Goal: Task Accomplishment & Management: Manage account settings

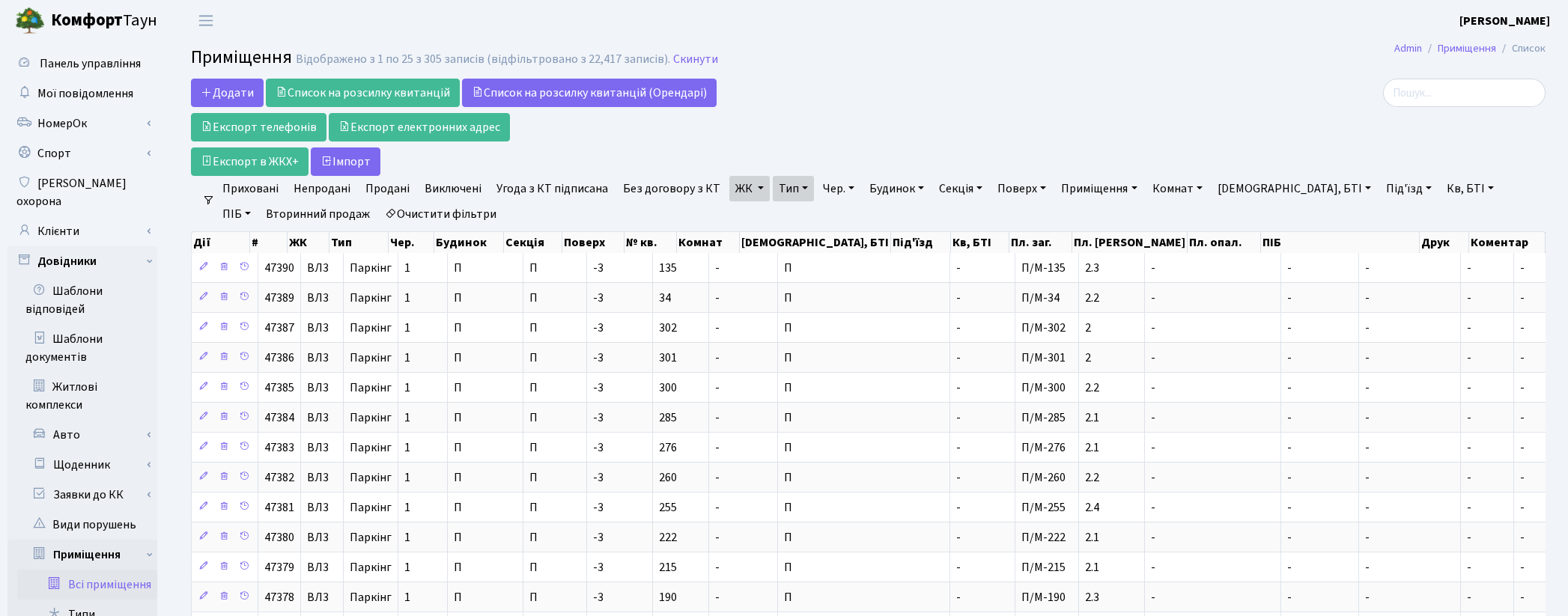
select select "25"
click at [78, 216] on link "Клієнти" at bounding box center [82, 230] width 150 height 30
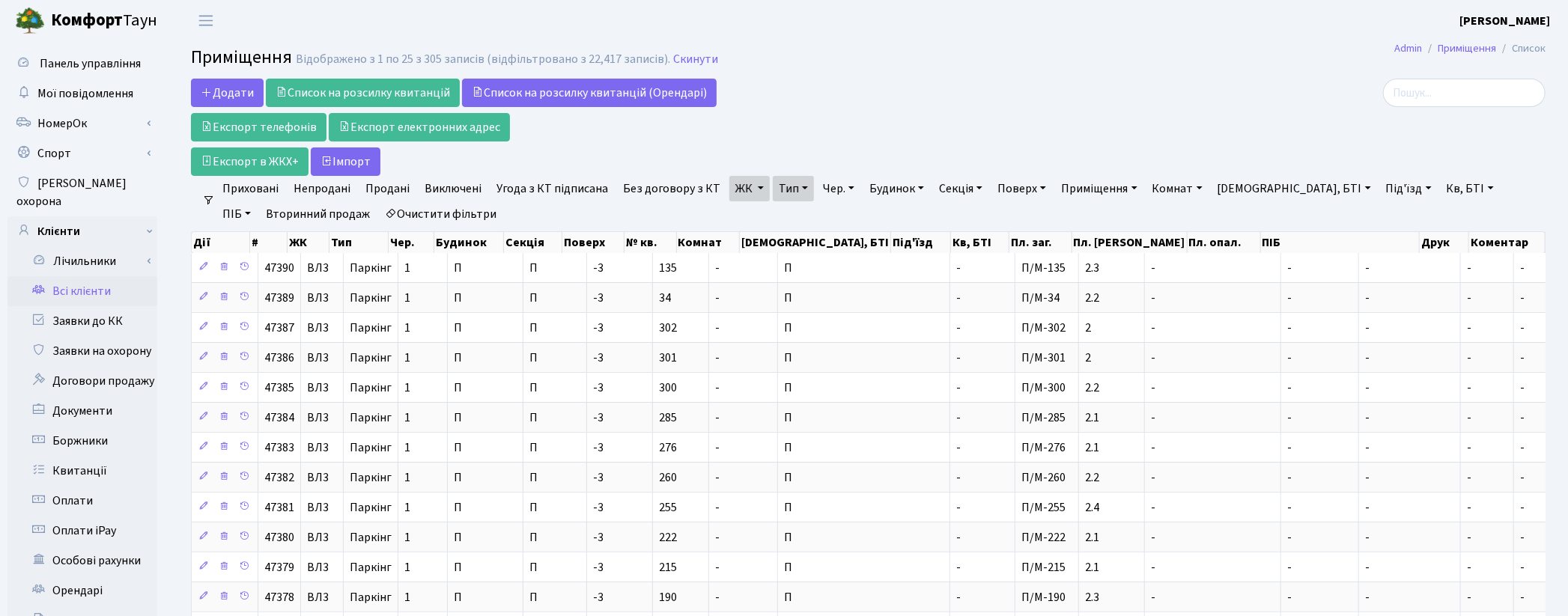
click at [92, 276] on link "Всі клієнти" at bounding box center [82, 290] width 150 height 30
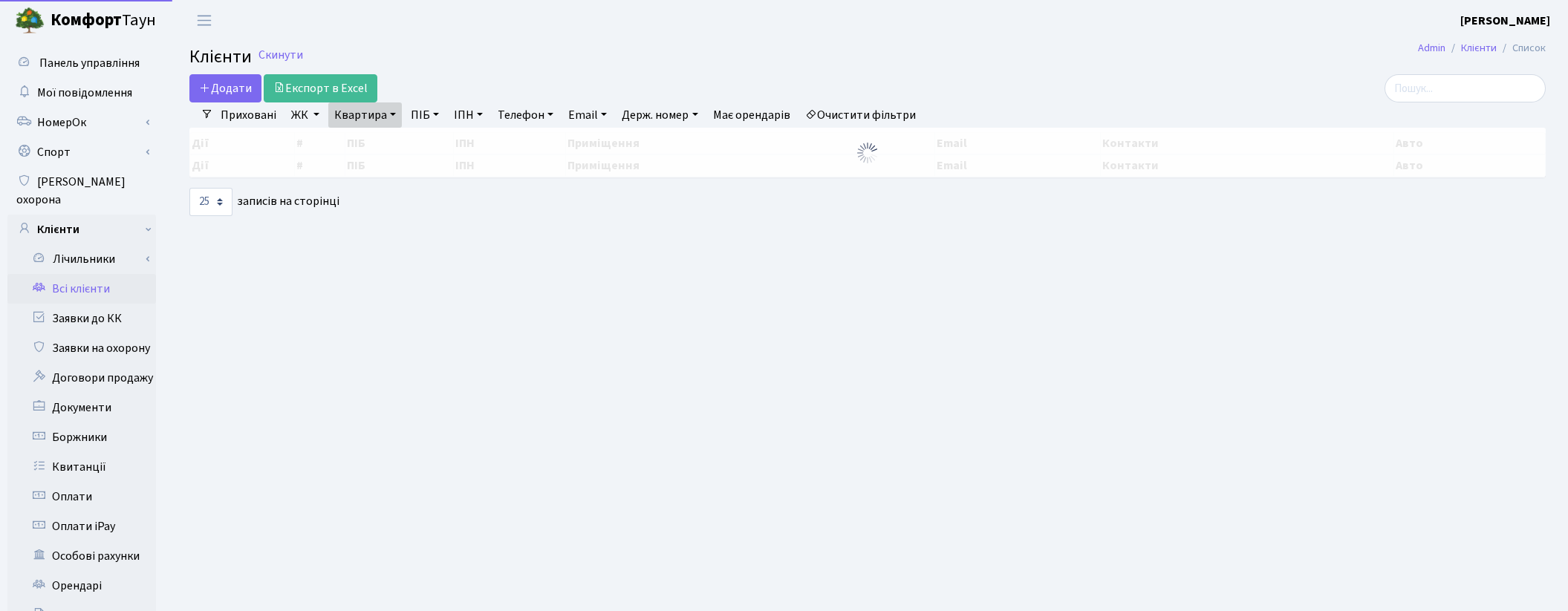
select select "25"
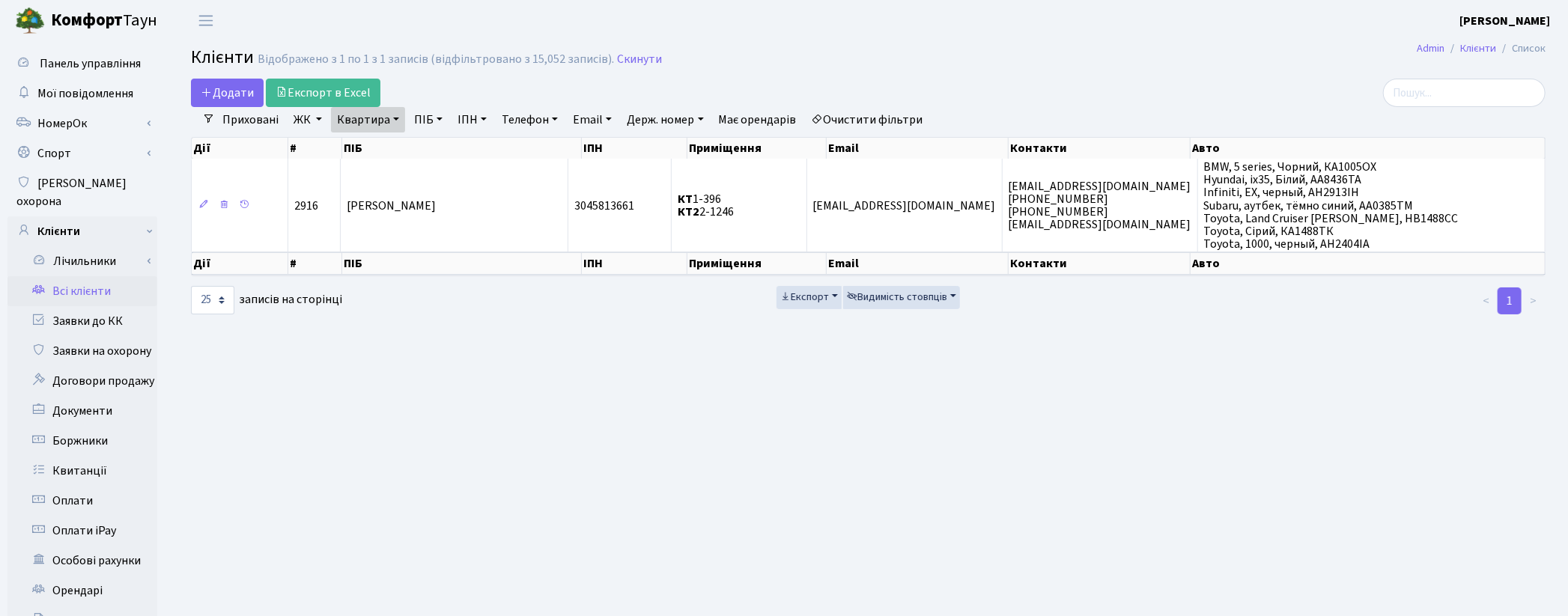
click at [919, 115] on link "Очистити фільтри" at bounding box center [868, 120] width 123 height 26
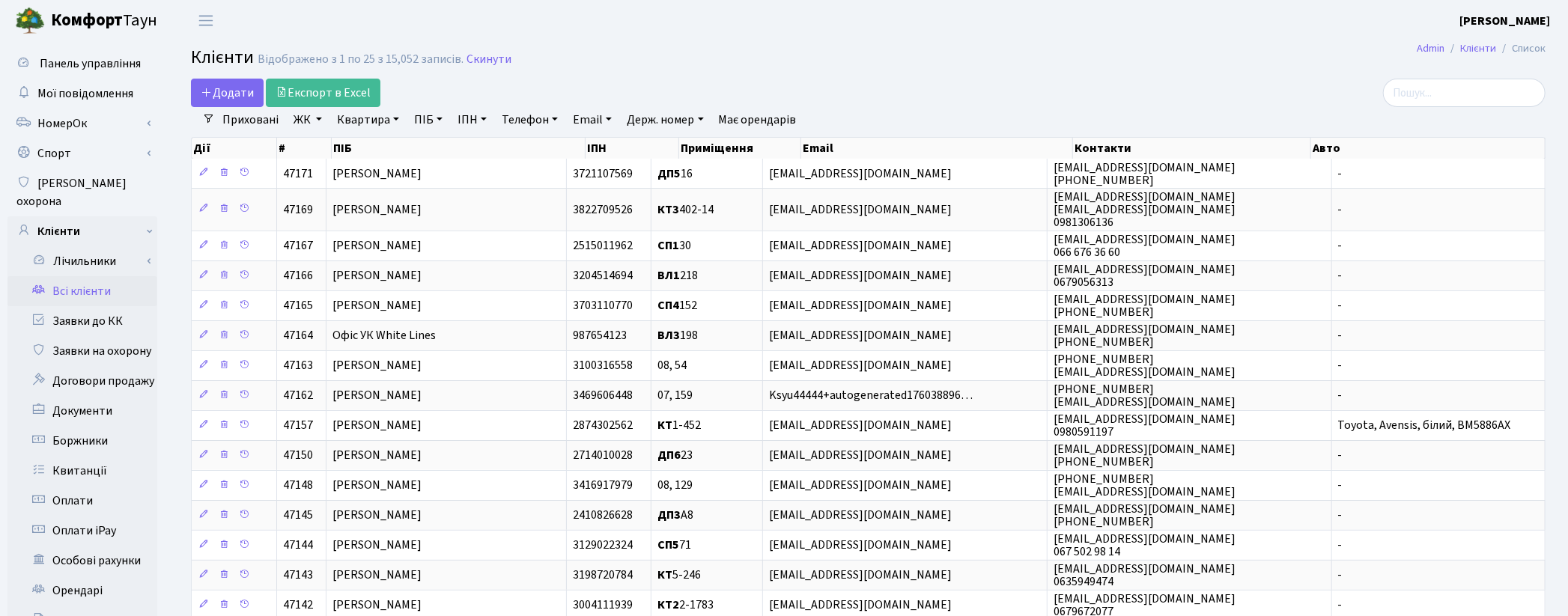
click at [375, 118] on link "Квартира" at bounding box center [368, 120] width 74 height 26
type input "71"
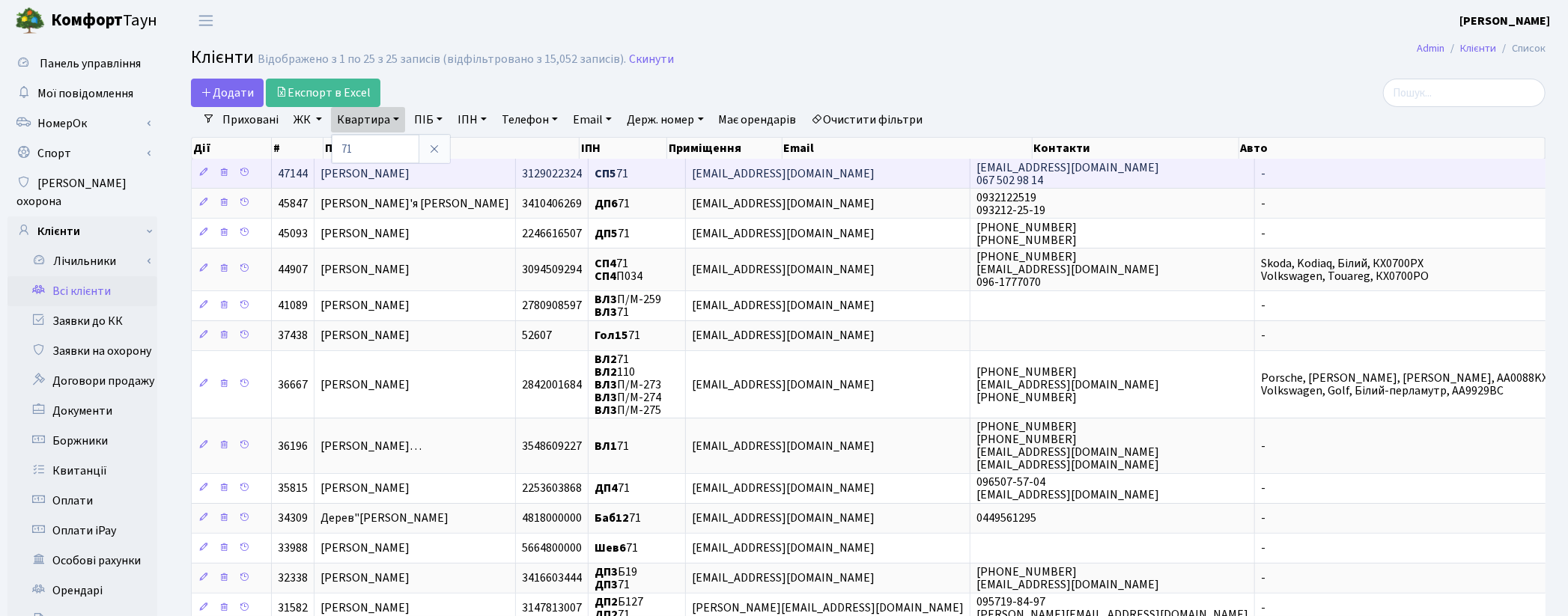
click at [410, 177] on span "Матвєєва Ганна Олександрівна" at bounding box center [365, 173] width 89 height 16
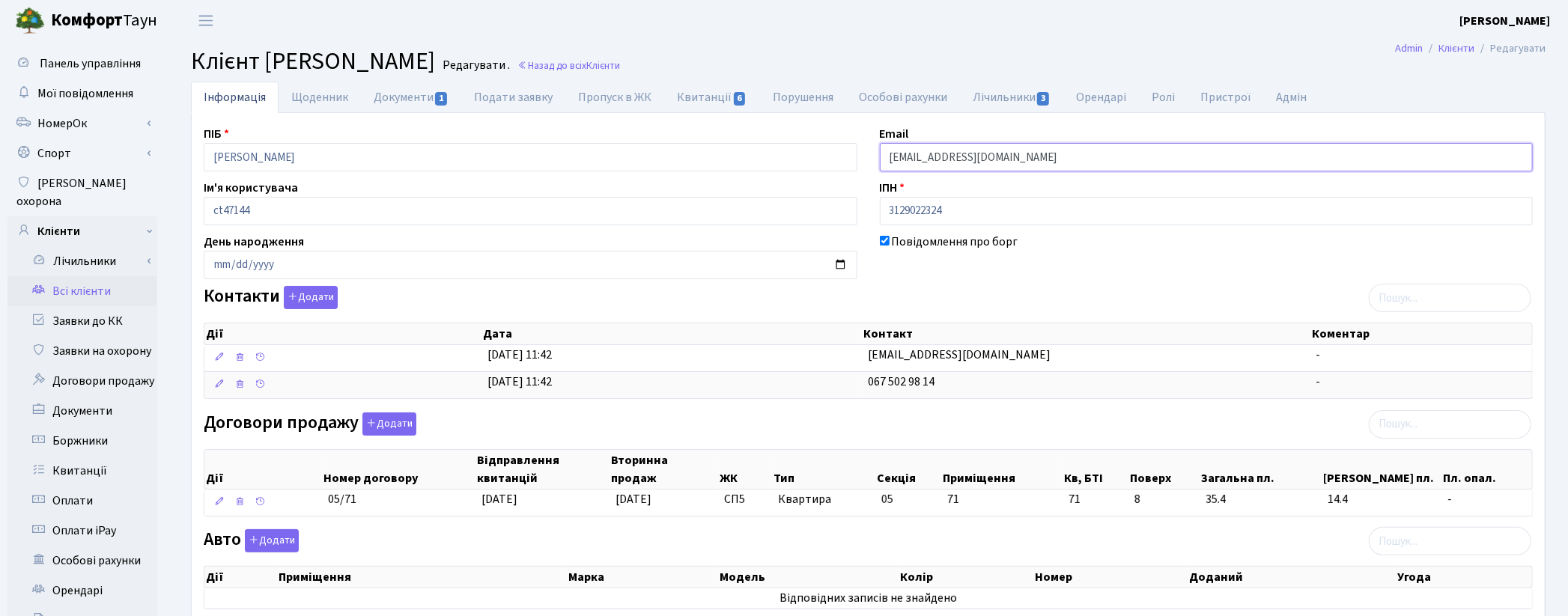
click at [922, 153] on input "[EMAIL_ADDRESS][DOMAIN_NAME]" at bounding box center [1206, 157] width 653 height 28
click at [925, 158] on input "[EMAIL_ADDRESS][DOMAIN_NAME]" at bounding box center [1206, 157] width 653 height 28
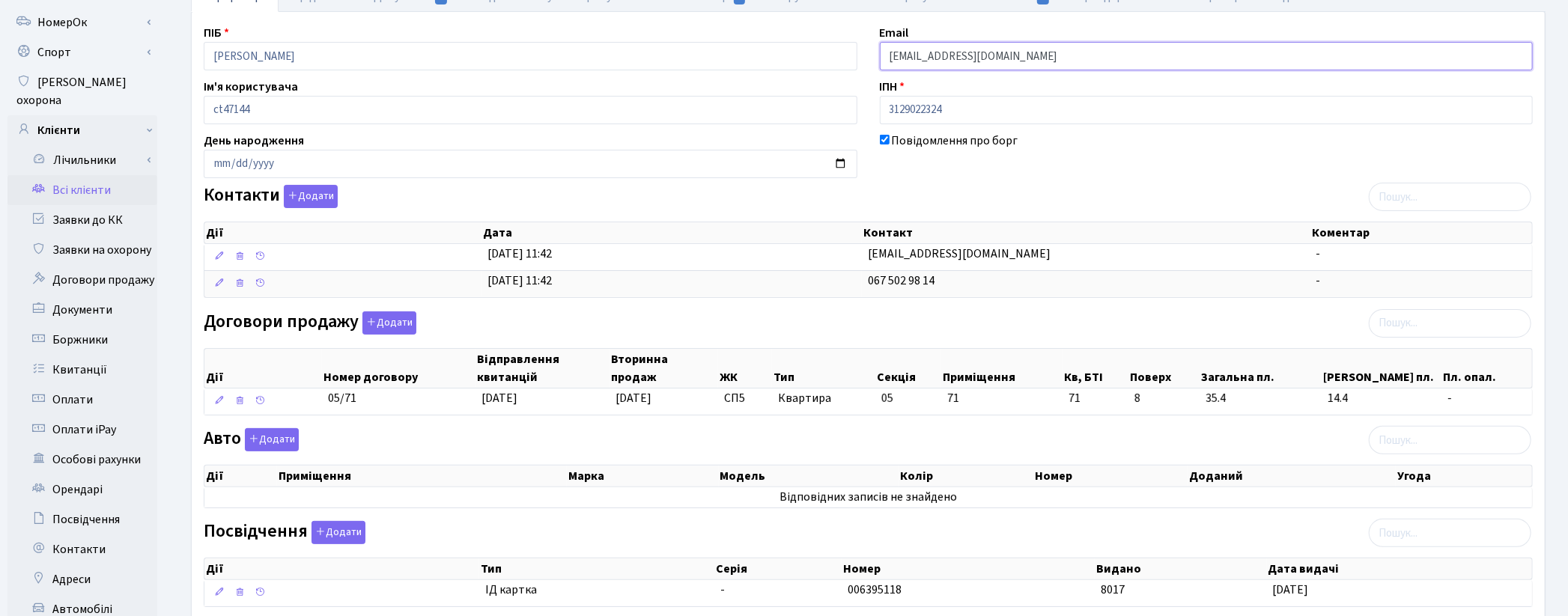
scroll to position [315, 0]
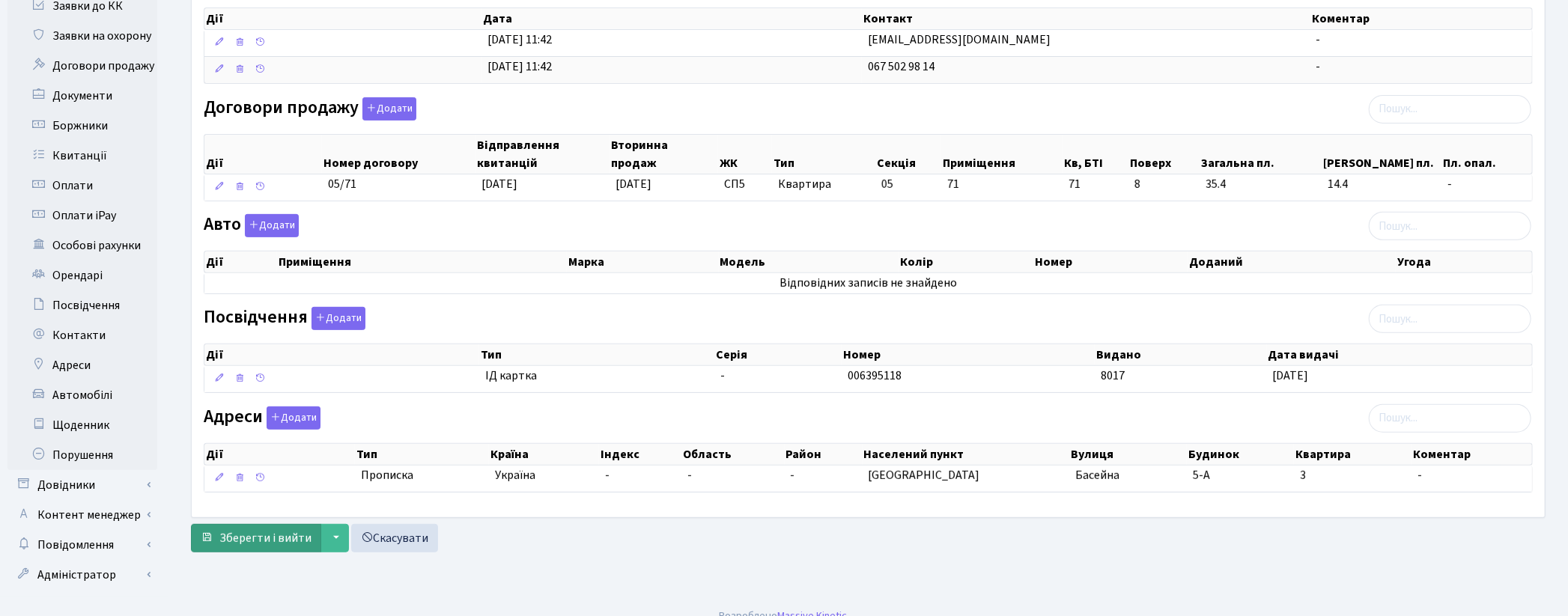
type input "anticipo@gmail.com"
click at [272, 535] on span "Зберегти і вийти" at bounding box center [265, 537] width 92 height 16
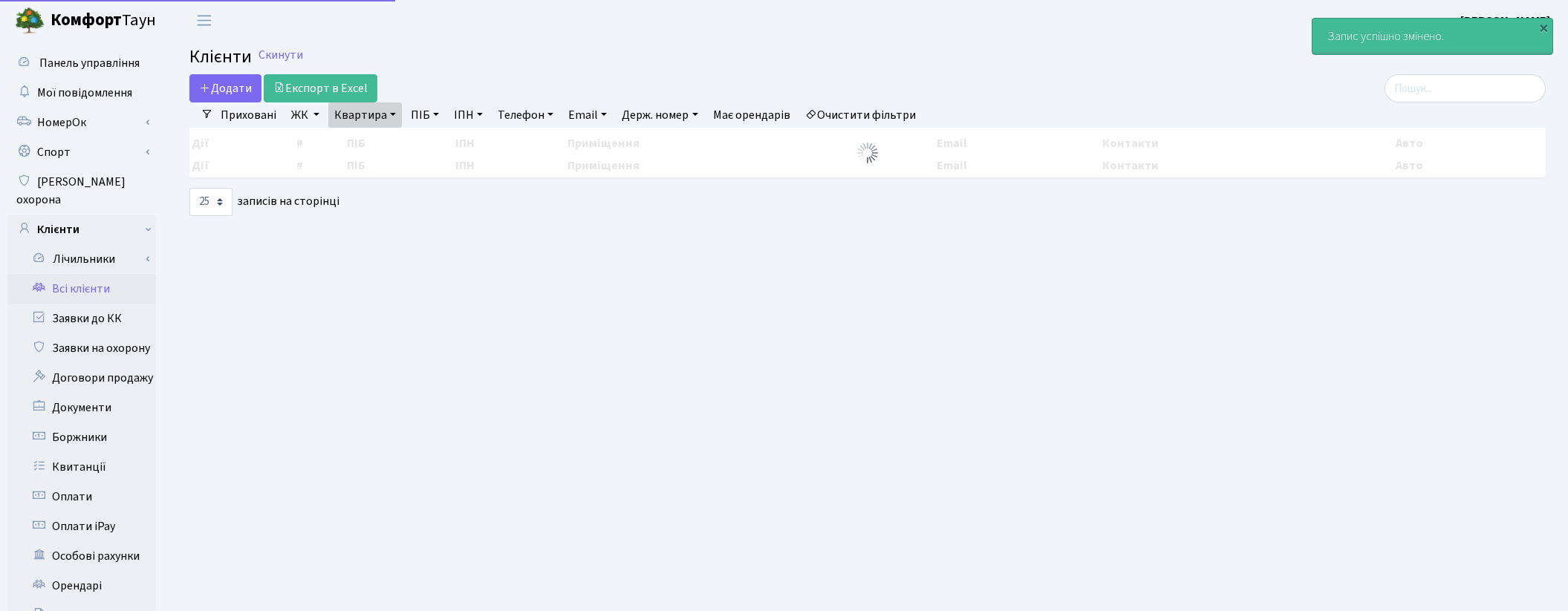
select select "25"
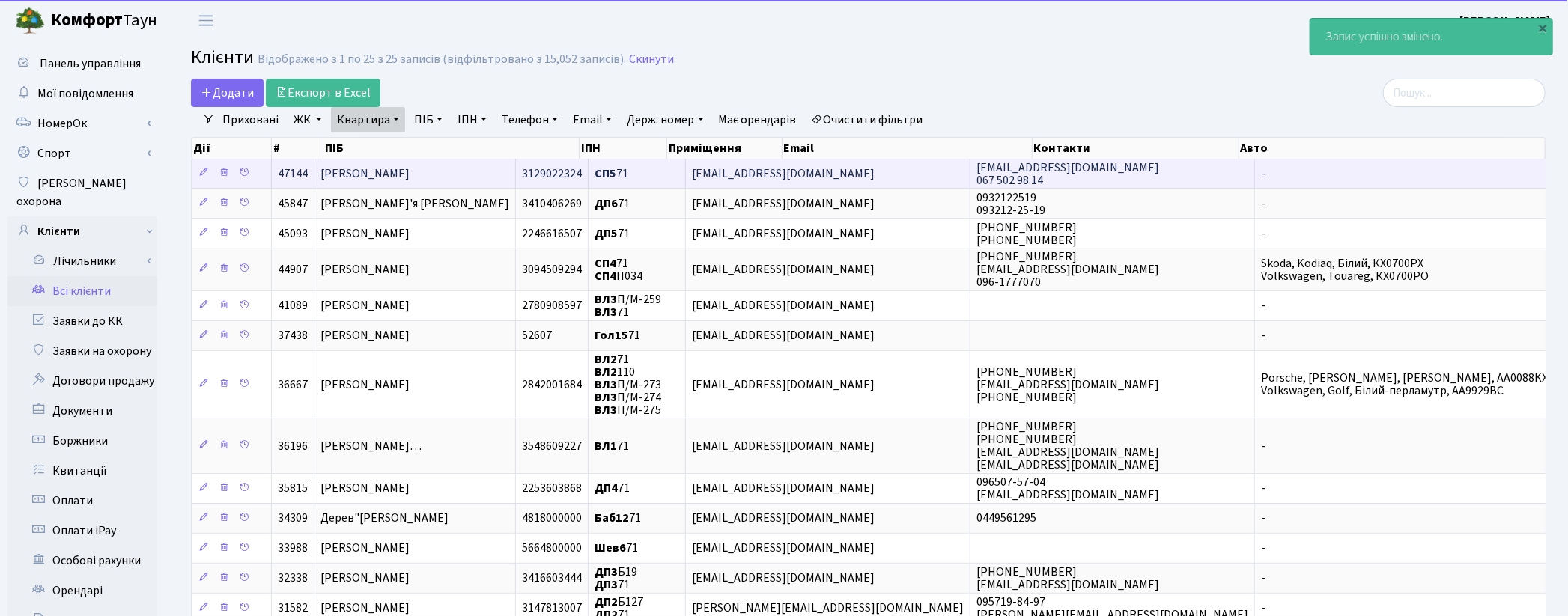
click at [686, 178] on td "СП5 71" at bounding box center [637, 173] width 98 height 29
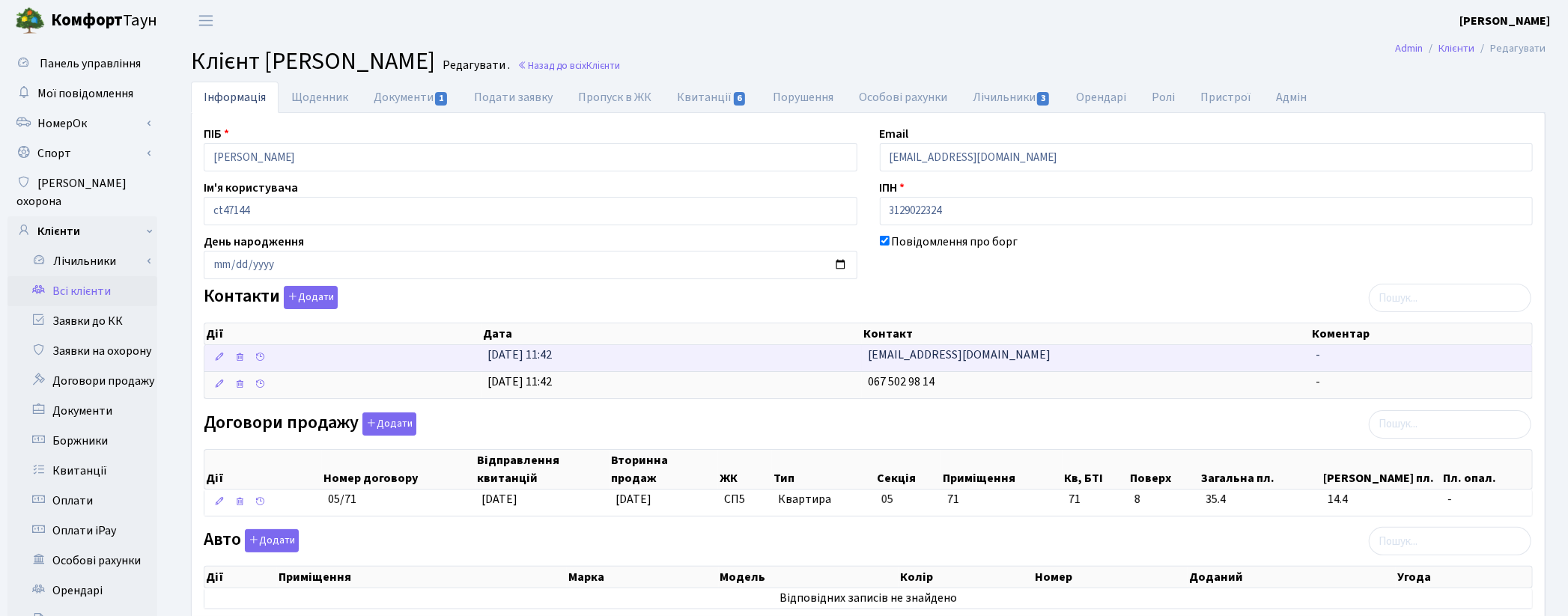
click at [917, 362] on span "[EMAIL_ADDRESS][DOMAIN_NAME]" at bounding box center [958, 354] width 183 height 16
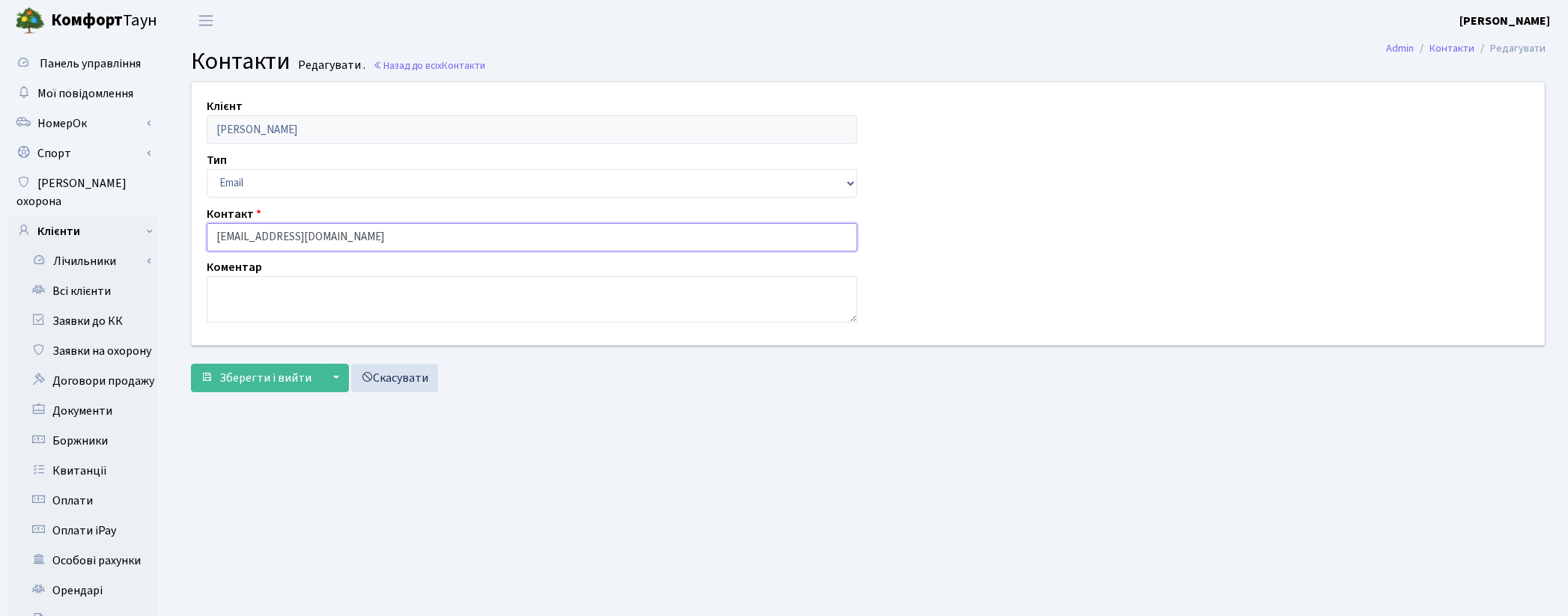
click at [252, 235] on input "anticipa@gmail.com" at bounding box center [532, 236] width 651 height 28
type input "[EMAIL_ADDRESS][DOMAIN_NAME]"
click at [269, 389] on button "Зберегти і вийти" at bounding box center [256, 377] width 130 height 28
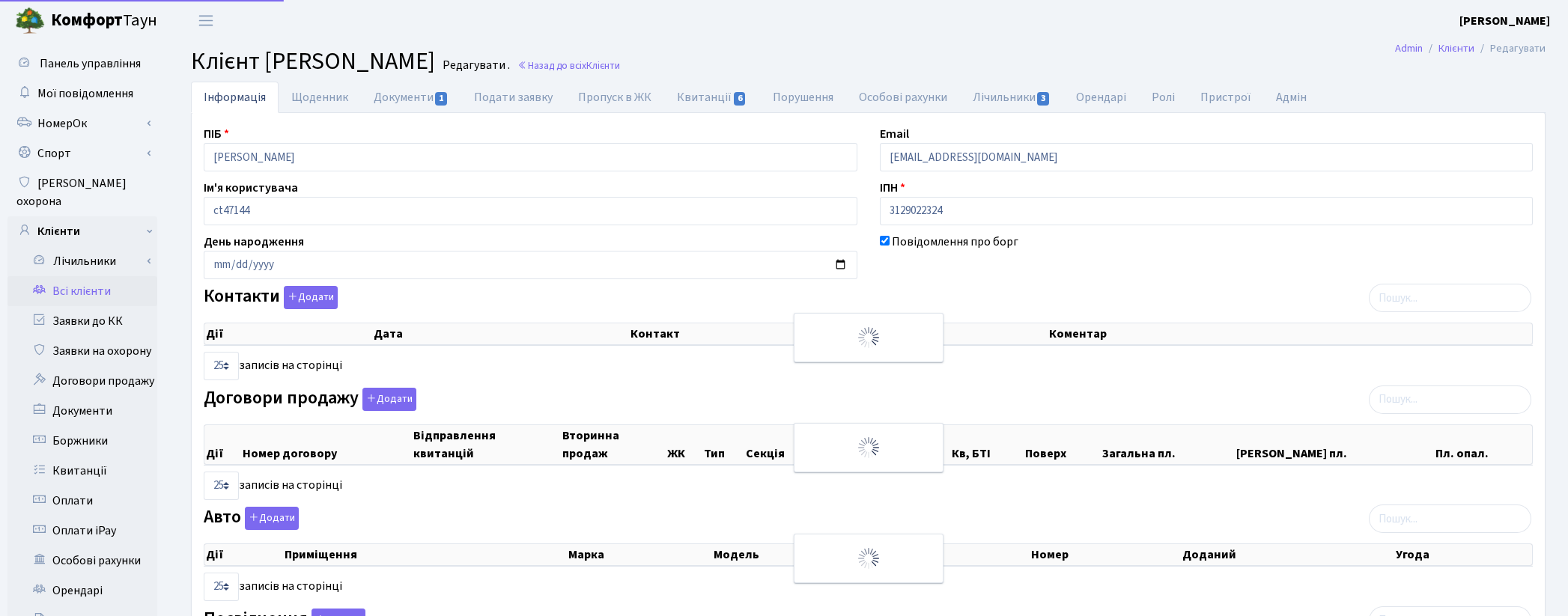
select select "25"
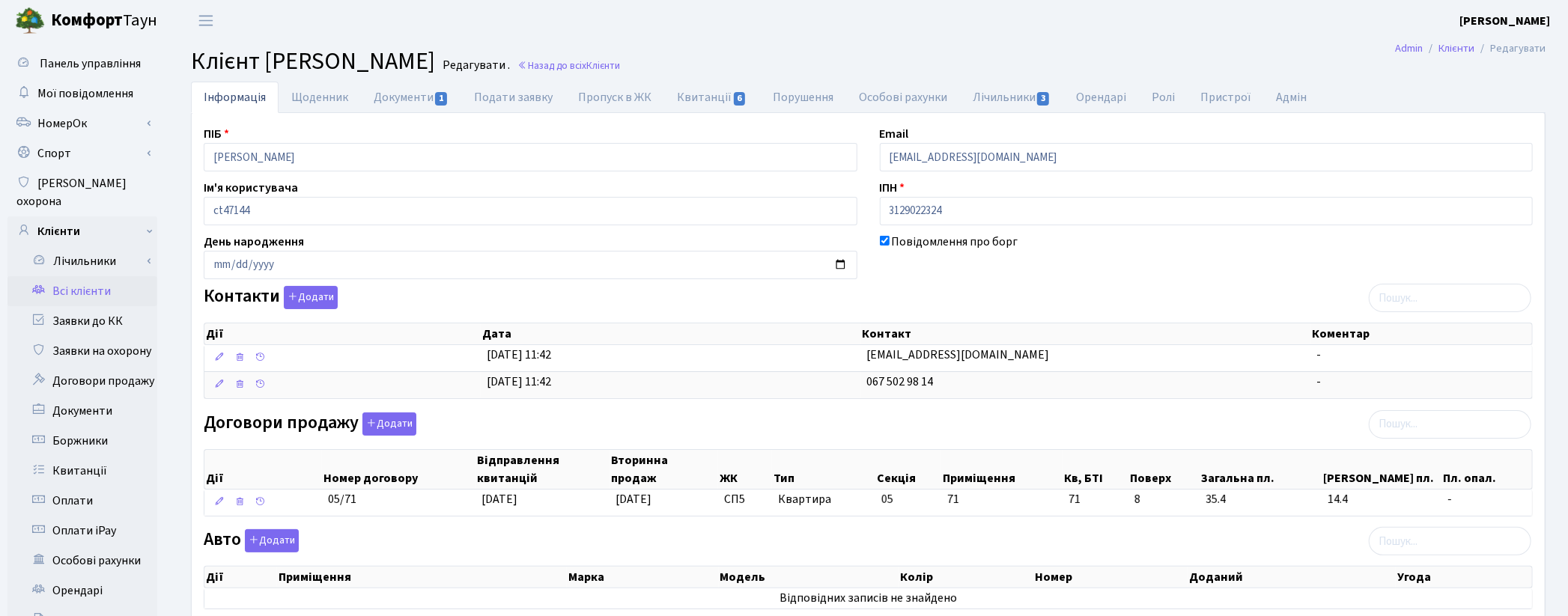
click at [93, 276] on link "Всі клієнти" at bounding box center [82, 290] width 150 height 30
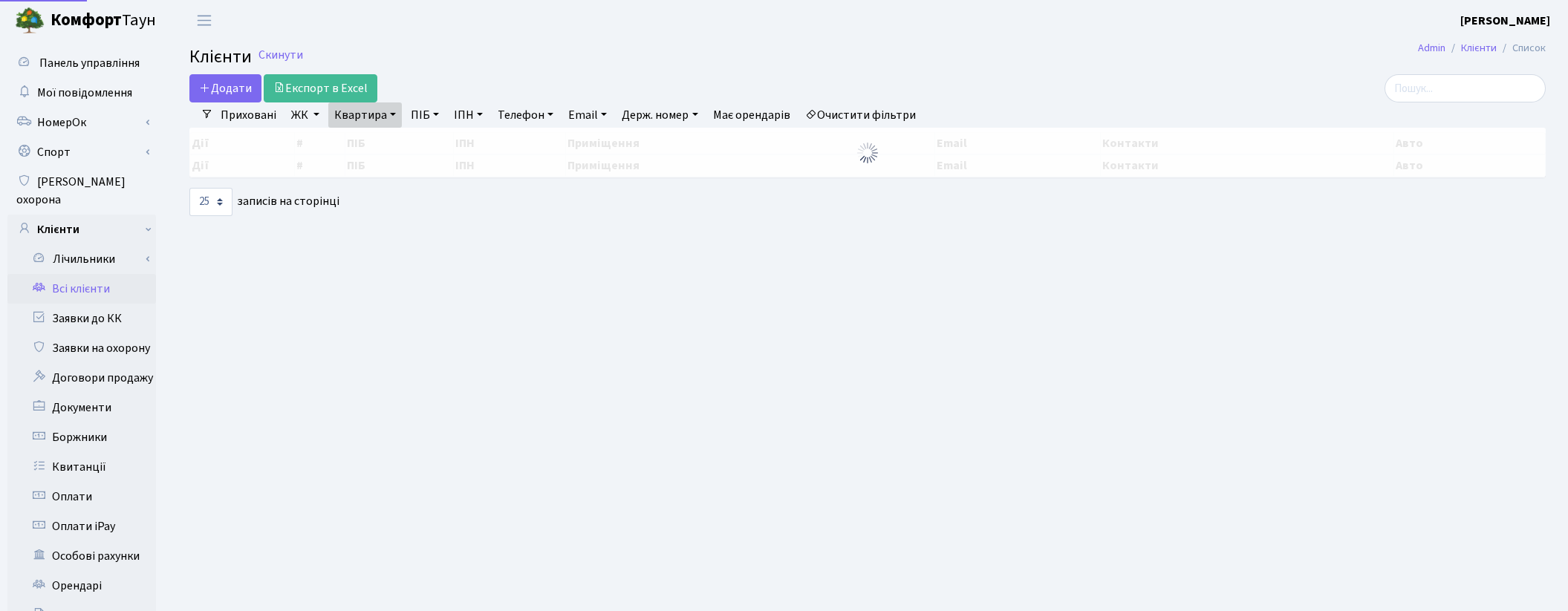
select select "25"
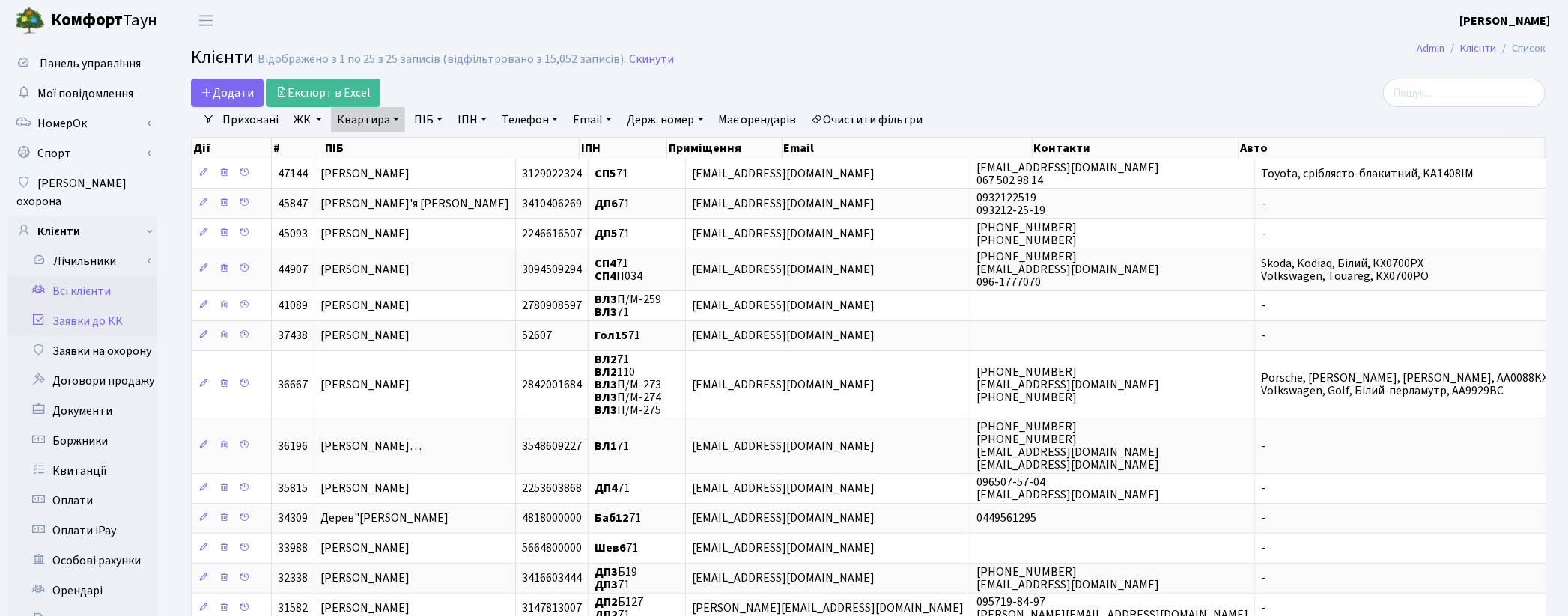
click at [117, 306] on link "Заявки до КК" at bounding box center [82, 320] width 150 height 30
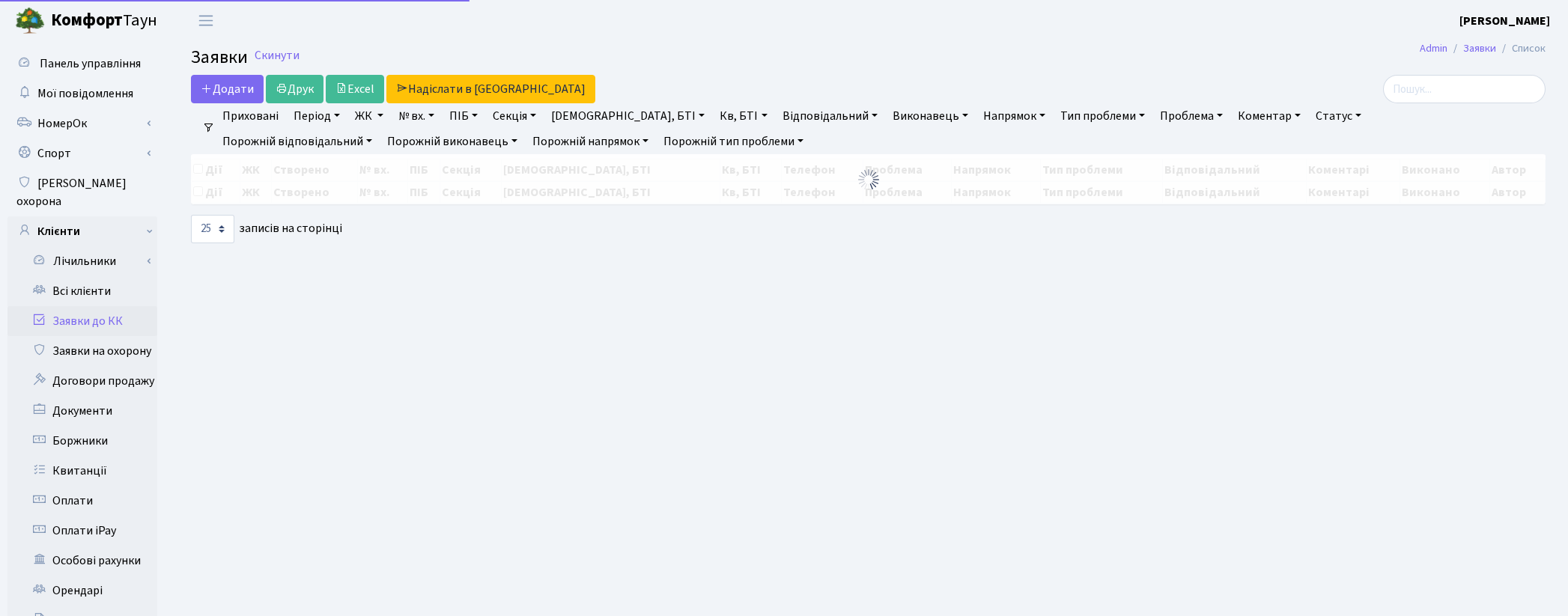
select select "25"
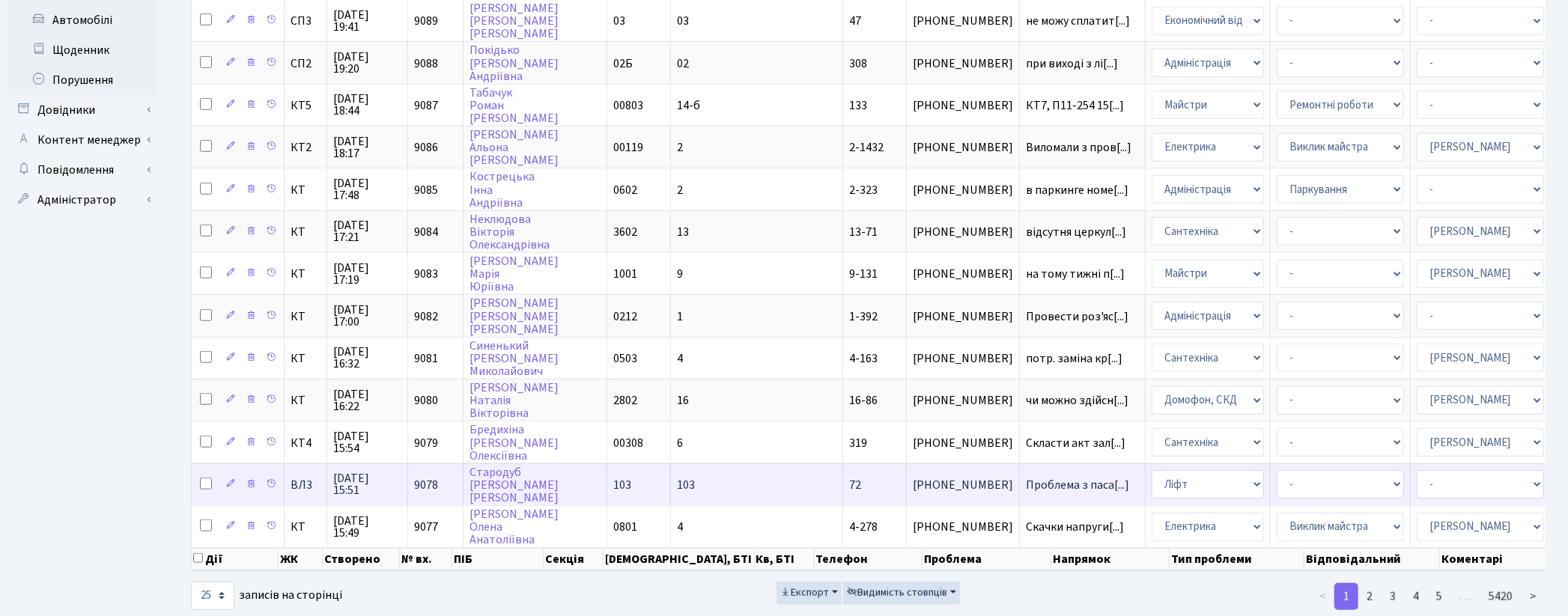
scroll to position [694, 0]
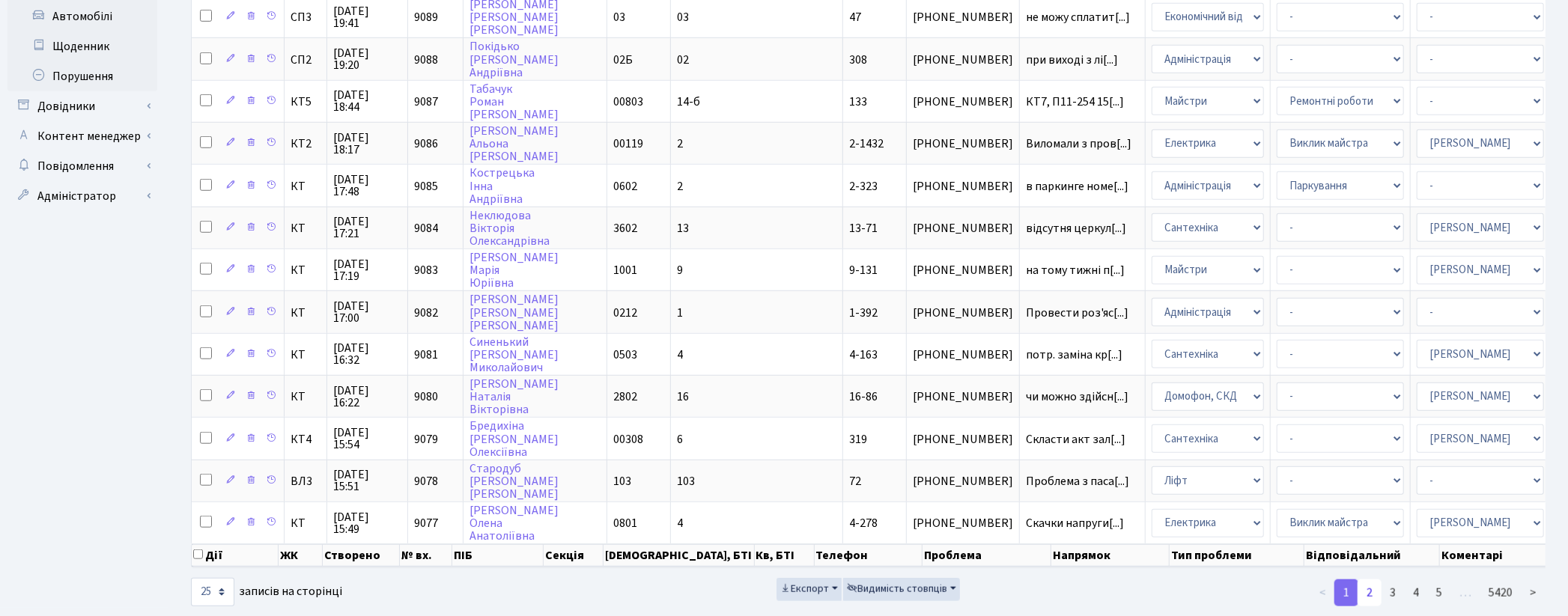
click at [1373, 579] on link "2" at bounding box center [1369, 592] width 24 height 27
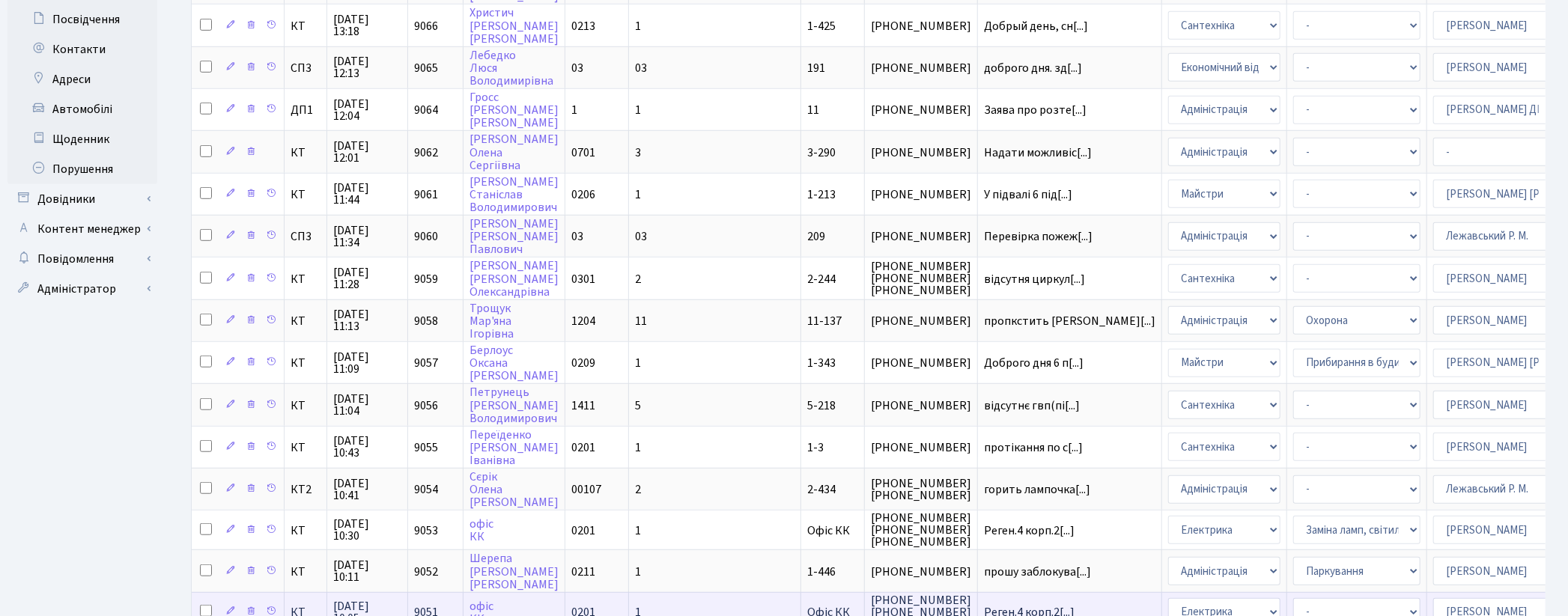
scroll to position [692, 0]
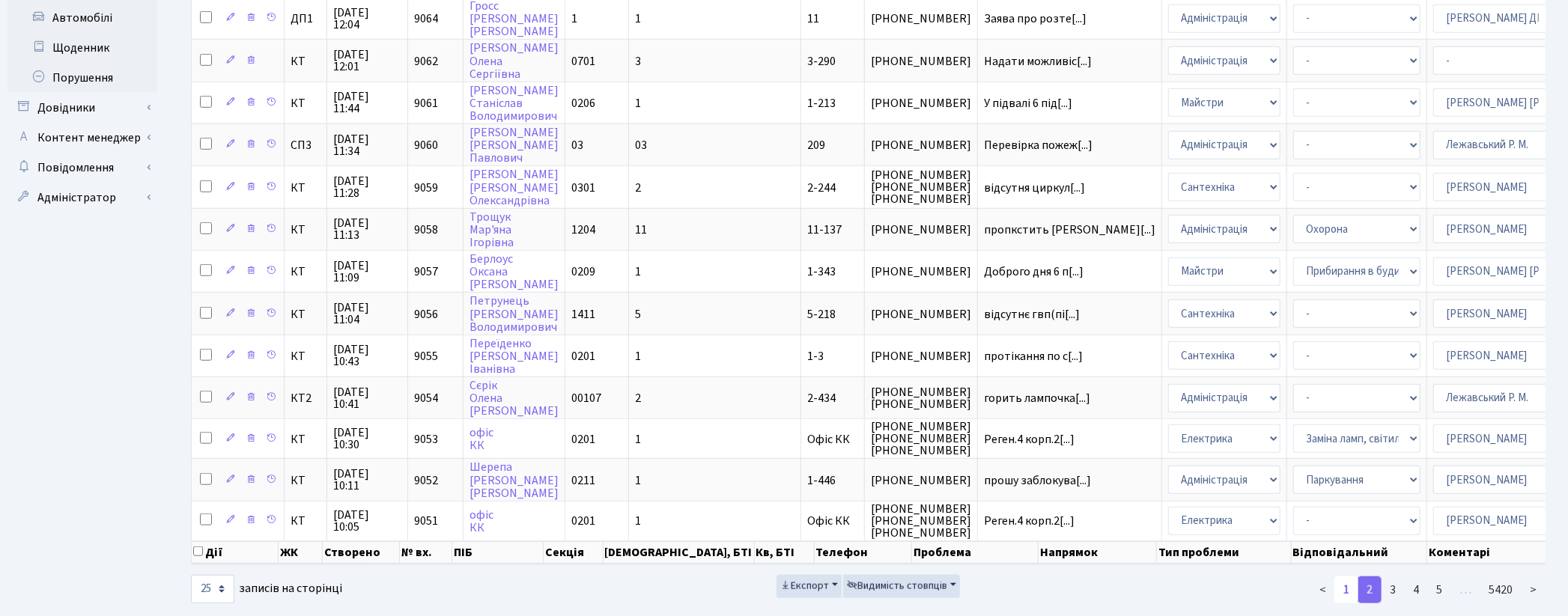
click at [1350, 576] on link "1" at bounding box center [1346, 589] width 24 height 27
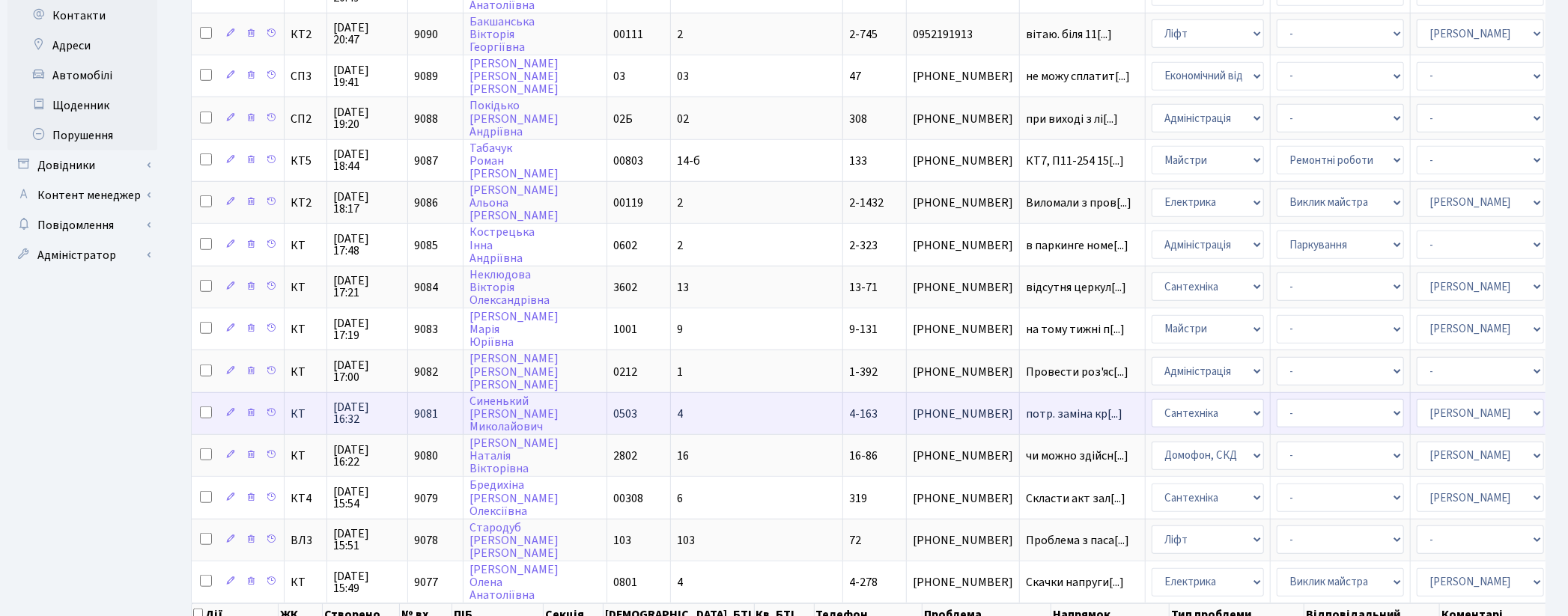
scroll to position [609, 0]
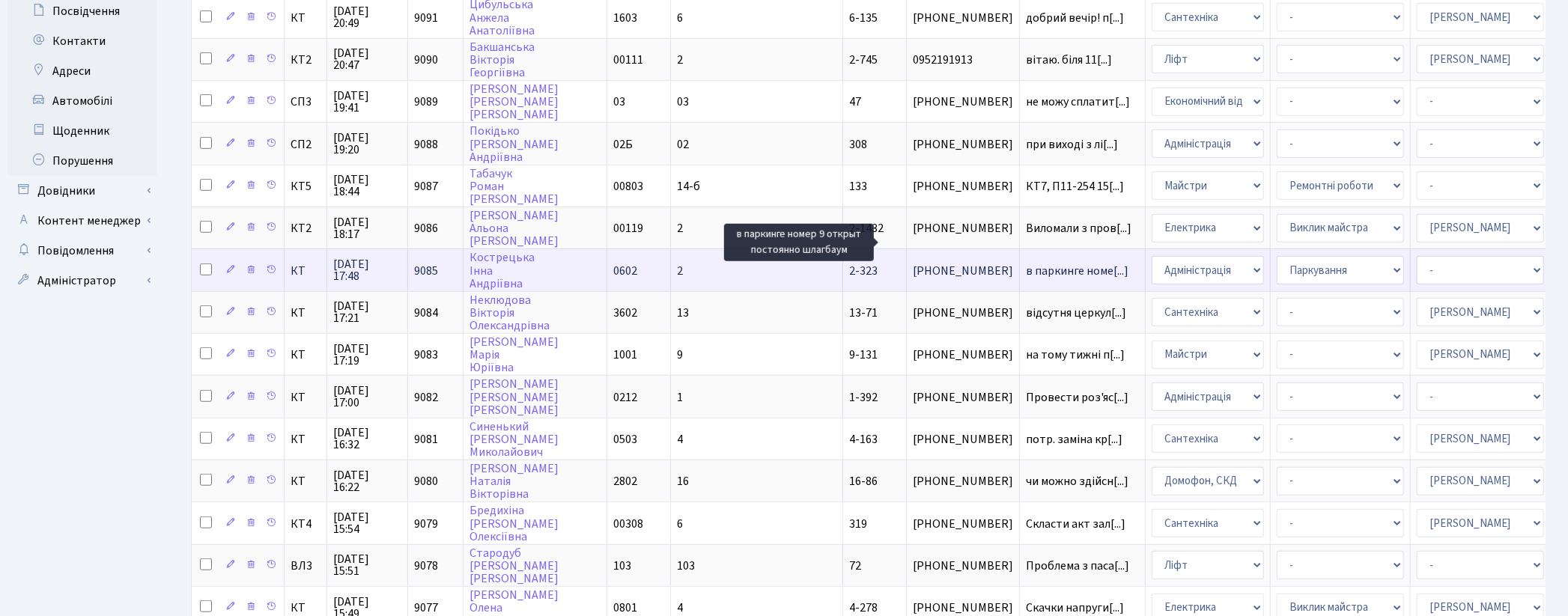
click at [1025, 263] on span "в паркинге номе[...]" at bounding box center [1077, 271] width 103 height 16
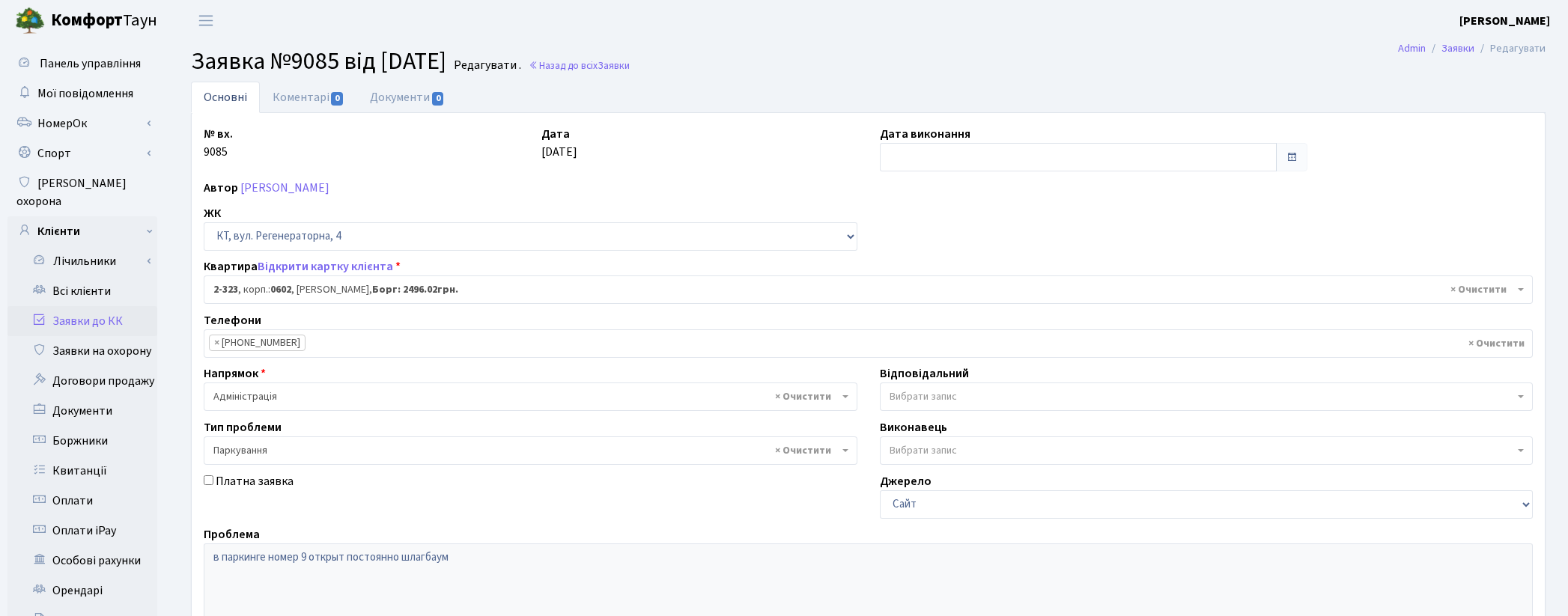
select select "1337"
select select "66"
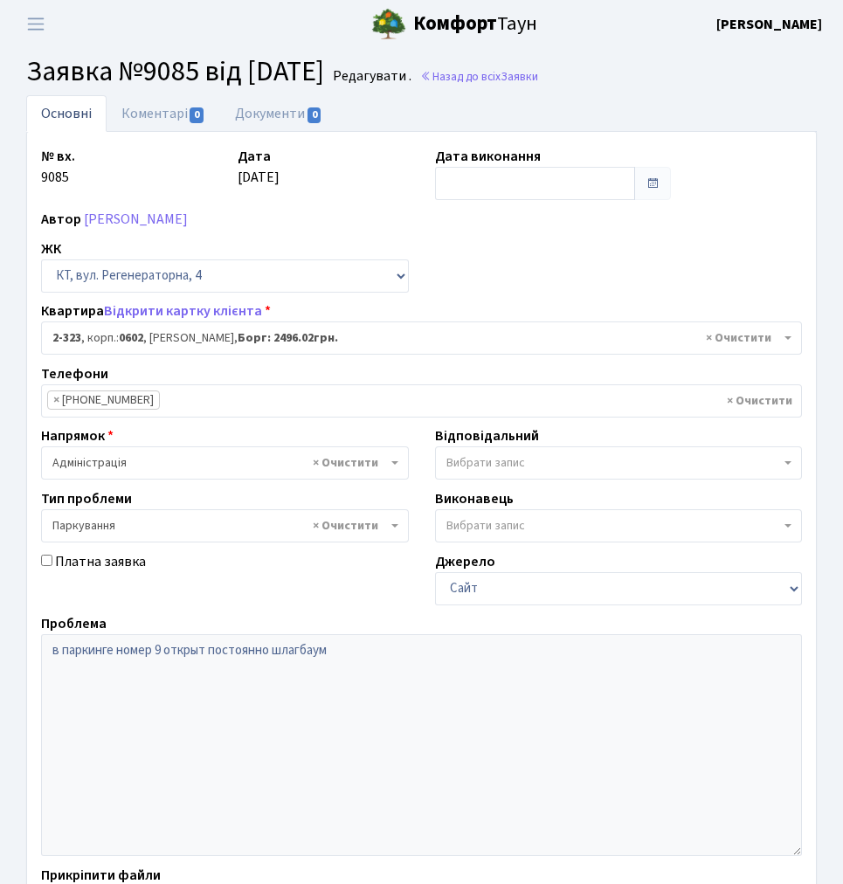
select select "1337"
select select "66"
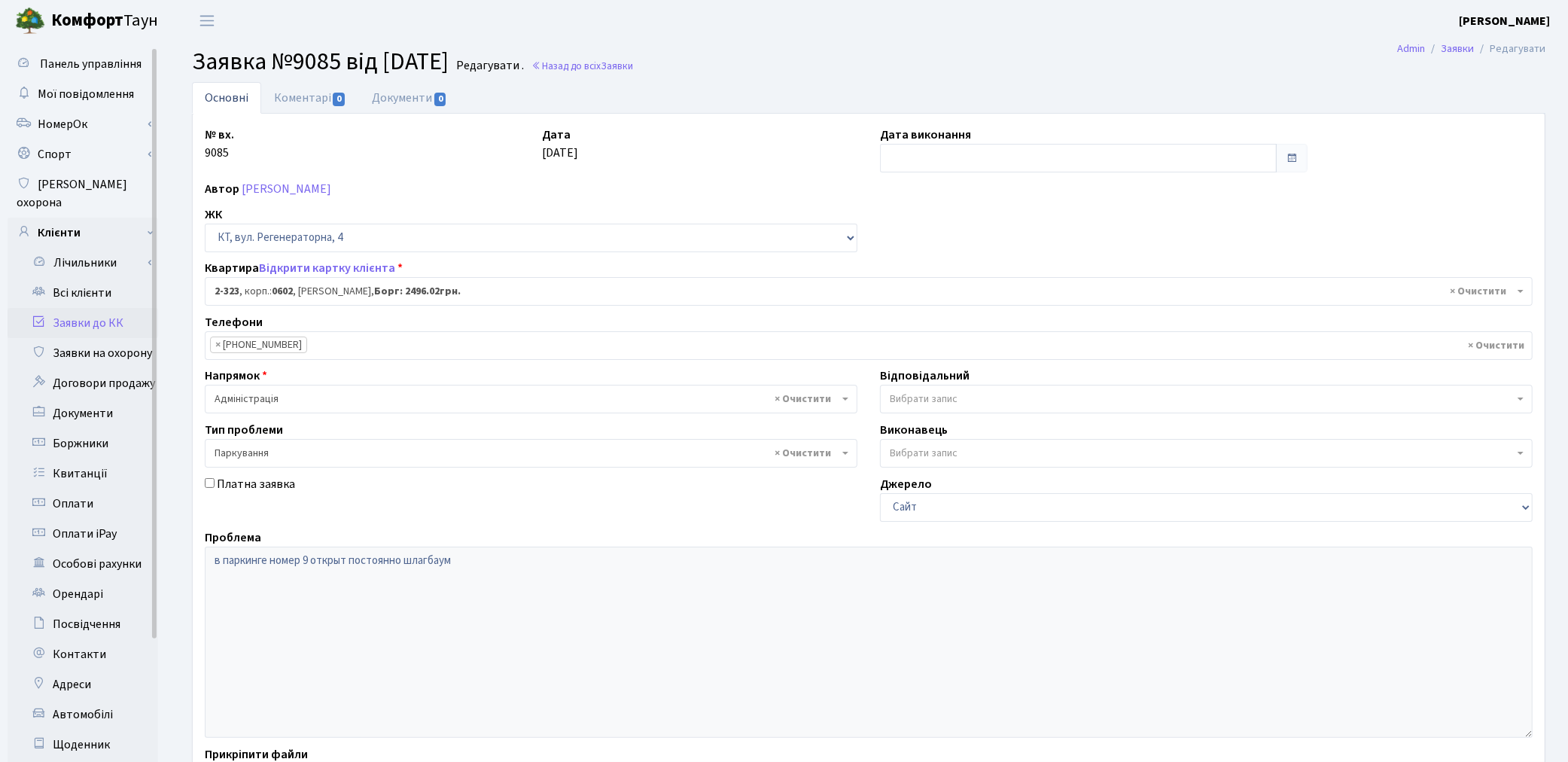
click at [97, 308] on link "Заявки до КК" at bounding box center [83, 322] width 151 height 30
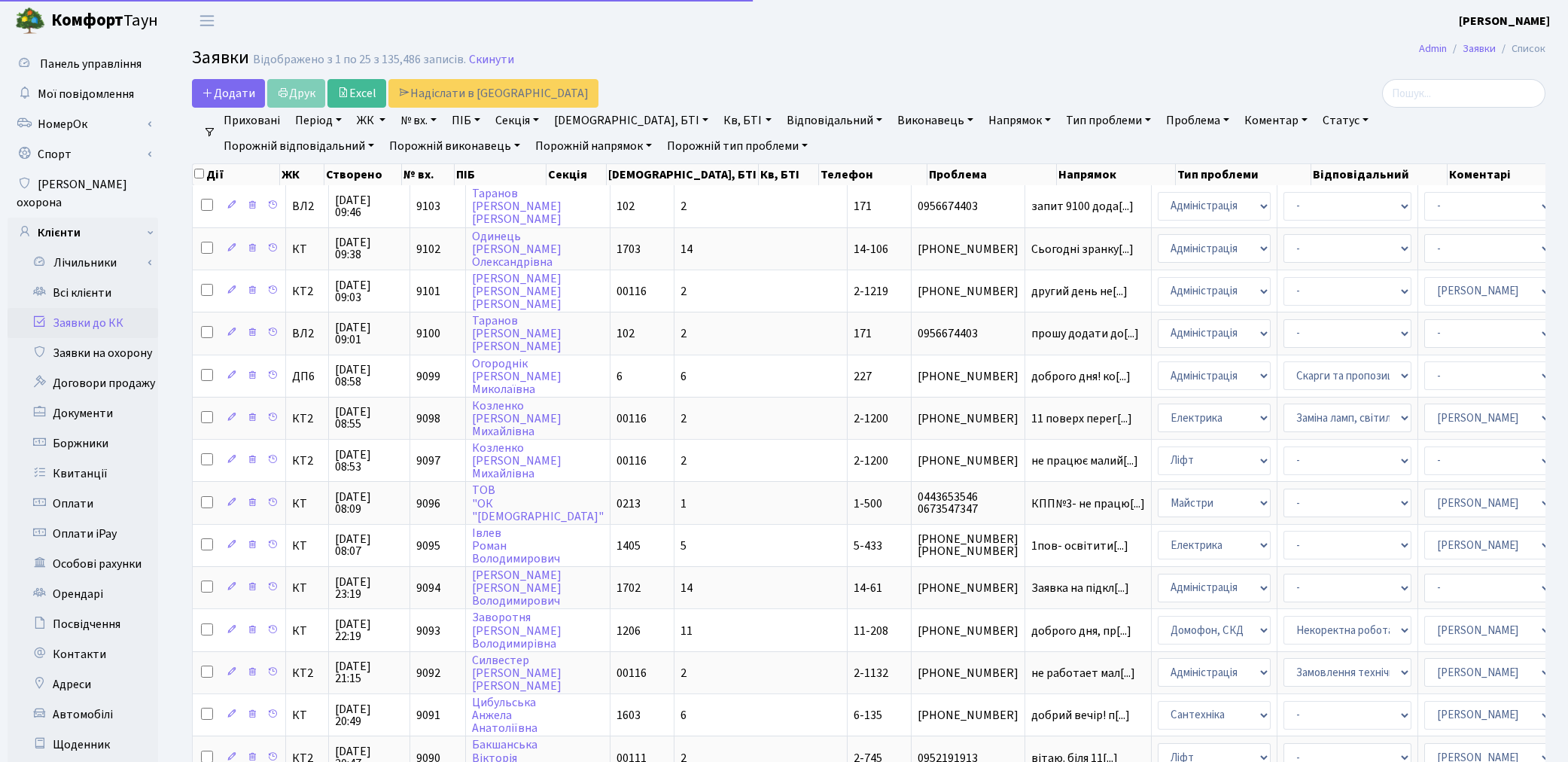
select select "25"
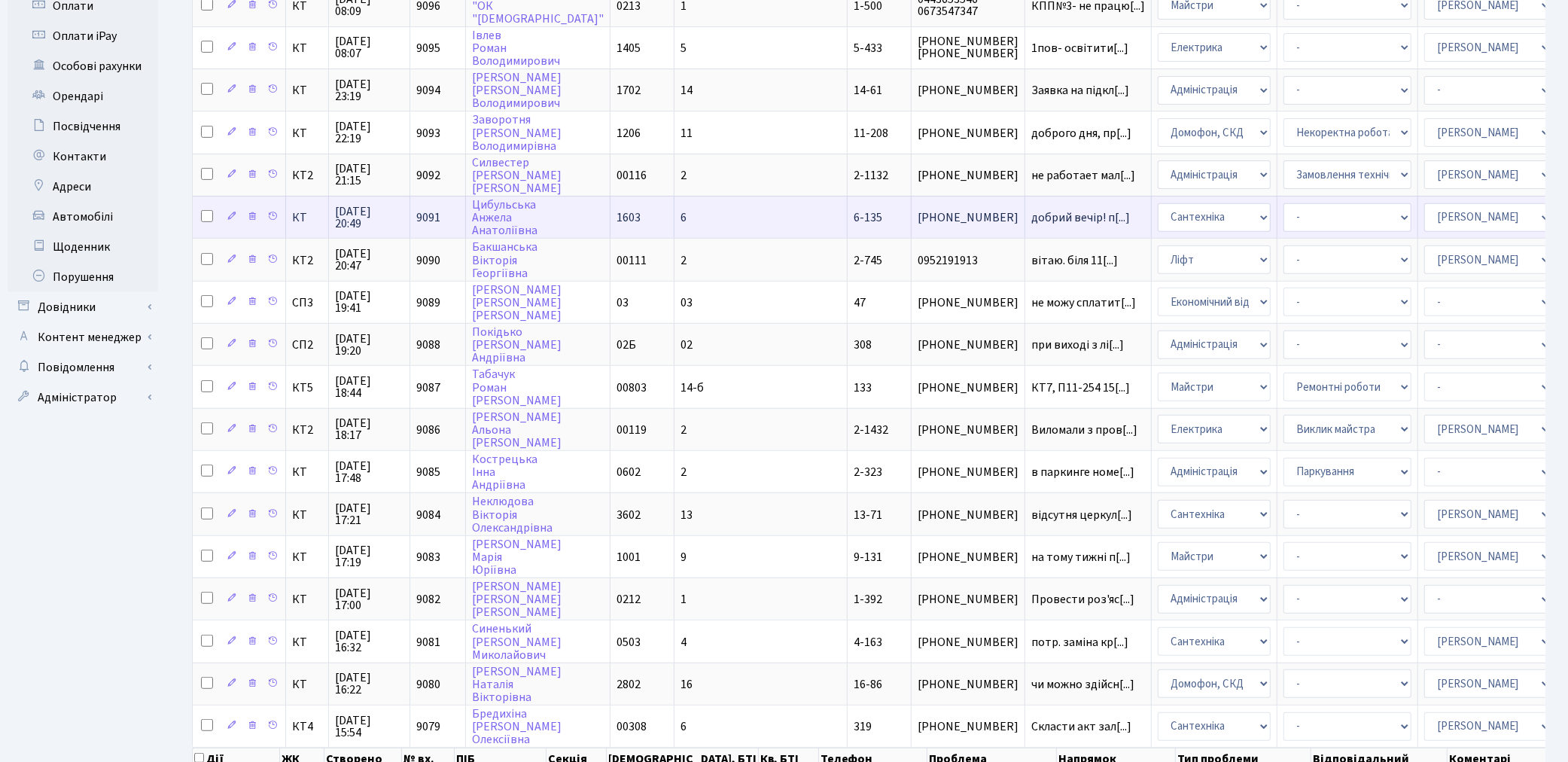
scroll to position [502, 0]
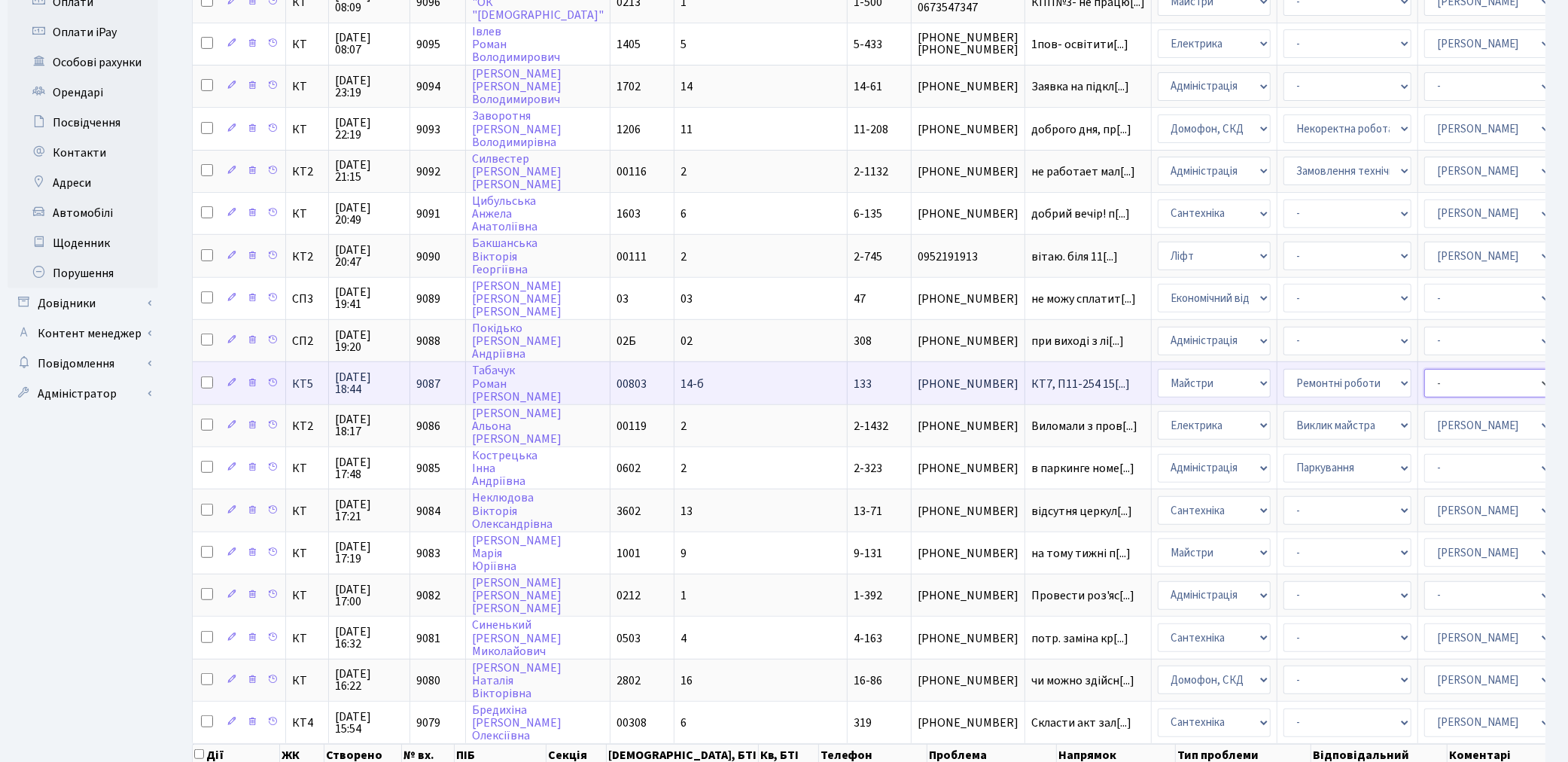
click at [1424, 369] on select "- Адміністратор ЖК ДП Адміністратор ЖК КТ Адміністратор ЖК СП Вижул В. В. Горді…" at bounding box center [1488, 383] width 128 height 28
select select "18"
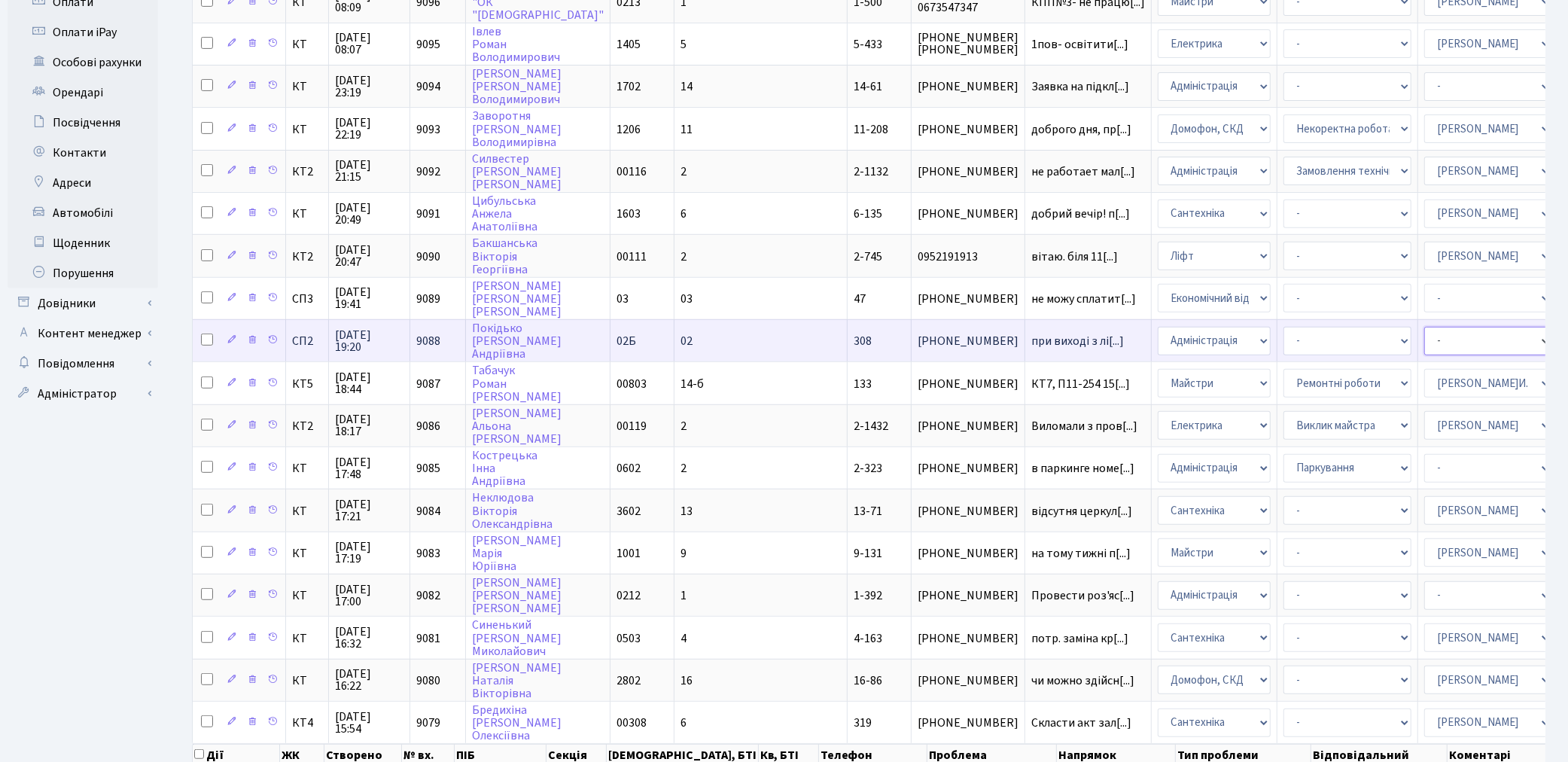
click at [1424, 327] on select "- Адміністратор ЖК ДП Адміністратор ЖК КТ Адміністратор ЖК СП Вижул В. В. Горді…" at bounding box center [1488, 340] width 128 height 28
select select "85"
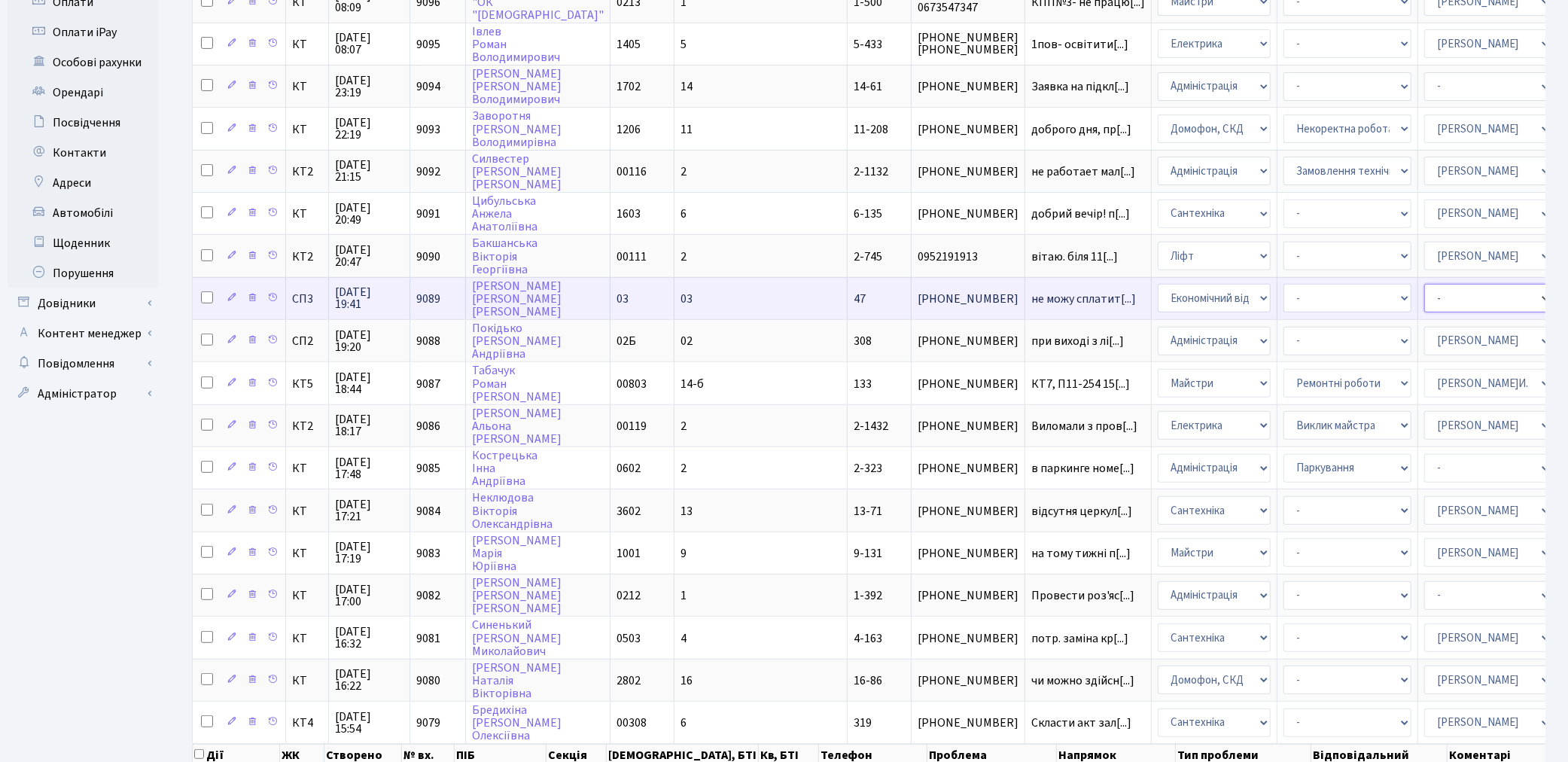
click at [1424, 284] on select "- Адміністратор ЖК ДП Адміністратор ЖК КТ Адміністратор ЖК СП Вижул В. В. Горді…" at bounding box center [1488, 297] width 128 height 28
select select "33"
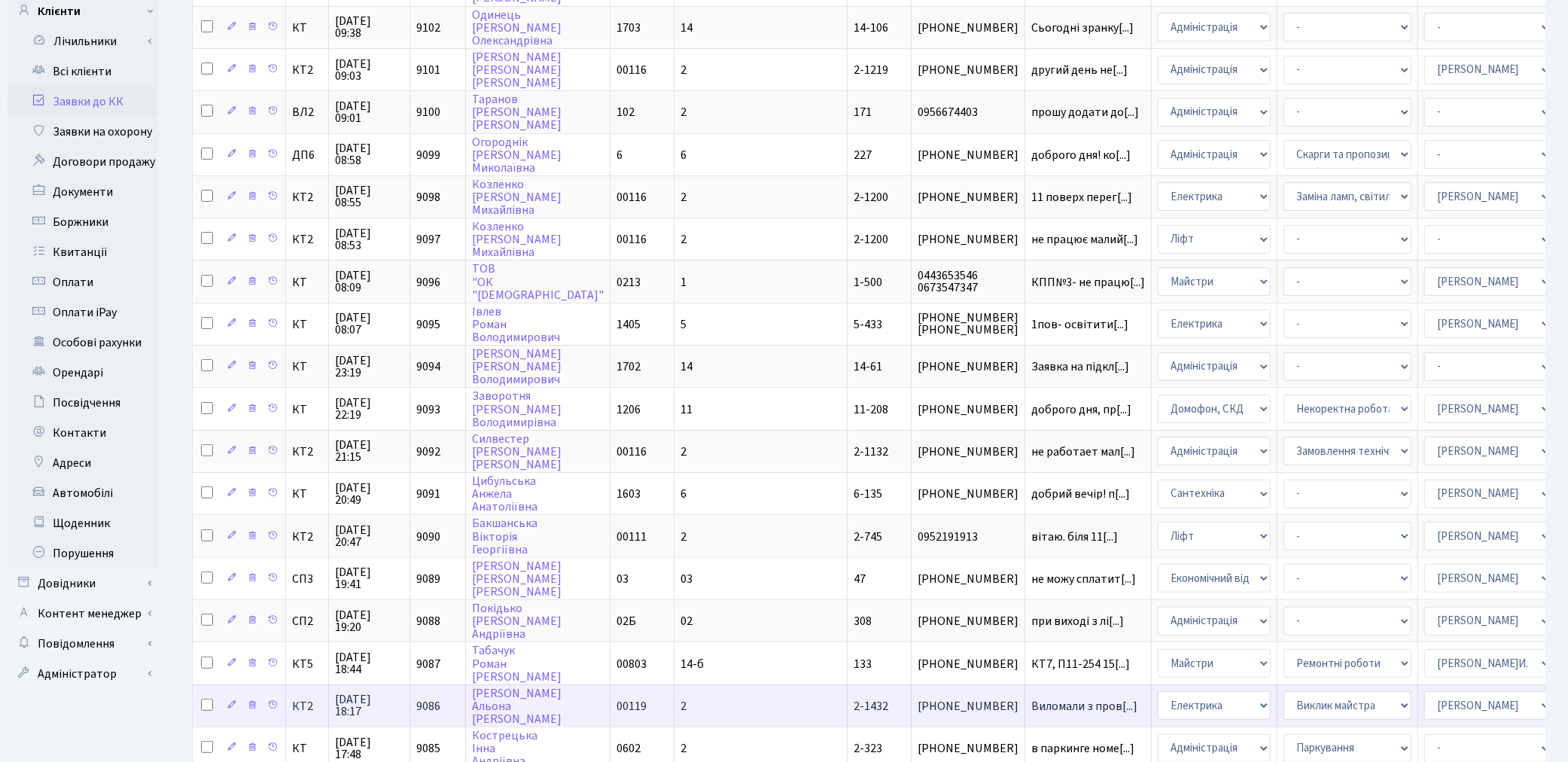
scroll to position [167, 0]
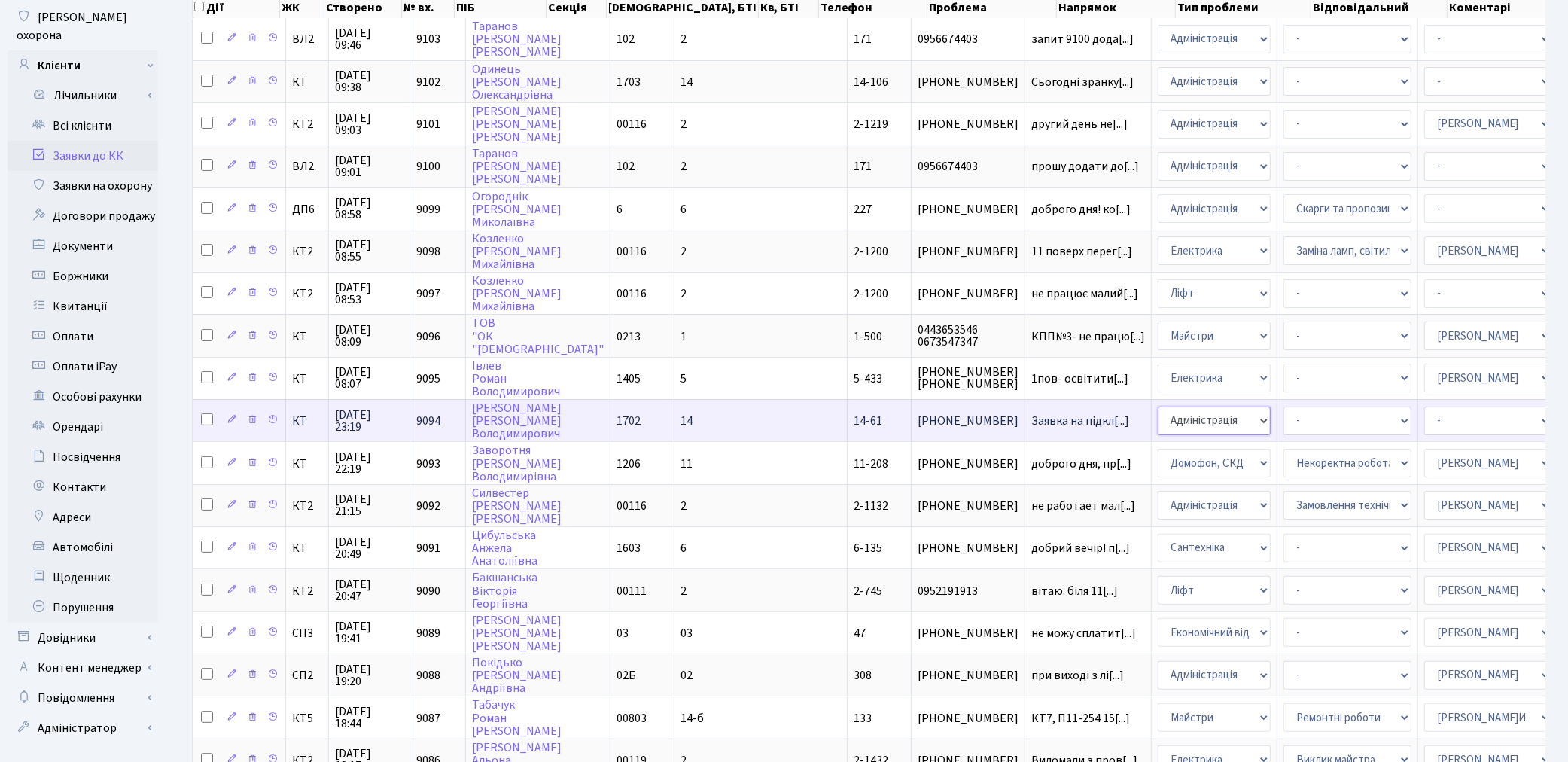
click at [1158, 408] on select "- Адміністрація Домофон, СКД Ліфт Майстри Сантехніка Економічний відділ Електри…" at bounding box center [1214, 421] width 113 height 28
select select "4"
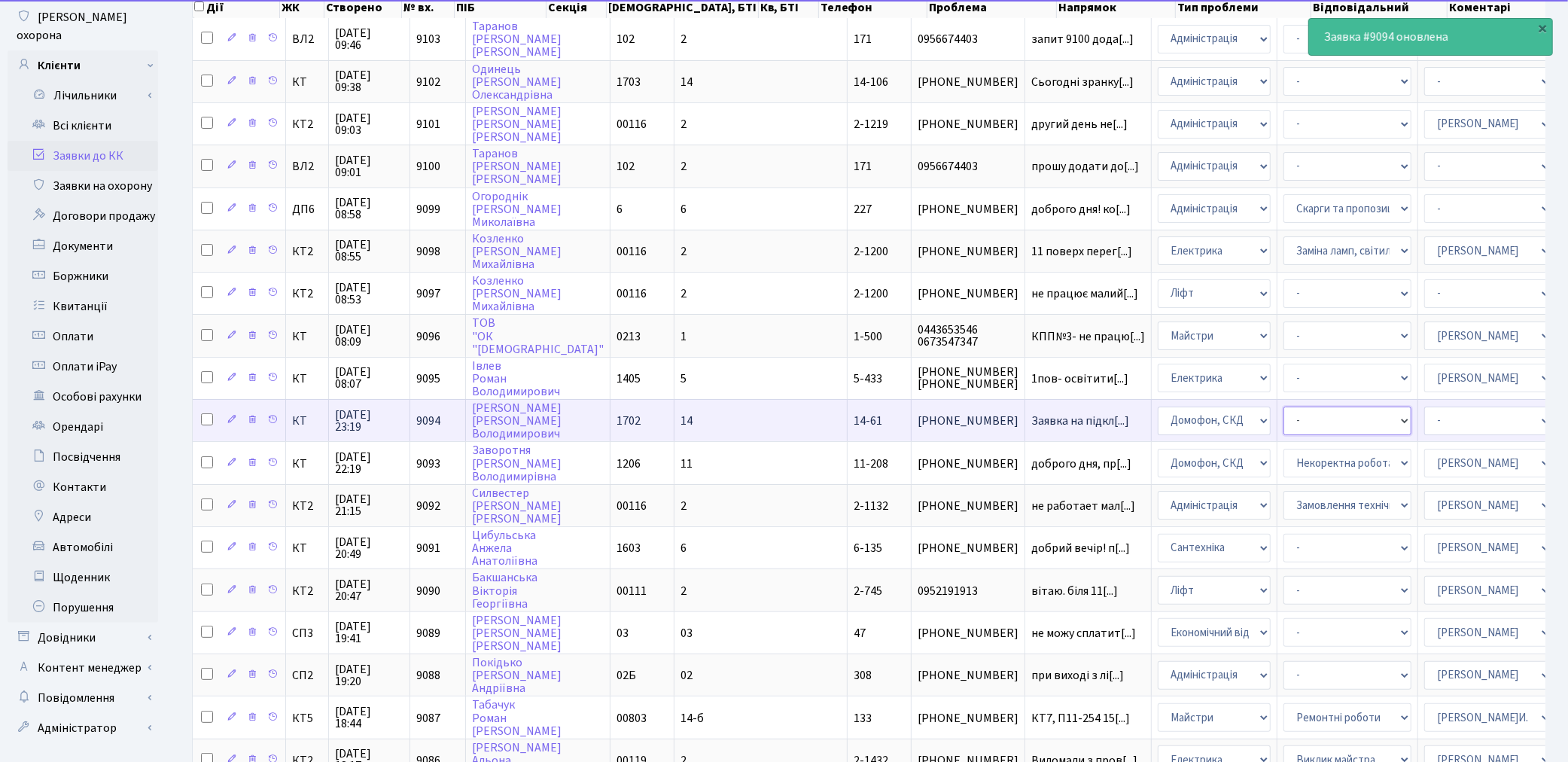
click at [1284, 407] on select "- Встановлення трубки домофону Некоректна робота домофону" at bounding box center [1347, 421] width 128 height 28
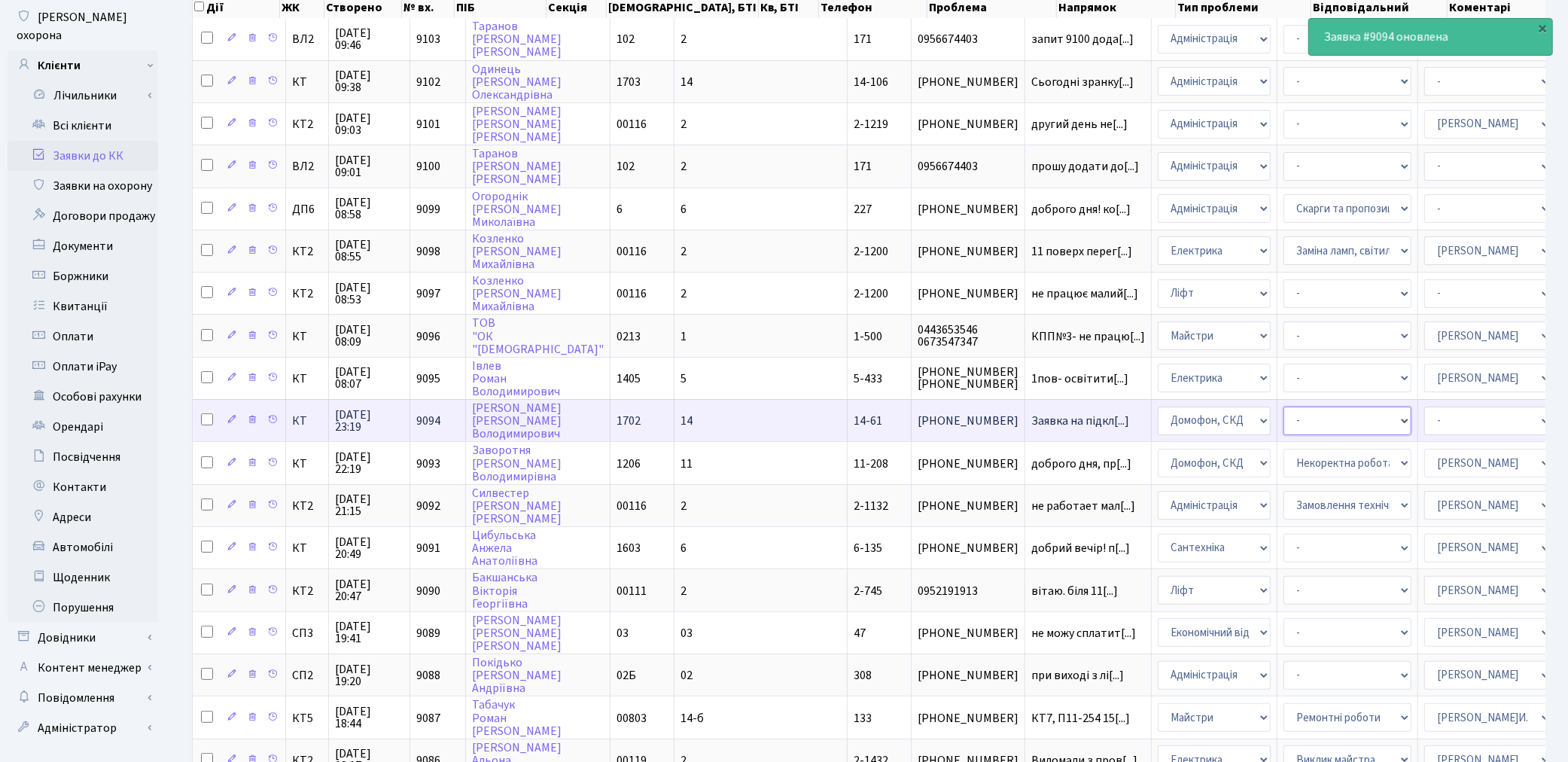
select select "5"
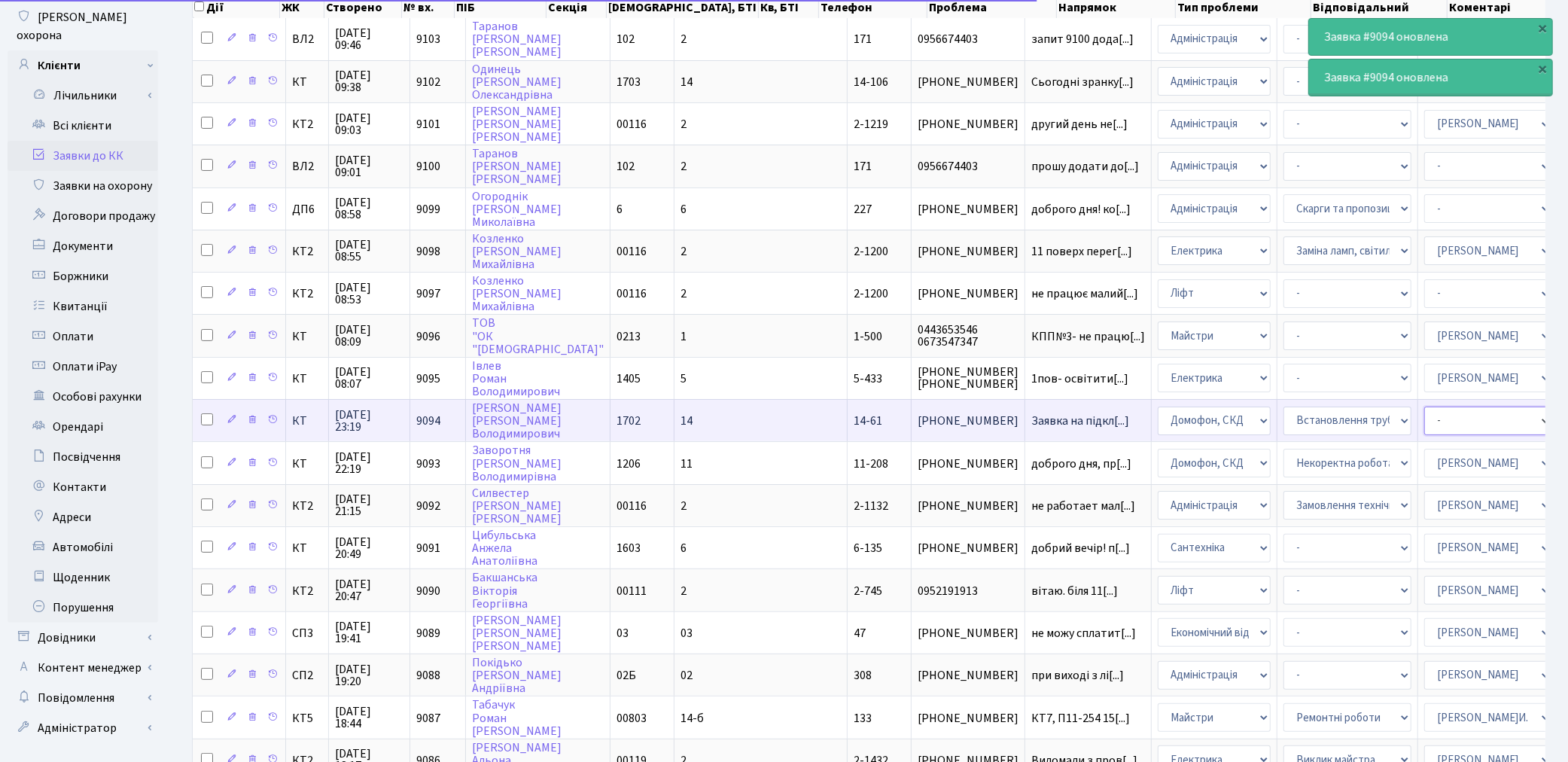
click at [1424, 407] on select "- Адміністратор ЖК ДП Адміністратор ЖК КТ Адміністратор ЖК СП Вижул В. В. Горді…" at bounding box center [1488, 421] width 128 height 28
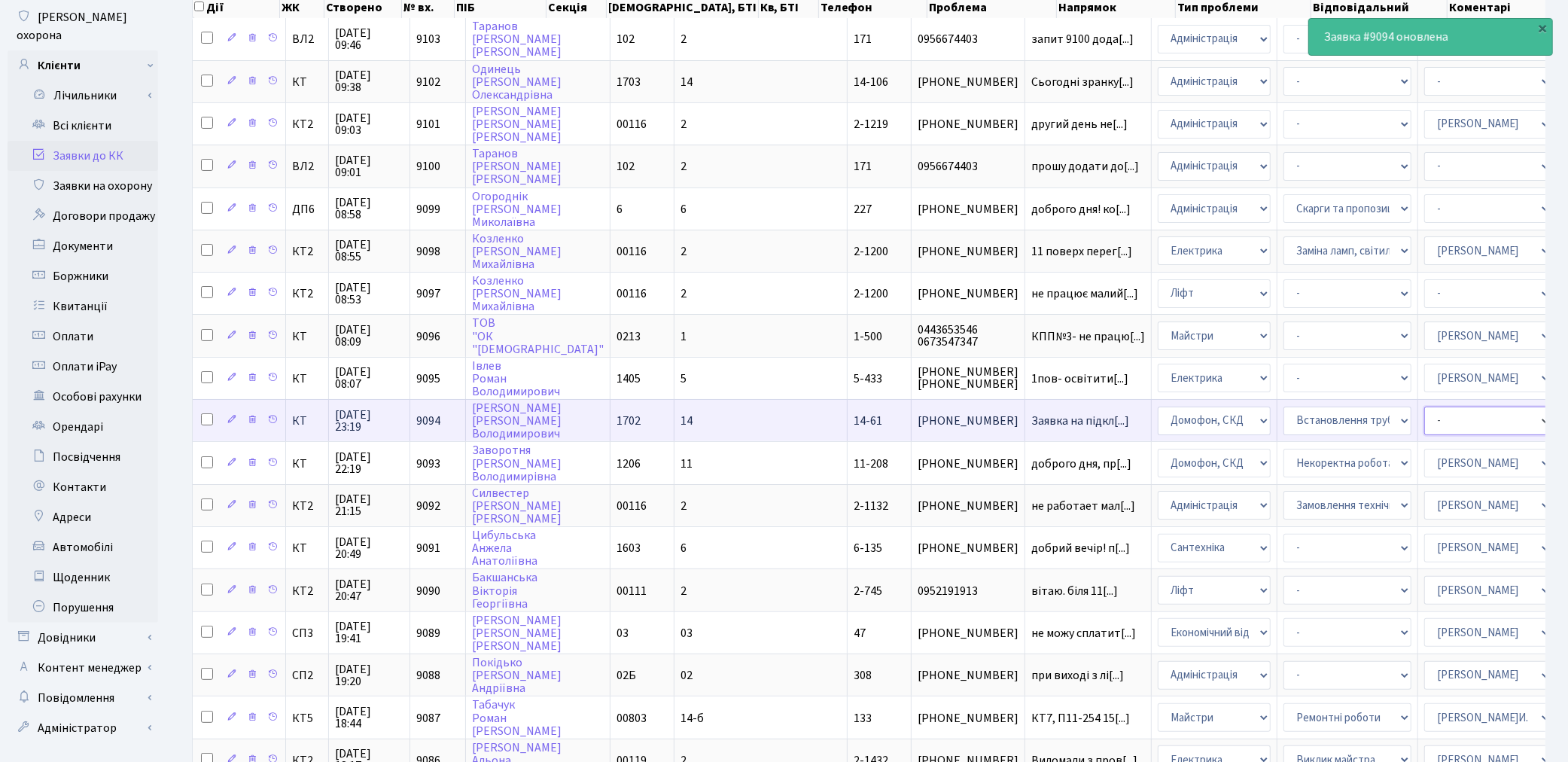
select select "22"
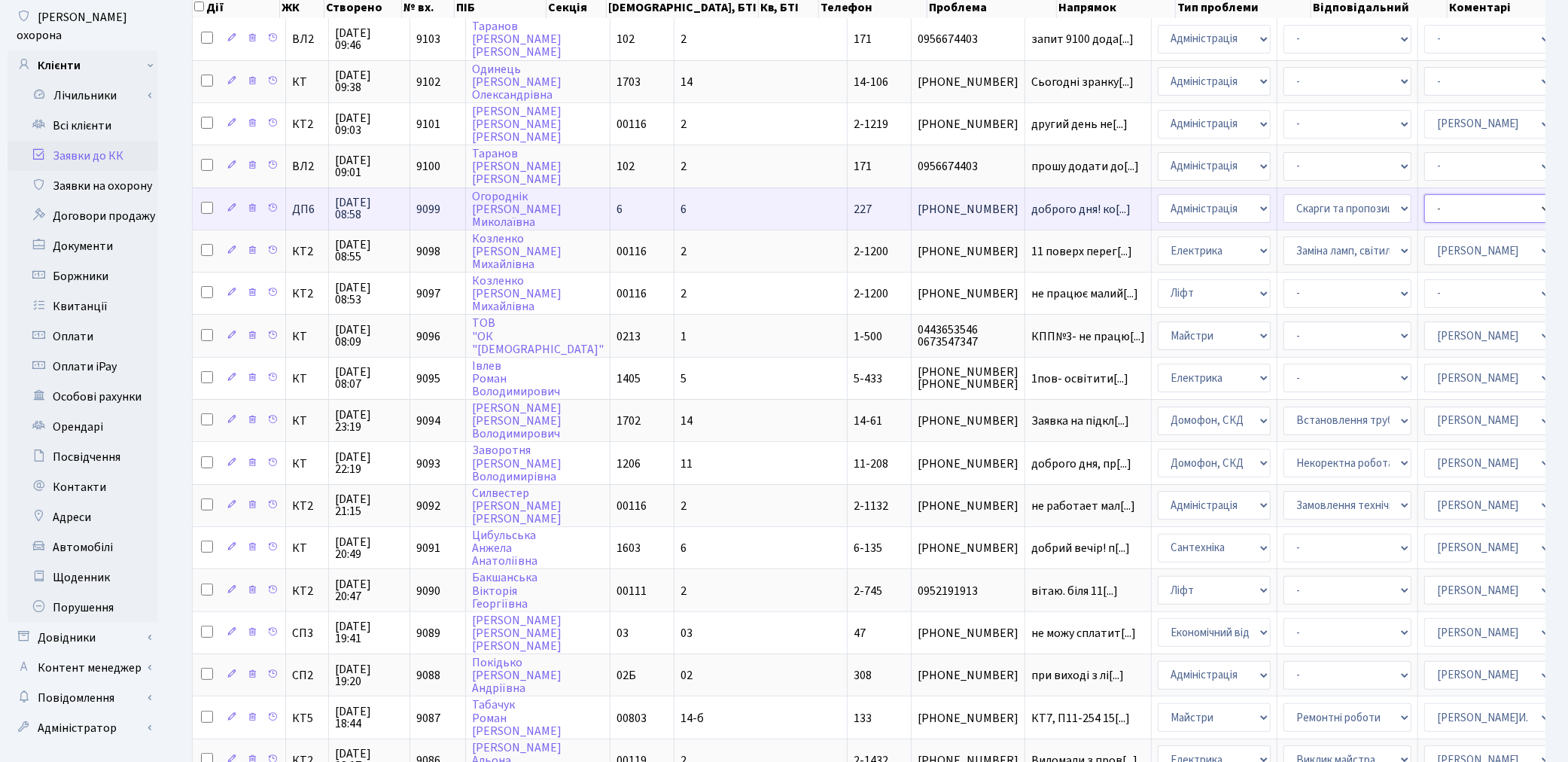
click at [1424, 205] on select "- Адміністратор ЖК ДП Адміністратор ЖК КТ Адміністратор ЖК СП Вижул В. В. Горді…" at bounding box center [1488, 208] width 128 height 28
select select "94"
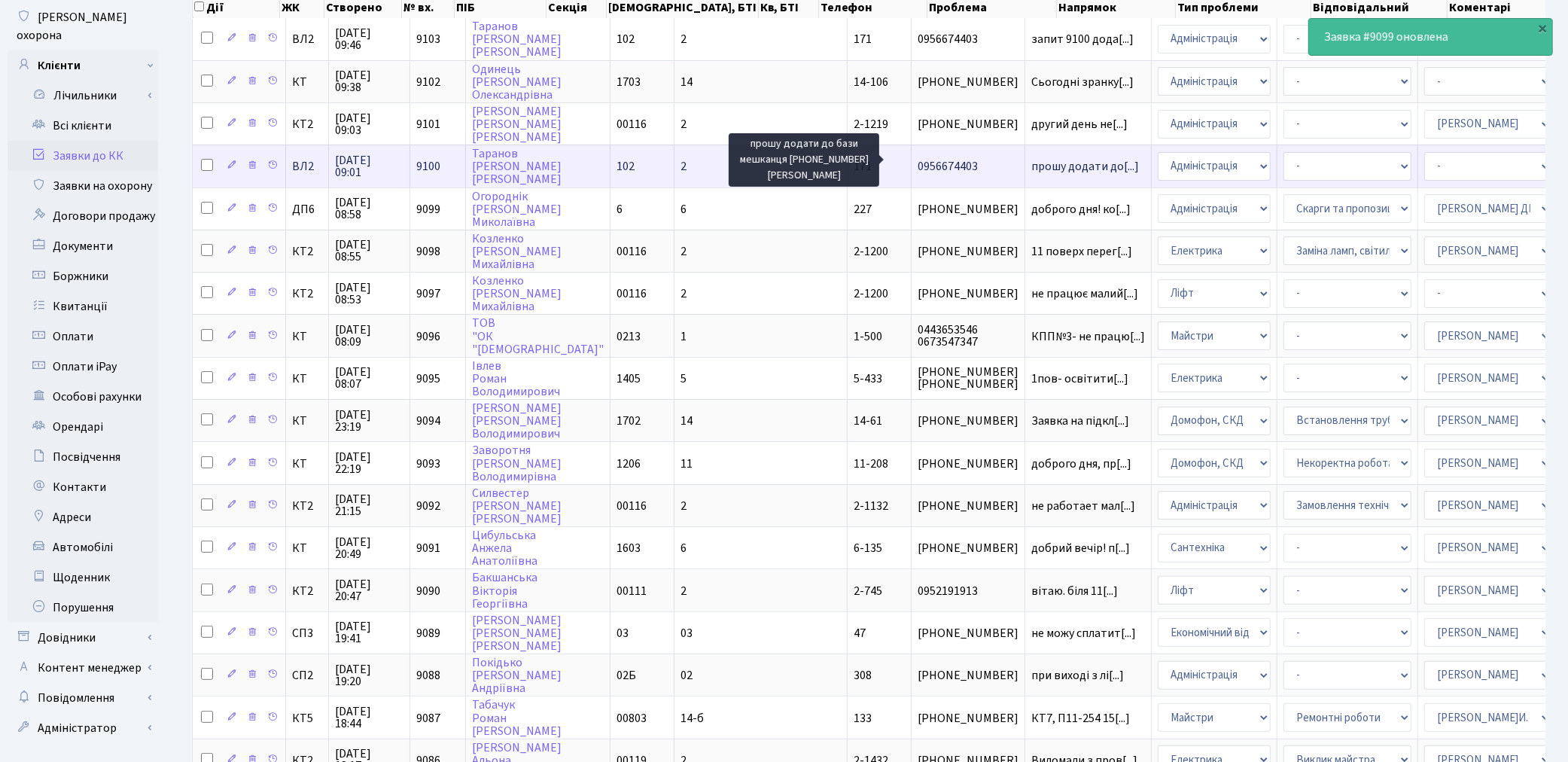
click at [1031, 162] on span "прошу додати до[...]" at bounding box center [1084, 166] width 108 height 16
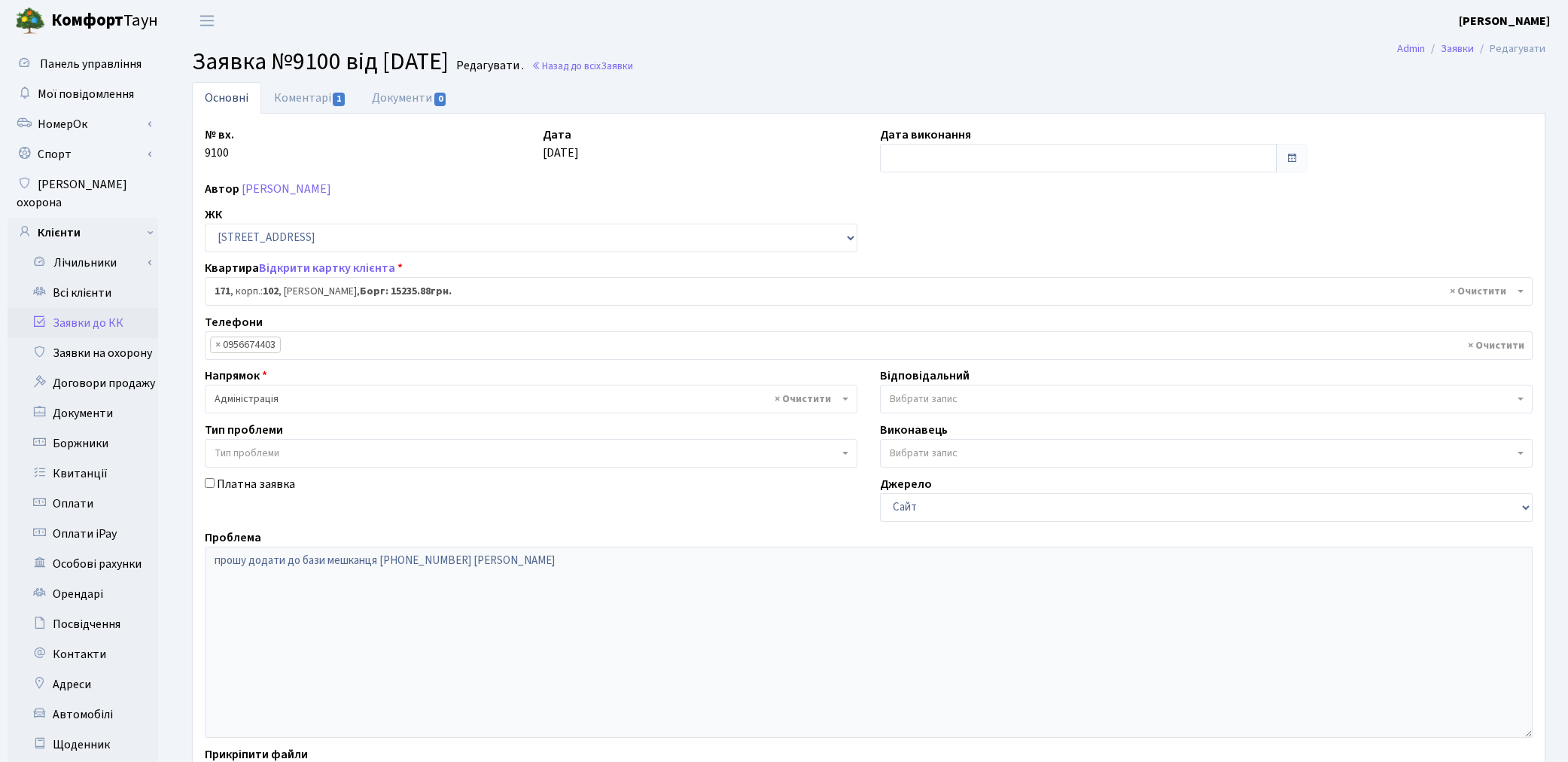
select select "38449"
click at [305, 97] on link "Коментарі 1" at bounding box center [310, 97] width 98 height 31
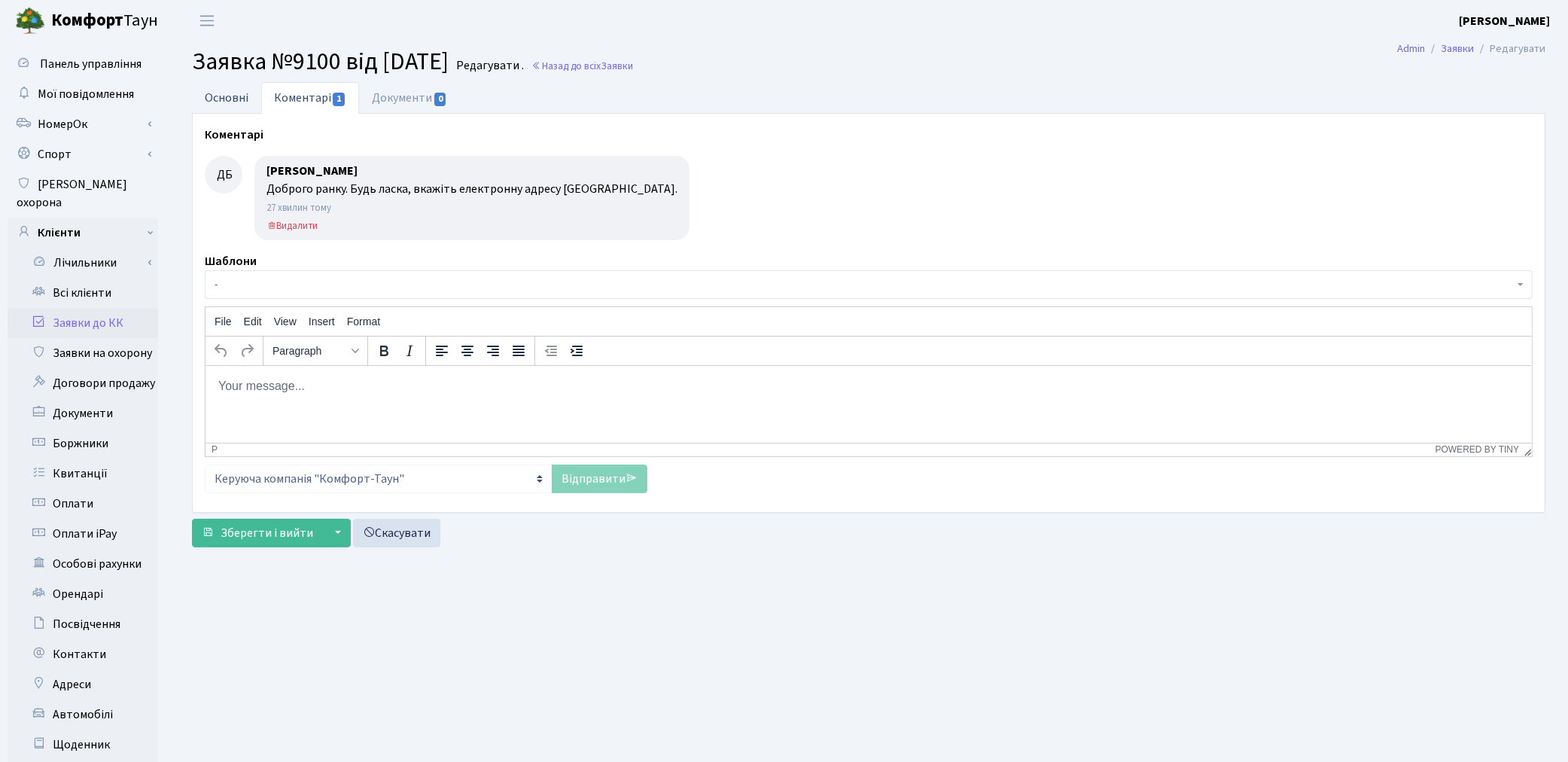
click at [230, 94] on link "Основні" at bounding box center [227, 97] width 69 height 31
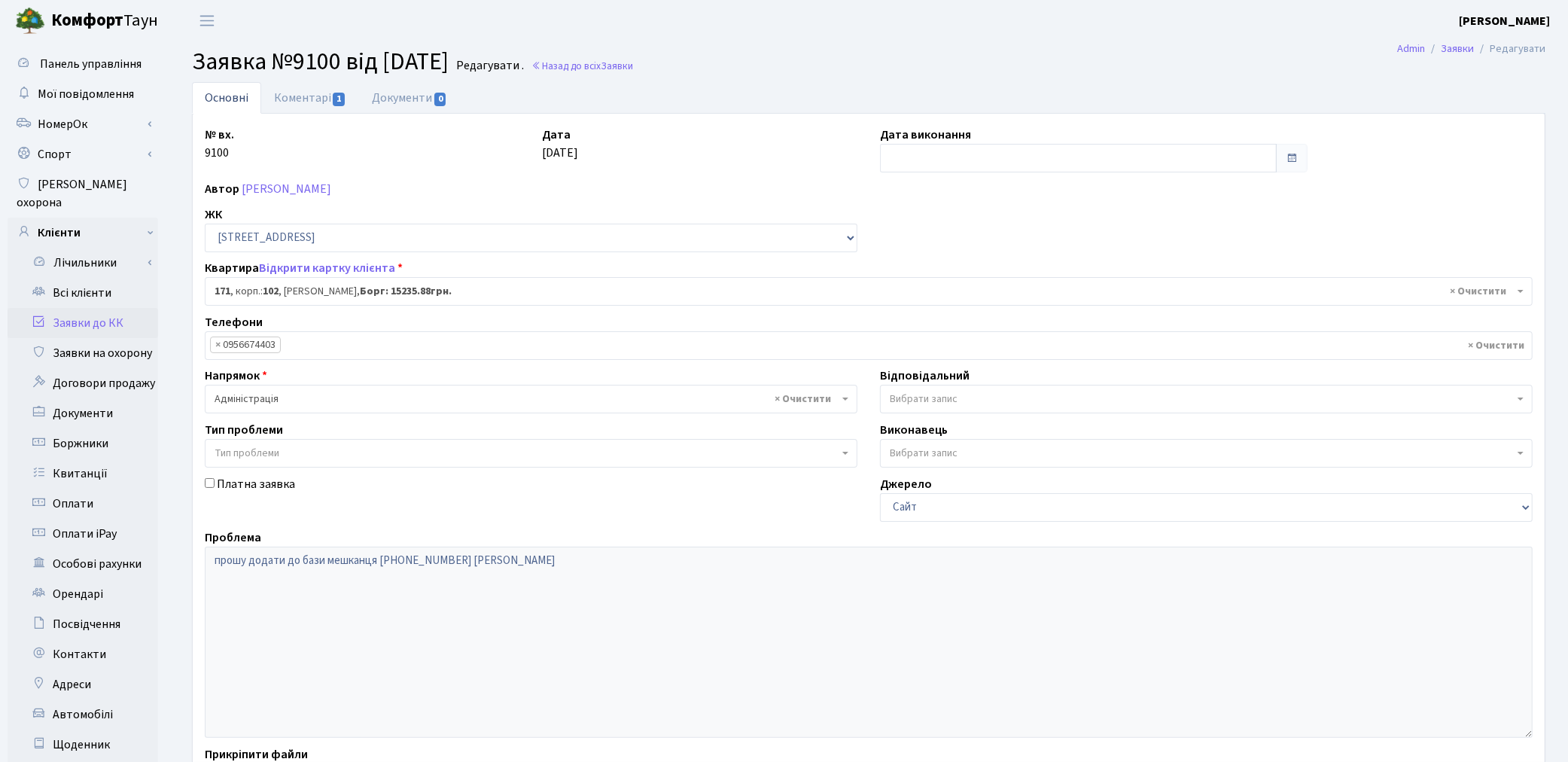
click at [906, 407] on span "Вибрати запис" at bounding box center [1206, 398] width 653 height 28
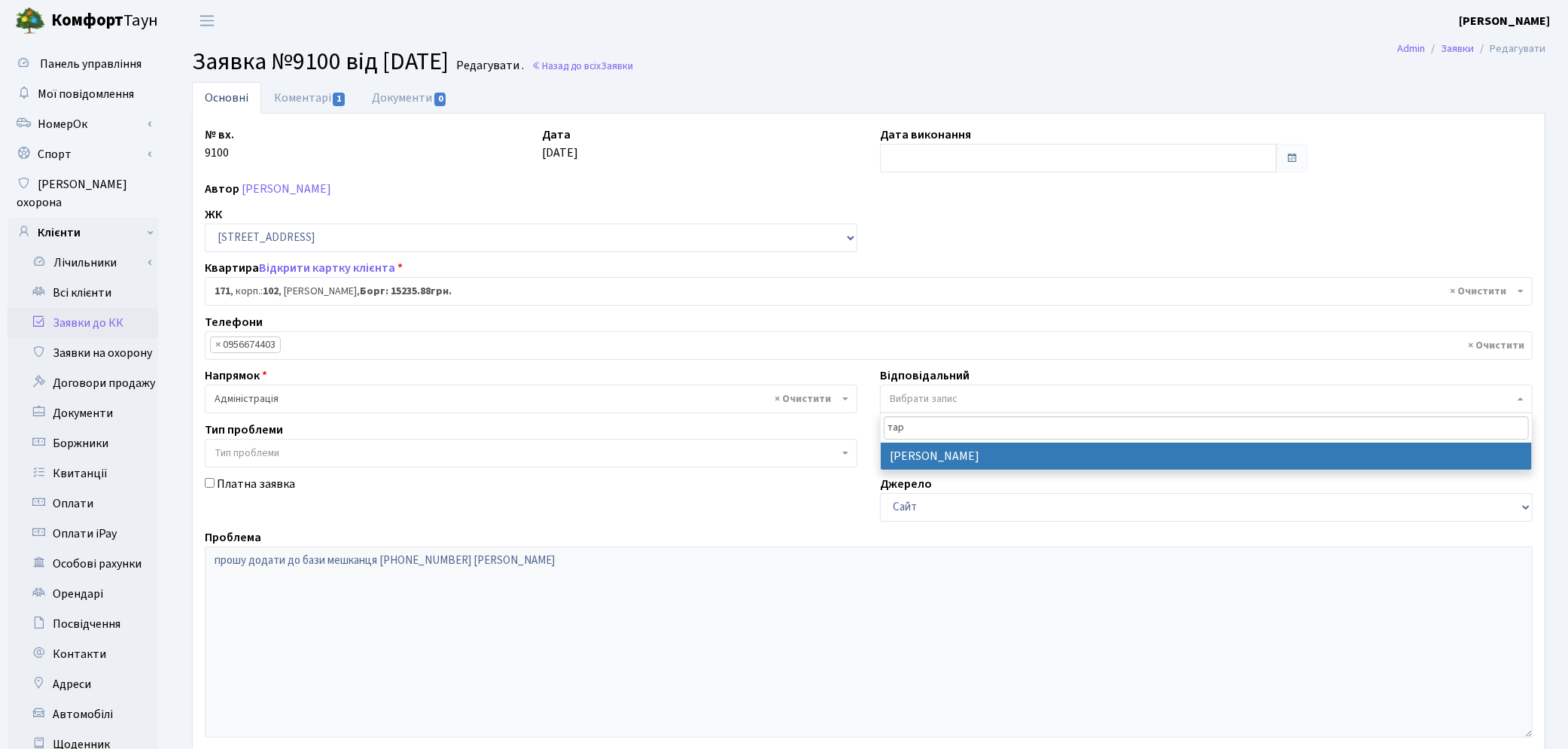
type input "тар"
select select "88"
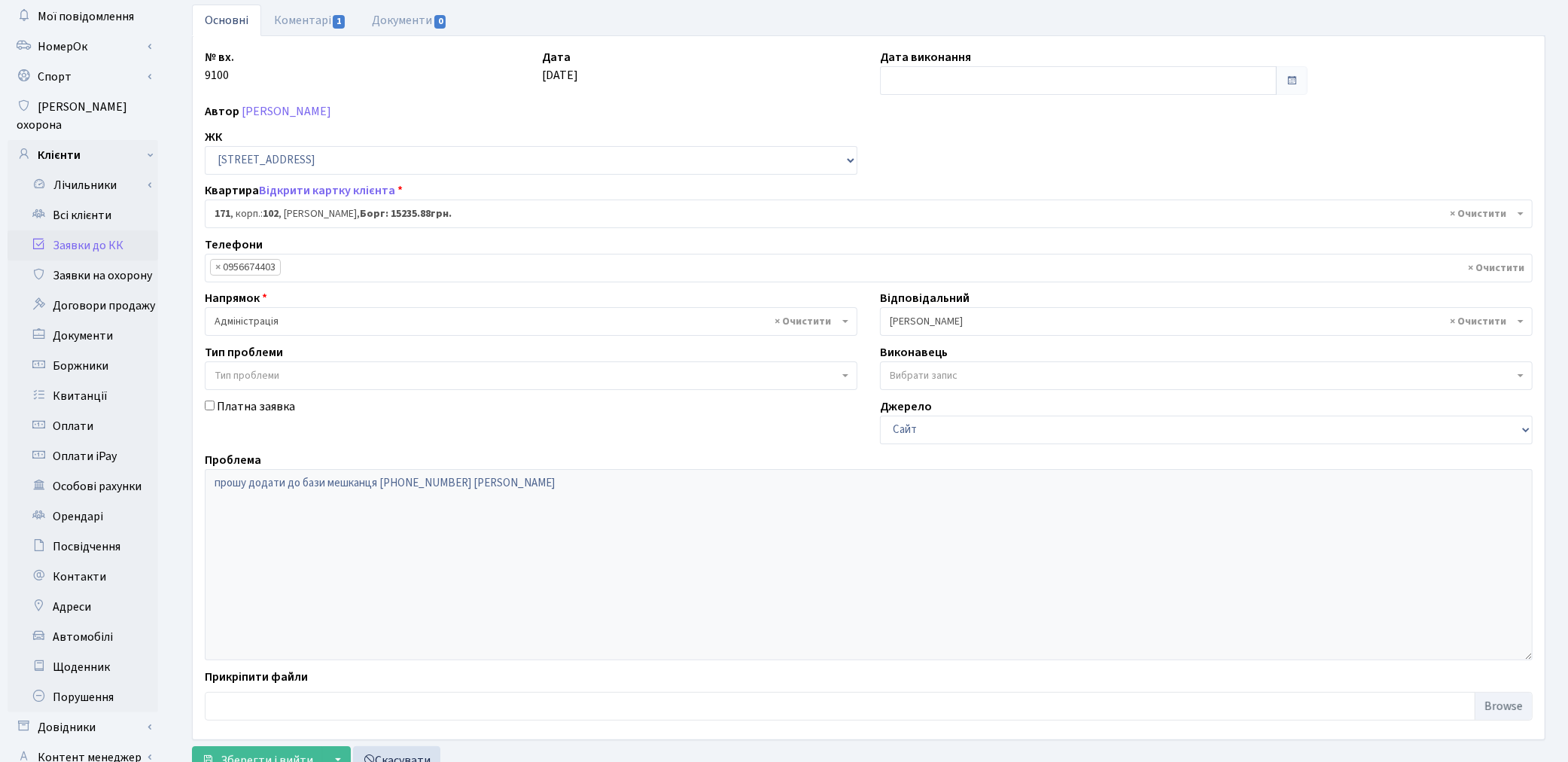
scroll to position [175, 0]
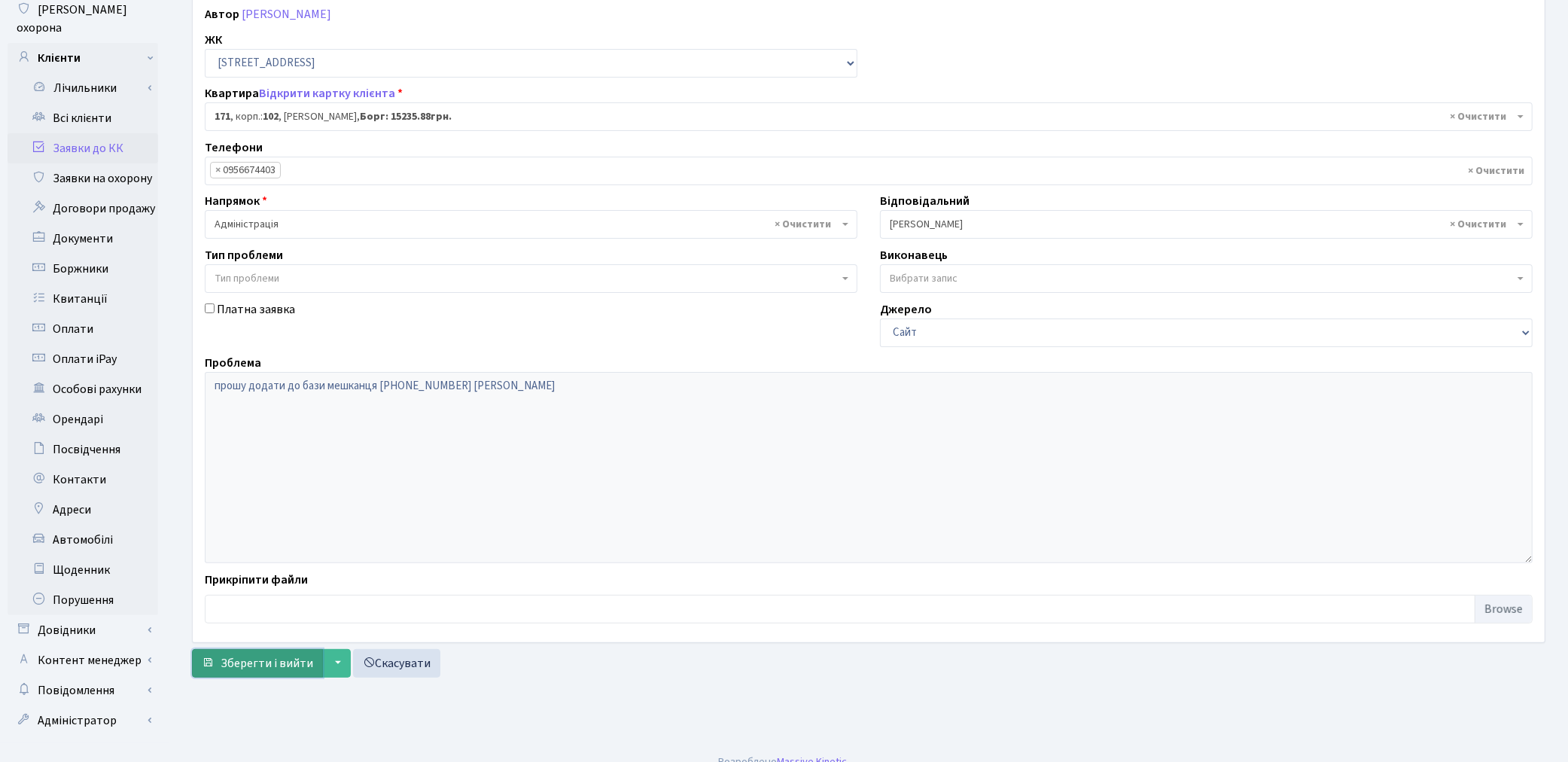
click at [256, 671] on span "Зберегти і вийти" at bounding box center [266, 663] width 92 height 16
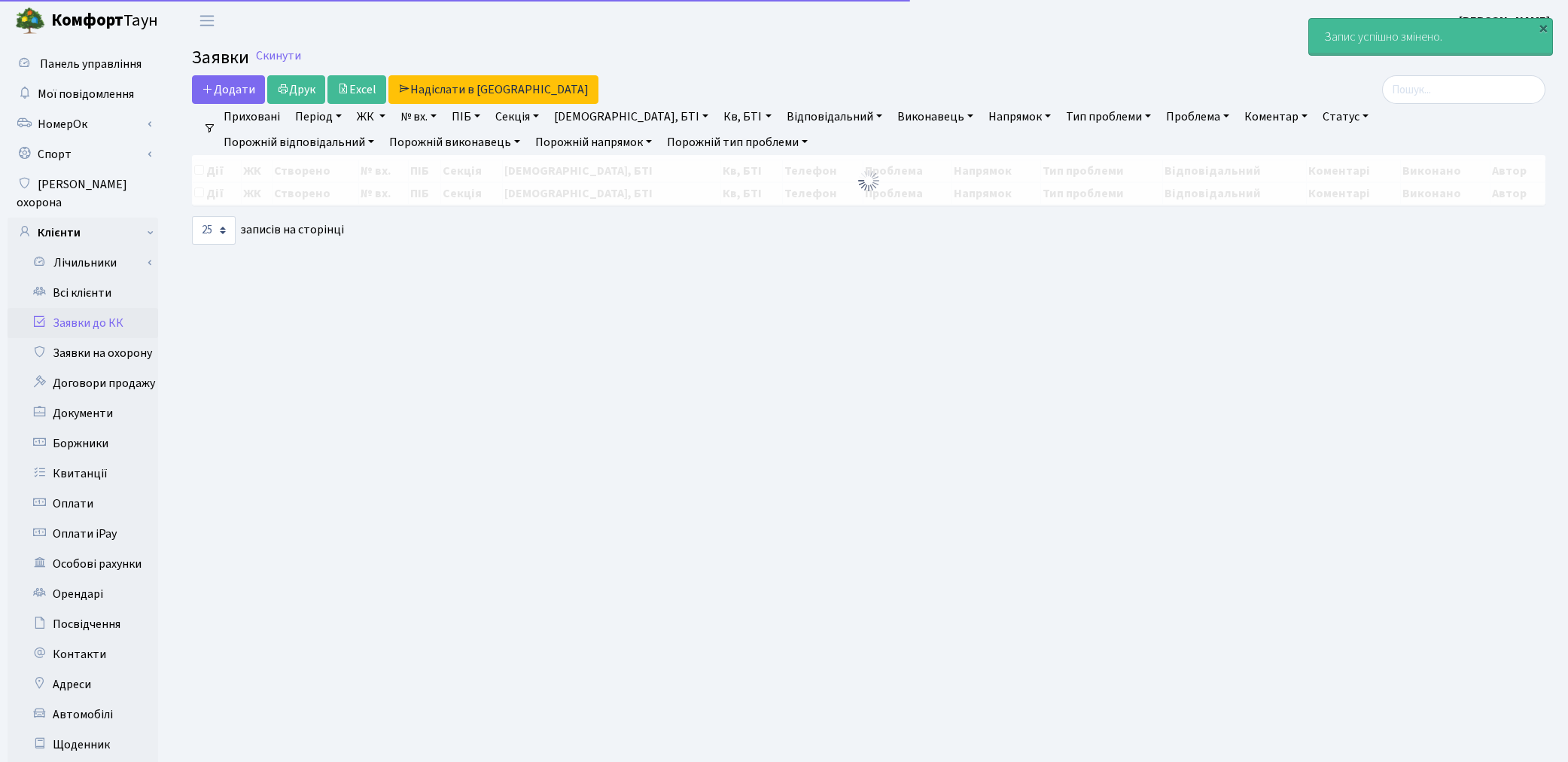
select select "25"
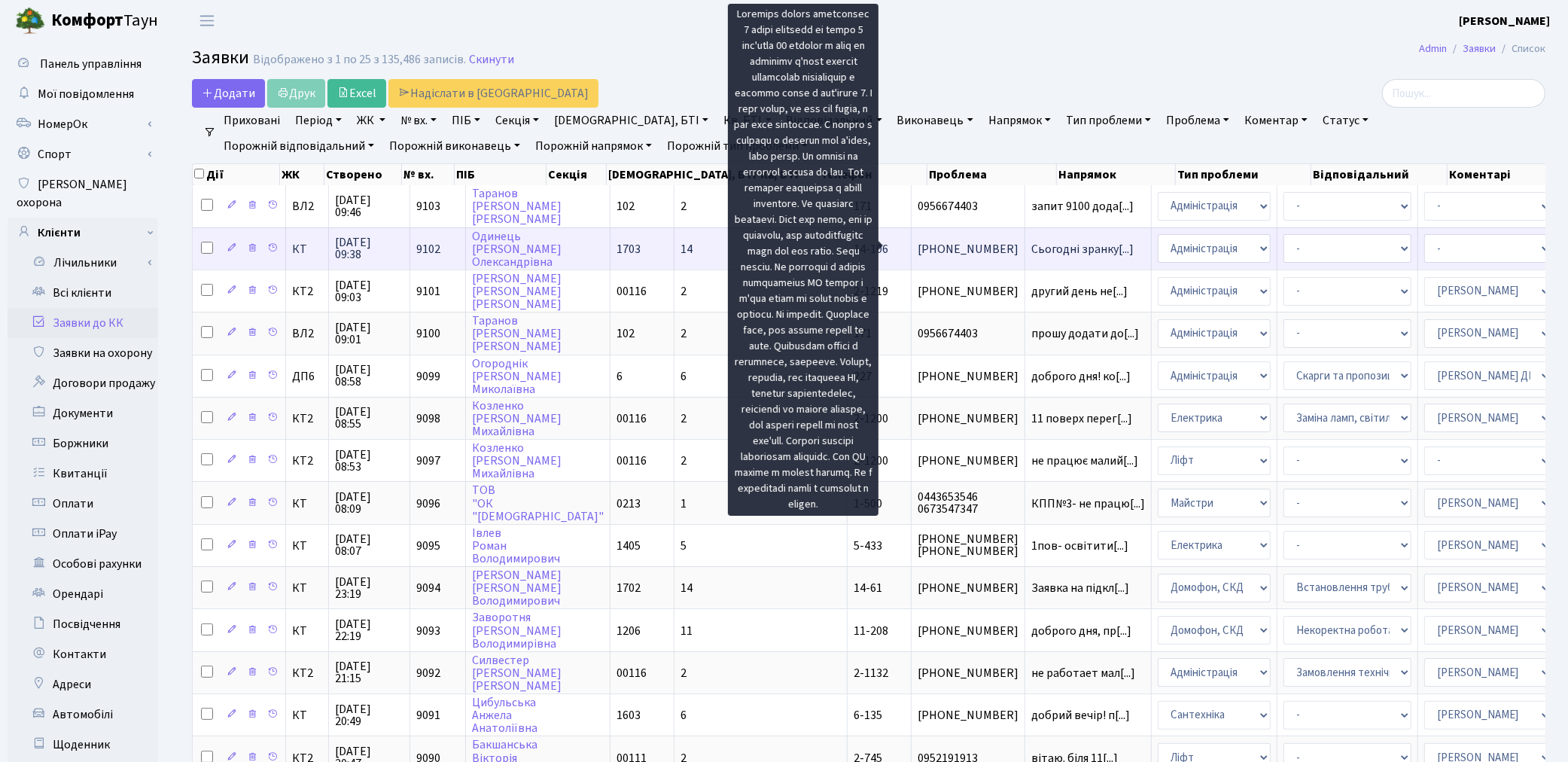
click at [1031, 241] on span "Сьогодні зранку[...]" at bounding box center [1082, 248] width 103 height 16
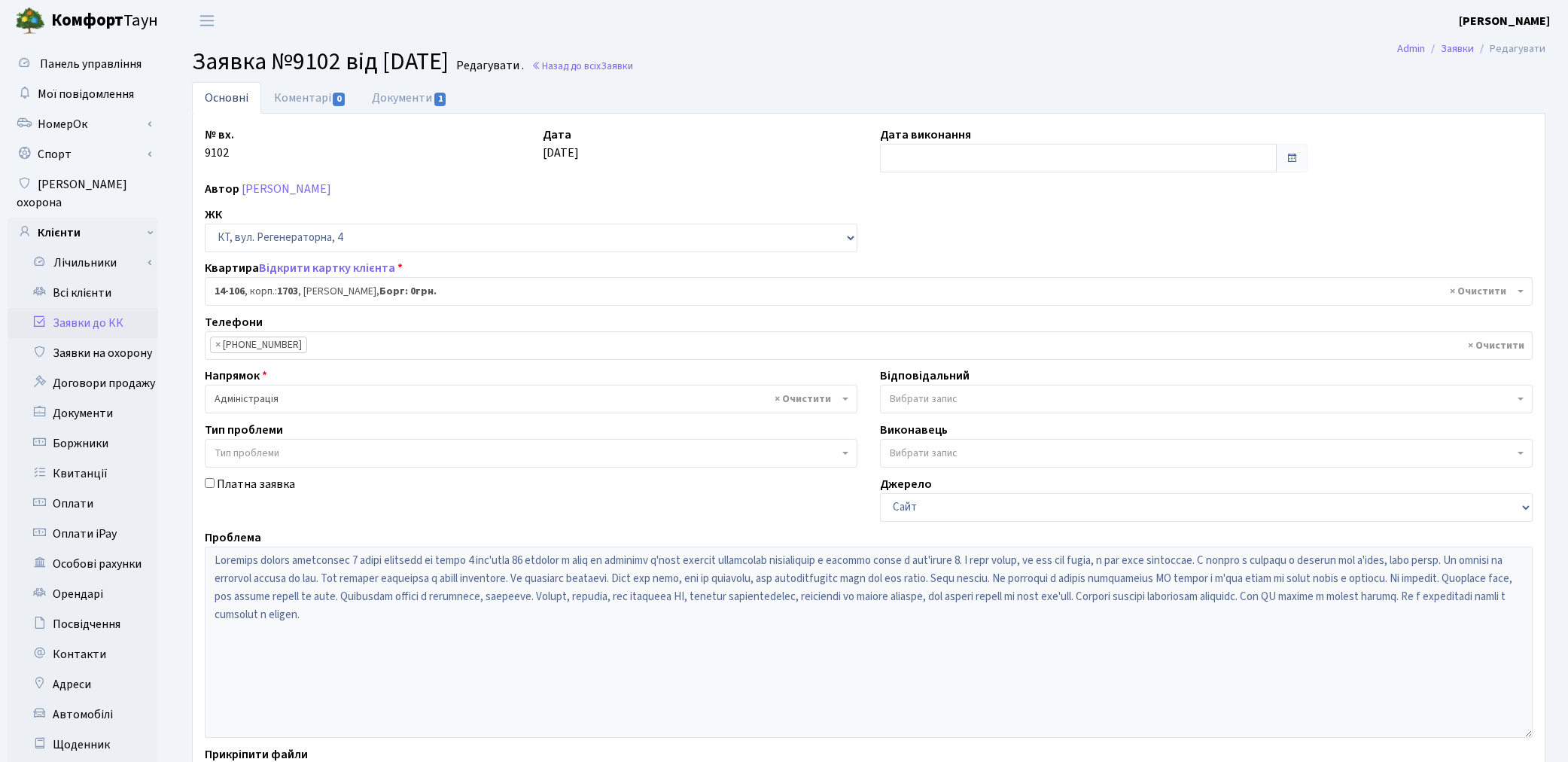
select select "7483"
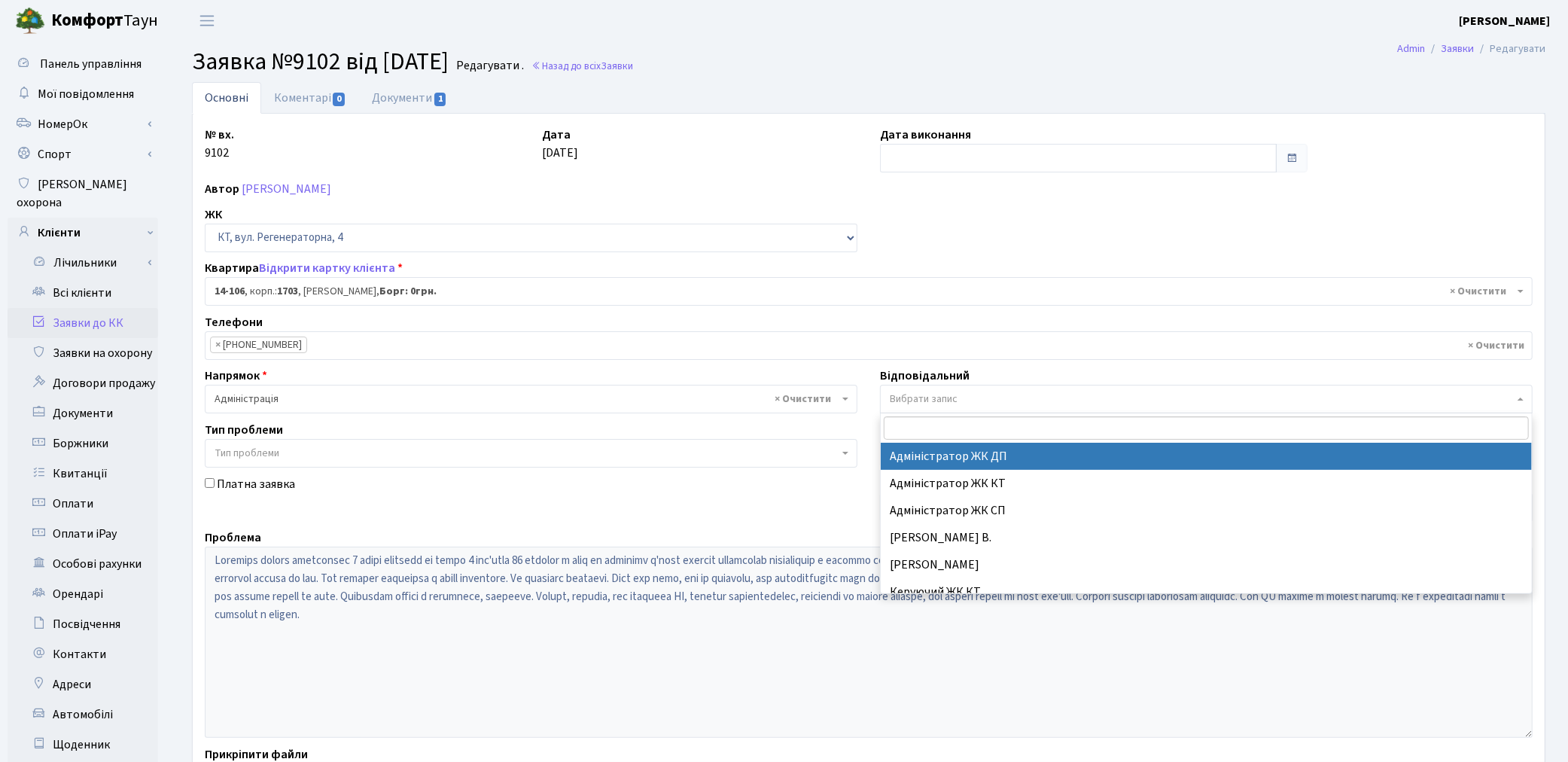
click at [922, 393] on span "Вибрати запис" at bounding box center [923, 398] width 68 height 15
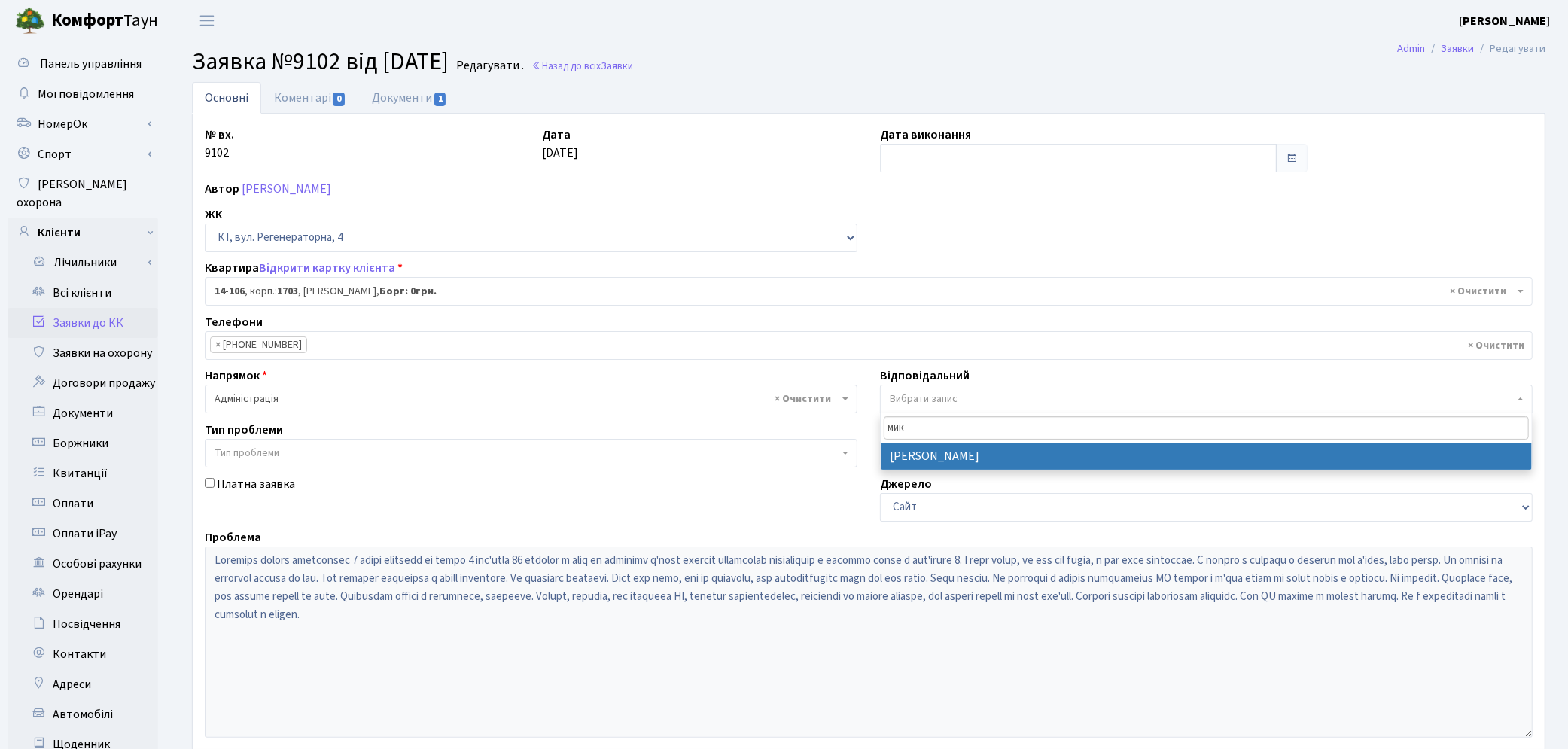
type input "мик"
select select "25"
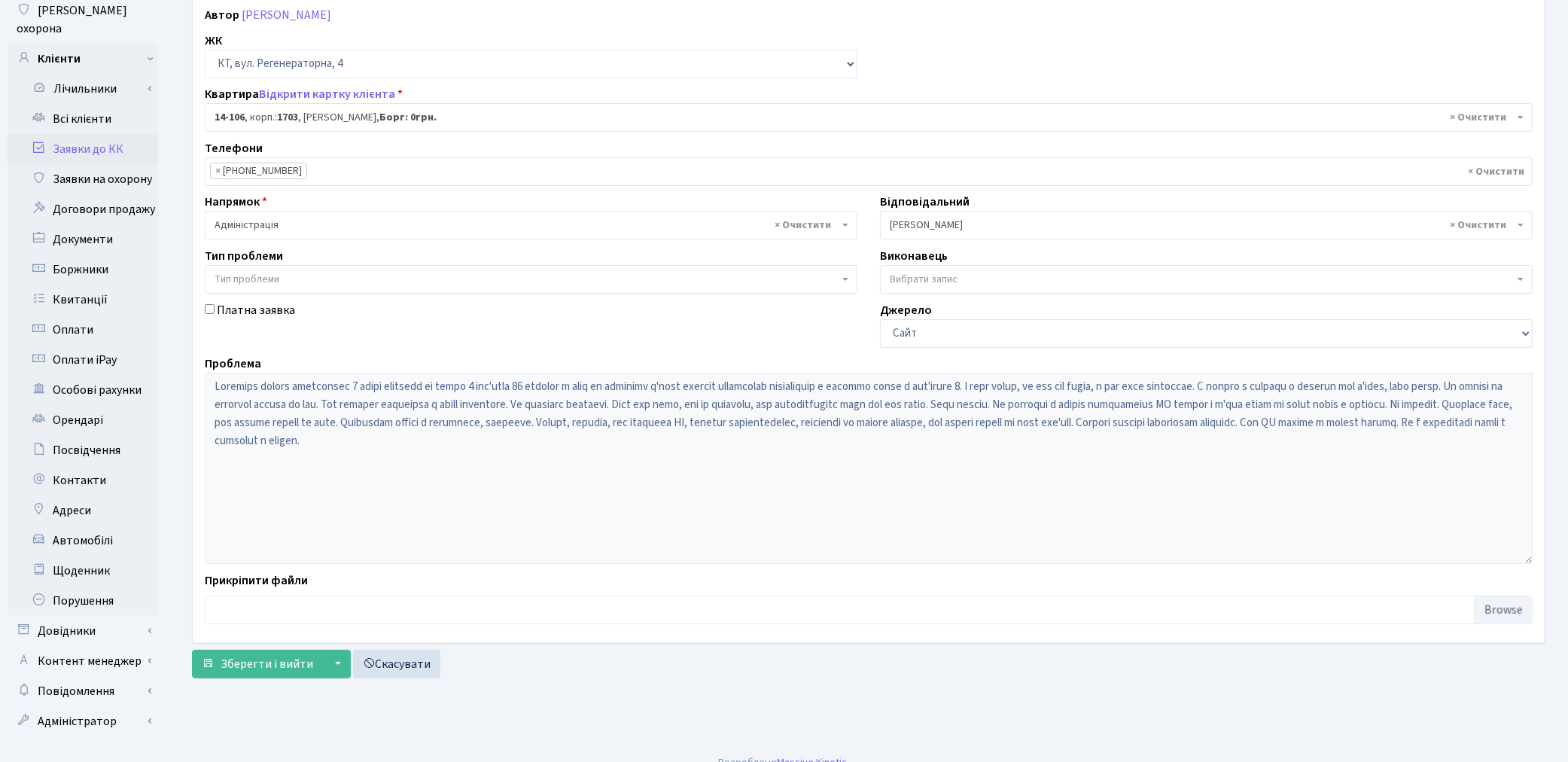
scroll to position [175, 0]
click at [247, 663] on span "Зберегти і вийти" at bounding box center [266, 663] width 92 height 16
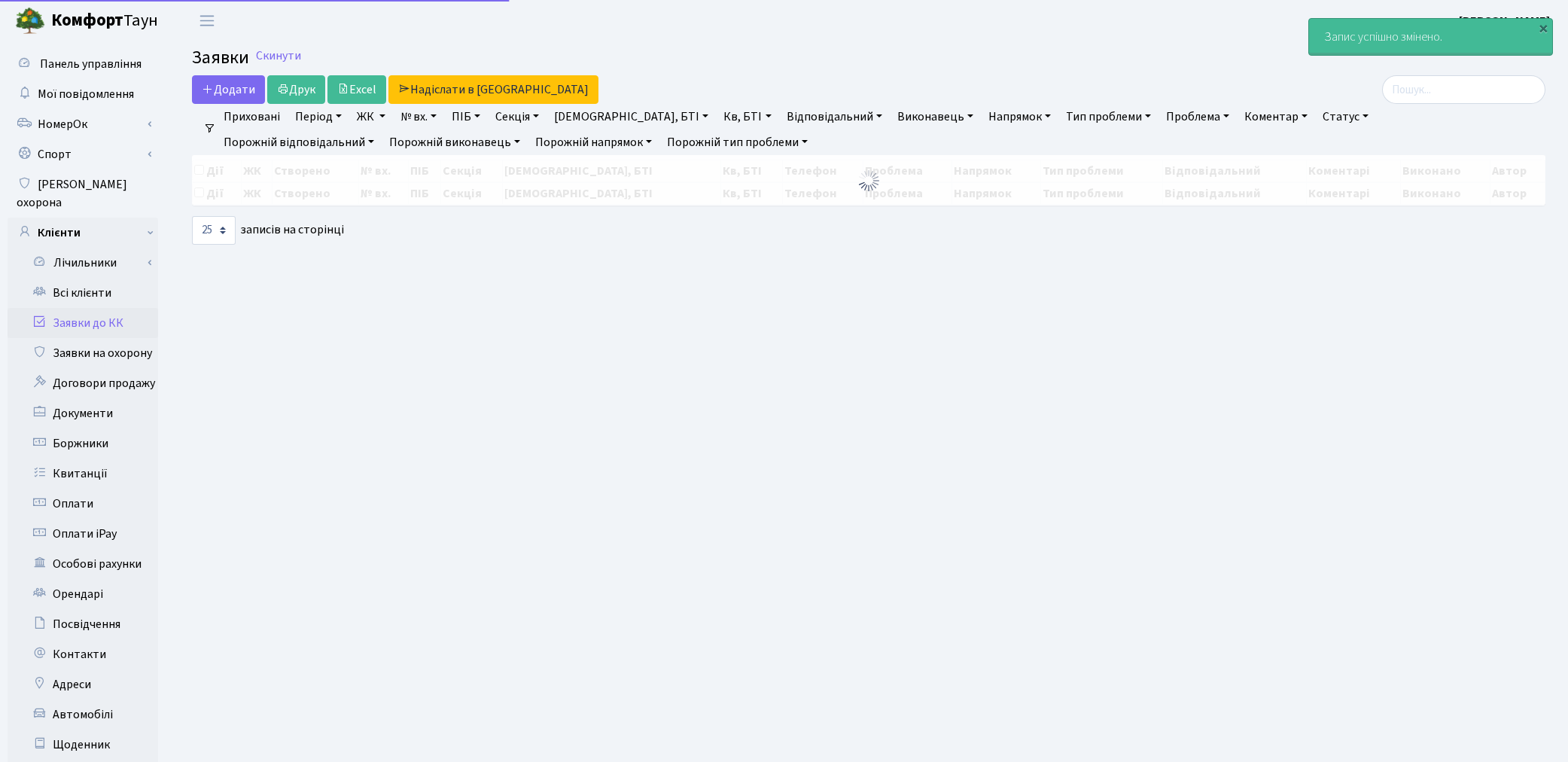
select select "25"
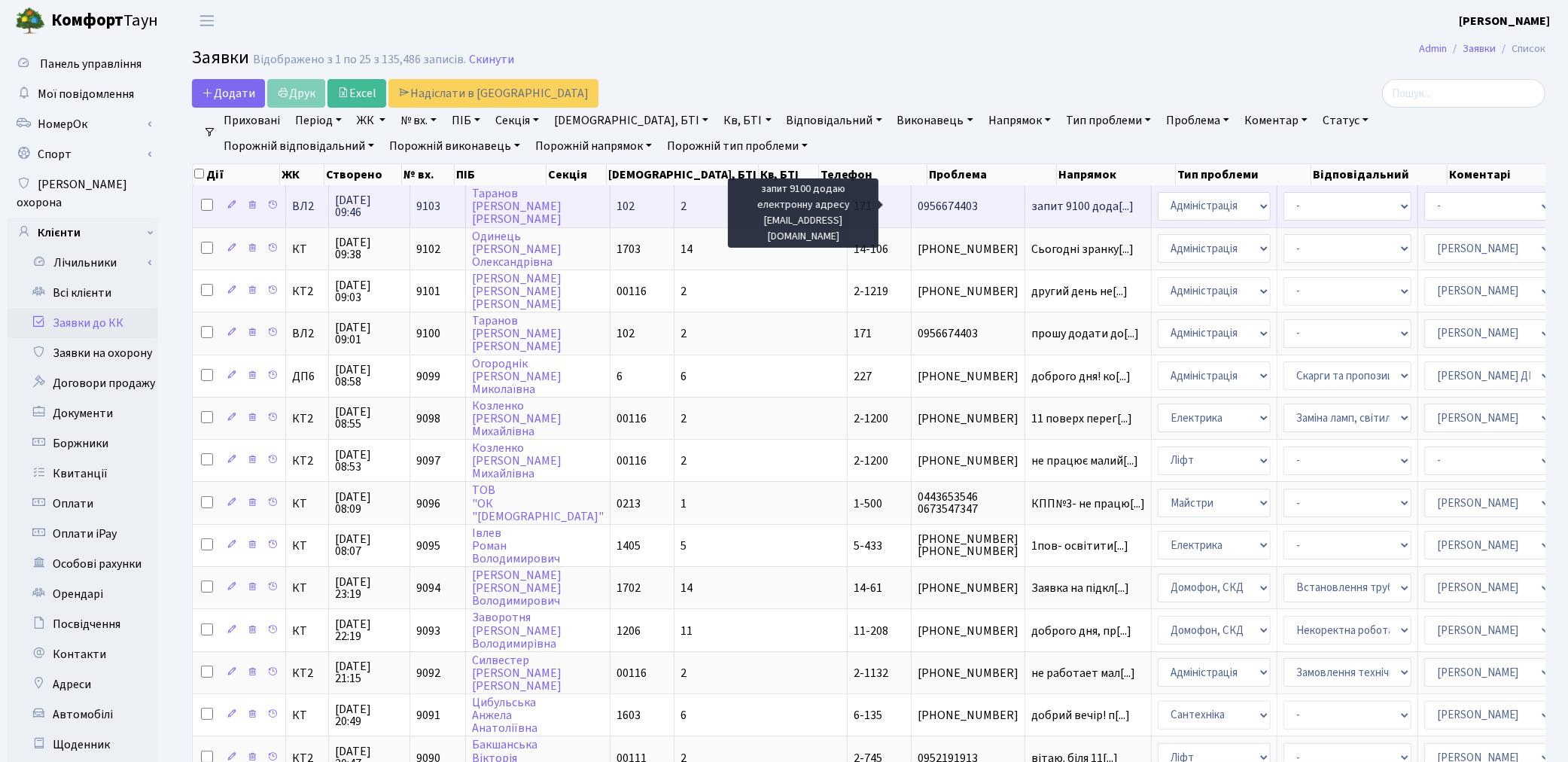
click at [1031, 205] on span "запит 9100 дода[...]" at bounding box center [1082, 206] width 103 height 16
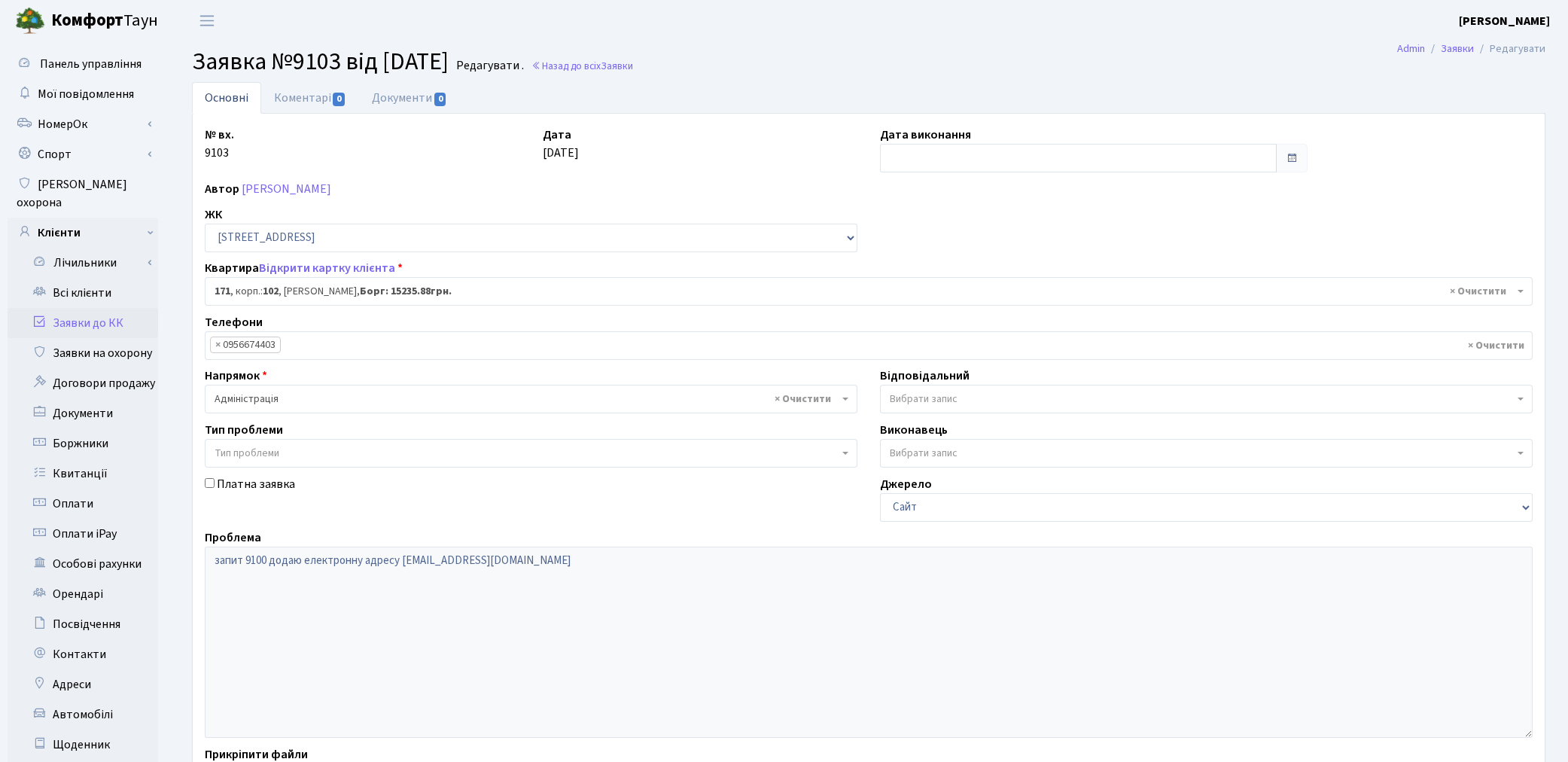
select select "38449"
click at [942, 402] on span "Вибрати запис" at bounding box center [923, 398] width 68 height 15
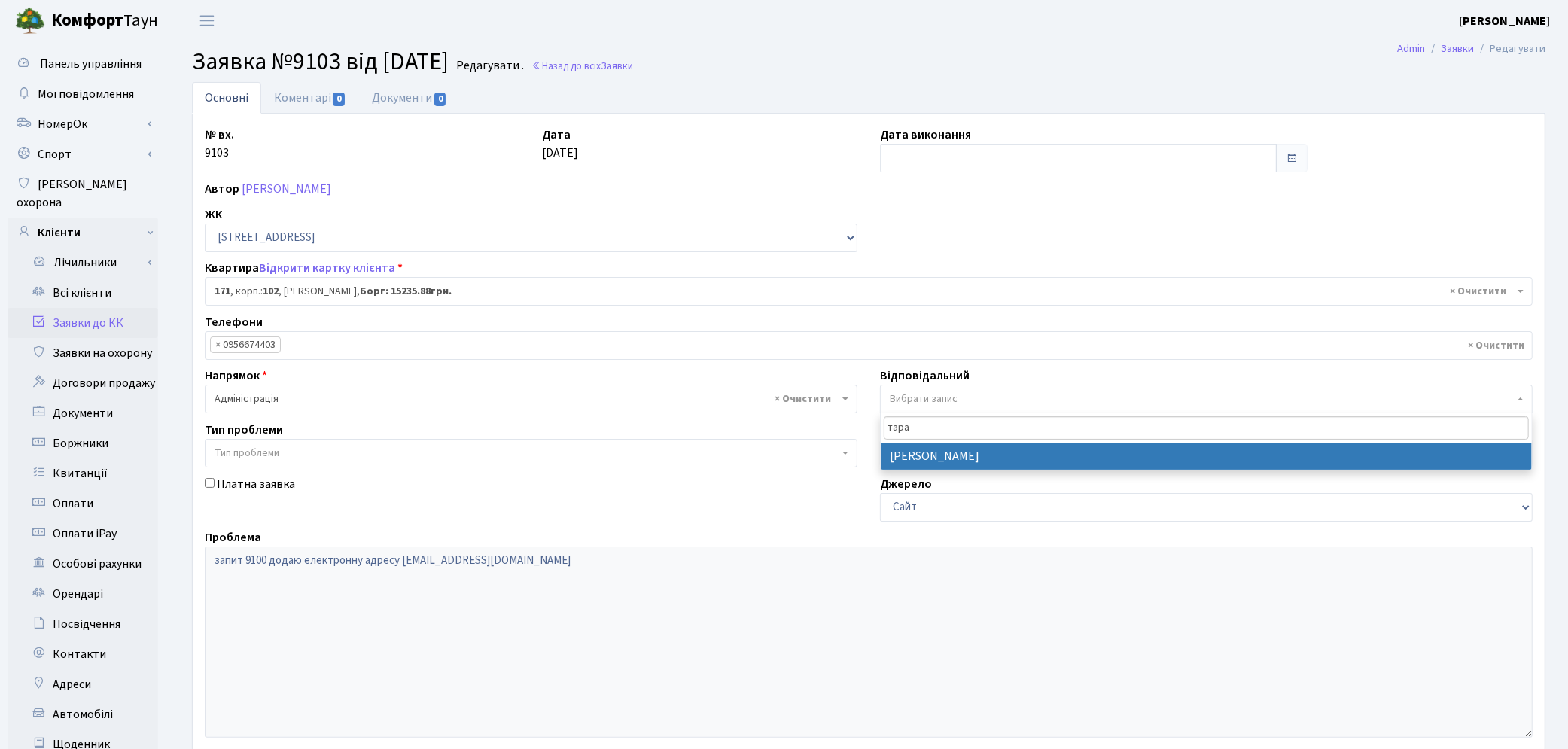
type input "тара"
select select "88"
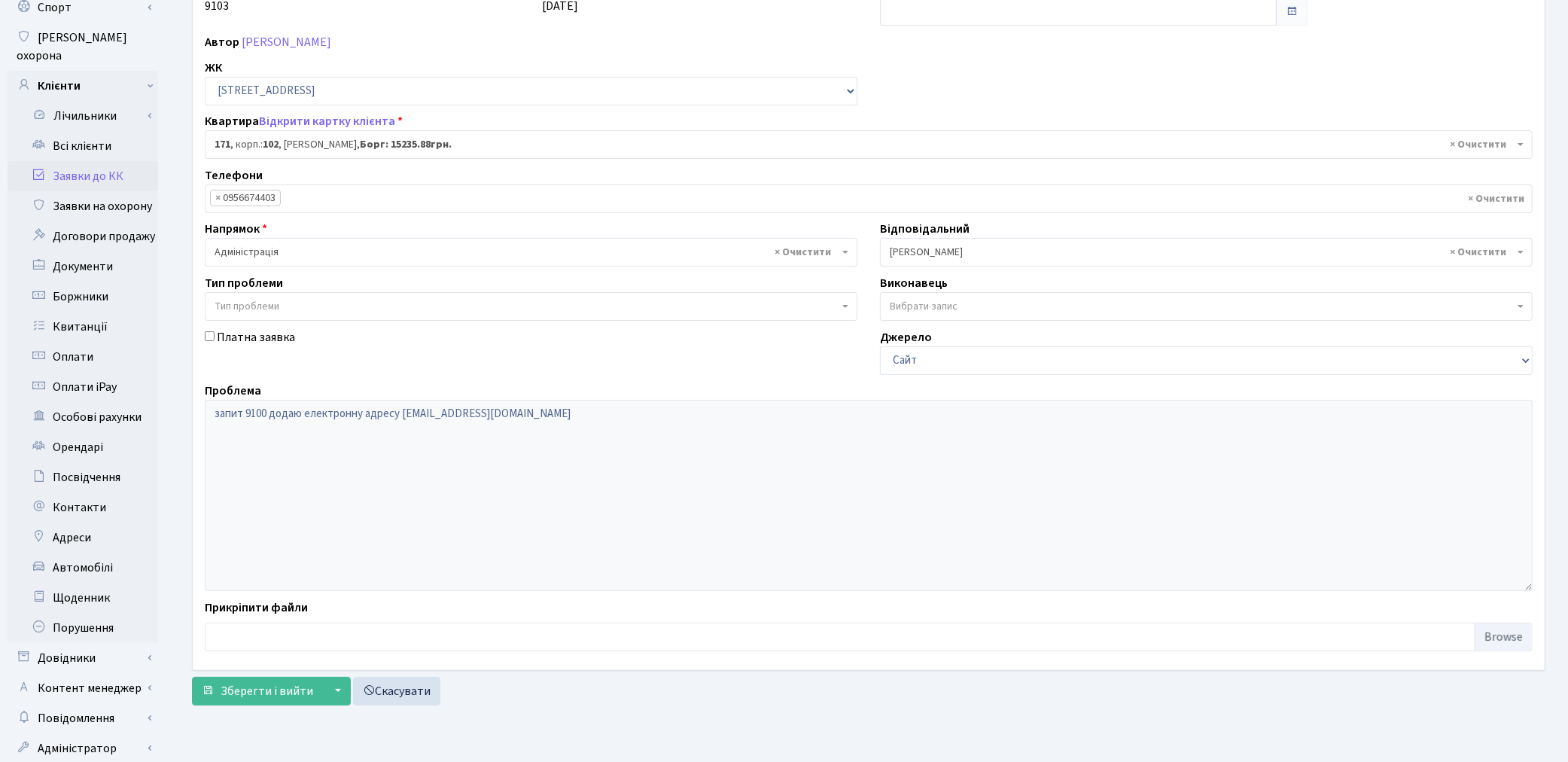
scroll to position [175, 0]
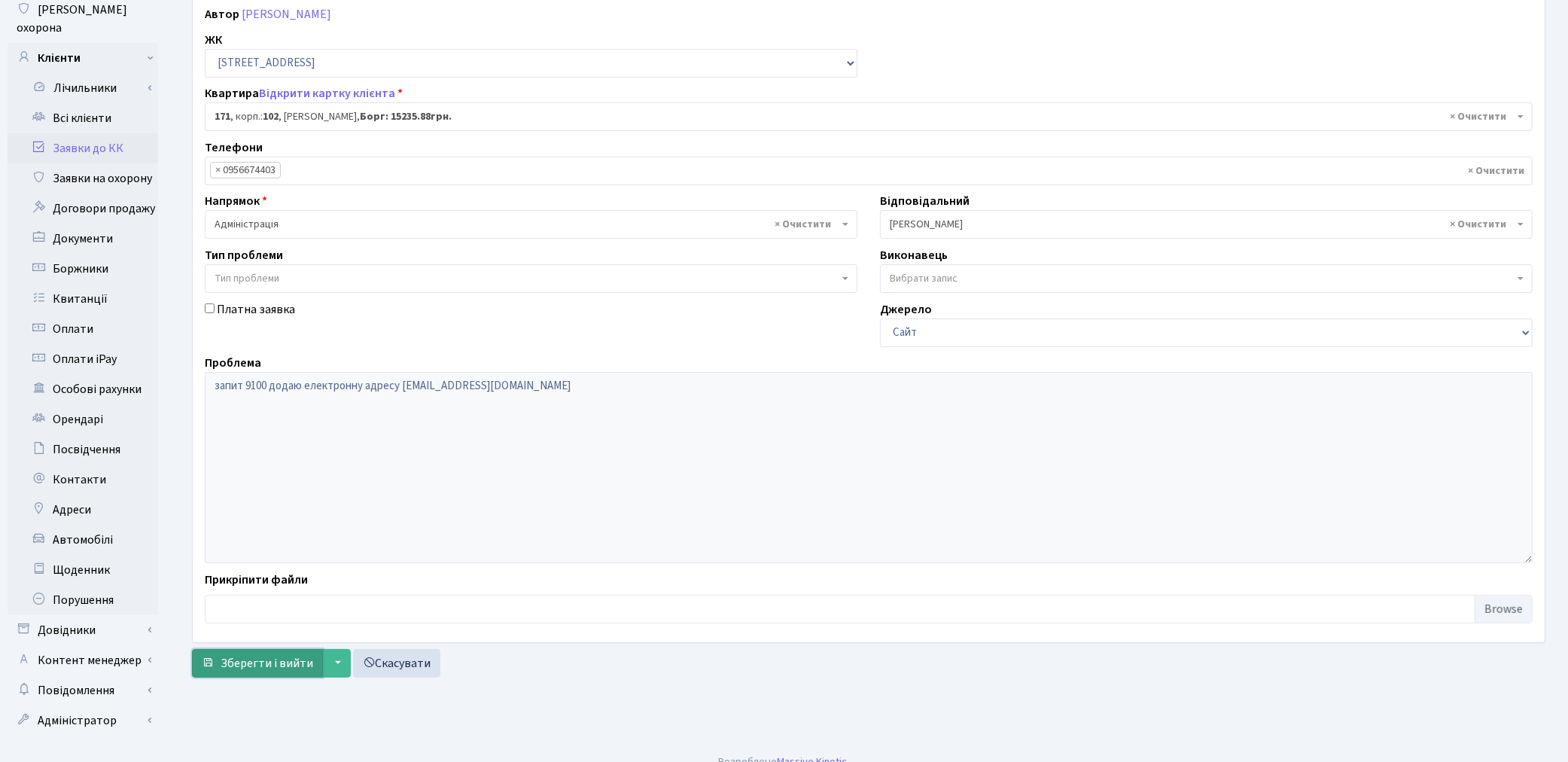
click at [251, 665] on span "Зберегти і вийти" at bounding box center [266, 663] width 92 height 16
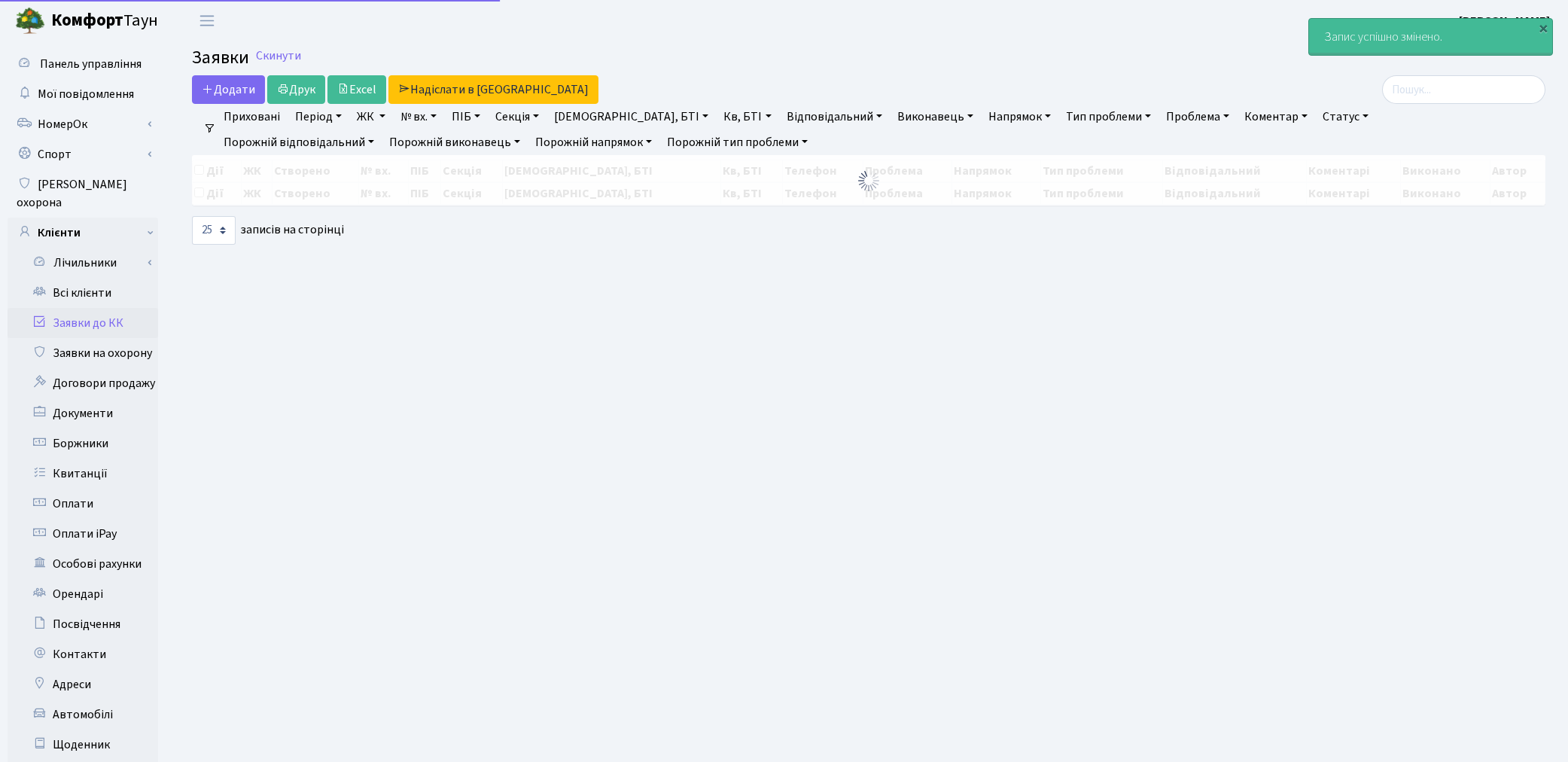
select select "25"
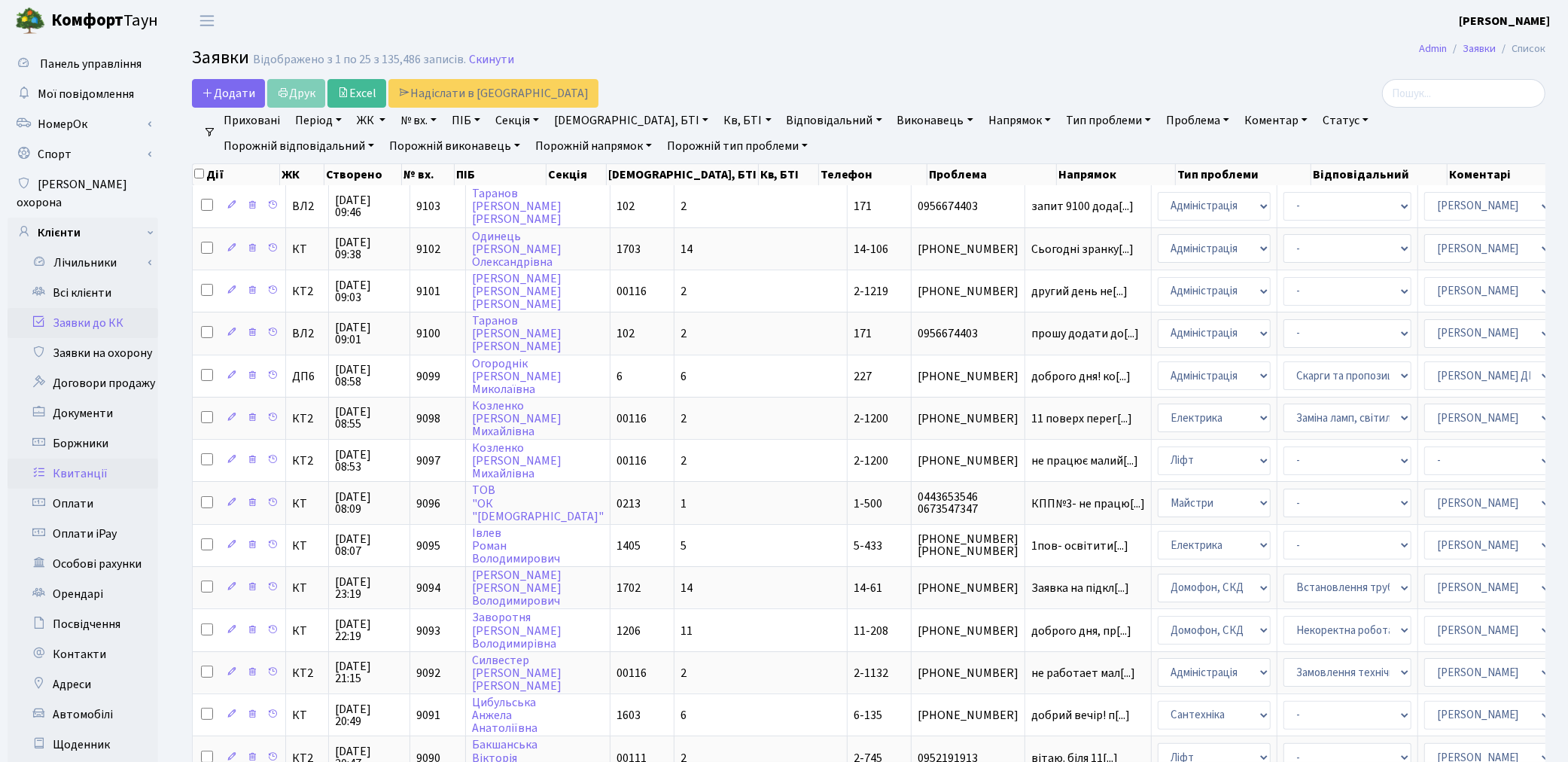
scroll to position [556, 0]
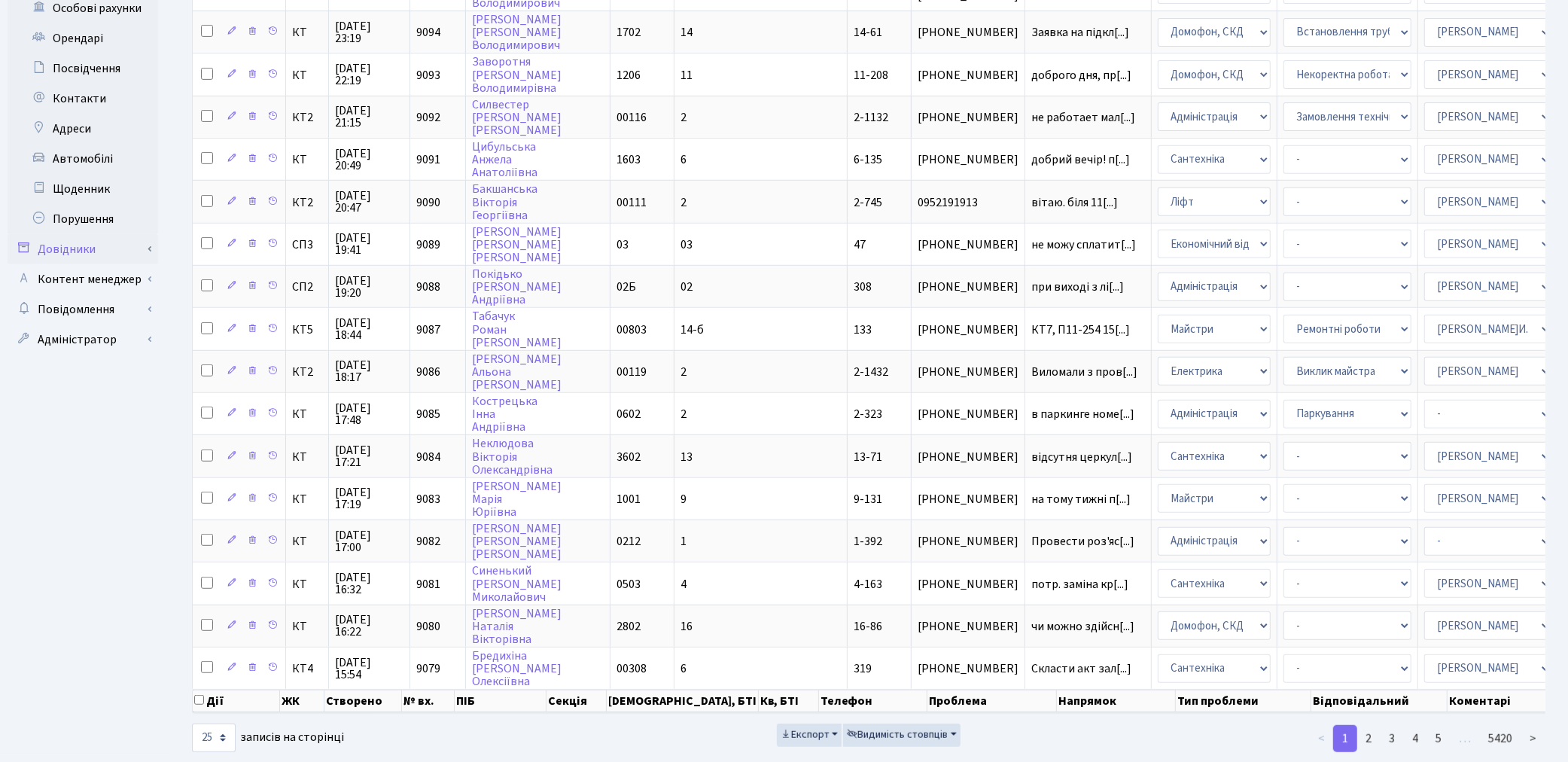
click at [78, 237] on link "Довідники" at bounding box center [83, 249] width 151 height 30
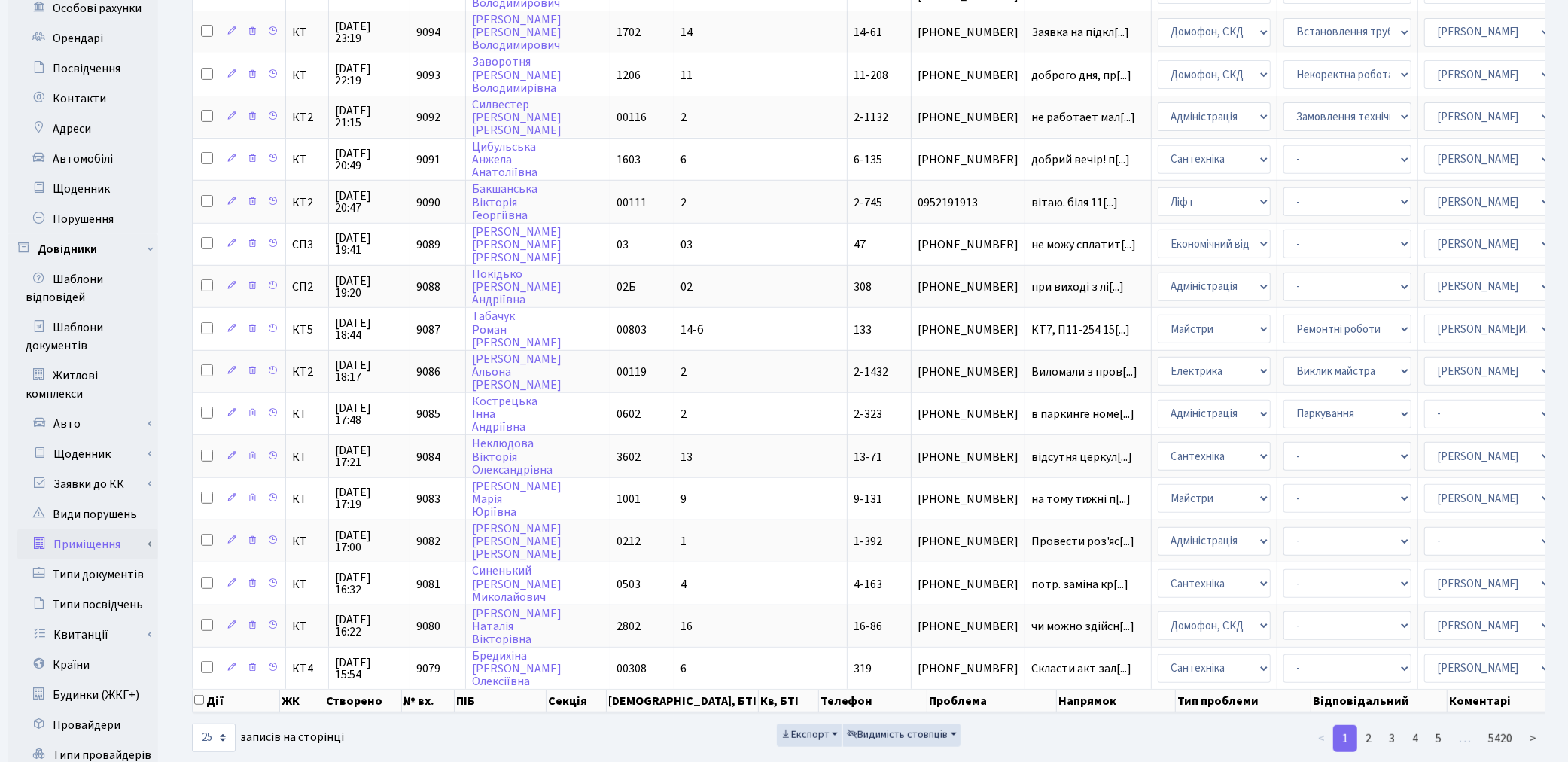
click at [64, 531] on link "Приміщення" at bounding box center [87, 544] width 141 height 30
click at [128, 560] on link "Всі приміщення" at bounding box center [87, 574] width 141 height 30
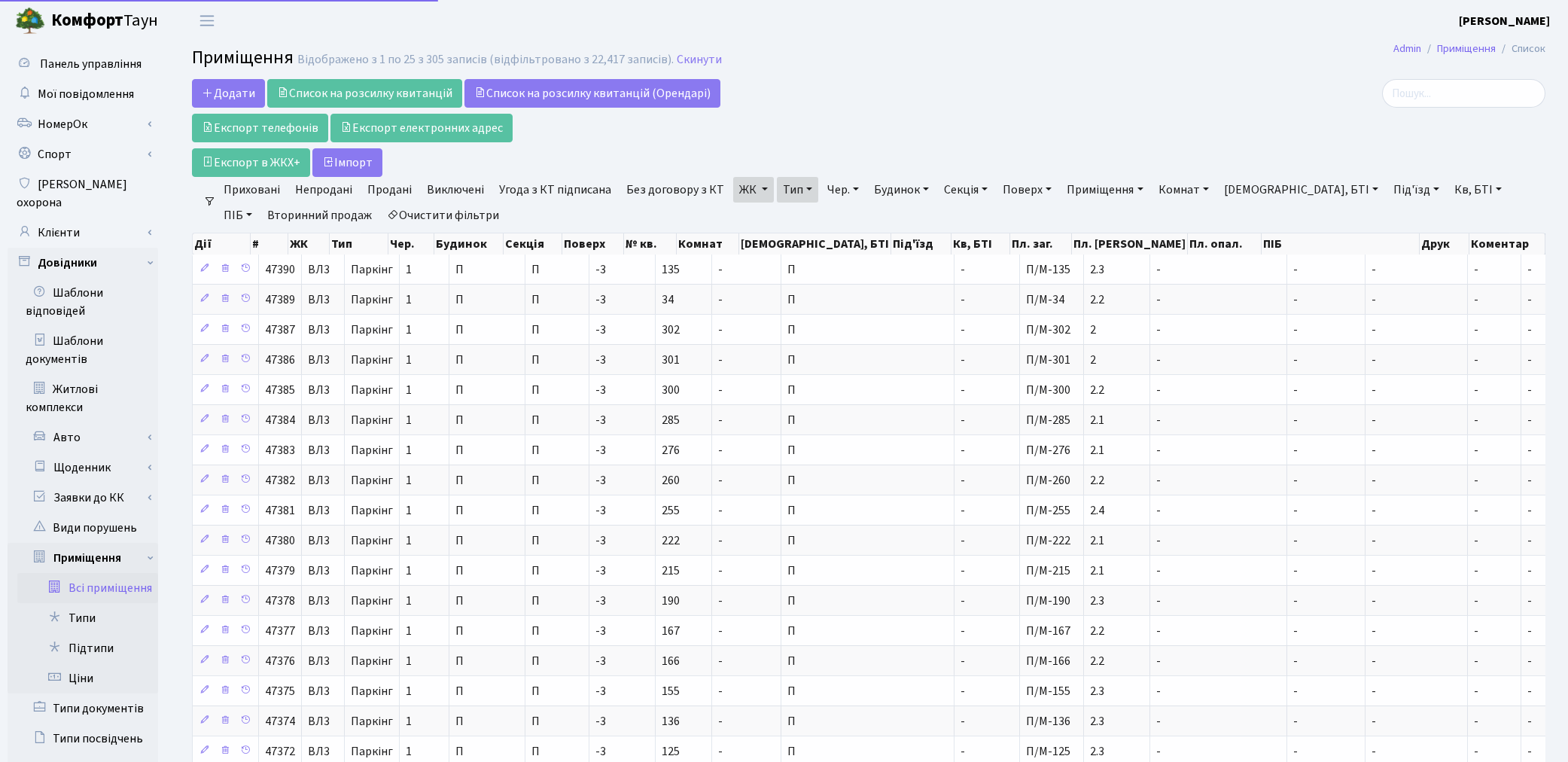
select select "25"
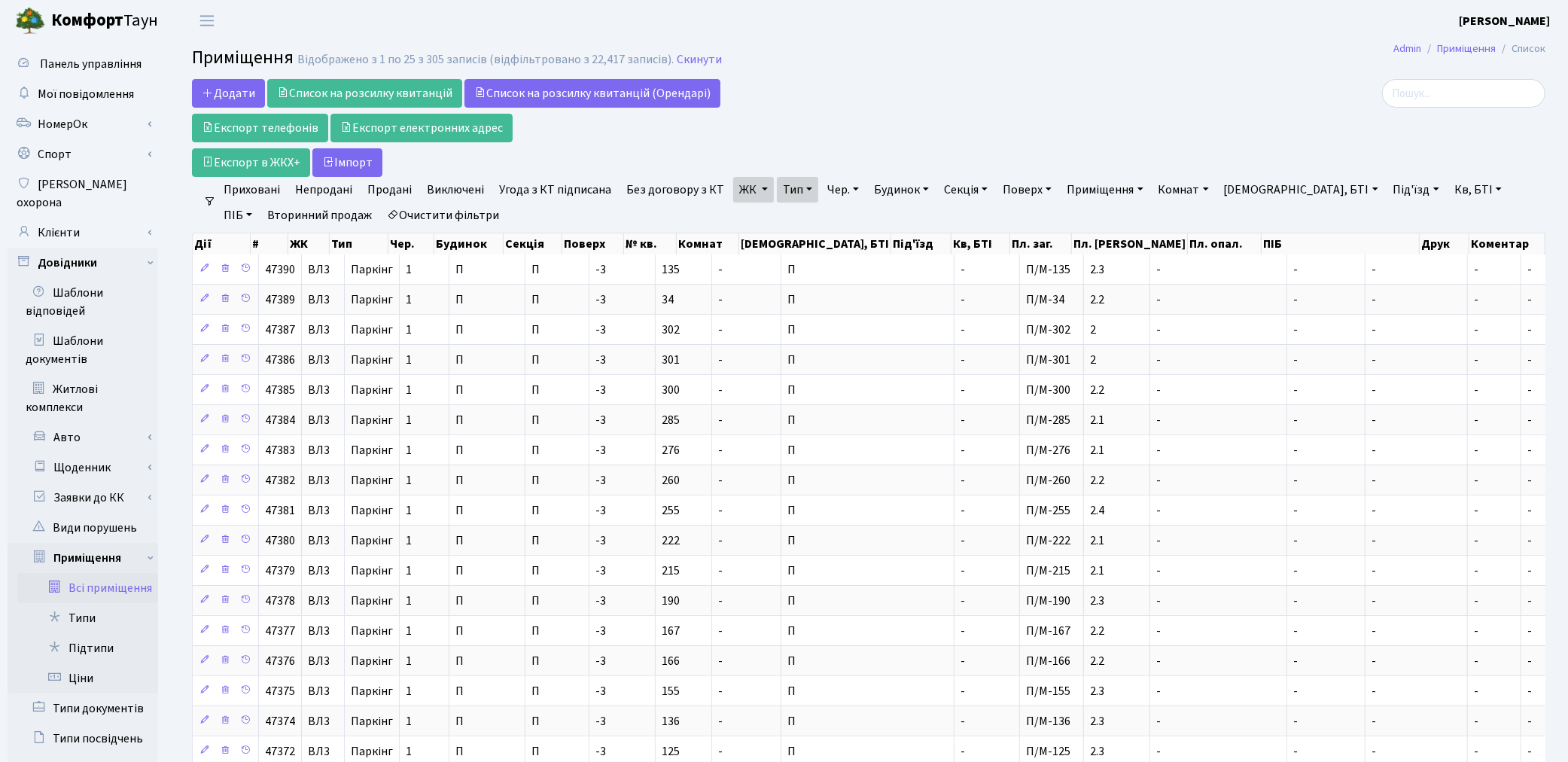
click at [403, 220] on link "Очистити фільтри" at bounding box center [443, 215] width 124 height 26
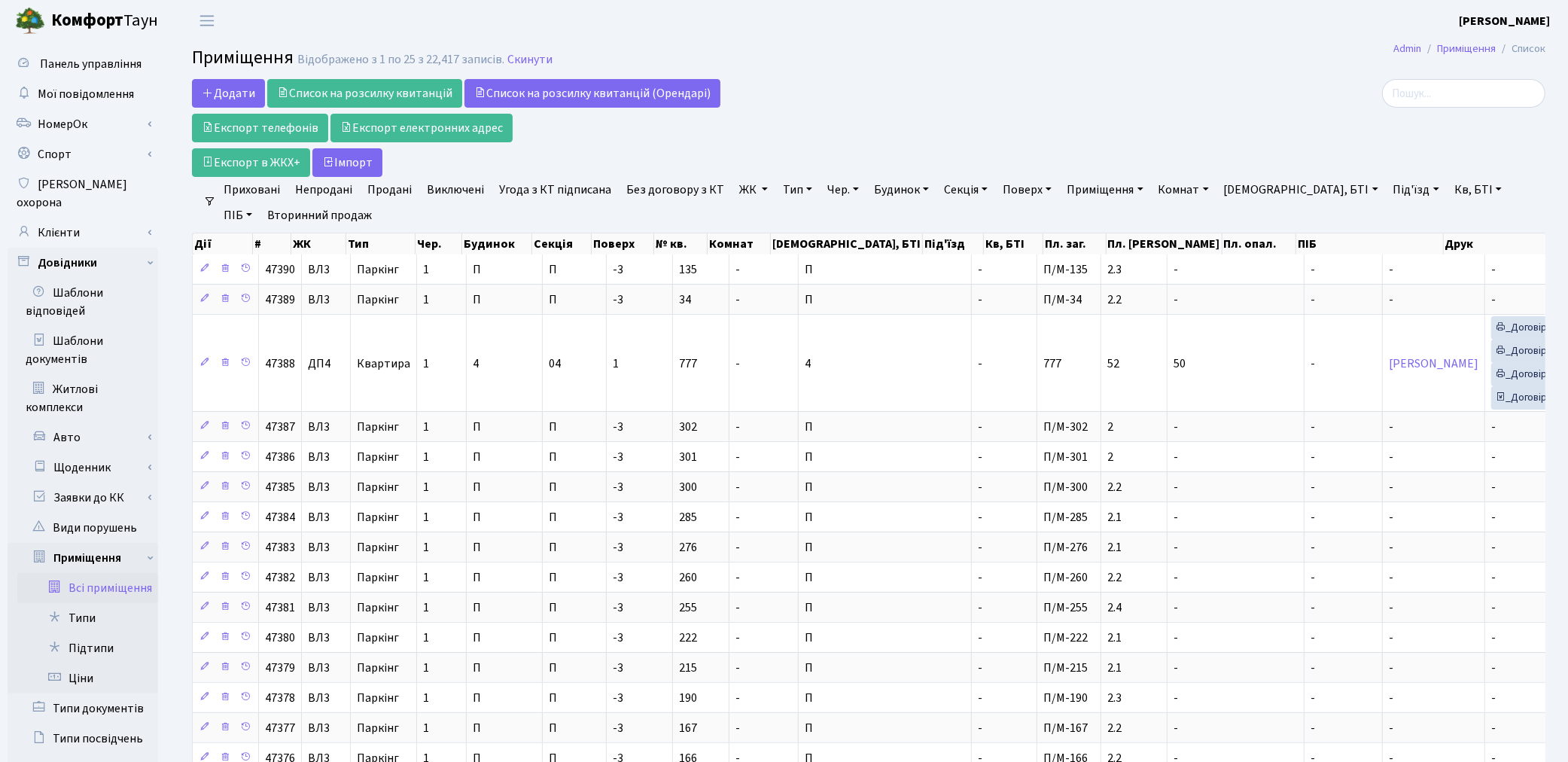
click at [740, 190] on link "ЖК" at bounding box center [753, 190] width 41 height 26
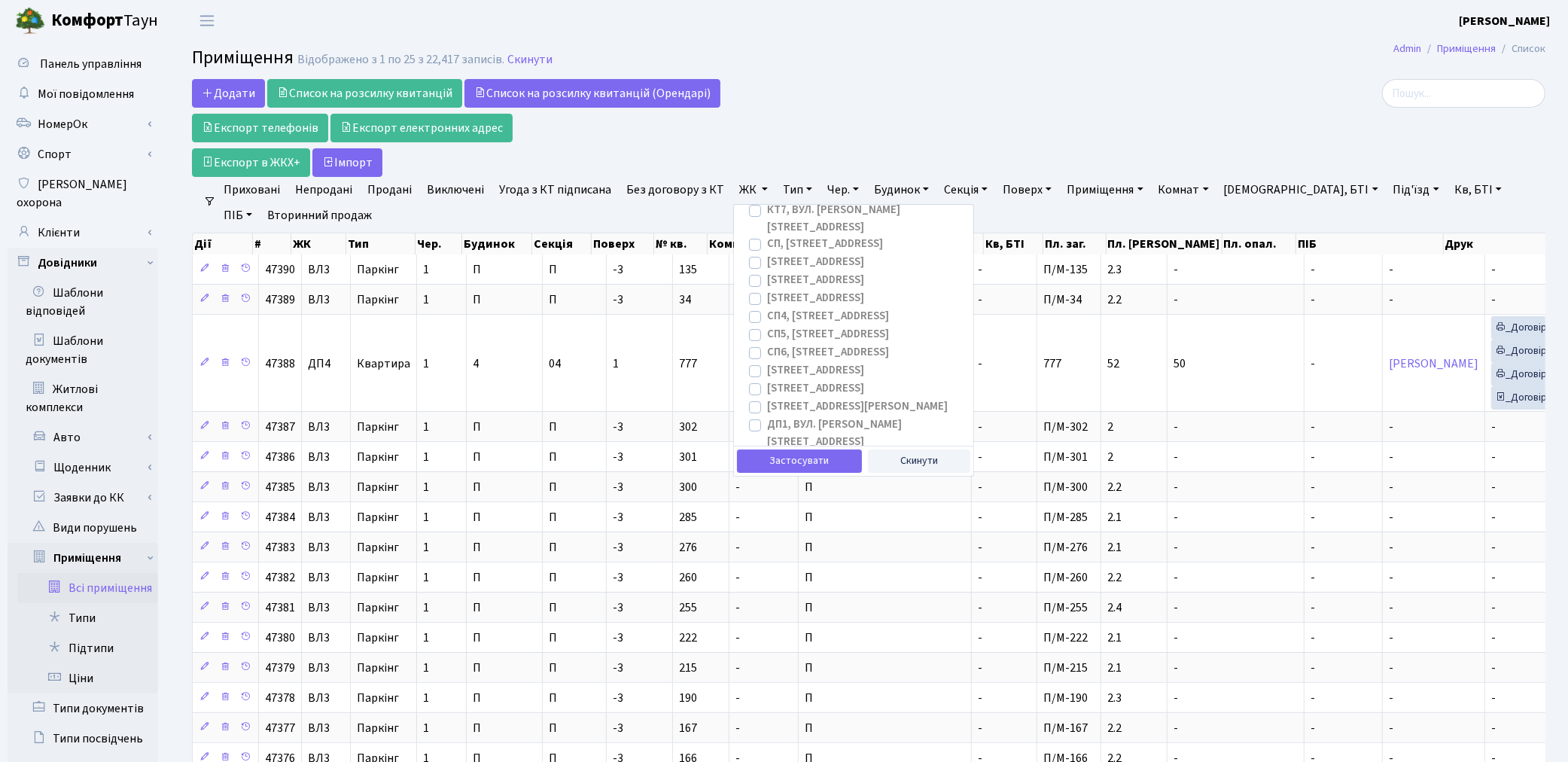
scroll to position [251, 0]
click at [767, 468] on label "ДП5, вул. [PERSON_NAME][STREET_ADDRESS]" at bounding box center [864, 484] width 194 height 34
click at [767, 468] on input "ДП5, вул. [PERSON_NAME][STREET_ADDRESS]" at bounding box center [772, 472] width 9 height 9
checkbox input "true"
click at [788, 468] on button "Застосувати" at bounding box center [799, 460] width 125 height 23
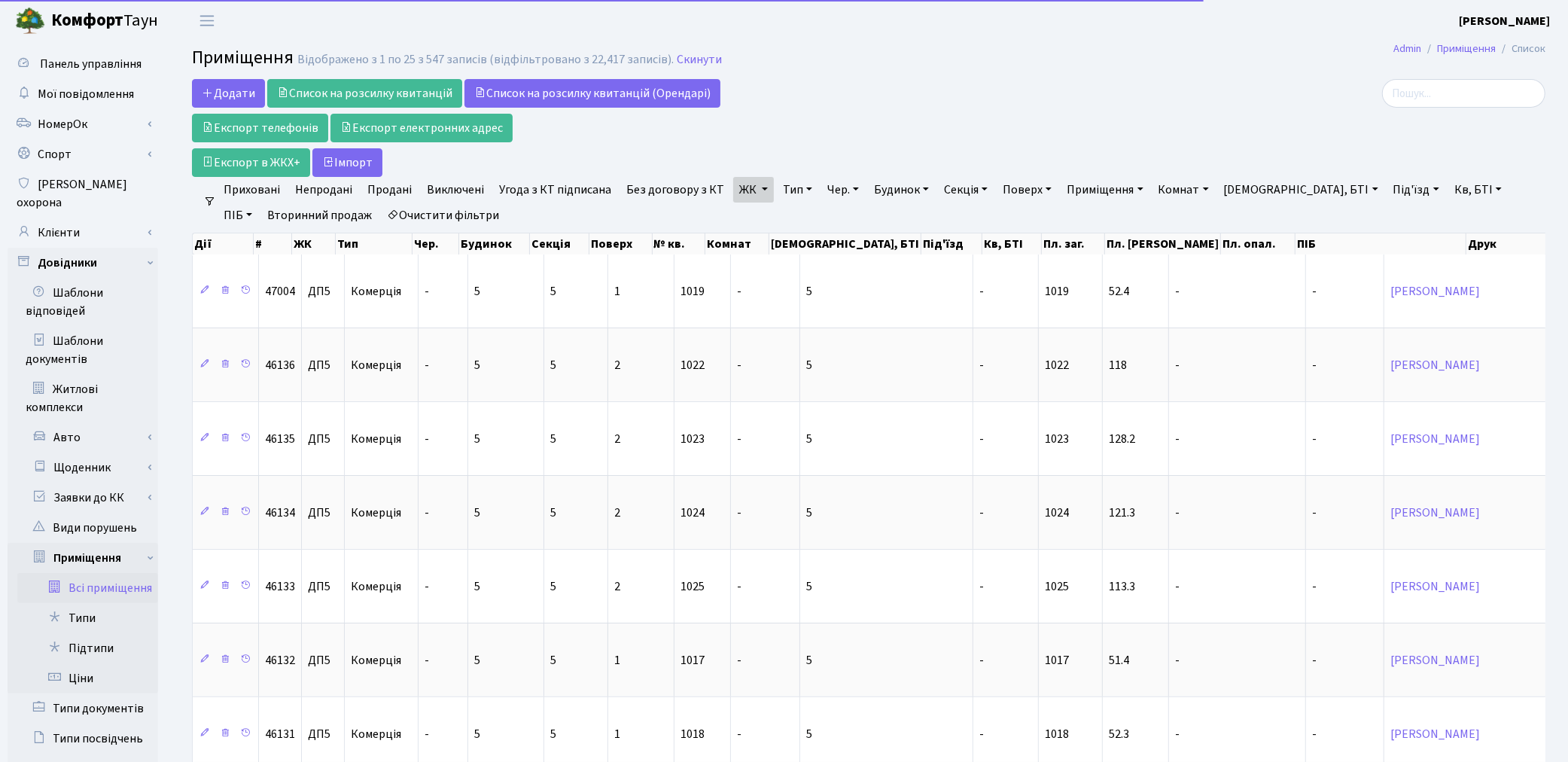
click at [783, 189] on link "Тип" at bounding box center [797, 190] width 41 height 26
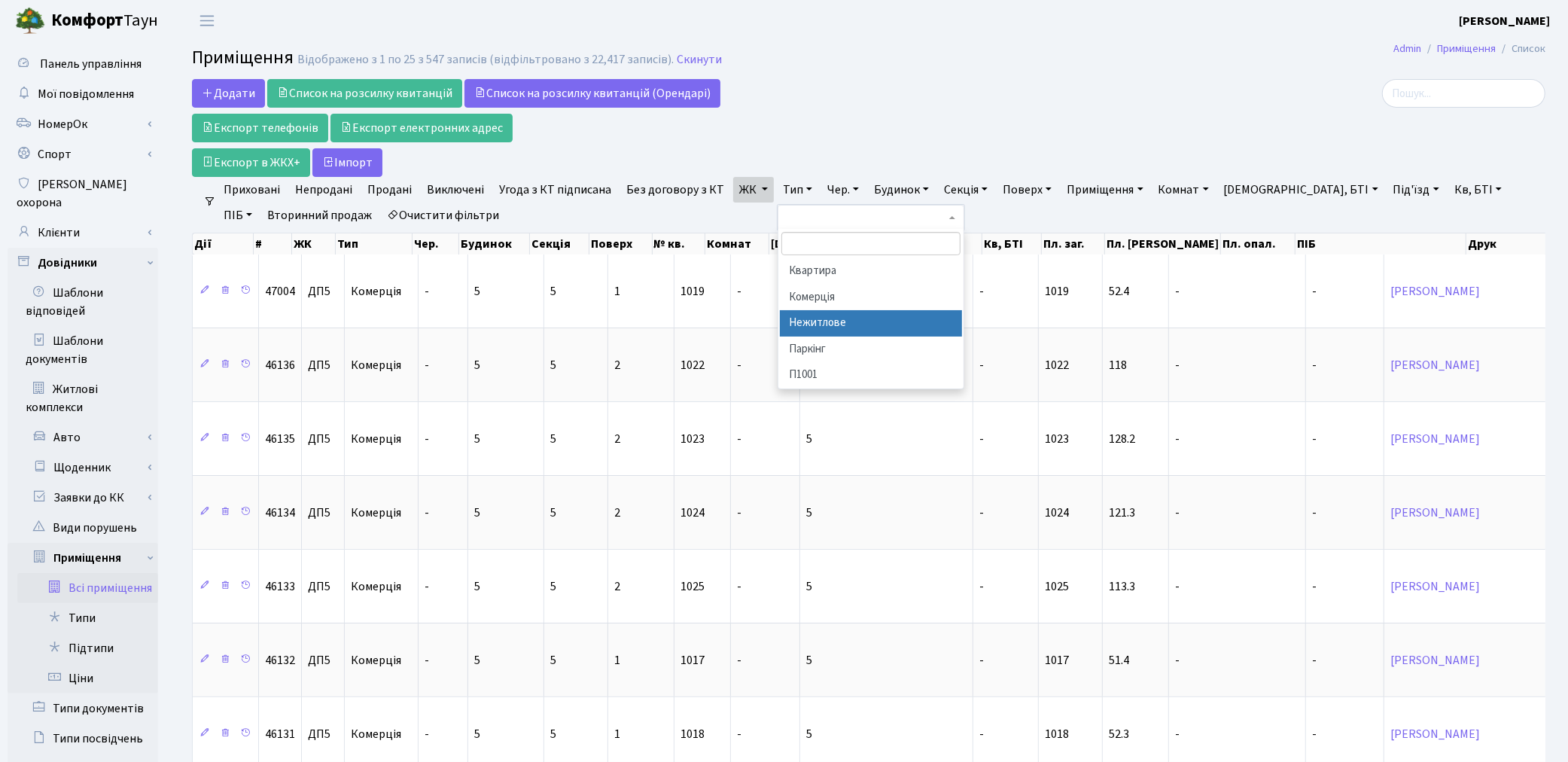
click at [835, 328] on li "Нежитлове" at bounding box center [871, 323] width 182 height 27
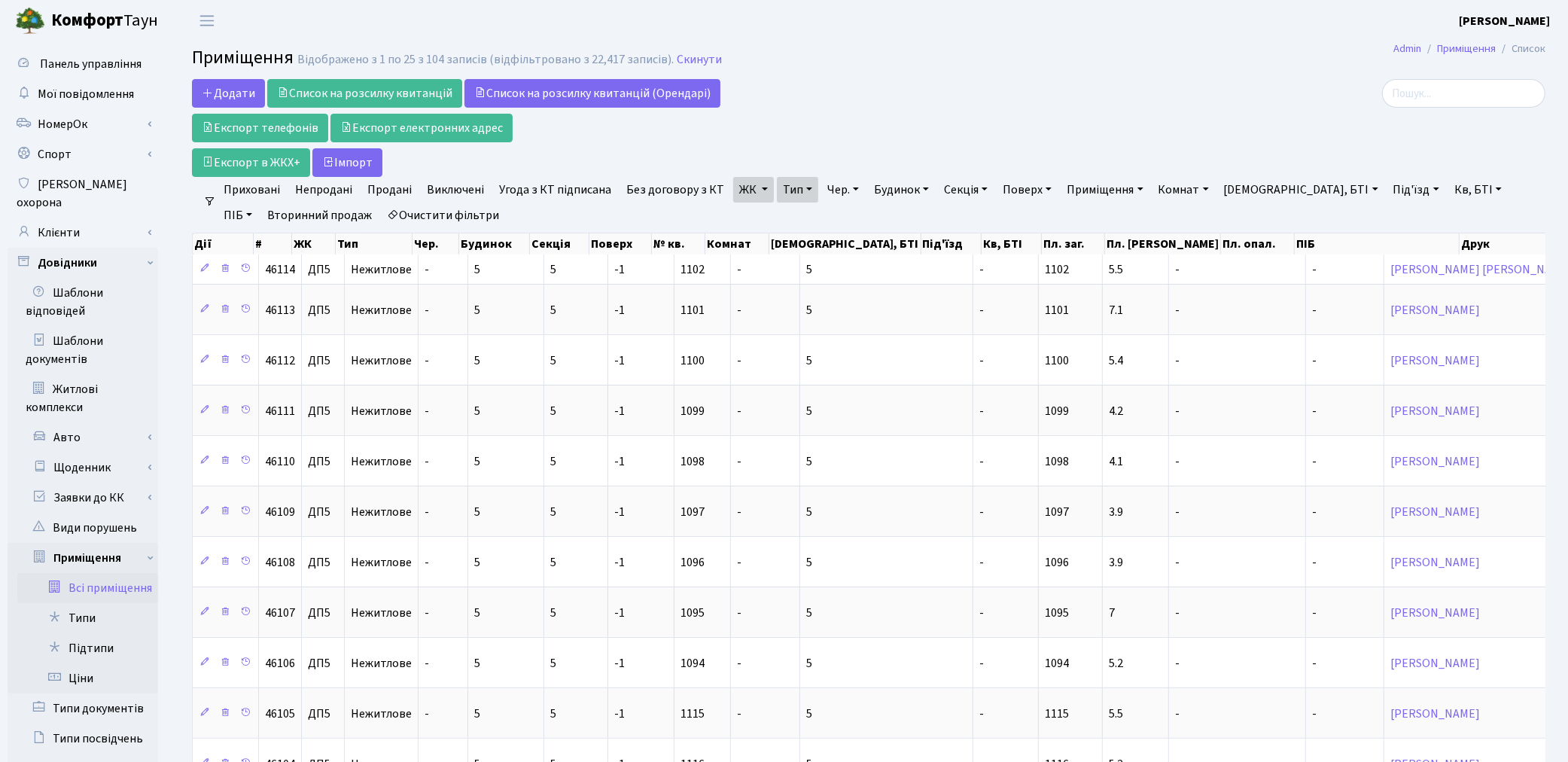
click at [663, 185] on link "Без договору з КТ" at bounding box center [676, 190] width 110 height 26
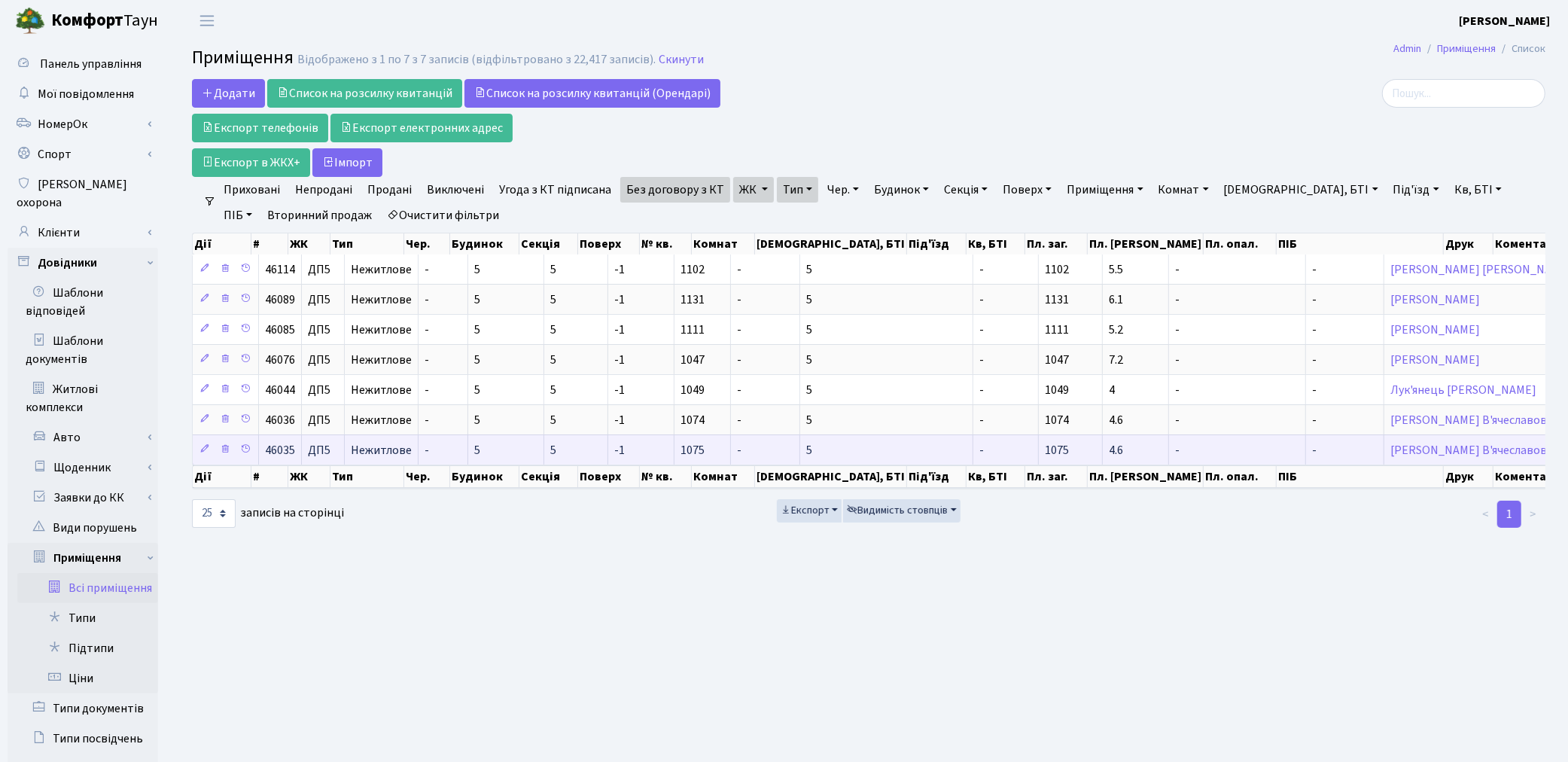
click at [1384, 460] on td "[PERSON_NAME] В'ячеславович" at bounding box center [1481, 449] width 194 height 30
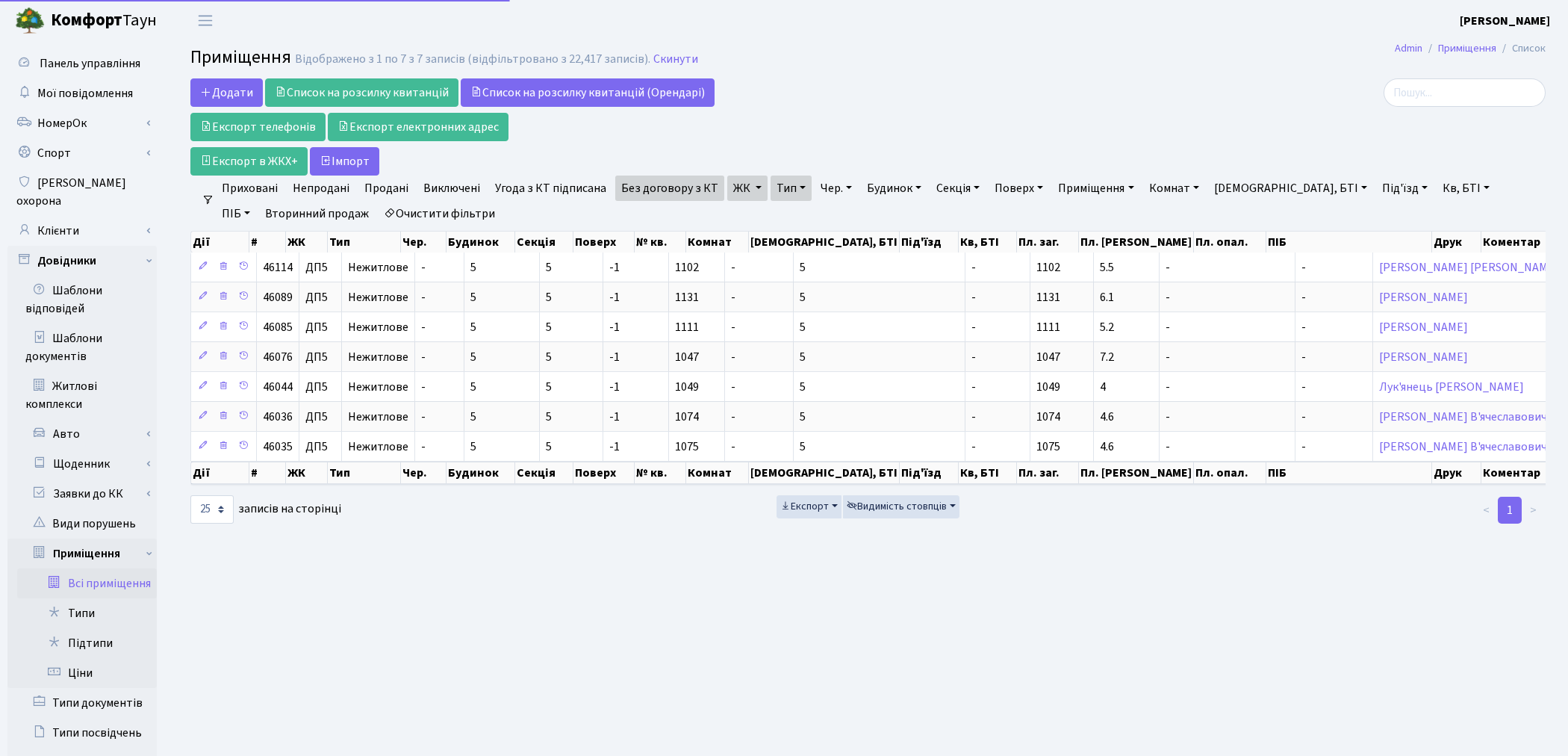
select select "25"
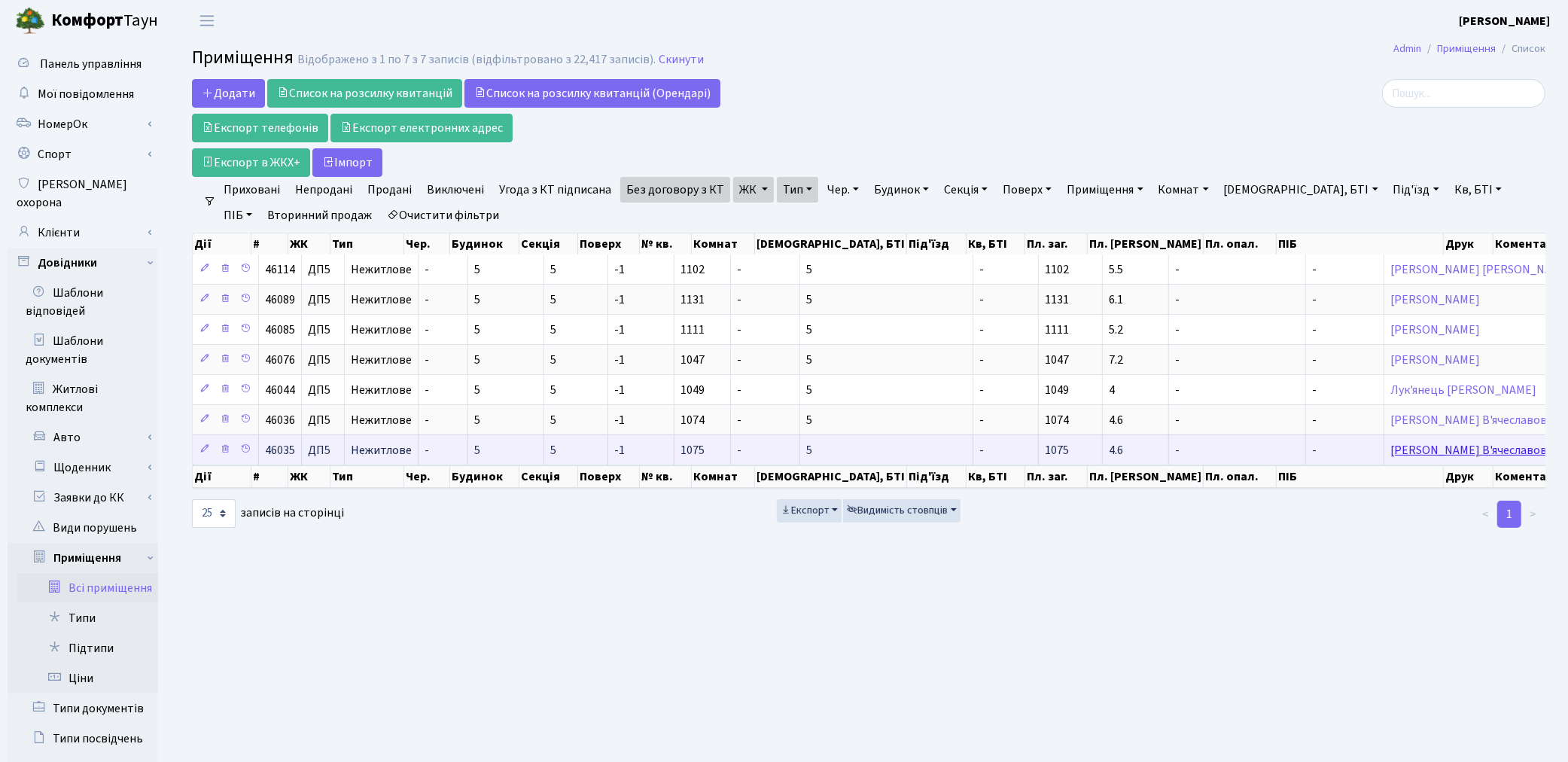
click at [1390, 454] on link "[PERSON_NAME] В'ячеславович" at bounding box center [1475, 450] width 169 height 16
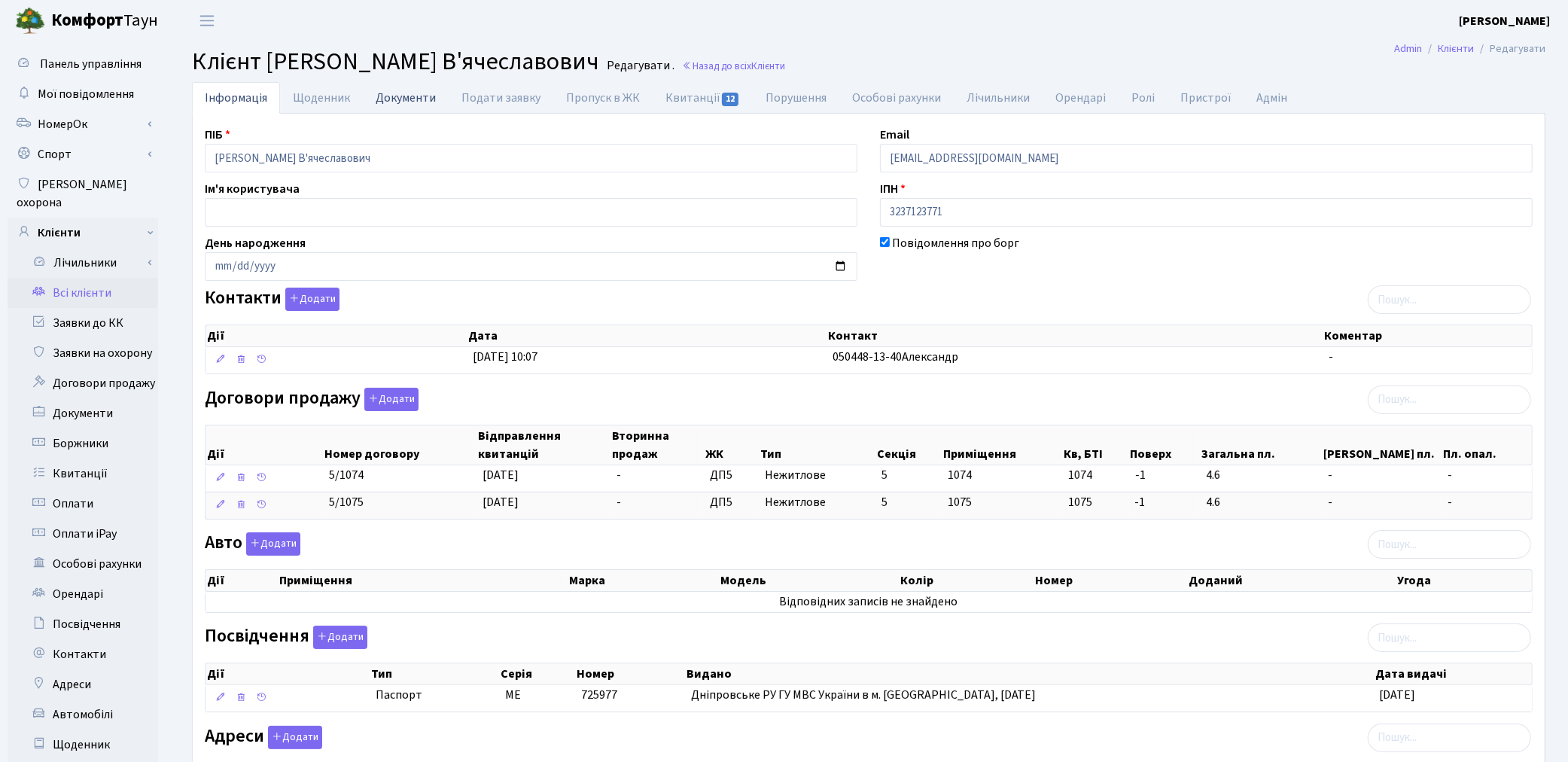
click at [414, 98] on link "Документи" at bounding box center [406, 97] width 86 height 31
select select "25"
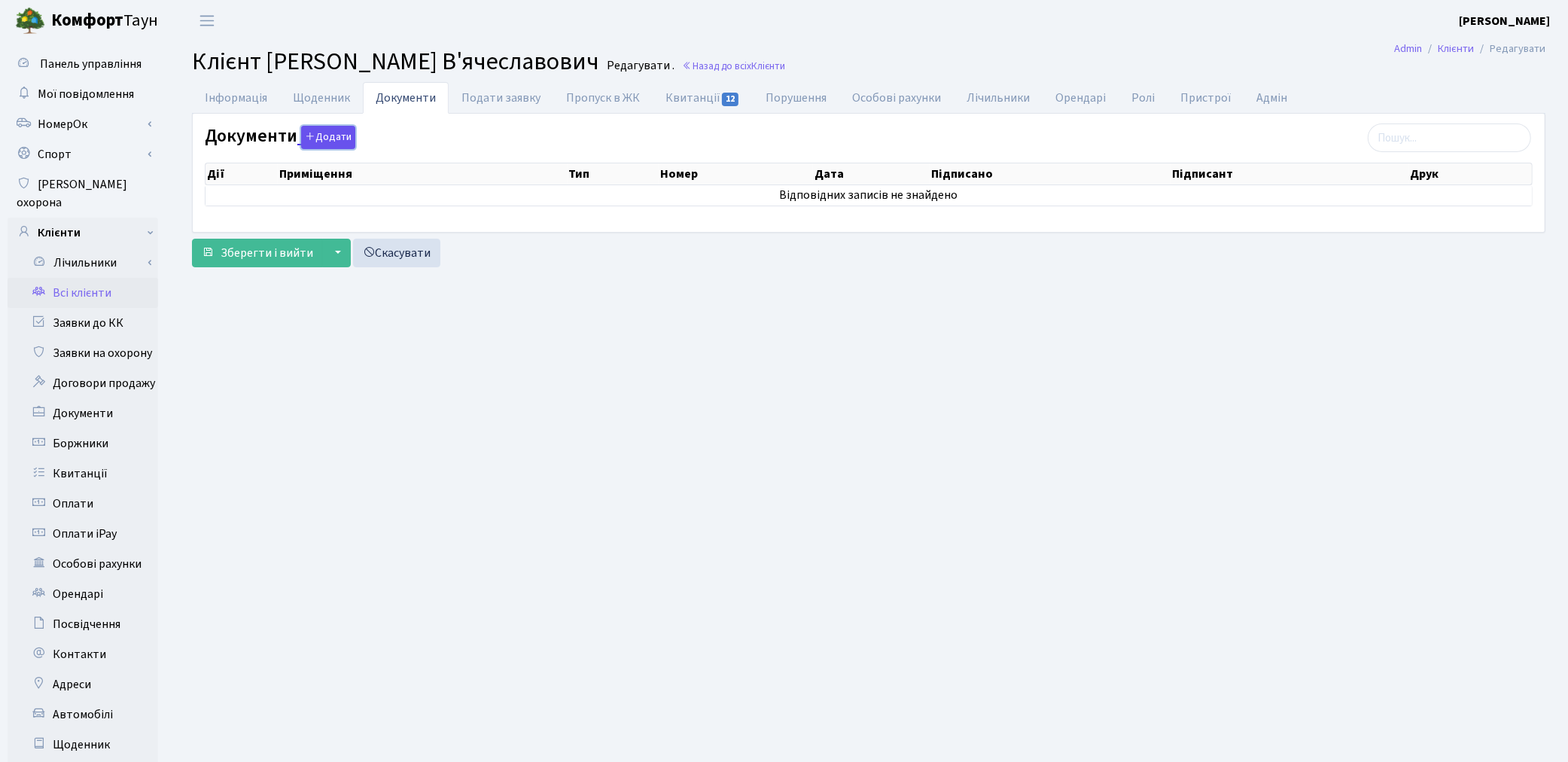
click at [347, 137] on button "Додати" at bounding box center [328, 137] width 54 height 23
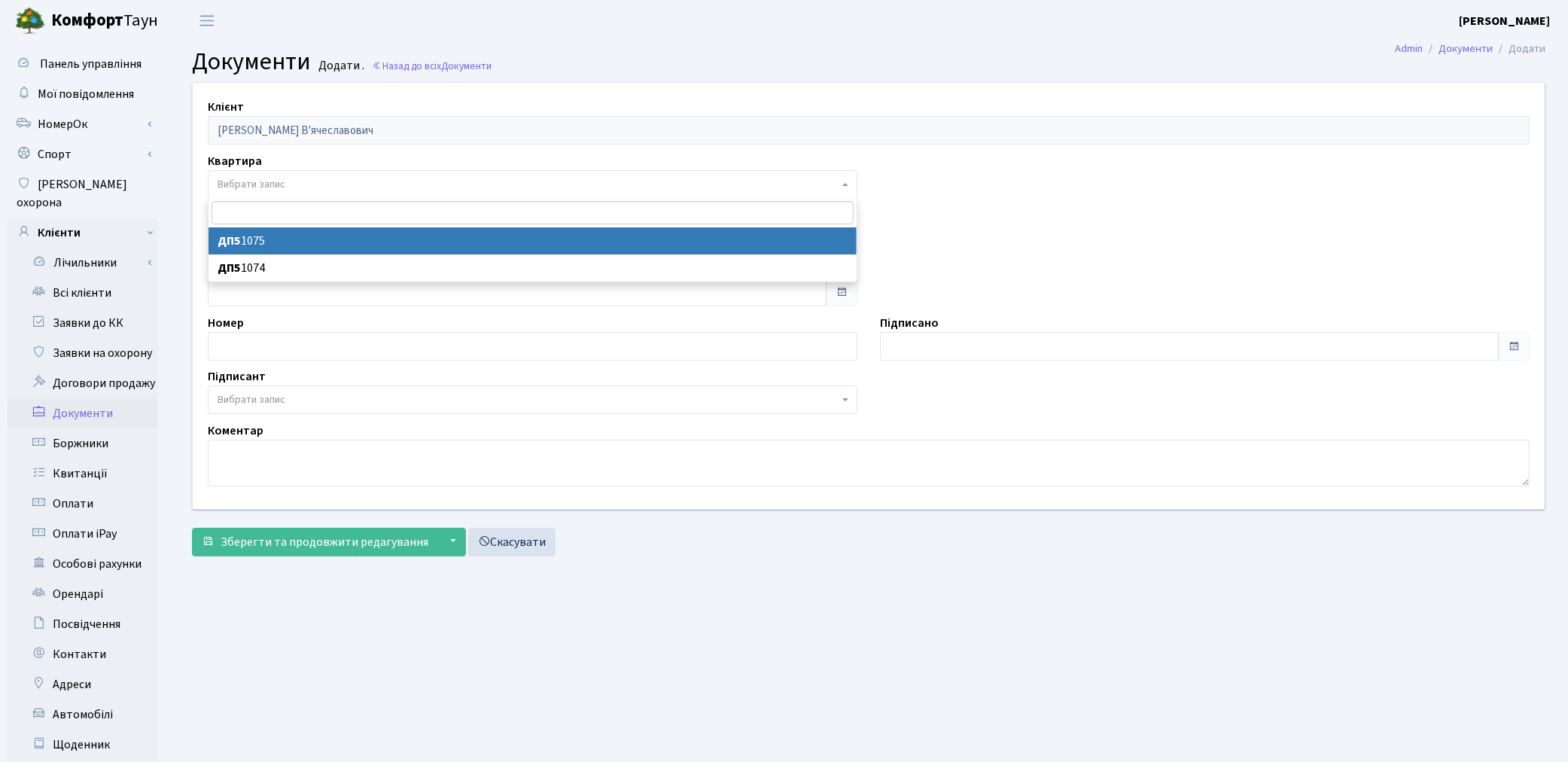
click at [281, 185] on span "Вибрати запис" at bounding box center [251, 184] width 68 height 15
select select "175799"
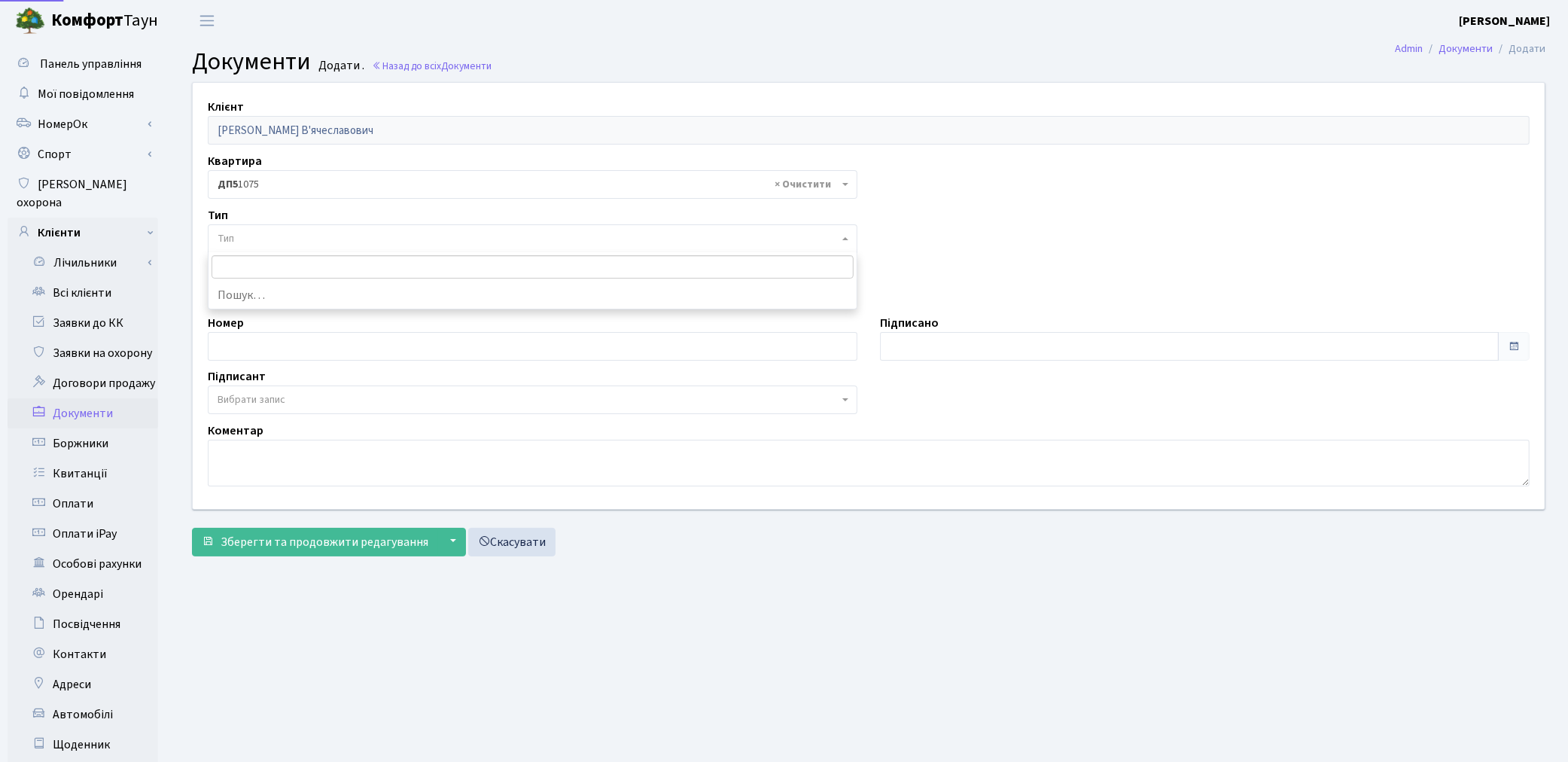
click at [291, 235] on span "Тип" at bounding box center [528, 238] width 621 height 15
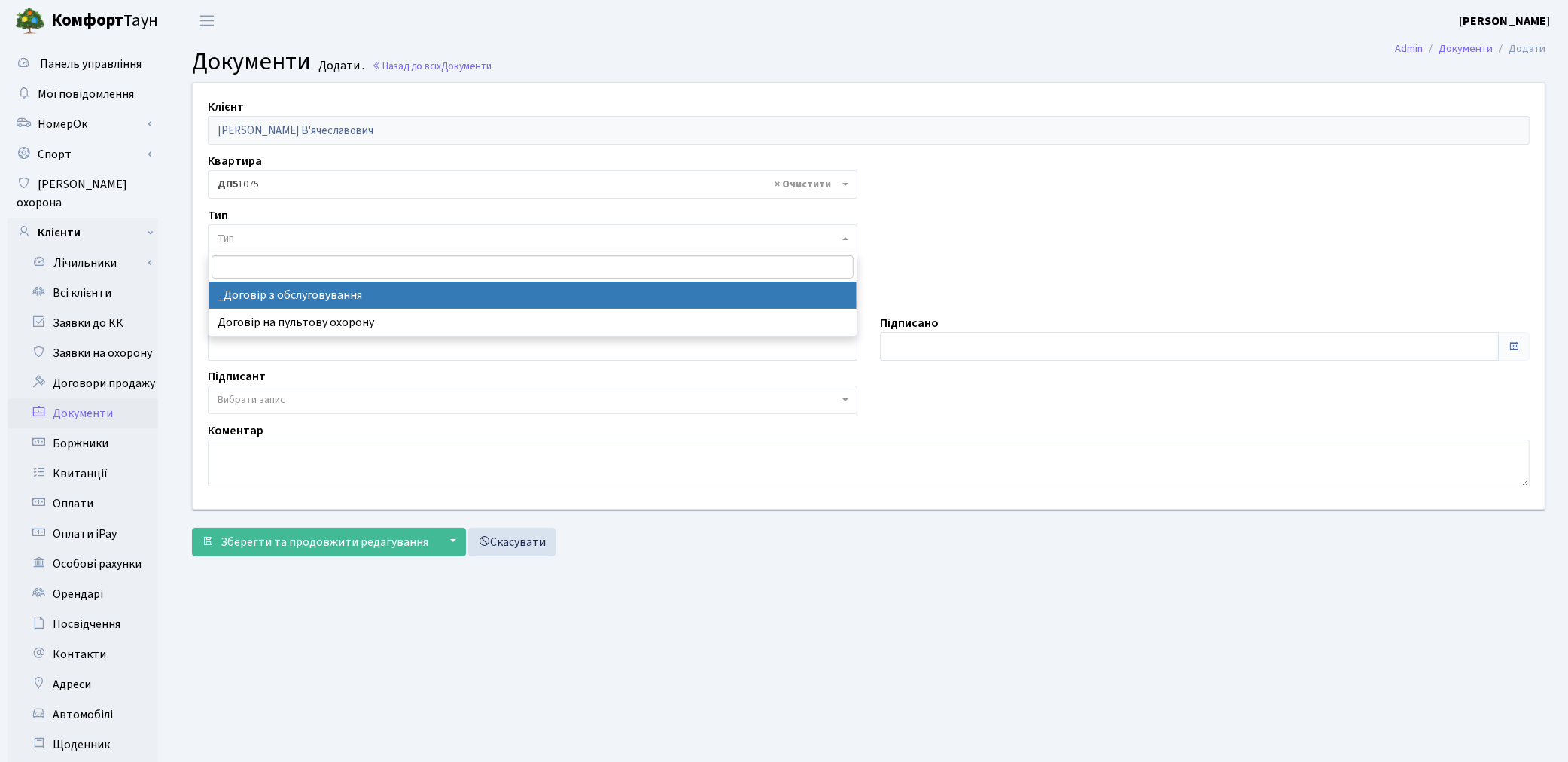
select select "289"
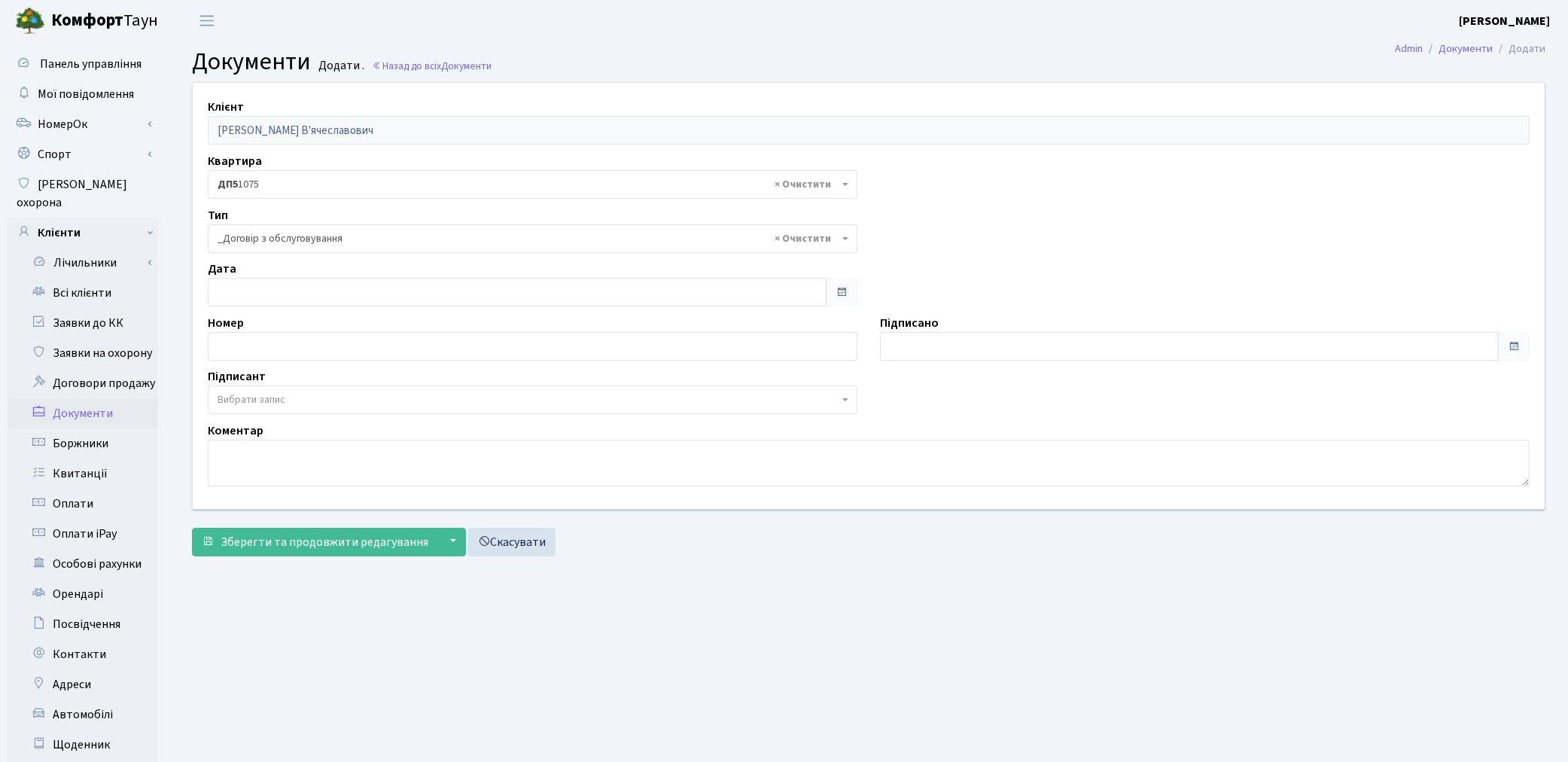
click at [253, 394] on span "Вибрати запис" at bounding box center [251, 399] width 68 height 15
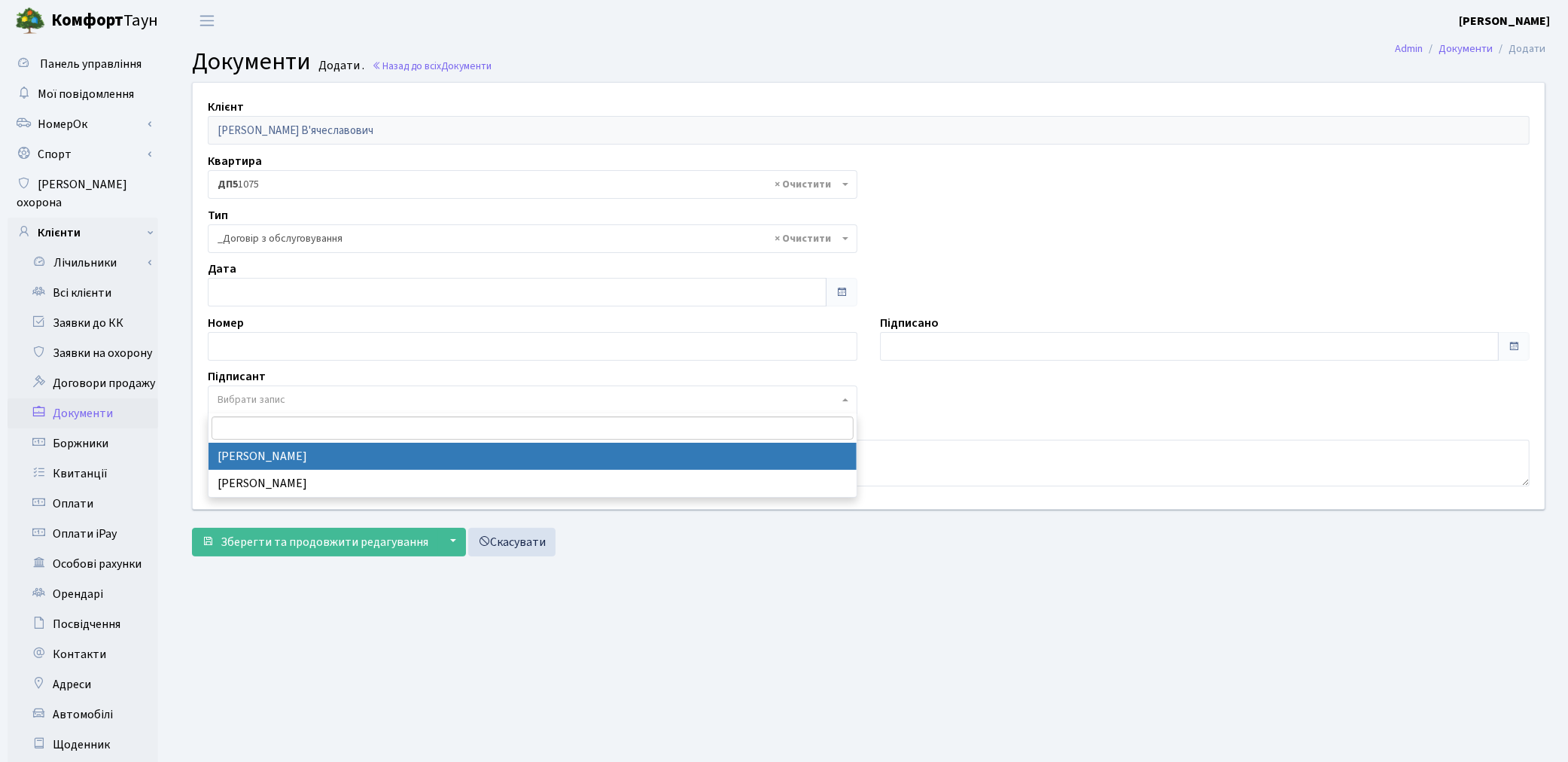
select select "74"
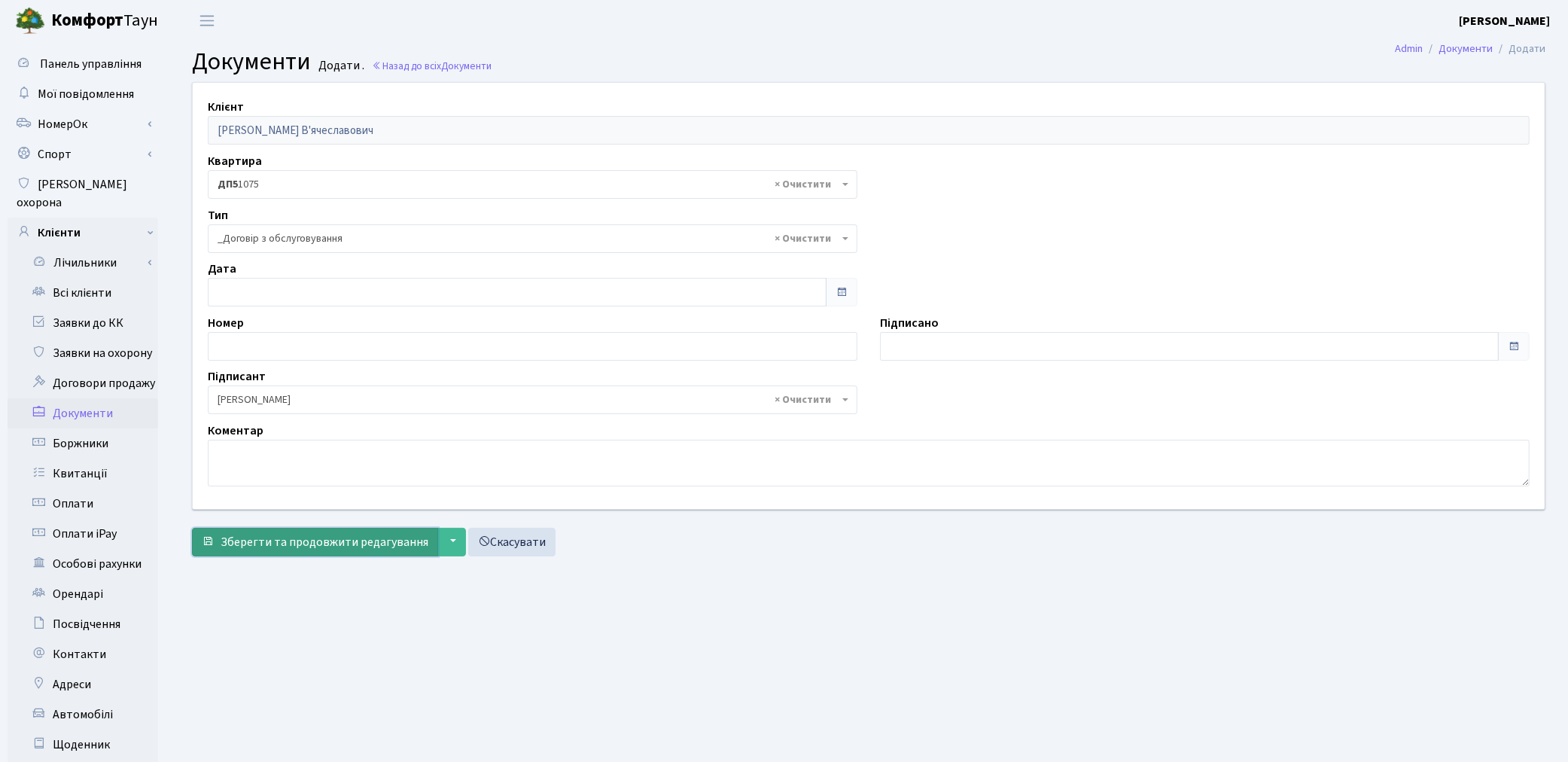
click at [262, 546] on span "Зберегти та продовжити редагування" at bounding box center [324, 541] width 208 height 16
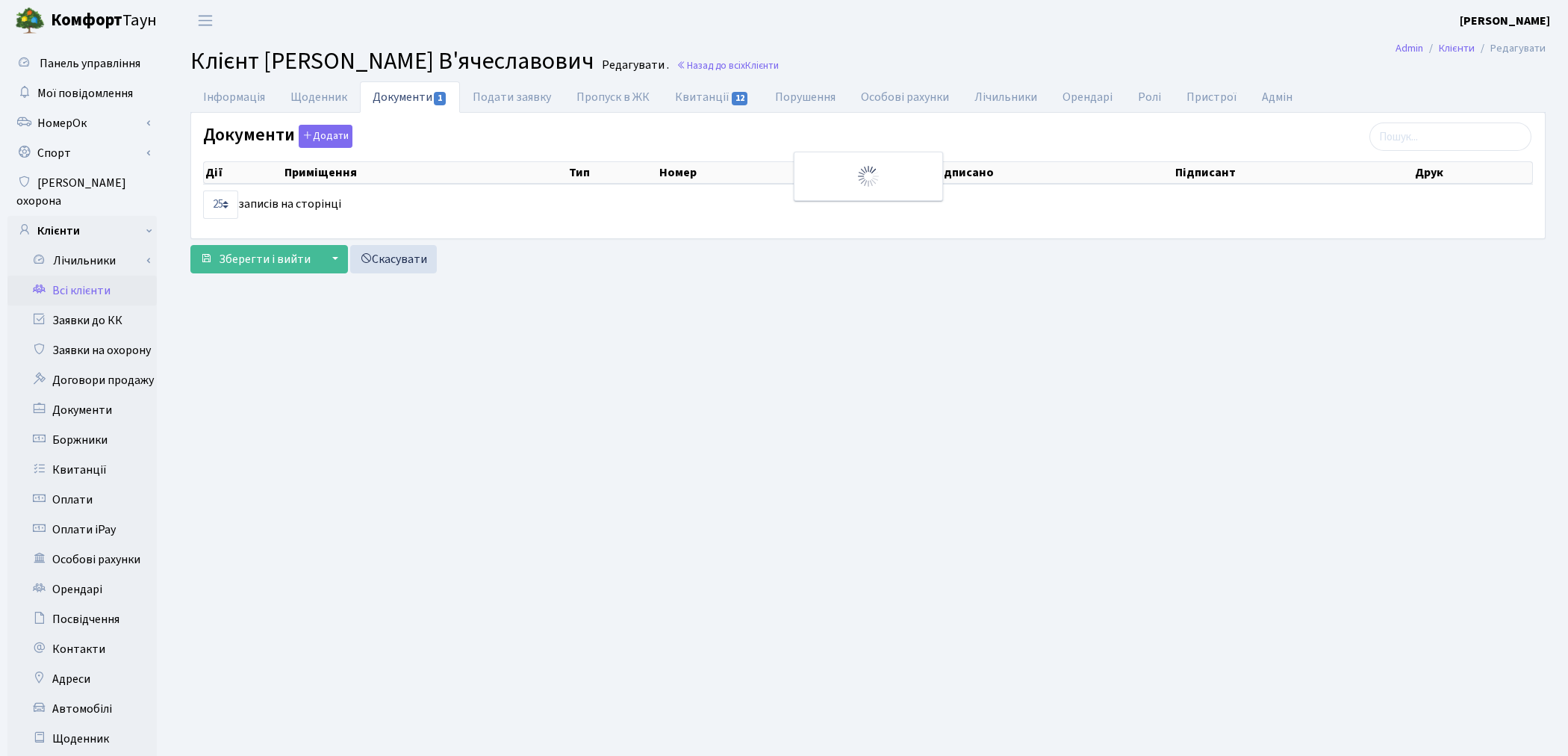
select select "25"
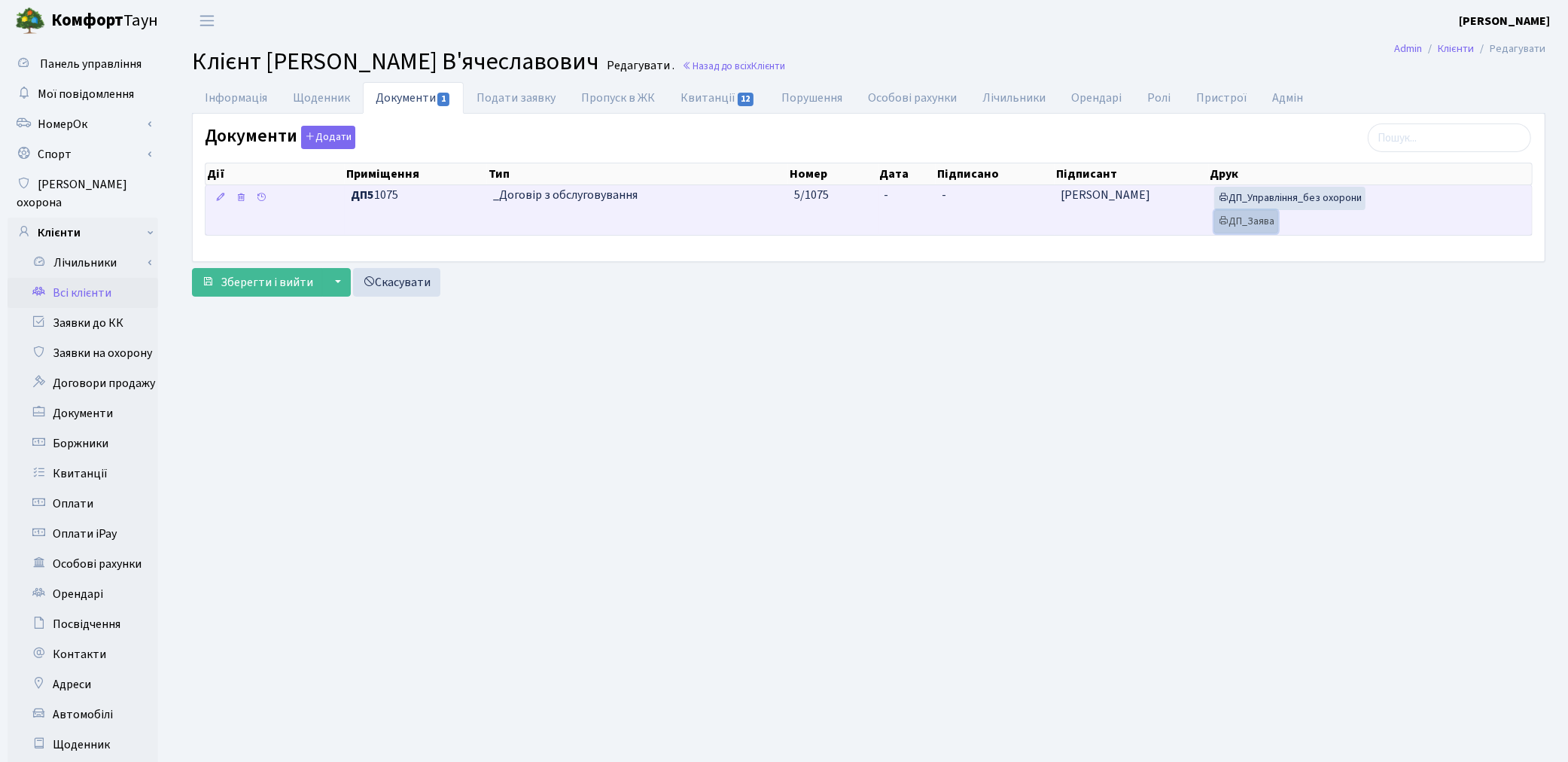
click at [1235, 222] on link "ДП_Заява" at bounding box center [1246, 222] width 64 height 23
click at [1250, 197] on link "ДП_Управління_без охорони" at bounding box center [1290, 198] width 152 height 23
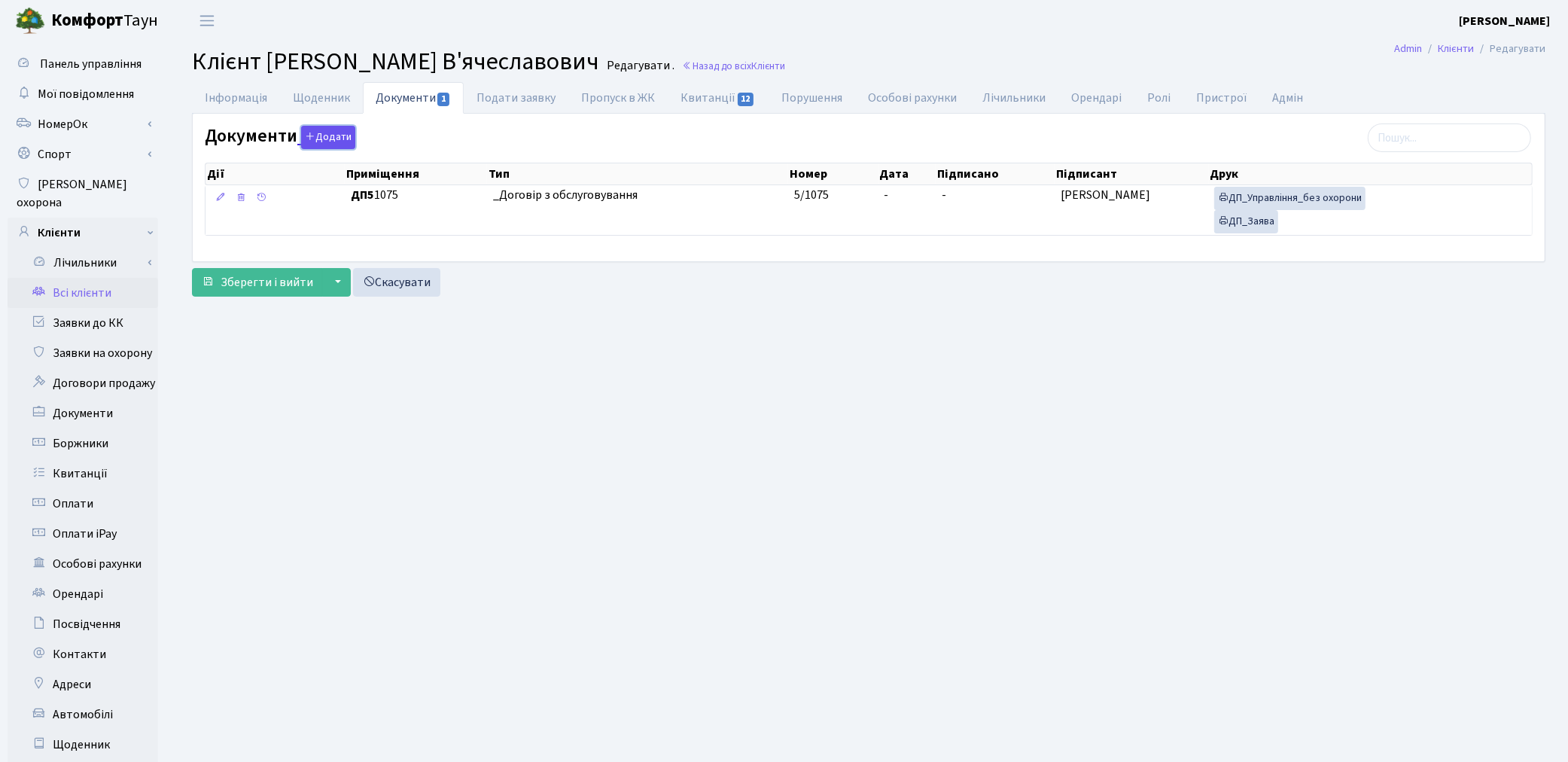
click at [329, 138] on button "Додати" at bounding box center [328, 137] width 54 height 23
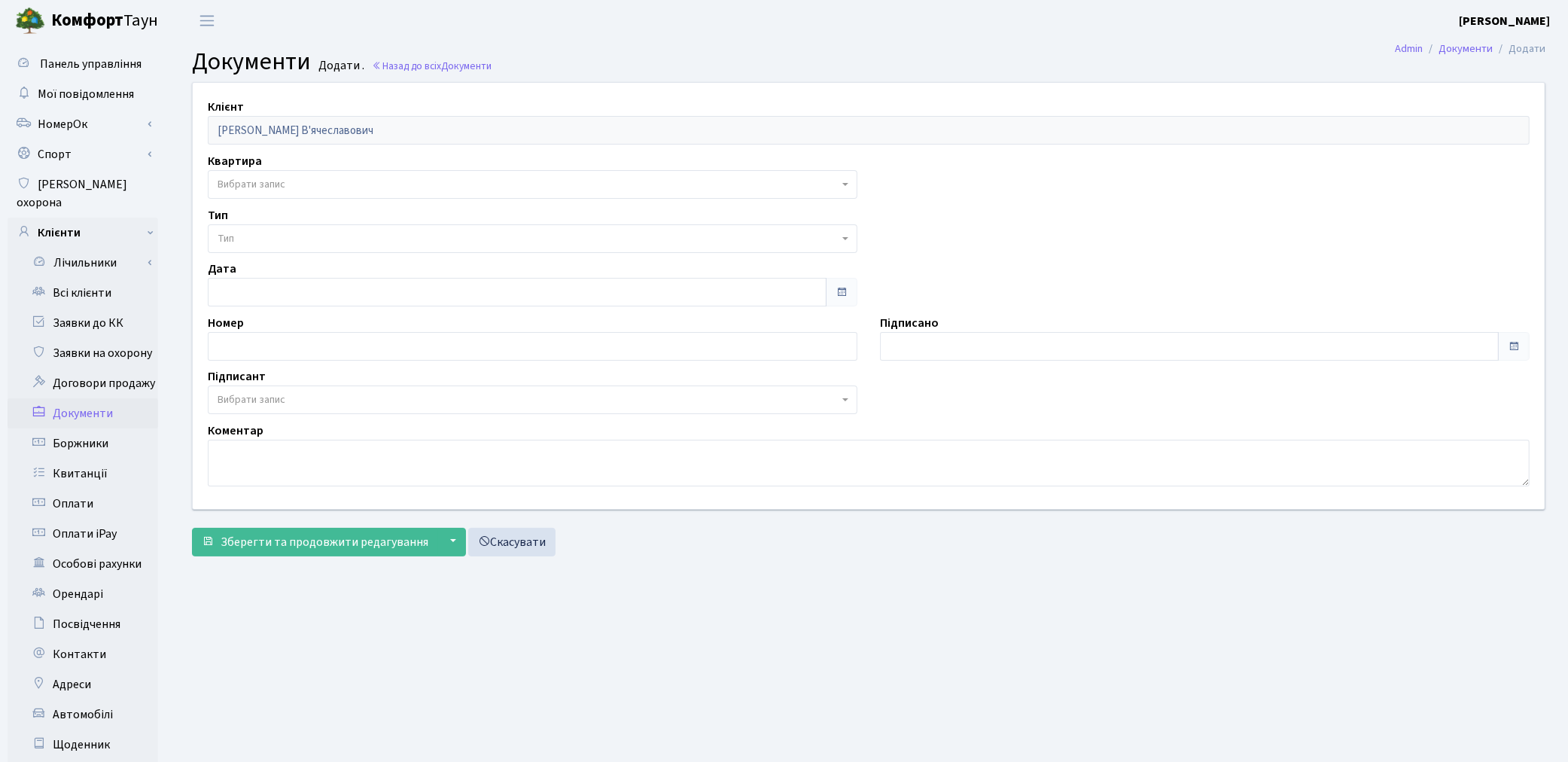
click at [314, 178] on span "Вибрати запис" at bounding box center [528, 184] width 621 height 15
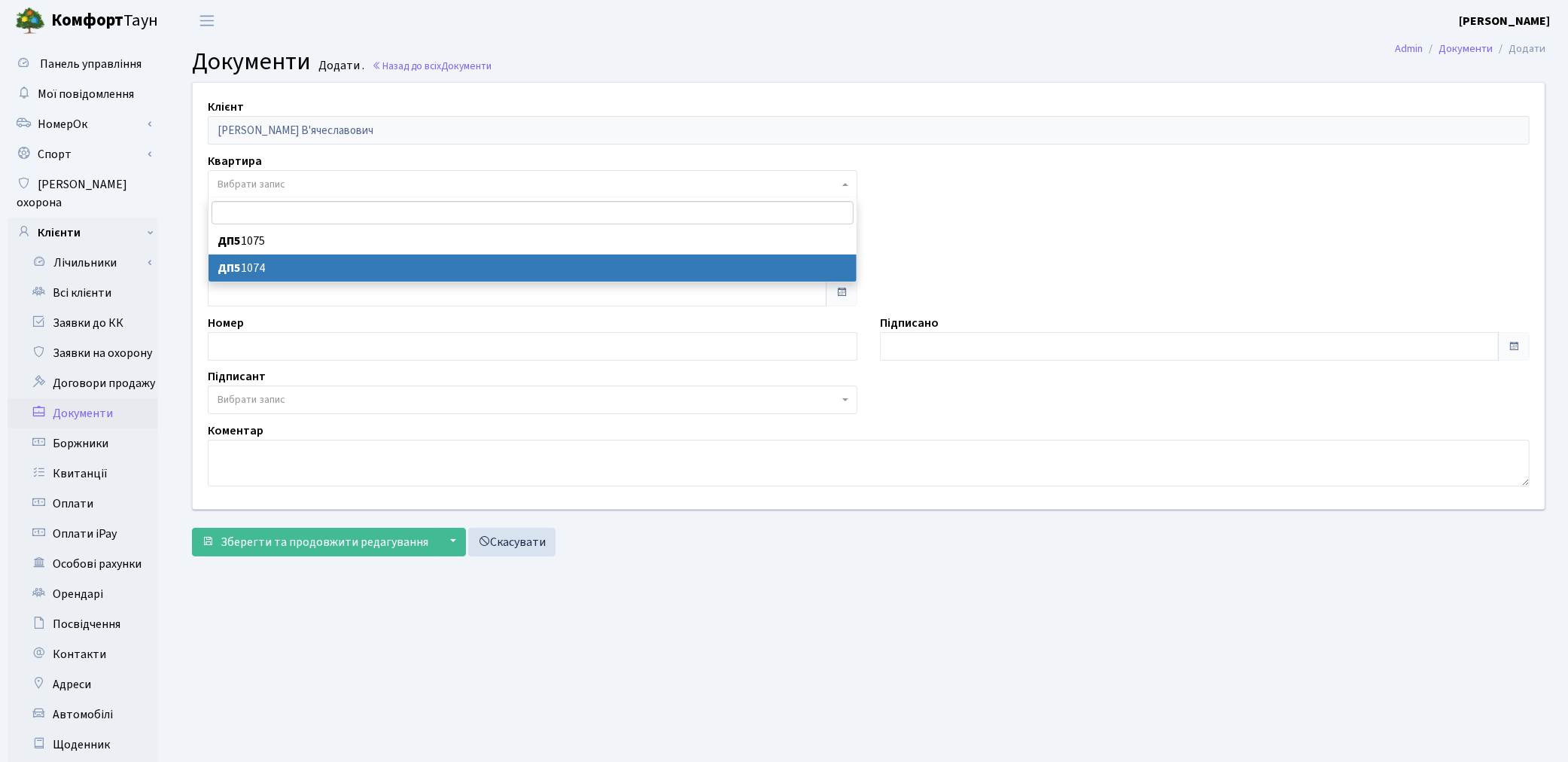
select select "175800"
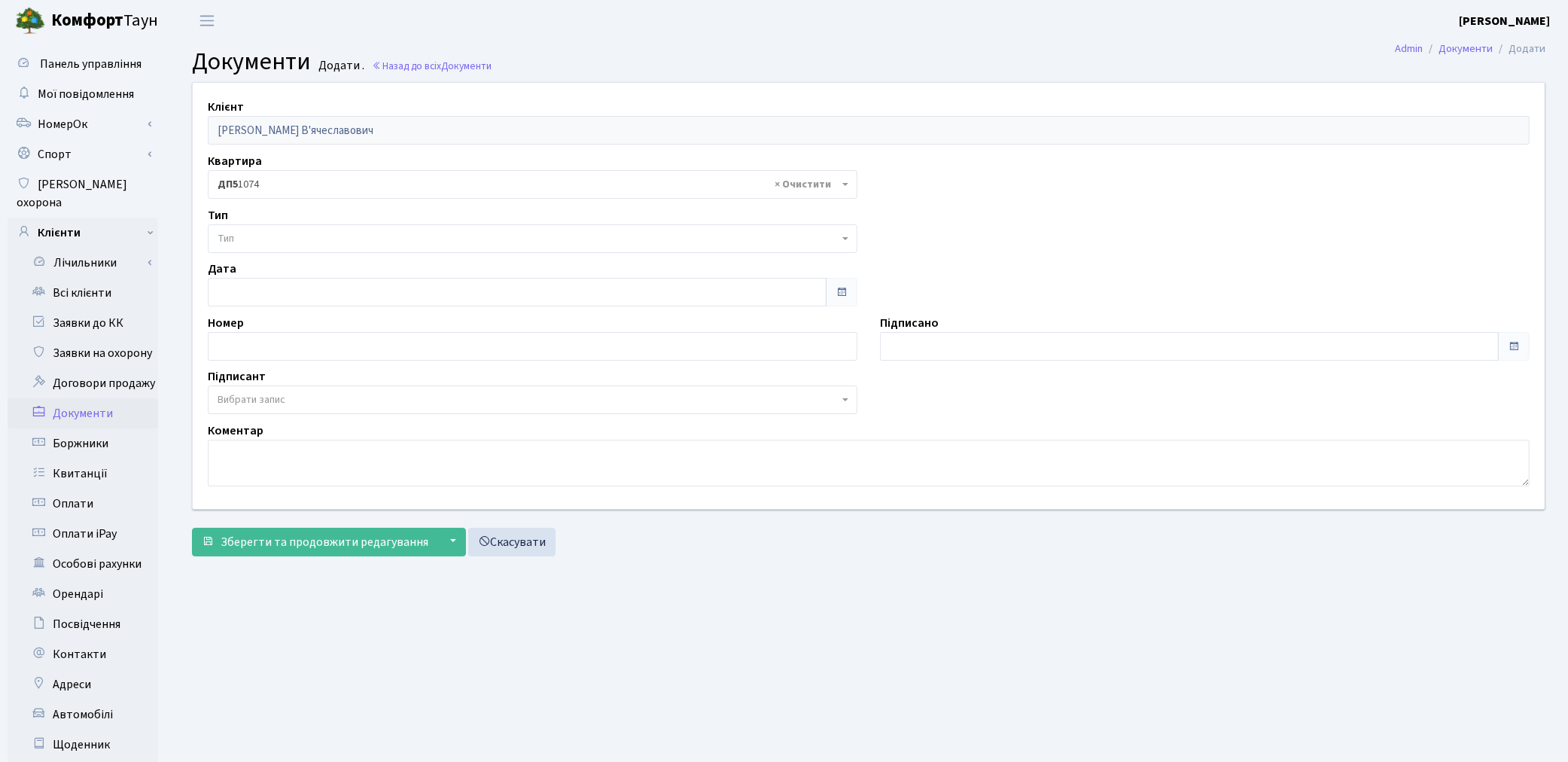
click at [306, 240] on span "Тип" at bounding box center [528, 238] width 621 height 15
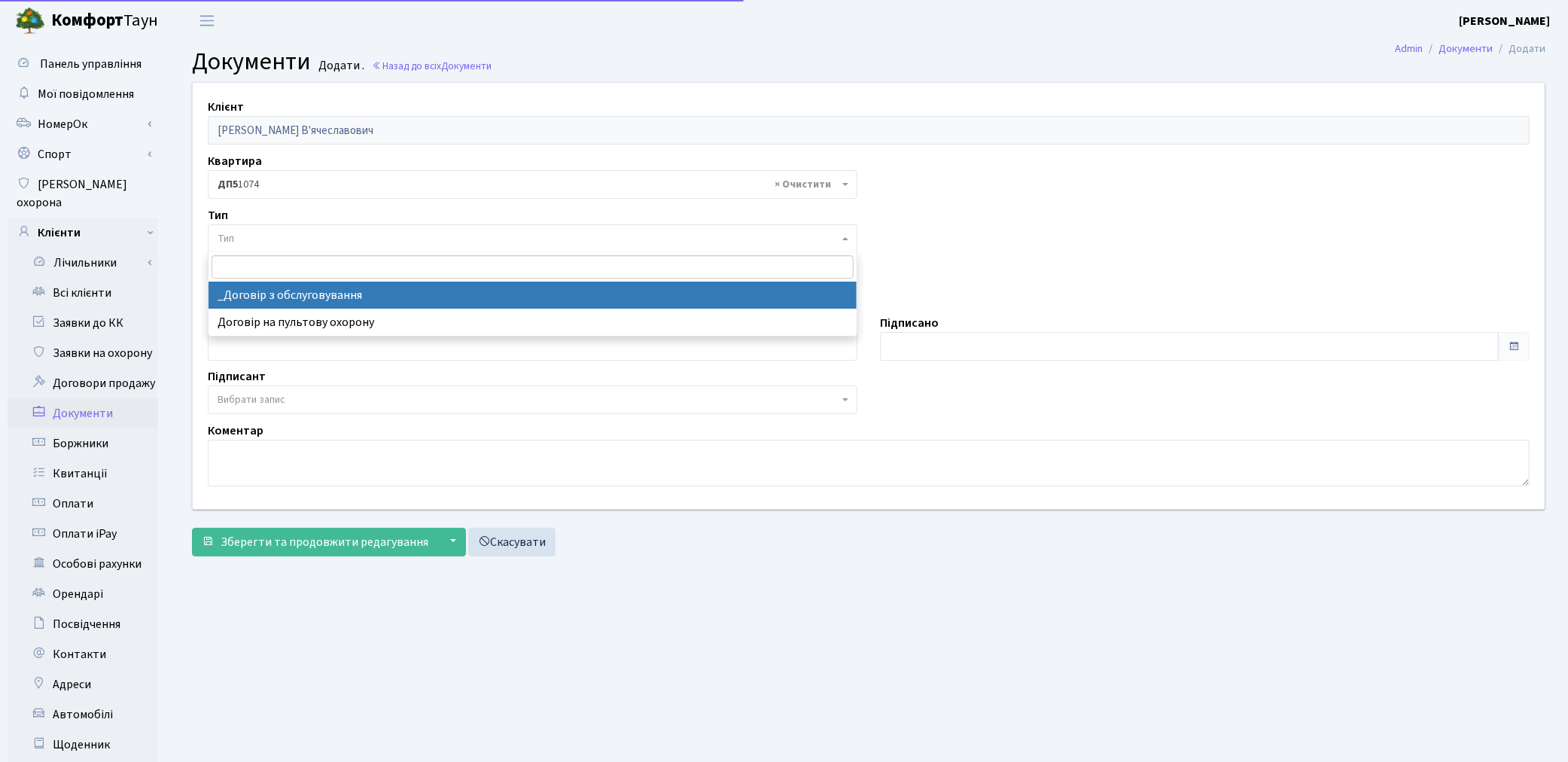
select select "289"
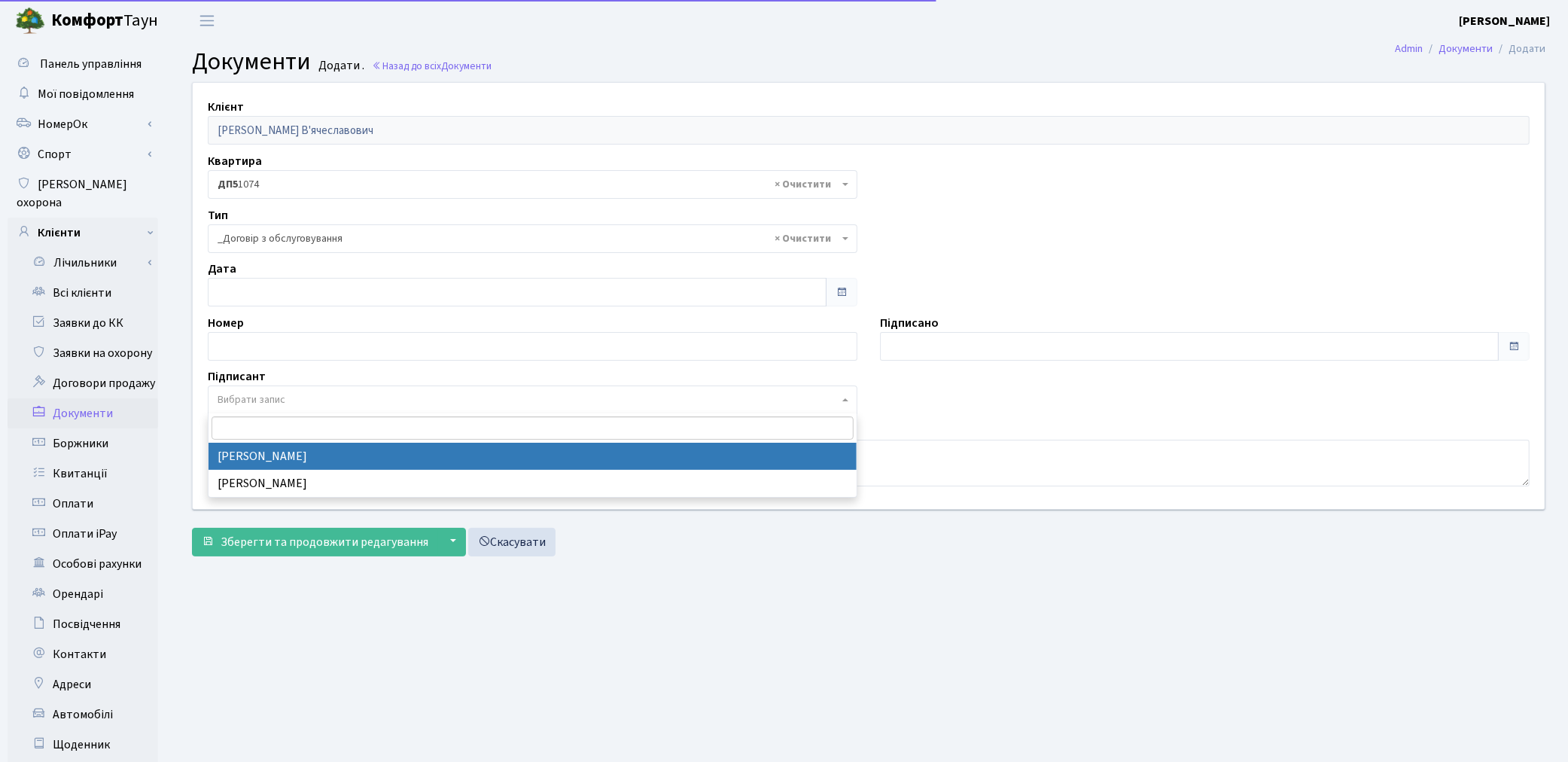
click at [287, 397] on span "Вибрати запис" at bounding box center [528, 399] width 621 height 15
select select "74"
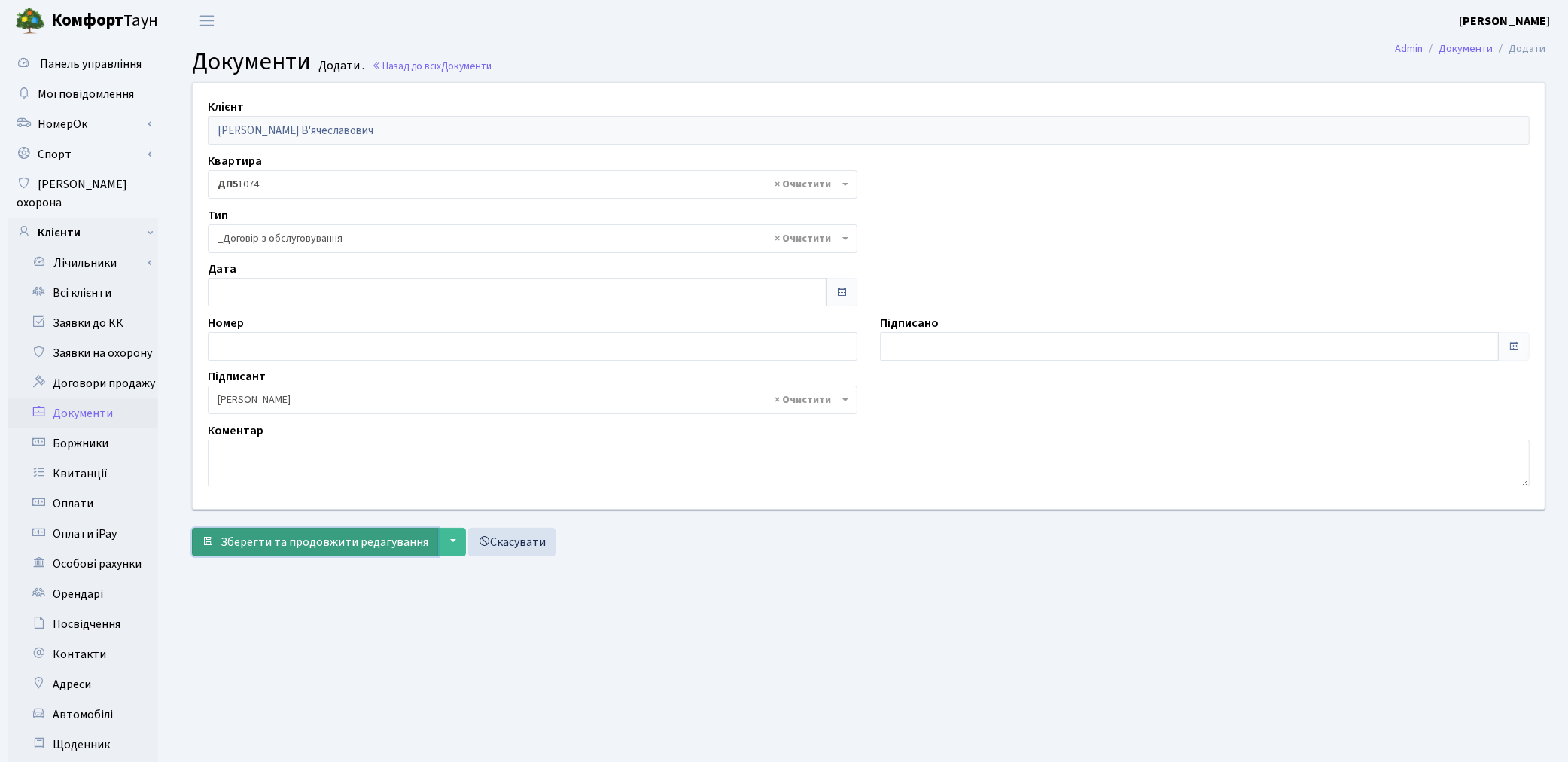
click at [283, 536] on span "Зберегти та продовжити редагування" at bounding box center [324, 541] width 208 height 16
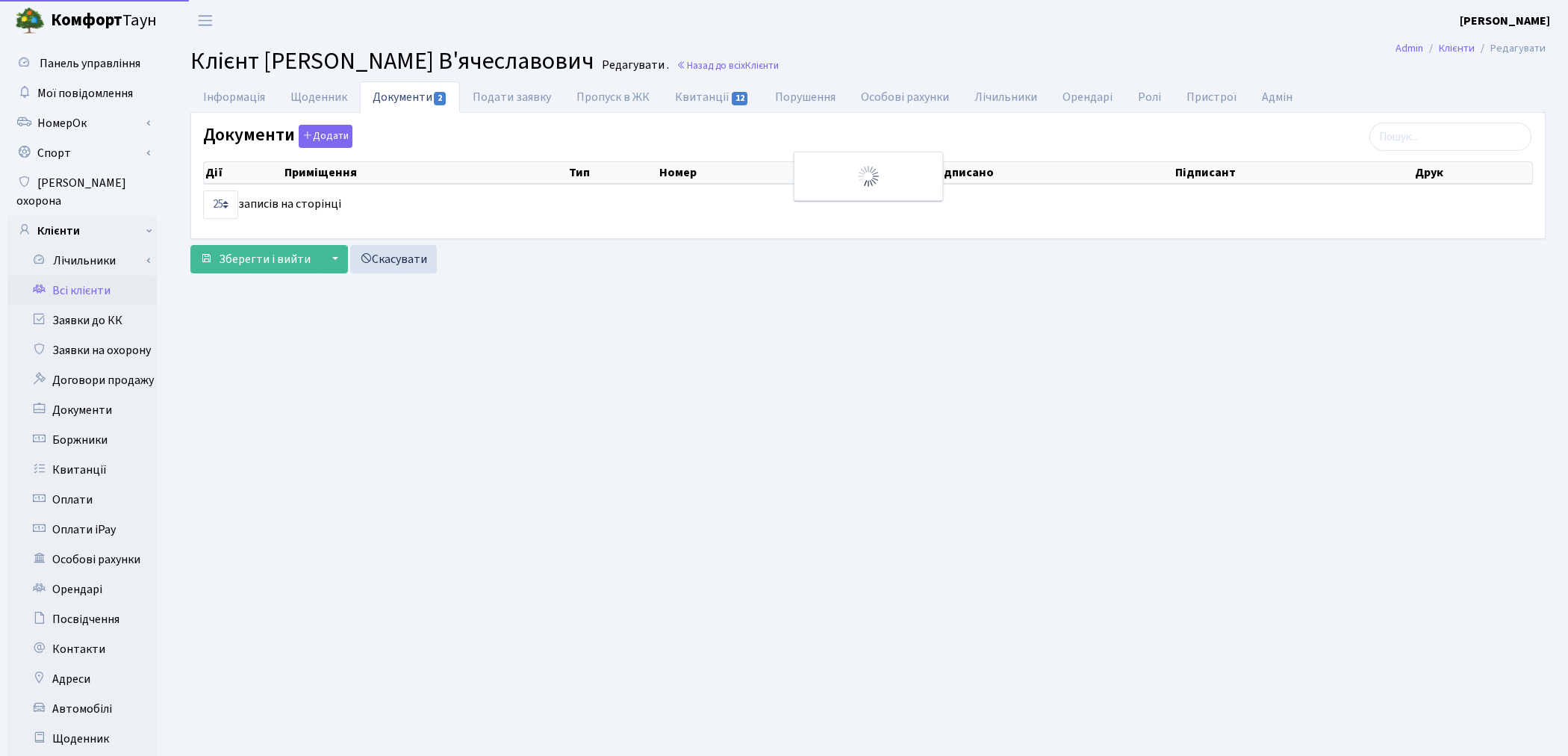
select select "25"
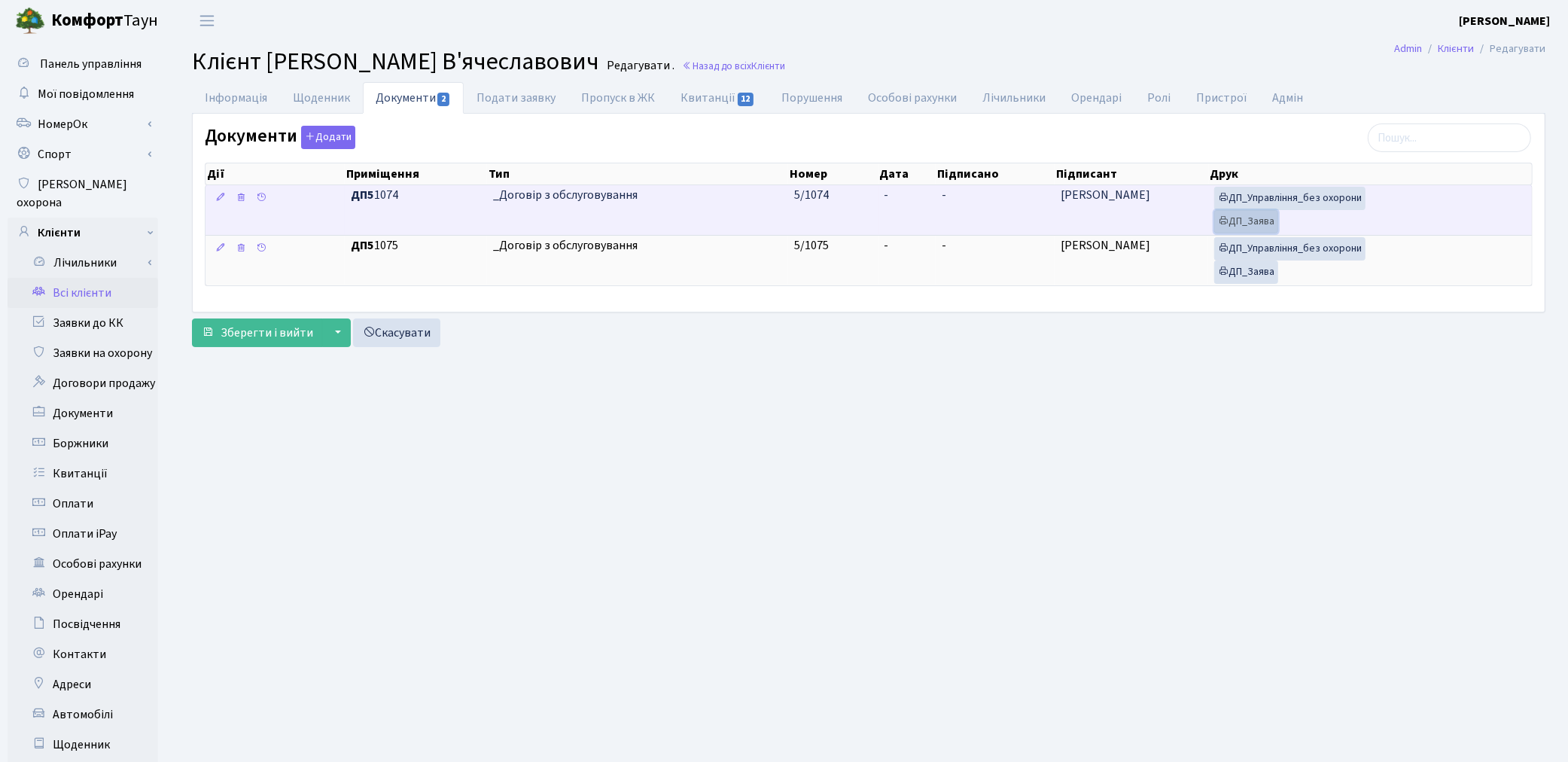
click at [1234, 231] on link "ДП_Заява" at bounding box center [1246, 222] width 64 height 23
click at [1276, 197] on link "ДП_Управління_без охорони" at bounding box center [1290, 198] width 152 height 23
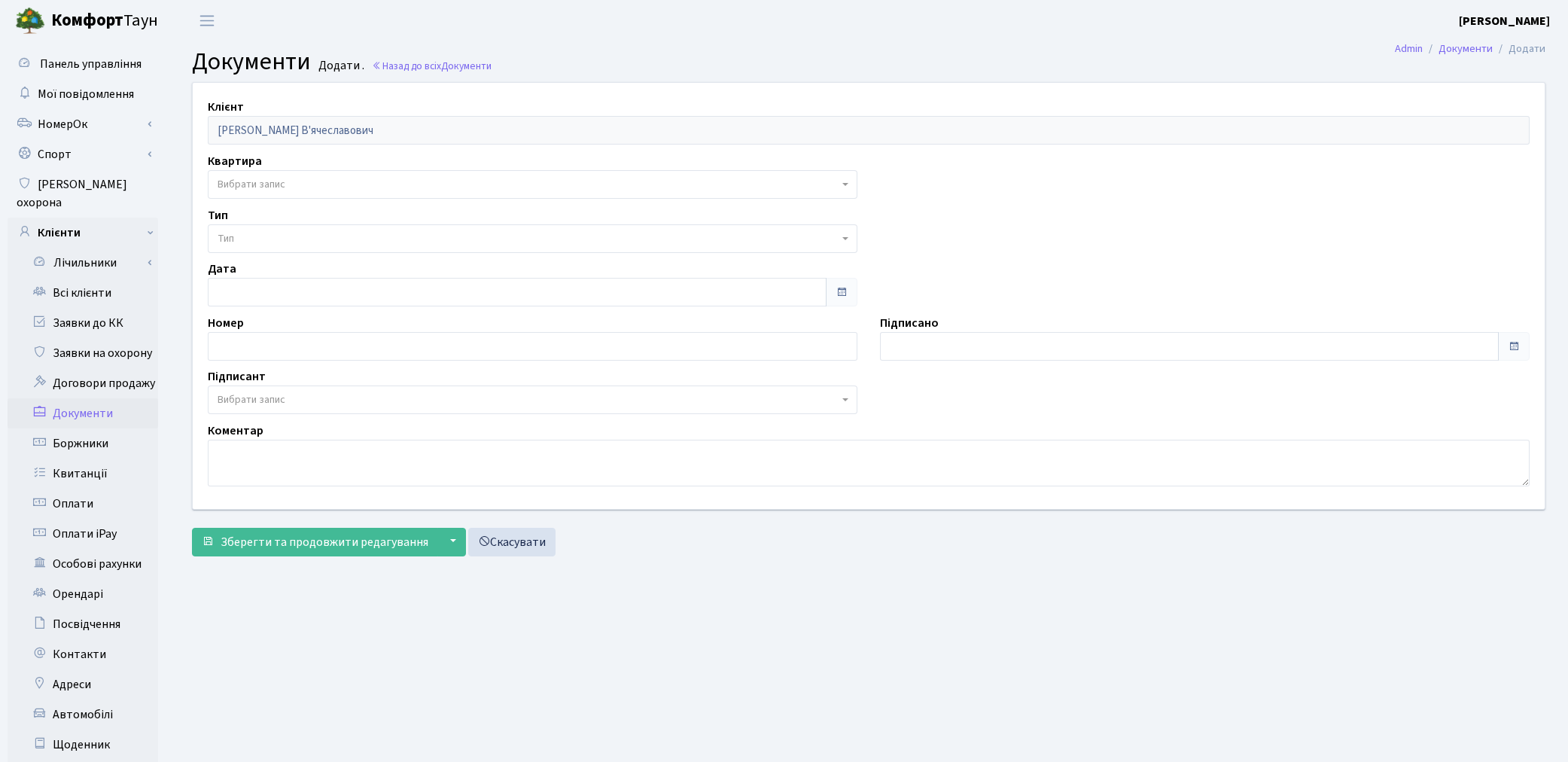
select select "175800"
select select "74"
select select "175799"
select select "74"
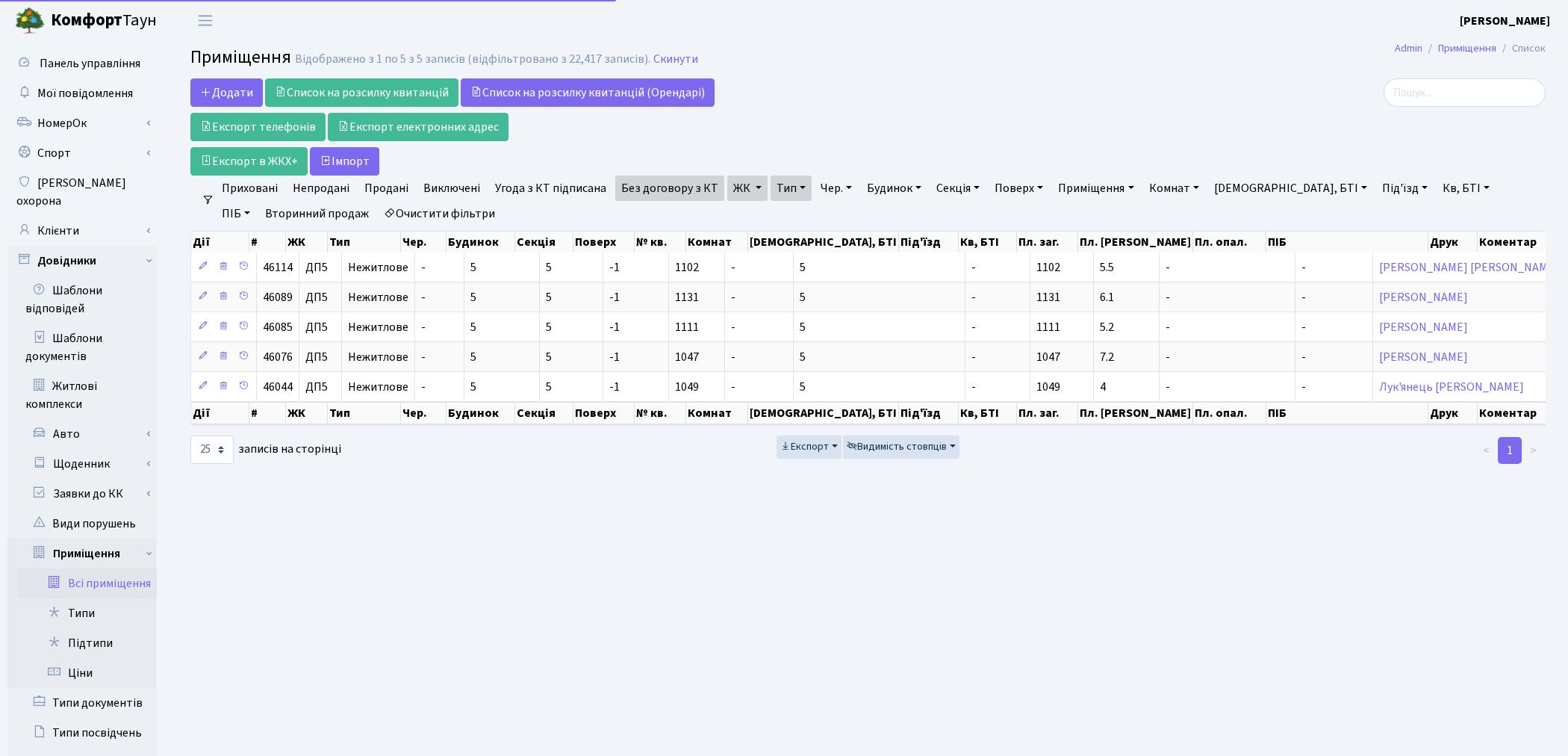
select select "25"
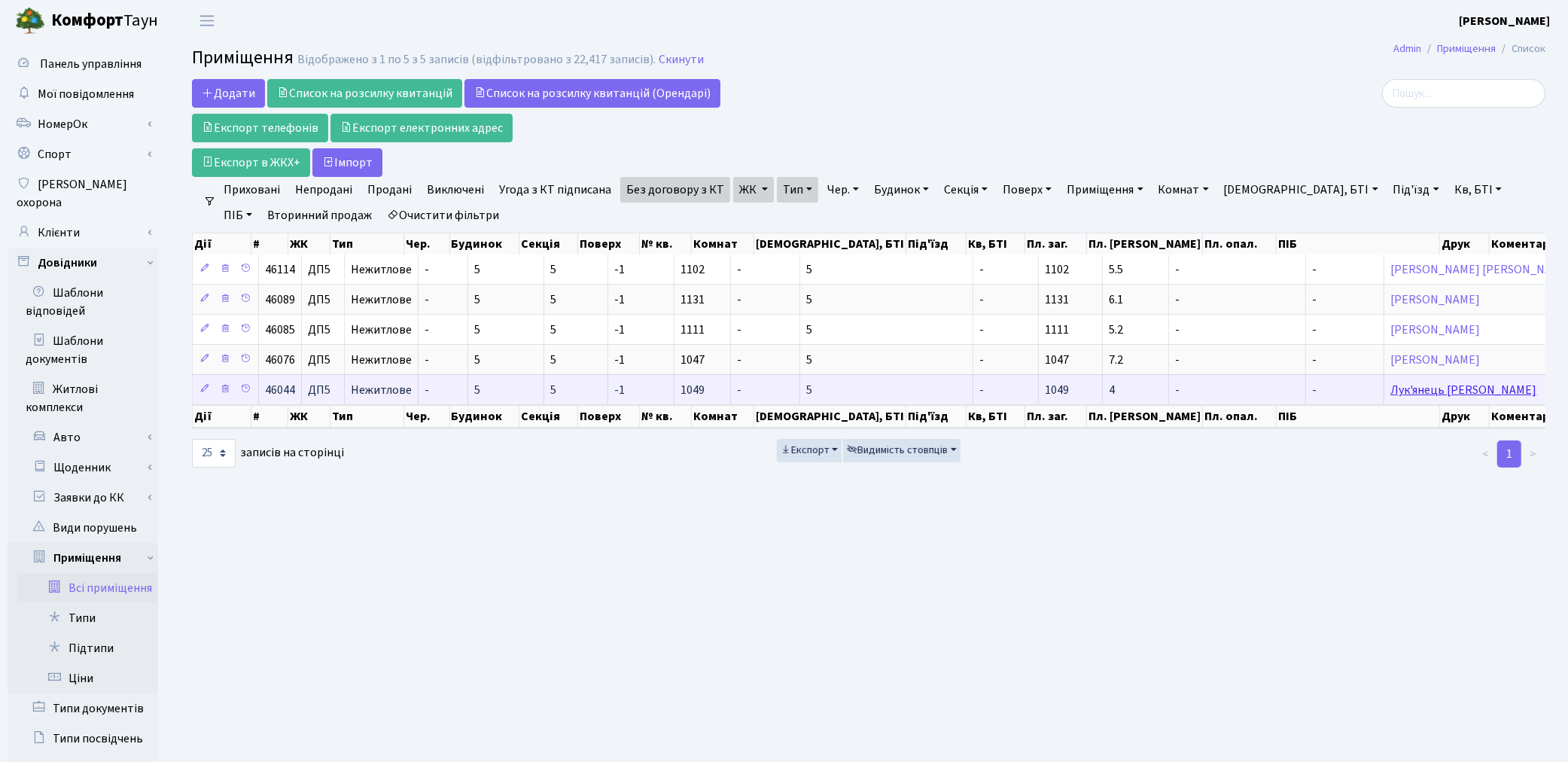
click at [1390, 396] on link "Лук'янець [PERSON_NAME]" at bounding box center [1463, 390] width 146 height 16
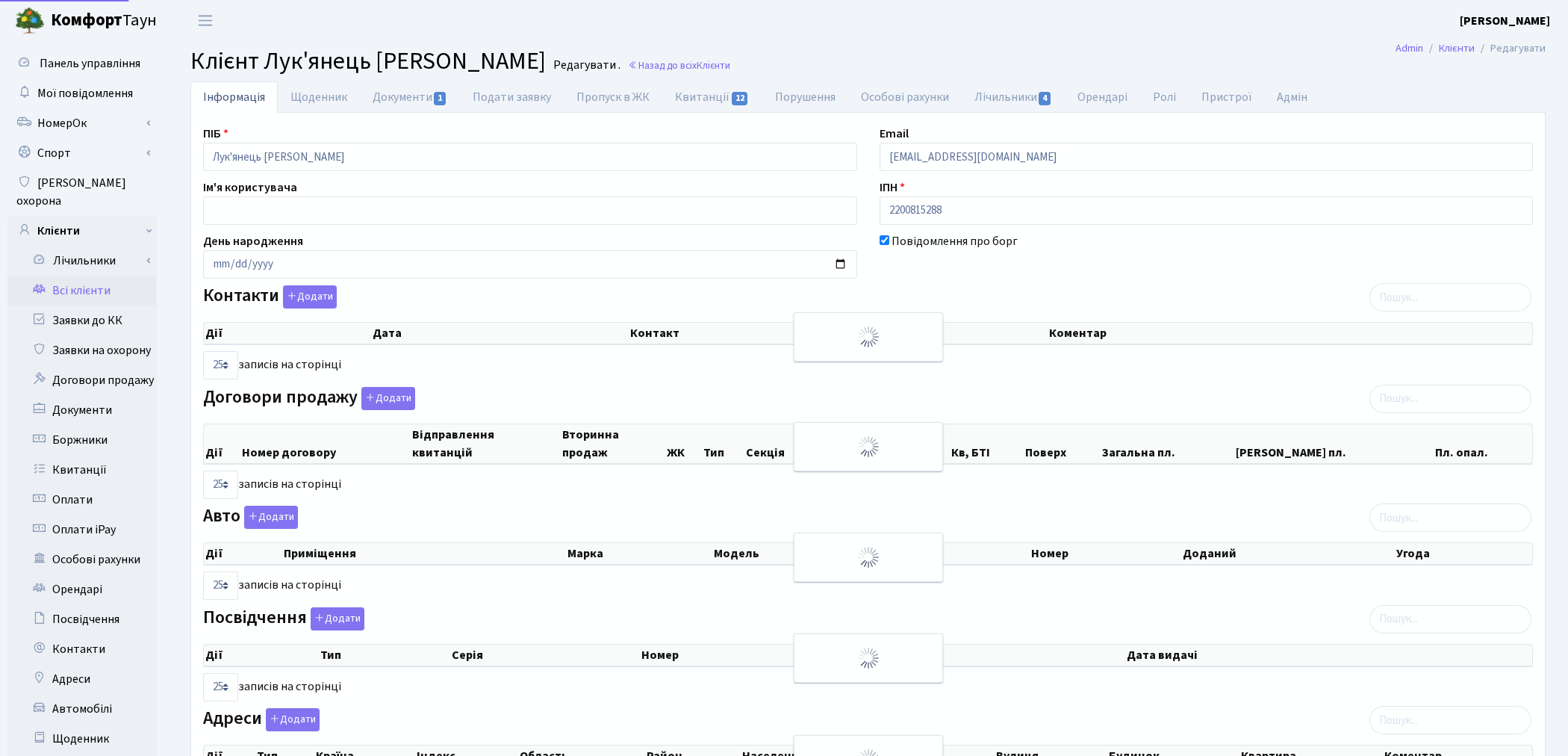
select select "25"
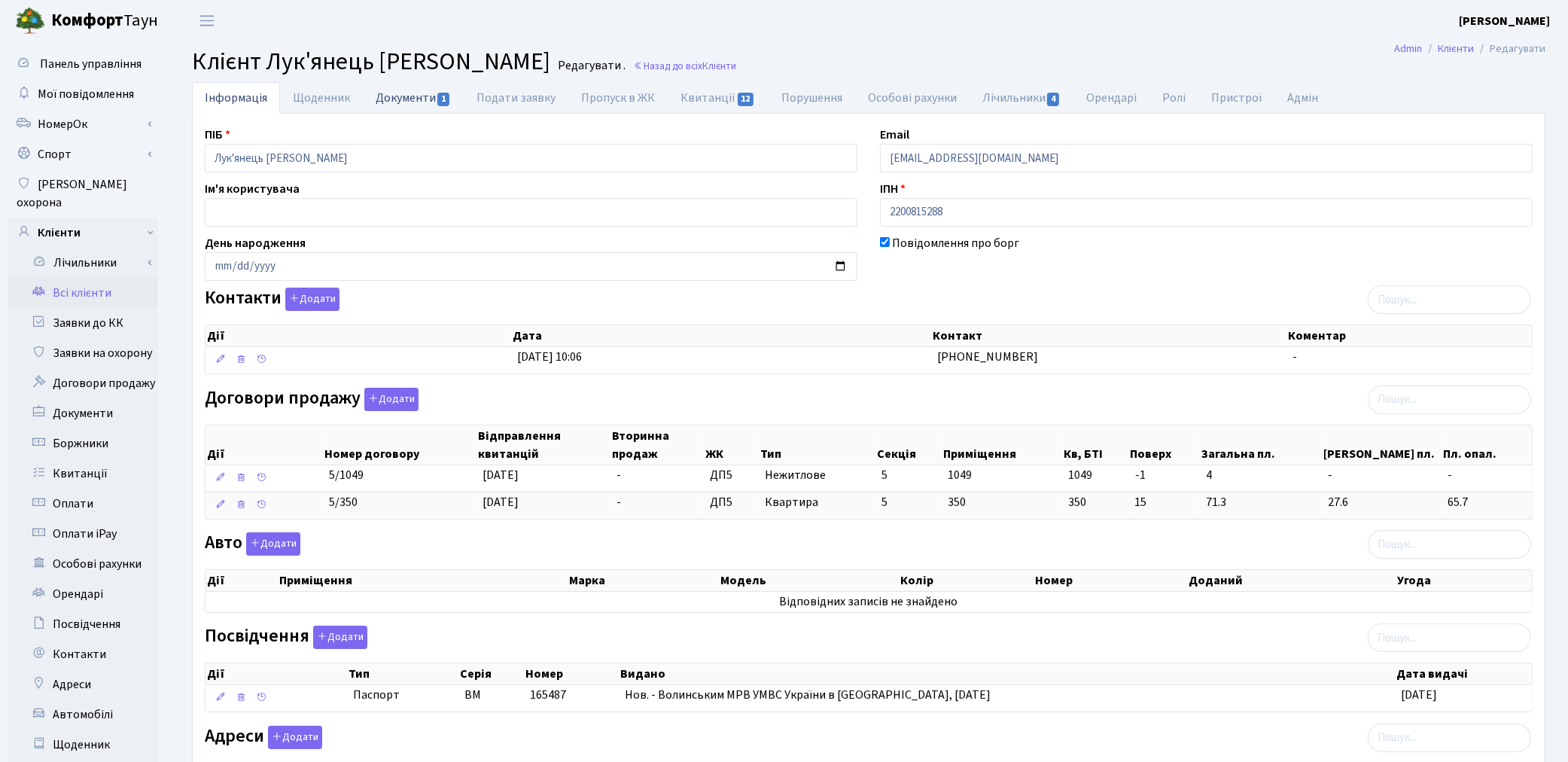
click at [403, 109] on link "Документи 1" at bounding box center [413, 97] width 101 height 31
select select "25"
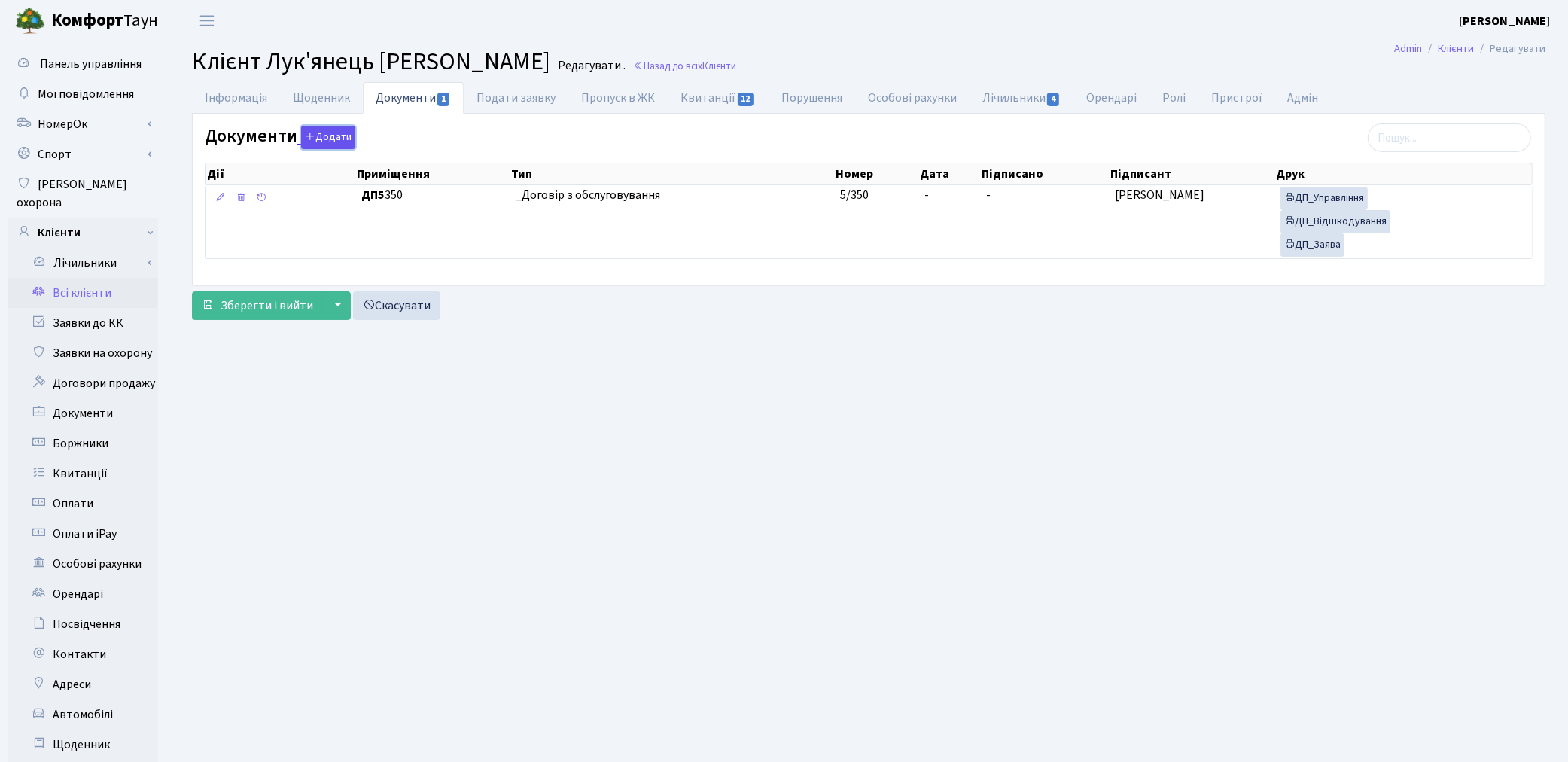
click at [324, 136] on button "Додати" at bounding box center [328, 137] width 54 height 23
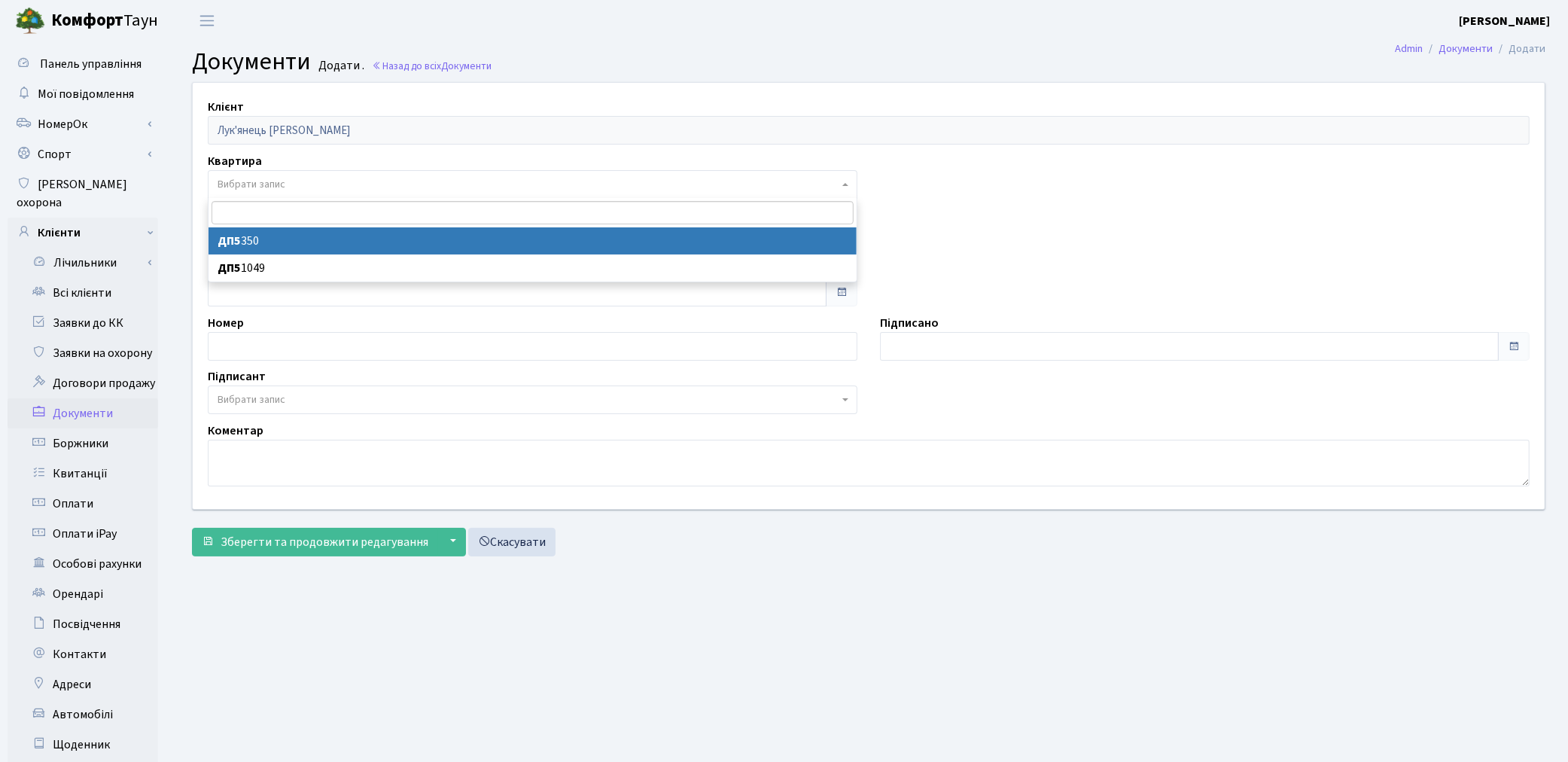
click at [292, 183] on span "Вибрати запис" at bounding box center [528, 184] width 621 height 15
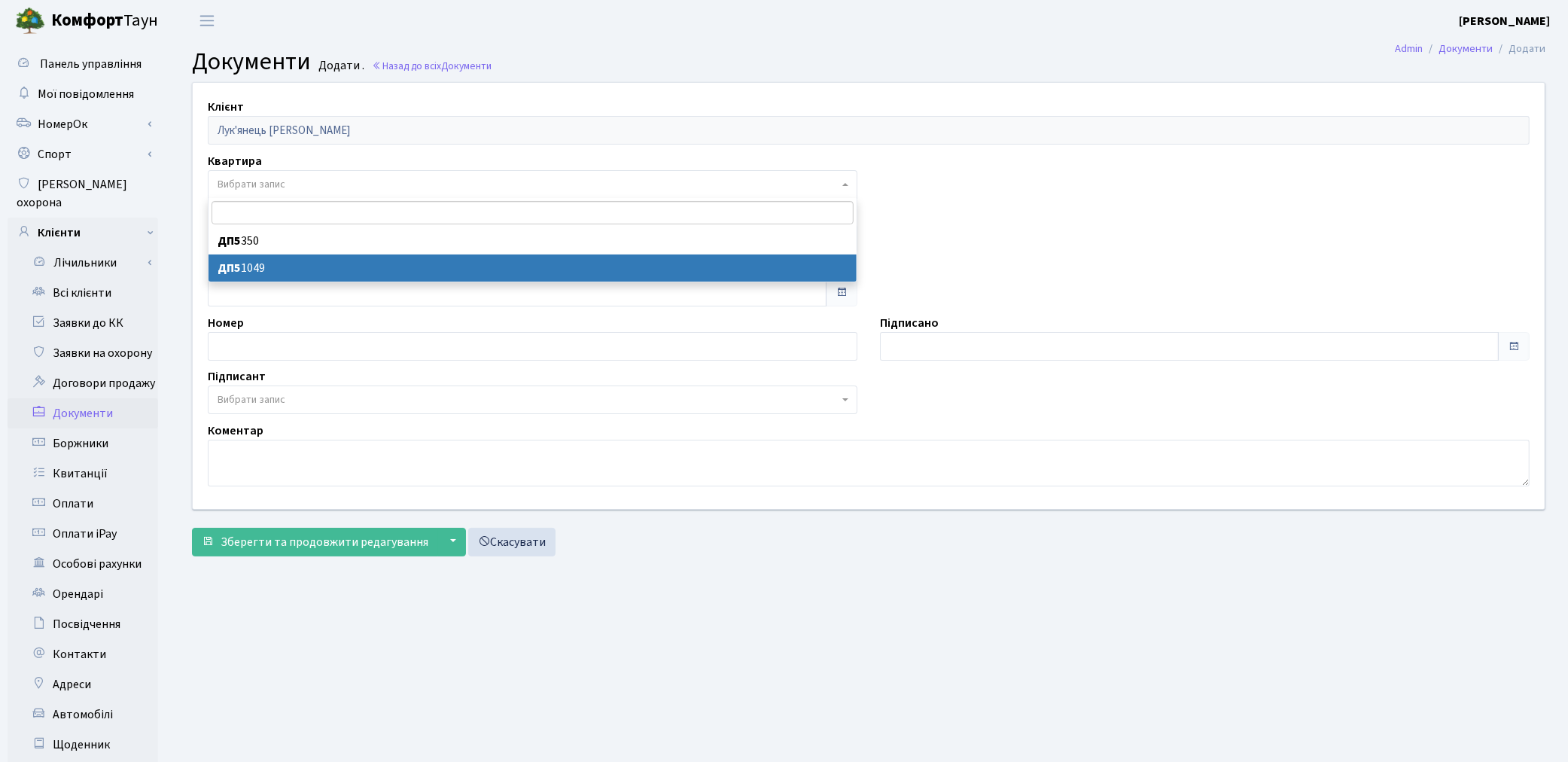
select select "175808"
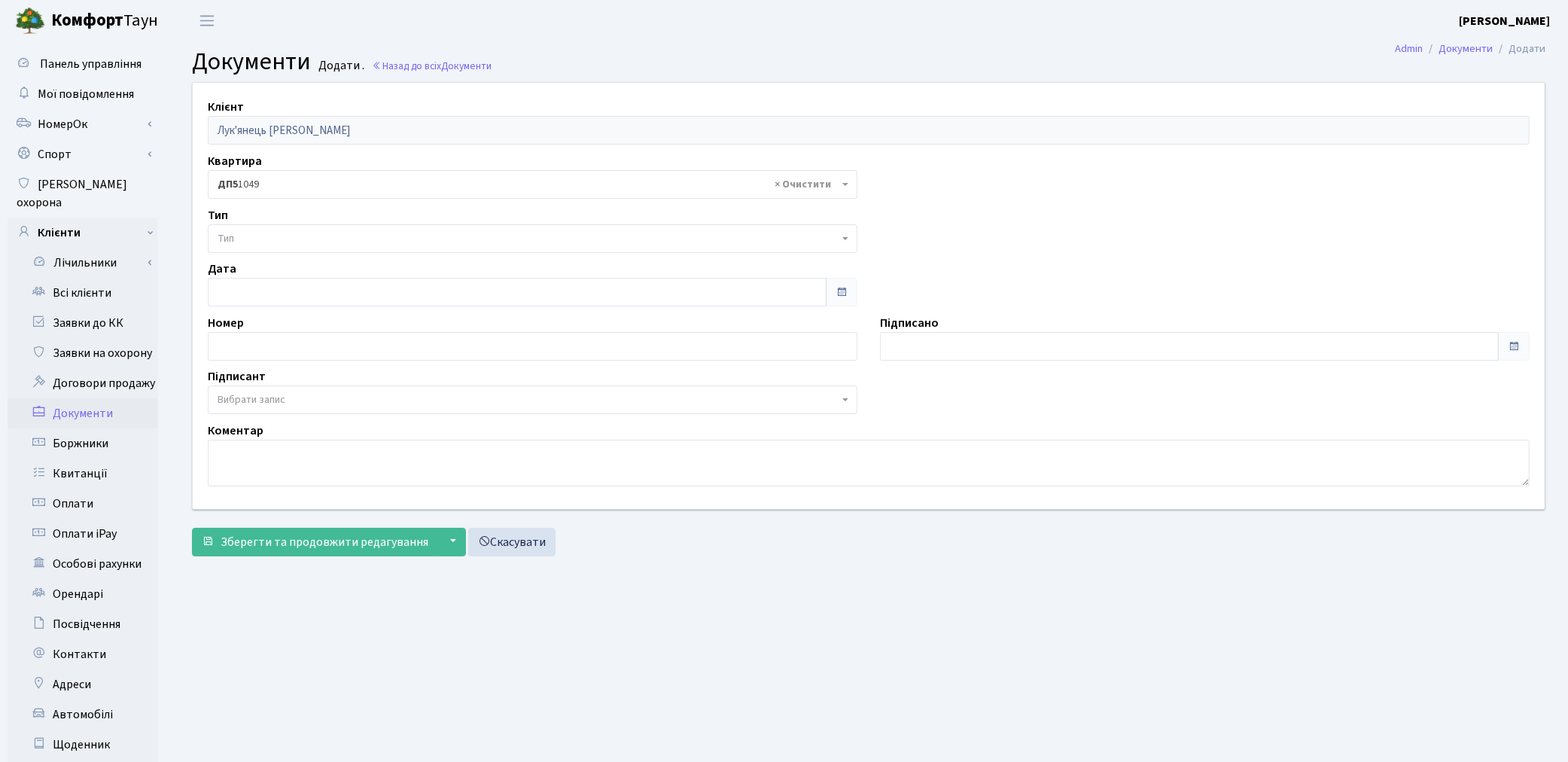
click at [281, 234] on span "Тип" at bounding box center [528, 238] width 621 height 15
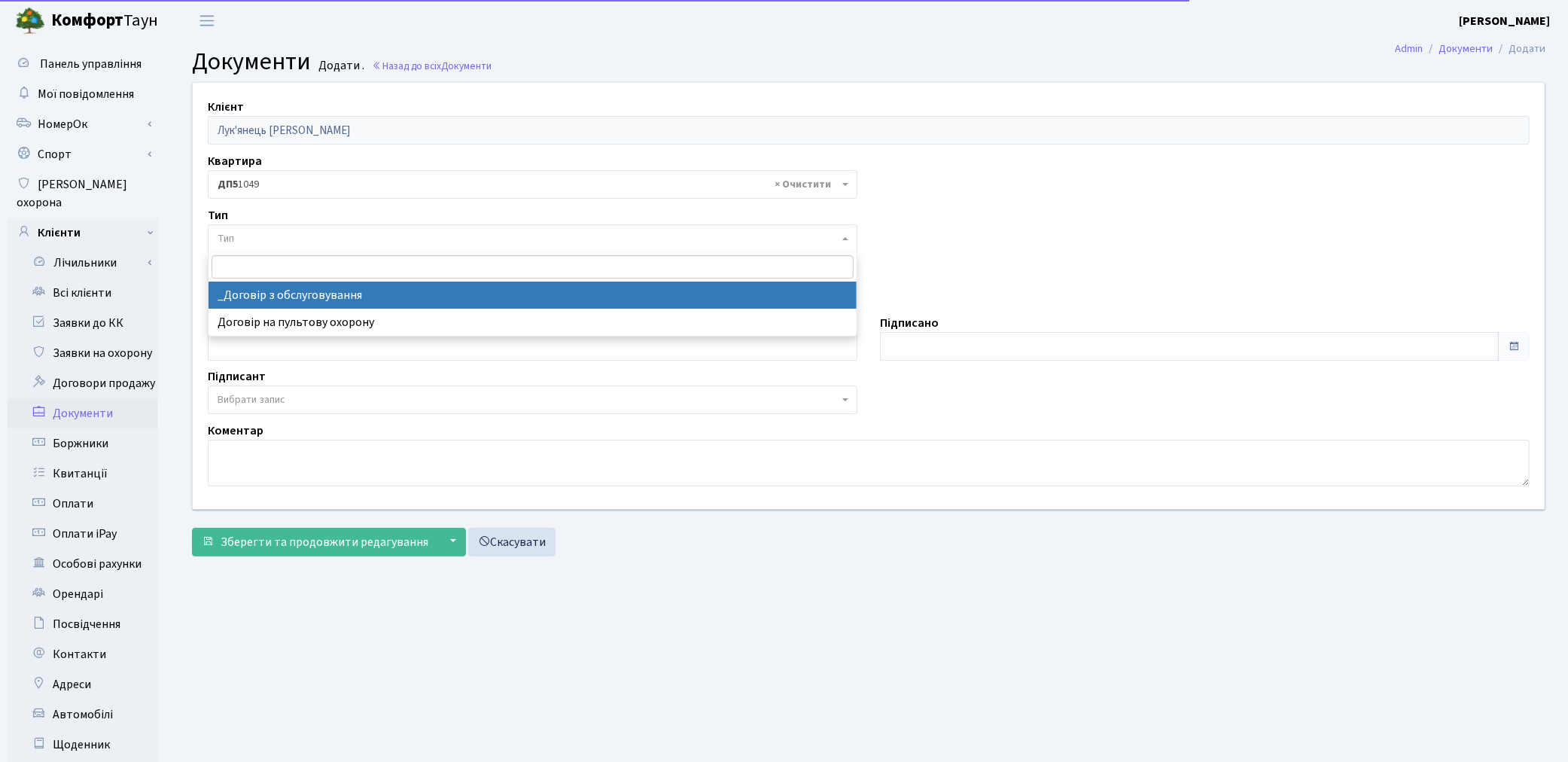
select select "289"
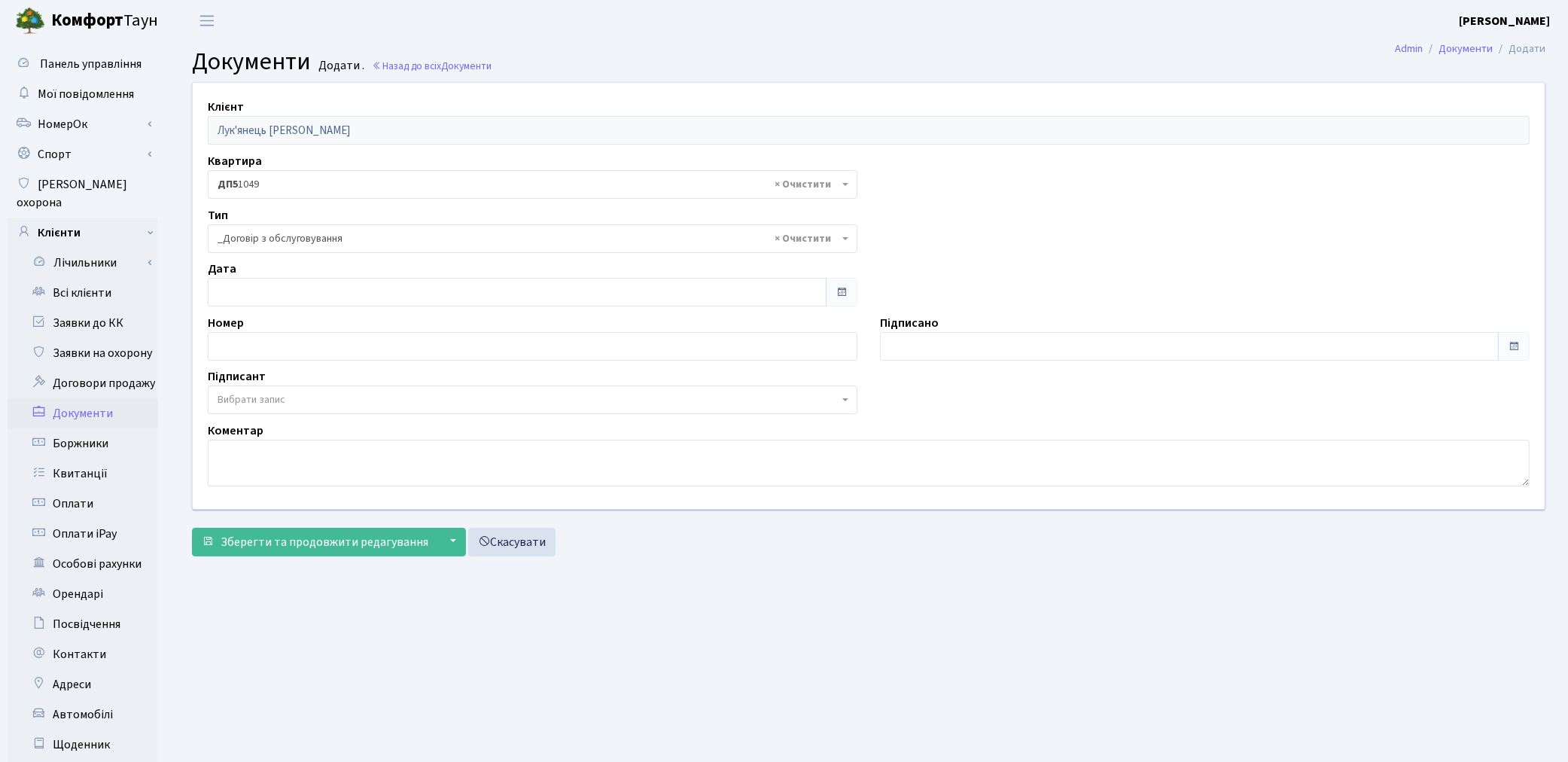
click at [272, 403] on span "Вибрати запис" at bounding box center [251, 399] width 68 height 15
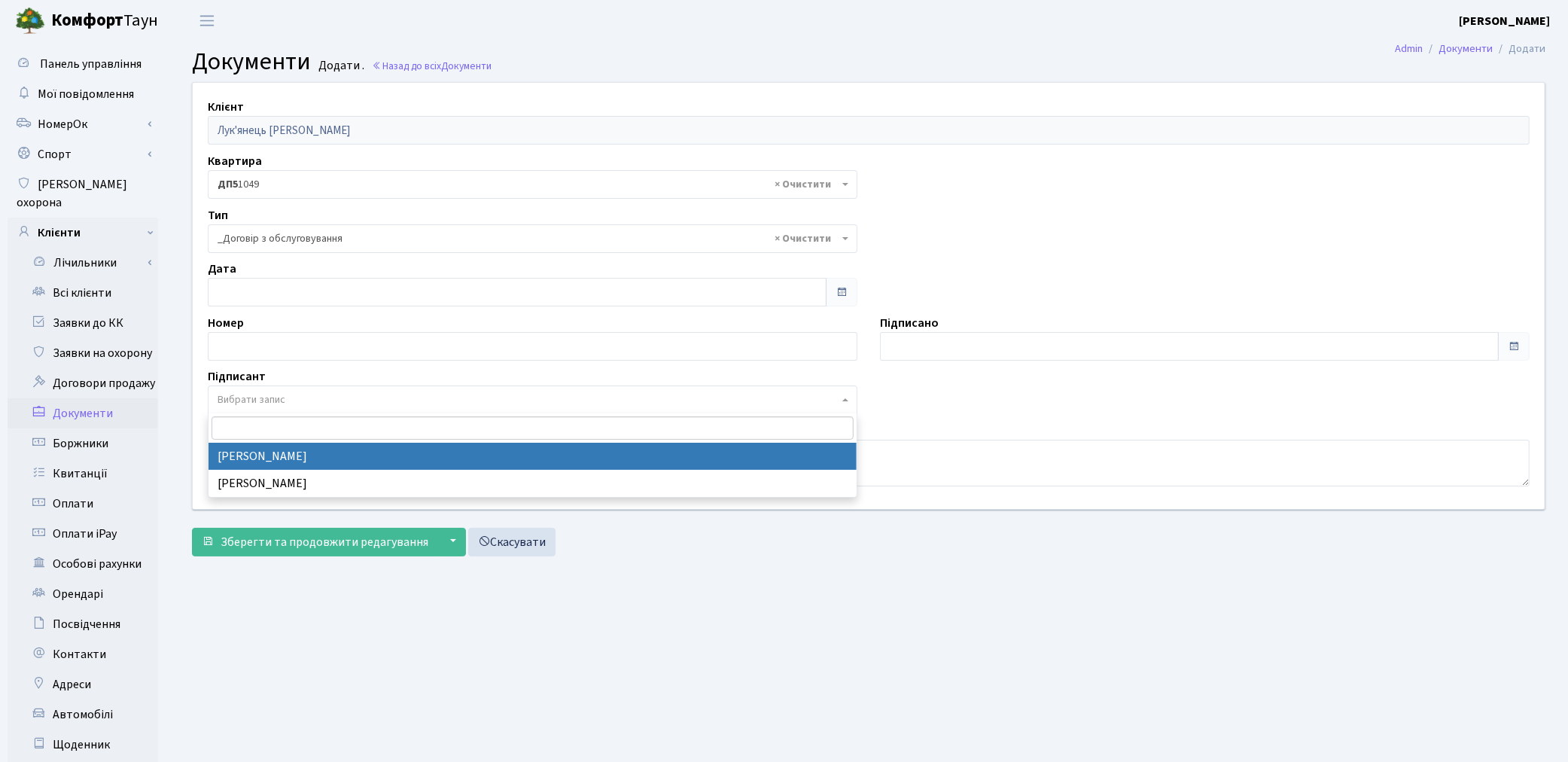
select select "74"
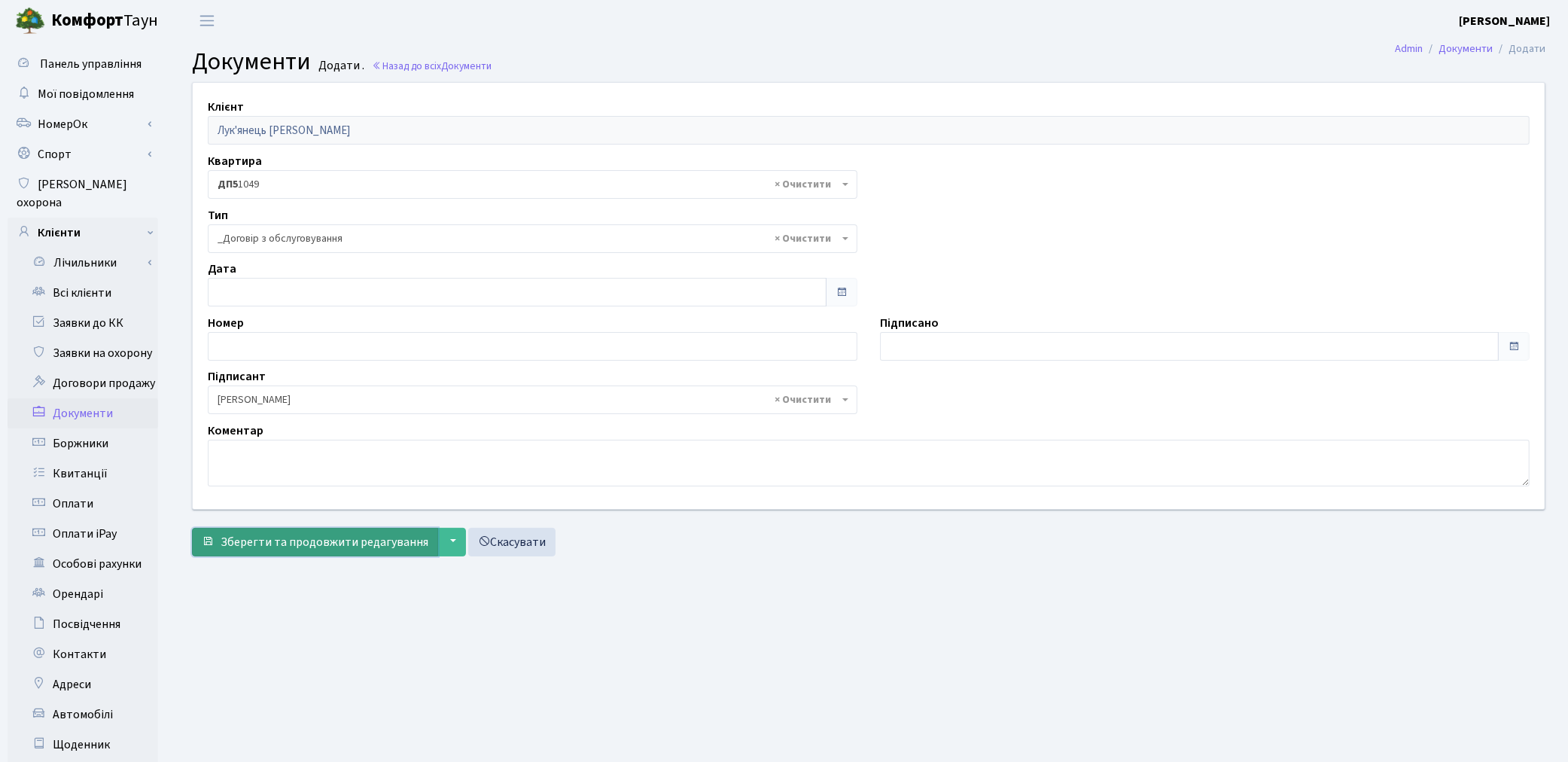
click at [291, 550] on span "Зберегти та продовжити редагування" at bounding box center [324, 541] width 208 height 16
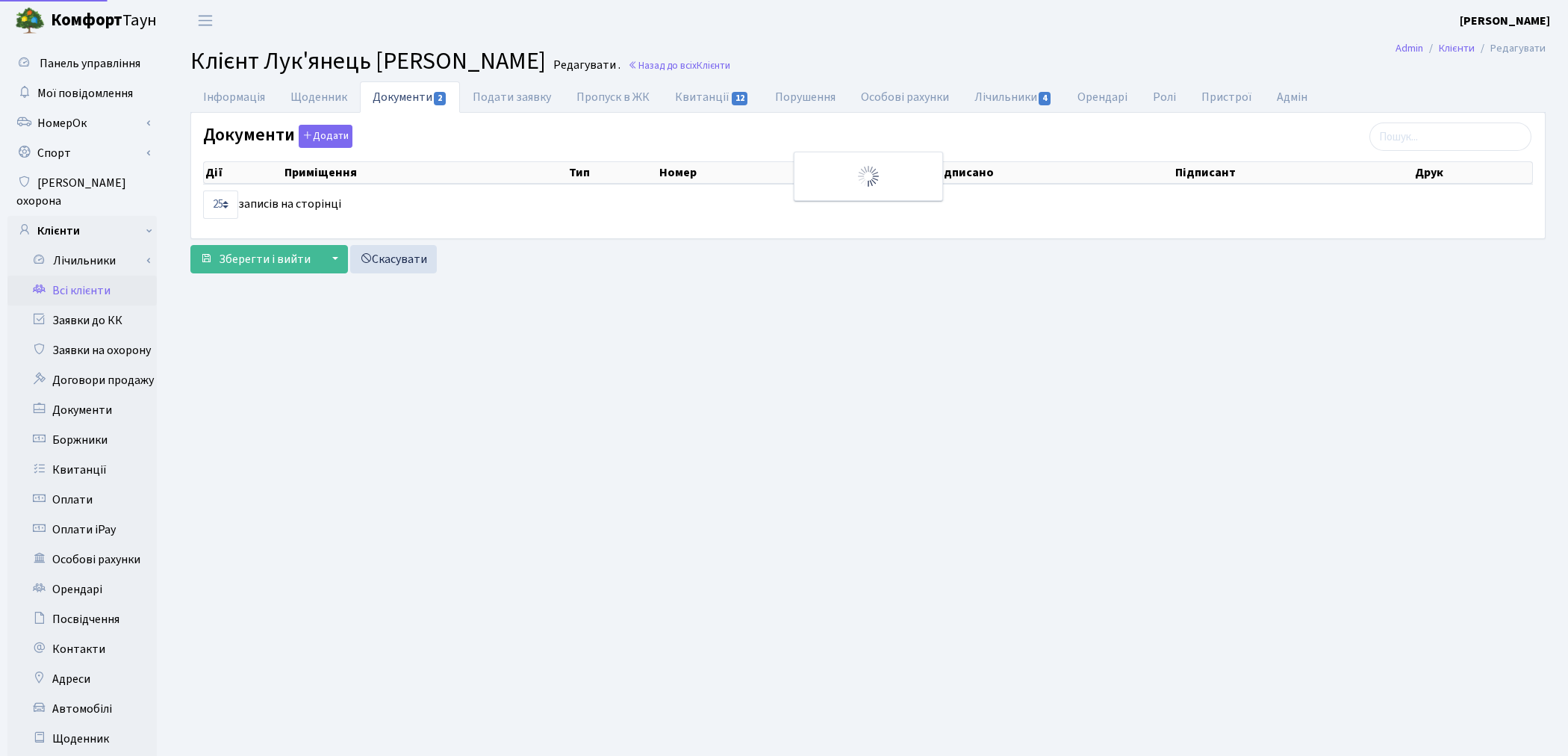
select select "25"
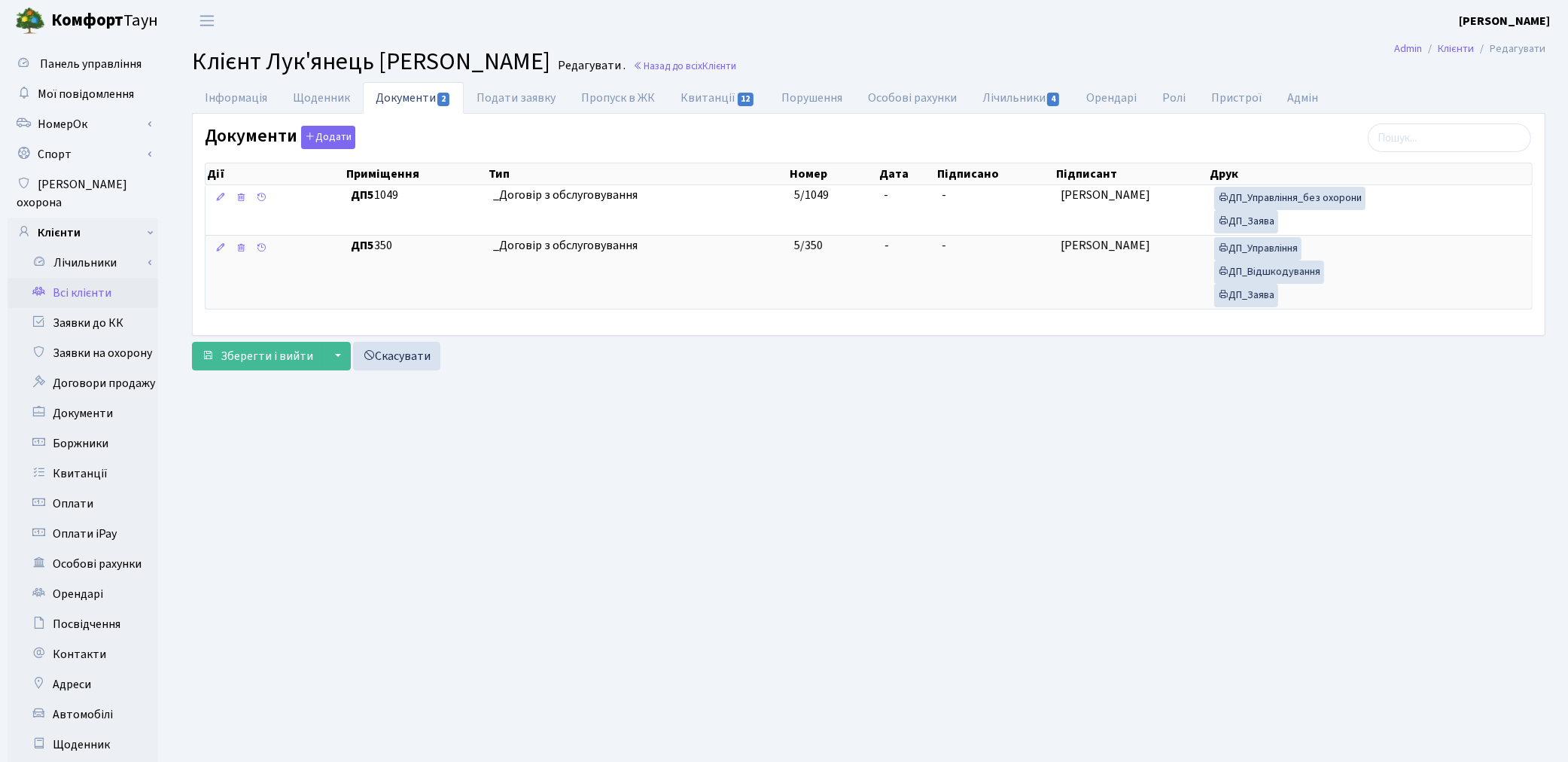
click at [1236, 529] on main "Admin Клієнти Редагувати Клієнт Лук'янець [PERSON_NAME] . Назад до всіх Клієнти…" at bounding box center [868, 479] width 1399 height 877
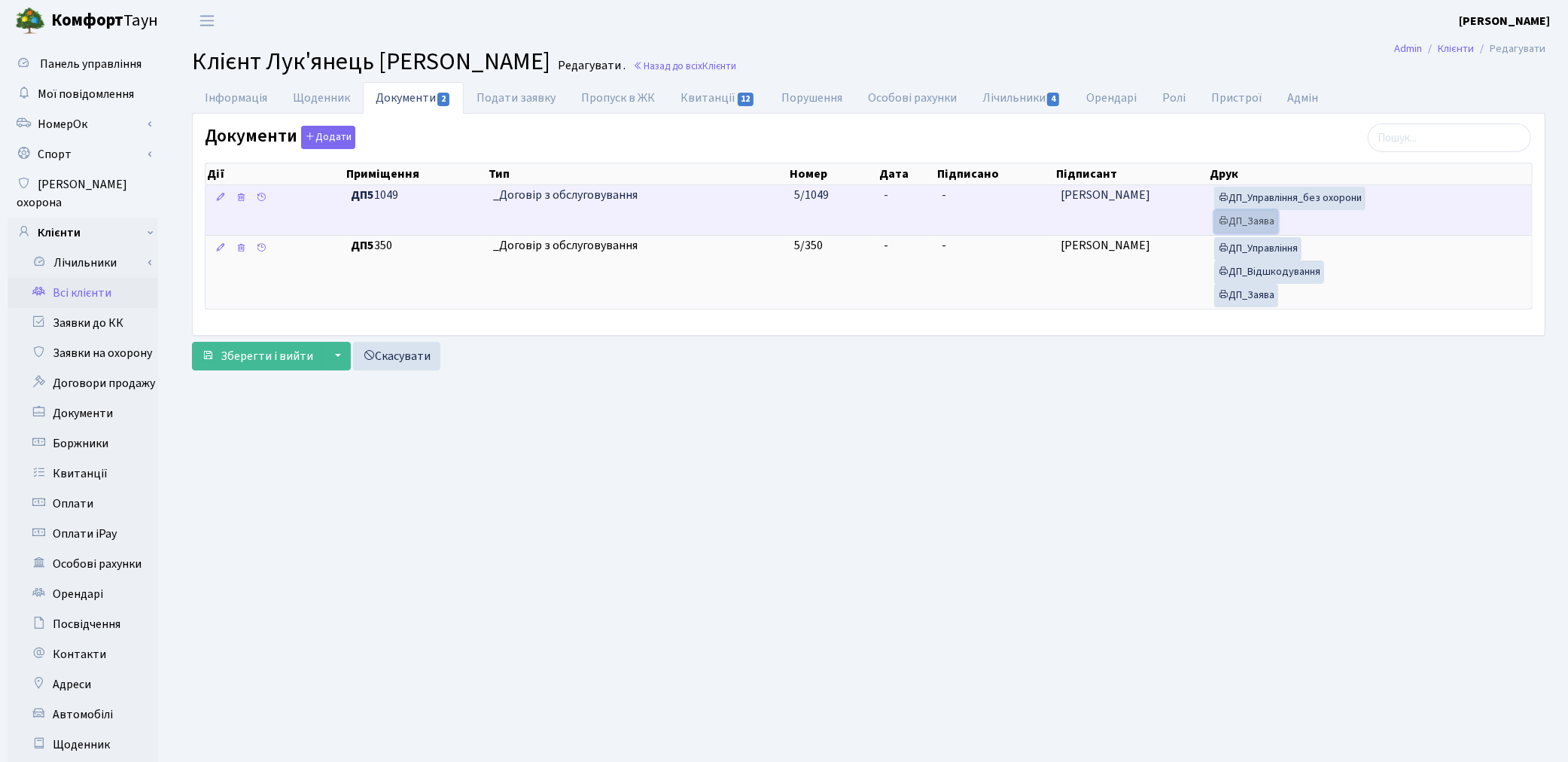
click at [1231, 228] on link "ДП_Заява" at bounding box center [1246, 222] width 64 height 23
click at [1303, 198] on link "ДП_Управління_без охорони" at bounding box center [1290, 198] width 152 height 23
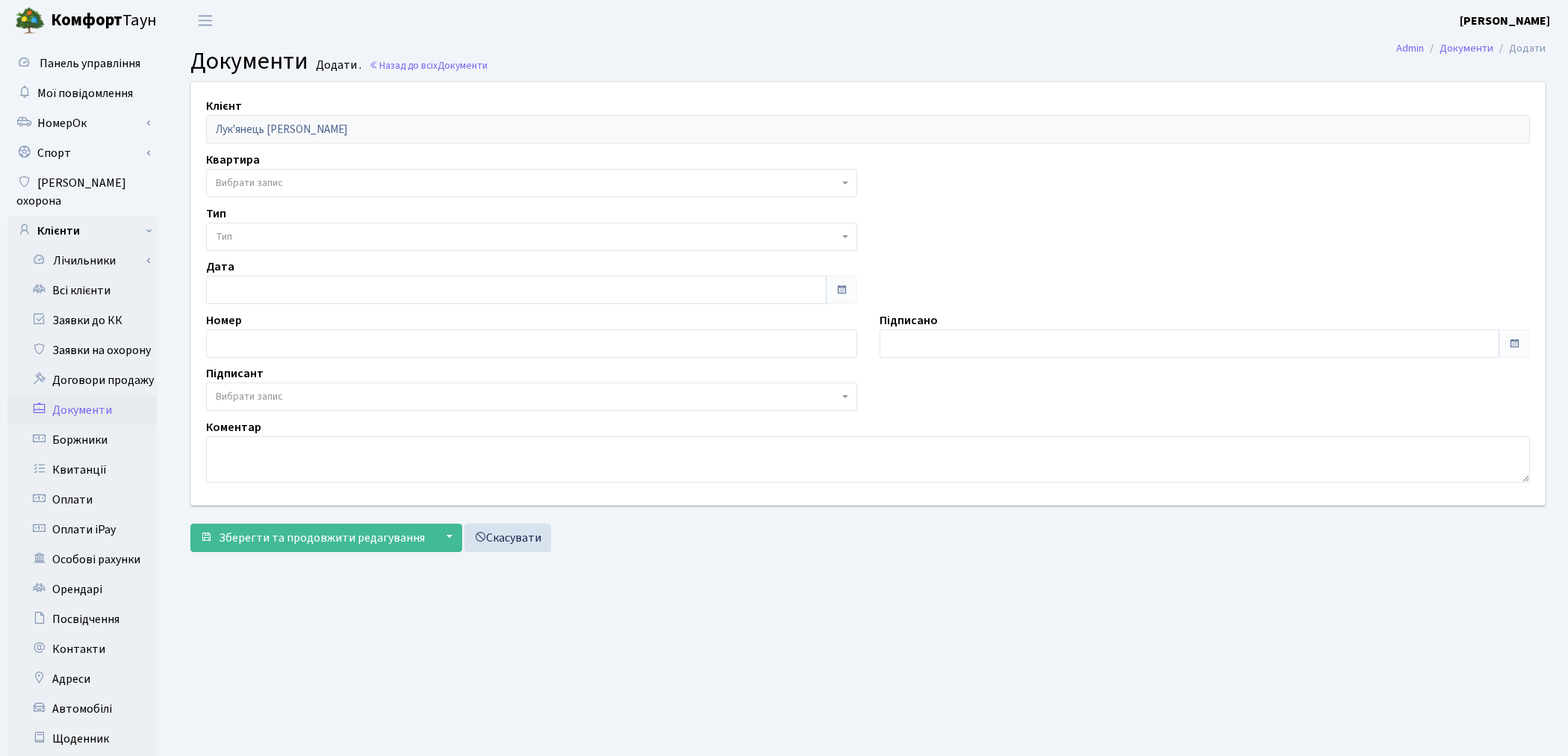
select select "175808"
select select "74"
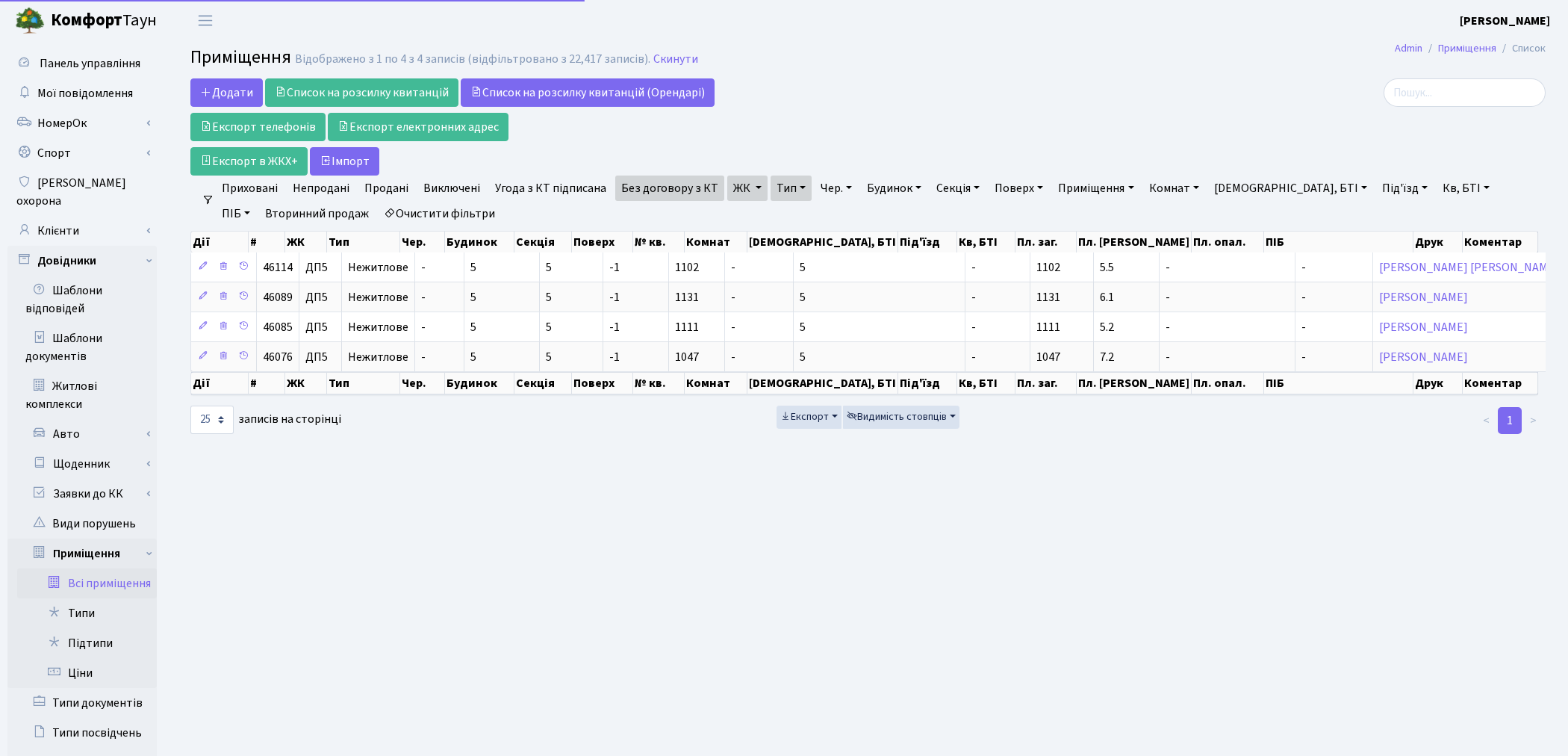
select select "25"
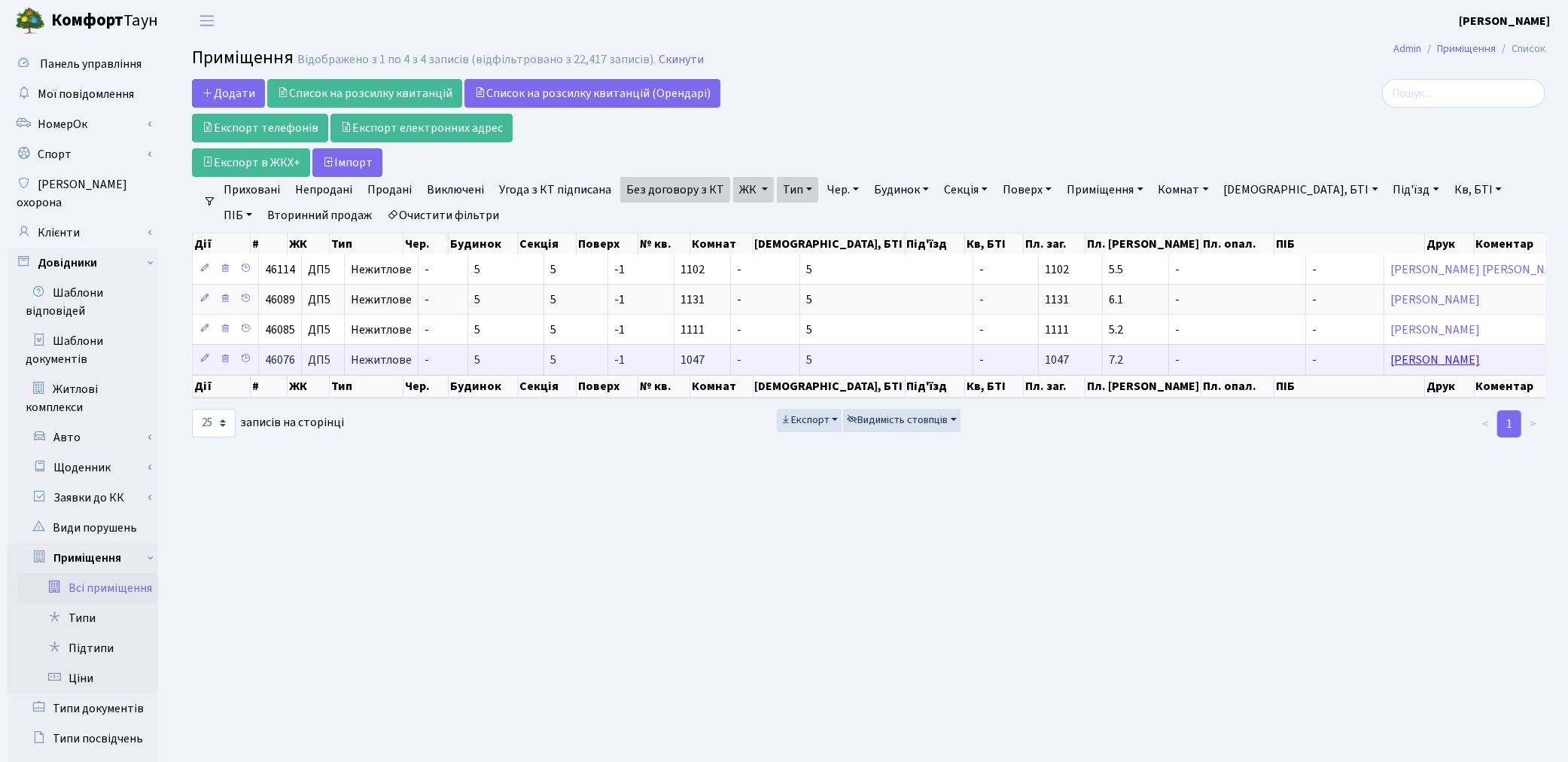
click at [1390, 359] on link "[PERSON_NAME]" at bounding box center [1435, 359] width 90 height 16
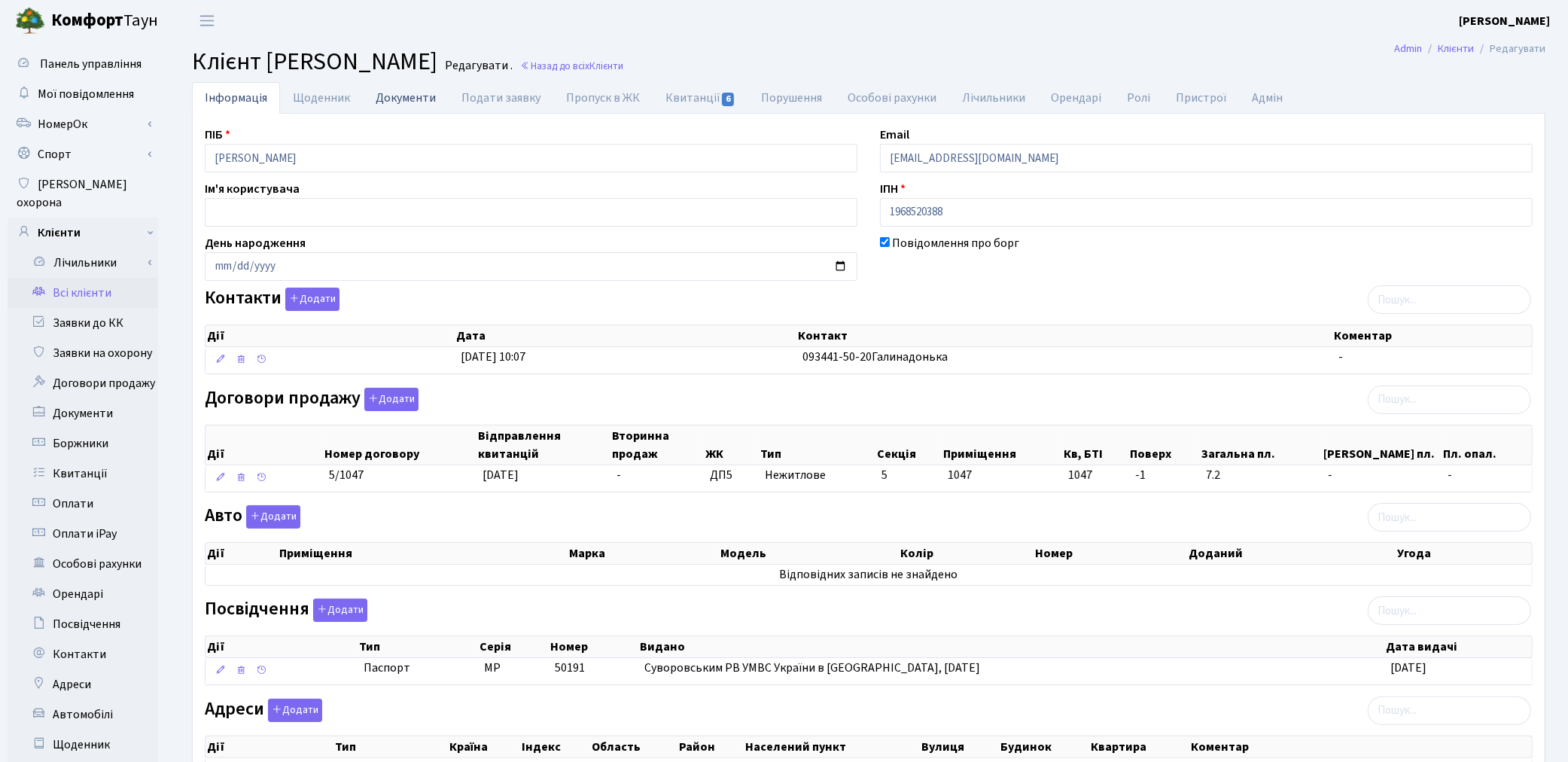
click at [399, 96] on link "Документи" at bounding box center [406, 97] width 86 height 31
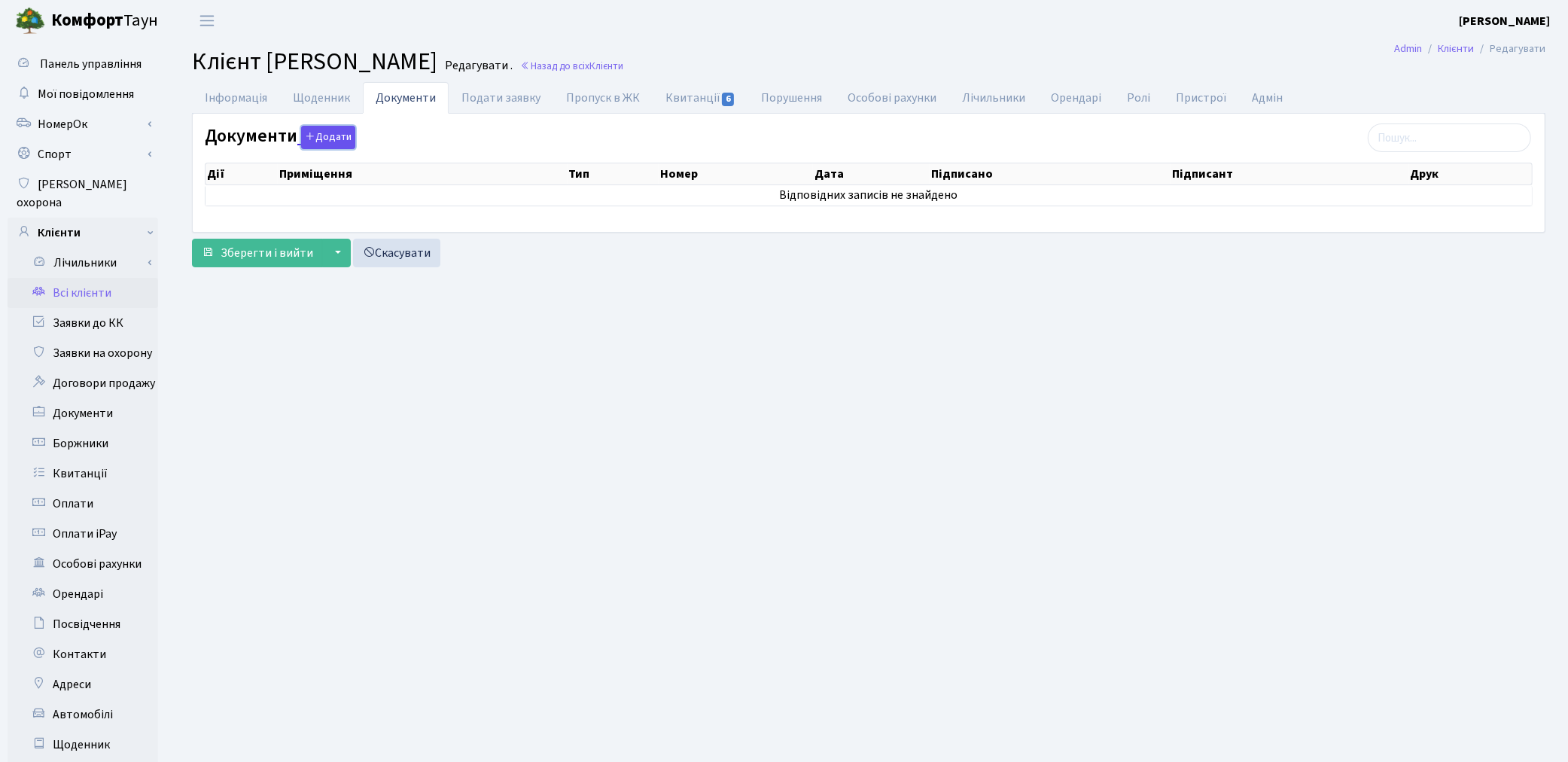
click at [325, 138] on button "Додати" at bounding box center [328, 137] width 54 height 23
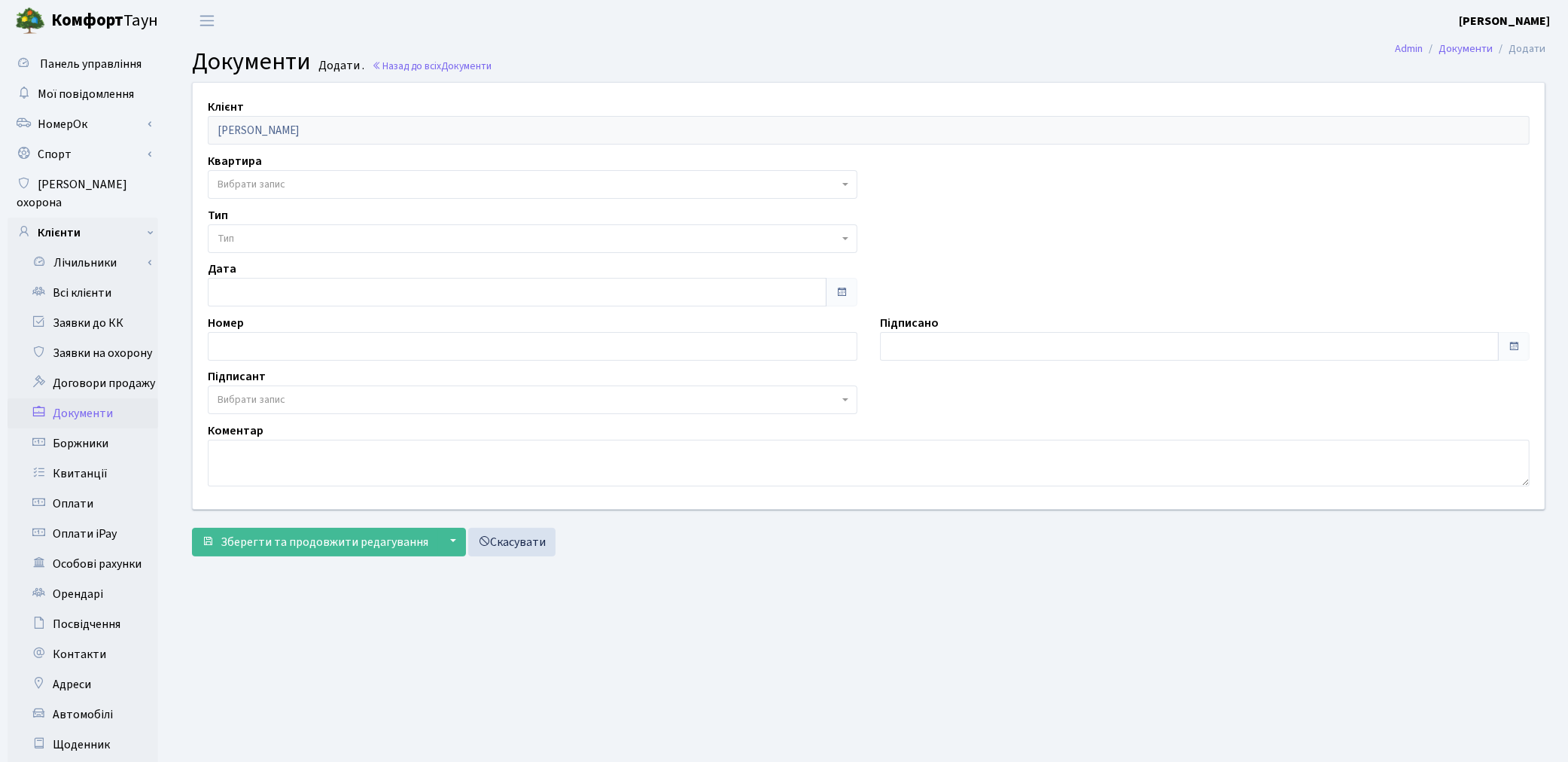
click at [266, 177] on span "Вибрати запис" at bounding box center [251, 184] width 68 height 15
select select "175840"
click at [274, 238] on span "Тип" at bounding box center [528, 238] width 621 height 15
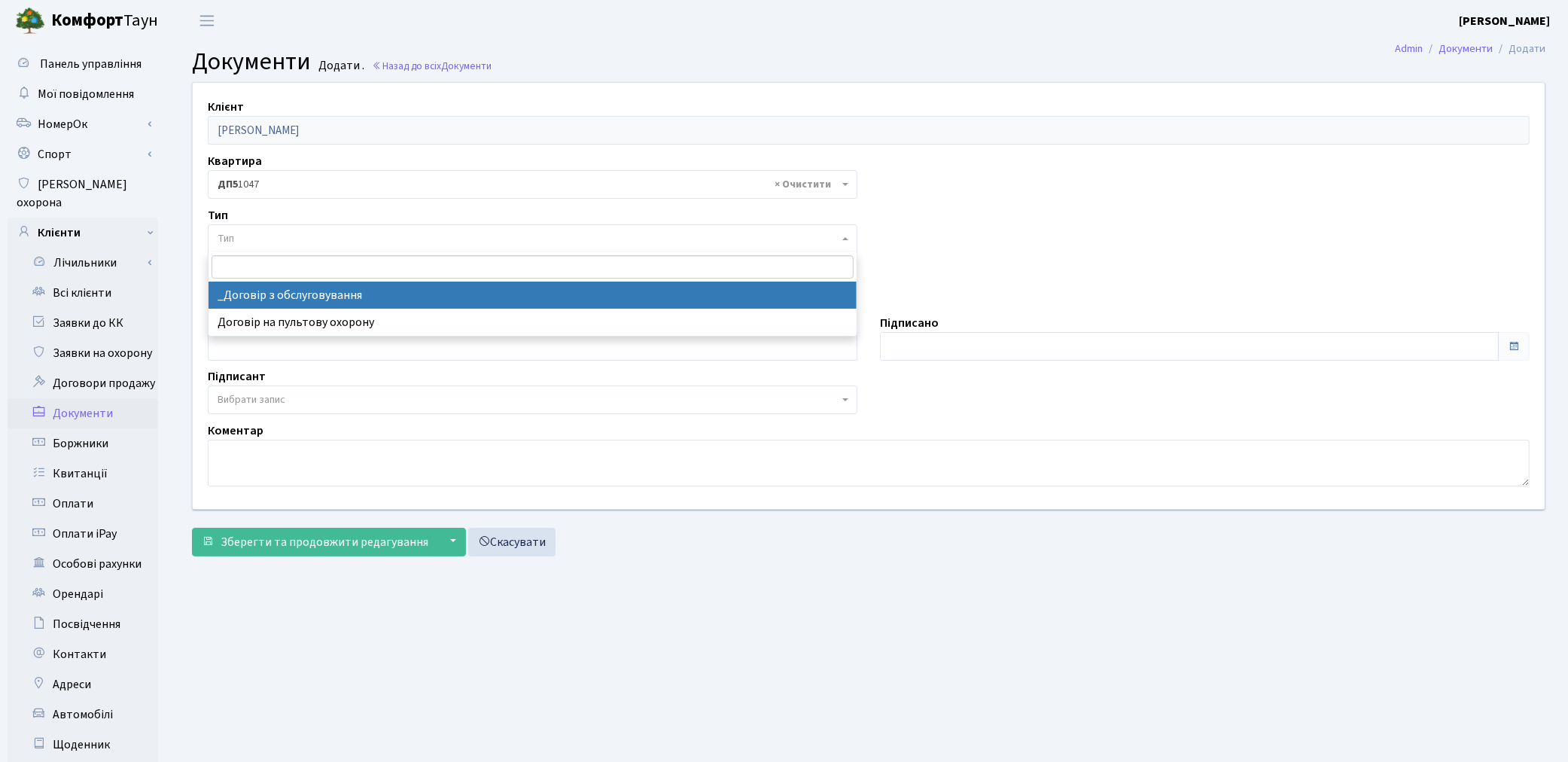
select select "289"
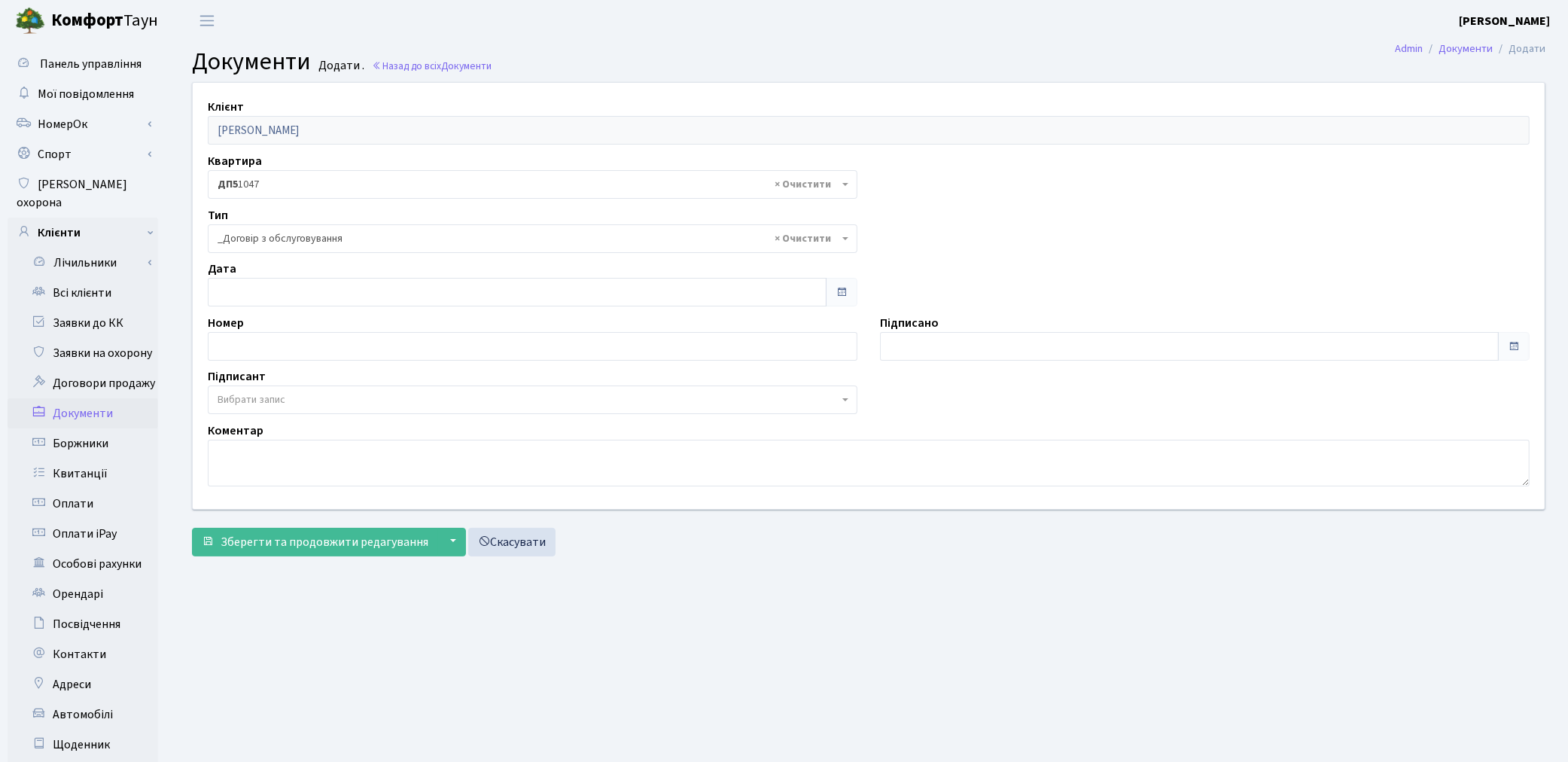
click at [297, 401] on span "Вибрати запис" at bounding box center [528, 399] width 621 height 15
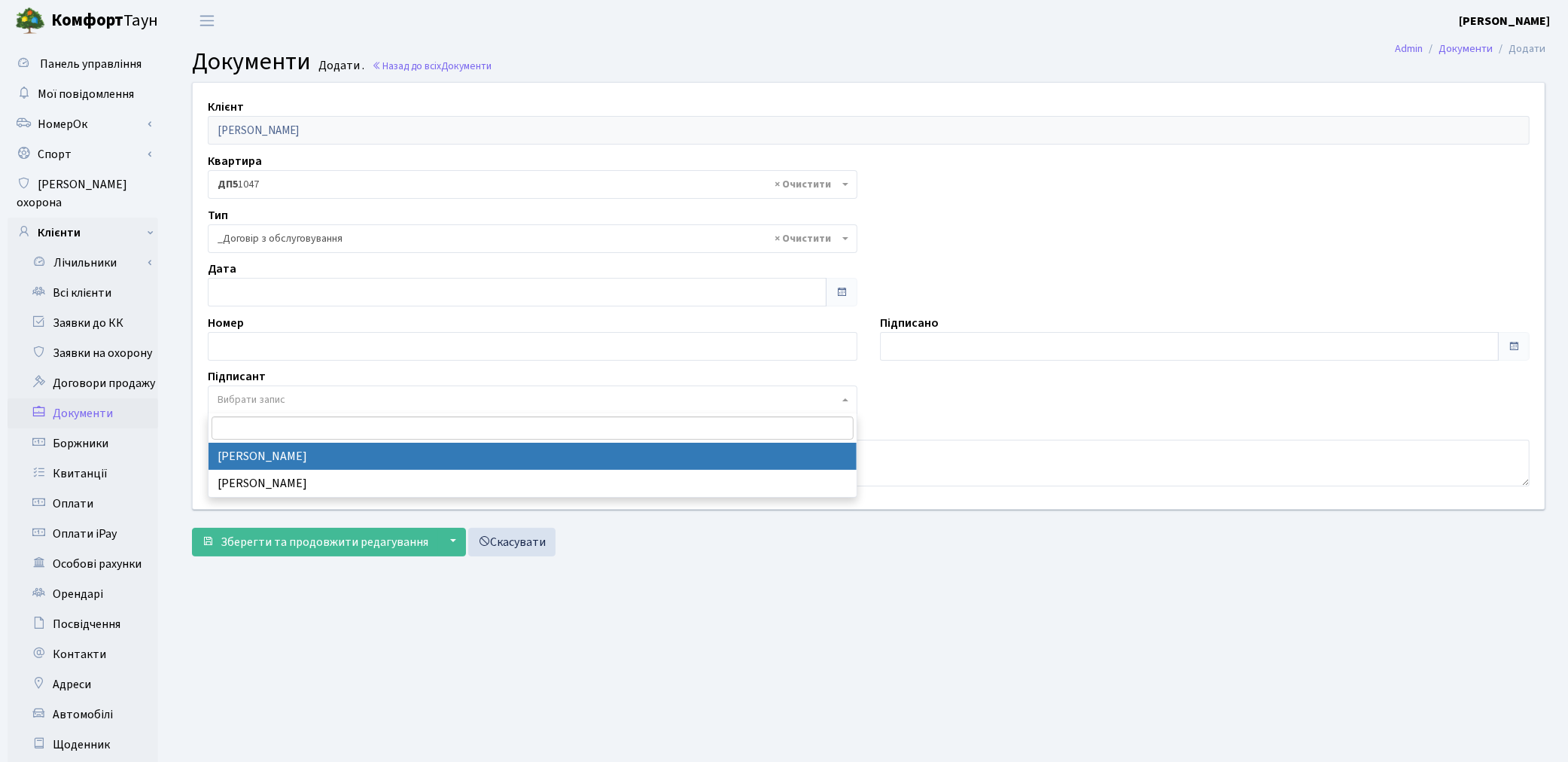
select select "74"
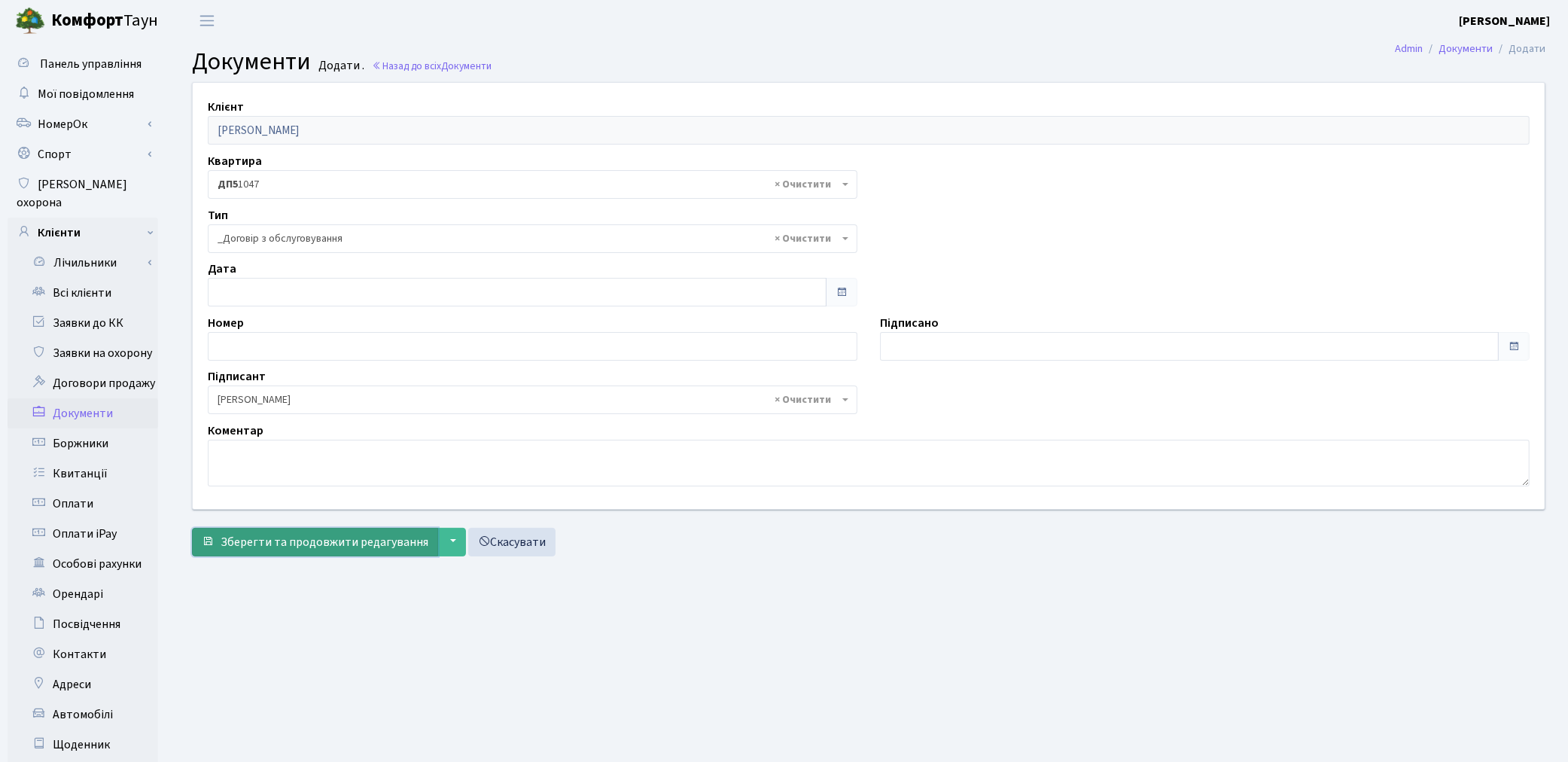
click at [306, 547] on span "Зберегти та продовжити редагування" at bounding box center [324, 541] width 208 height 16
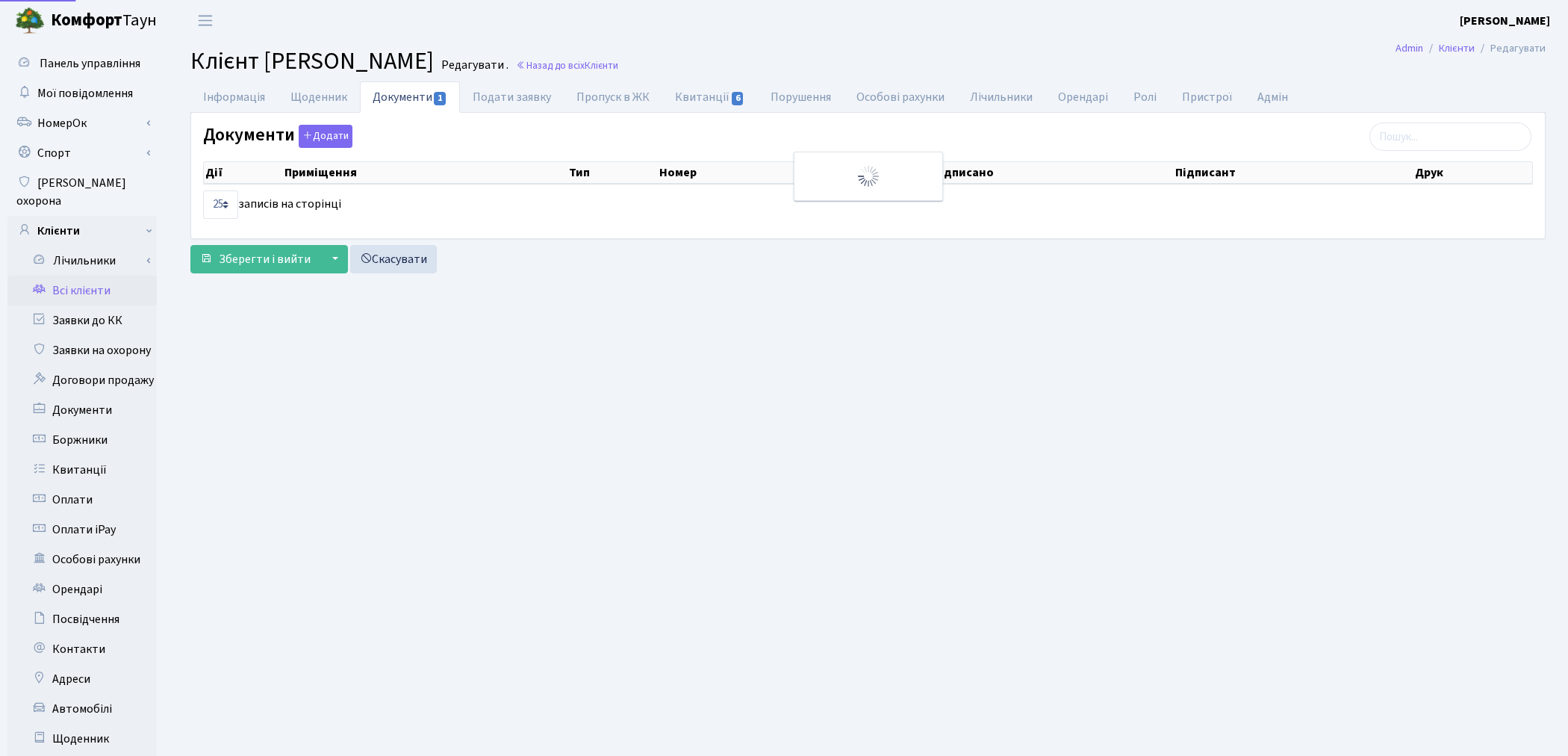
select select "25"
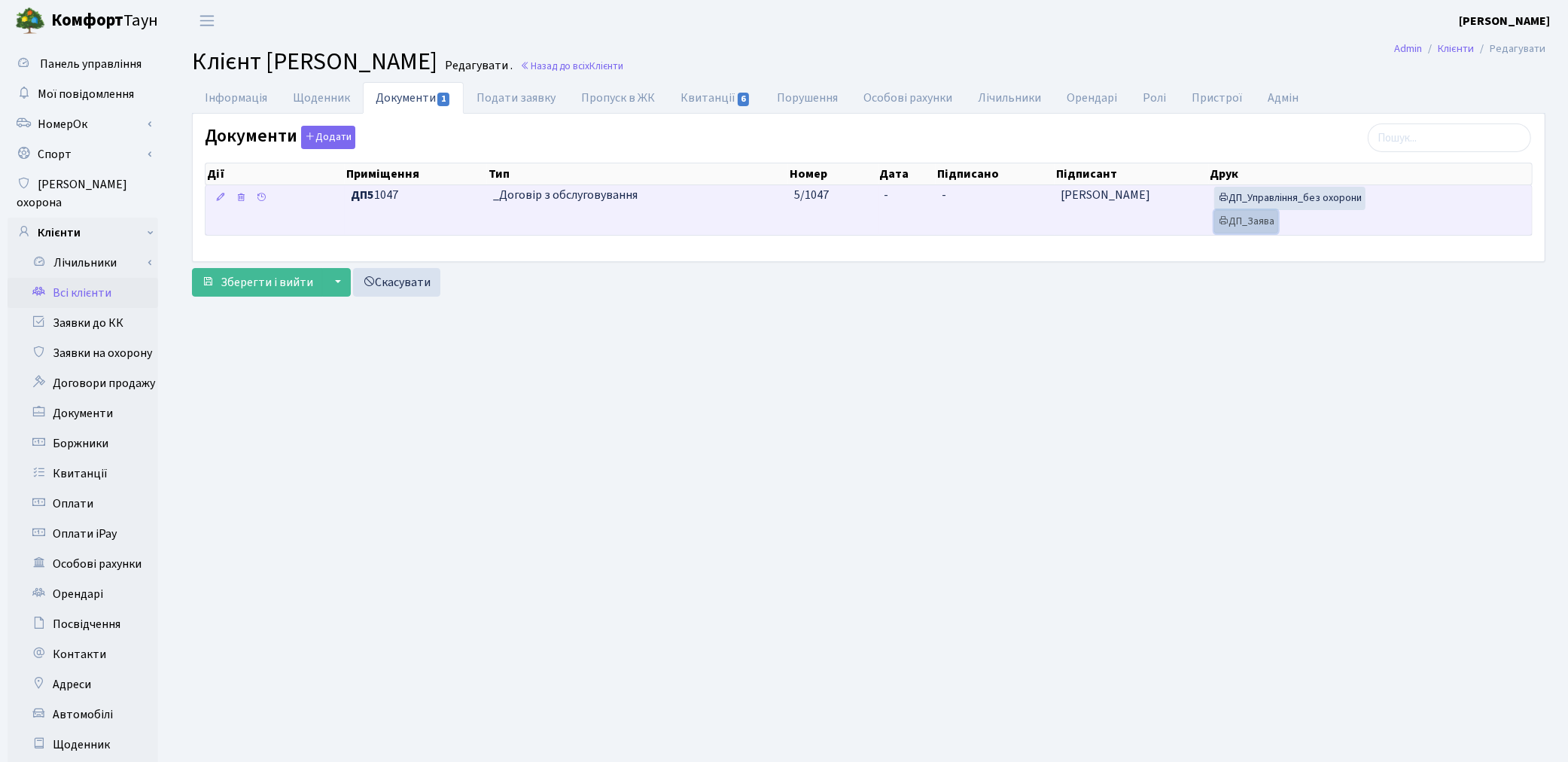
click at [1225, 222] on icon at bounding box center [1223, 221] width 10 height 10
click at [1242, 204] on link "ДП_Управління_без охорони" at bounding box center [1290, 198] width 152 height 23
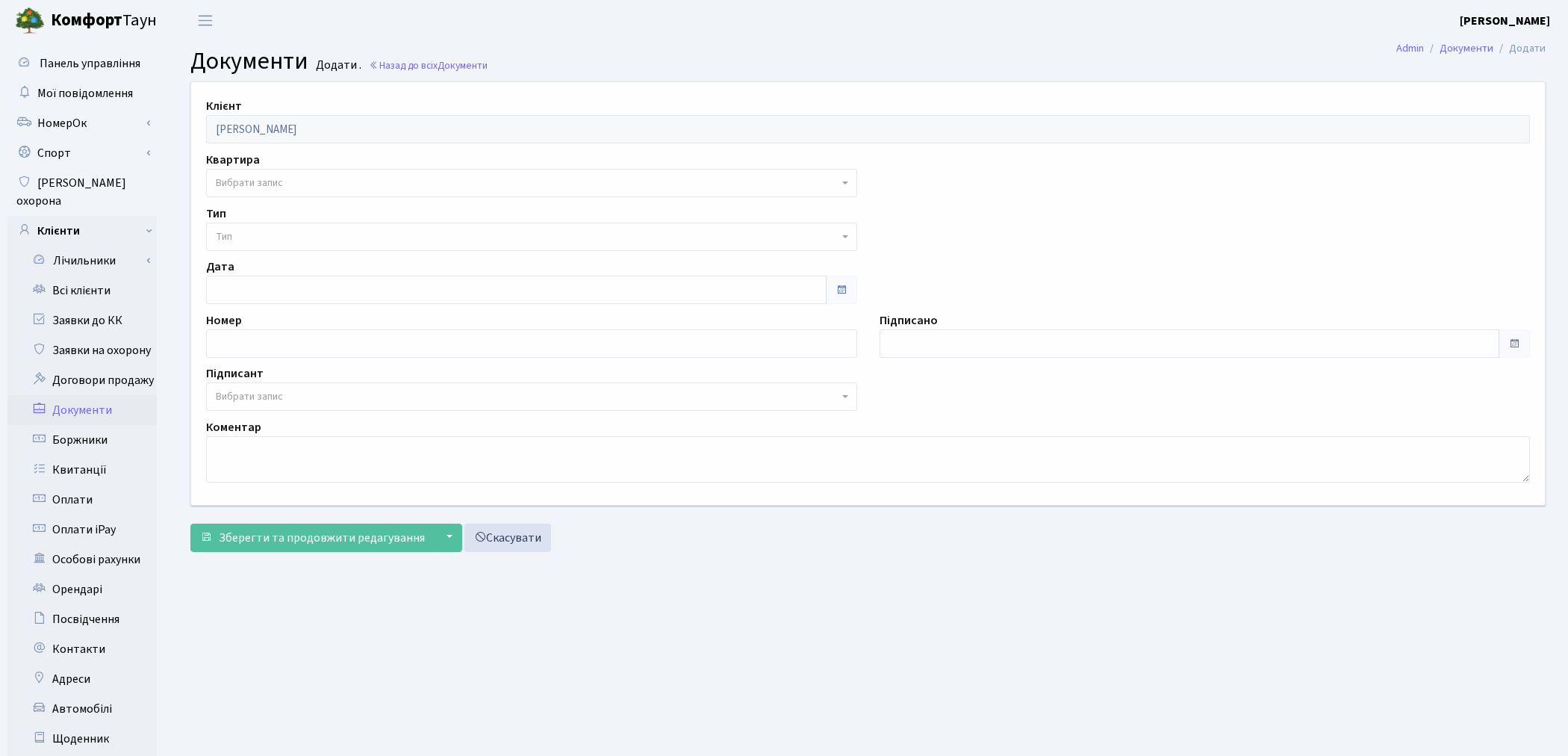
select select "175840"
select select "74"
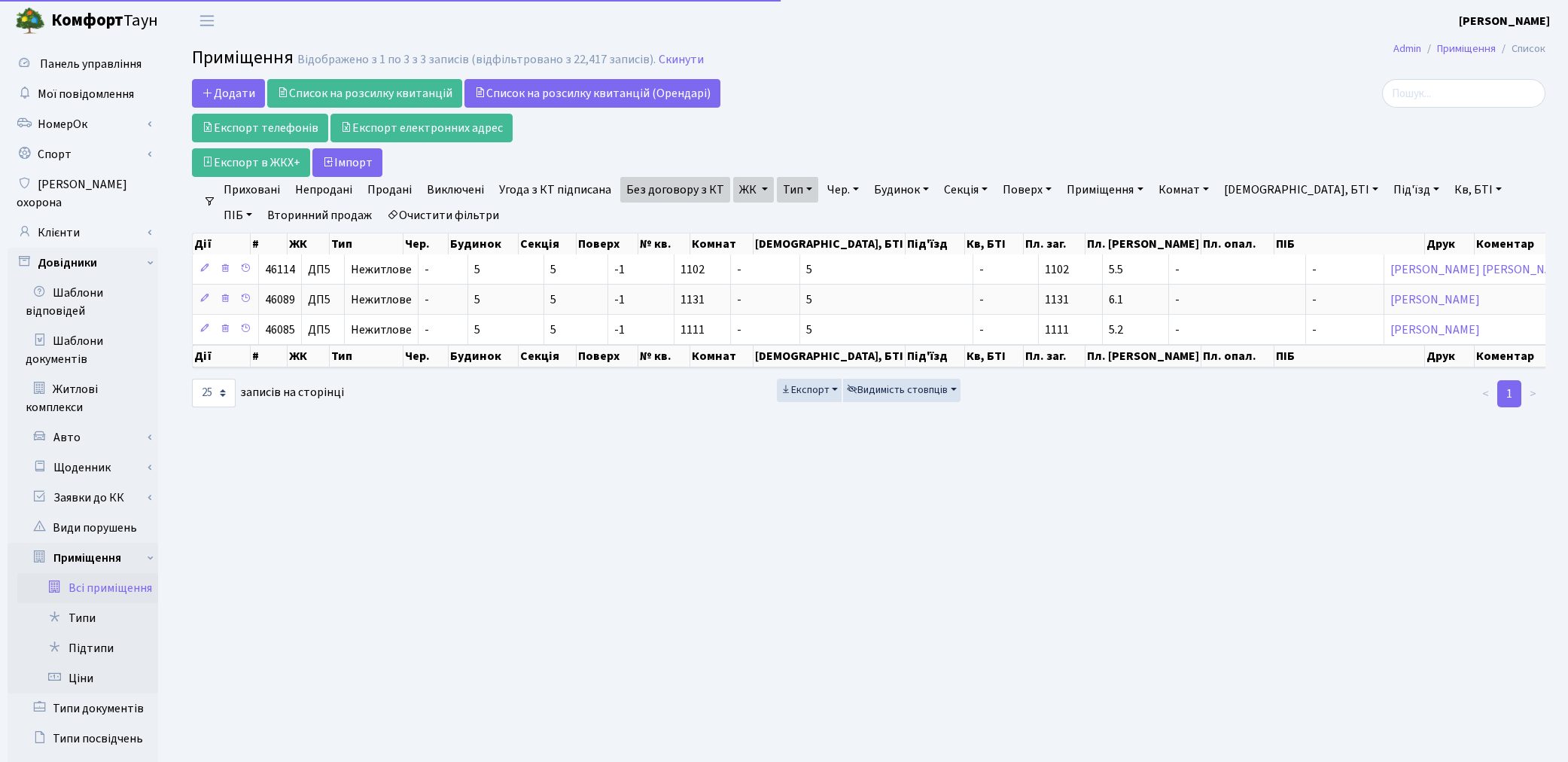
select select "25"
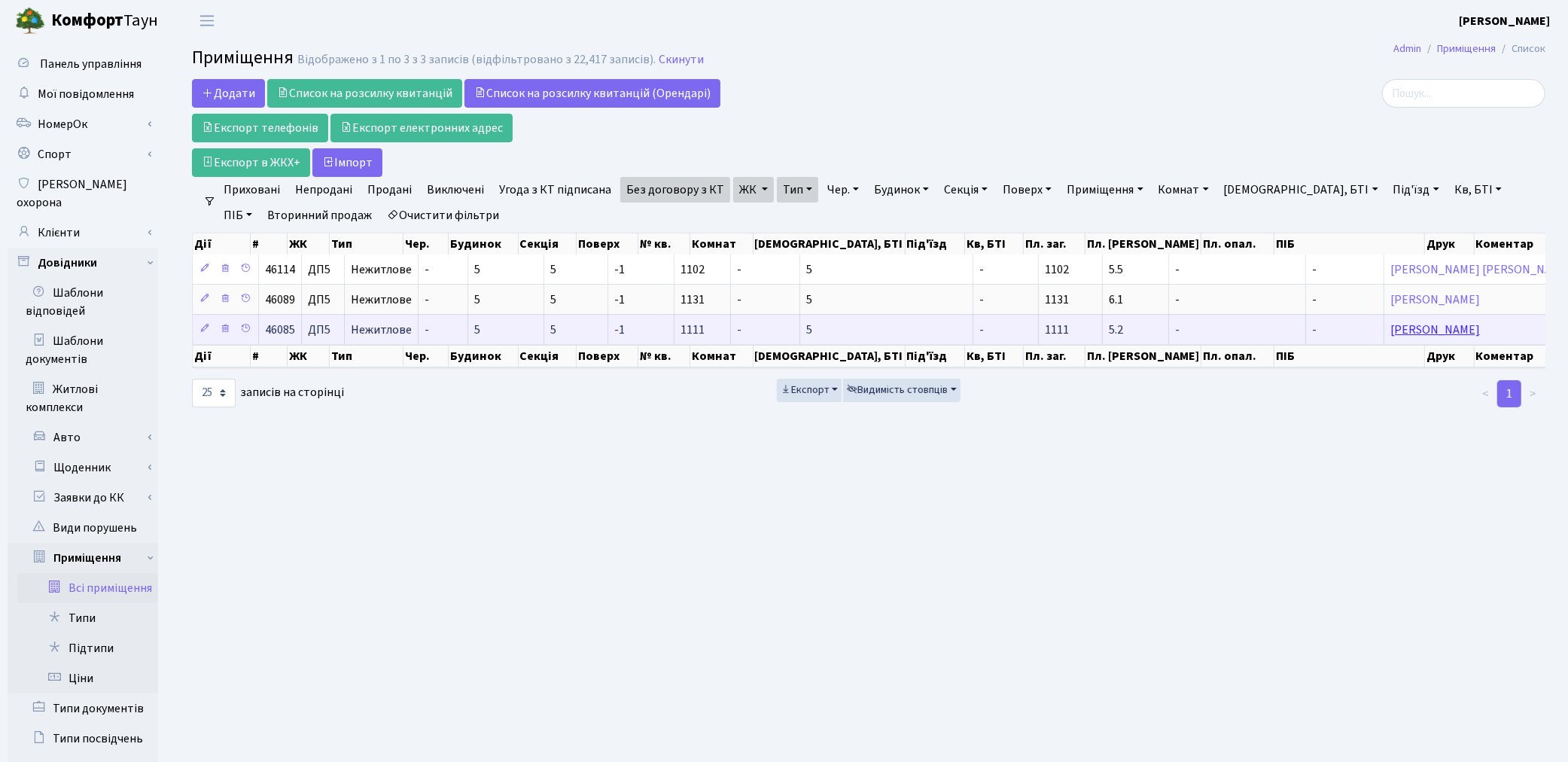
click at [1390, 328] on link "[PERSON_NAME]" at bounding box center [1435, 329] width 90 height 16
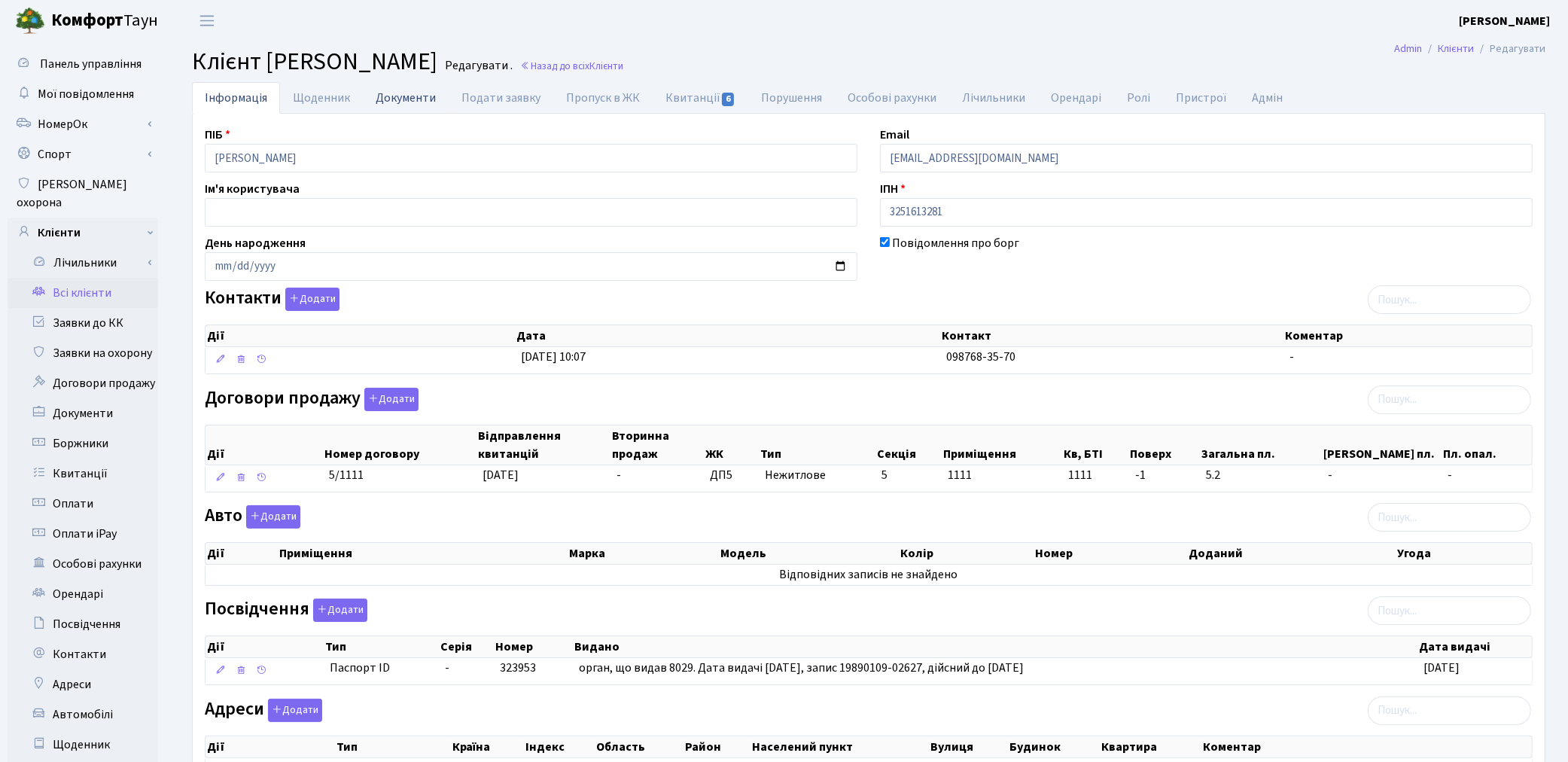
click at [399, 91] on link "Документи" at bounding box center [406, 97] width 86 height 31
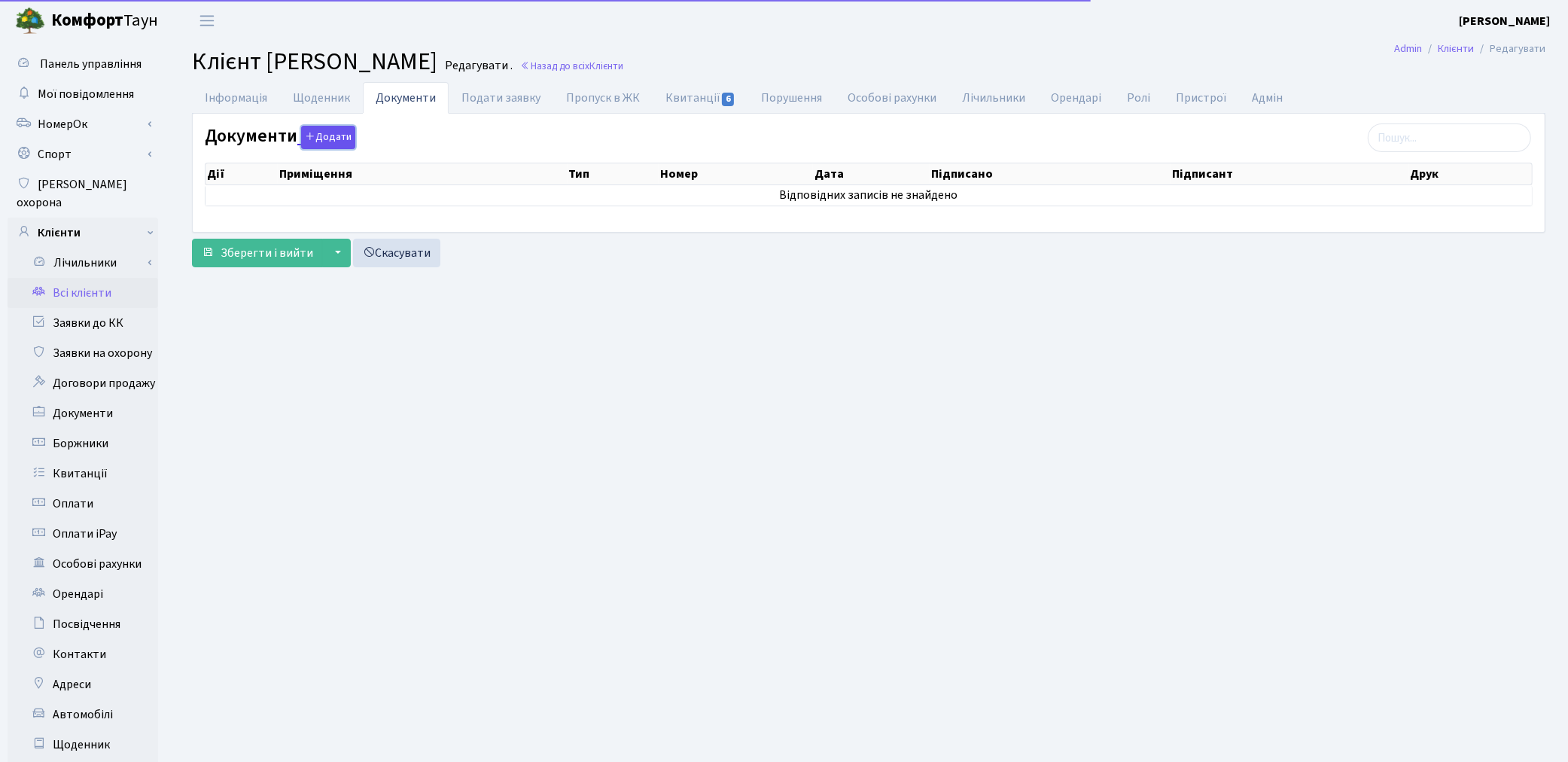
click at [311, 128] on button "Додати" at bounding box center [328, 137] width 54 height 23
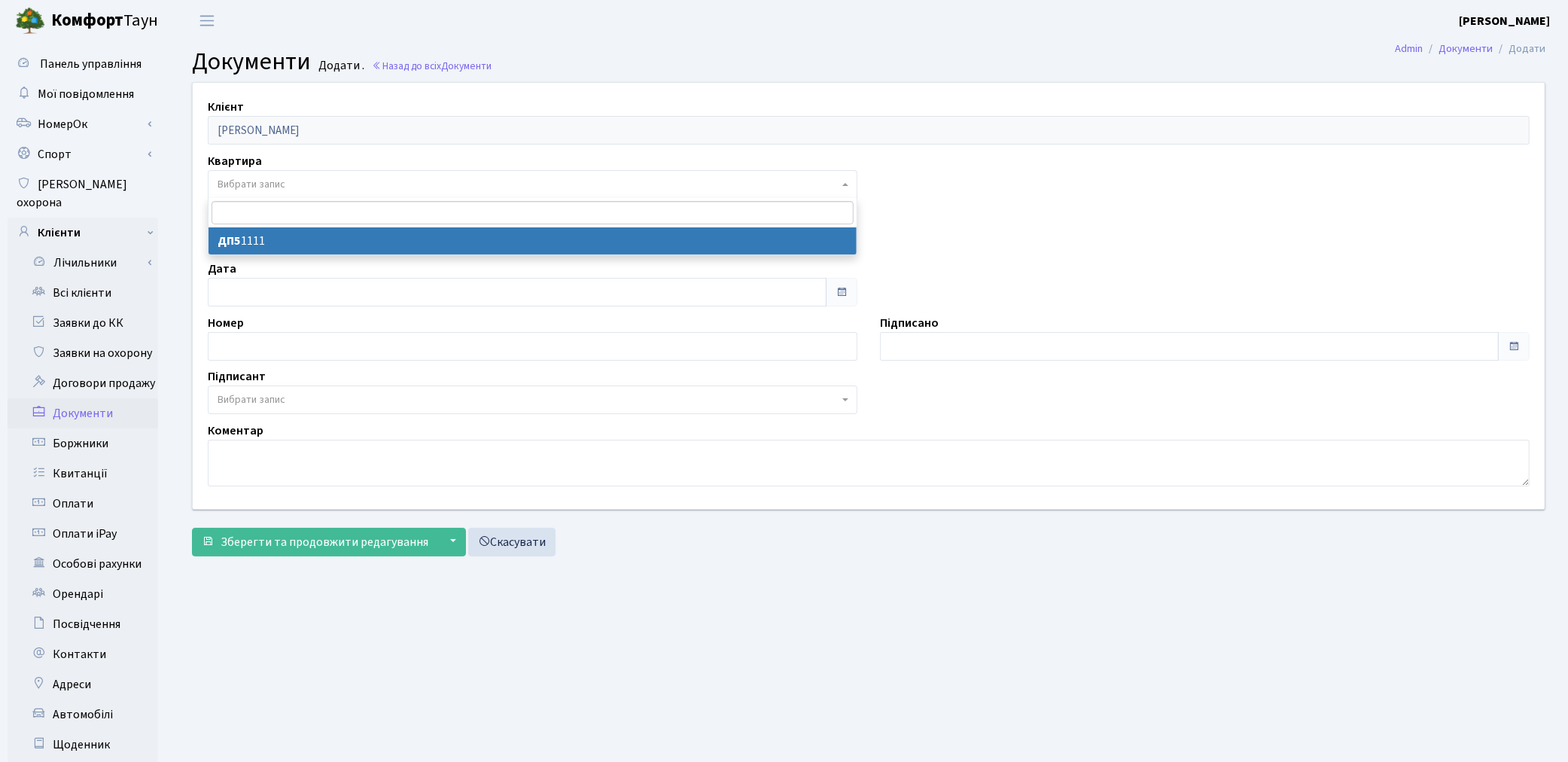
click at [282, 184] on span "Вибрати запис" at bounding box center [251, 184] width 68 height 15
select select "175849"
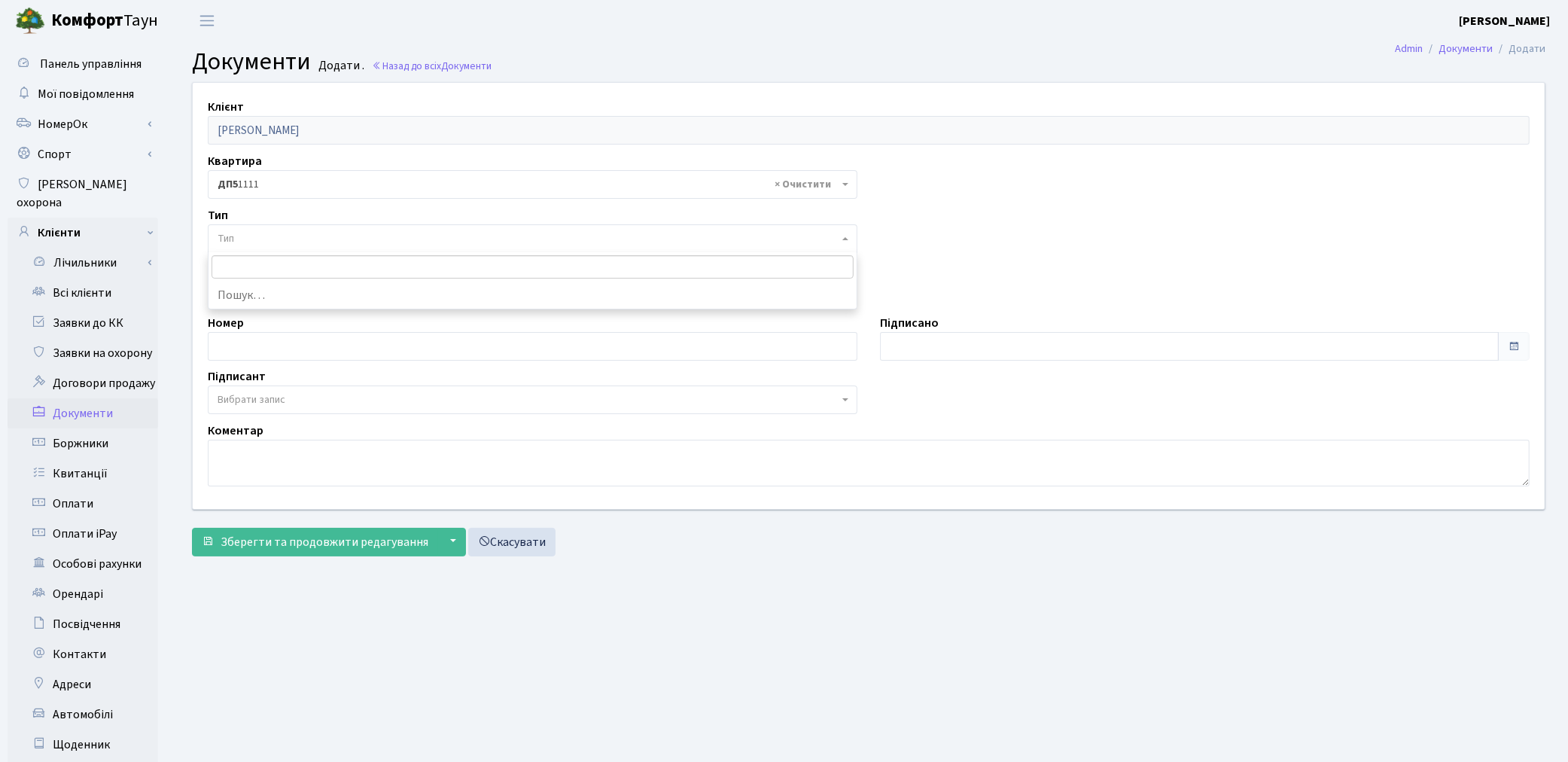
click at [284, 238] on span "Тип" at bounding box center [528, 238] width 621 height 15
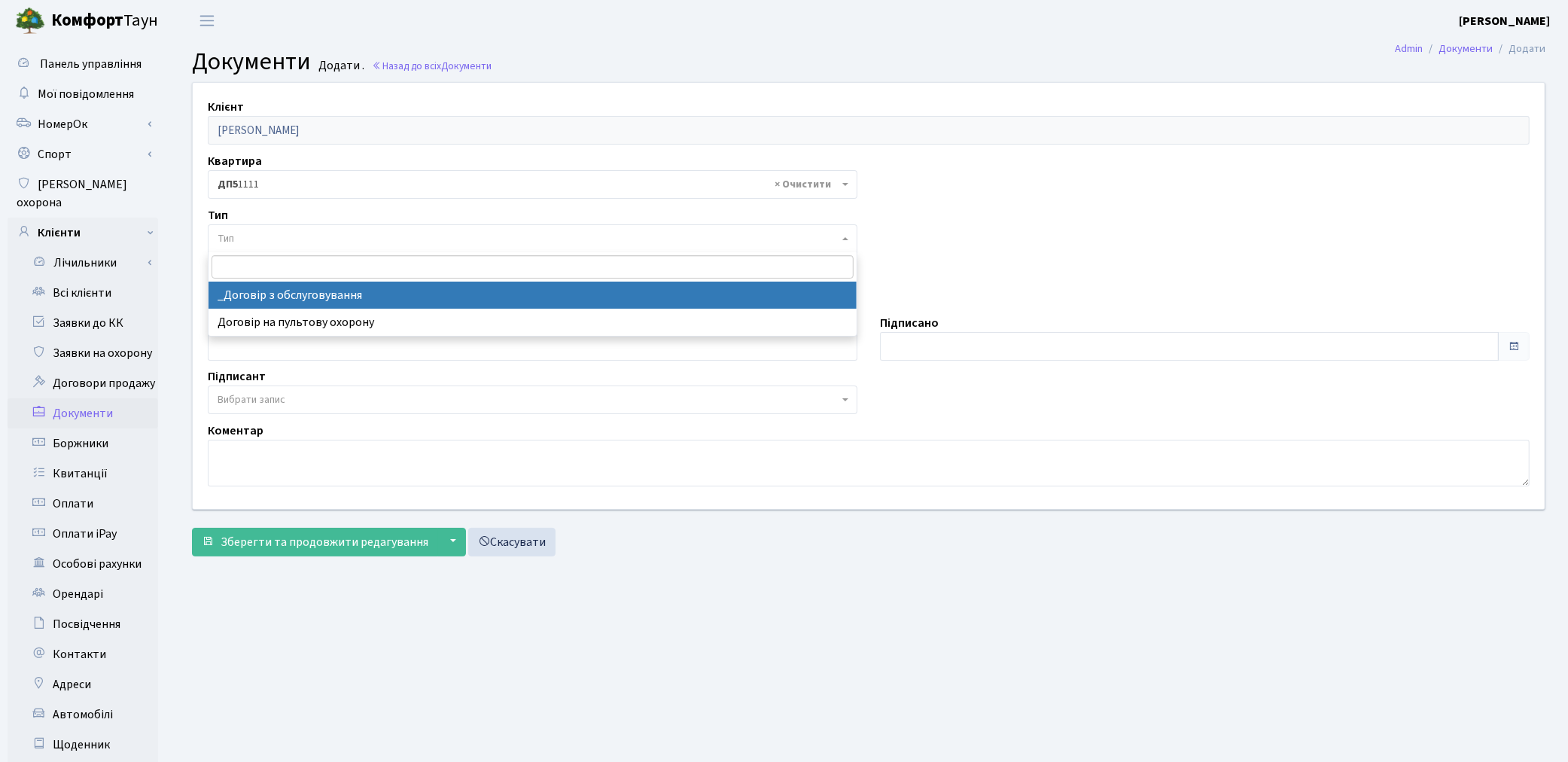
select select "289"
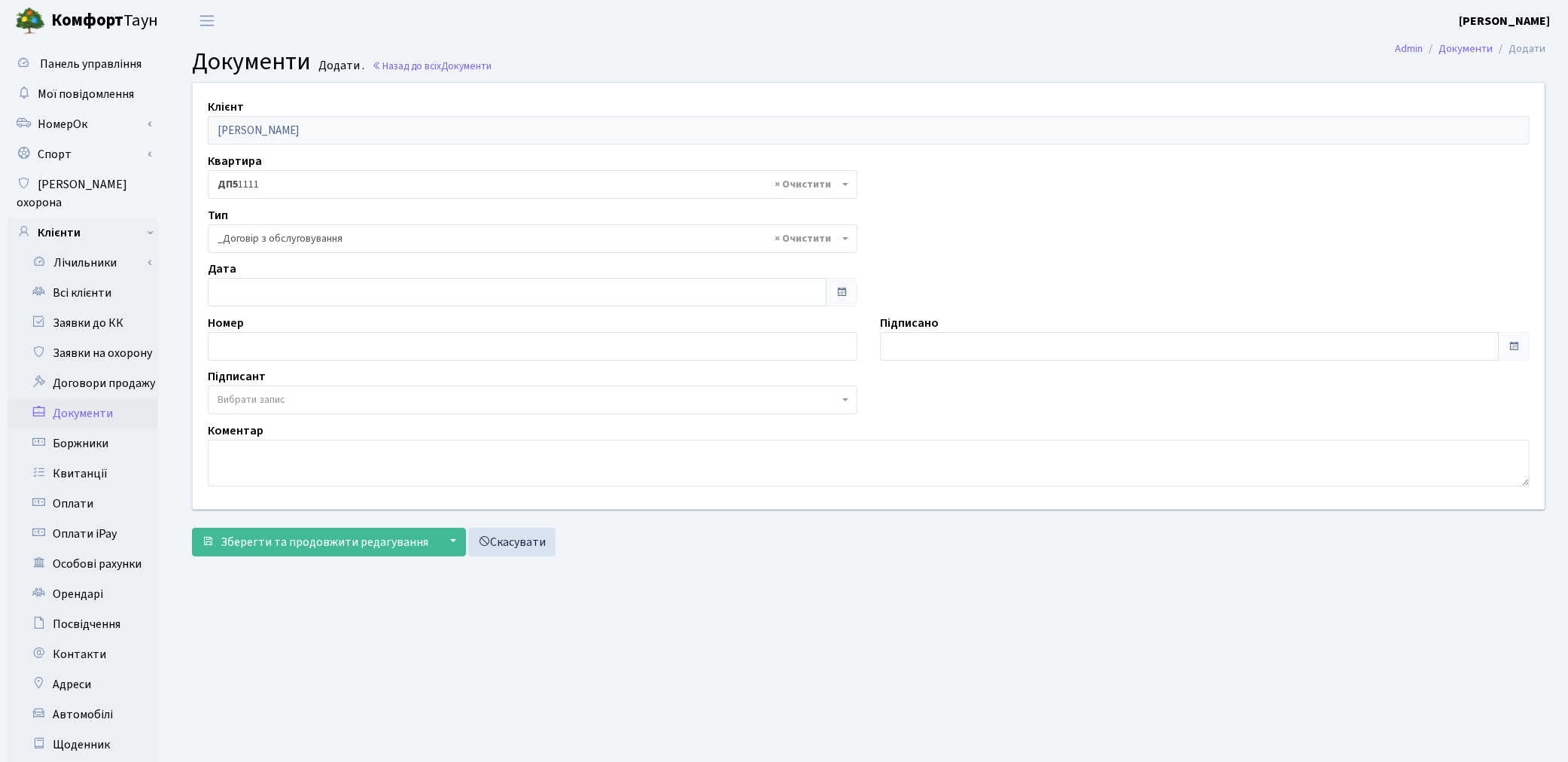
click at [253, 393] on span "Вибрати запис" at bounding box center [251, 399] width 68 height 15
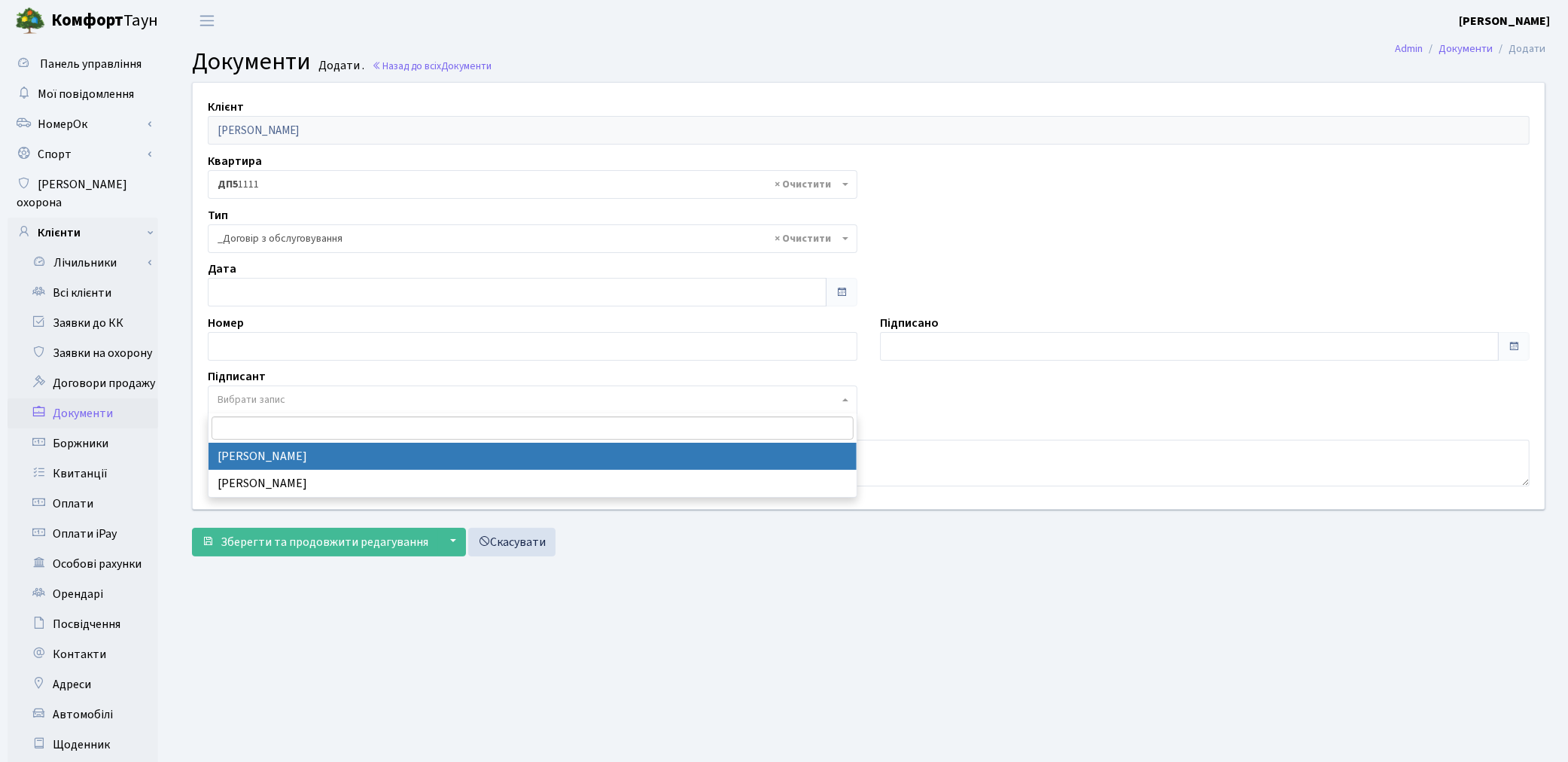
select select "74"
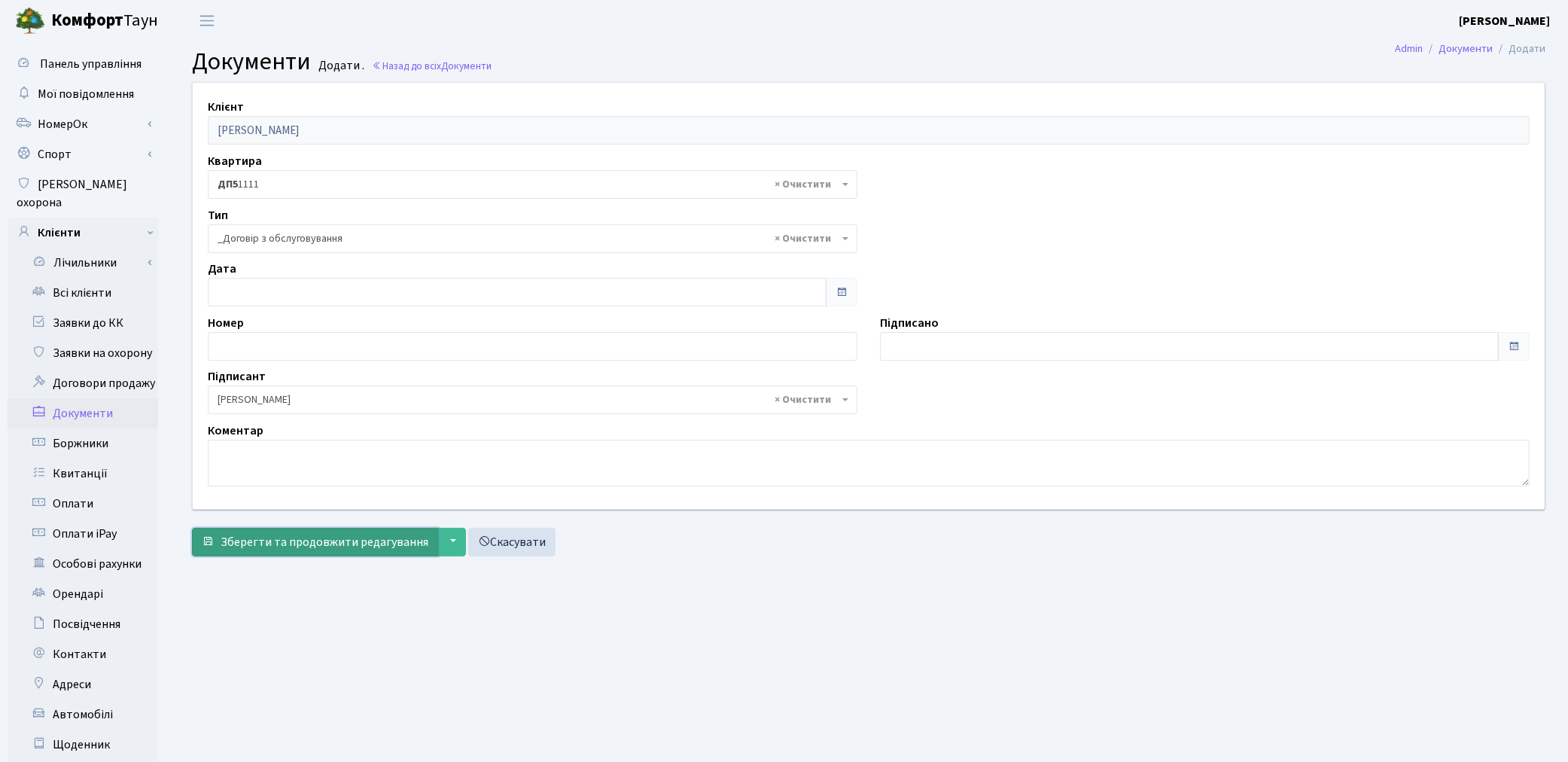
click at [298, 550] on span "Зберегти та продовжити редагування" at bounding box center [324, 541] width 208 height 16
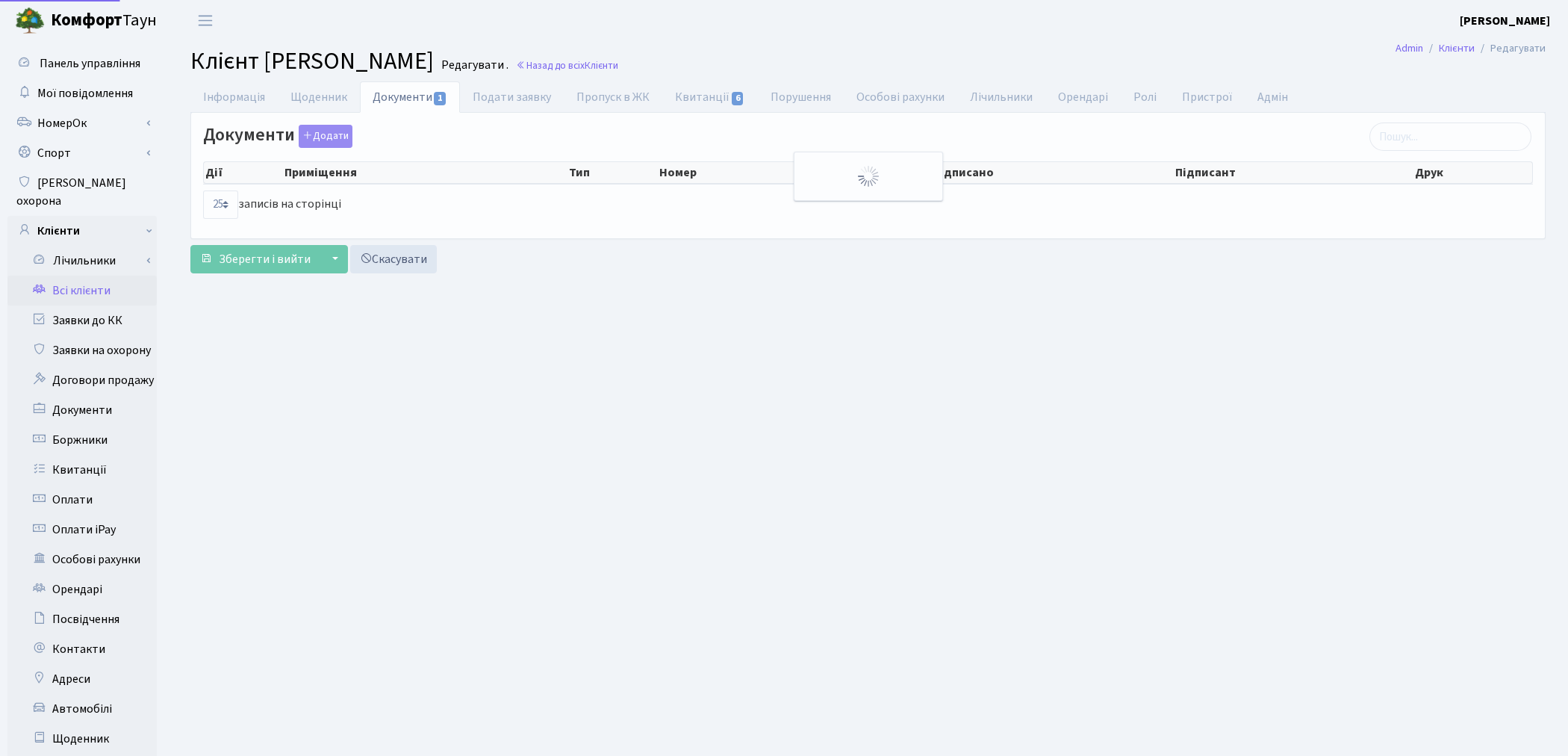
select select "25"
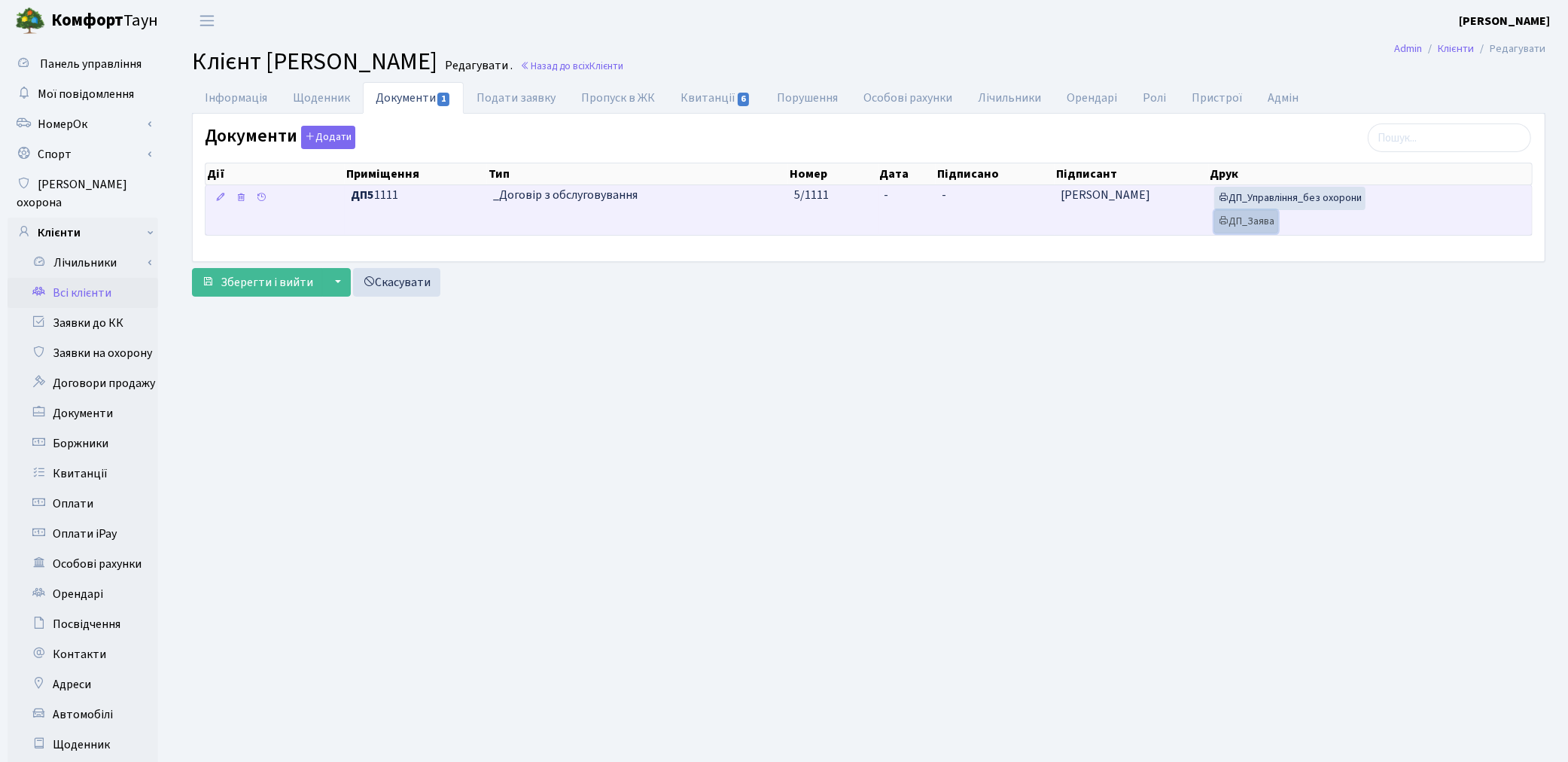
click at [1253, 220] on link "ДП_Заява" at bounding box center [1246, 222] width 64 height 23
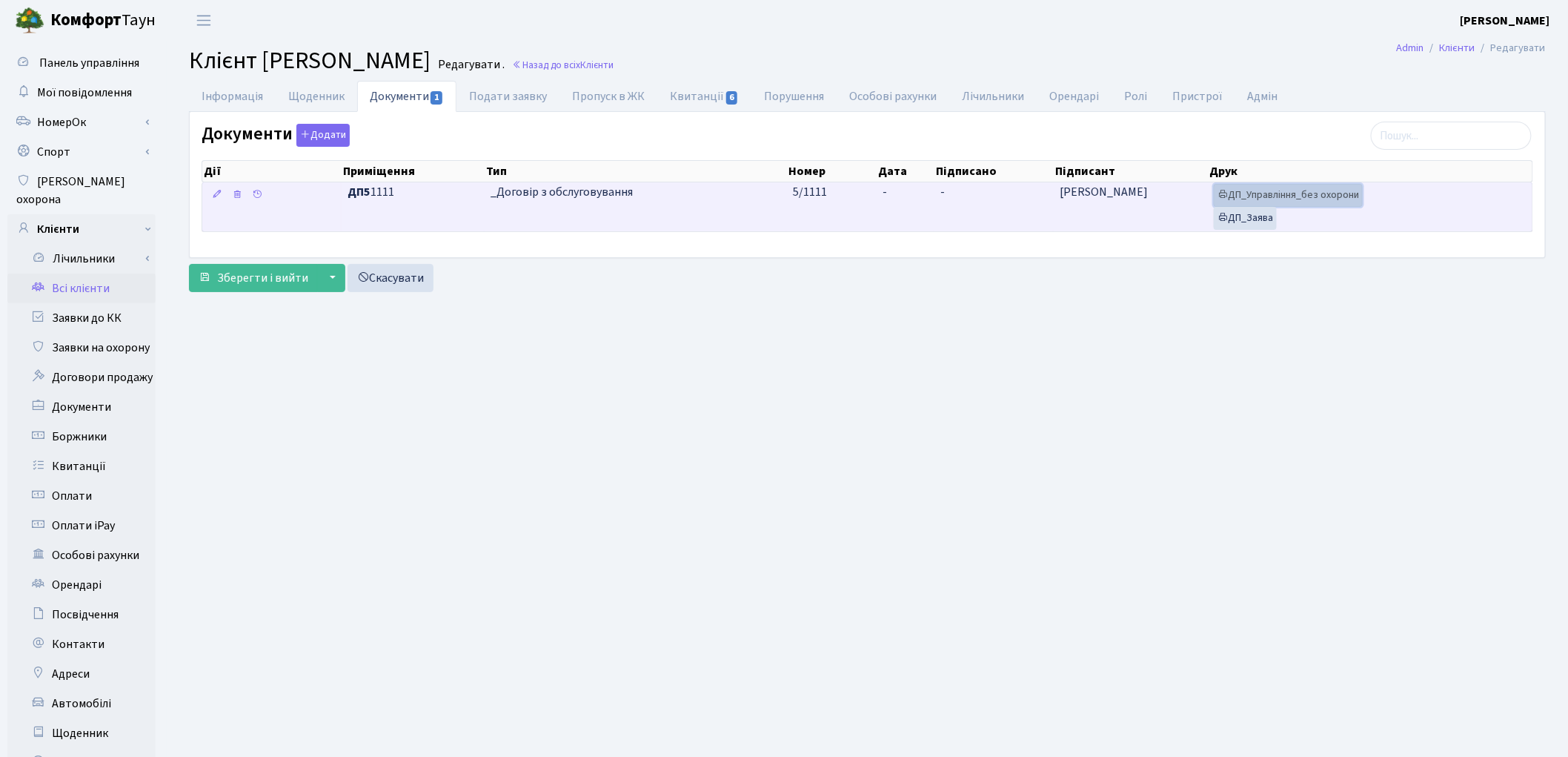
click at [1296, 196] on link "ДП_Управління_без охорони" at bounding box center [1289, 195] width 149 height 23
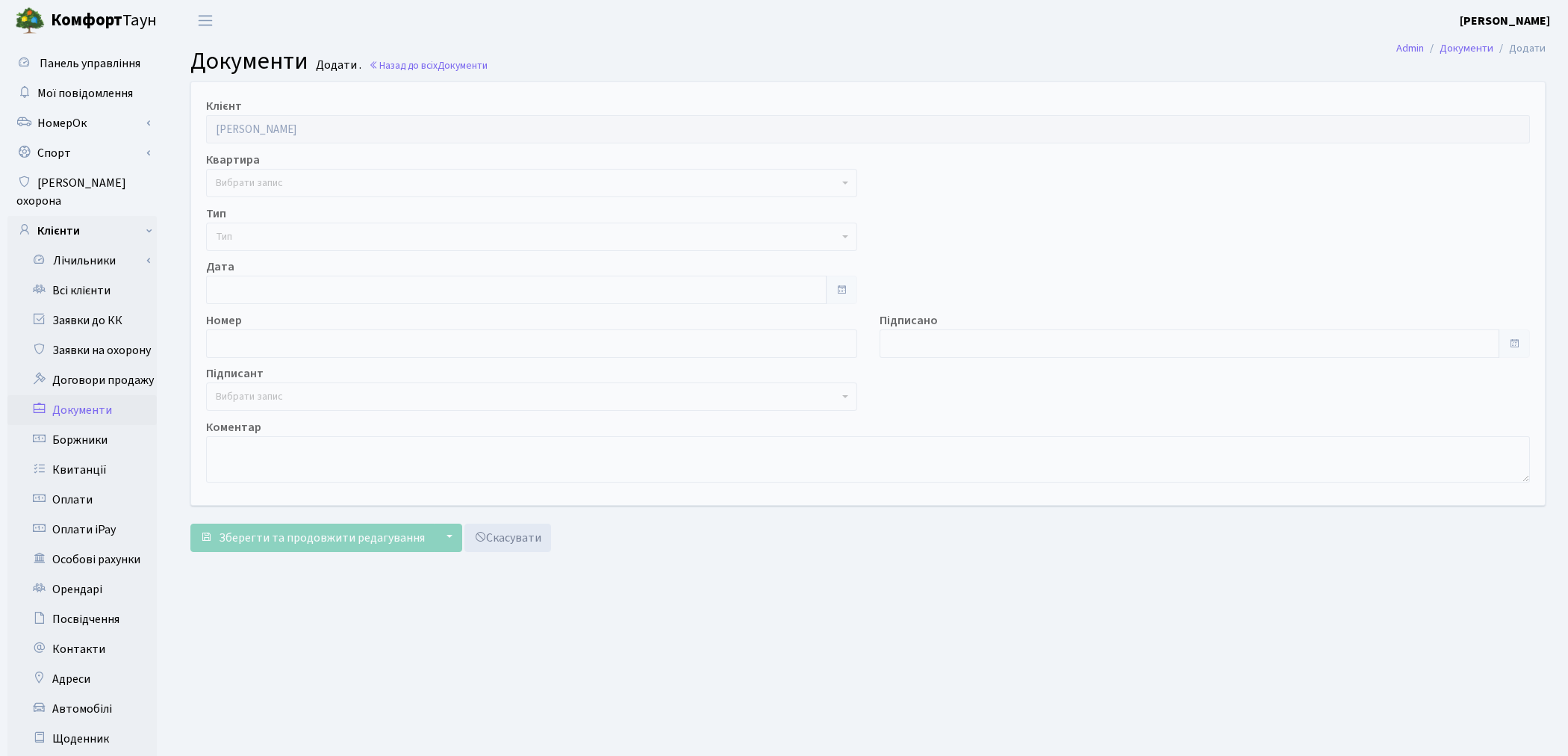
select select "175849"
select select "74"
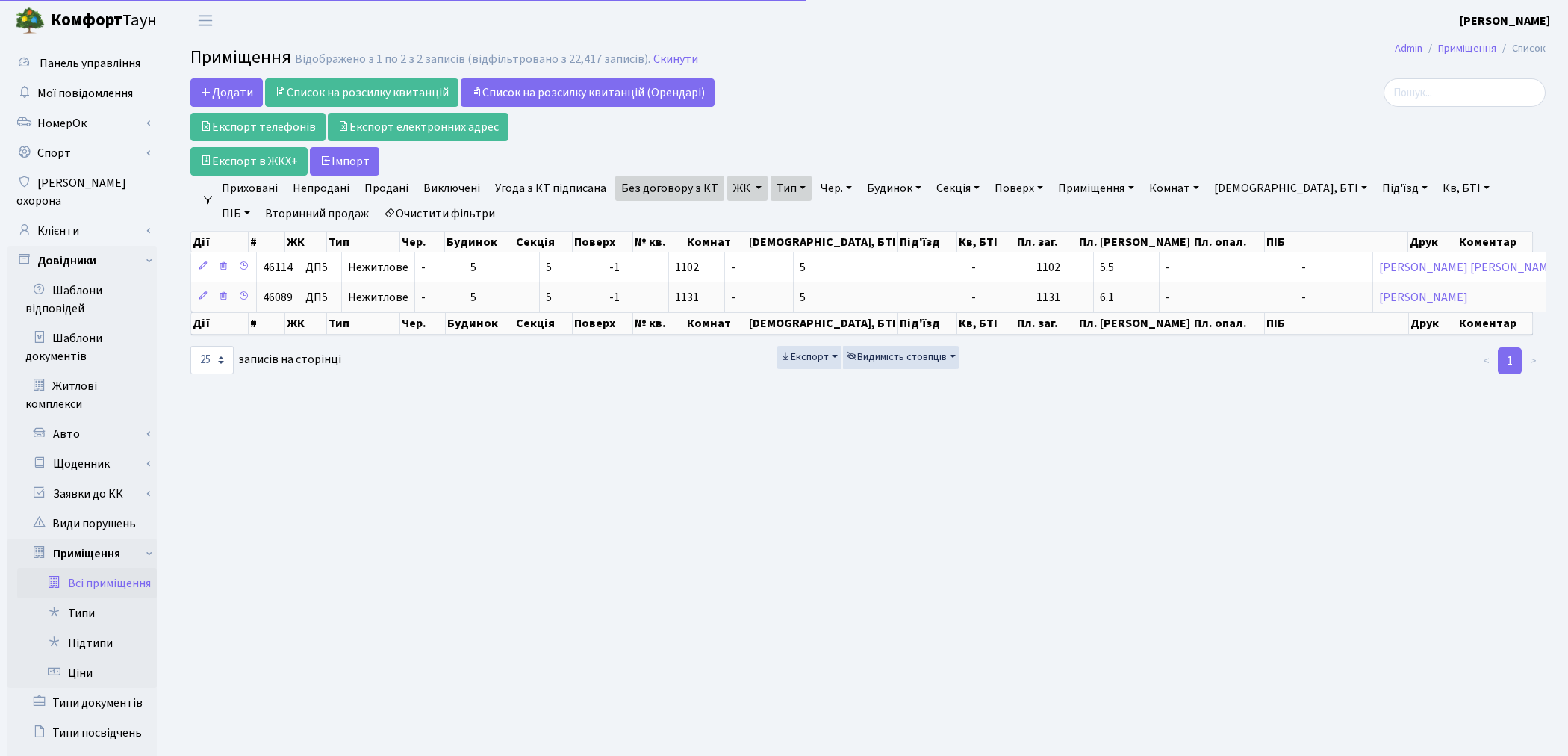
select select "25"
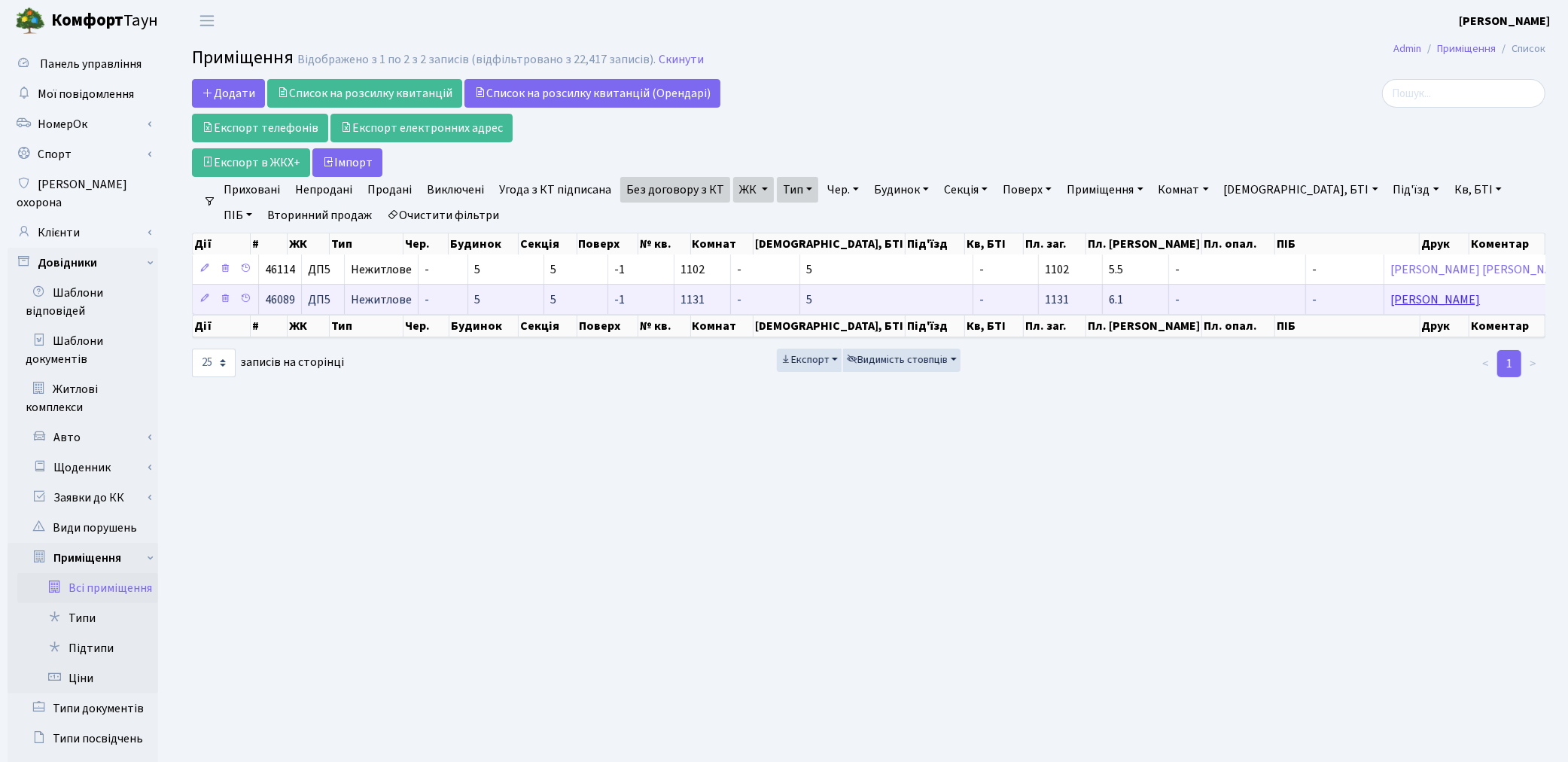
click at [1390, 299] on link "[PERSON_NAME]" at bounding box center [1435, 299] width 90 height 16
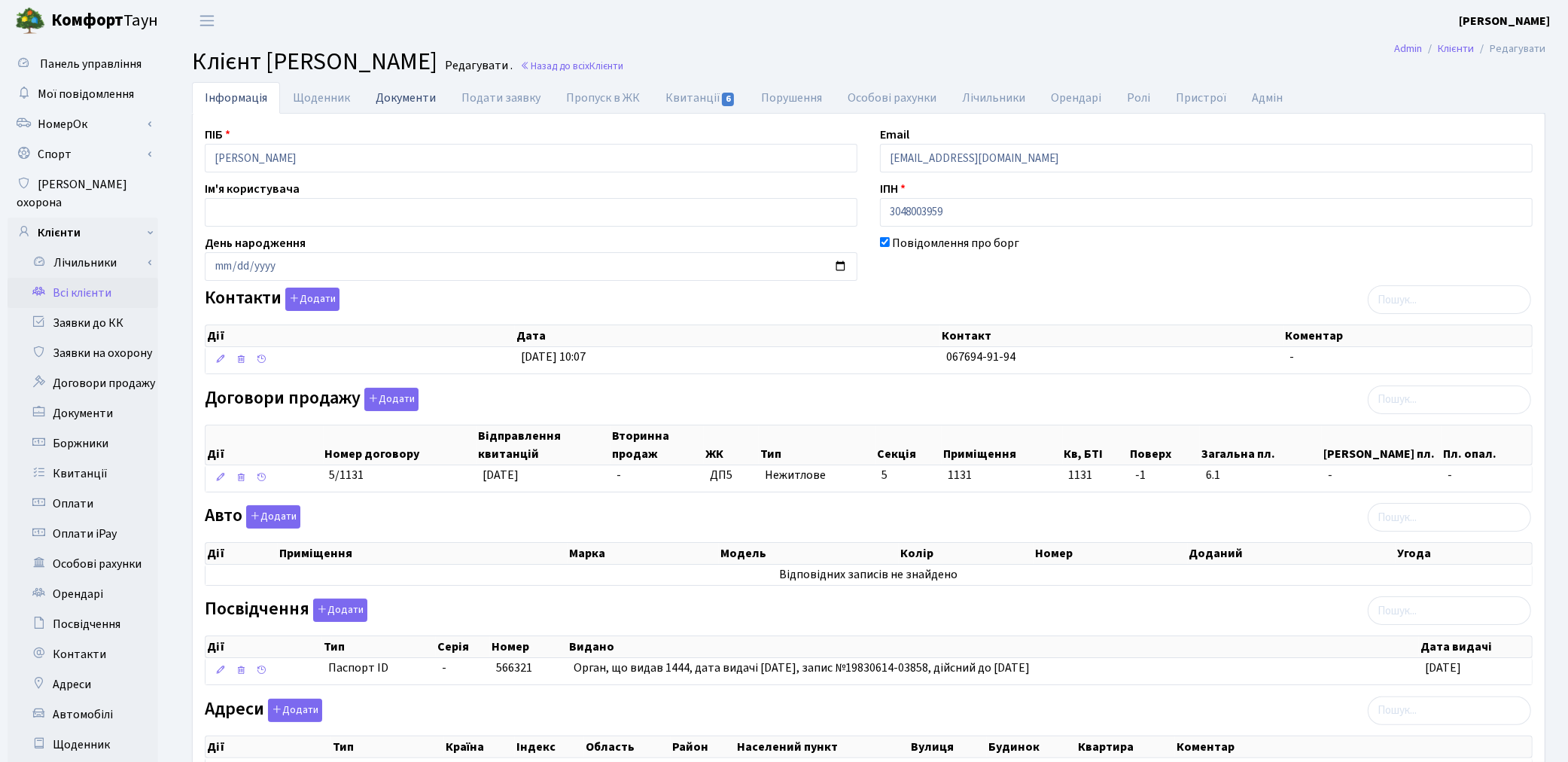
click at [419, 96] on link "Документи" at bounding box center [406, 97] width 86 height 31
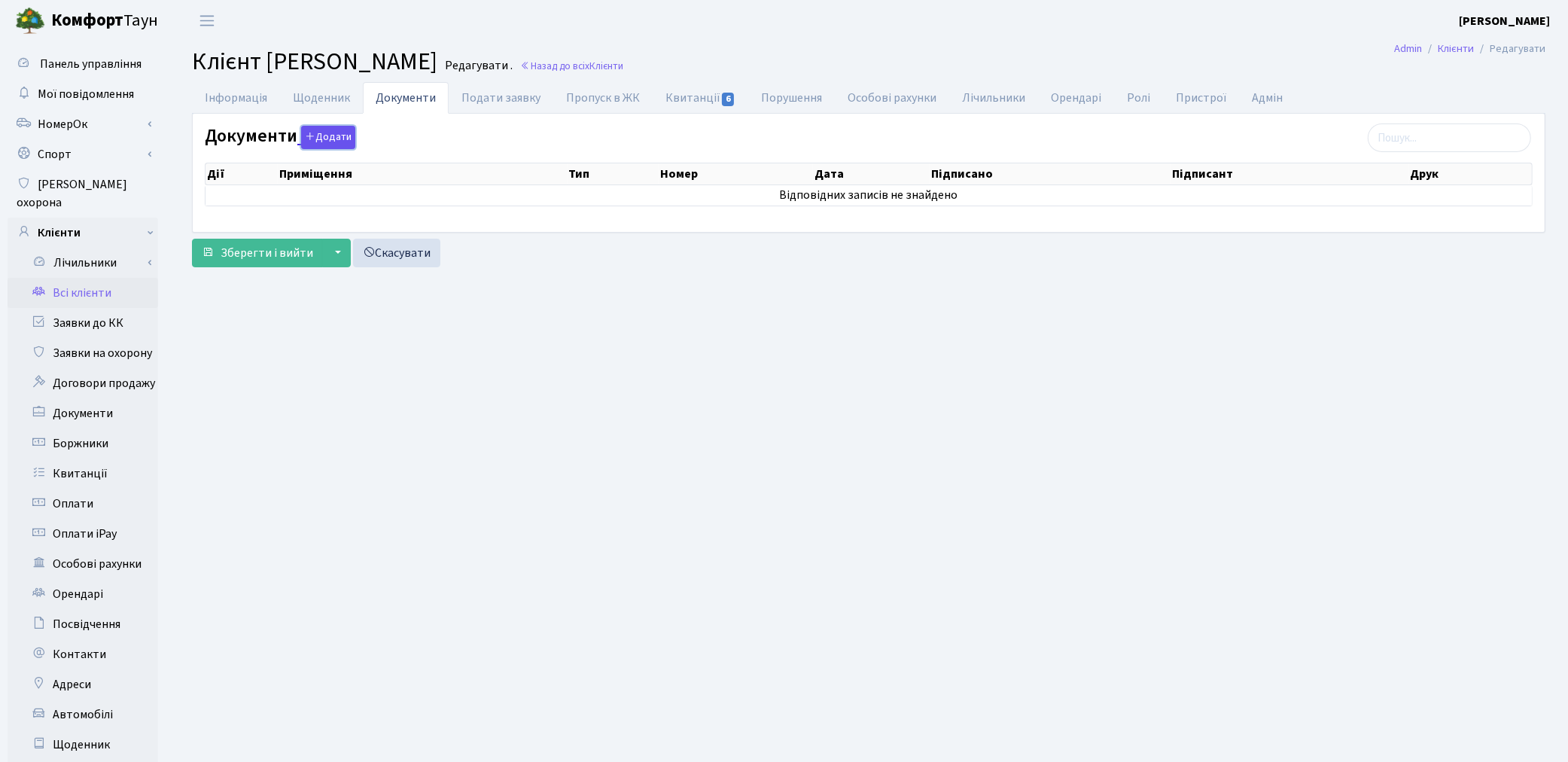
click at [322, 143] on button "Додати" at bounding box center [328, 137] width 54 height 23
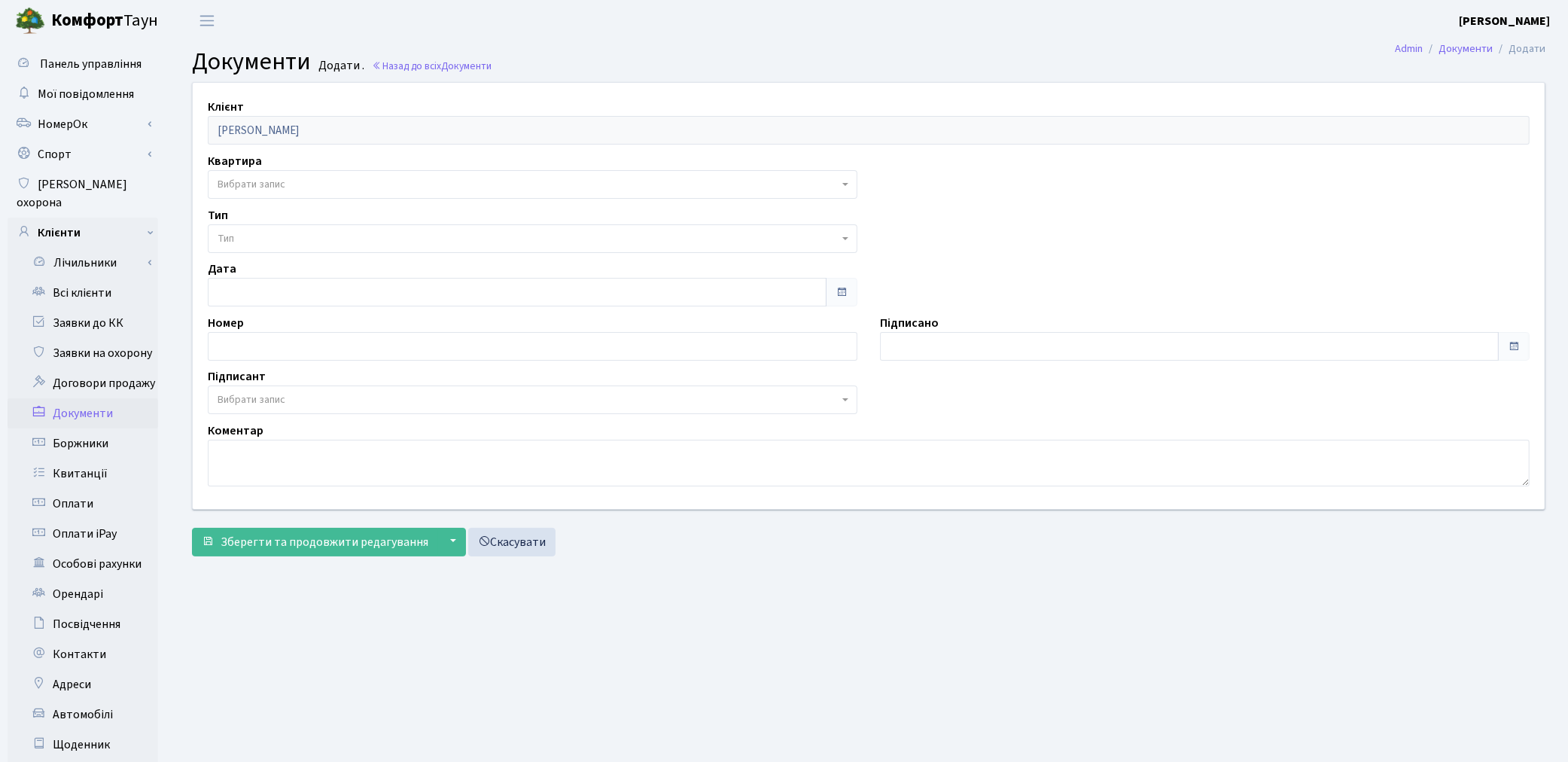
click at [277, 181] on span "Вибрати запис" at bounding box center [251, 184] width 68 height 15
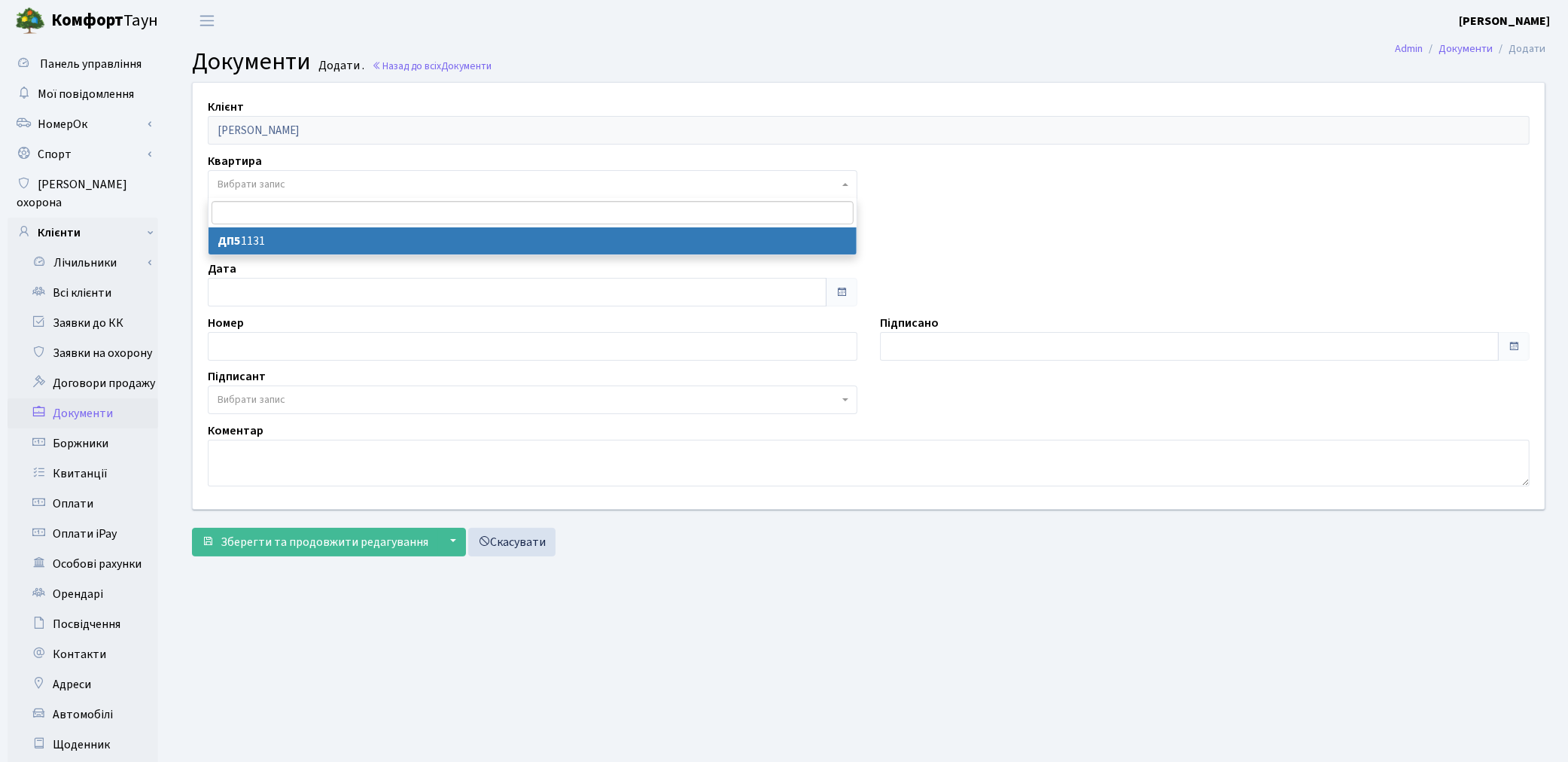
select select "175853"
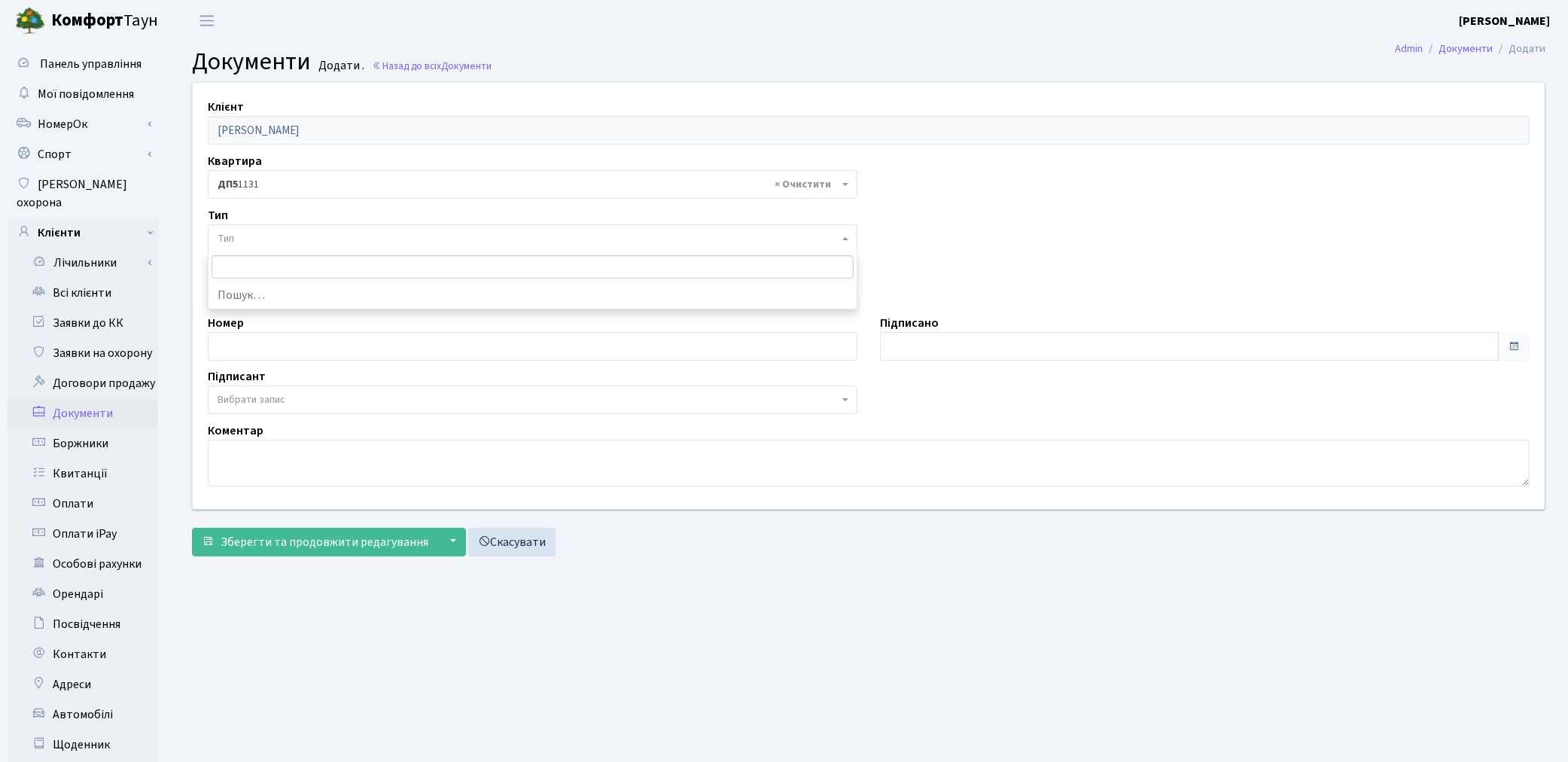
click at [288, 236] on span "Тип" at bounding box center [528, 238] width 621 height 15
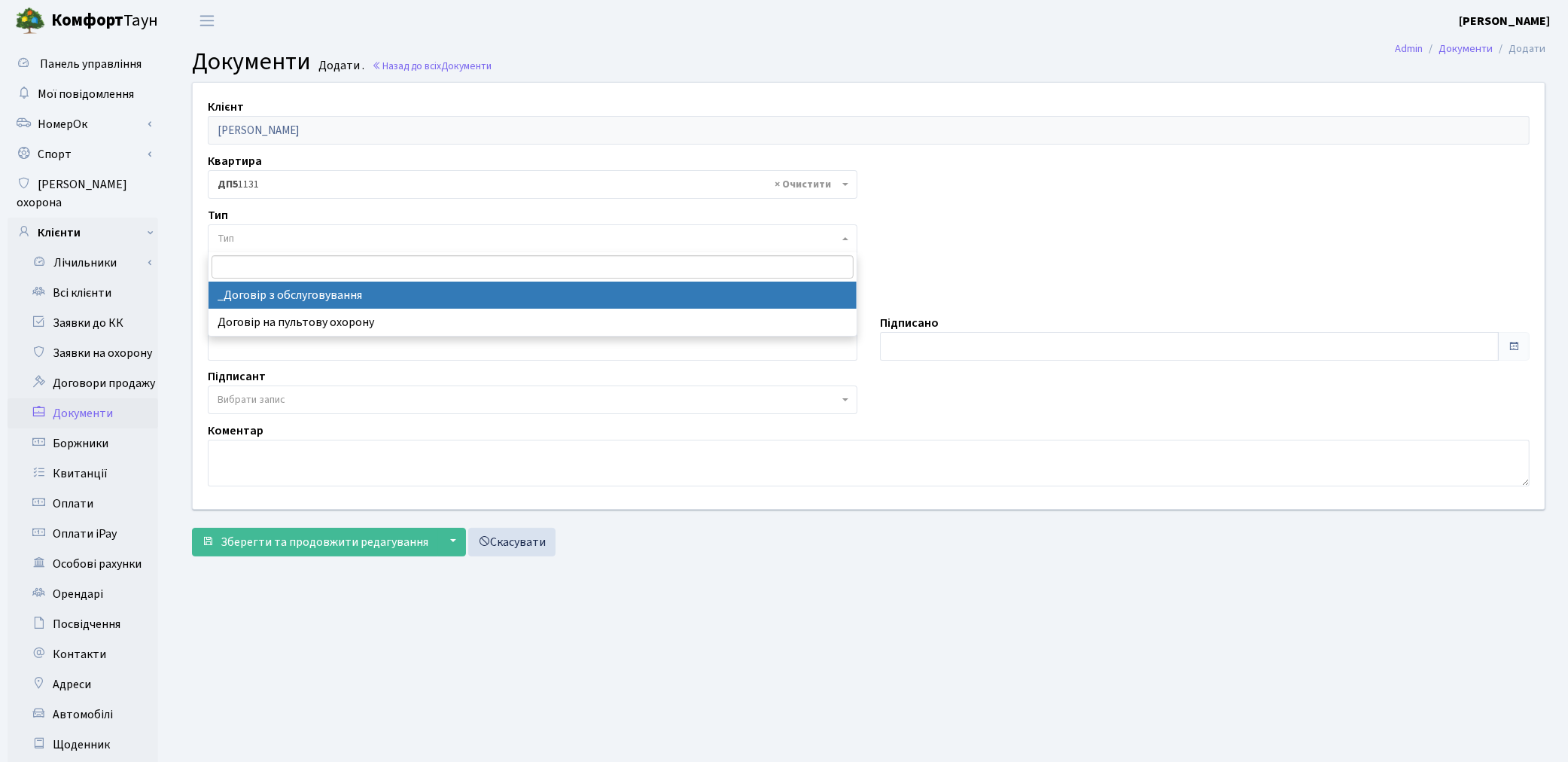
select select "289"
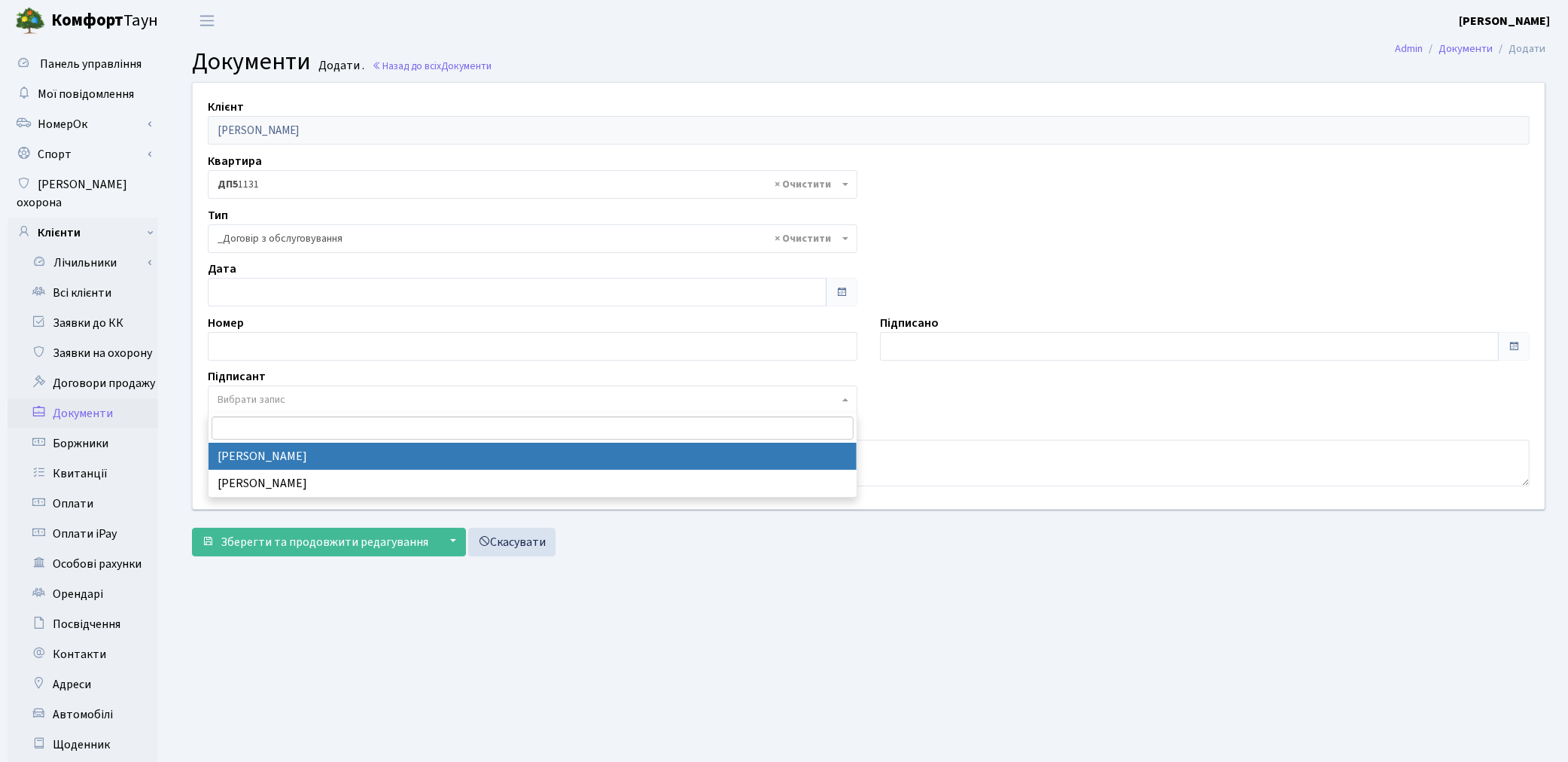
click at [326, 401] on span "Вибрати запис" at bounding box center [528, 399] width 621 height 15
select select "74"
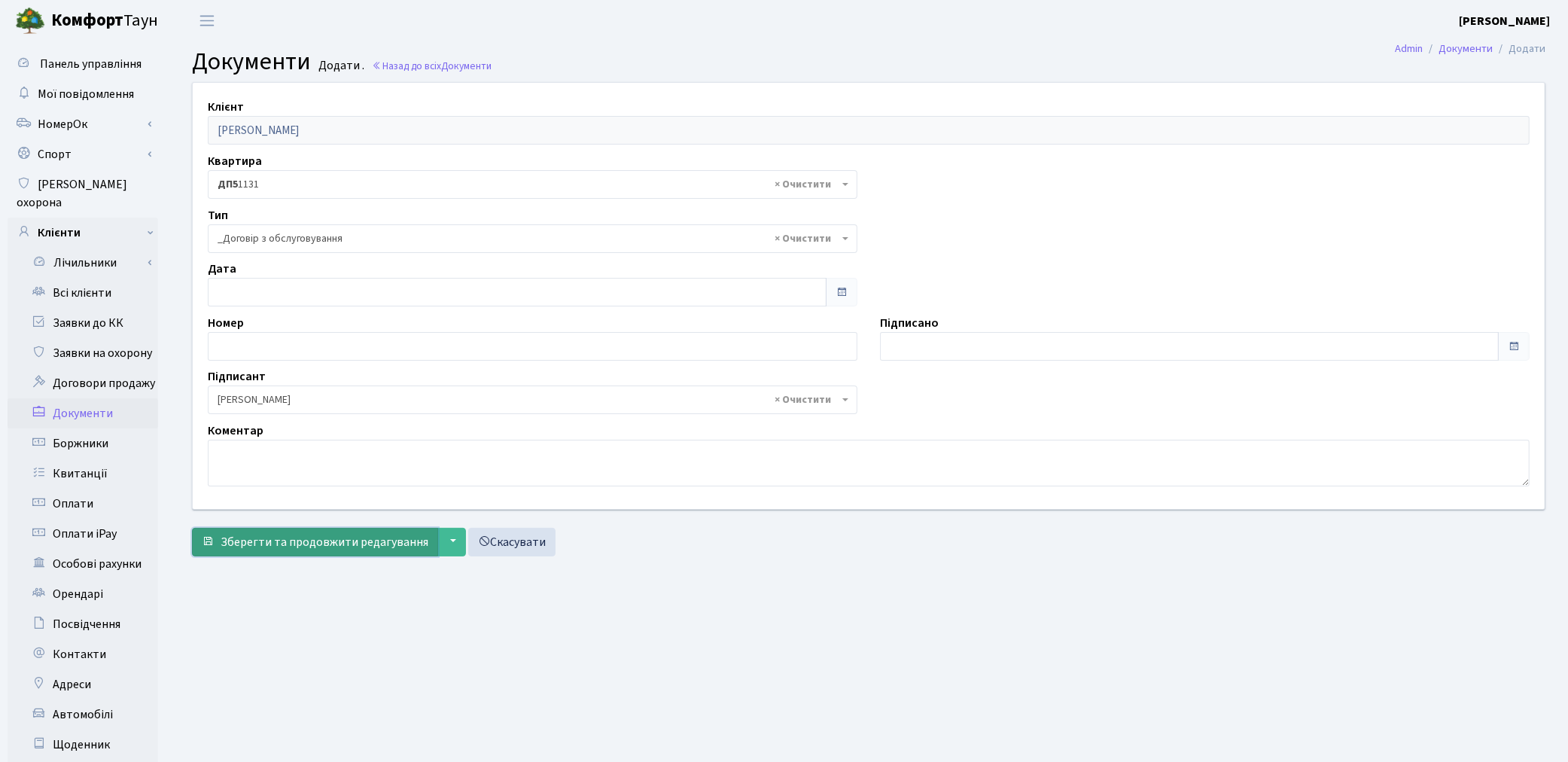
click at [328, 538] on span "Зберегти та продовжити редагування" at bounding box center [324, 541] width 208 height 16
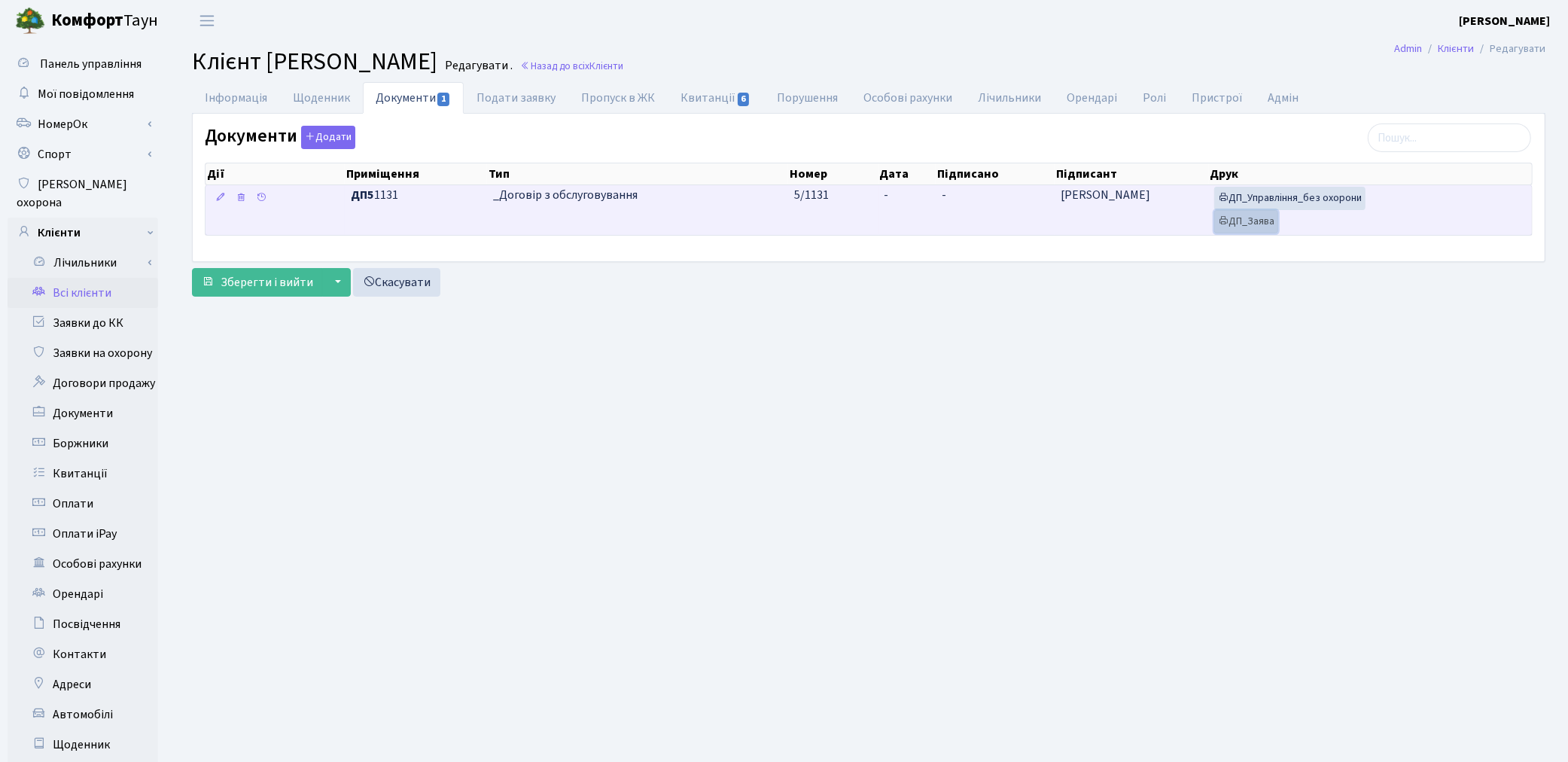
click at [1255, 228] on link "ДП_Заява" at bounding box center [1246, 222] width 64 height 23
click at [1270, 194] on link "ДП_Управління_без охорони" at bounding box center [1290, 198] width 152 height 23
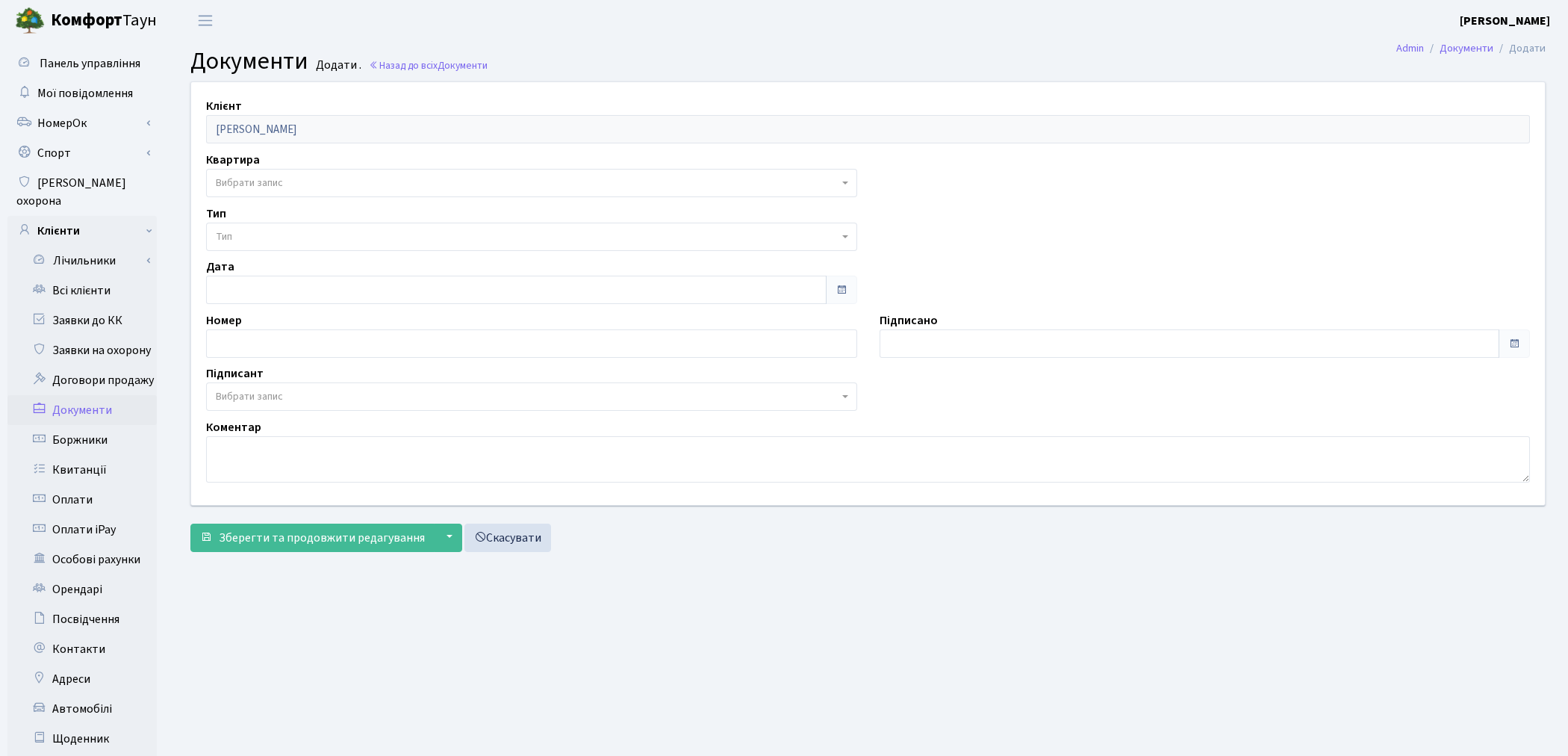
select select "175853"
select select "74"
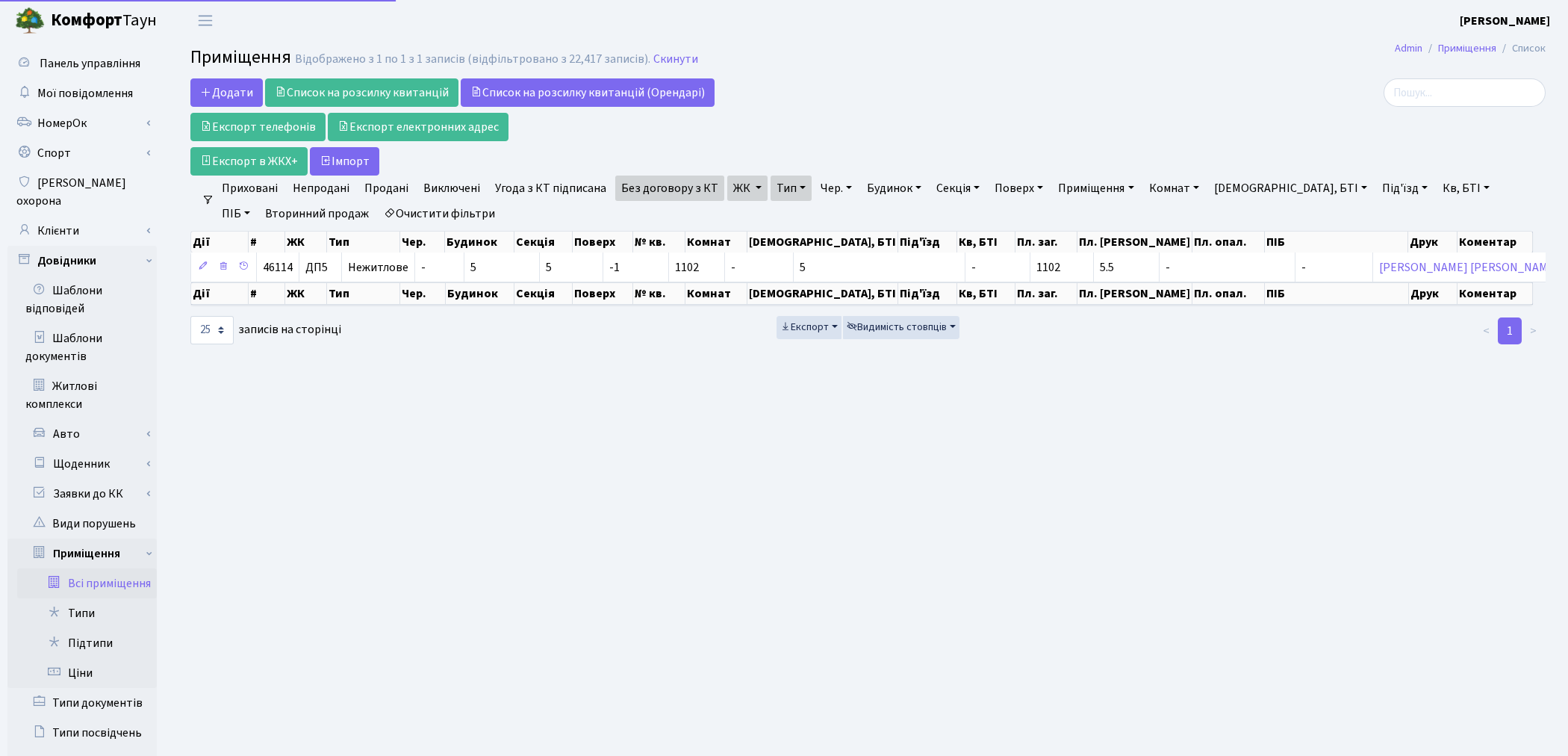
select select "25"
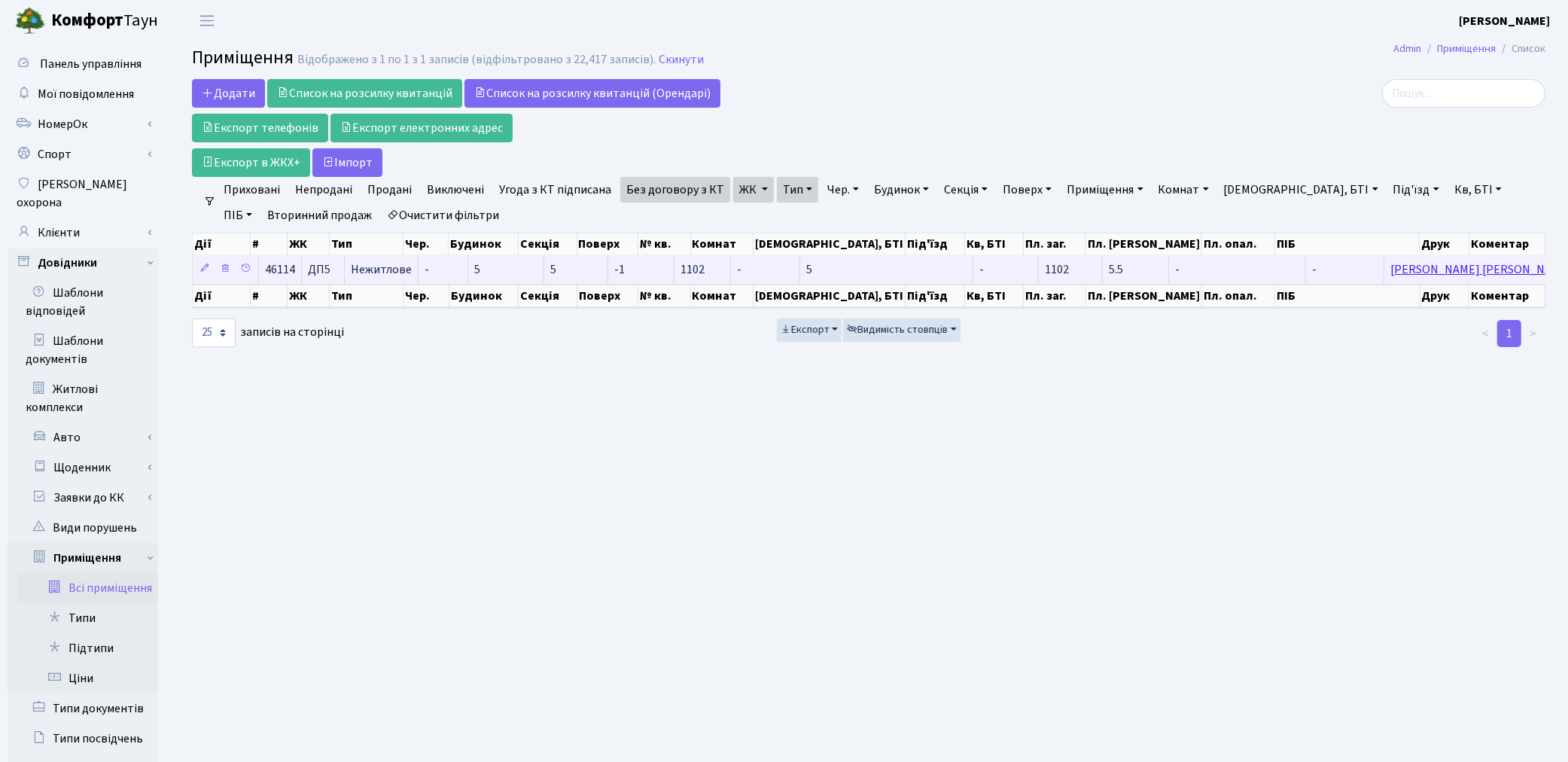
click at [1390, 272] on link "[PERSON_NAME] [PERSON_NAME]" at bounding box center [1481, 269] width 181 height 16
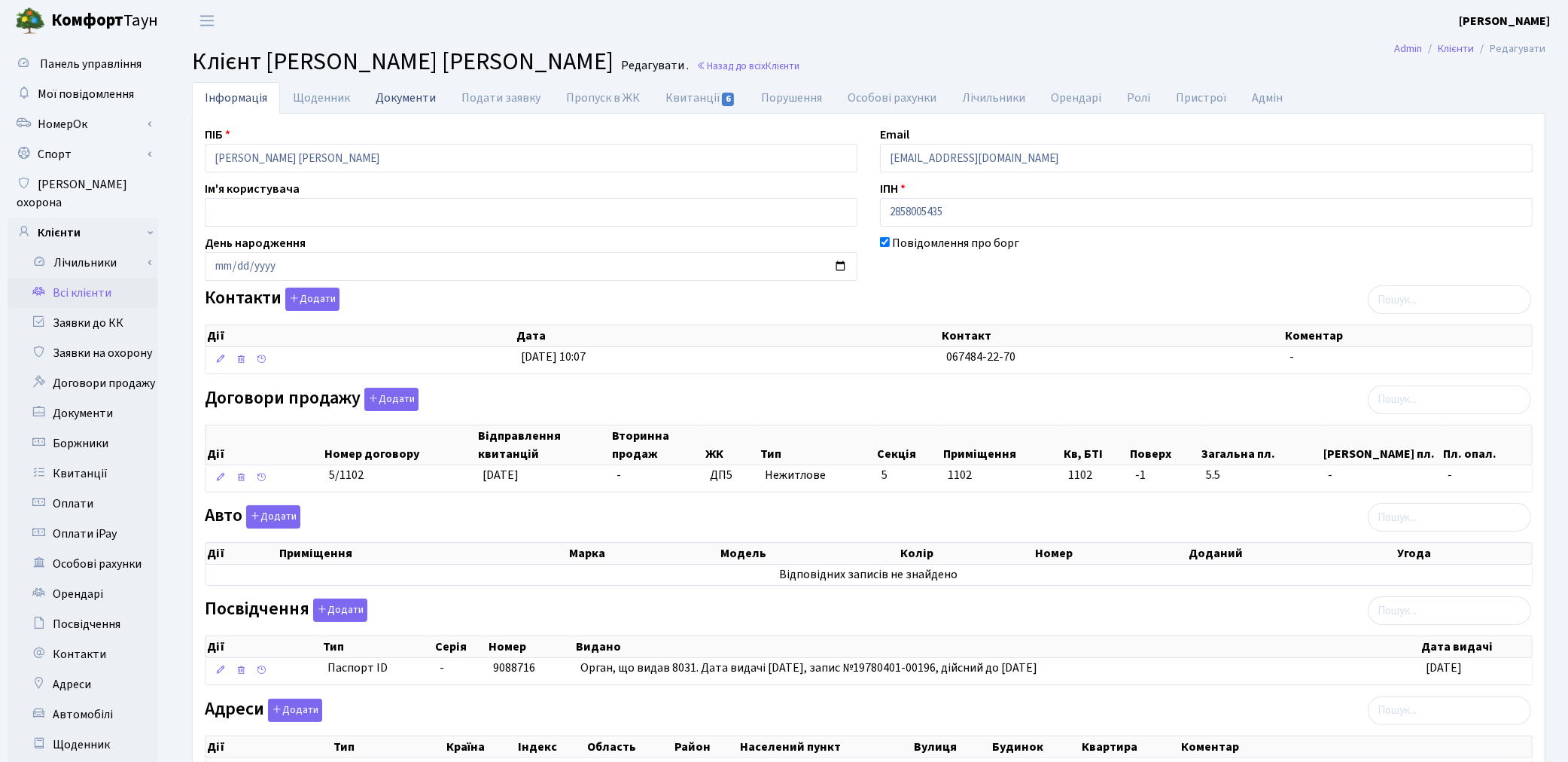
click at [380, 97] on link "Документи" at bounding box center [406, 97] width 86 height 31
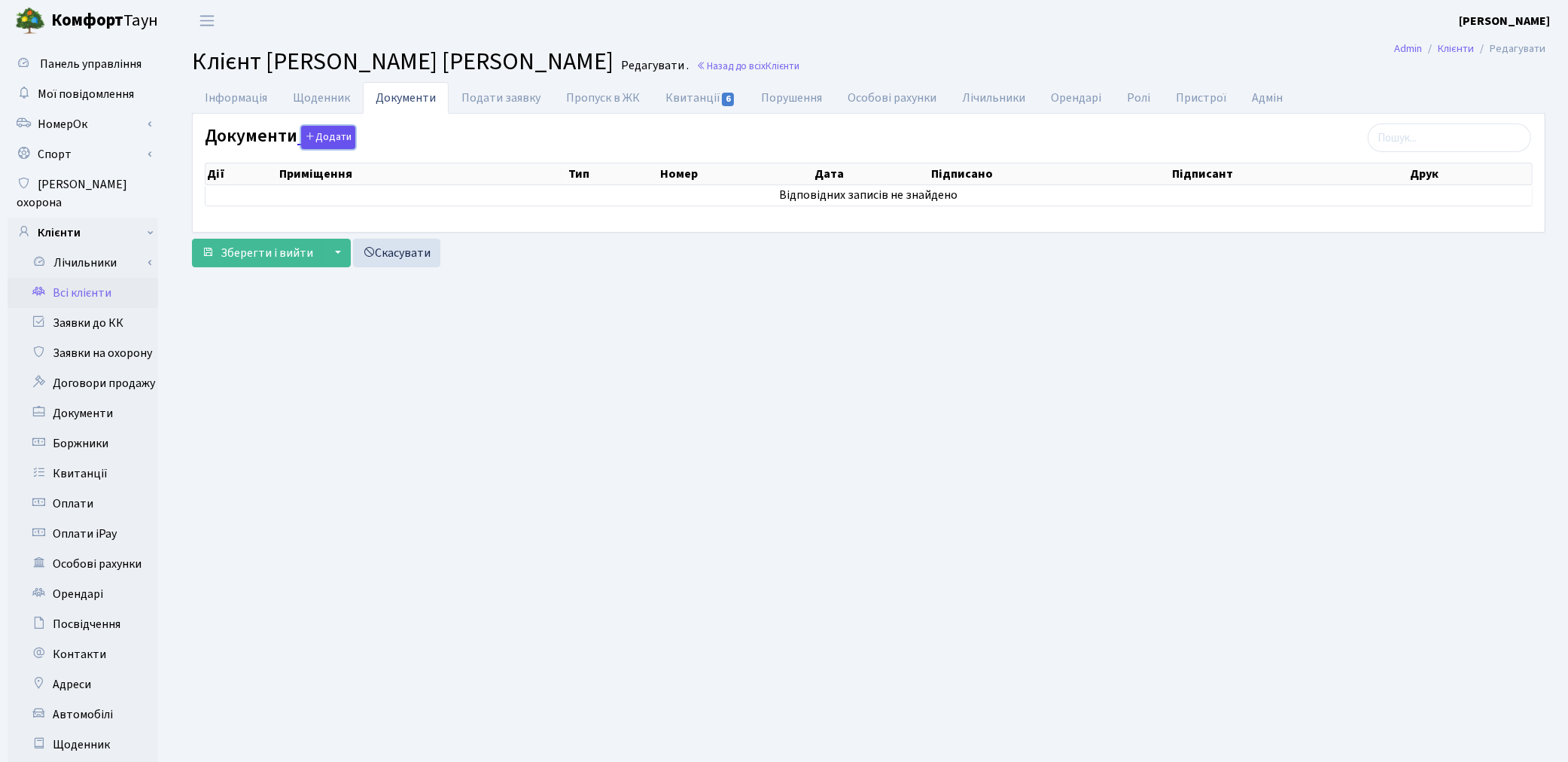
click at [340, 134] on button "Додати" at bounding box center [328, 137] width 54 height 23
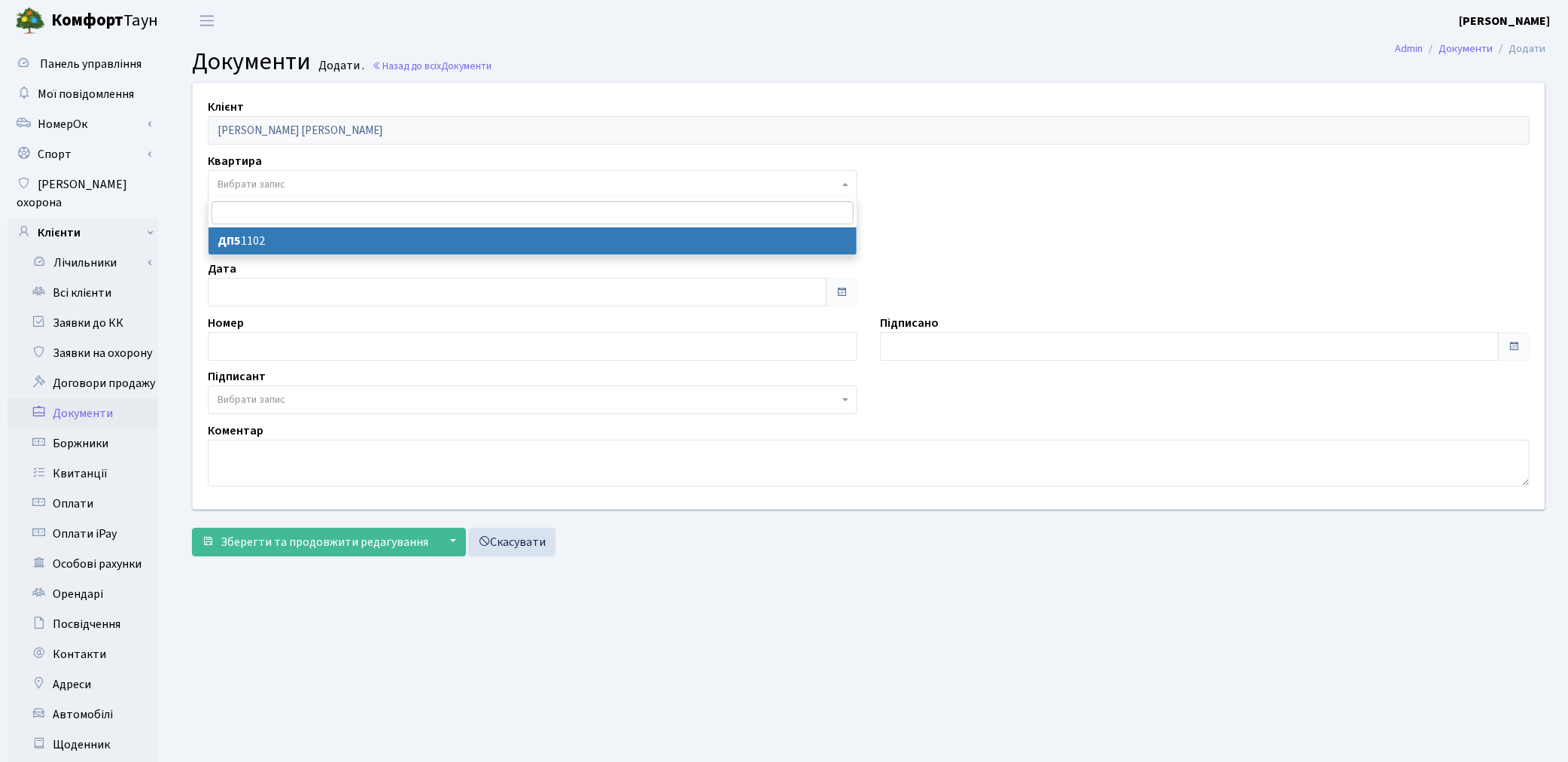
click at [259, 183] on span "Вибрати запис" at bounding box center [251, 184] width 68 height 15
select select "175878"
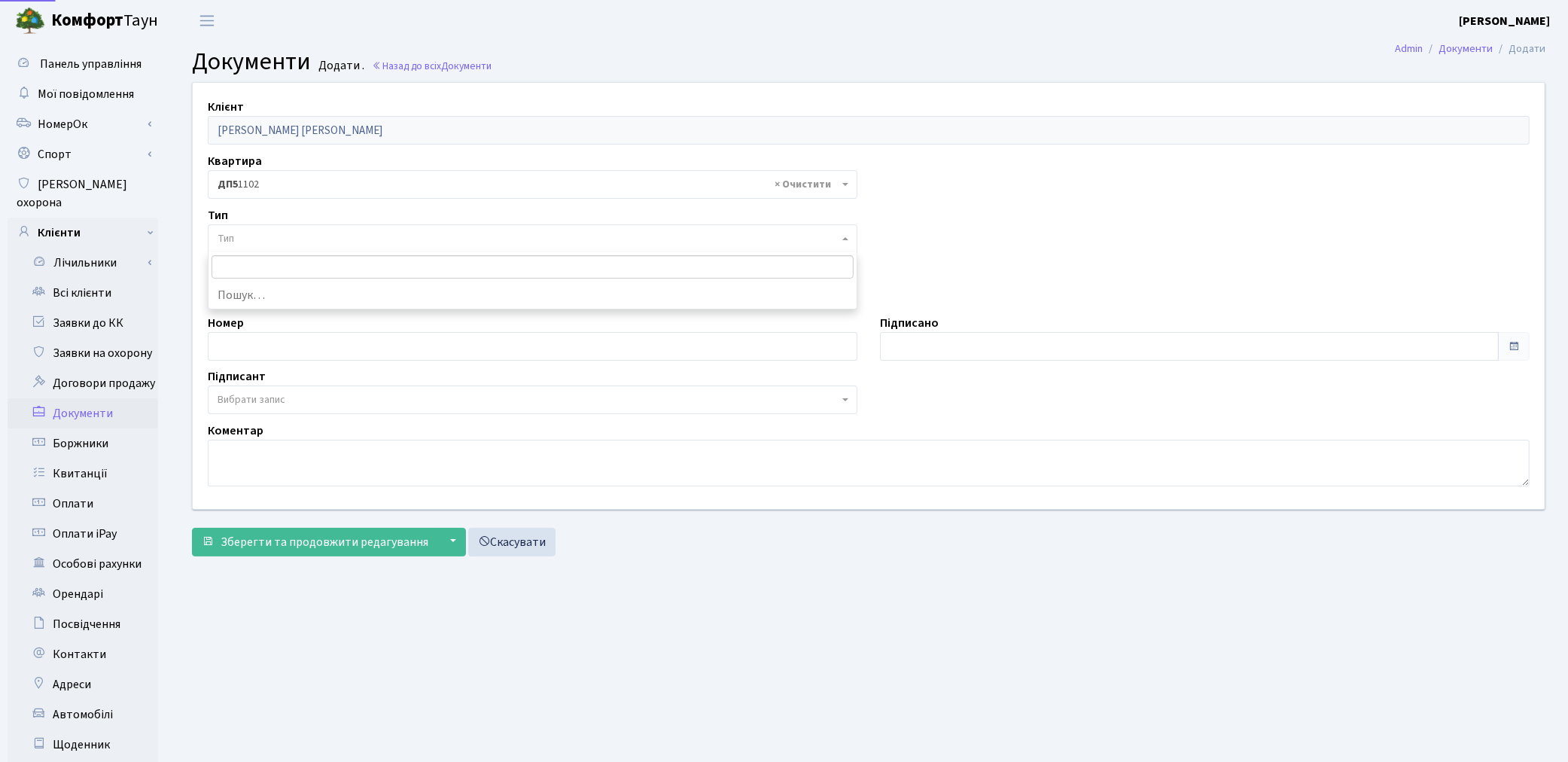
click at [260, 237] on span "Тип" at bounding box center [528, 238] width 621 height 15
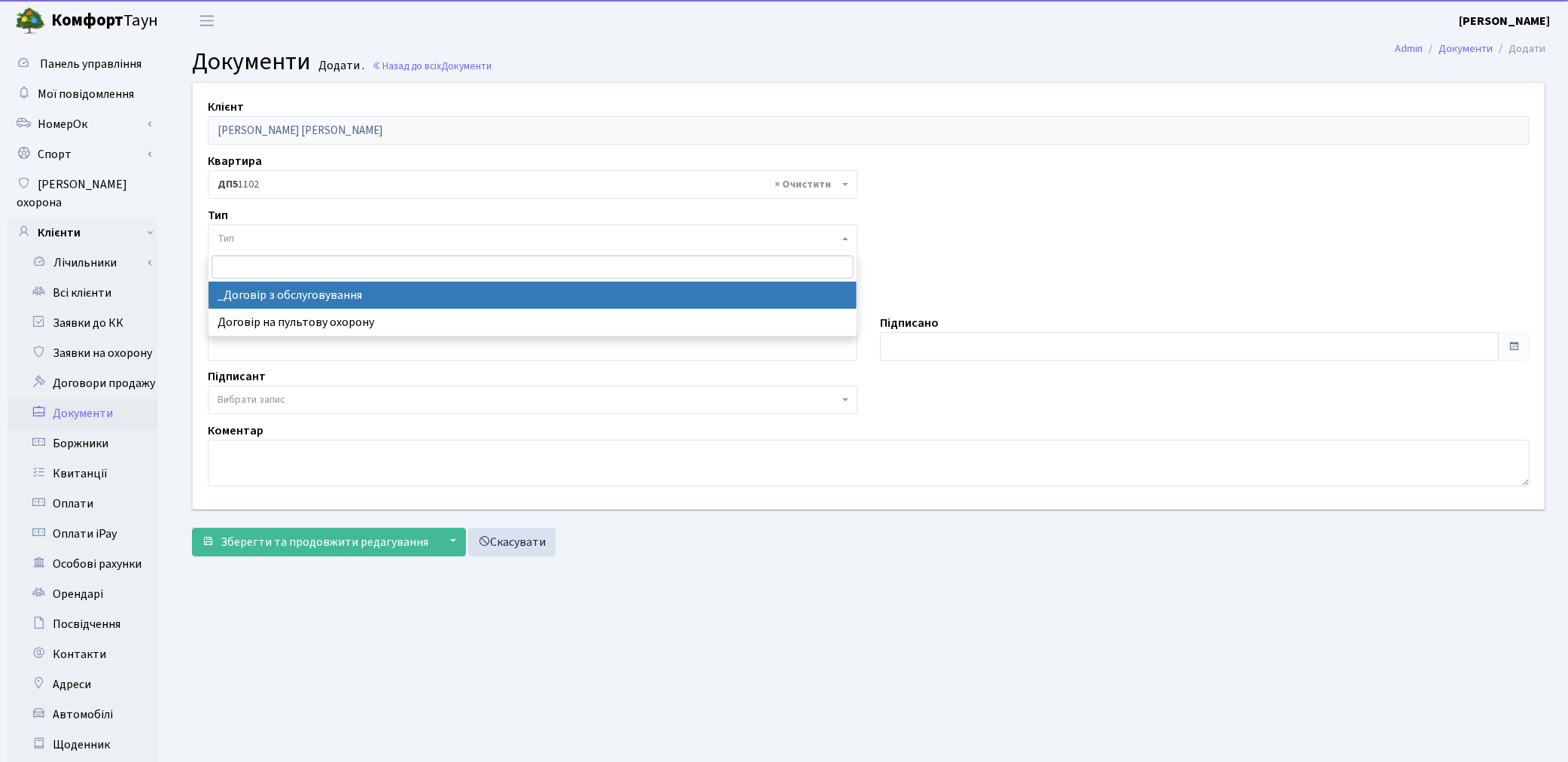
select select "289"
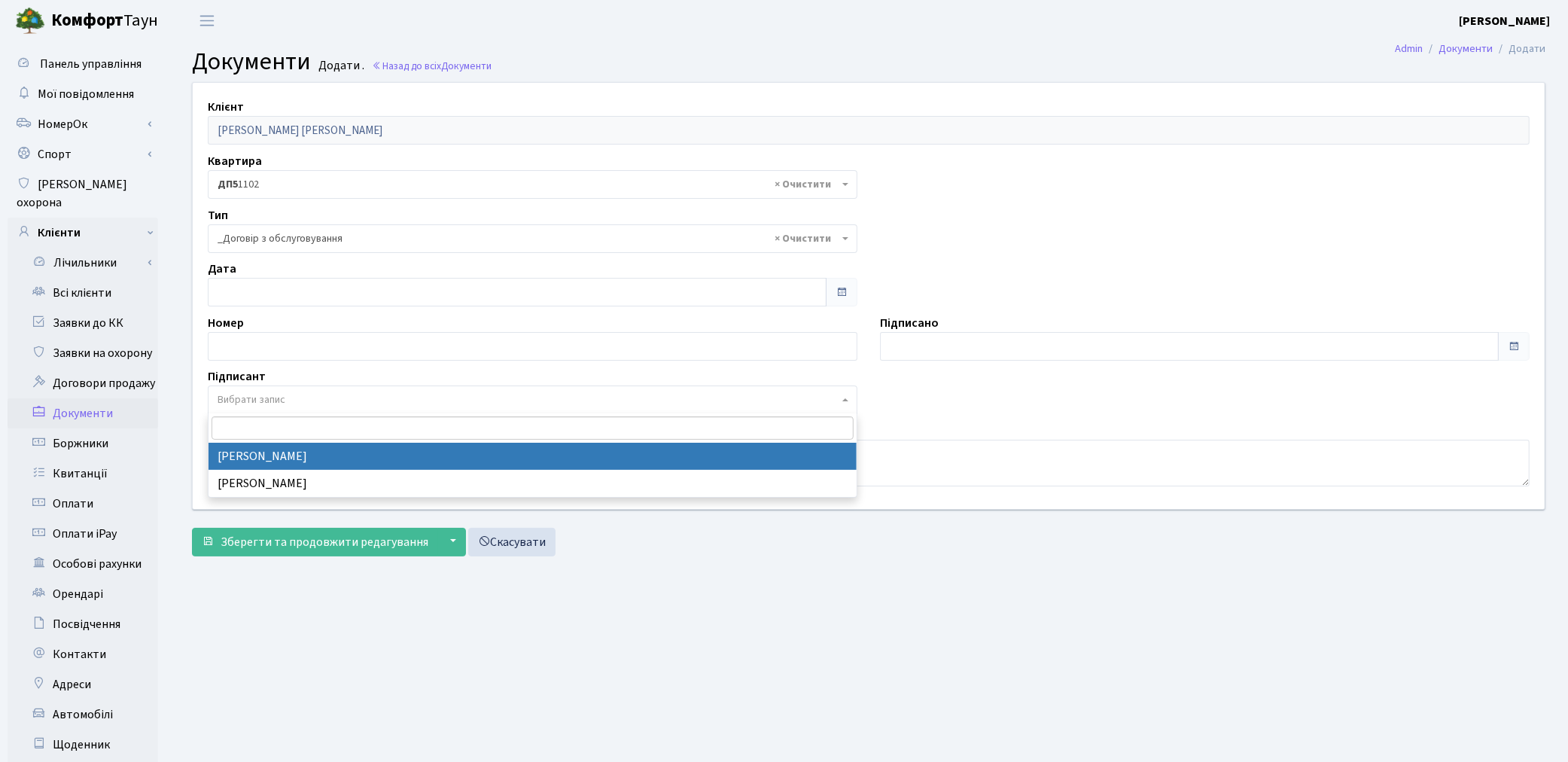
click at [256, 402] on span "Вибрати запис" at bounding box center [251, 399] width 68 height 15
select select "74"
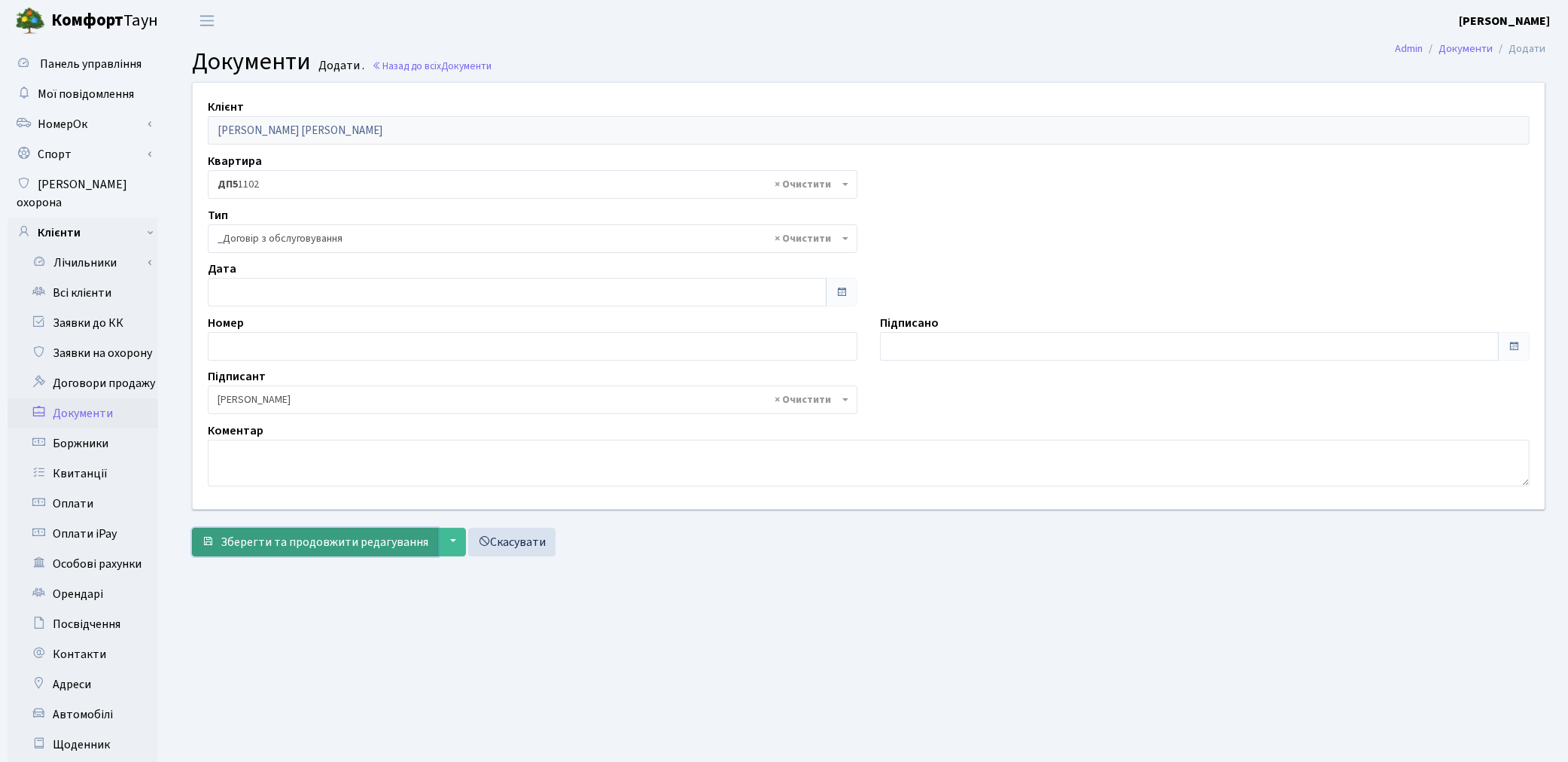
click at [258, 544] on span "Зберегти та продовжити редагування" at bounding box center [324, 541] width 208 height 16
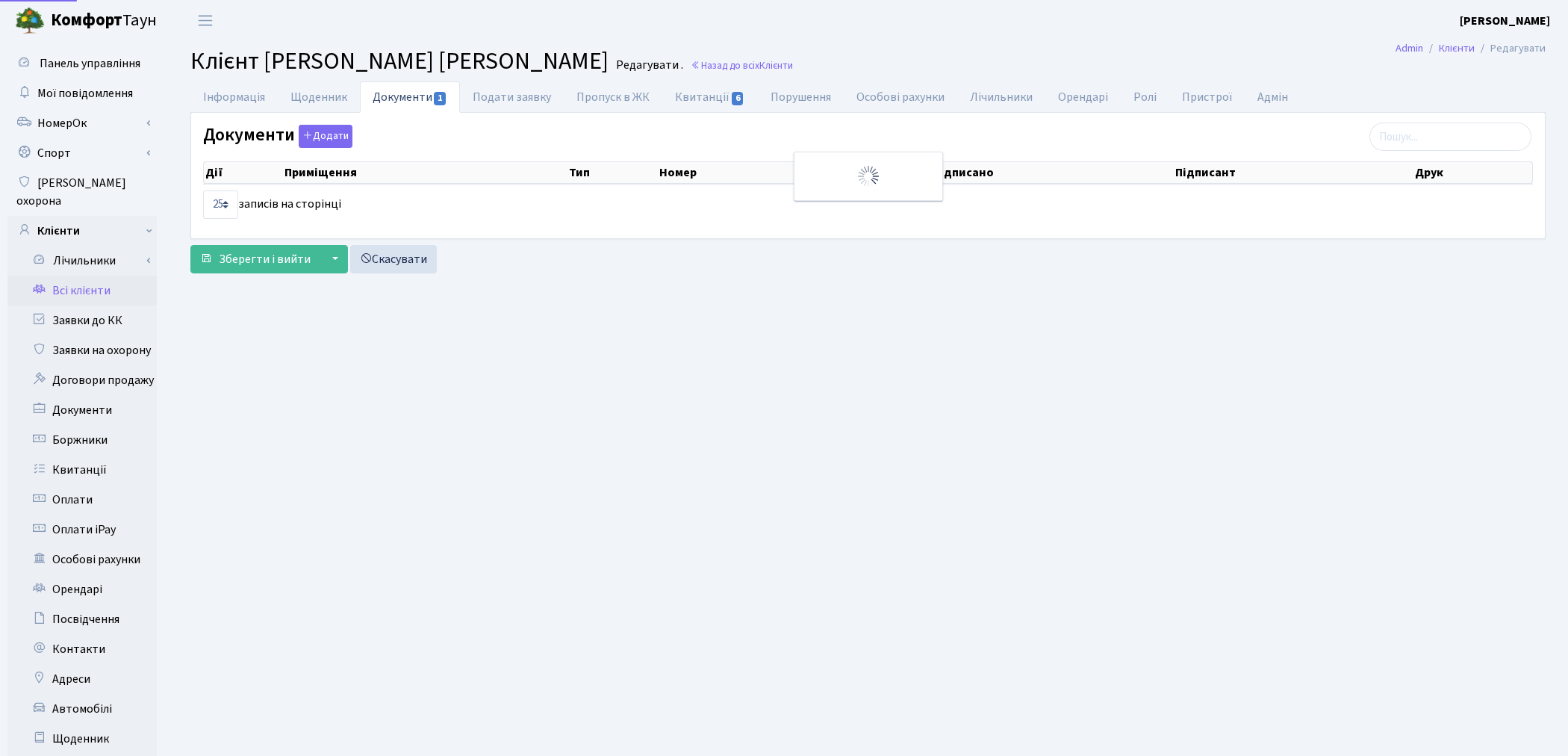
select select "25"
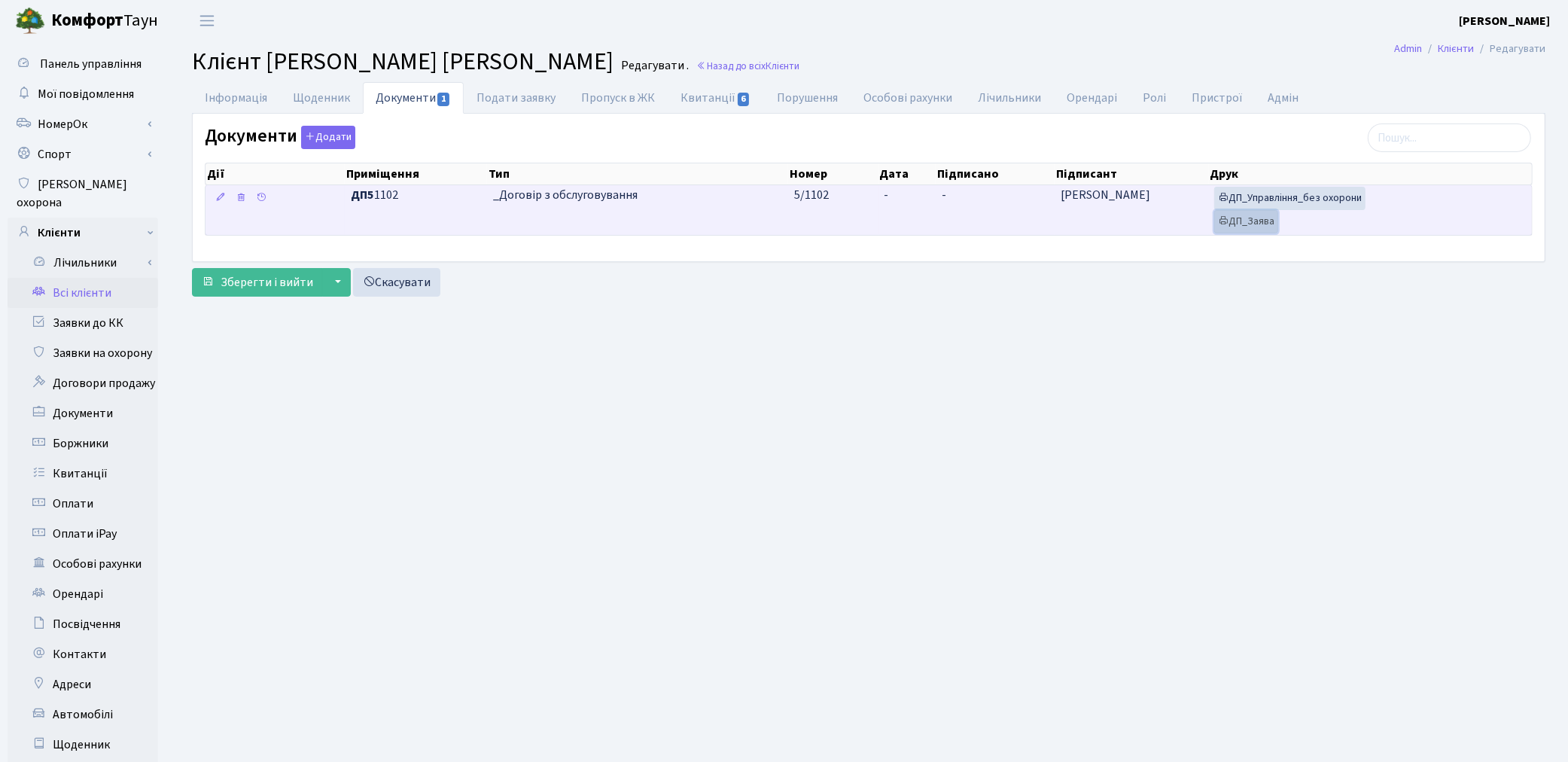
click at [1235, 221] on link "ДП_Заява" at bounding box center [1246, 222] width 64 height 23
click at [1312, 200] on link "ДП_Управління_без охорони" at bounding box center [1290, 198] width 152 height 23
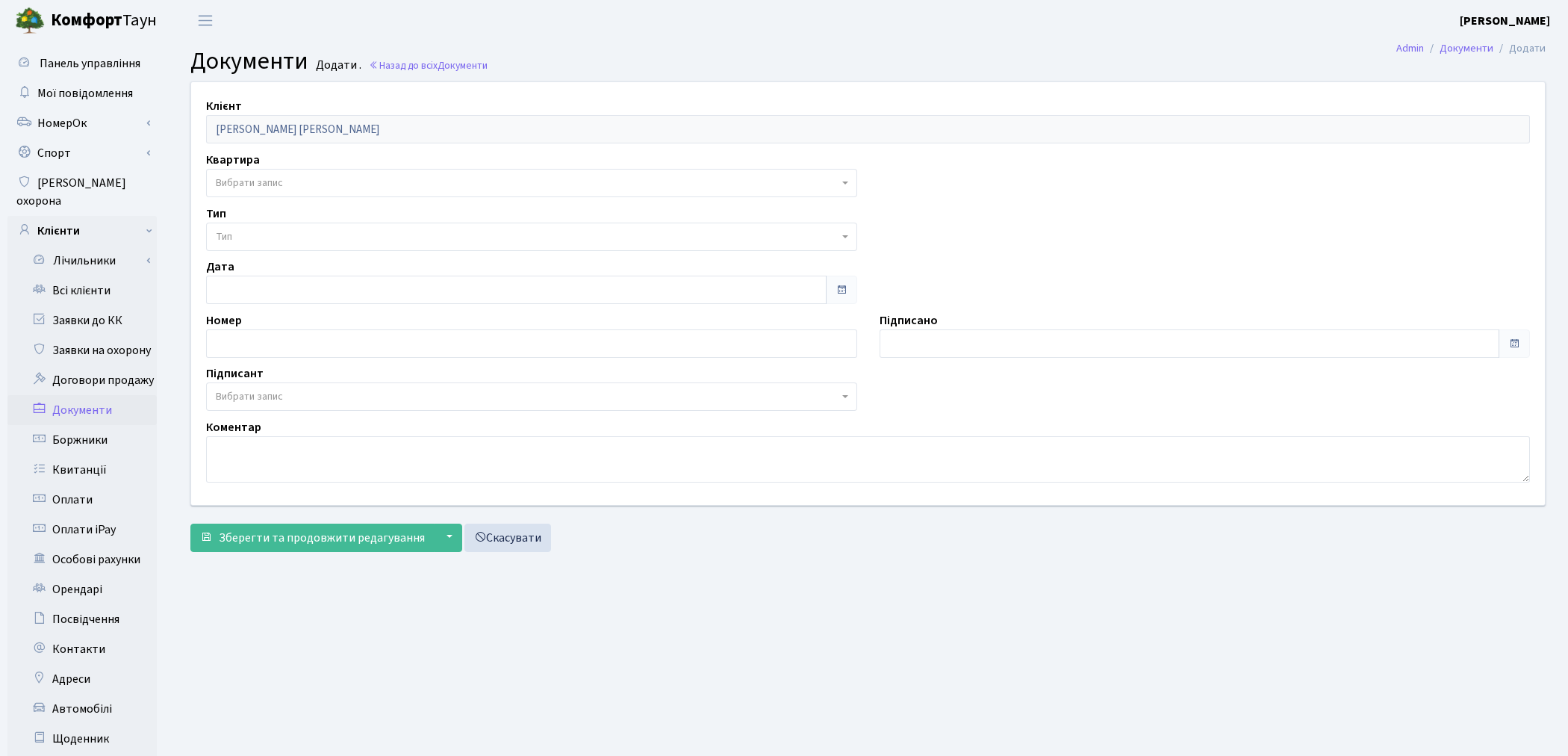
select select "175878"
select select "74"
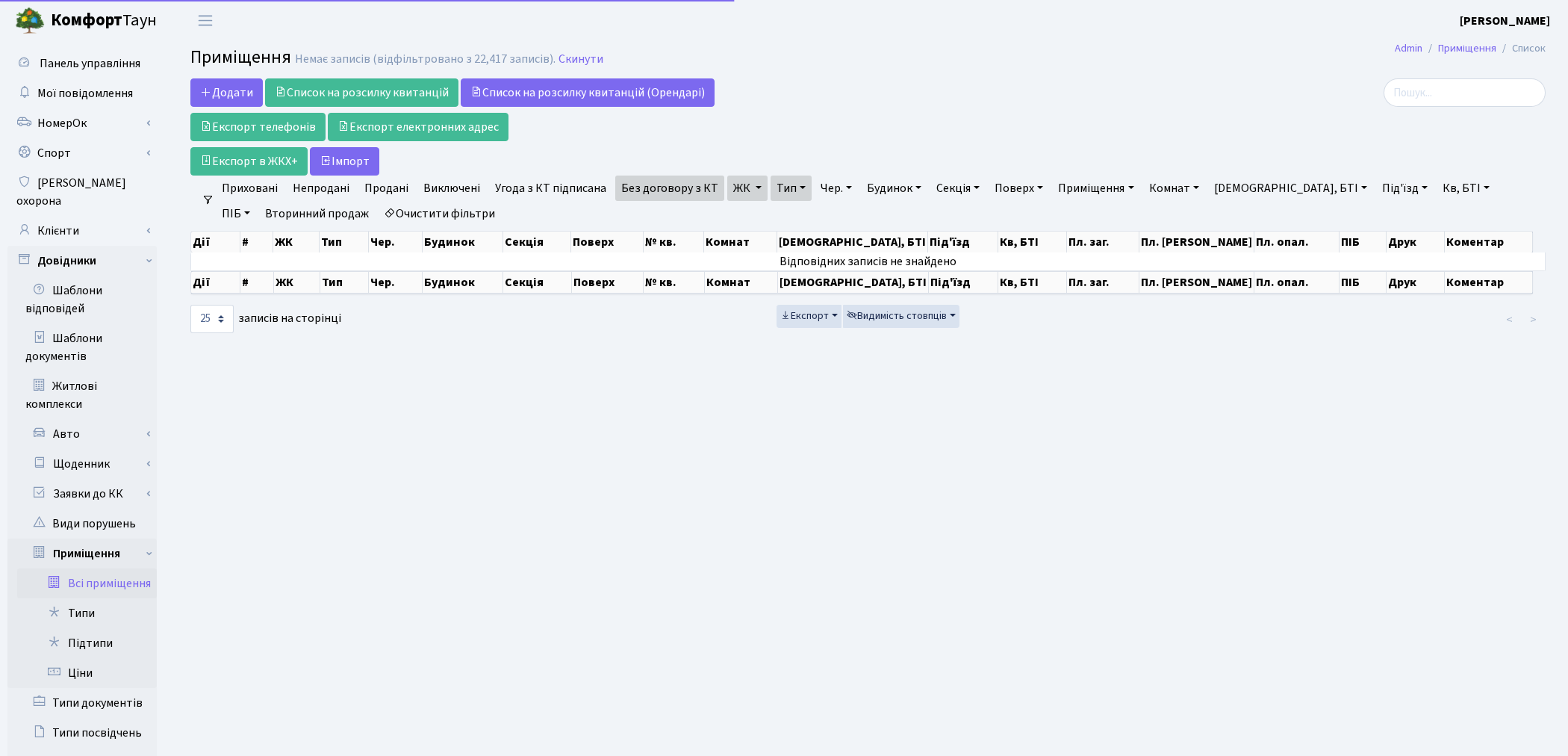
select select "25"
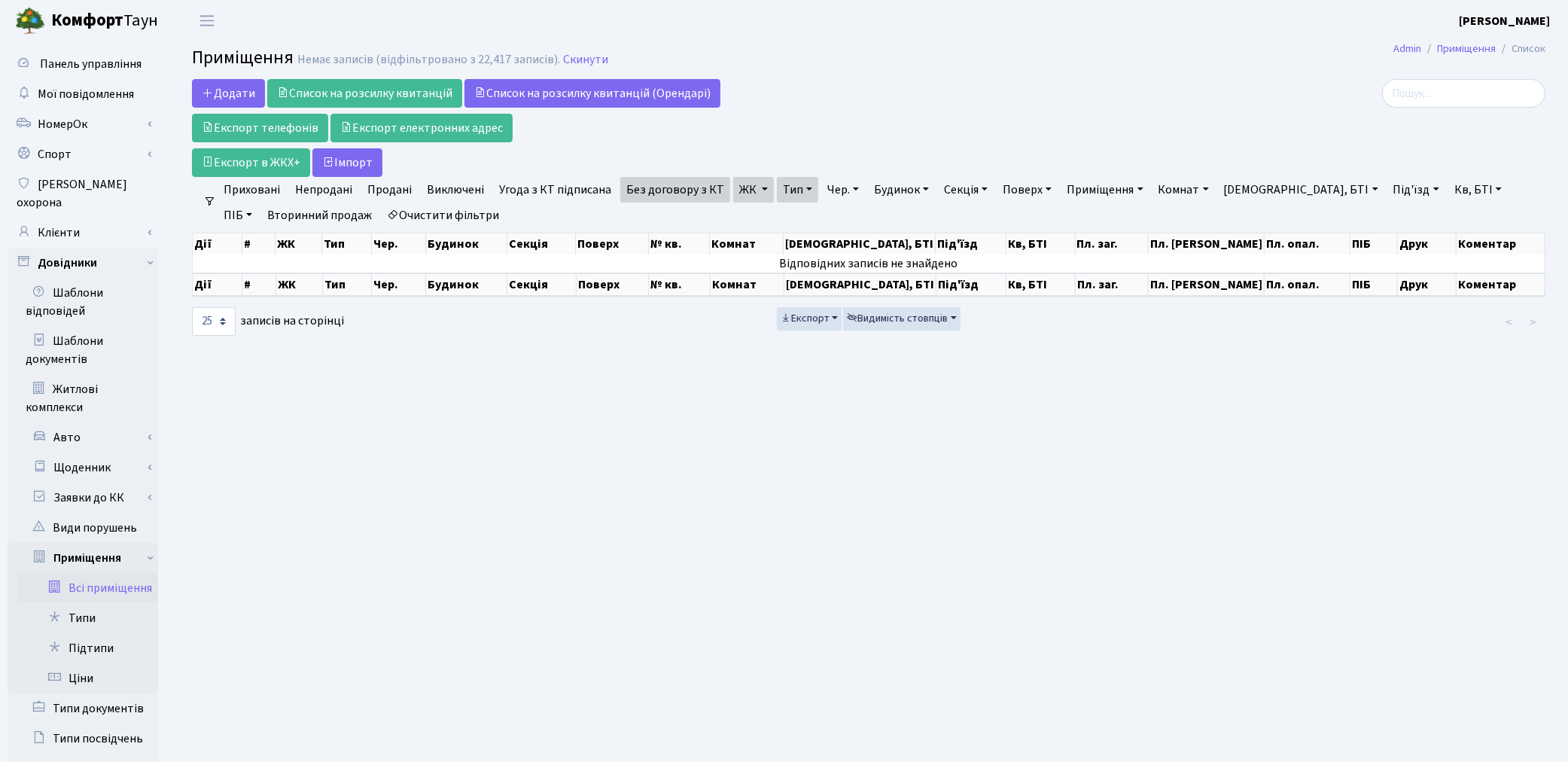
click at [740, 193] on link "ЖК" at bounding box center [753, 190] width 41 height 26
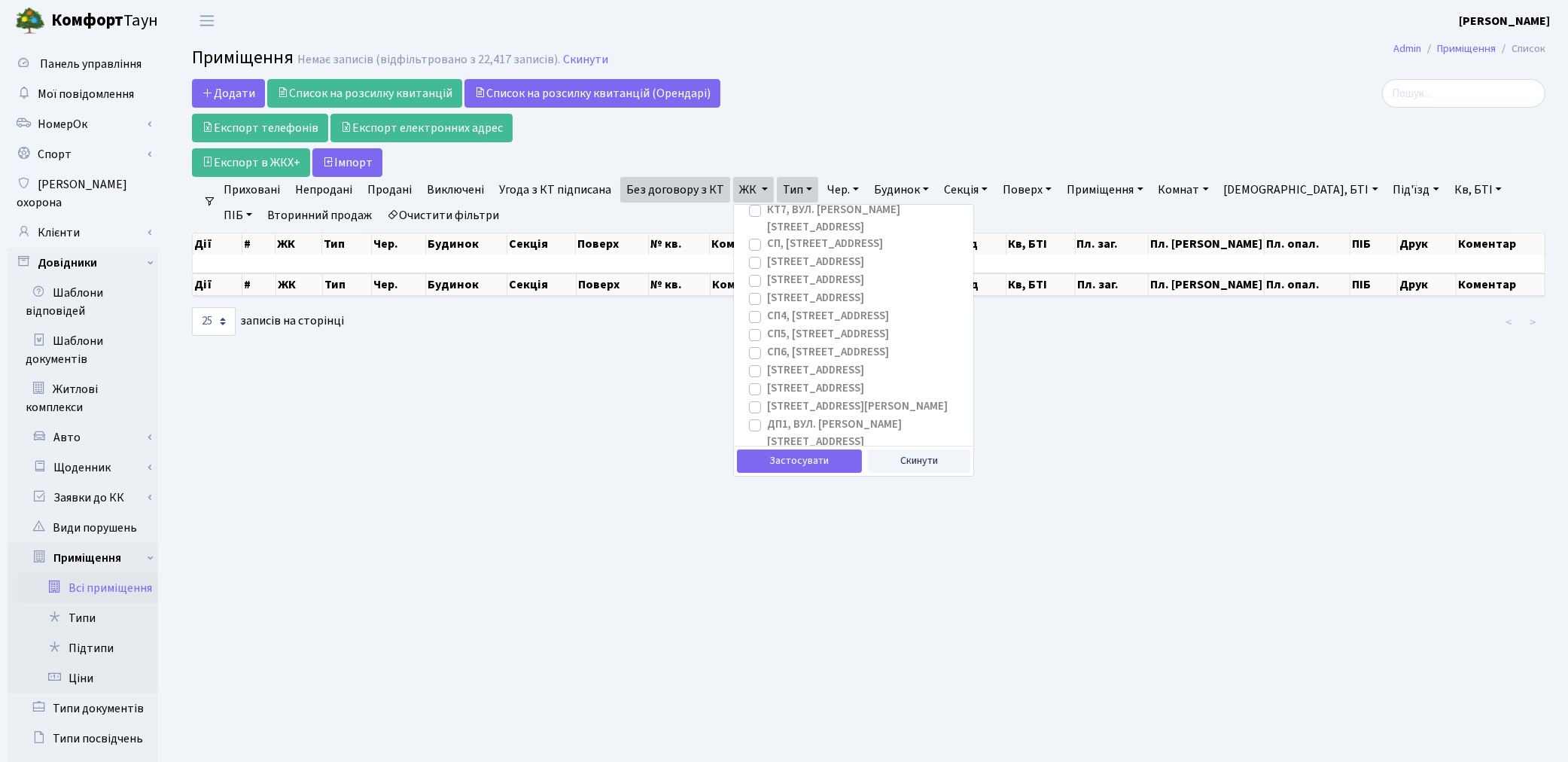
scroll to position [251, 0]
click at [767, 503] on label "ДП6, вул. Родини Крістерів, 2" at bounding box center [840, 511] width 146 height 17
click at [767, 503] on input "ДП6, вул. Родини Крістерів, 2" at bounding box center [772, 507] width 9 height 9
checkbox input "true"
click at [767, 468] on label "ДП5, вул. Некрасова, 6" at bounding box center [864, 484] width 194 height 34
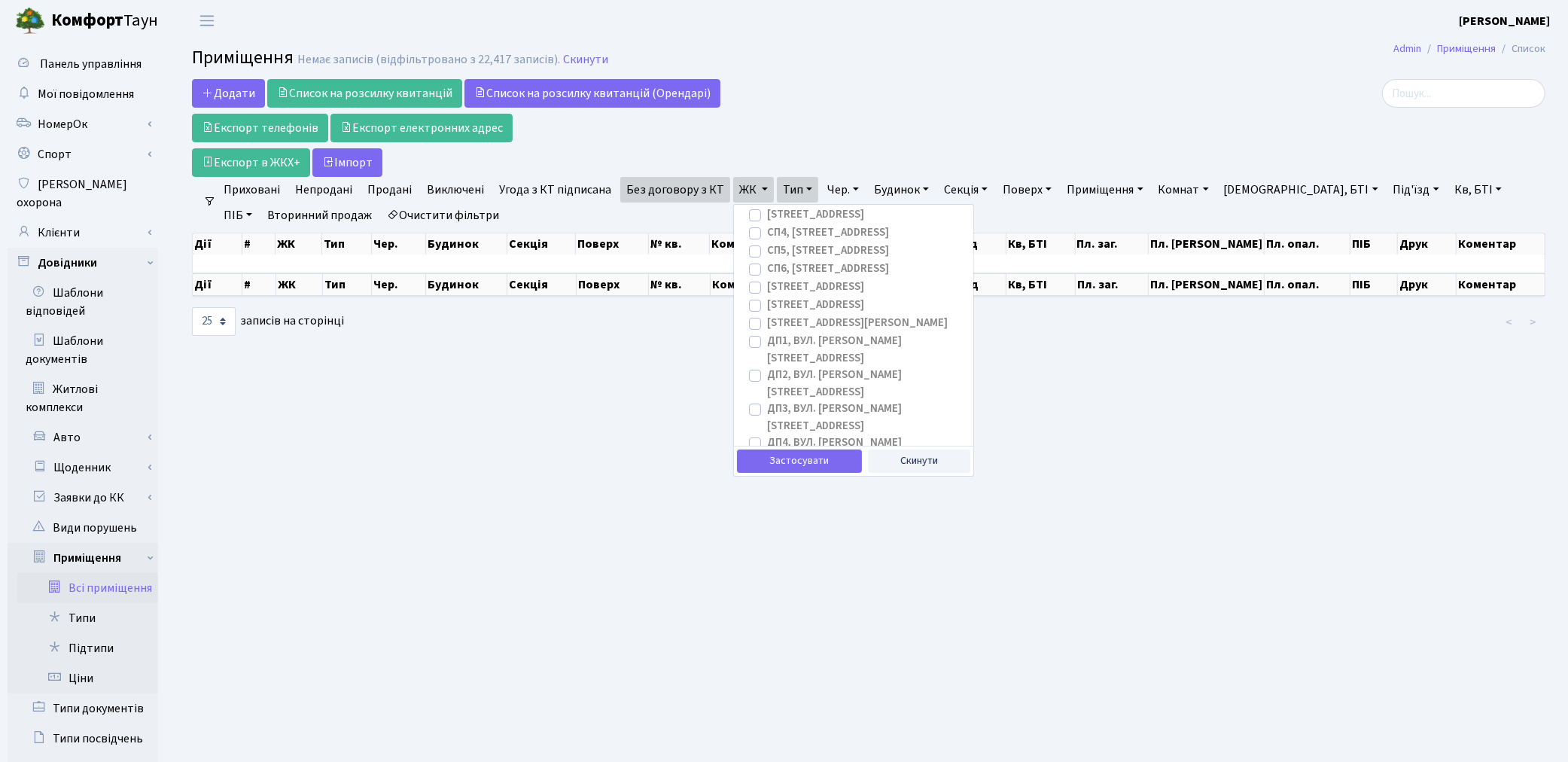
click at [767, 468] on input "ДП5, вул. Некрасова, 6" at bounding box center [772, 472] width 9 height 9
checkbox input "false"
click at [794, 455] on button "Застосувати" at bounding box center [799, 460] width 125 height 23
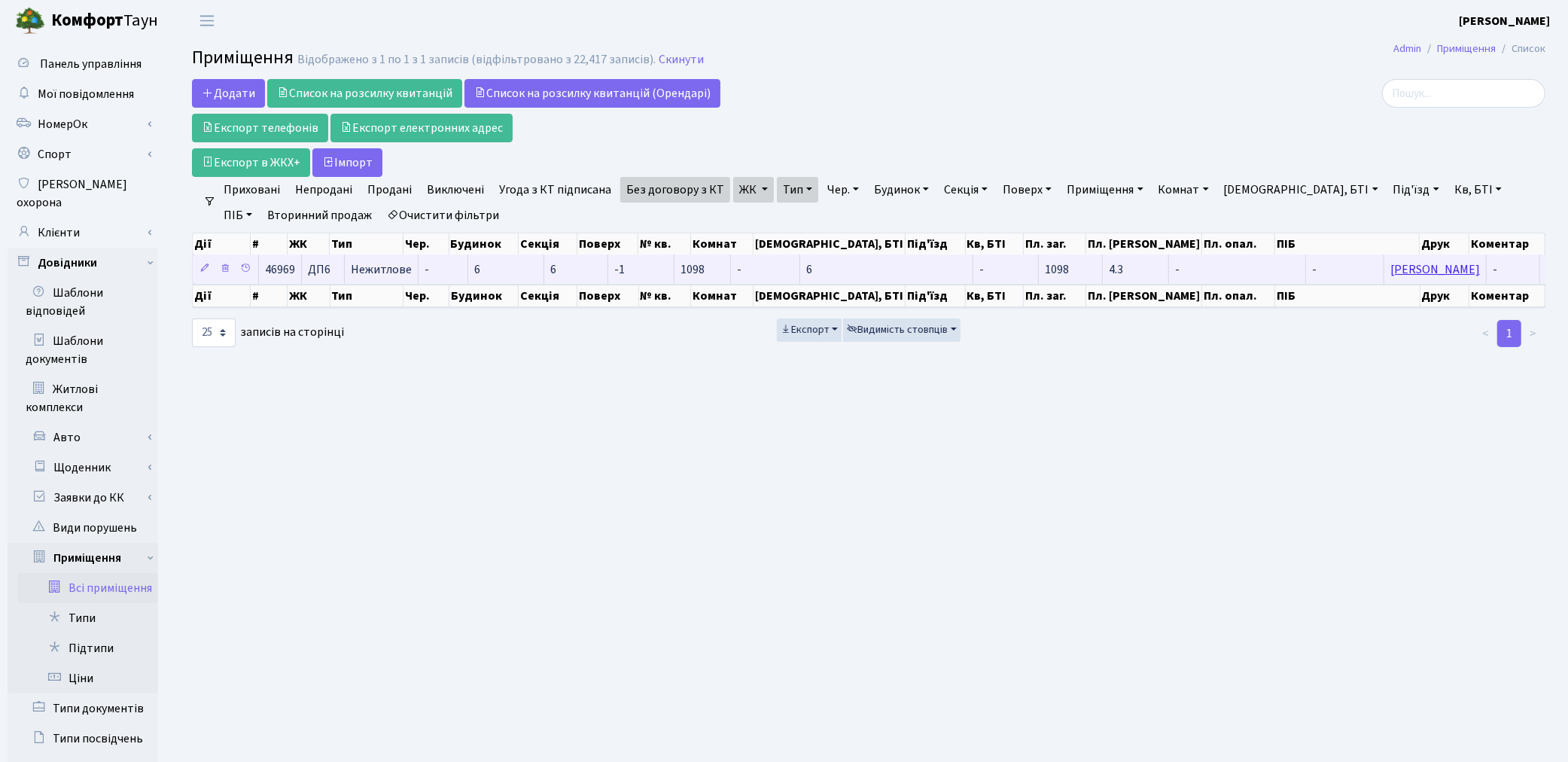
click at [1390, 266] on link "Данилова Мирослава Ігорівна" at bounding box center [1435, 269] width 90 height 16
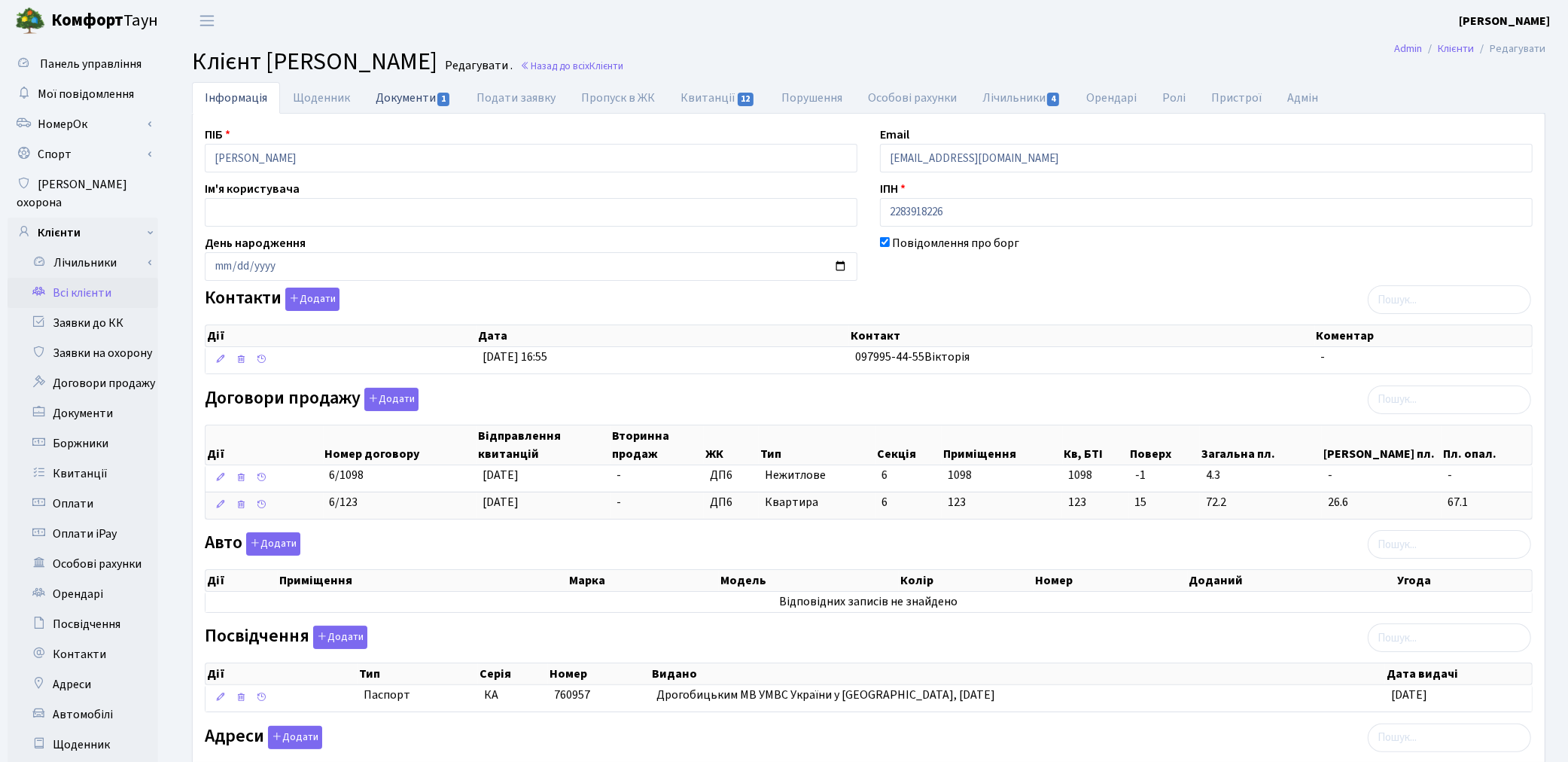
click at [424, 98] on link "Документи 1" at bounding box center [413, 97] width 101 height 31
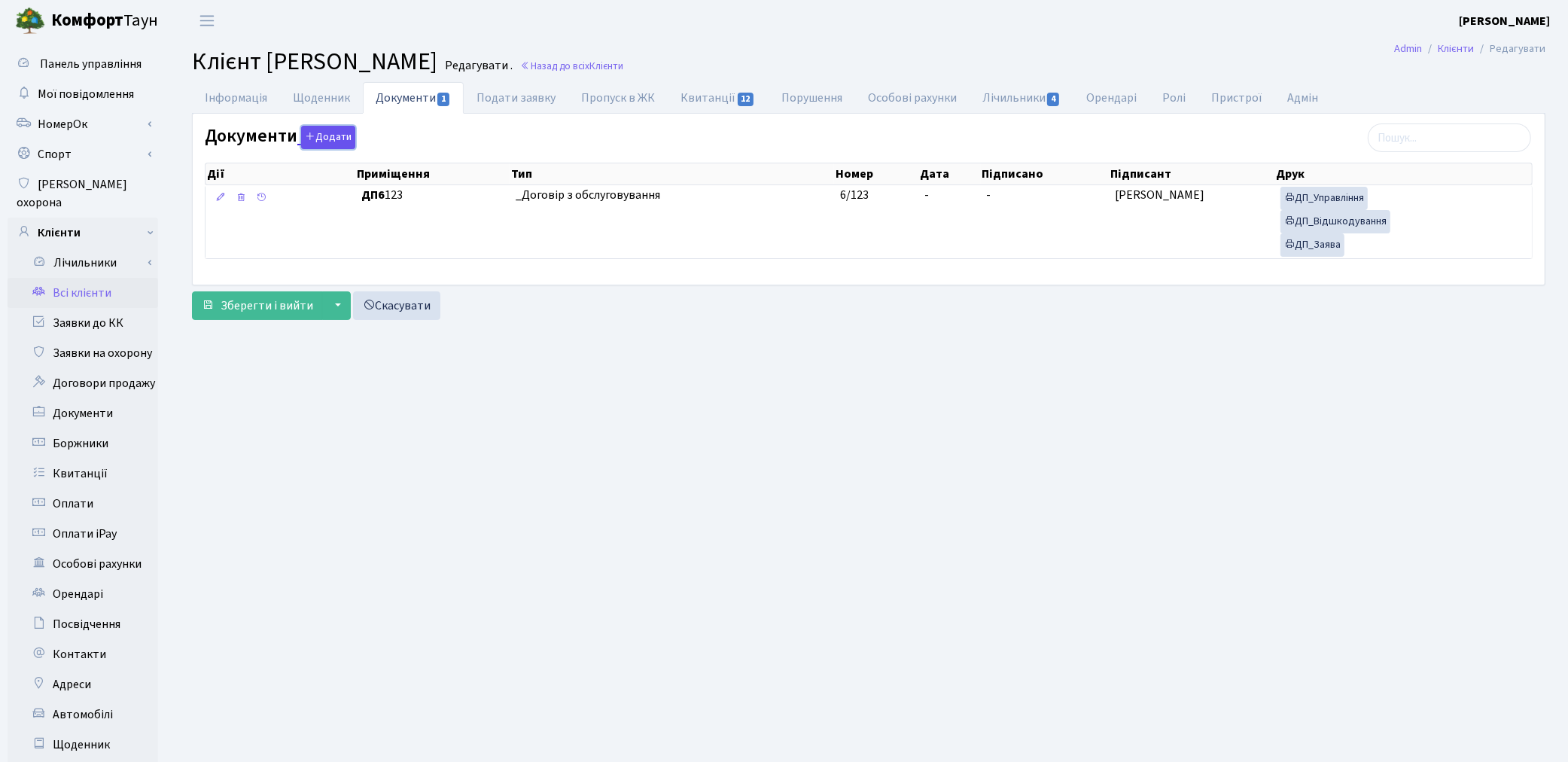
click at [320, 140] on button "Додати" at bounding box center [328, 137] width 54 height 23
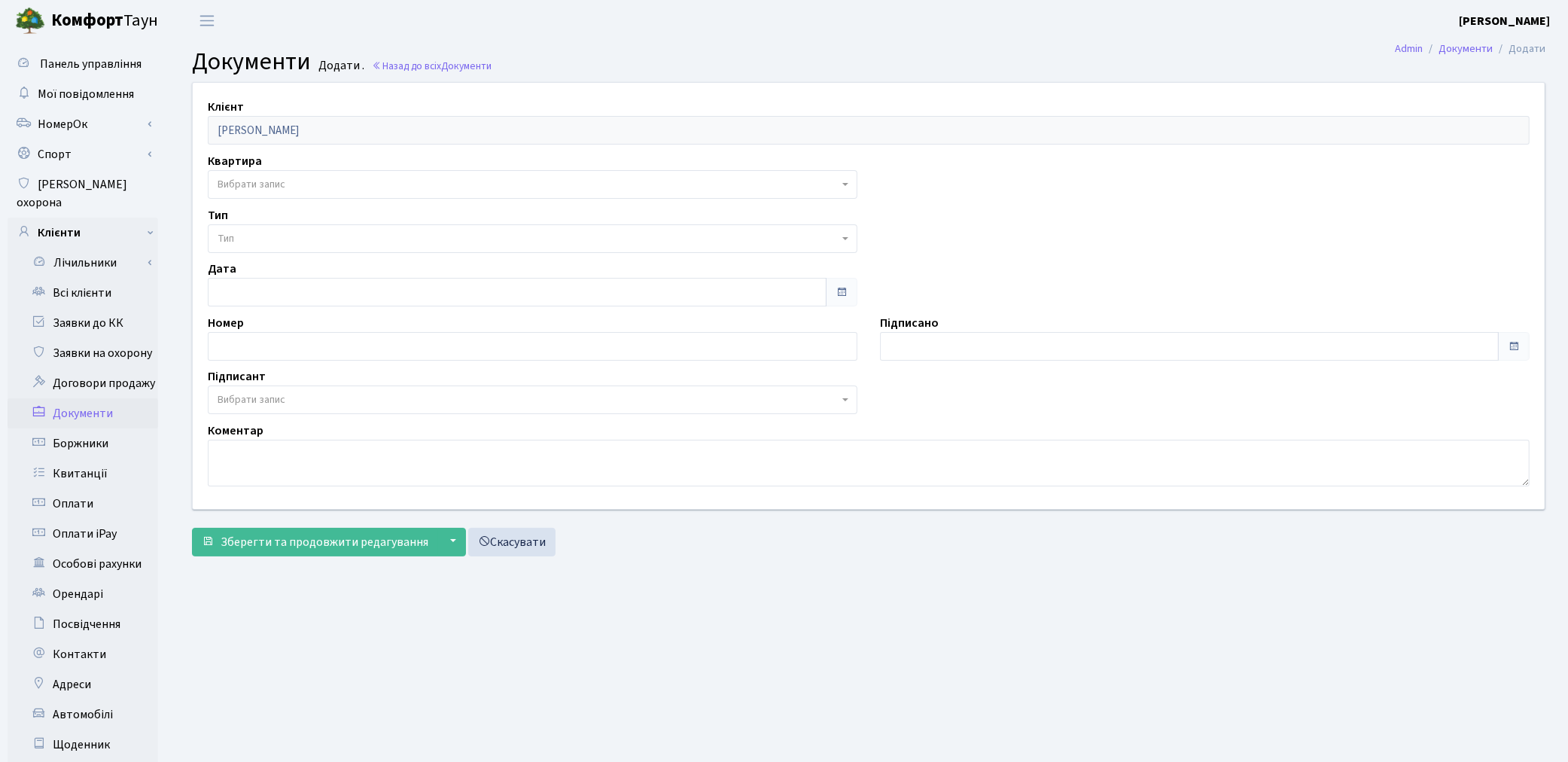
click at [298, 190] on span "Вибрати запис" at bounding box center [528, 184] width 621 height 15
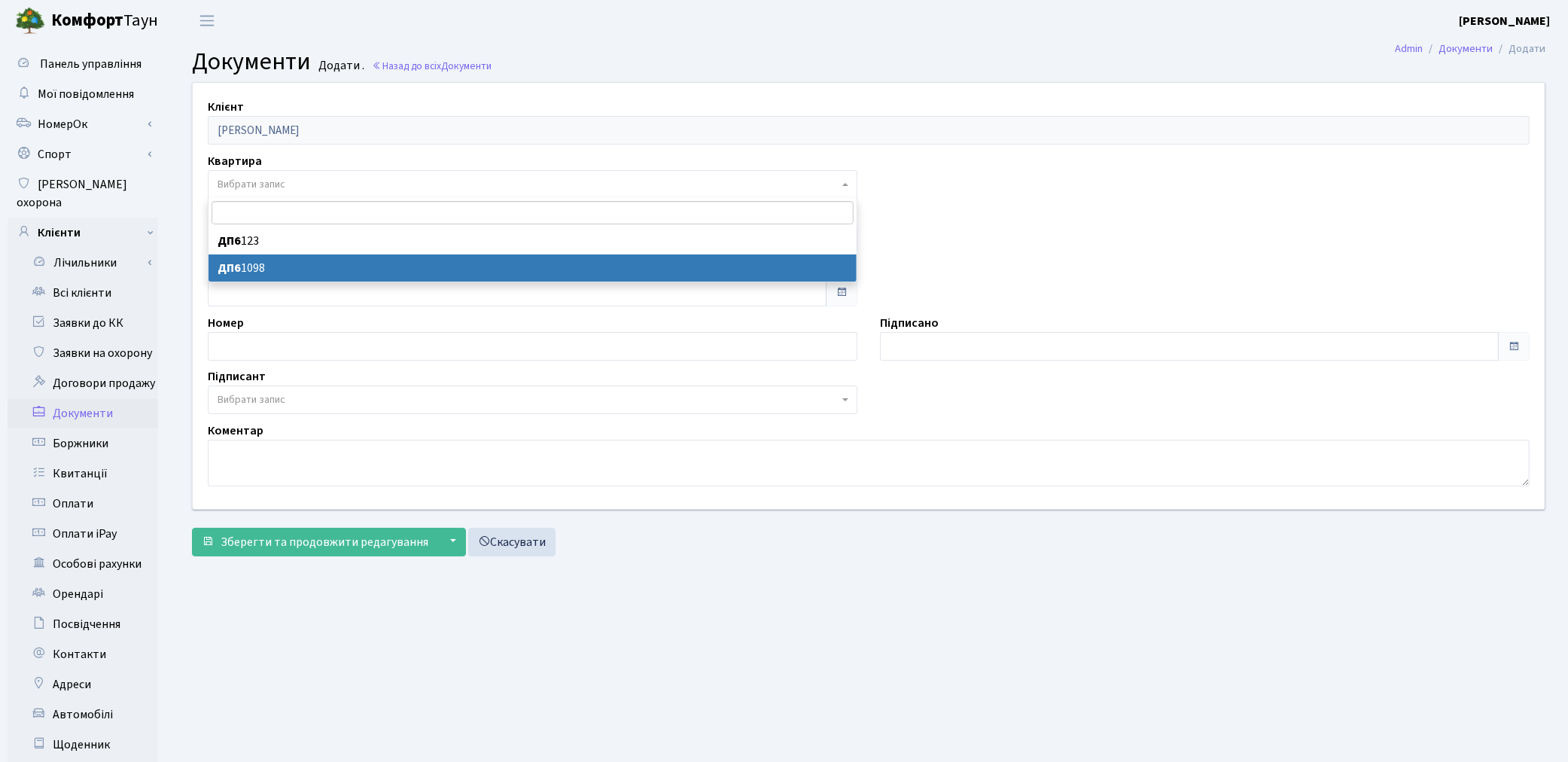
select select "177245"
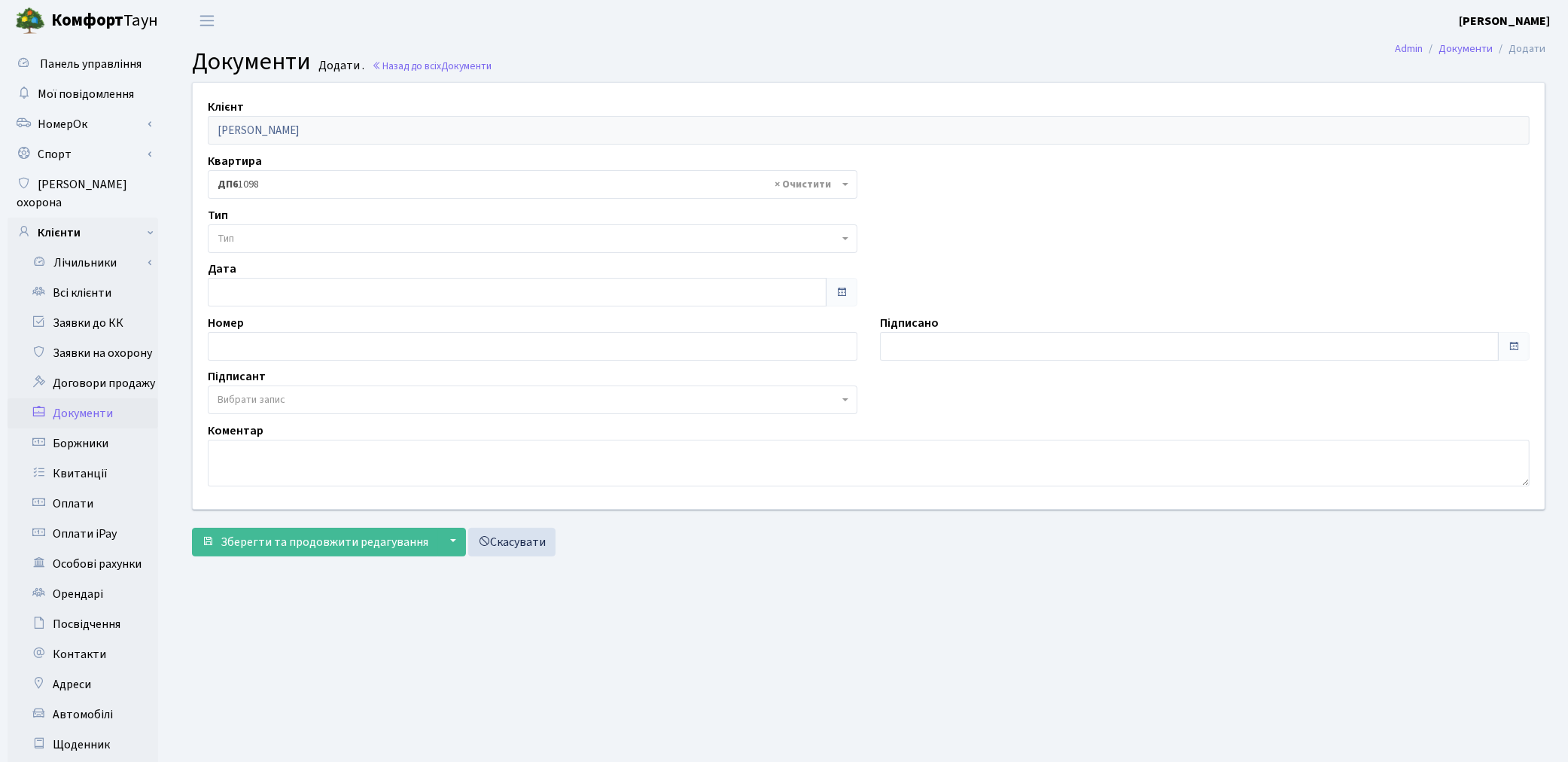
click at [299, 242] on span "Тип" at bounding box center [528, 238] width 621 height 15
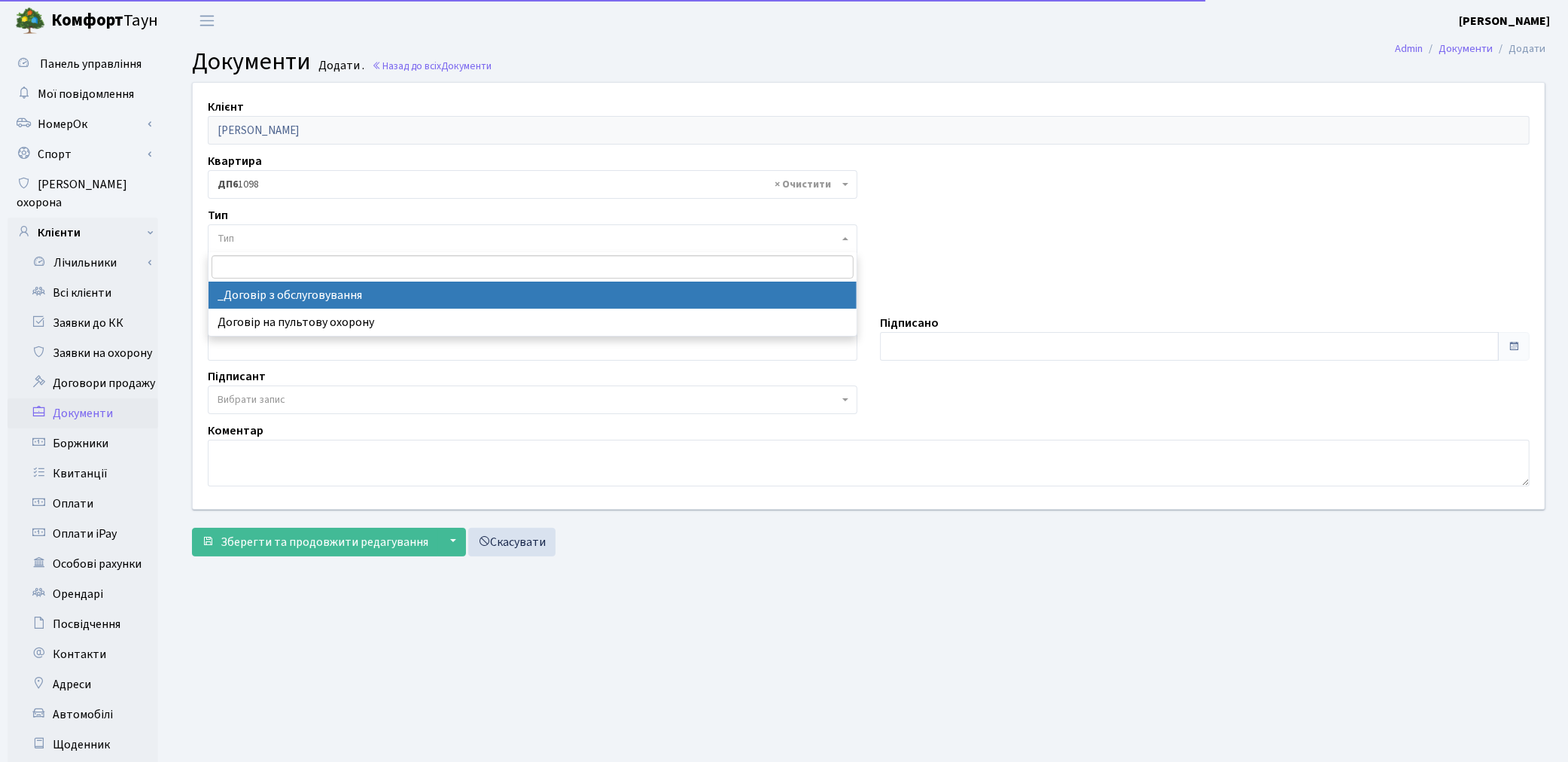
select select "289"
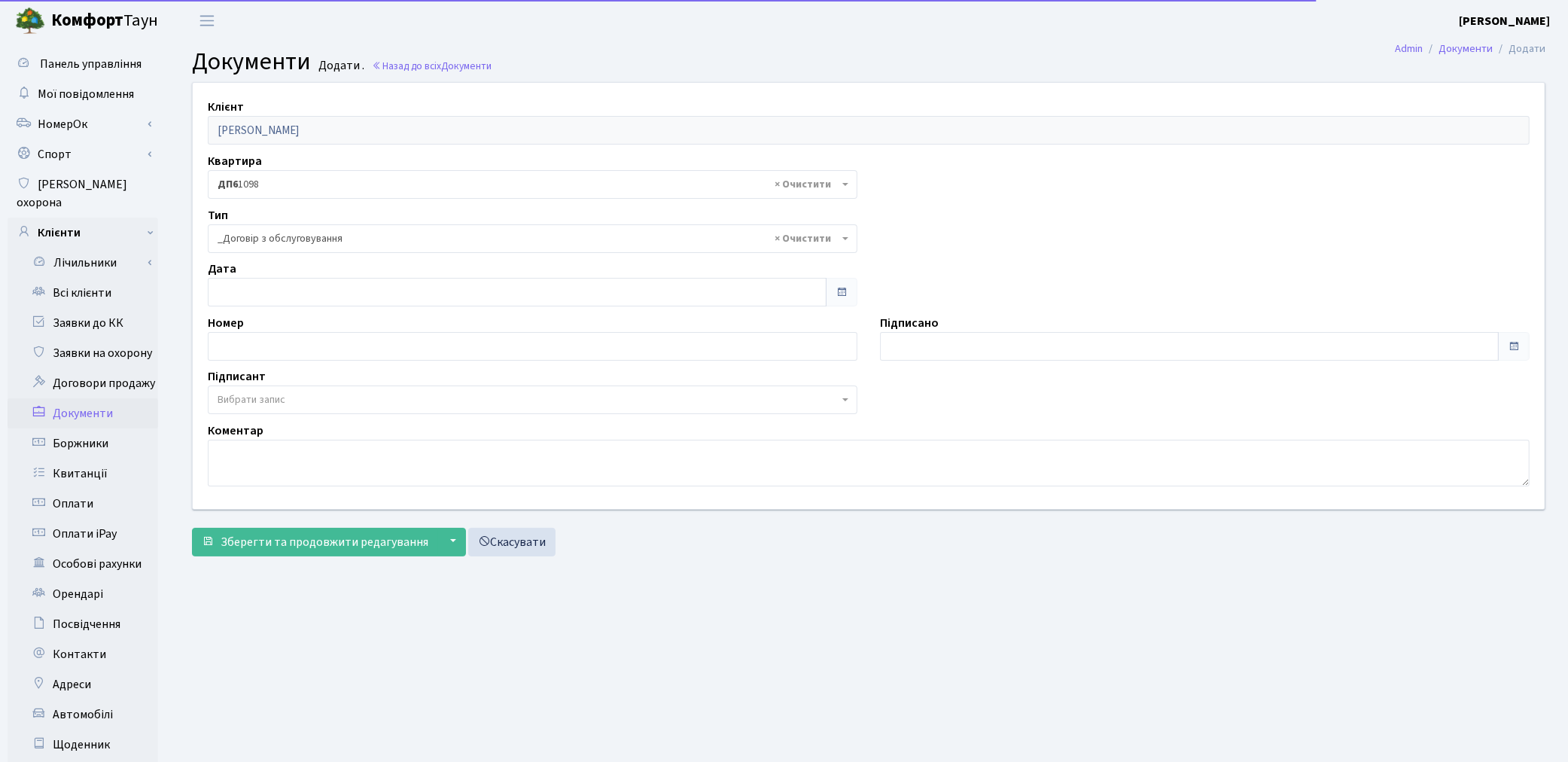
click at [290, 392] on span "Вибрати запис" at bounding box center [528, 399] width 621 height 15
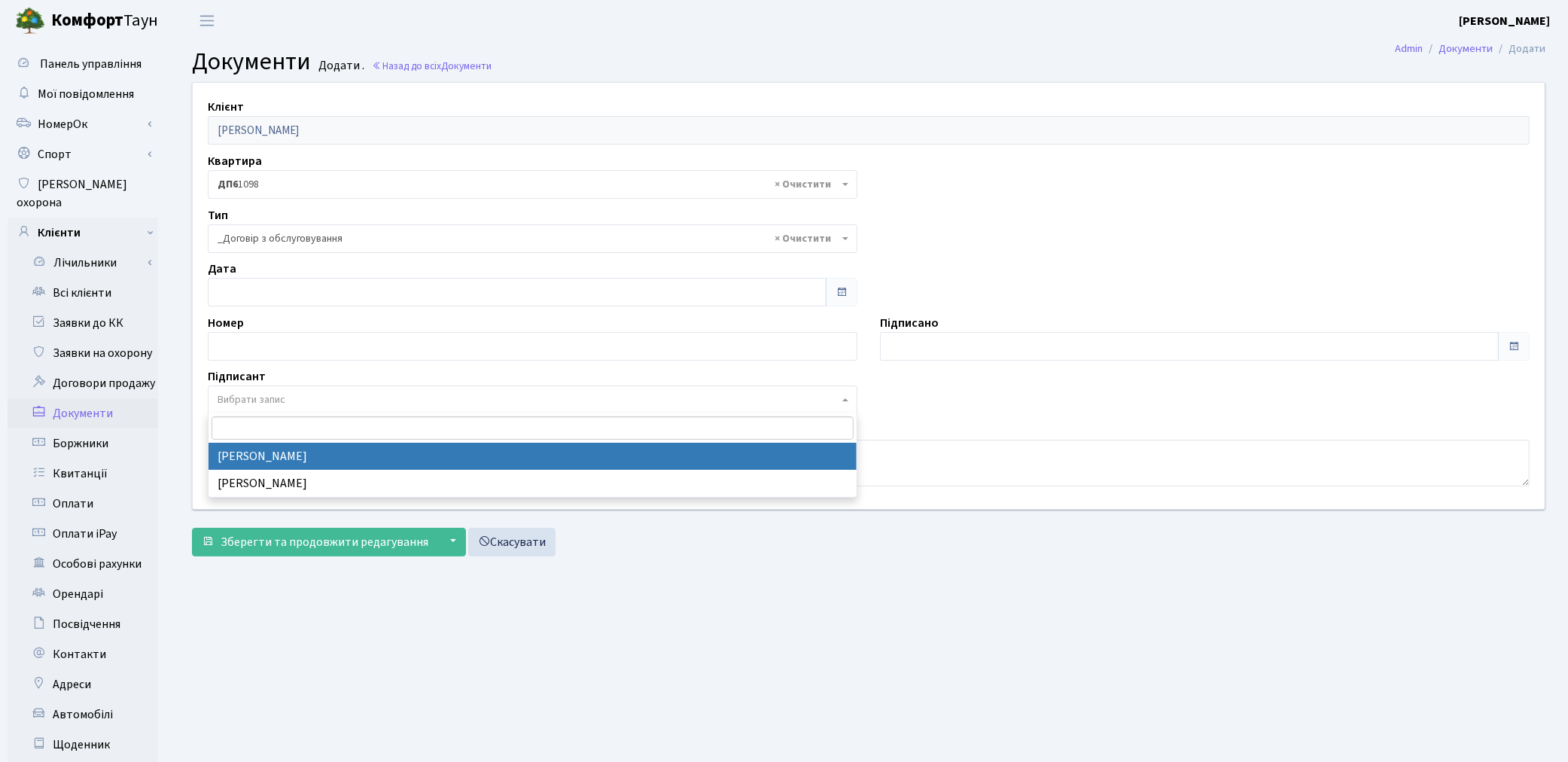
select select "74"
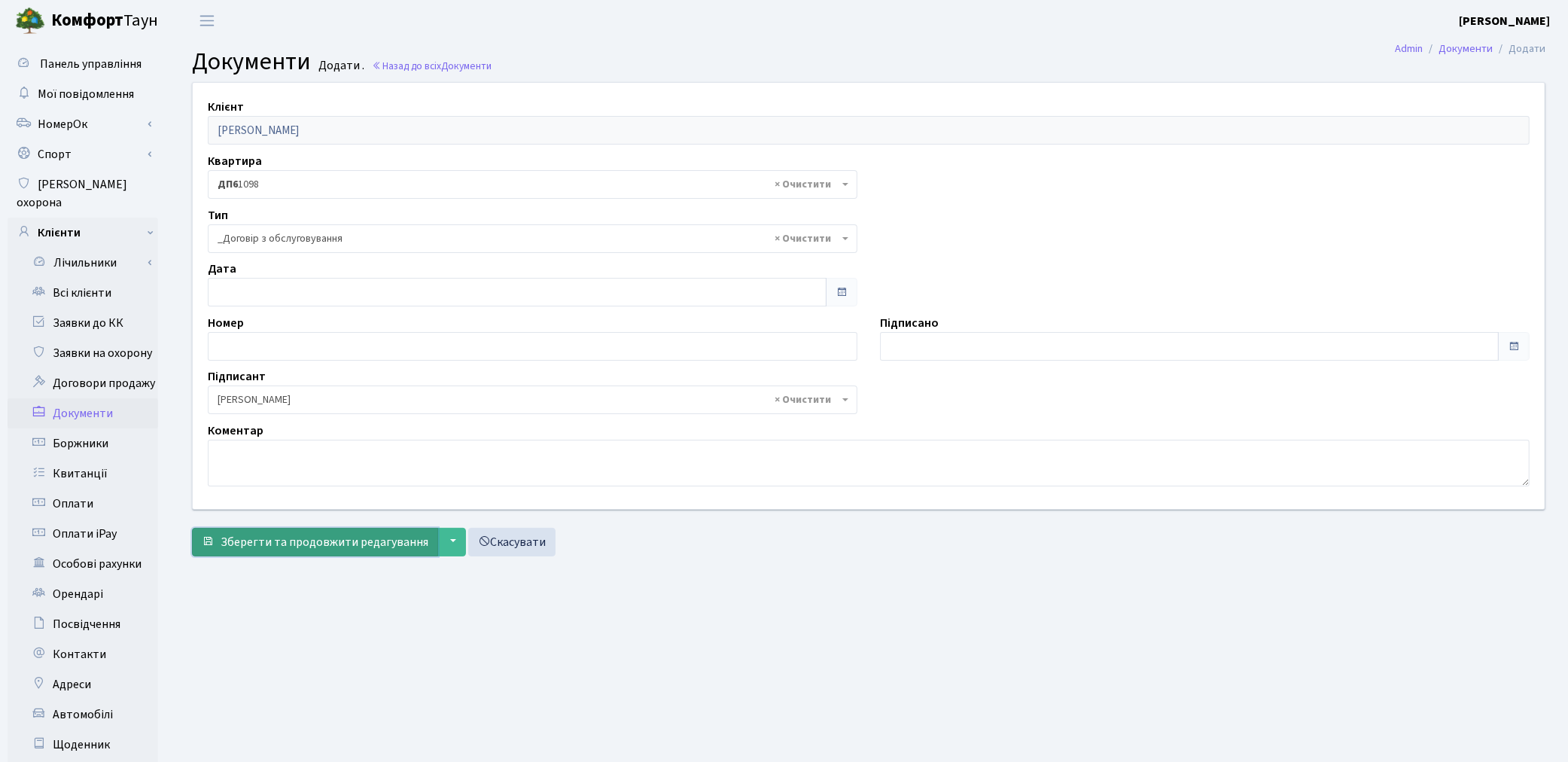
click at [303, 545] on span "Зберегти та продовжити редагування" at bounding box center [324, 541] width 208 height 16
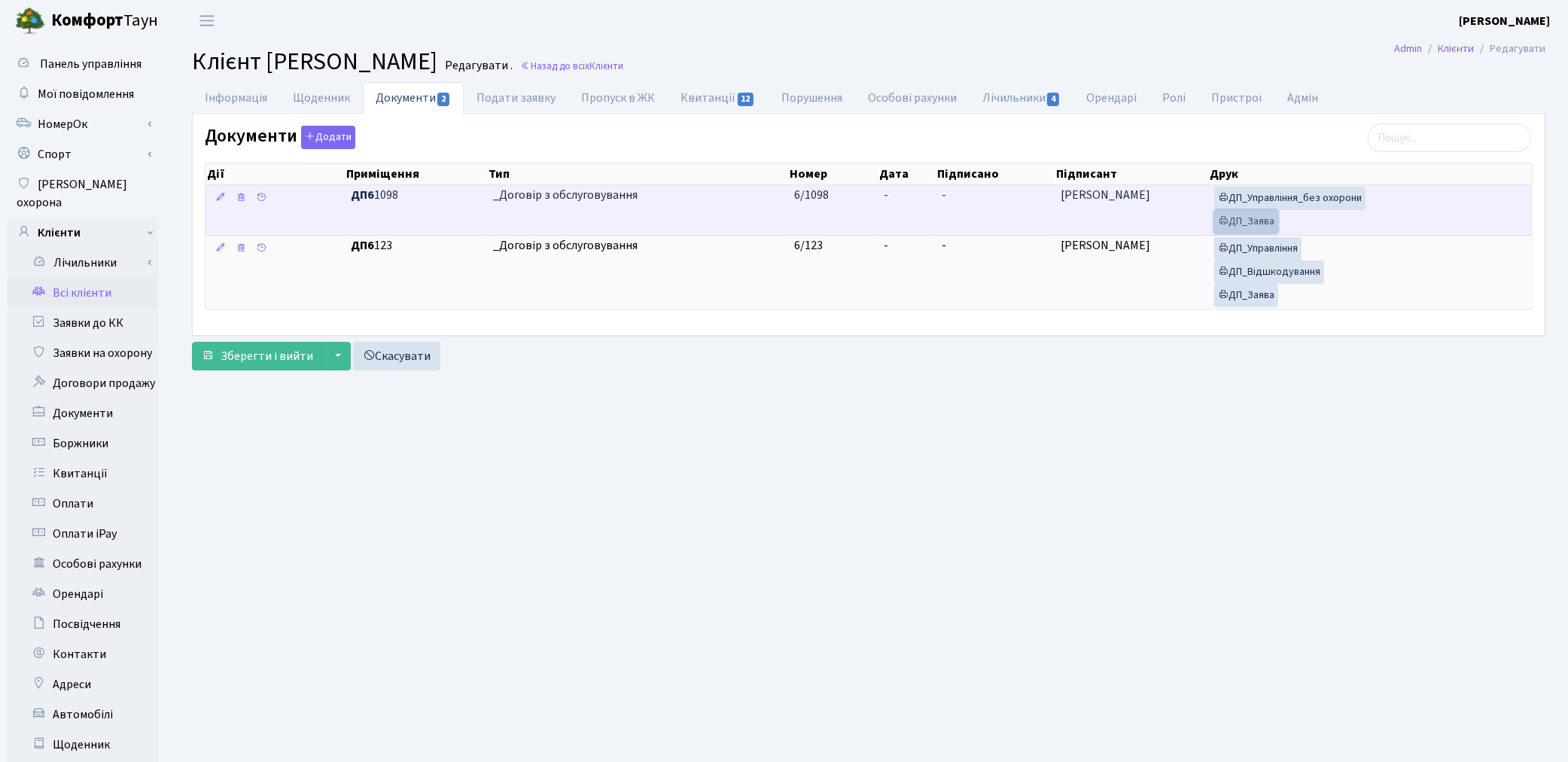
click at [1267, 226] on link "ДП_Заява" at bounding box center [1246, 222] width 64 height 23
click at [1265, 204] on link "ДП_Управління_без охорони" at bounding box center [1290, 198] width 152 height 23
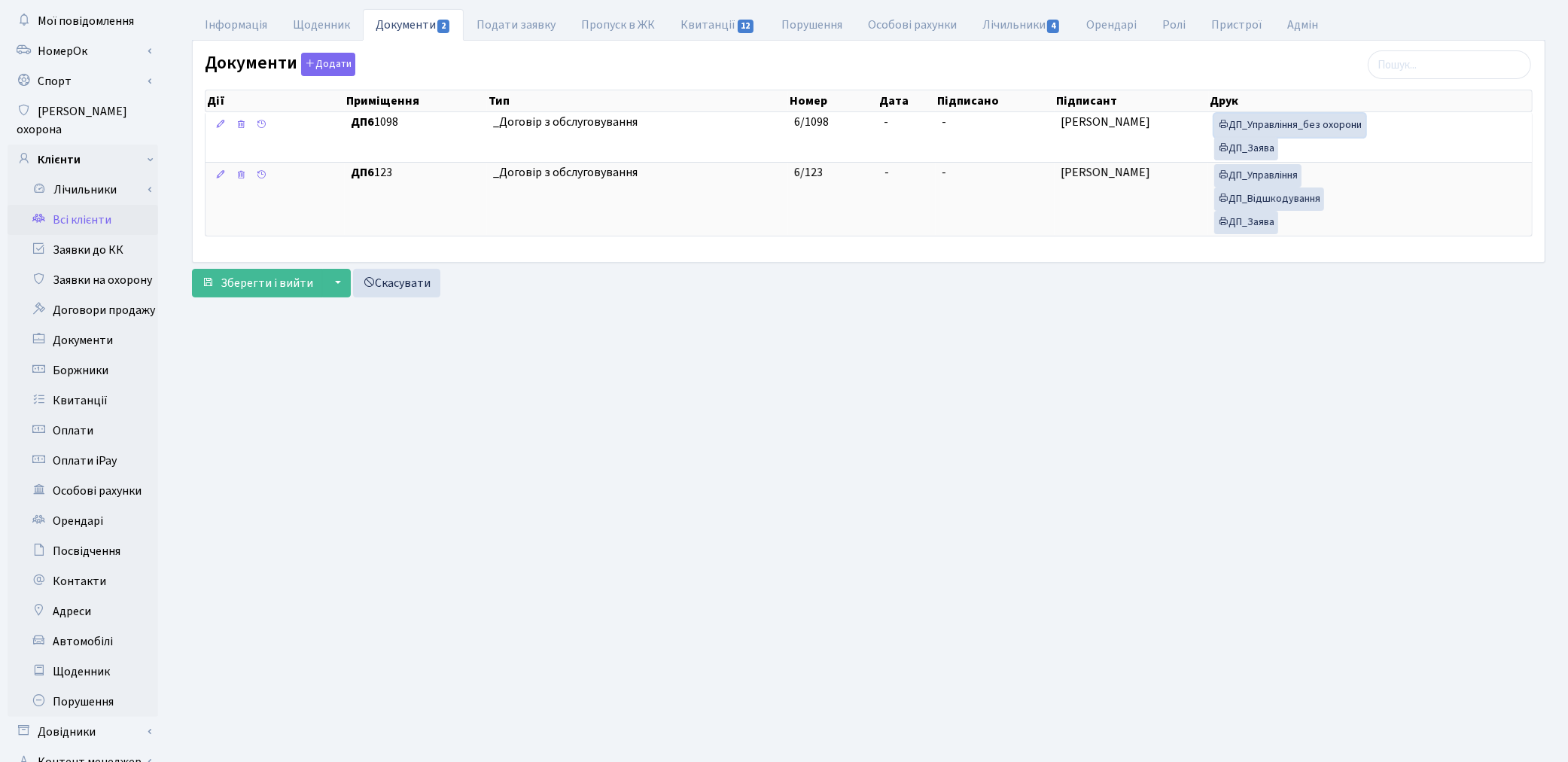
scroll to position [175, 0]
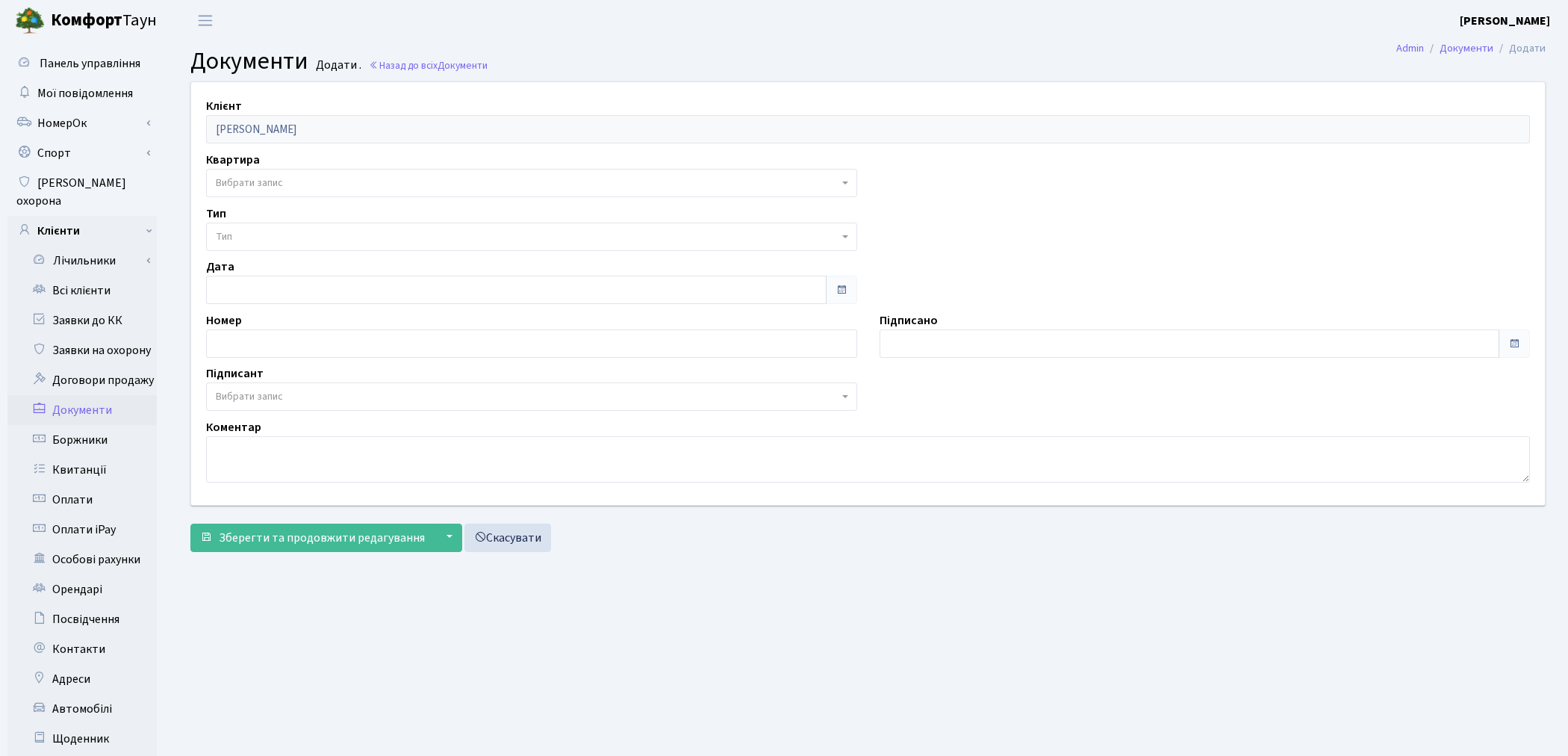
select select "177245"
select select "74"
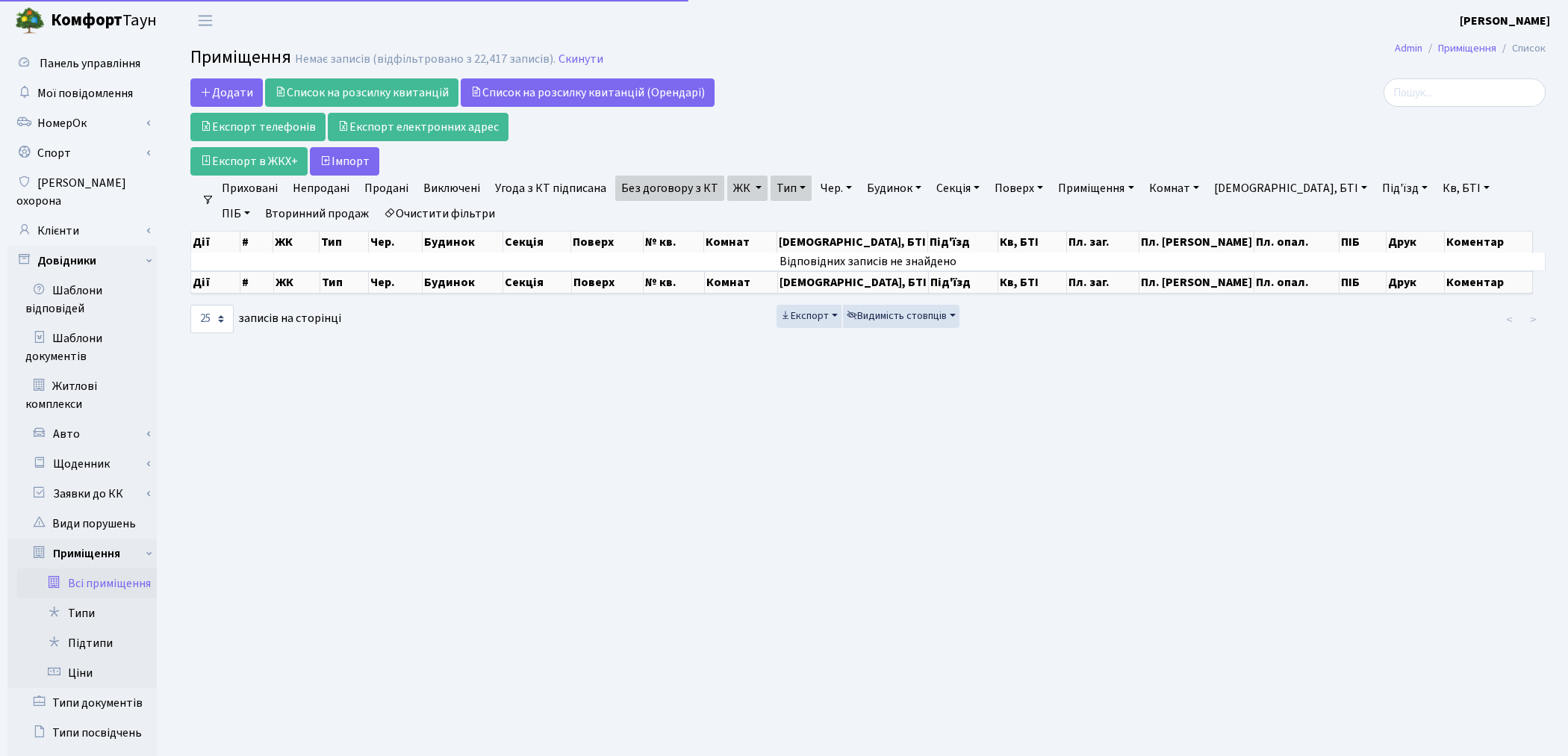
select select "25"
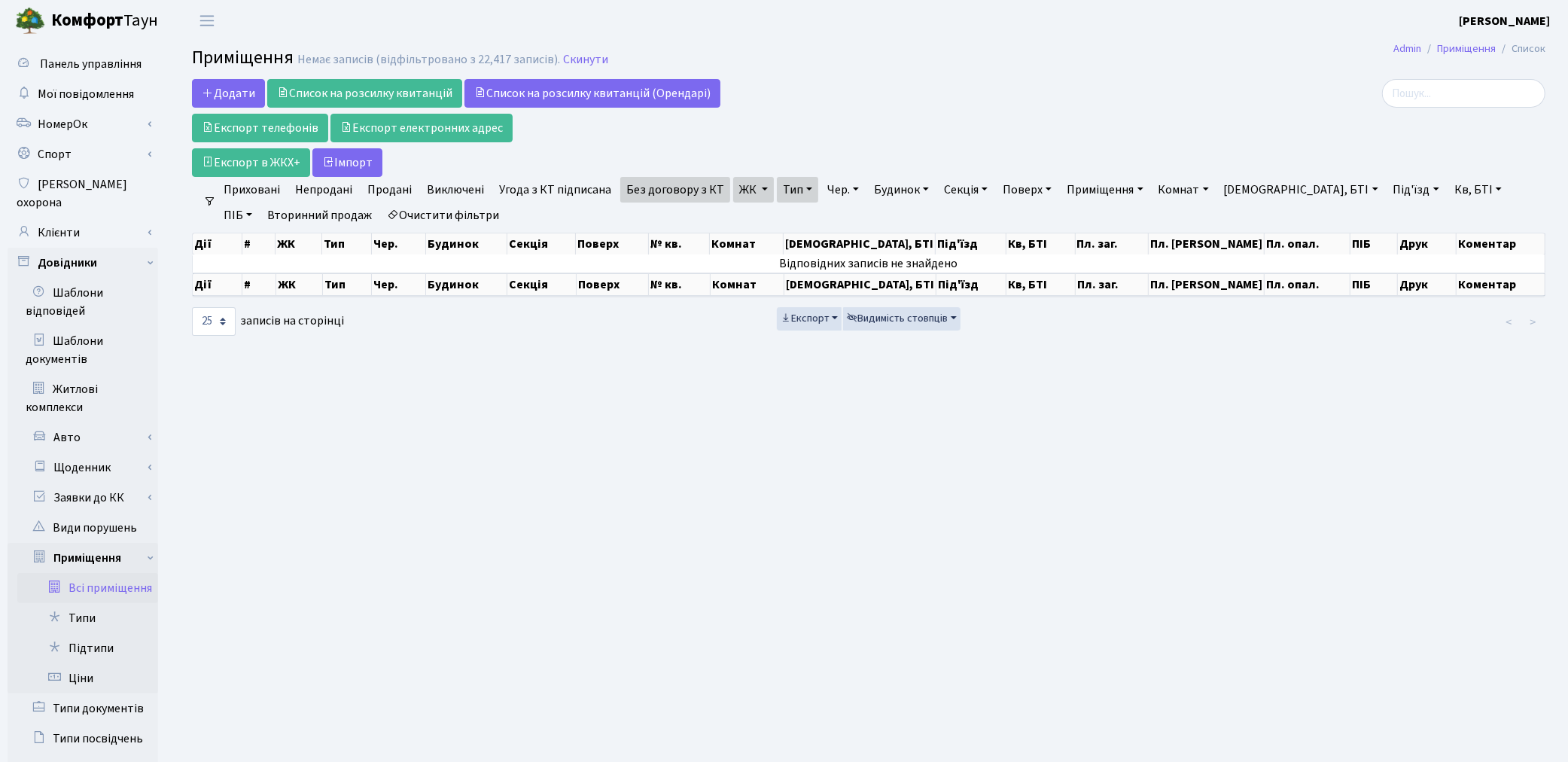
click at [422, 211] on link "Очистити фільтри" at bounding box center [443, 215] width 124 height 26
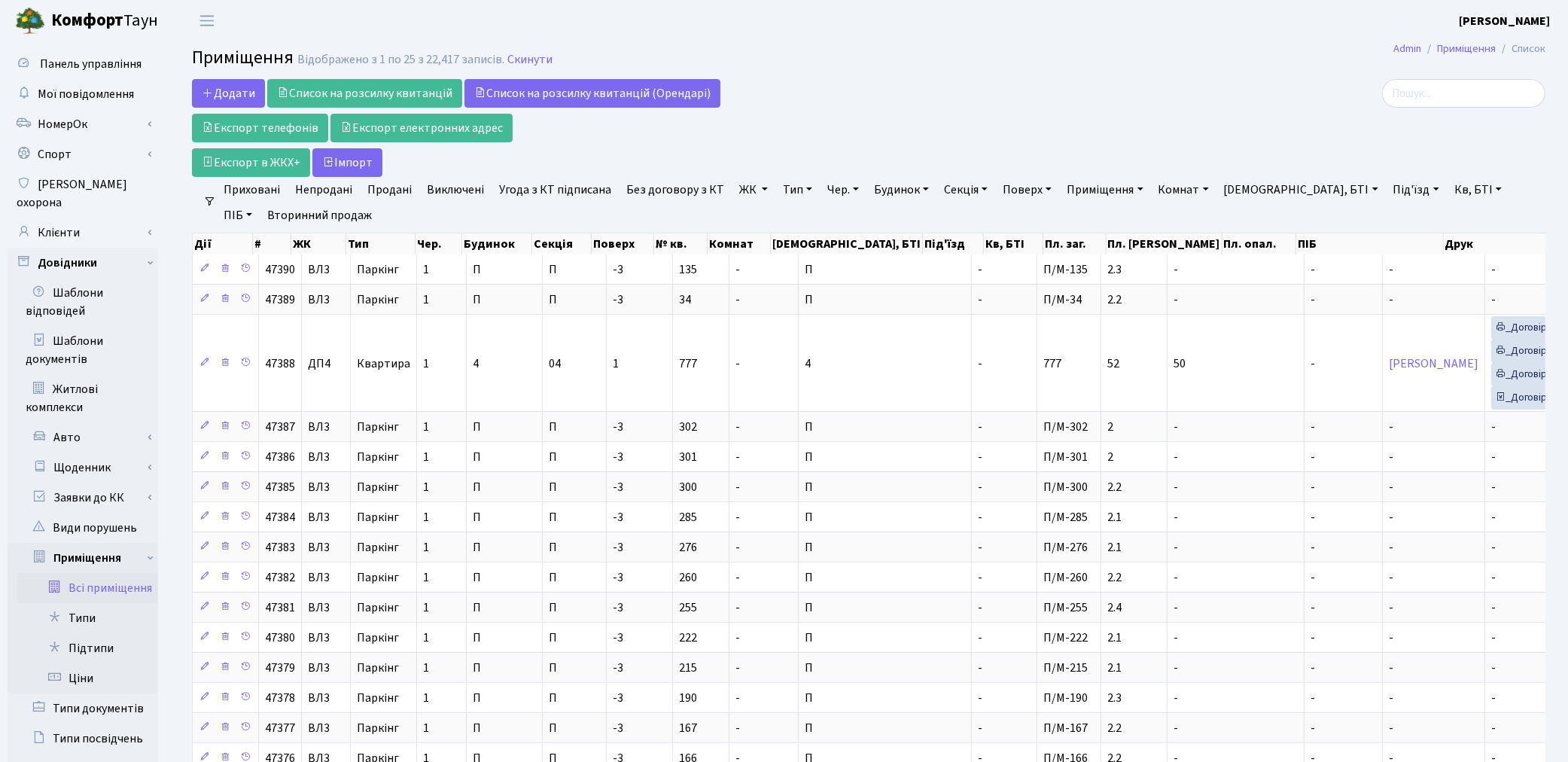
click at [746, 184] on link "ЖК" at bounding box center [753, 190] width 41 height 26
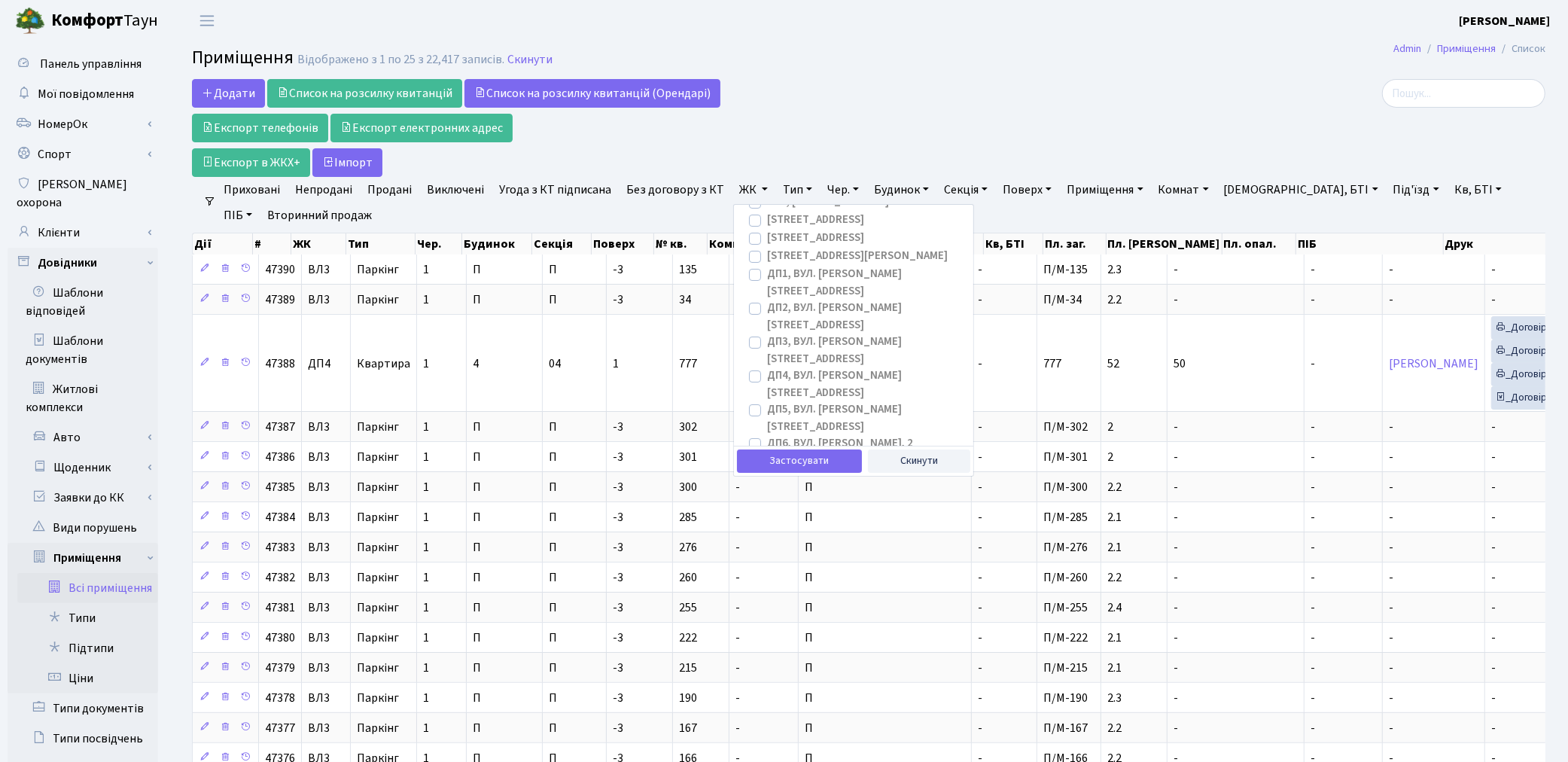
scroll to position [334, 0]
click at [767, 419] on label "ДП6, вул. Родини Крістерів, 2" at bounding box center [840, 428] width 146 height 17
click at [767, 419] on input "ДП6, вул. Родини Крістерів, 2" at bounding box center [772, 423] width 9 height 9
checkbox input "true"
click at [786, 463] on button "Застосувати" at bounding box center [799, 460] width 125 height 23
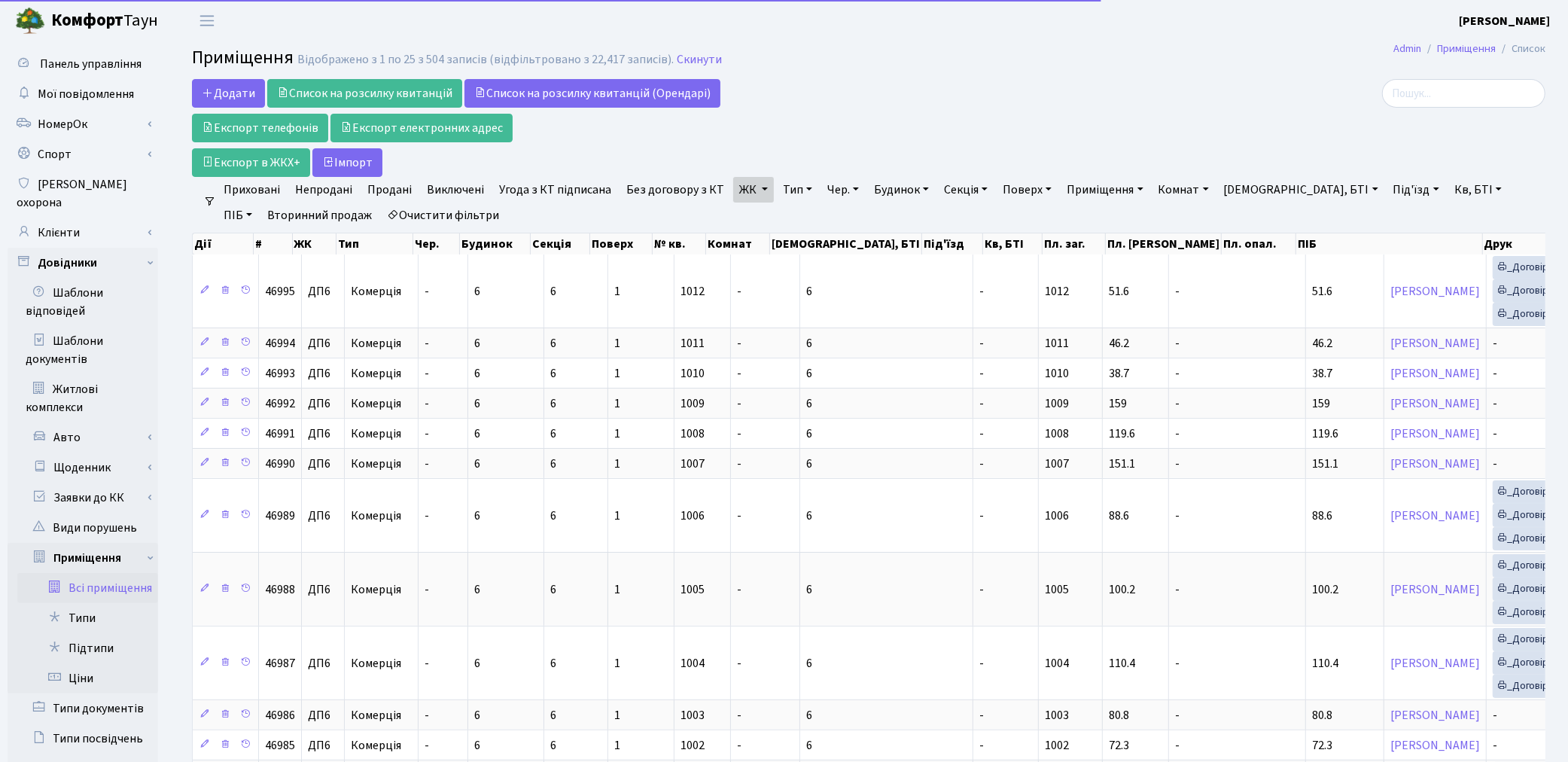
click at [791, 199] on link "Тип" at bounding box center [797, 190] width 41 height 26
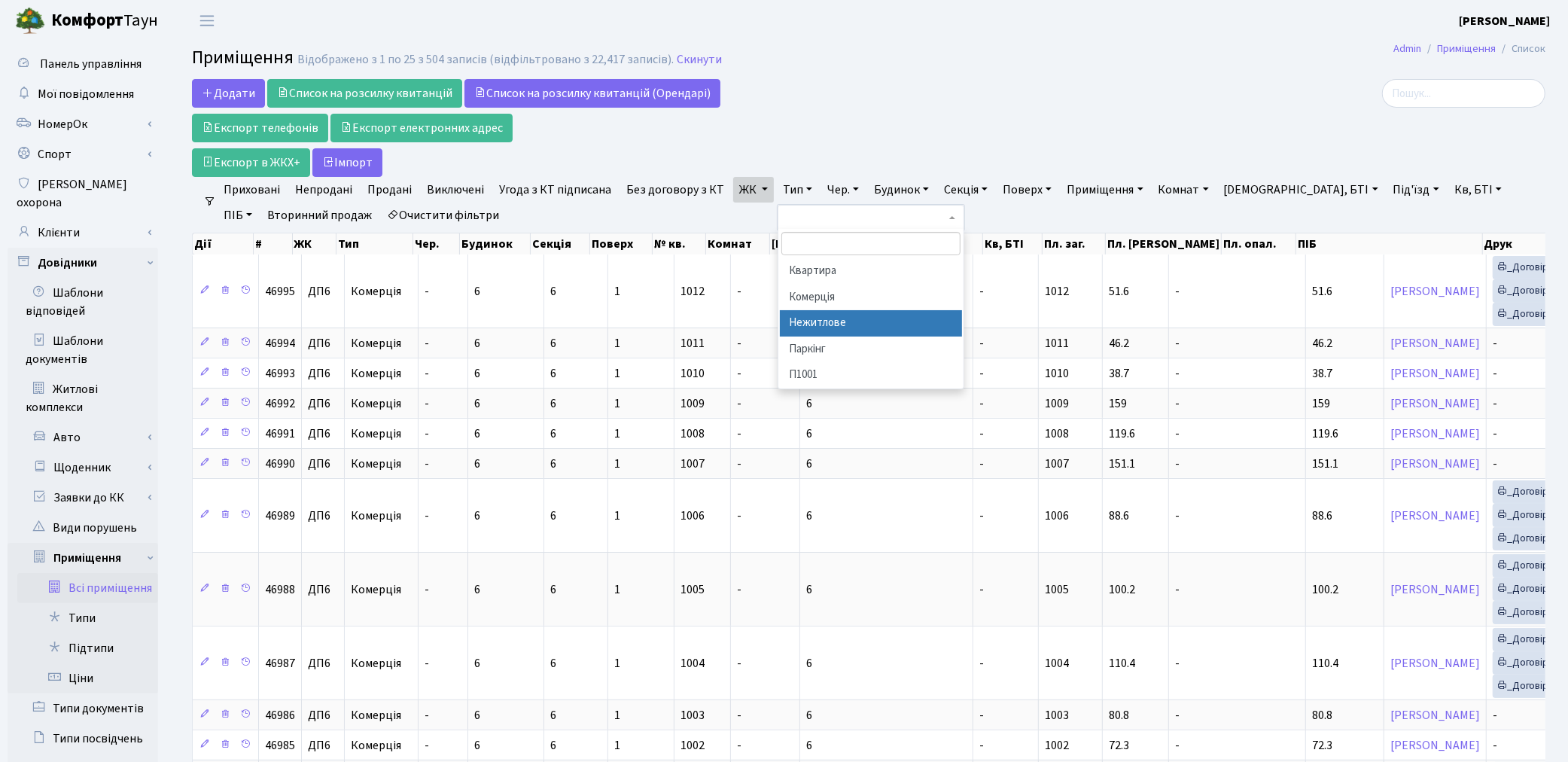
click at [834, 324] on li "Нежитлове" at bounding box center [871, 323] width 182 height 27
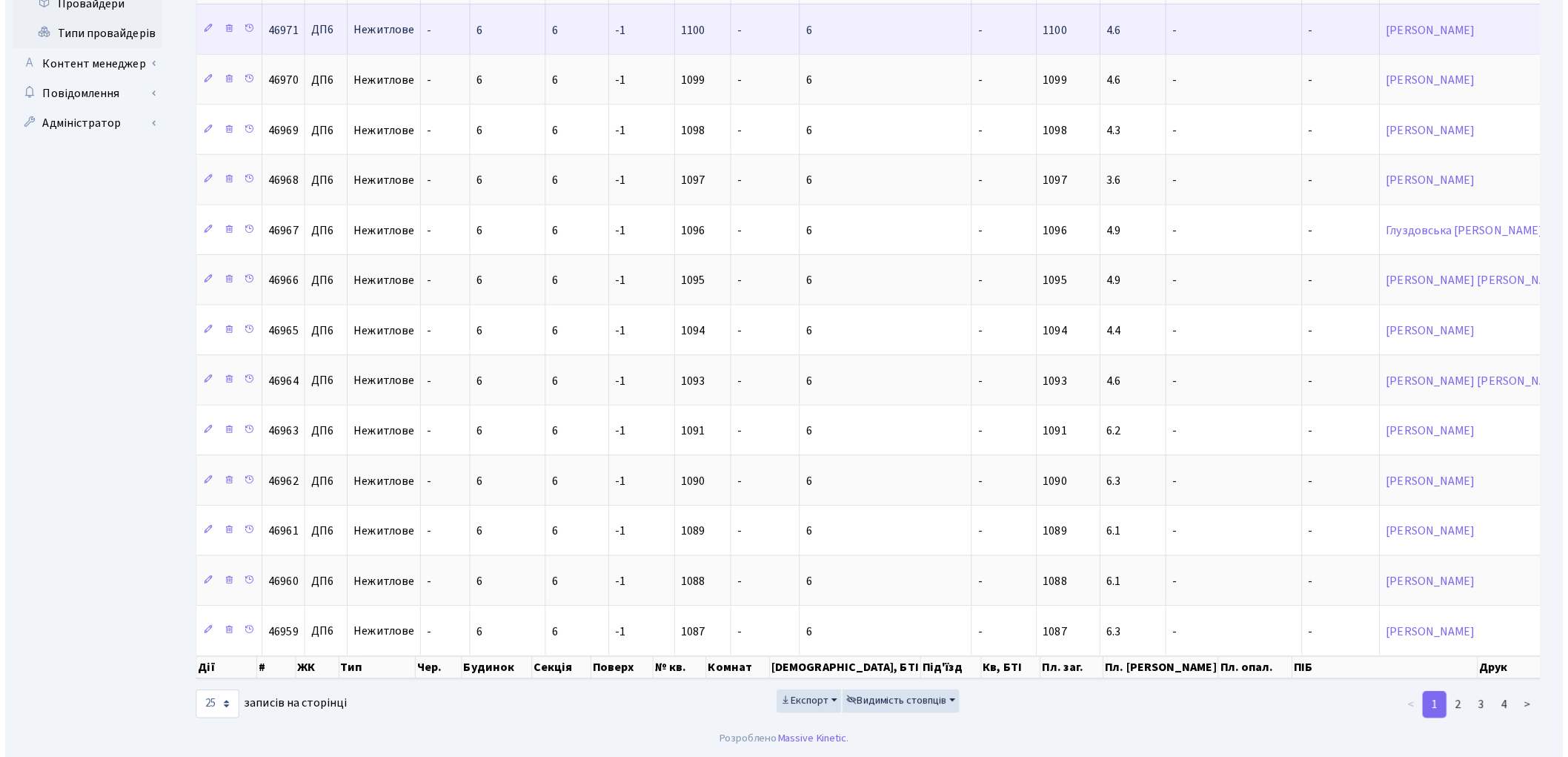
scroll to position [857, 0]
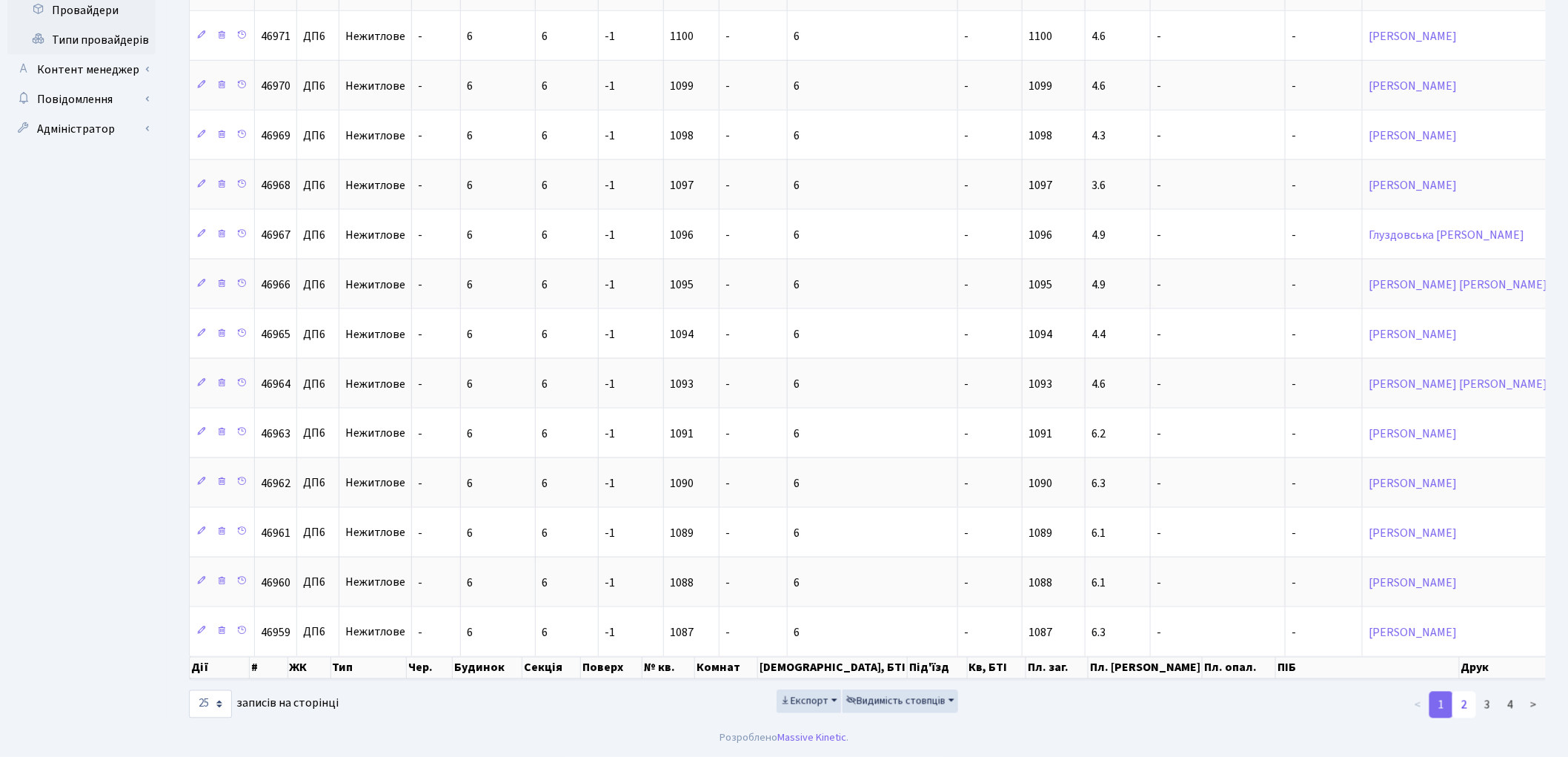
click at [1465, 708] on link "2" at bounding box center [1464, 704] width 24 height 26
click at [1488, 706] on link "3" at bounding box center [1487, 704] width 24 height 26
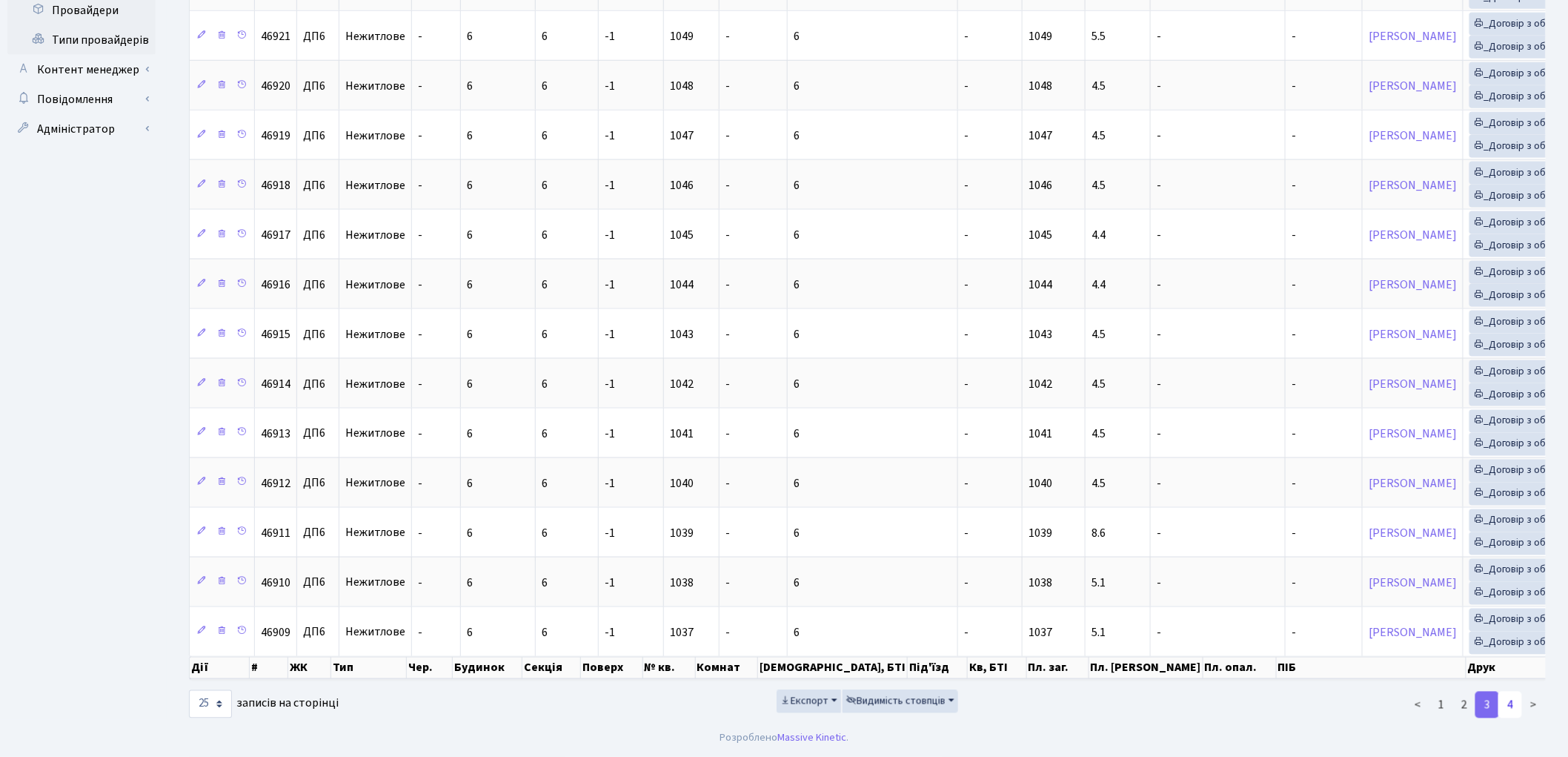
click at [1509, 709] on link "4" at bounding box center [1510, 704] width 24 height 26
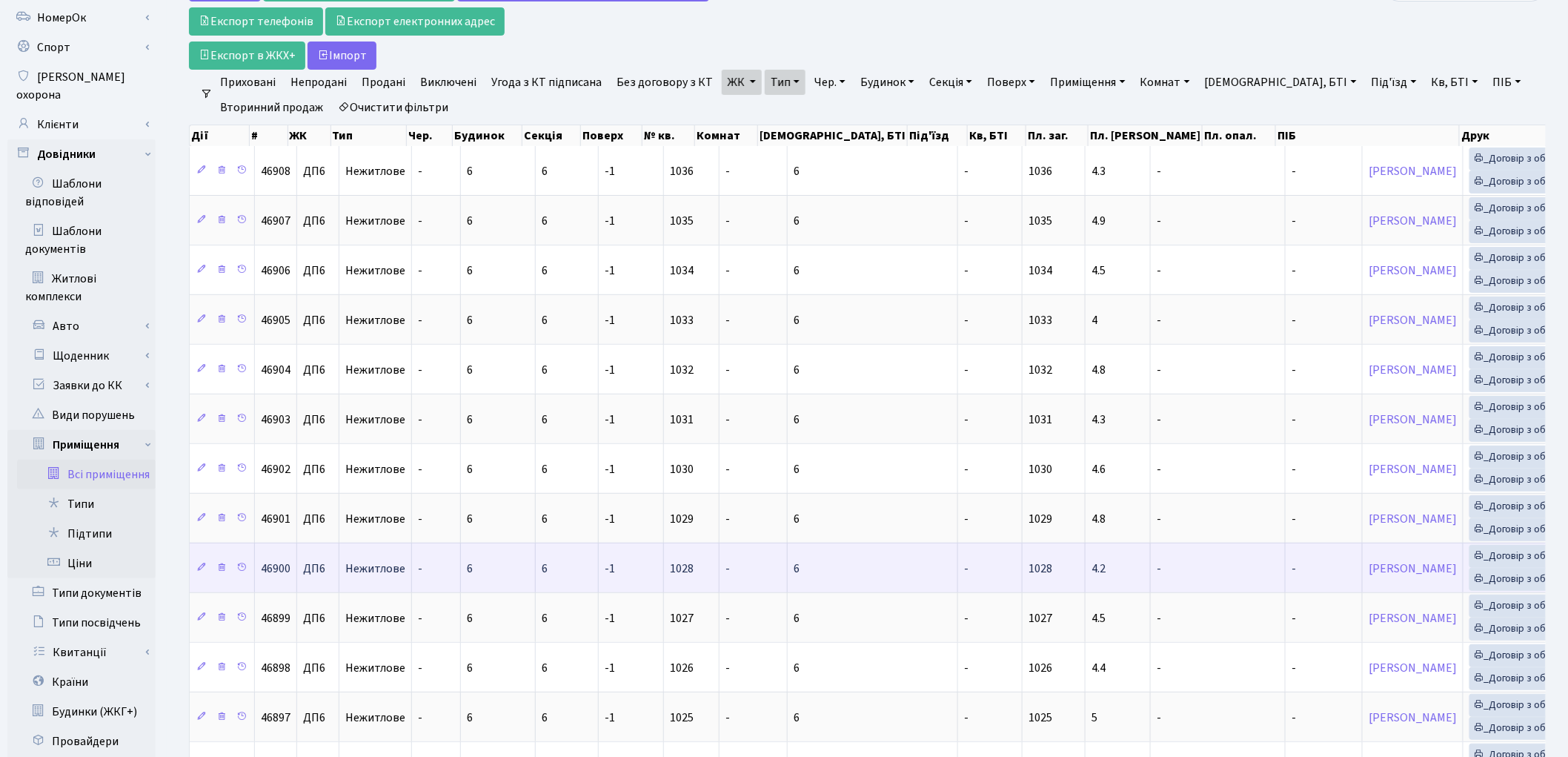
scroll to position [0, 0]
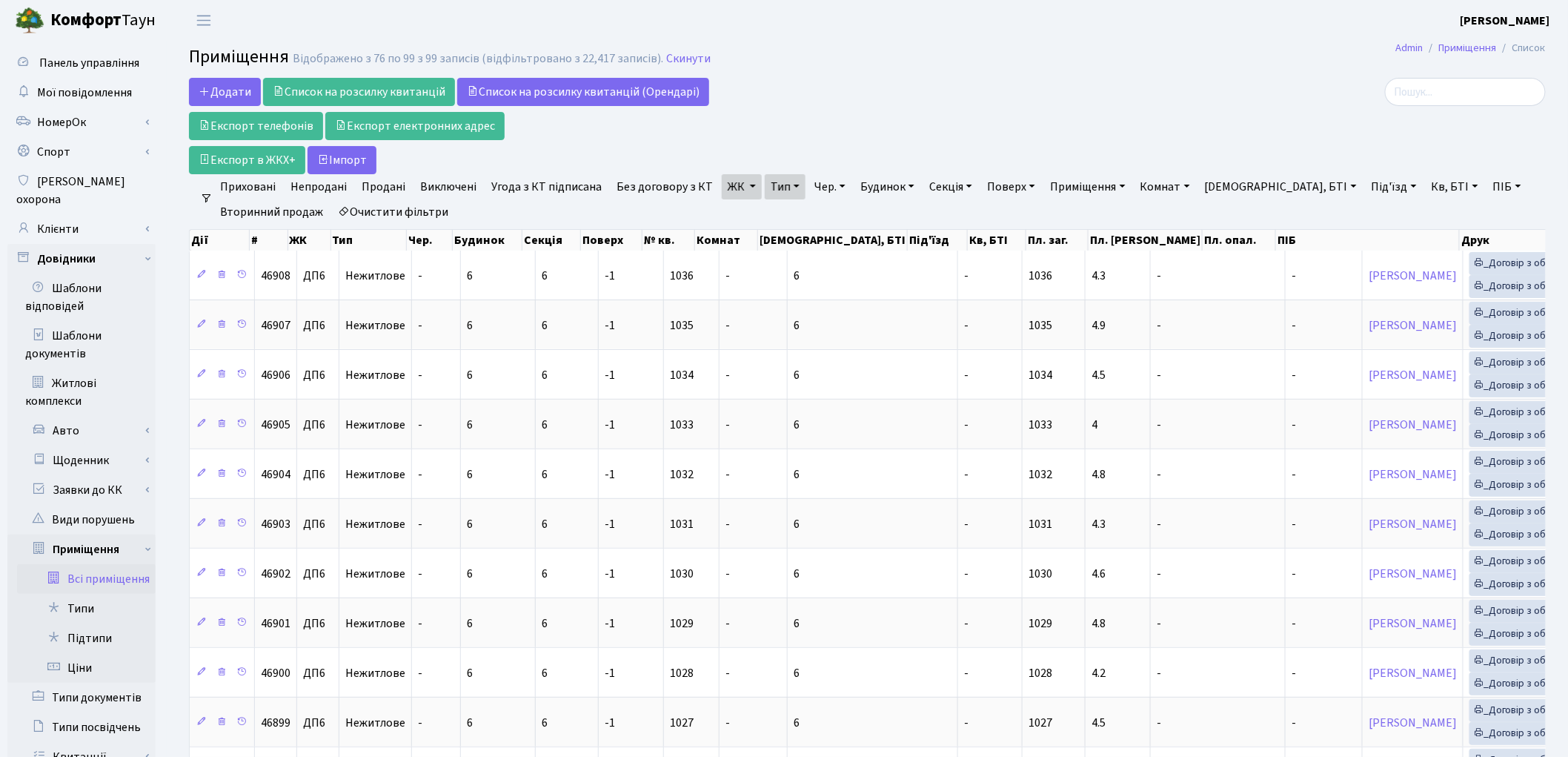
click at [998, 92] on div "Додати Список на розсилку квитанцій Список на розсилку квитанцій (Орендарі) Екс…" at bounding box center [638, 126] width 898 height 97
click at [1044, 56] on h2 "Приміщення Відображено з 76 по 99 з 99 записів (відфільтровано з 22,417 записів…" at bounding box center [867, 59] width 1357 height 25
click at [67, 219] on link "Клієнти" at bounding box center [81, 228] width 148 height 30
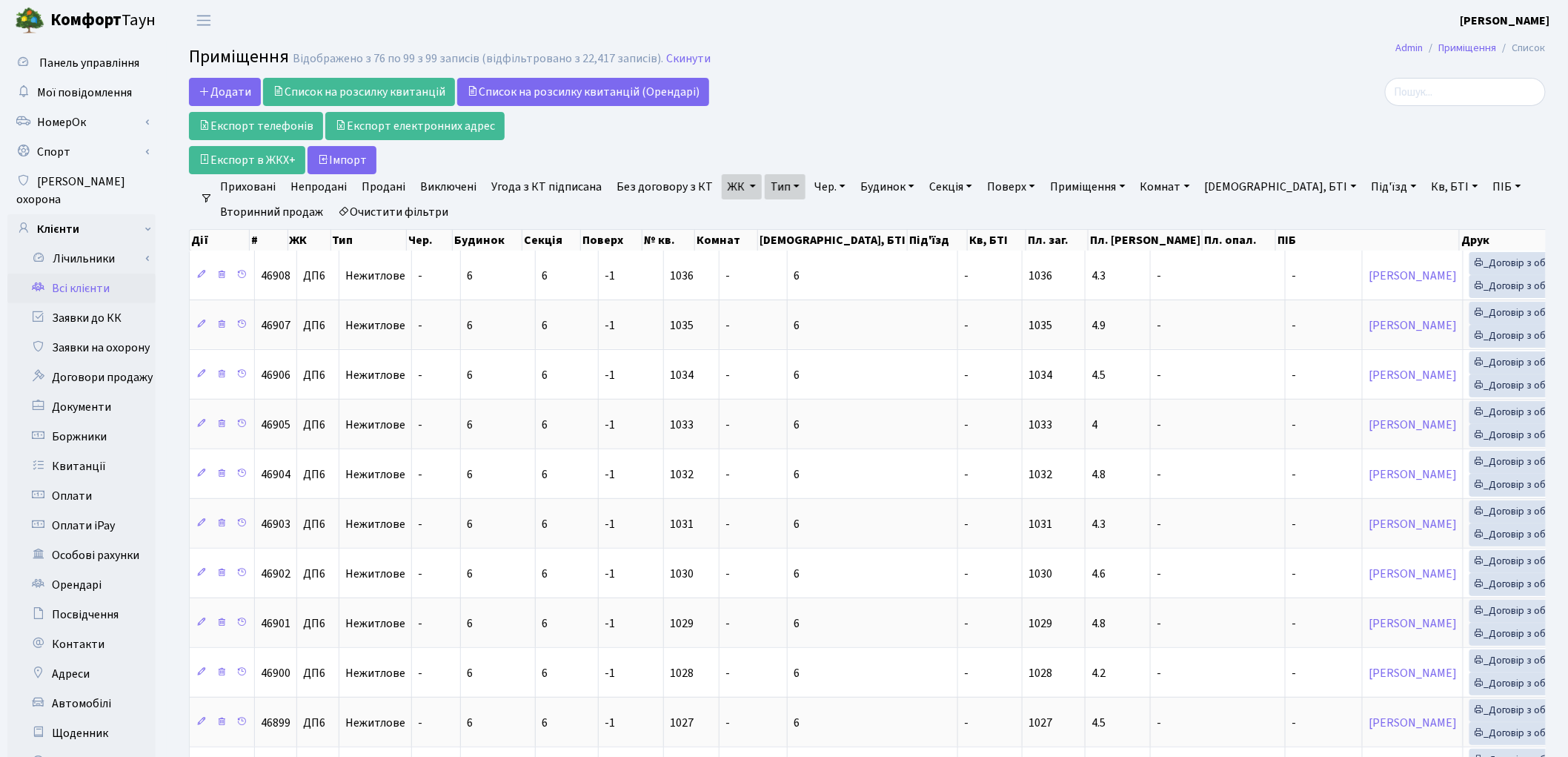
click at [76, 273] on link "Всі клієнти" at bounding box center [81, 288] width 148 height 30
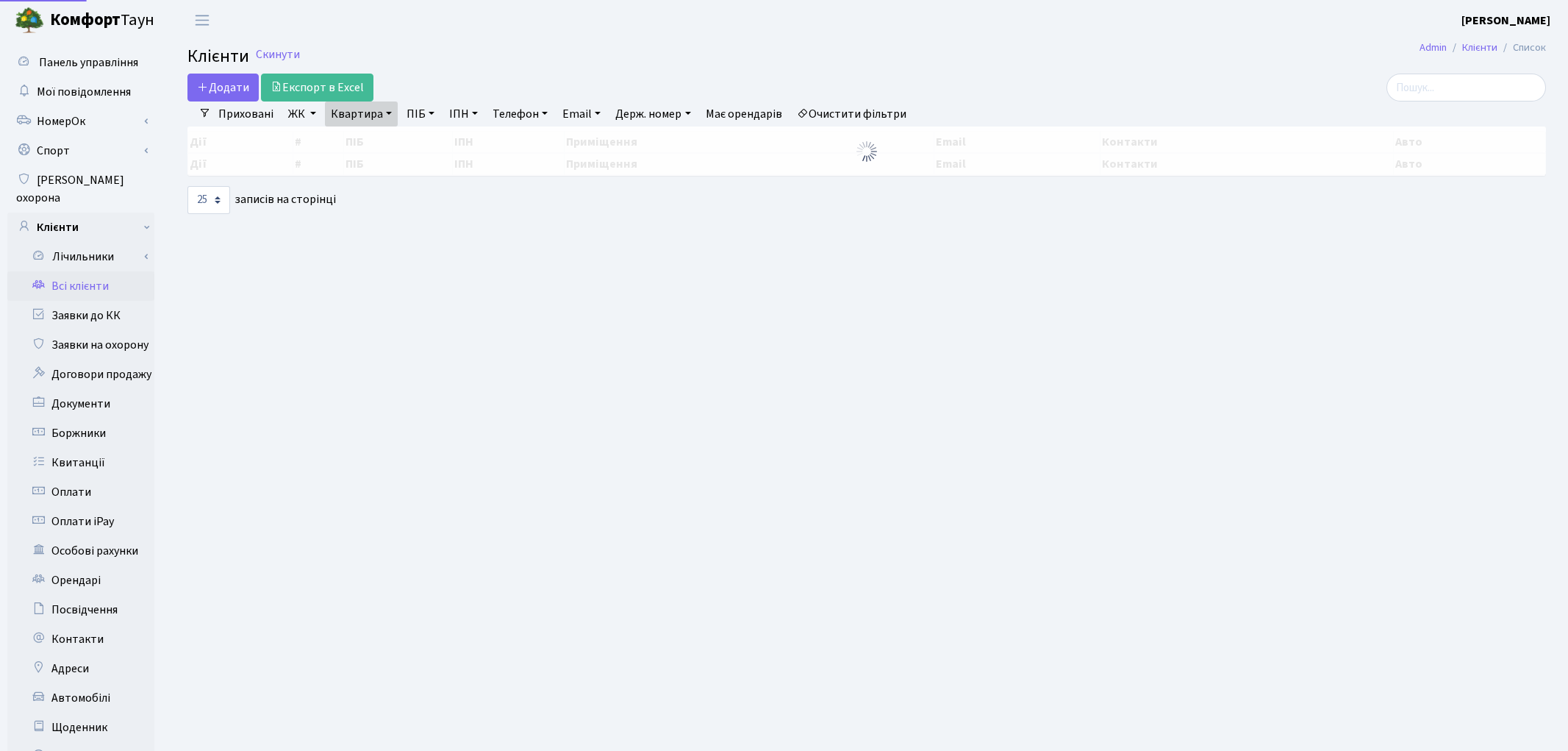
select select "25"
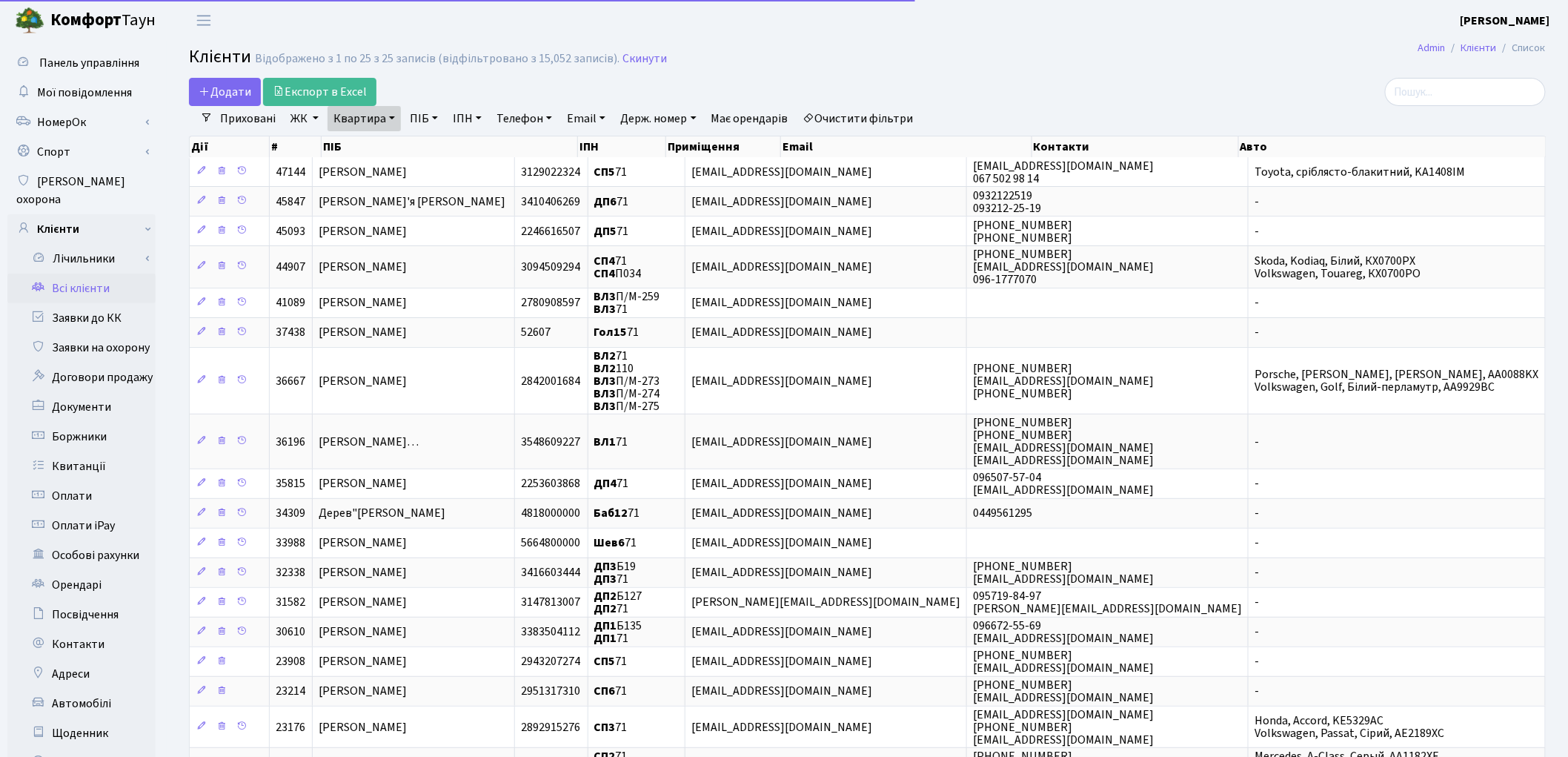
click at [920, 114] on link "Очистити фільтри" at bounding box center [859, 119] width 122 height 25
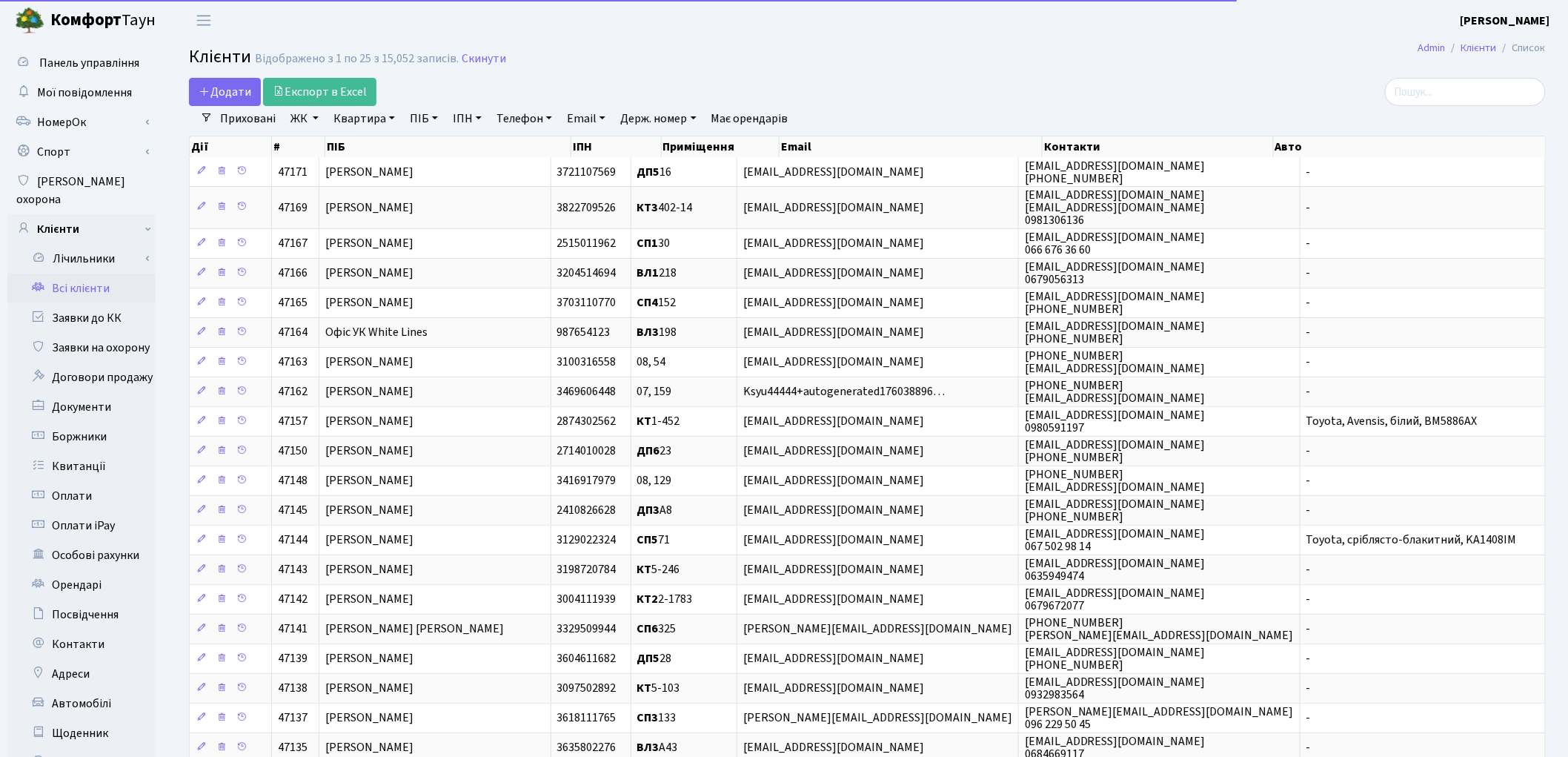
click at [412, 120] on link "ПІБ" at bounding box center [423, 119] width 40 height 25
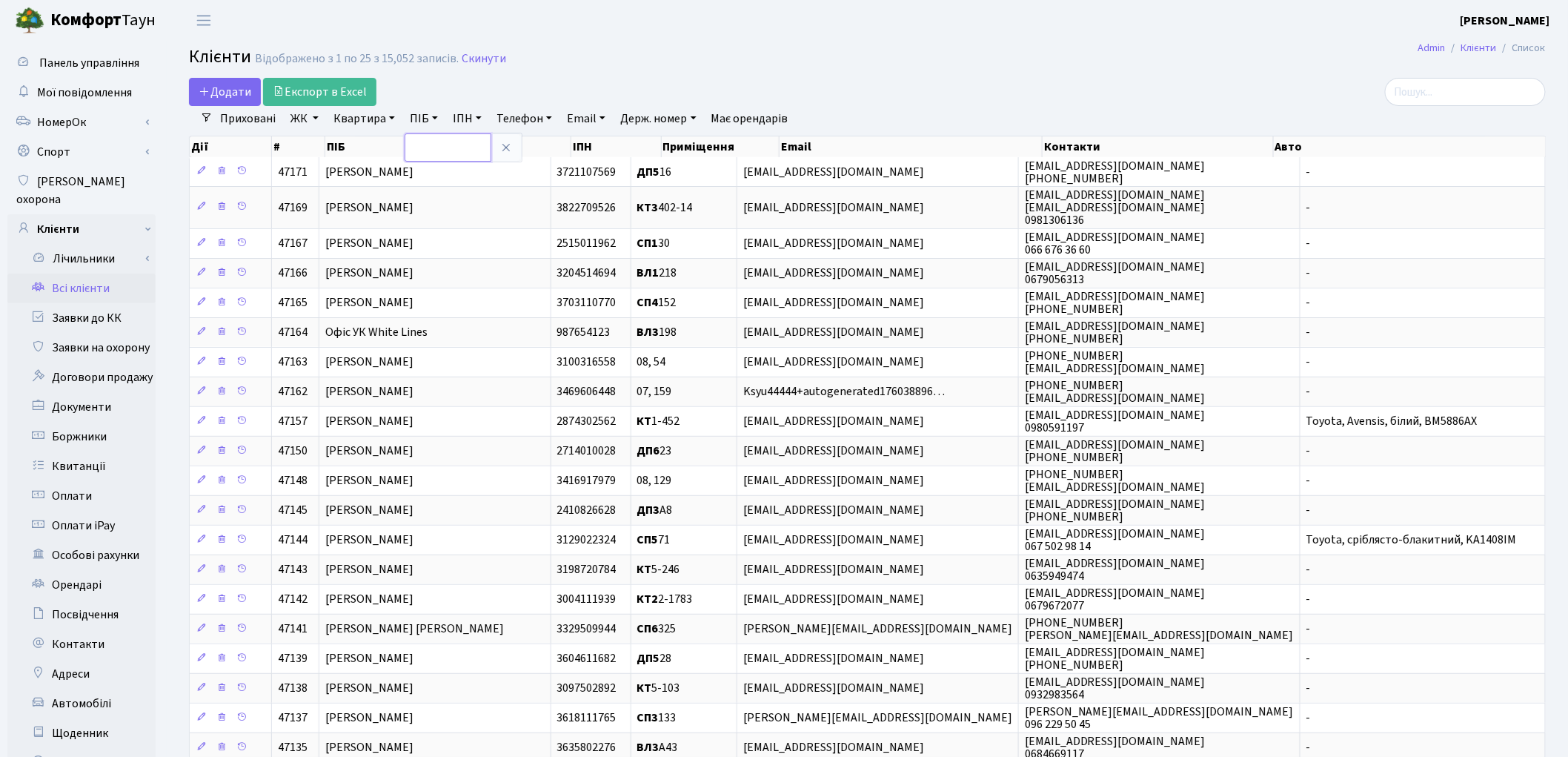
paste input "[PERSON_NAME]"
type input "[PERSON_NAME]"
click at [832, 112] on li "Очистити фільтри" at bounding box center [859, 119] width 122 height 25
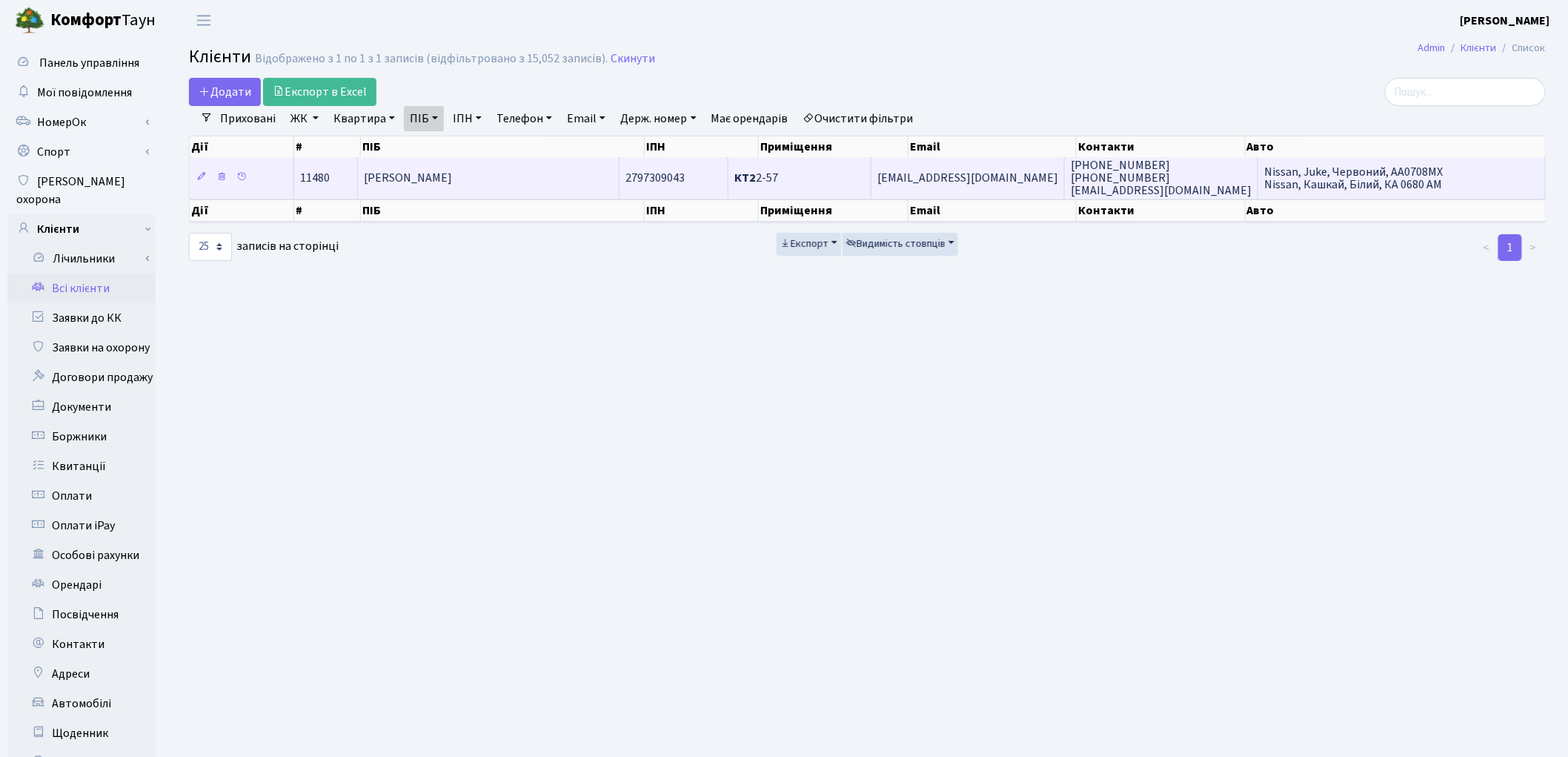
click at [452, 171] on span "[PERSON_NAME]" at bounding box center [408, 177] width 88 height 16
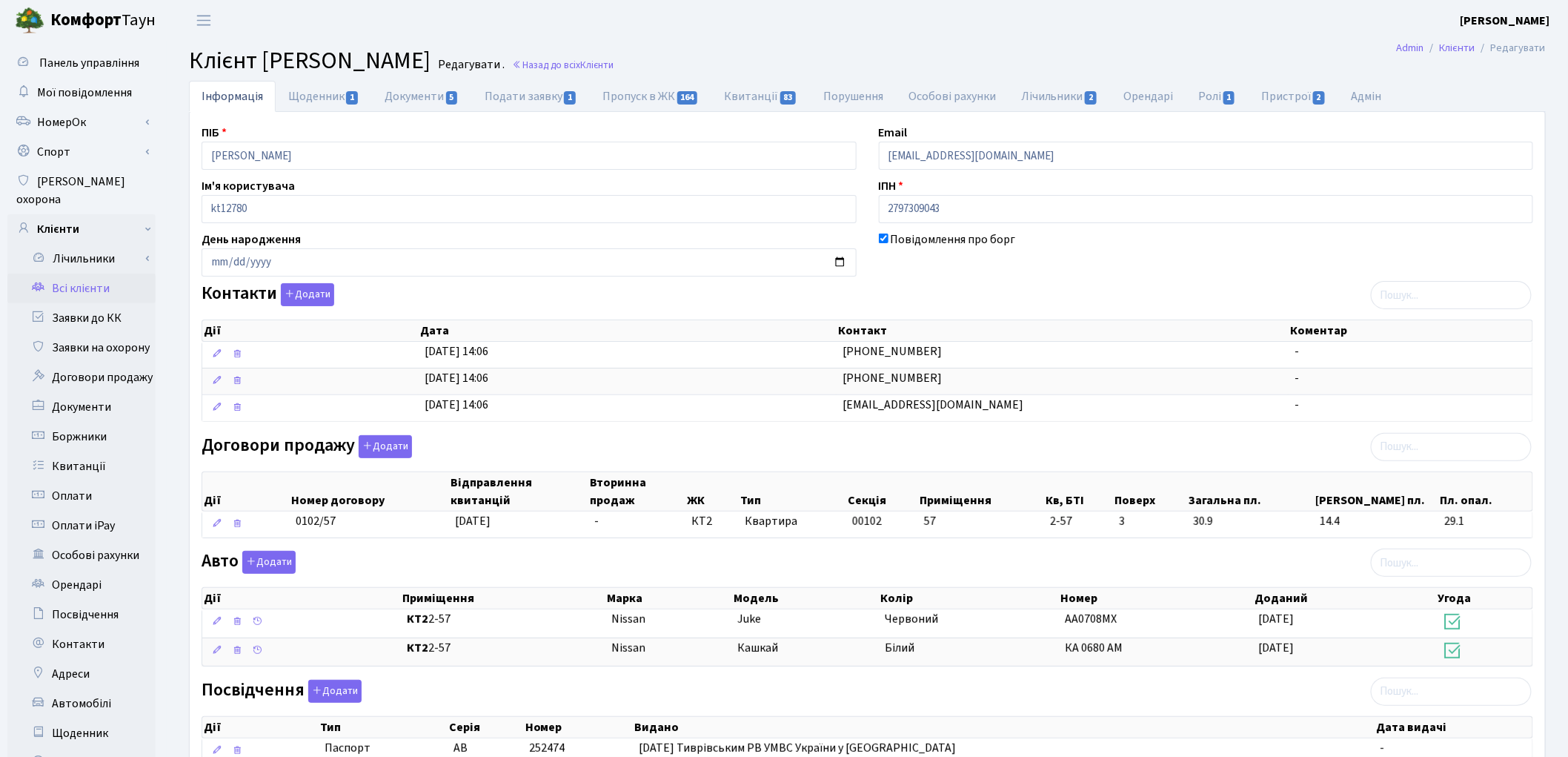
click at [1327, 250] on div "Повідомлення про борг" at bounding box center [1207, 254] width 677 height 46
click at [371, 446] on icon "button" at bounding box center [367, 446] width 10 height 10
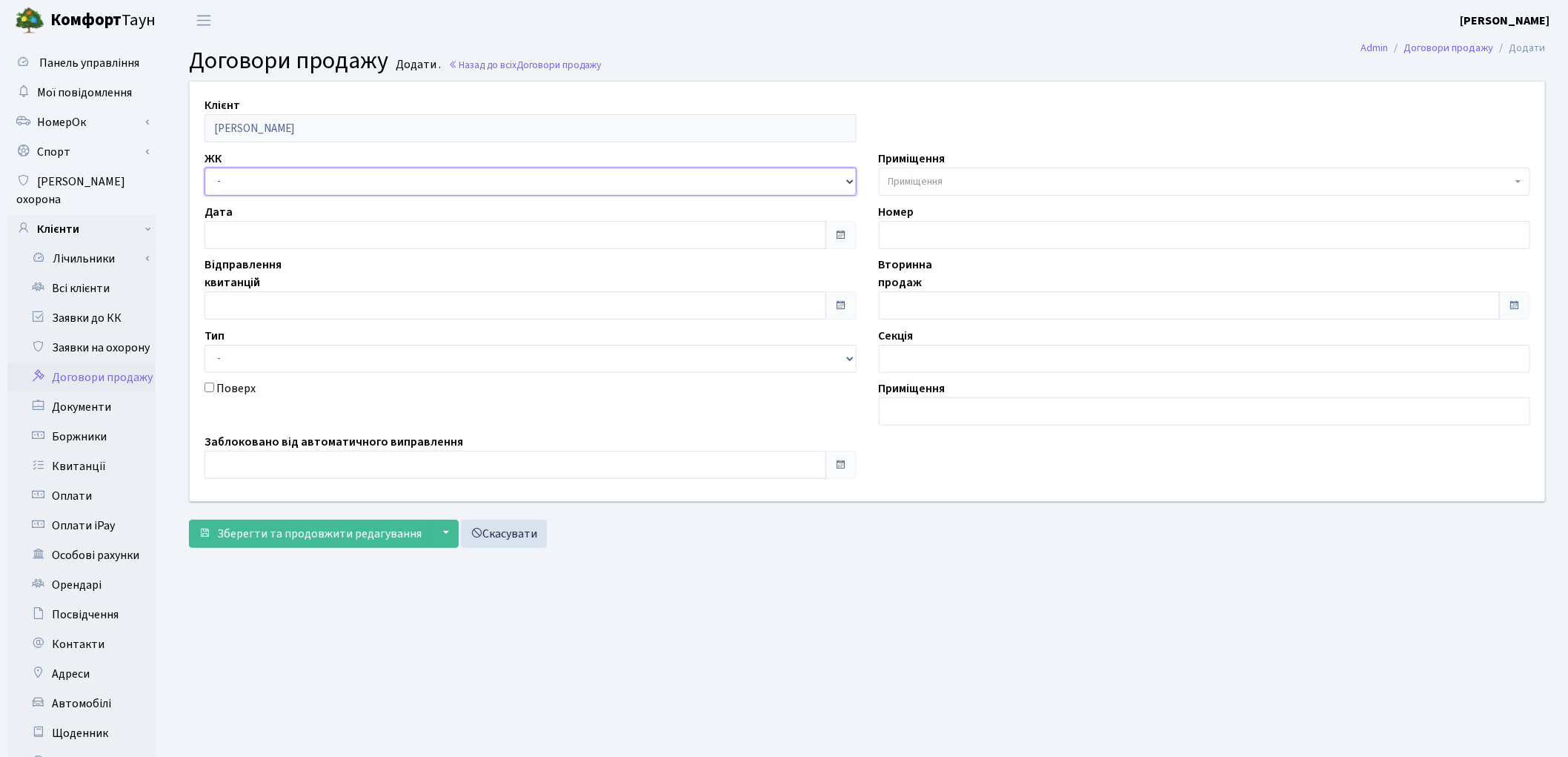
click at [271, 181] on select "- ТХ, вул. Ділова, 1/2 КТ, вул. Регенераторна, 4 КТ2, просп. Соборності, 17 КТ3…" at bounding box center [530, 181] width 652 height 28
select select "295"
click at [204, 167] on select "- ТХ, вул. Ділова, 1/2 КТ, вул. Регенераторна, 4 КТ2, просп. Соборності, 17 КТ3…" at bounding box center [530, 181] width 652 height 28
select select
click at [977, 187] on span "Приміщення" at bounding box center [1200, 181] width 624 height 14
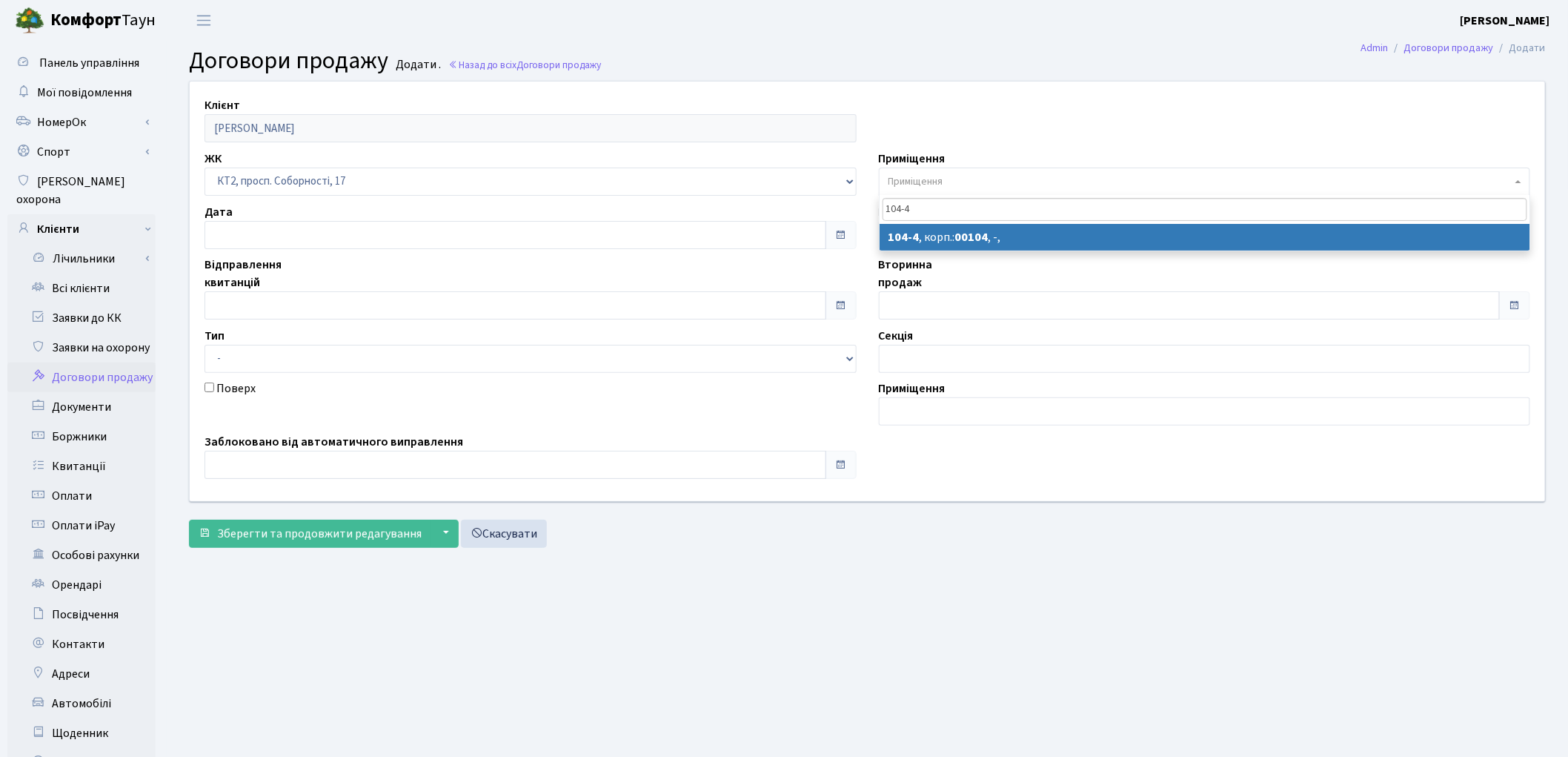
type input "104-4"
select select "16040"
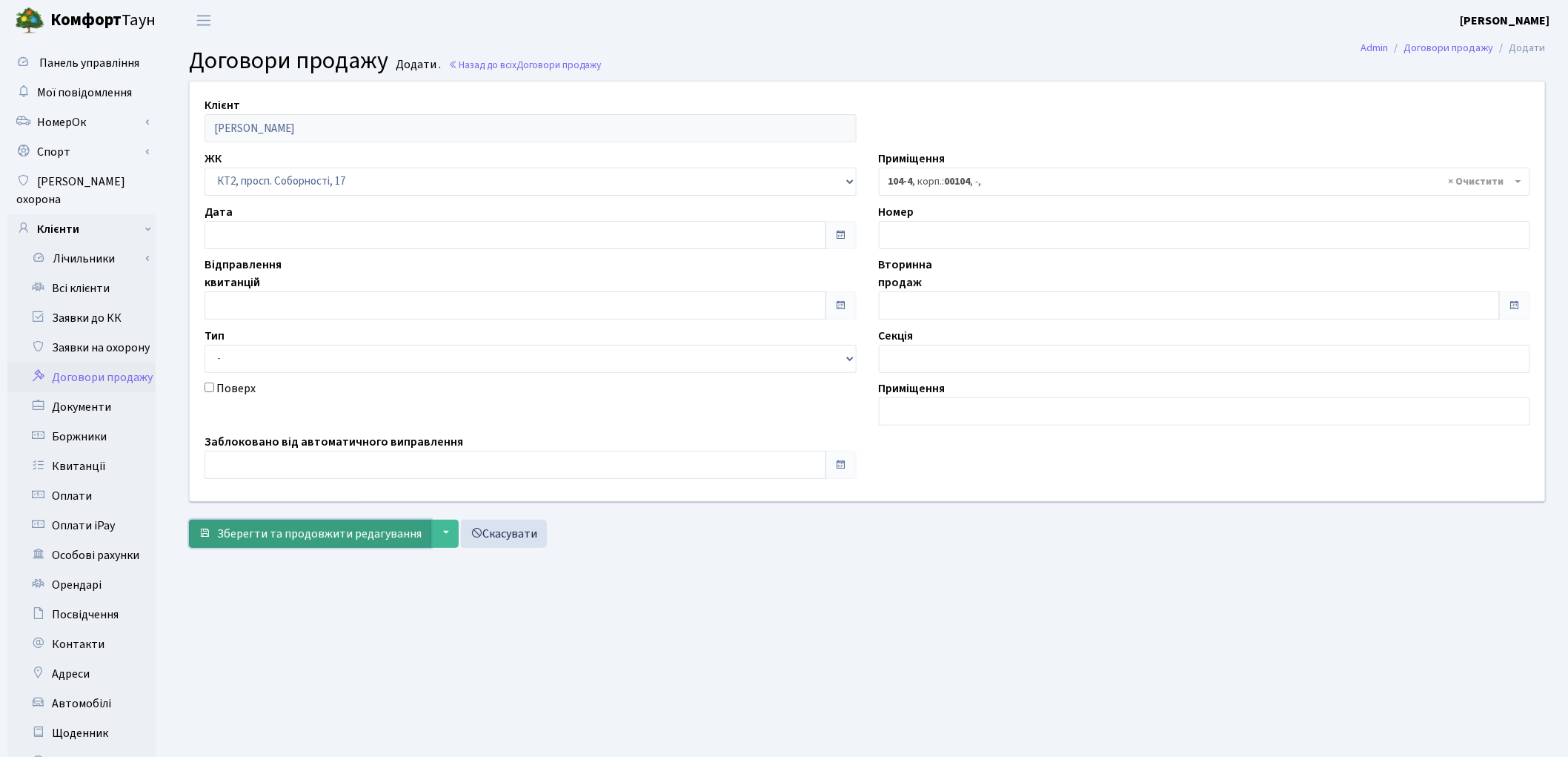
click at [262, 538] on span "Зберегти та продовжити редагування" at bounding box center [319, 533] width 204 height 16
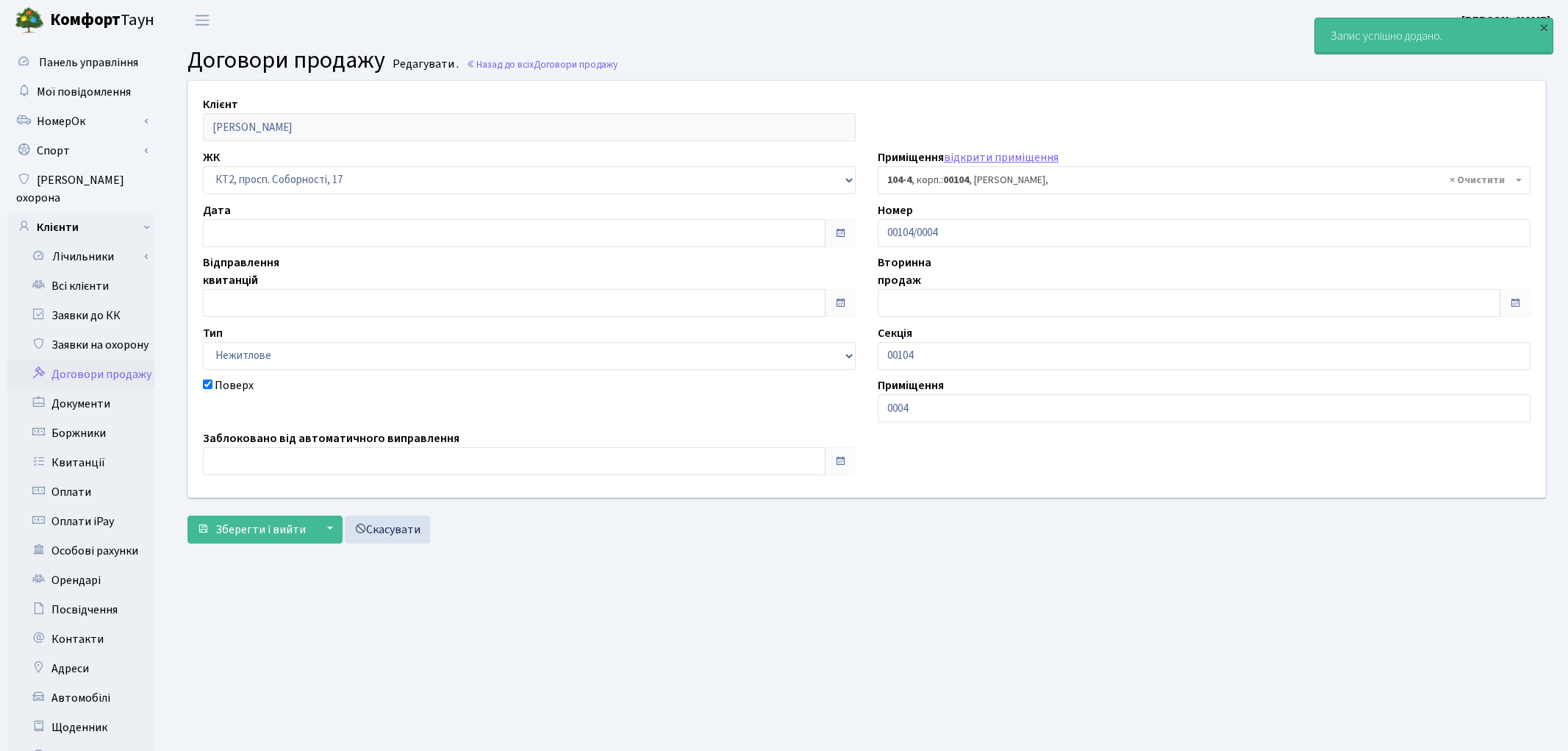
select select "16040"
click at [263, 534] on span "Зберегти і вийти" at bounding box center [260, 529] width 90 height 16
select select "16040"
click at [1384, 270] on div "Вторинна продаж" at bounding box center [1195, 285] width 669 height 63
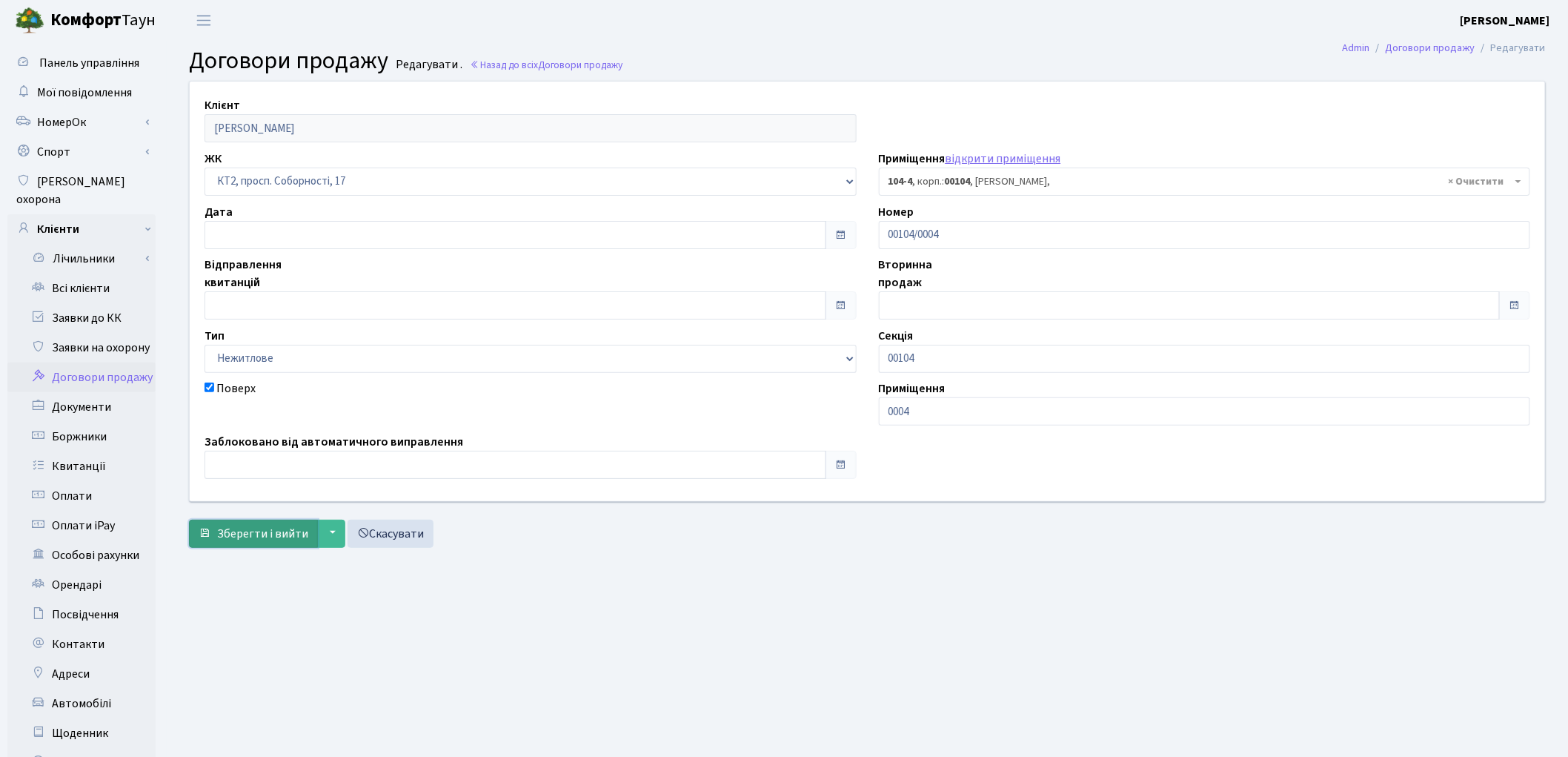
click at [246, 536] on span "Зберегти і вийти" at bounding box center [262, 533] width 91 height 16
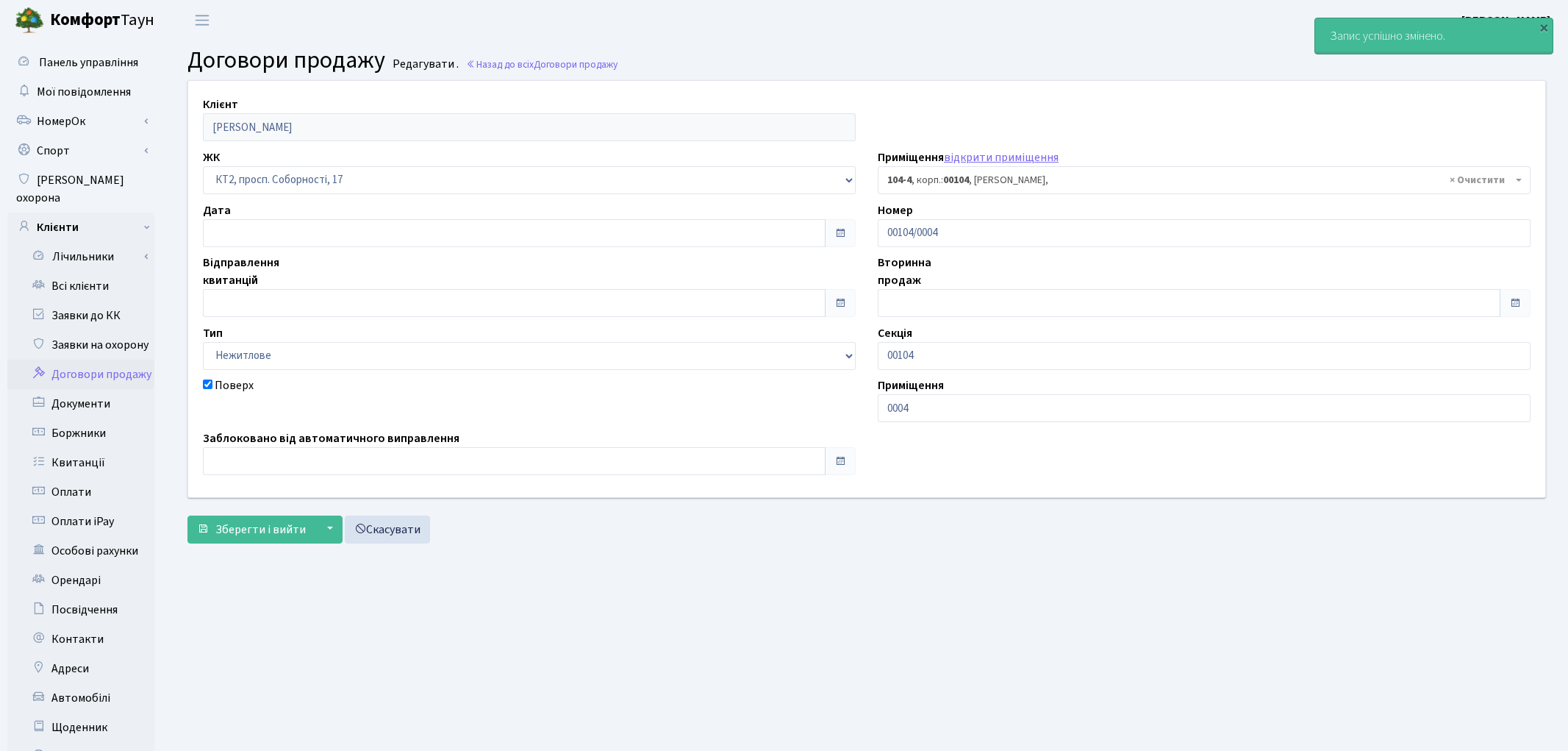
select select "16040"
click at [90, 302] on link "Заявки до КК" at bounding box center [81, 315] width 147 height 29
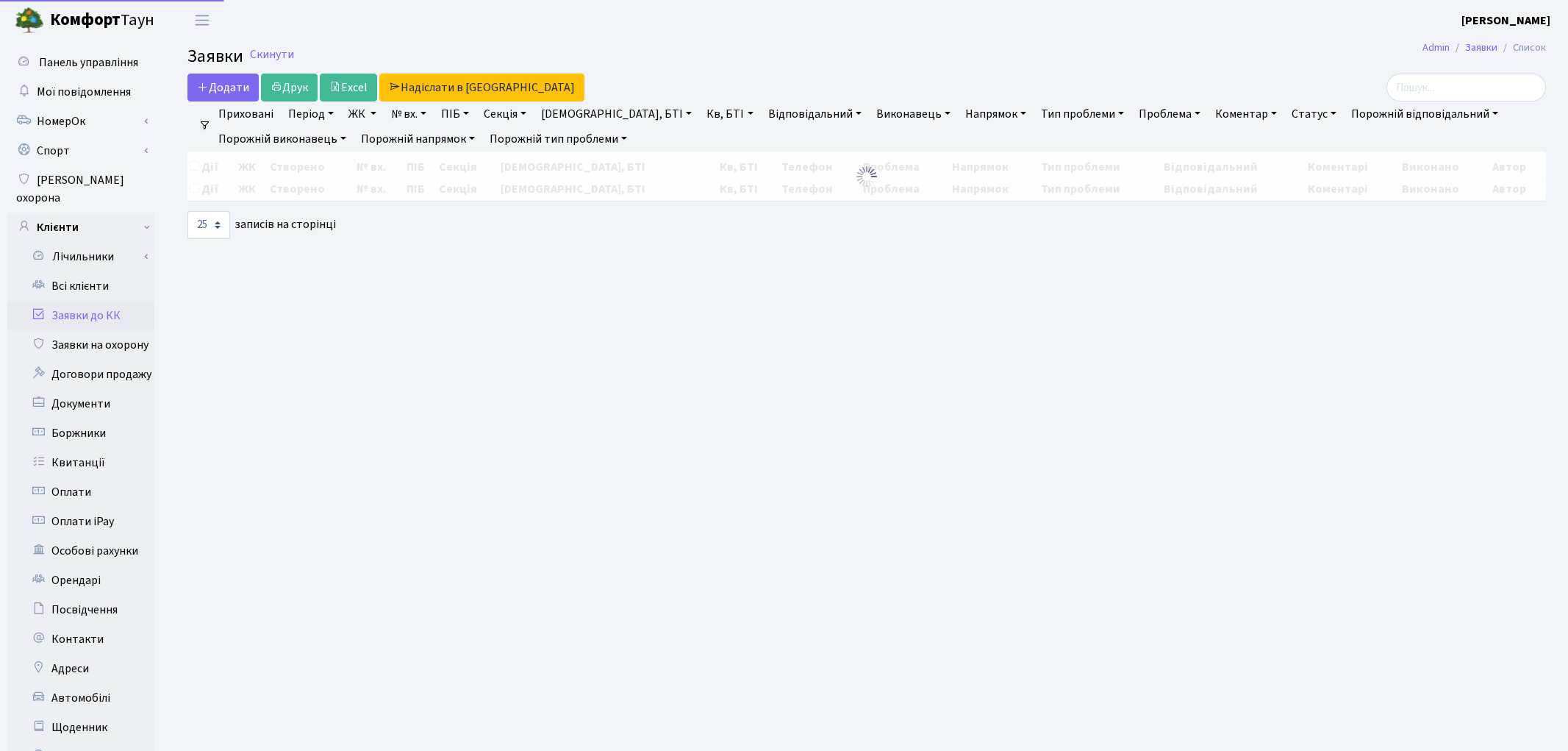
select select "25"
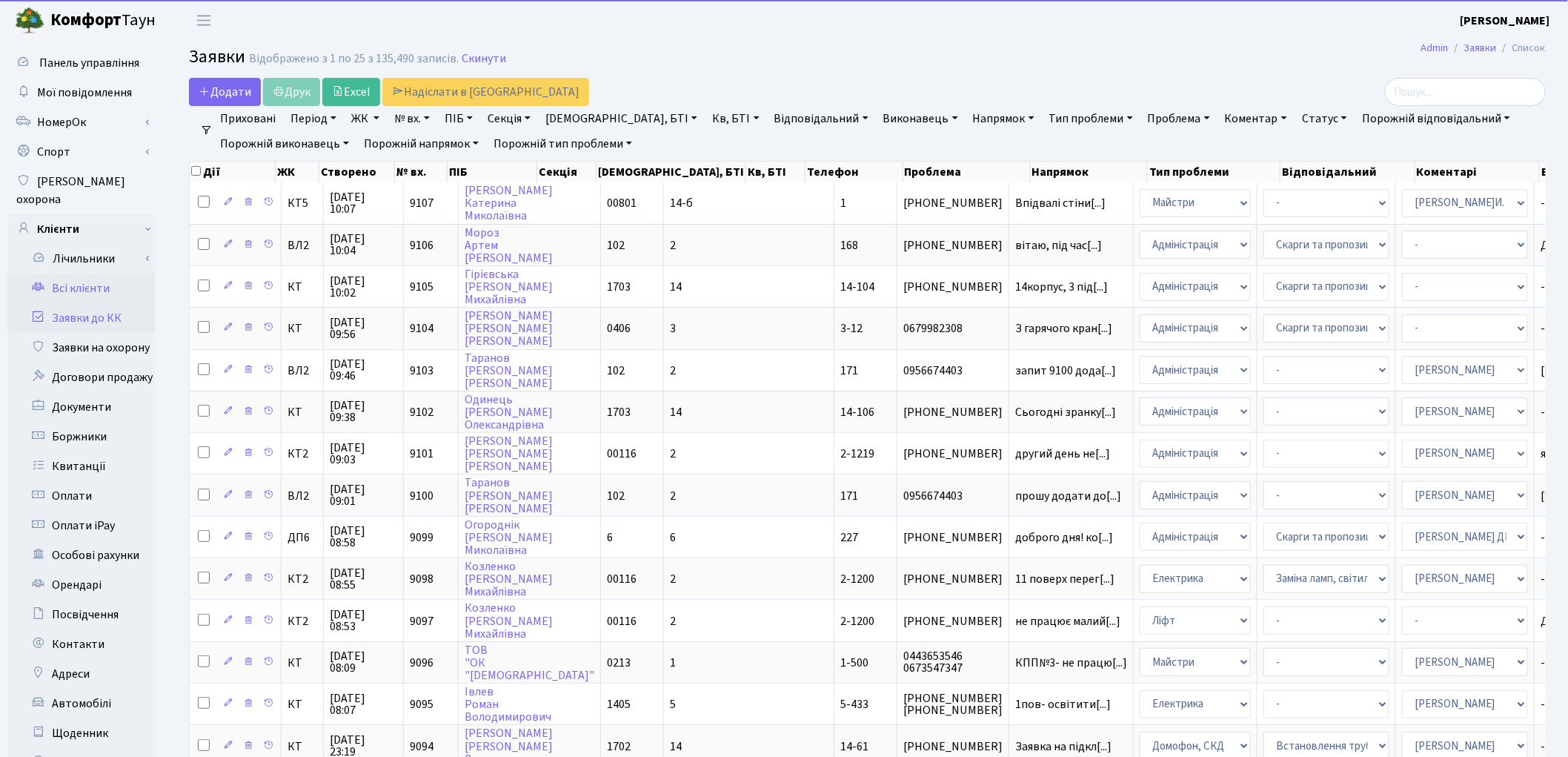
click at [93, 273] on link "Всі клієнти" at bounding box center [81, 288] width 148 height 30
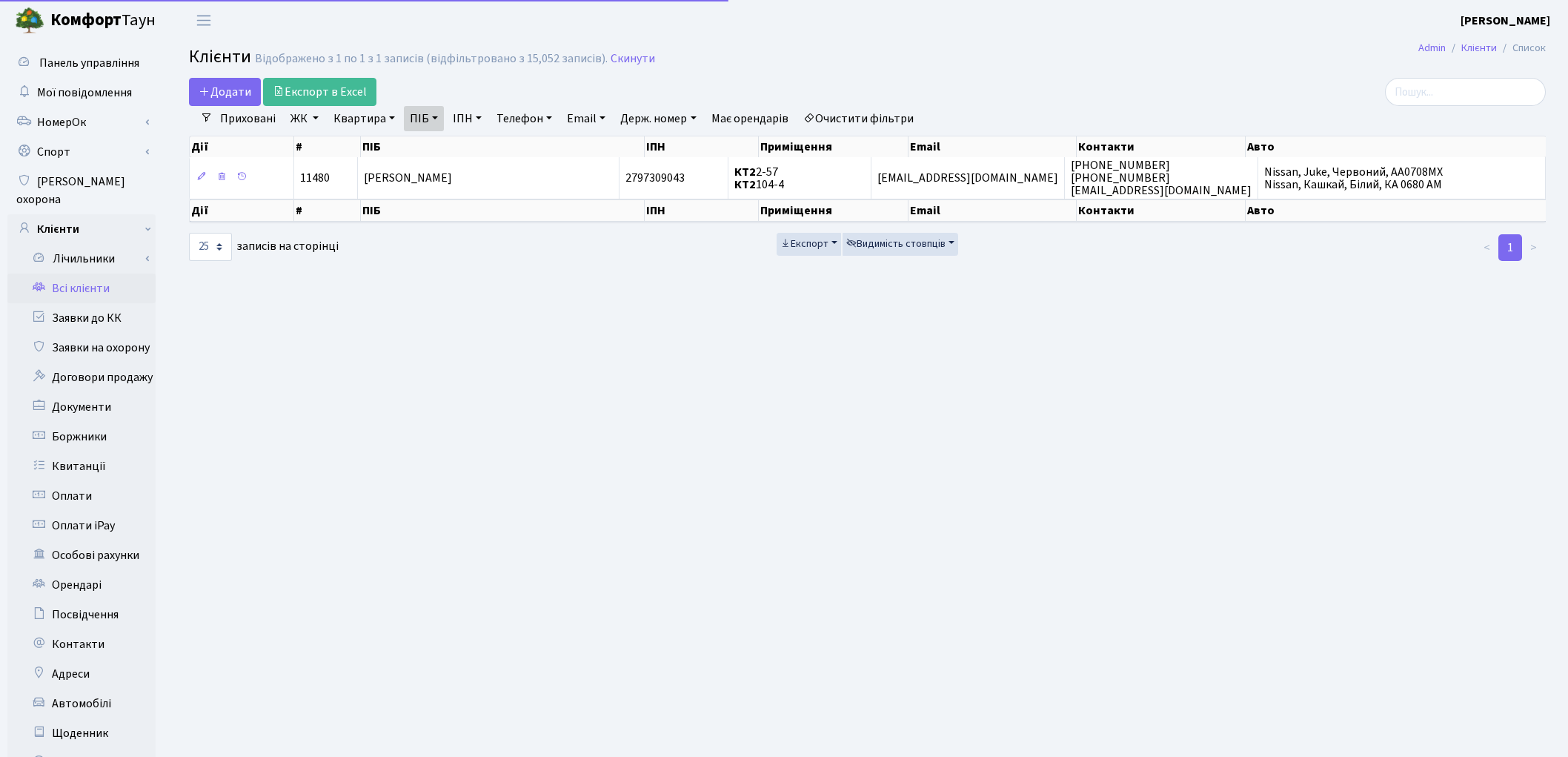
select select "25"
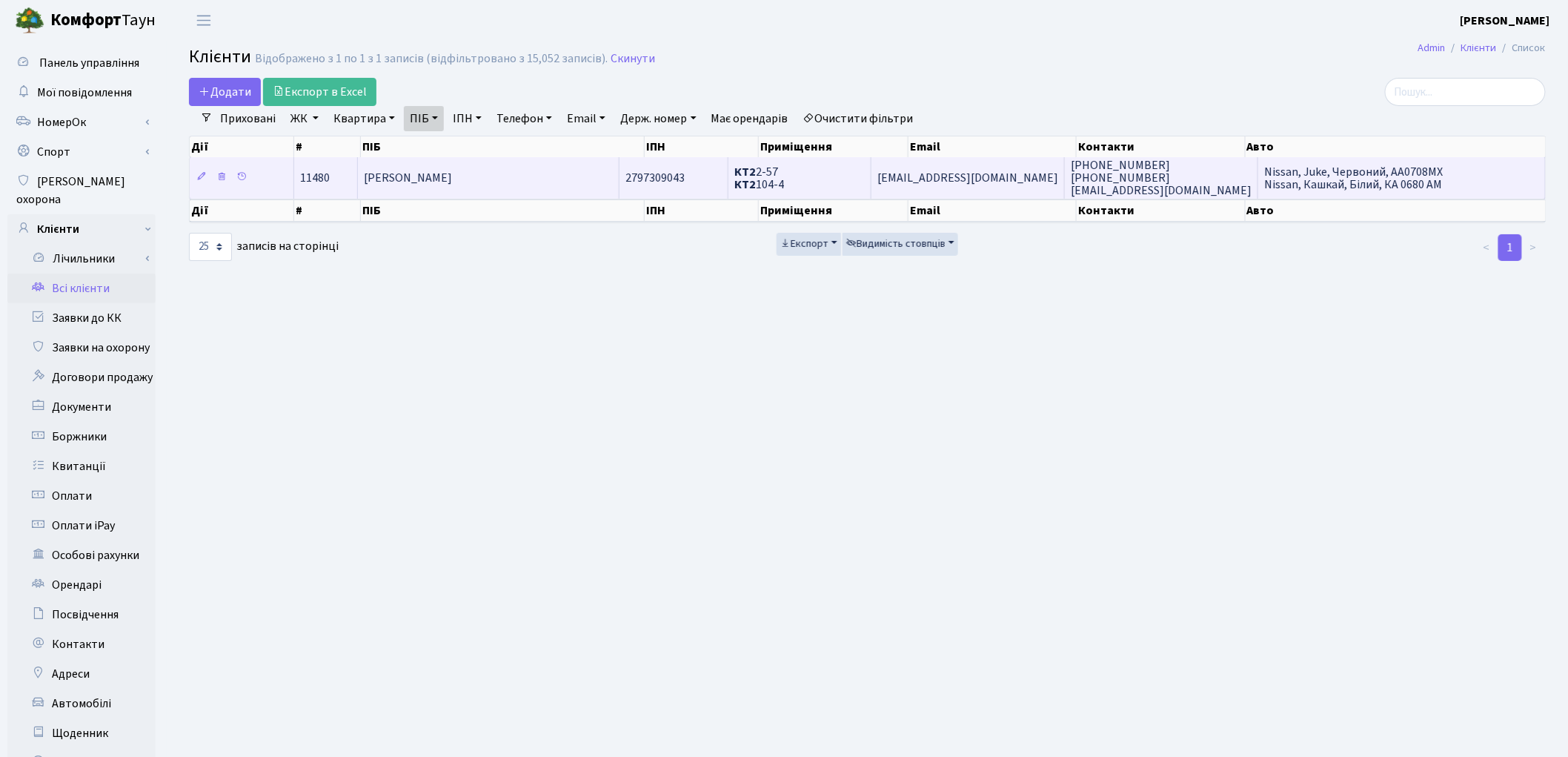
click at [452, 182] on span "[PERSON_NAME]" at bounding box center [408, 177] width 88 height 16
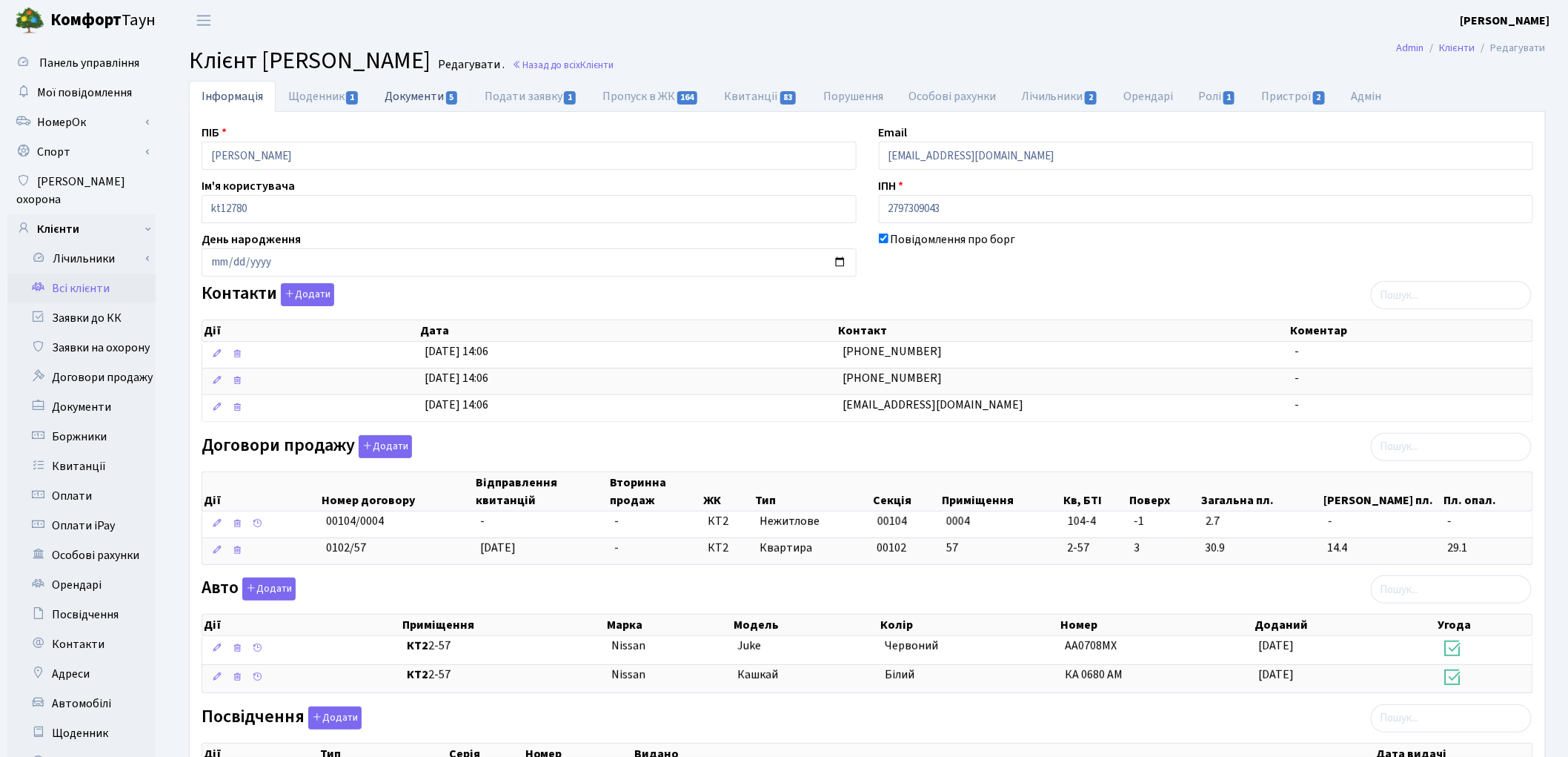
click at [425, 93] on link "Документи 5" at bounding box center [421, 96] width 99 height 31
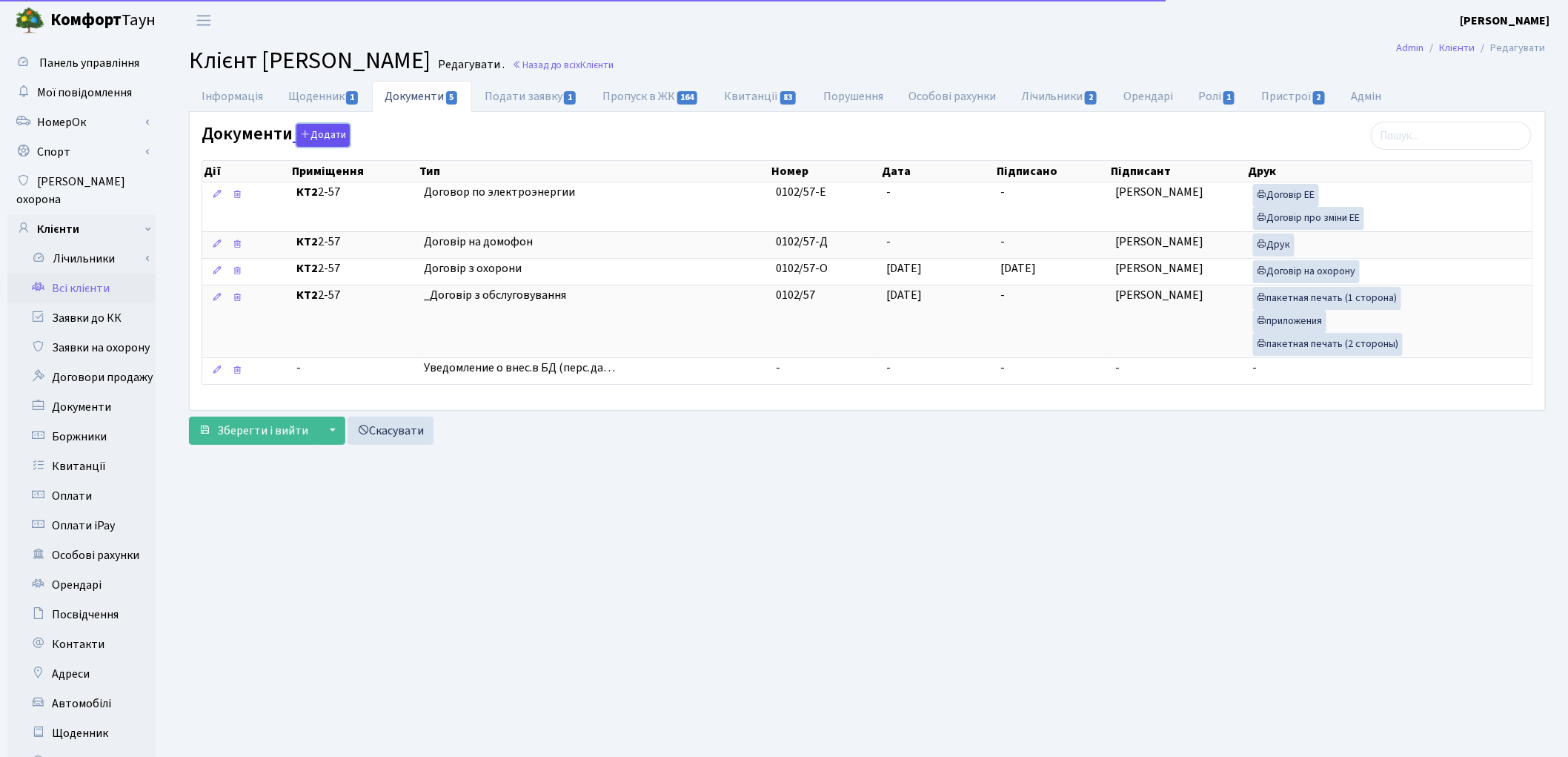
click at [327, 138] on button "Додати" at bounding box center [322, 135] width 53 height 23
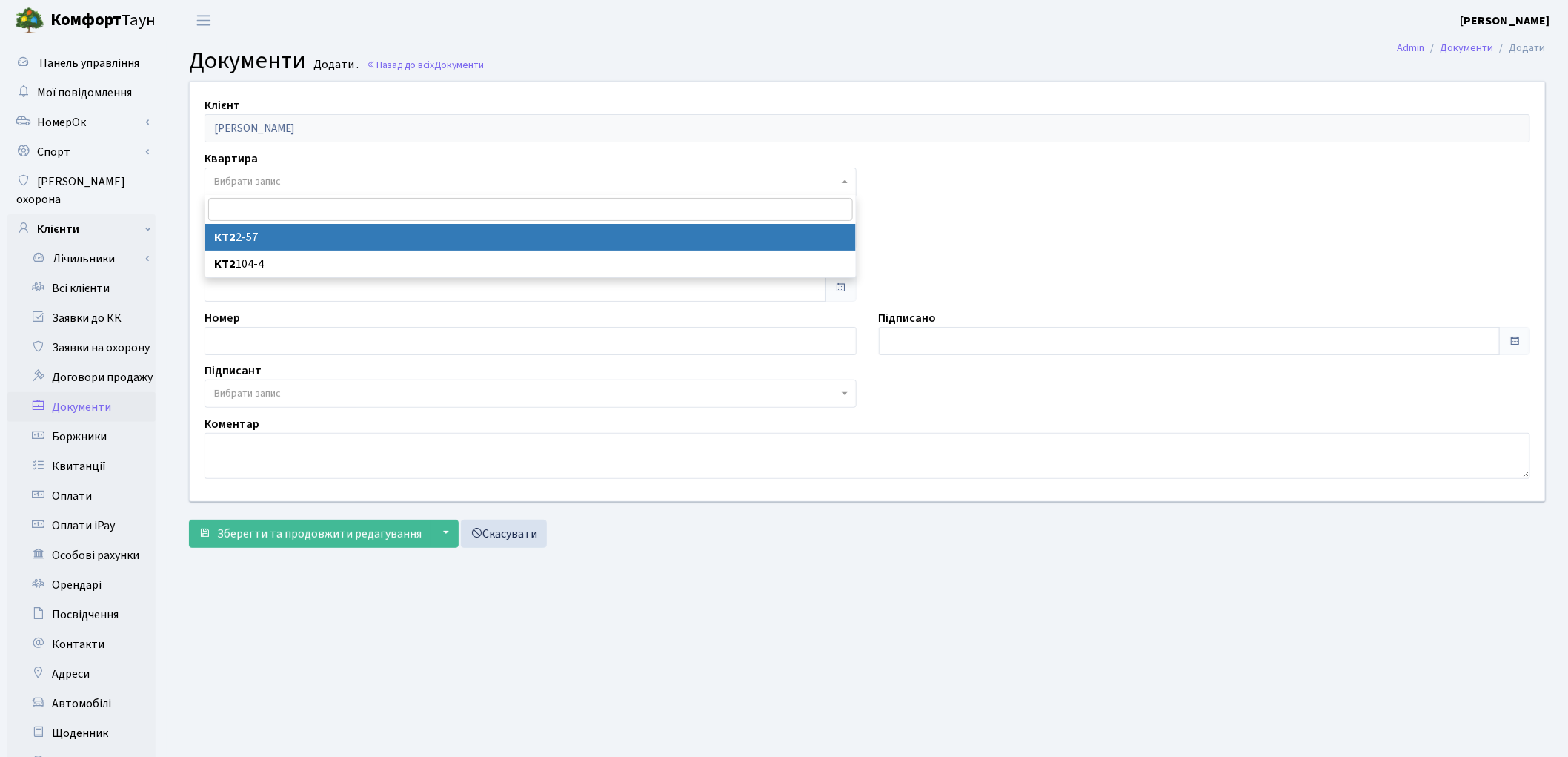
click at [284, 175] on span "Вибрати запис" at bounding box center [525, 181] width 624 height 14
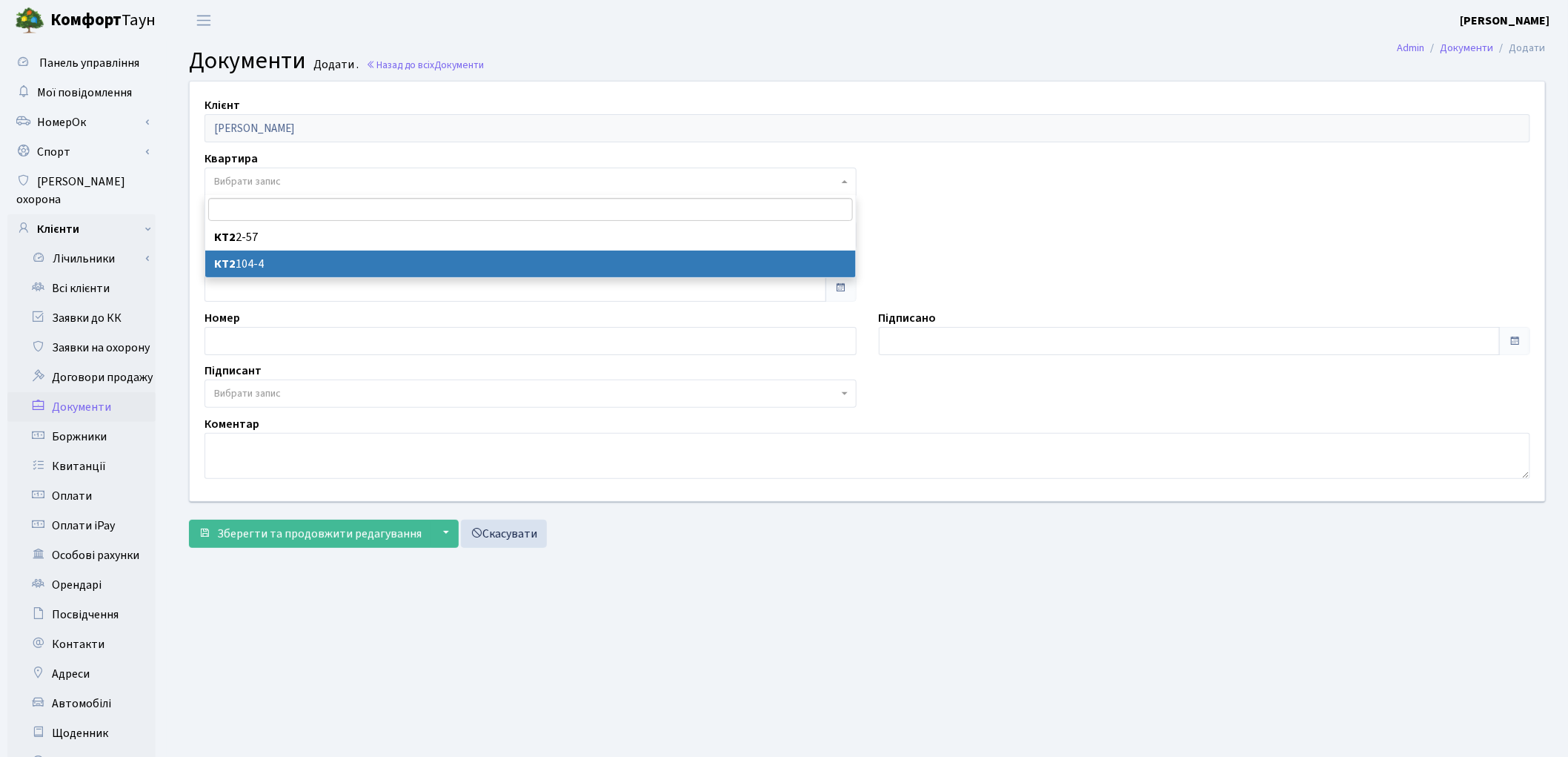
select select "178807"
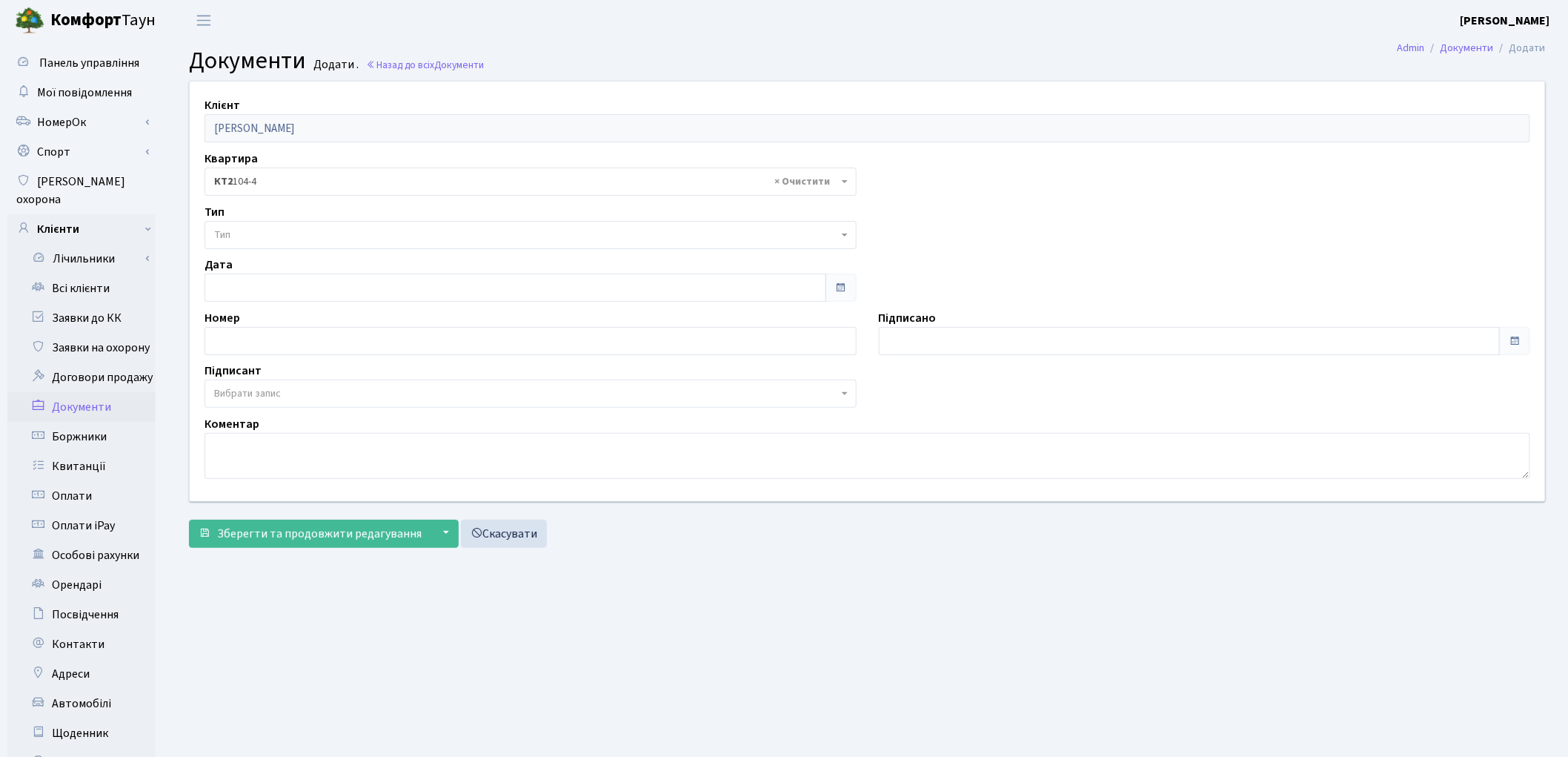
click at [258, 226] on span "Тип" at bounding box center [530, 234] width 652 height 28
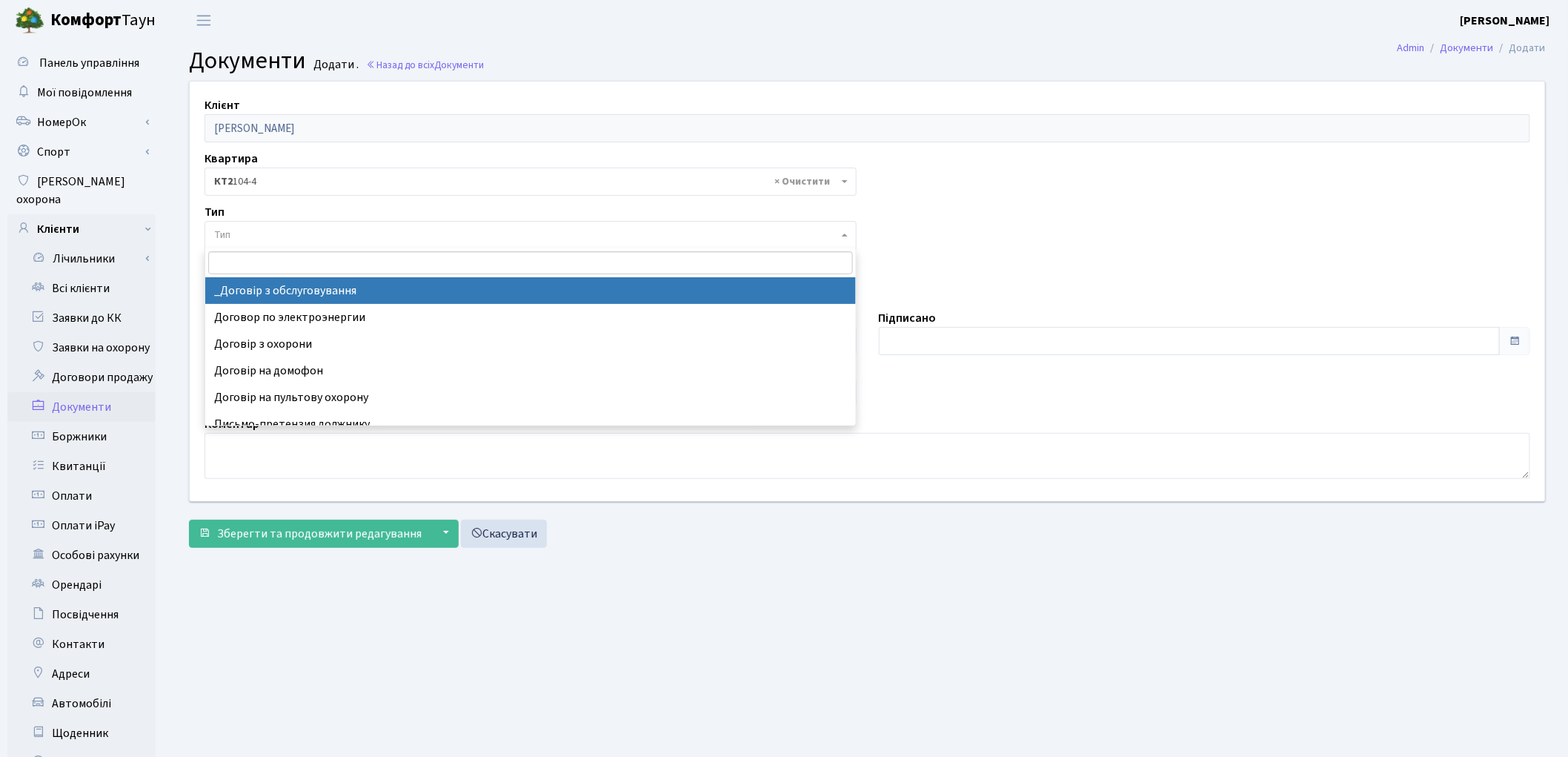
select select "289"
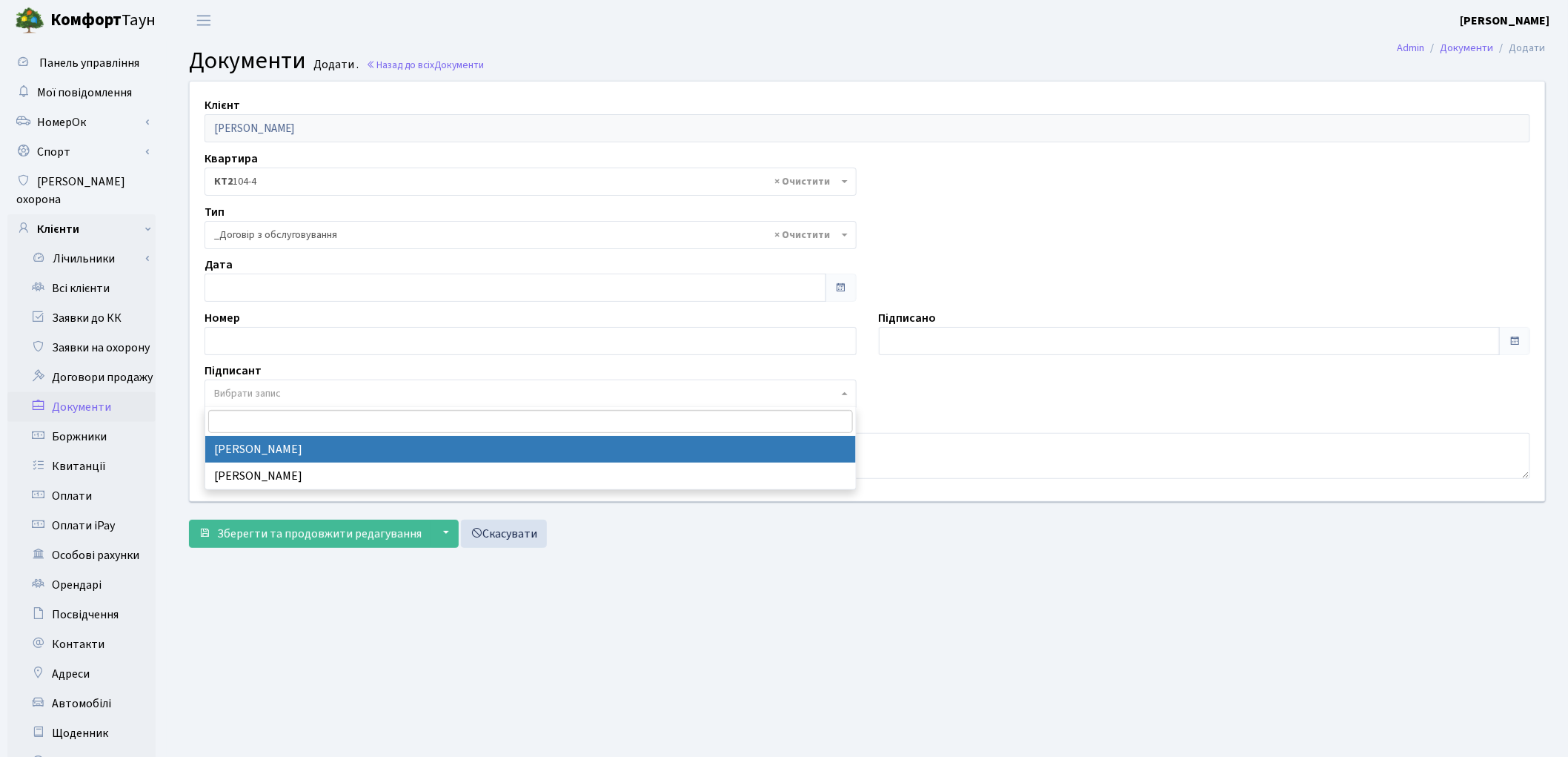
click at [272, 391] on span "Вибрати запис" at bounding box center [247, 393] width 67 height 14
select select "74"
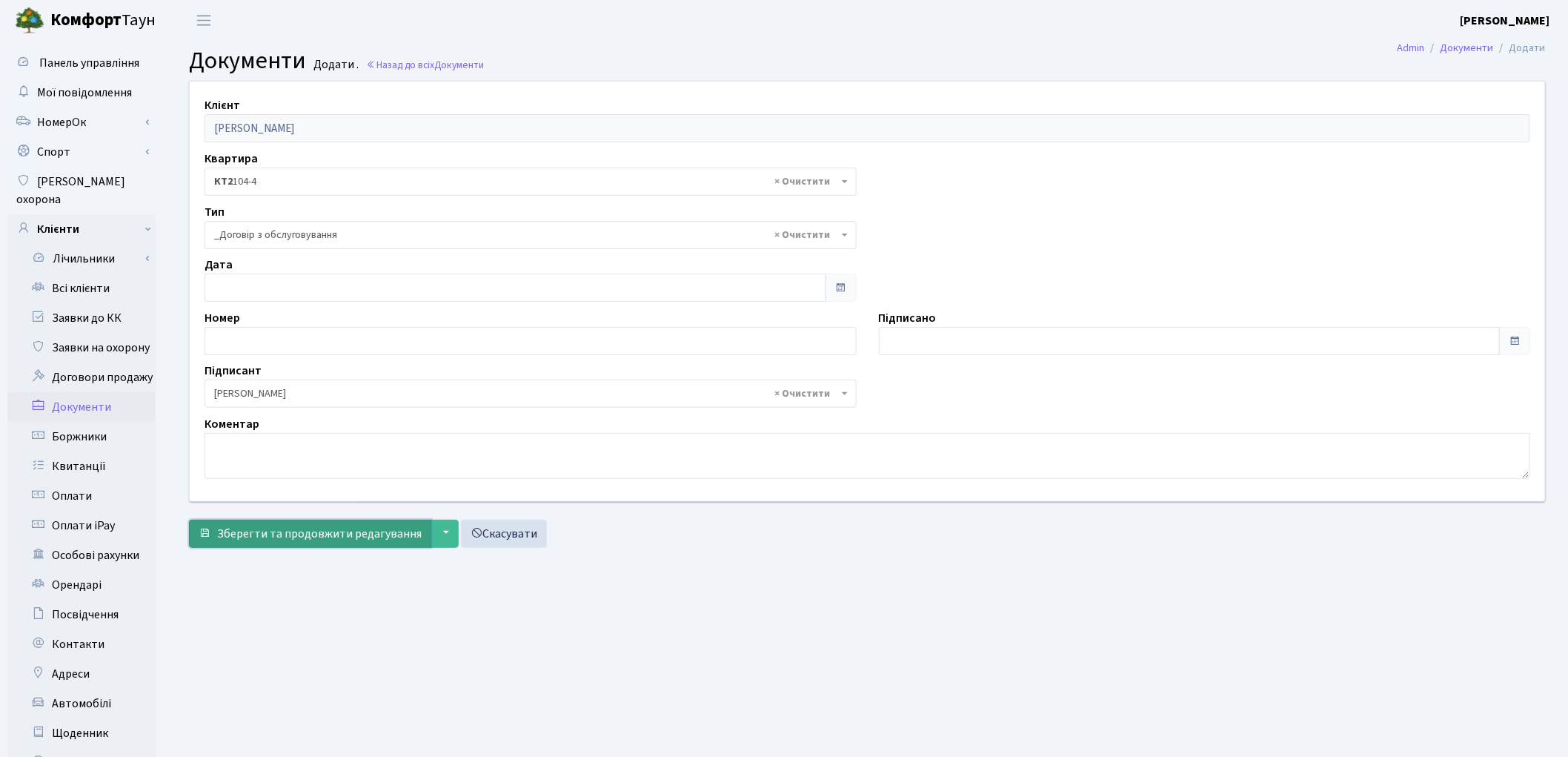
click at [289, 532] on span "Зберегти та продовжити редагування" at bounding box center [319, 533] width 204 height 16
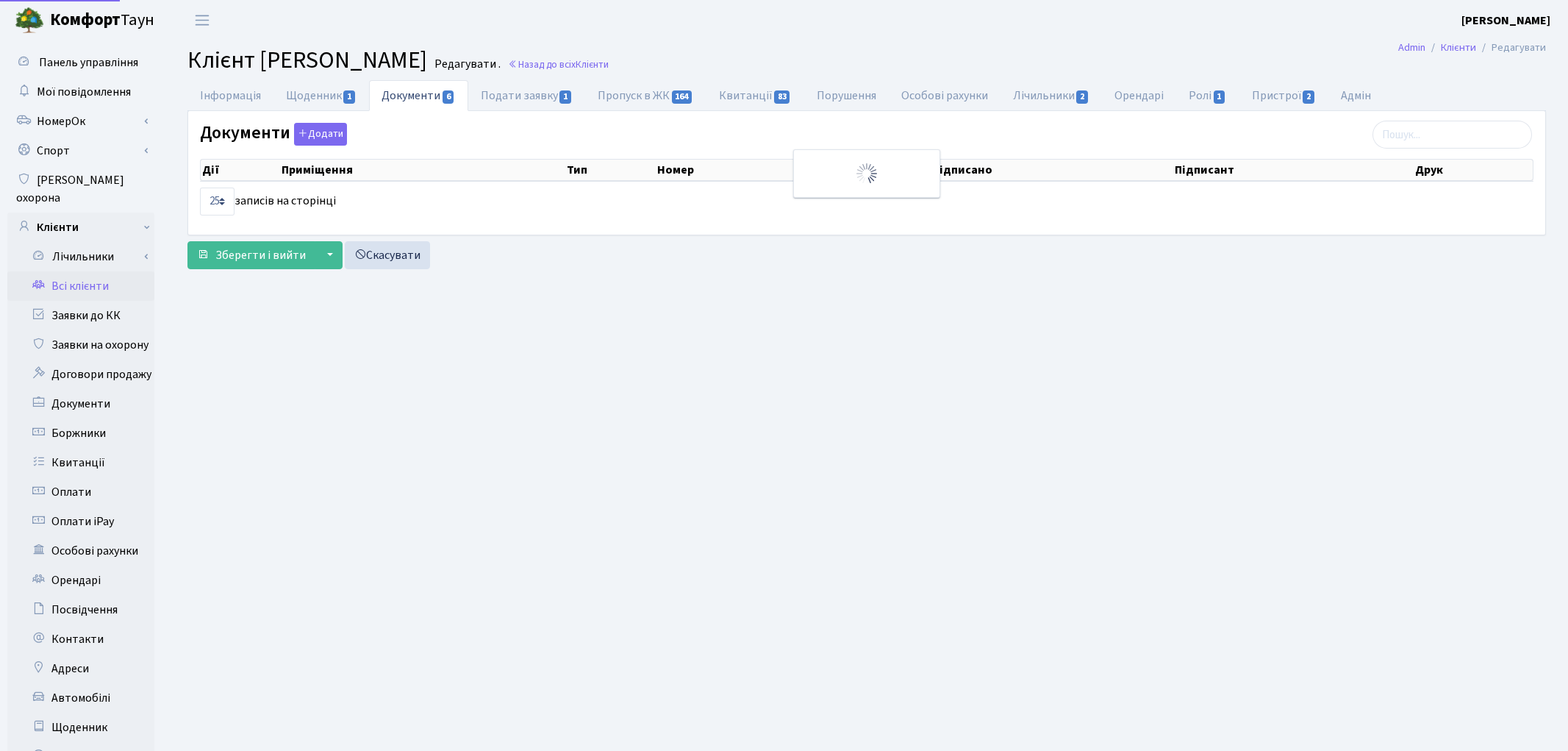
select select "25"
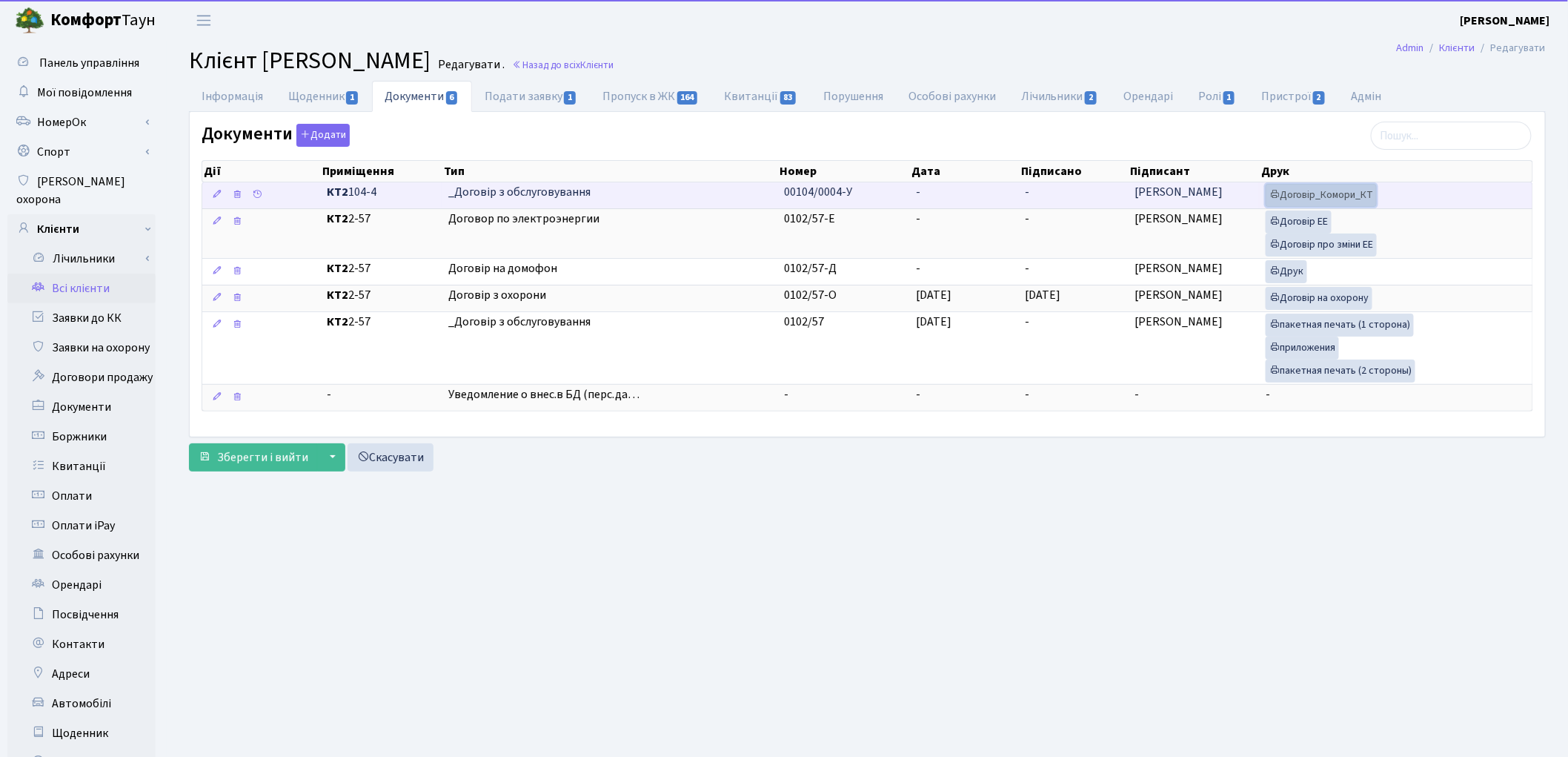
click at [1297, 196] on link "Договір_Комори_КТ" at bounding box center [1321, 195] width 111 height 23
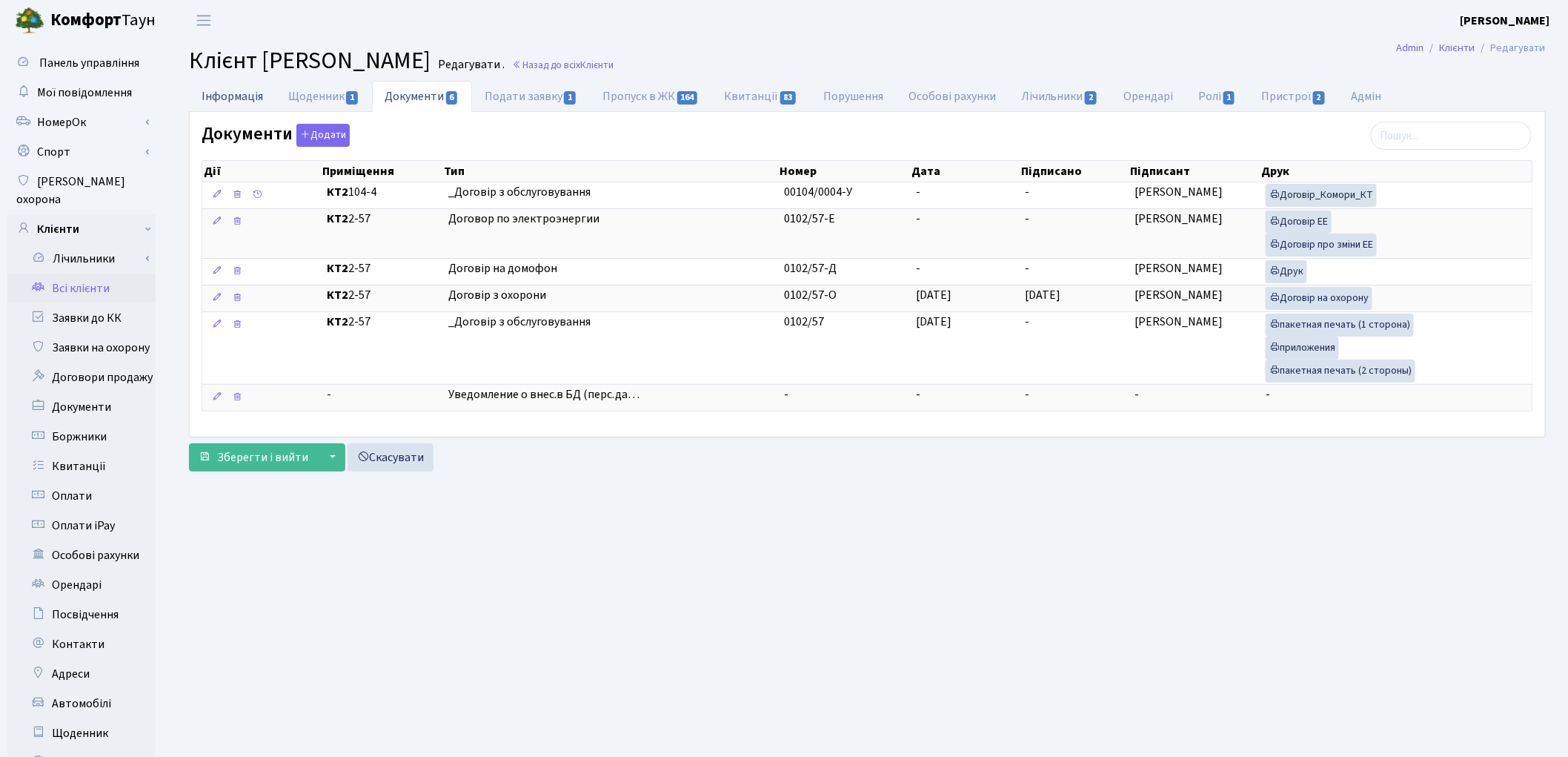
click at [228, 100] on link "Інформація" at bounding box center [232, 96] width 87 height 31
select select "25"
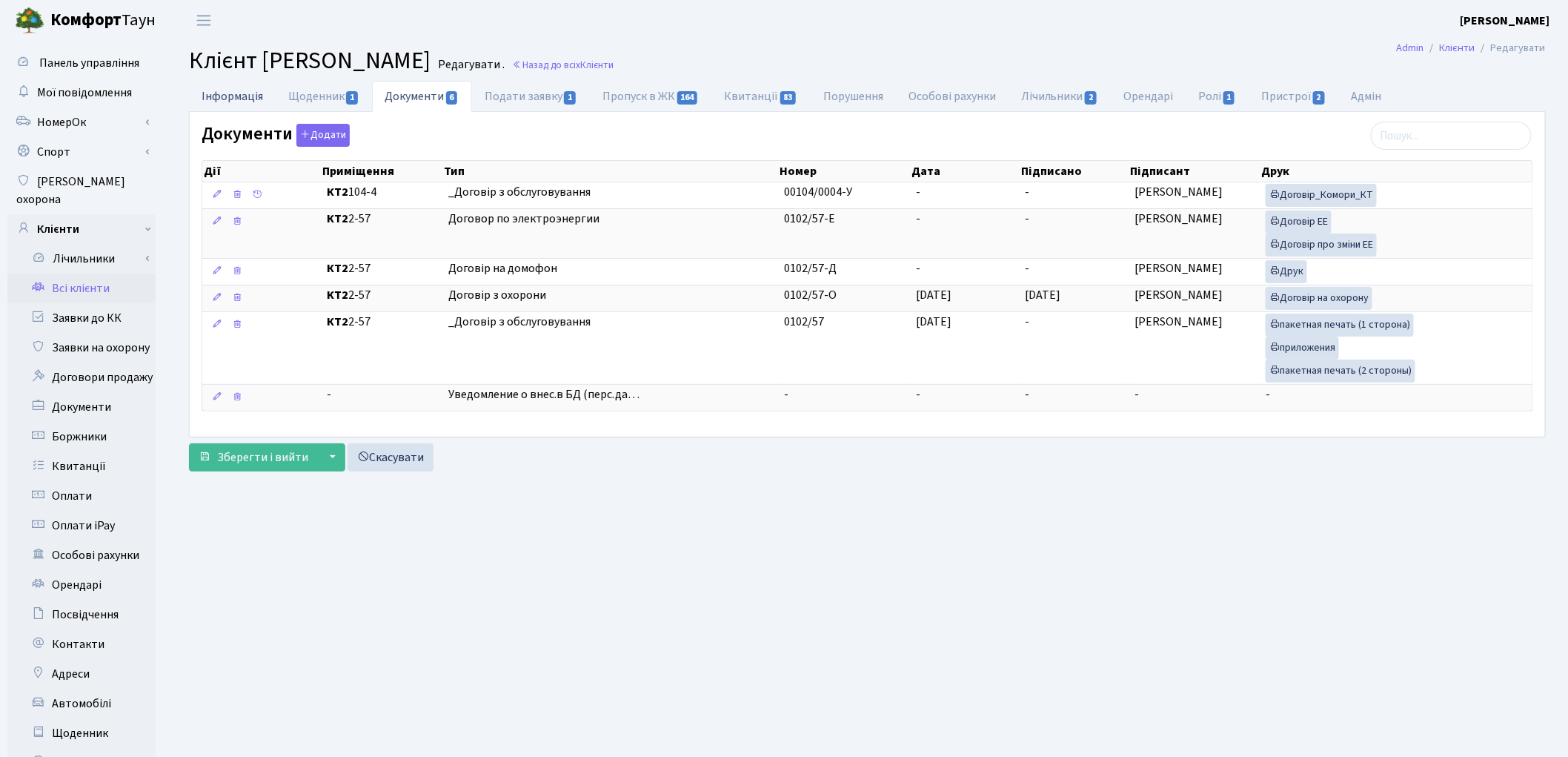
select select "25"
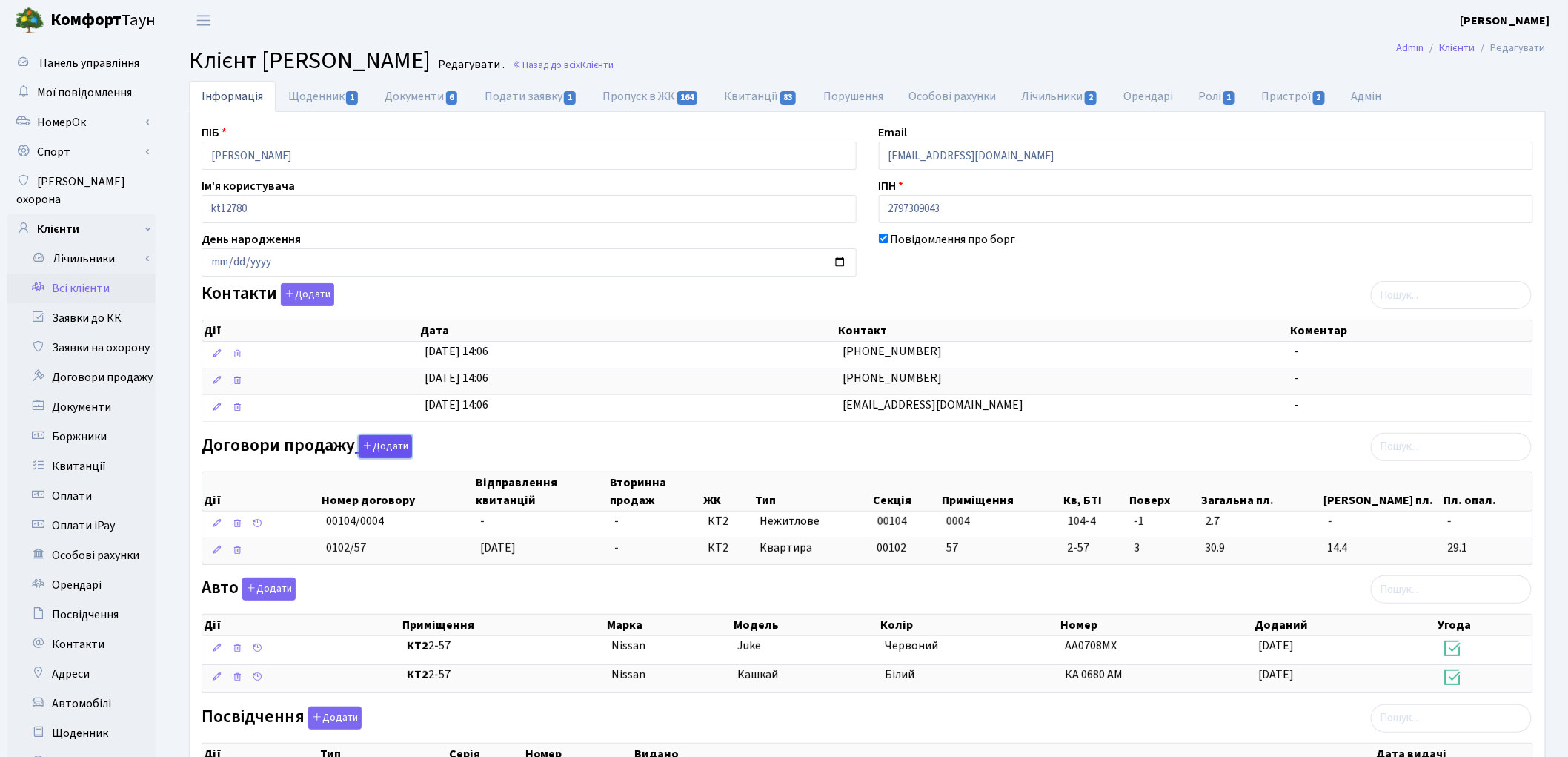
click at [381, 442] on button "Додати" at bounding box center [385, 446] width 53 height 23
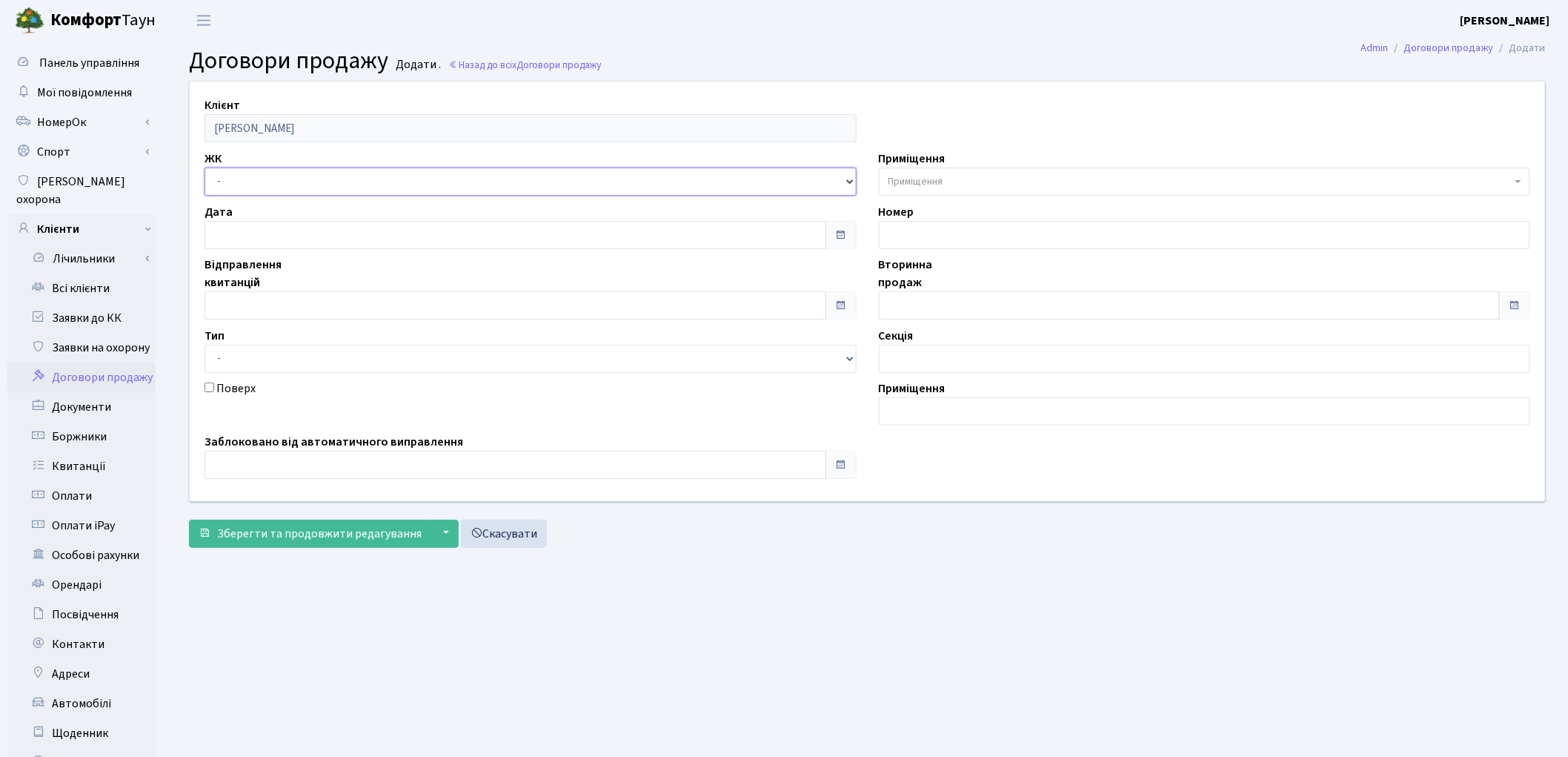
click at [277, 187] on select "- ТХ, вул. [STREET_ADDRESS] Регенераторна, 4 КТ2, просп. [STREET_ADDRESS] [STRE…" at bounding box center [530, 181] width 652 height 28
select select "295"
click at [204, 167] on select "- ТХ, вул. [STREET_ADDRESS] Регенераторна, 4 КТ2, просп. [STREET_ADDRESS] [STRE…" at bounding box center [530, 181] width 652 height 28
select select
click at [916, 179] on span "Приміщення" at bounding box center [916, 181] width 55 height 14
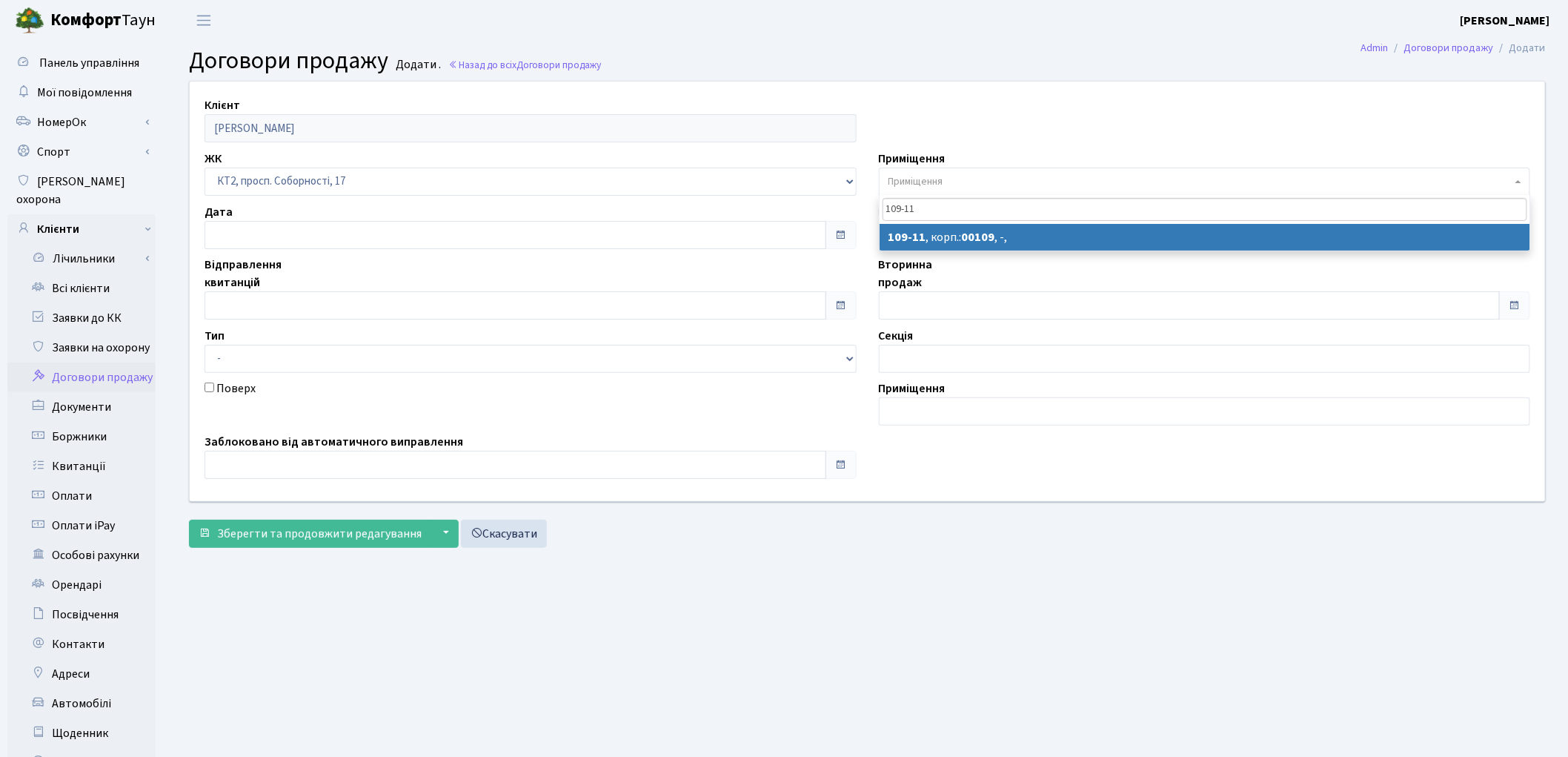
type input "109-11"
select select "16128"
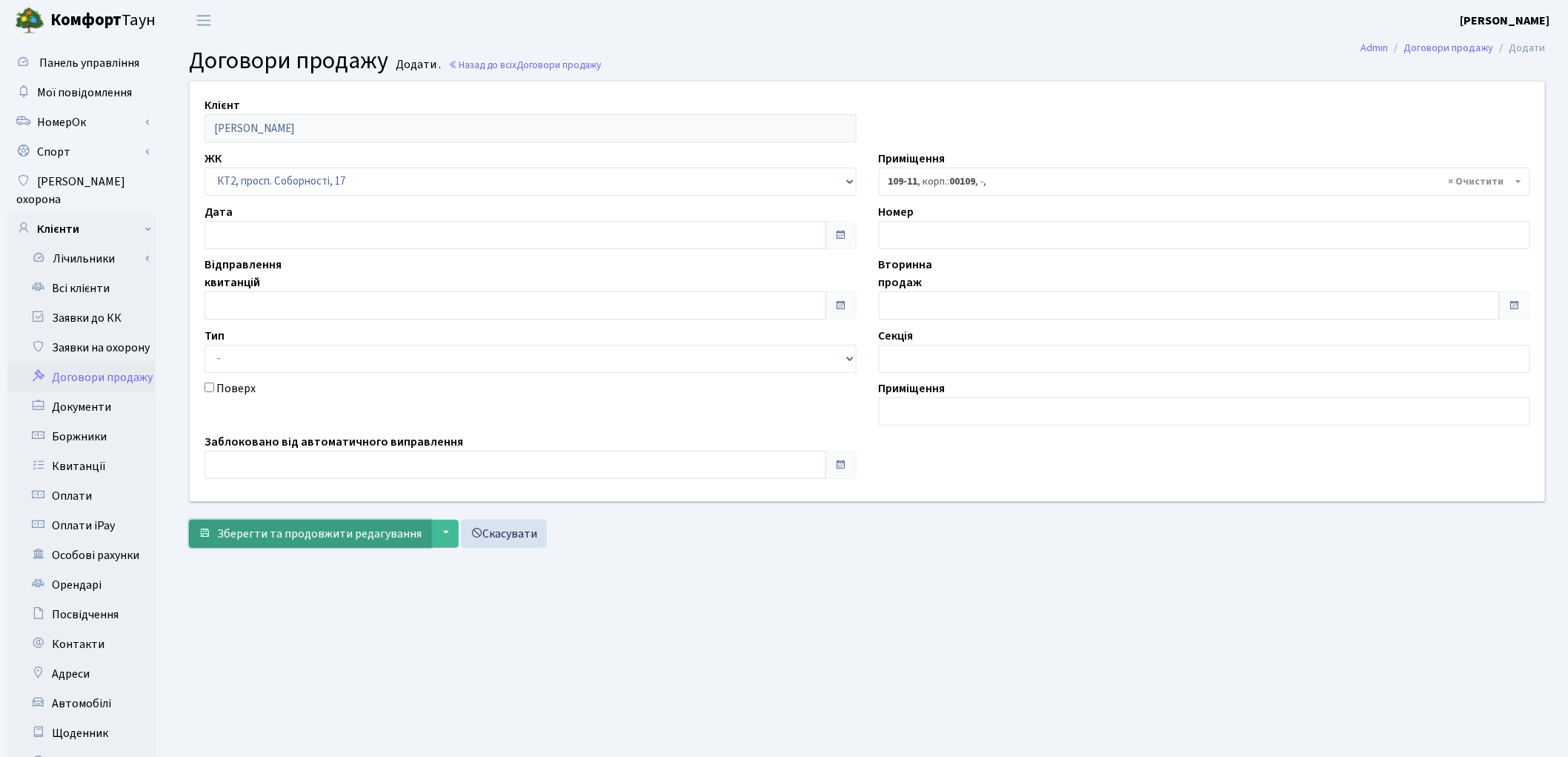
click at [369, 529] on span "Зберегти та продовжити редагування" at bounding box center [319, 533] width 204 height 16
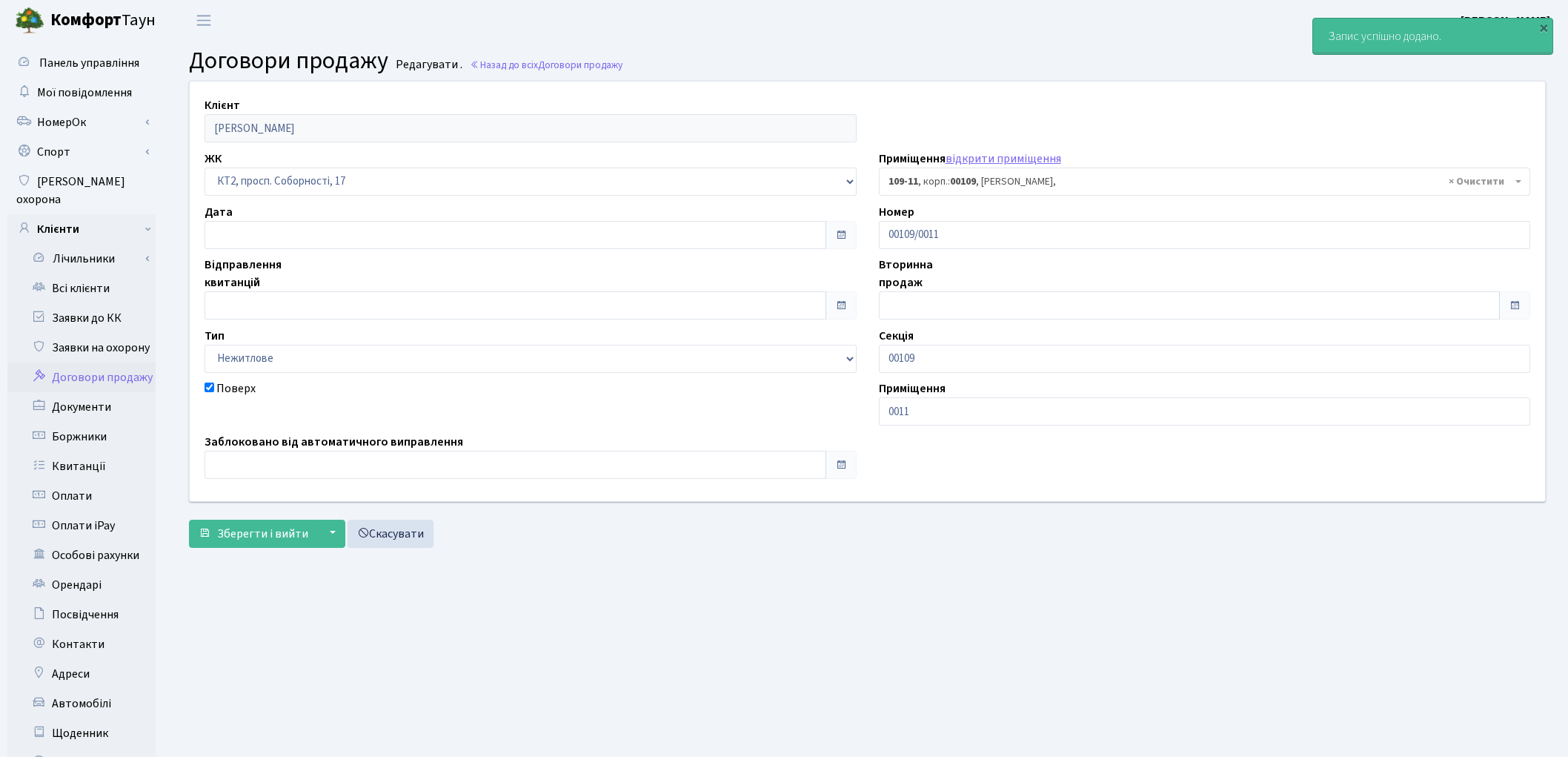
select select "16128"
click at [293, 538] on span "Зберегти і вийти" at bounding box center [262, 533] width 91 height 16
select select "16128"
click at [76, 278] on link "Всі клієнти" at bounding box center [81, 288] width 148 height 30
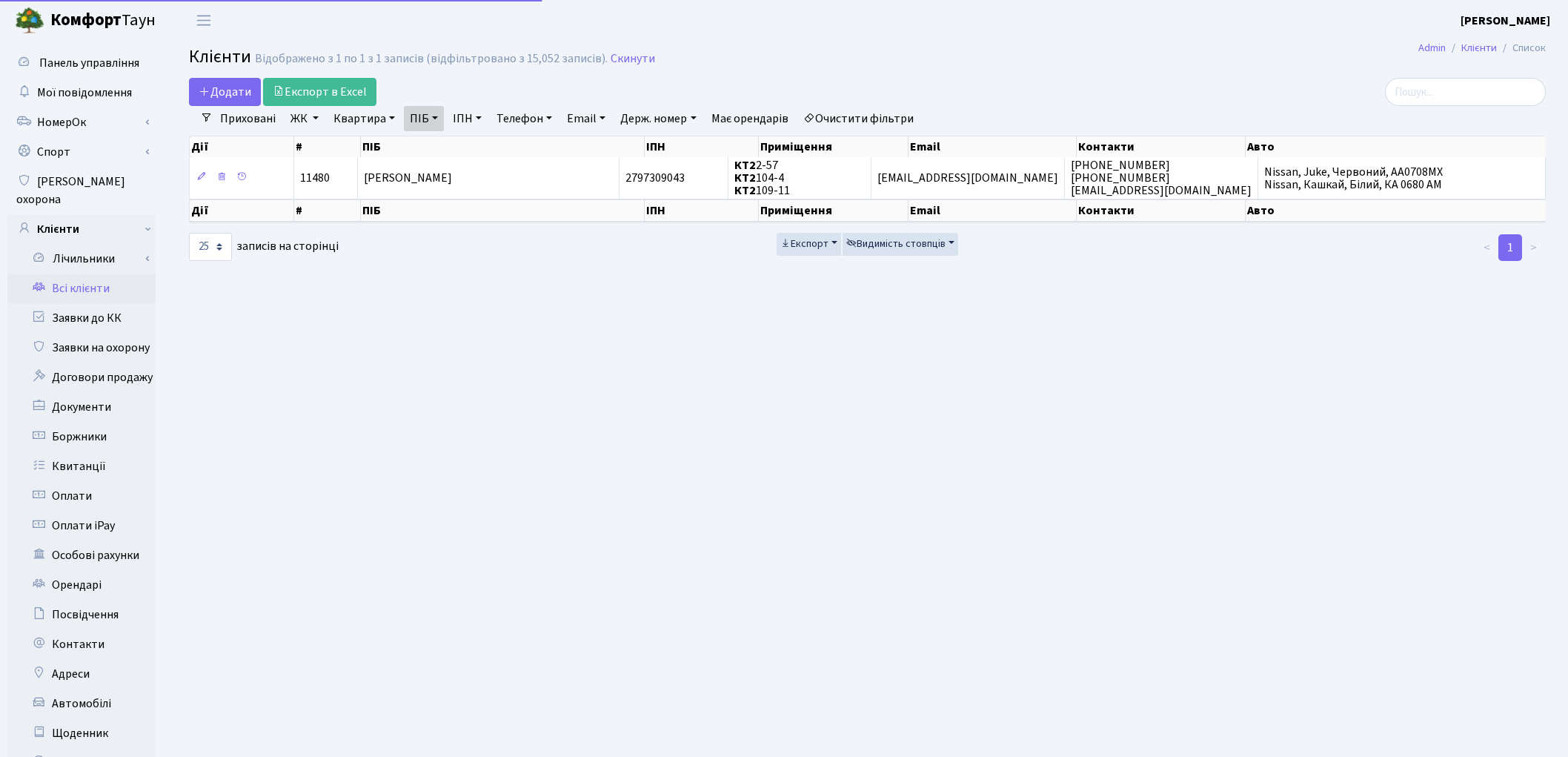
select select "25"
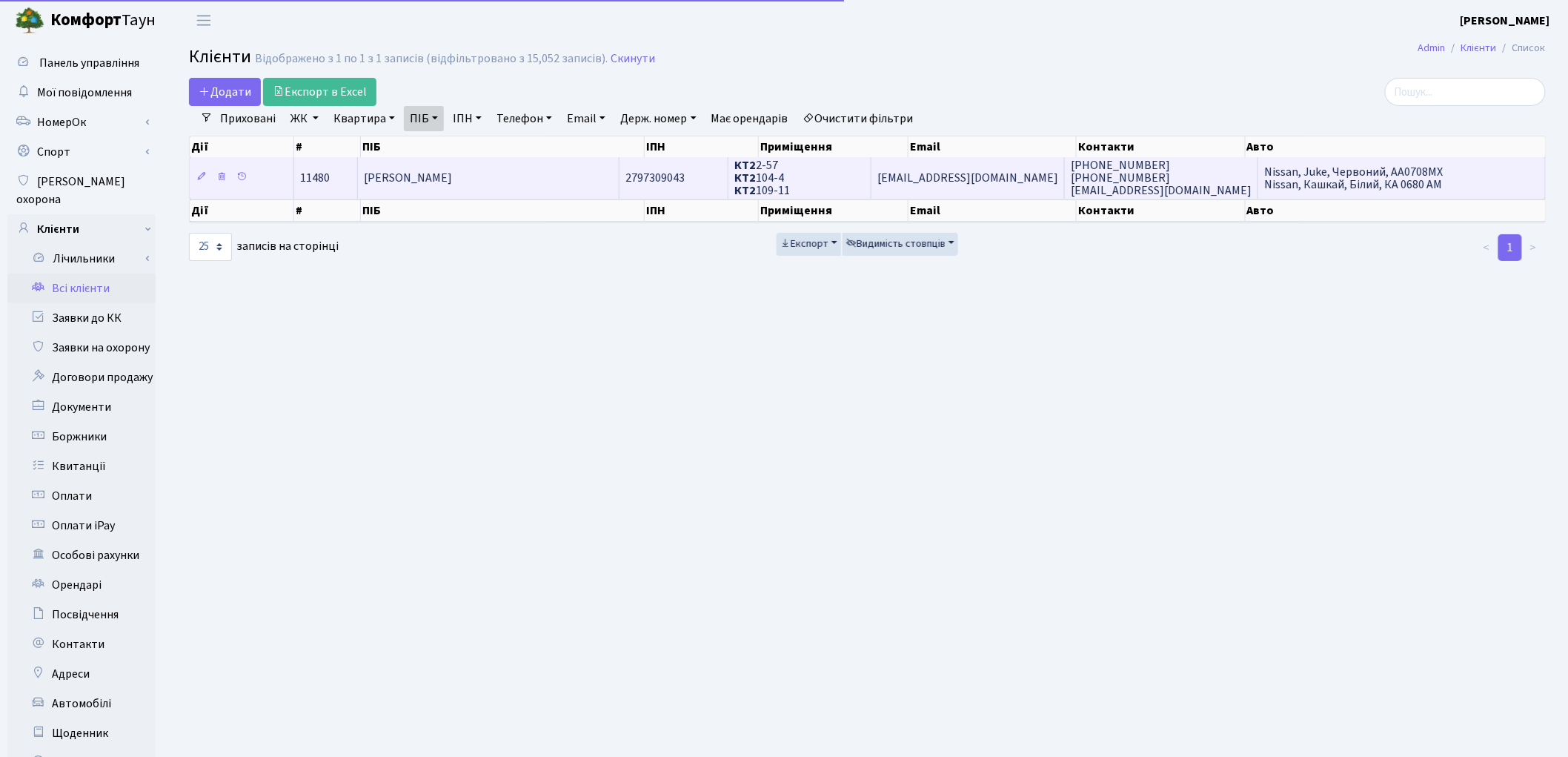
click at [580, 190] on td "[PERSON_NAME]" at bounding box center [489, 177] width 261 height 41
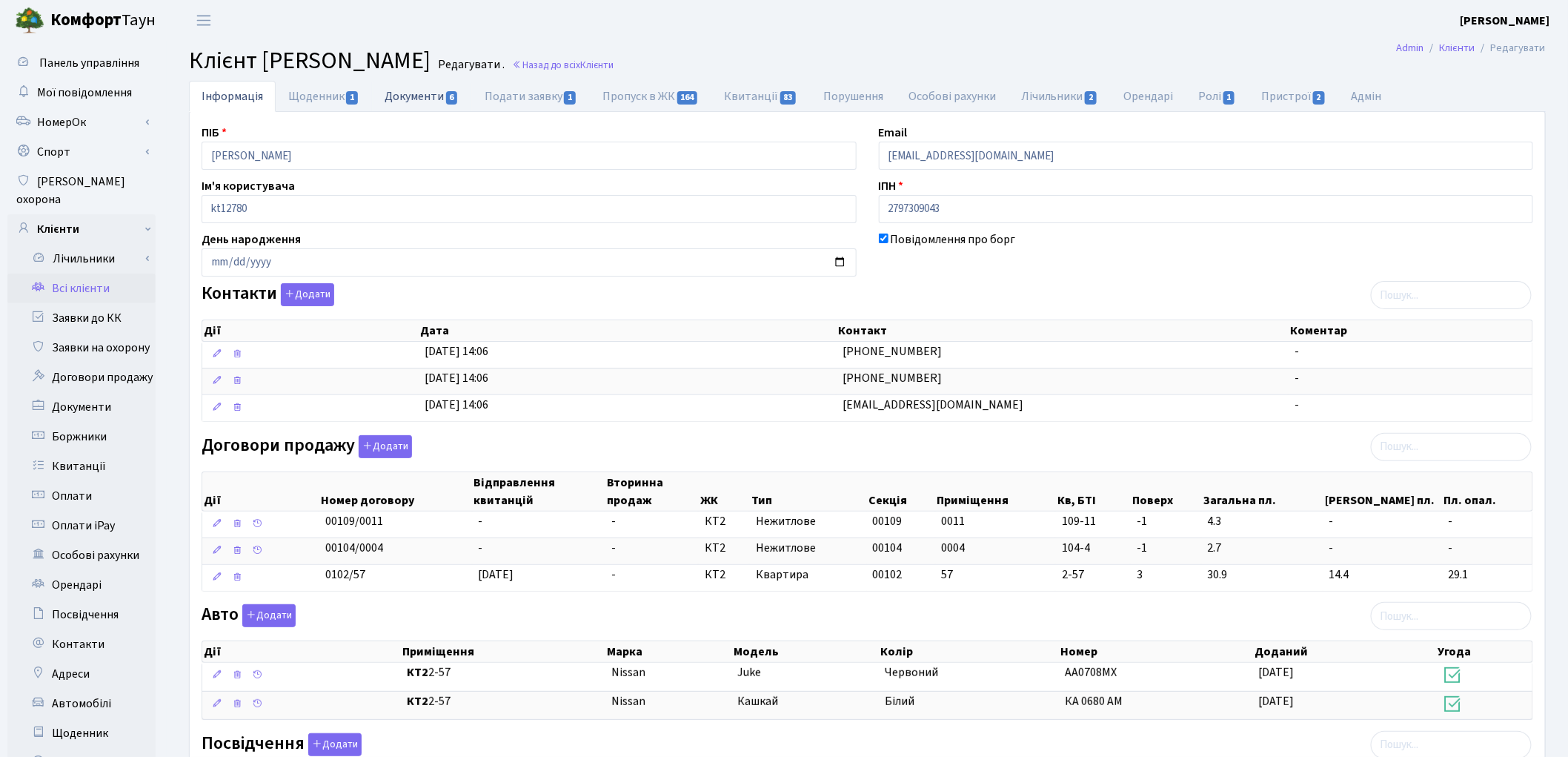
click at [431, 102] on link "Документи 6" at bounding box center [421, 96] width 99 height 31
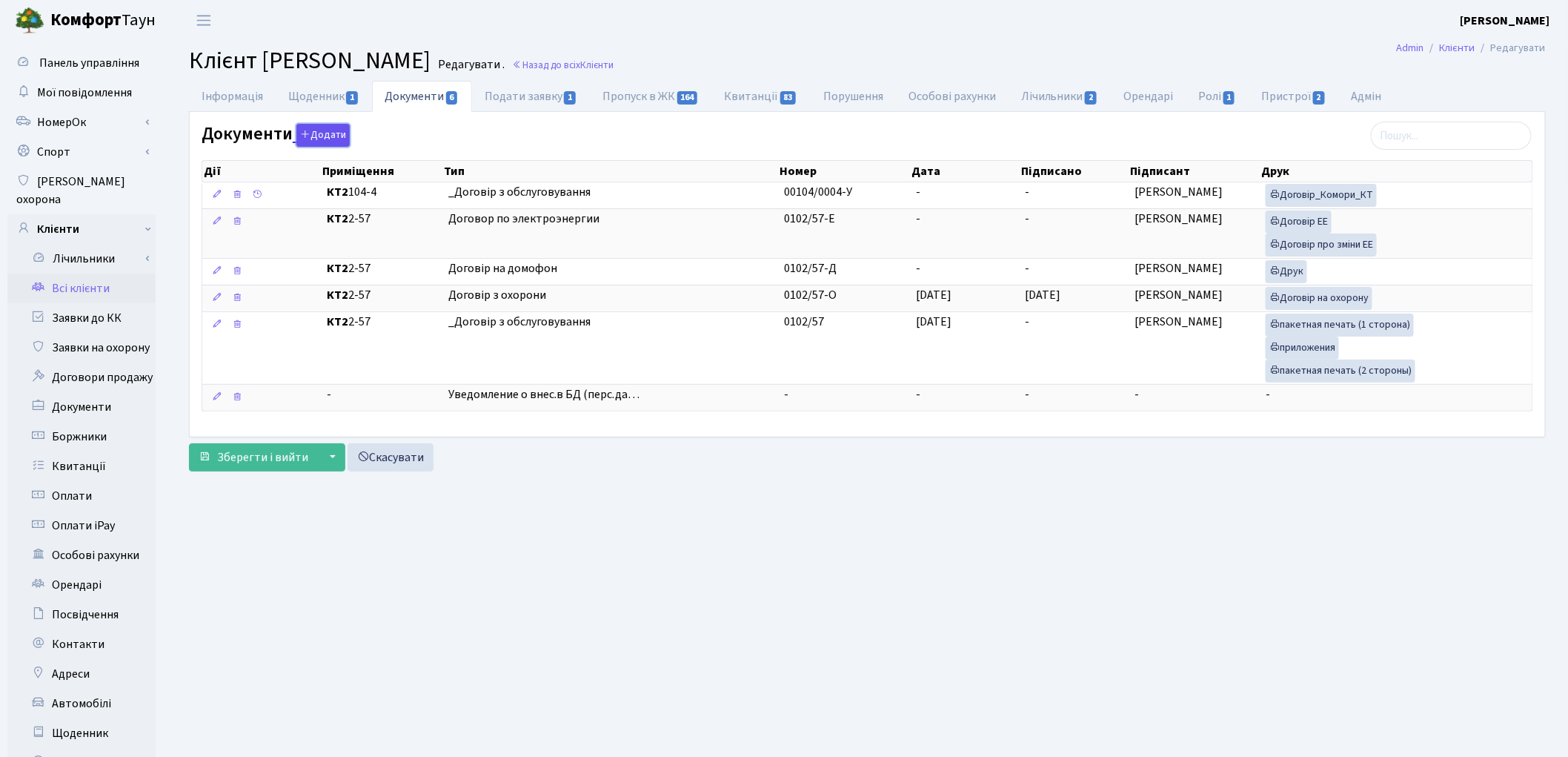
click at [332, 141] on button "Додати" at bounding box center [322, 135] width 53 height 23
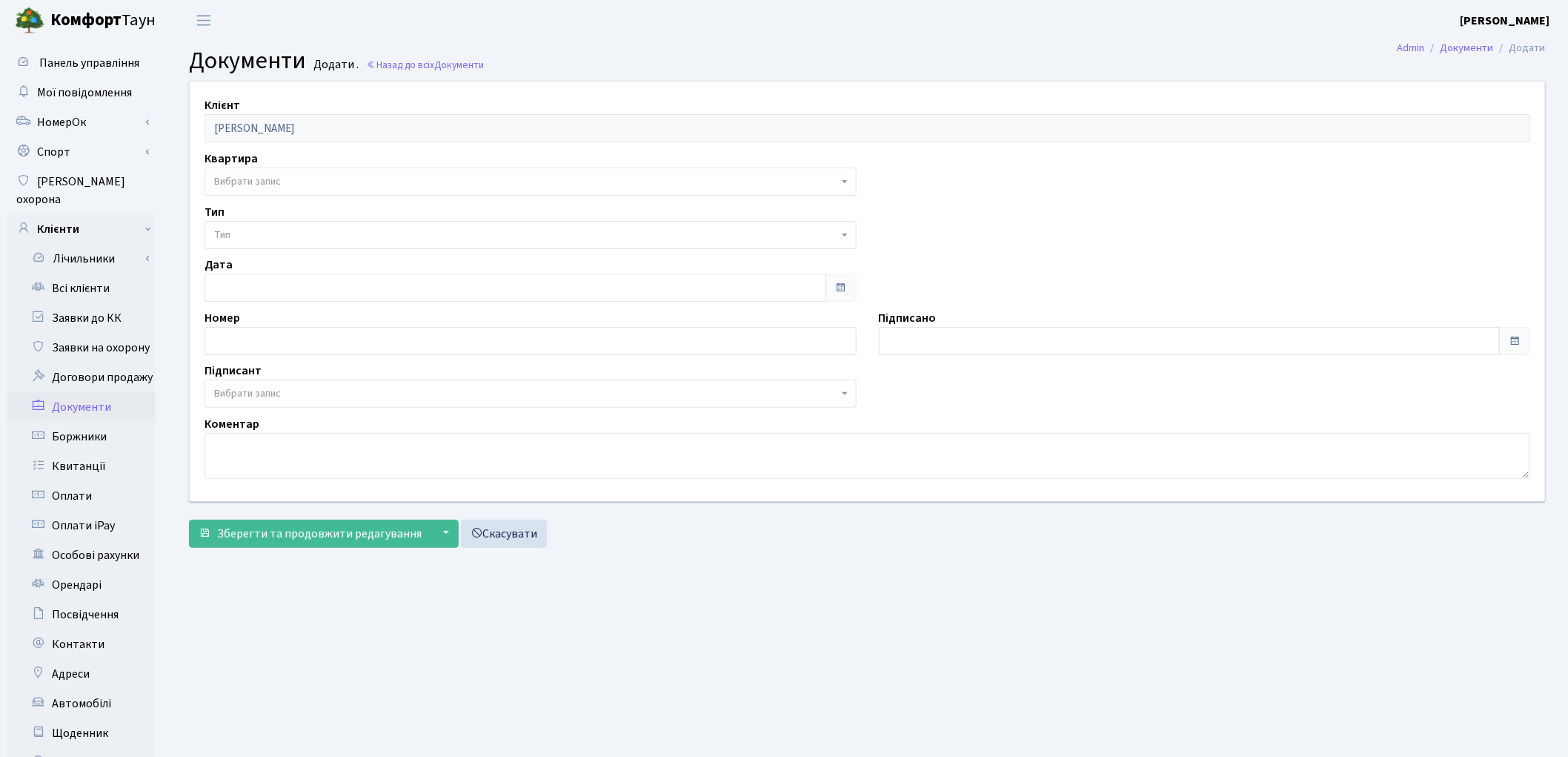
click at [1176, 570] on main "Admin Документи Додати Документи Додати . Назад до всіх Документи Клієнт Садовн…" at bounding box center [866, 472] width 1401 height 863
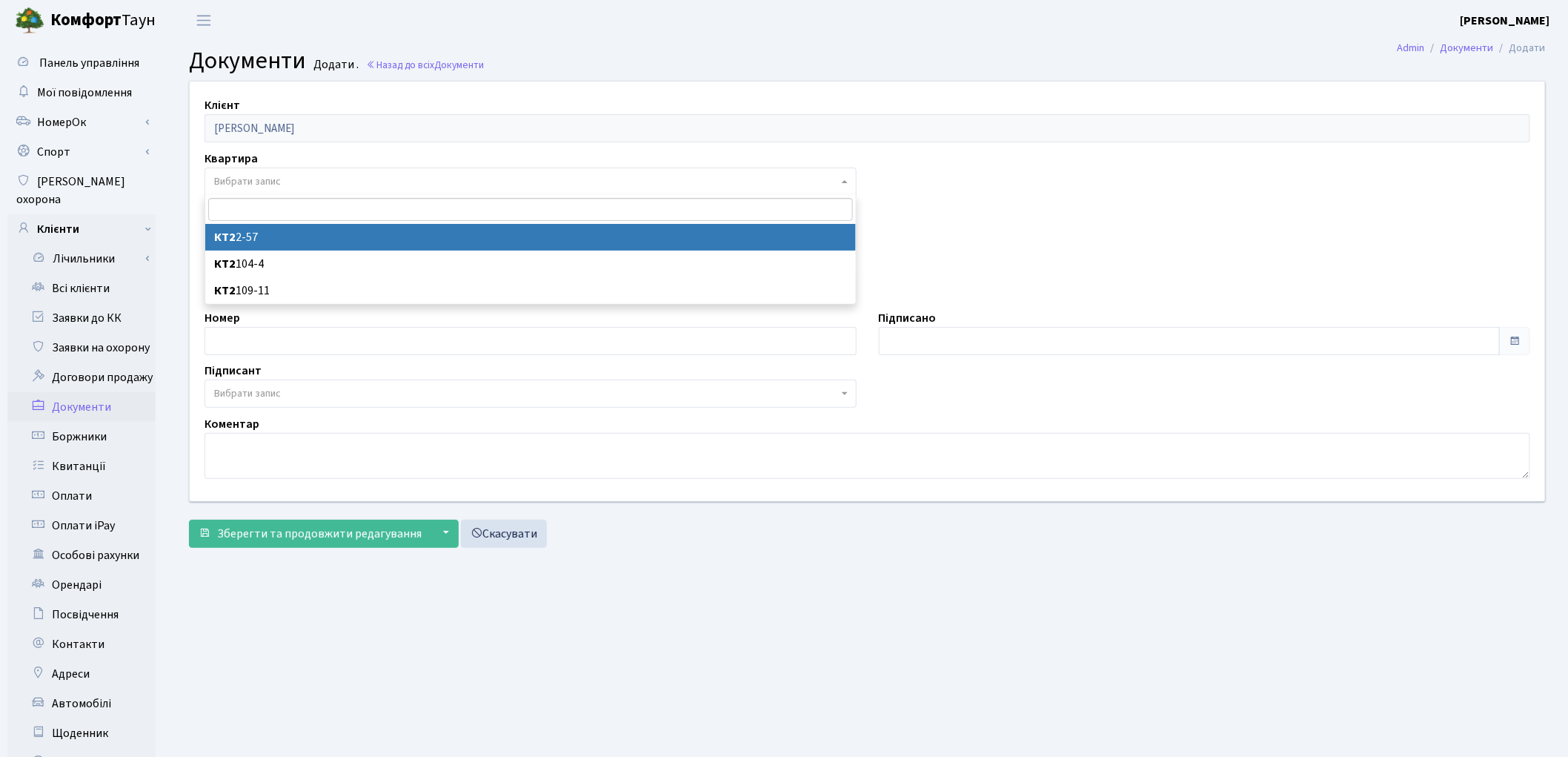
click at [235, 178] on span "Вибрати запис" at bounding box center [247, 181] width 67 height 14
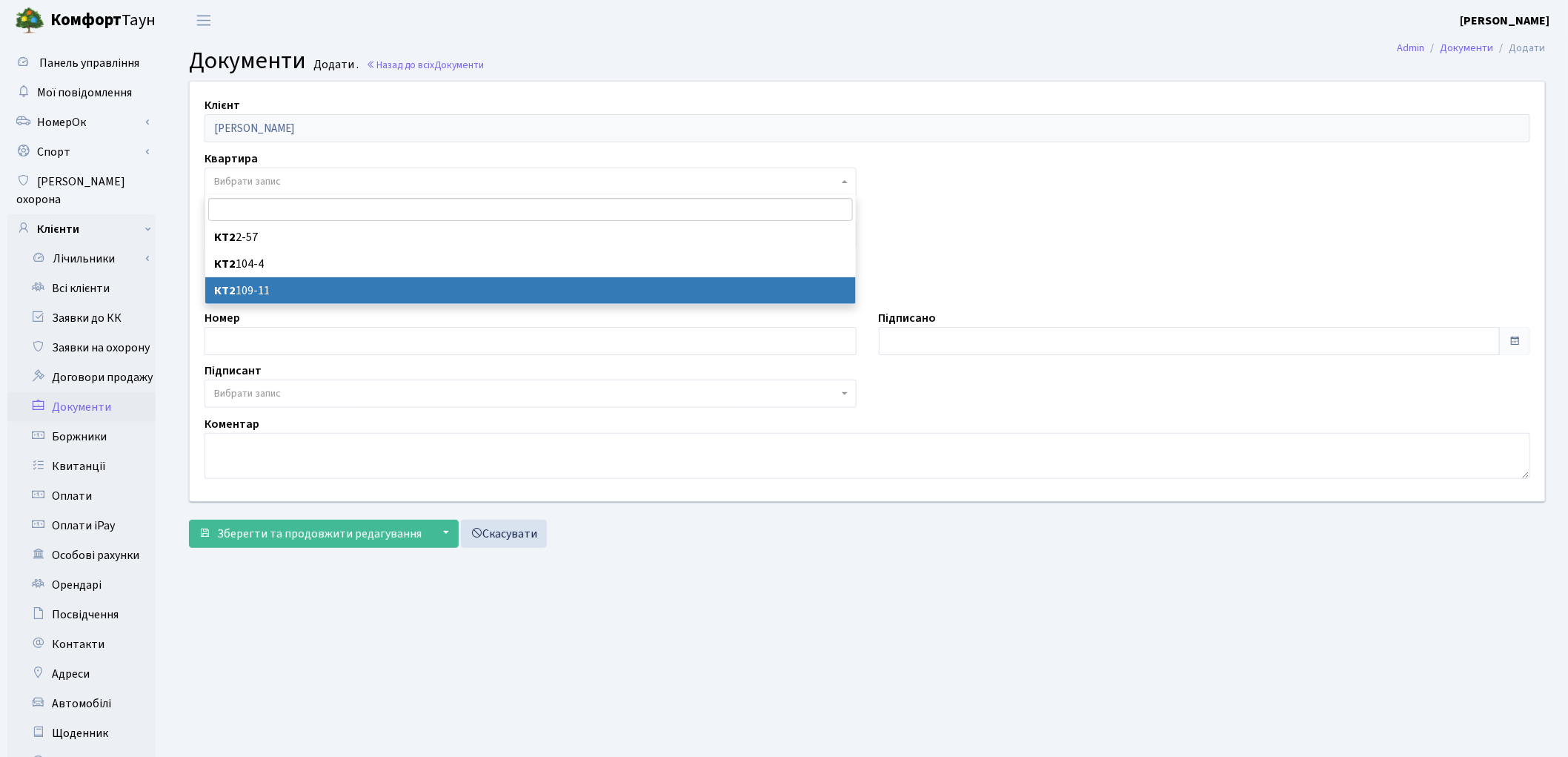
select select "178808"
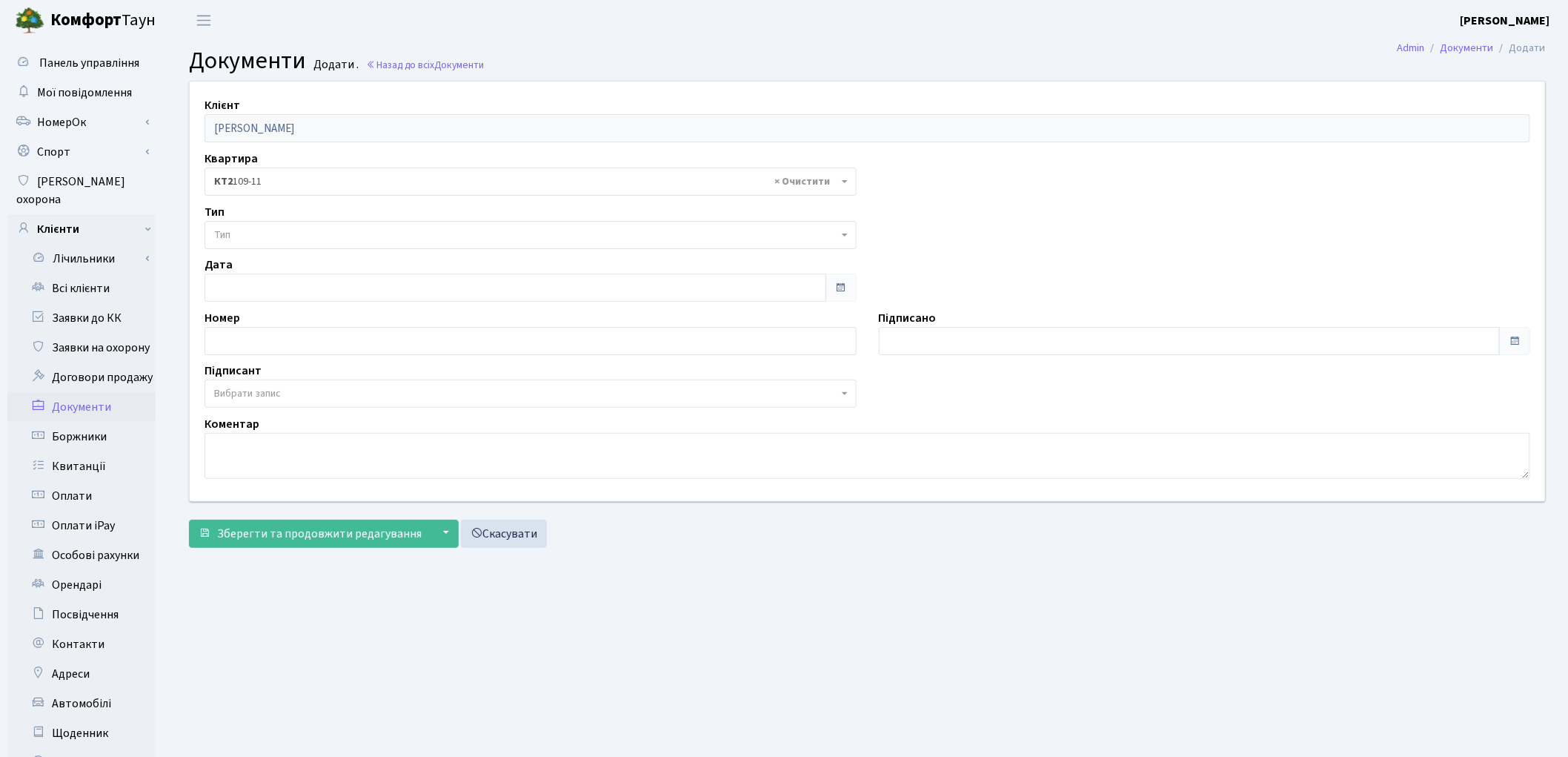
click at [253, 233] on span "Тип" at bounding box center [525, 234] width 624 height 14
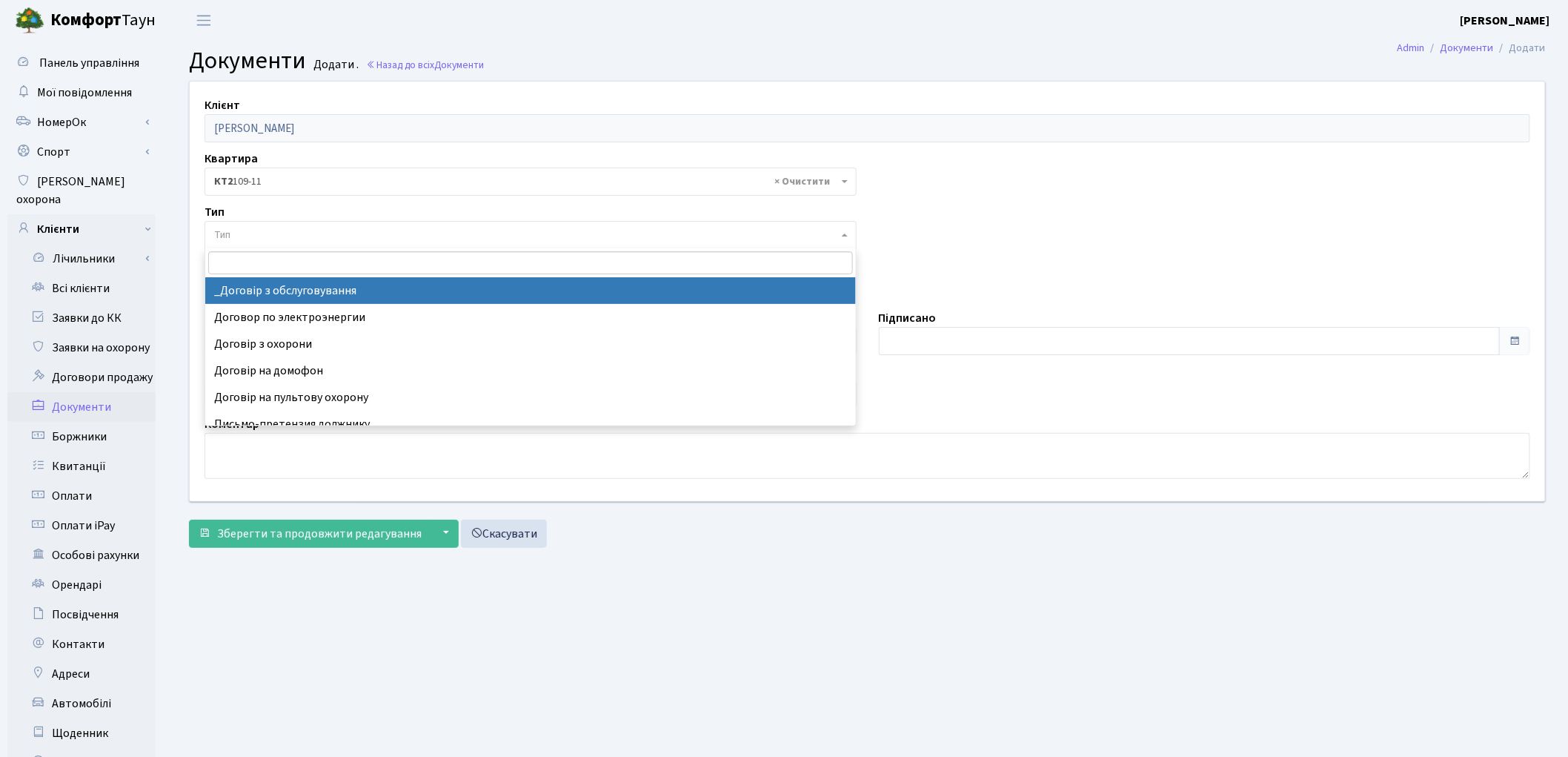
select select "289"
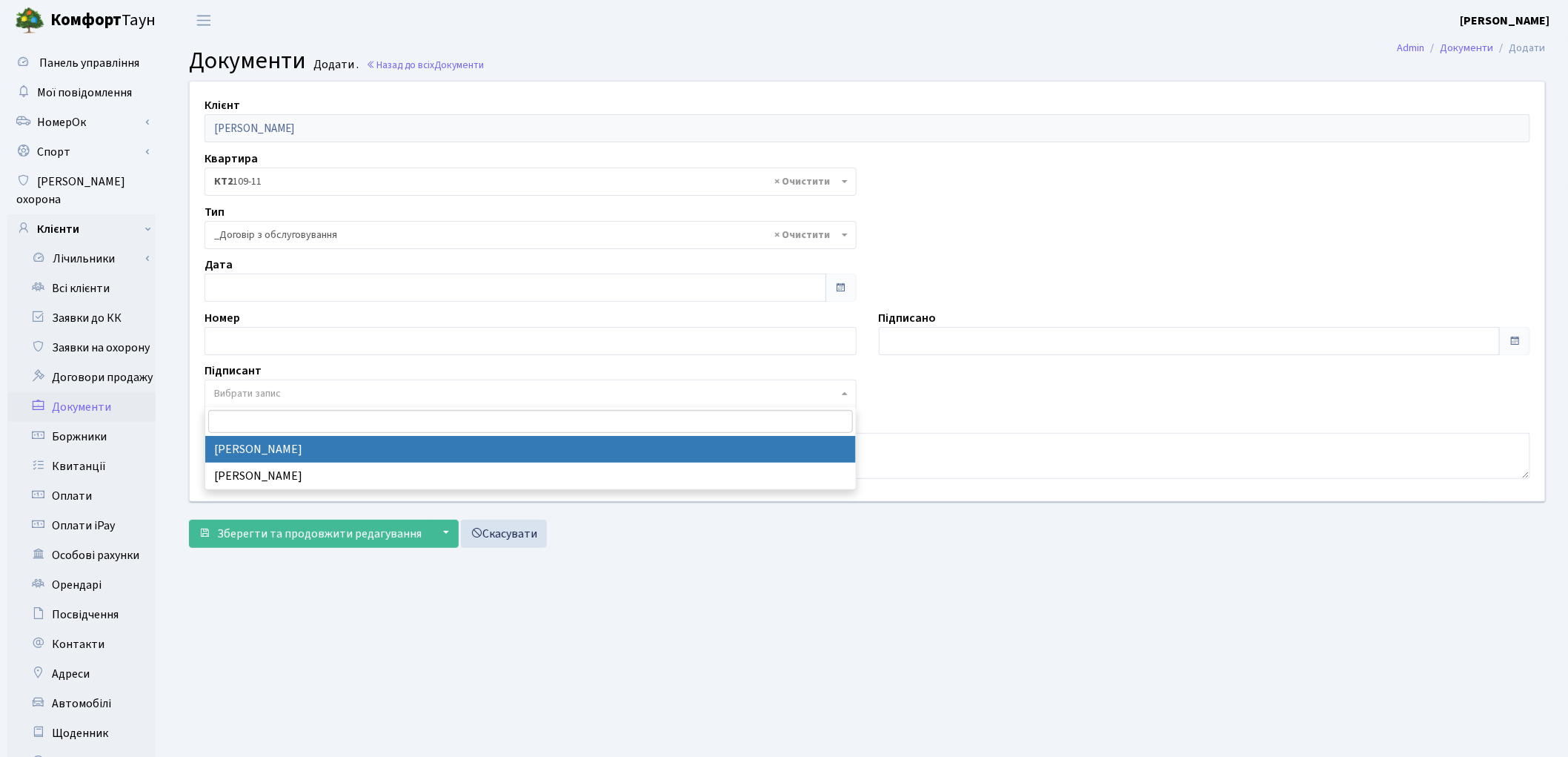
click at [264, 386] on span "Вибрати запис" at bounding box center [247, 393] width 67 height 14
select select "74"
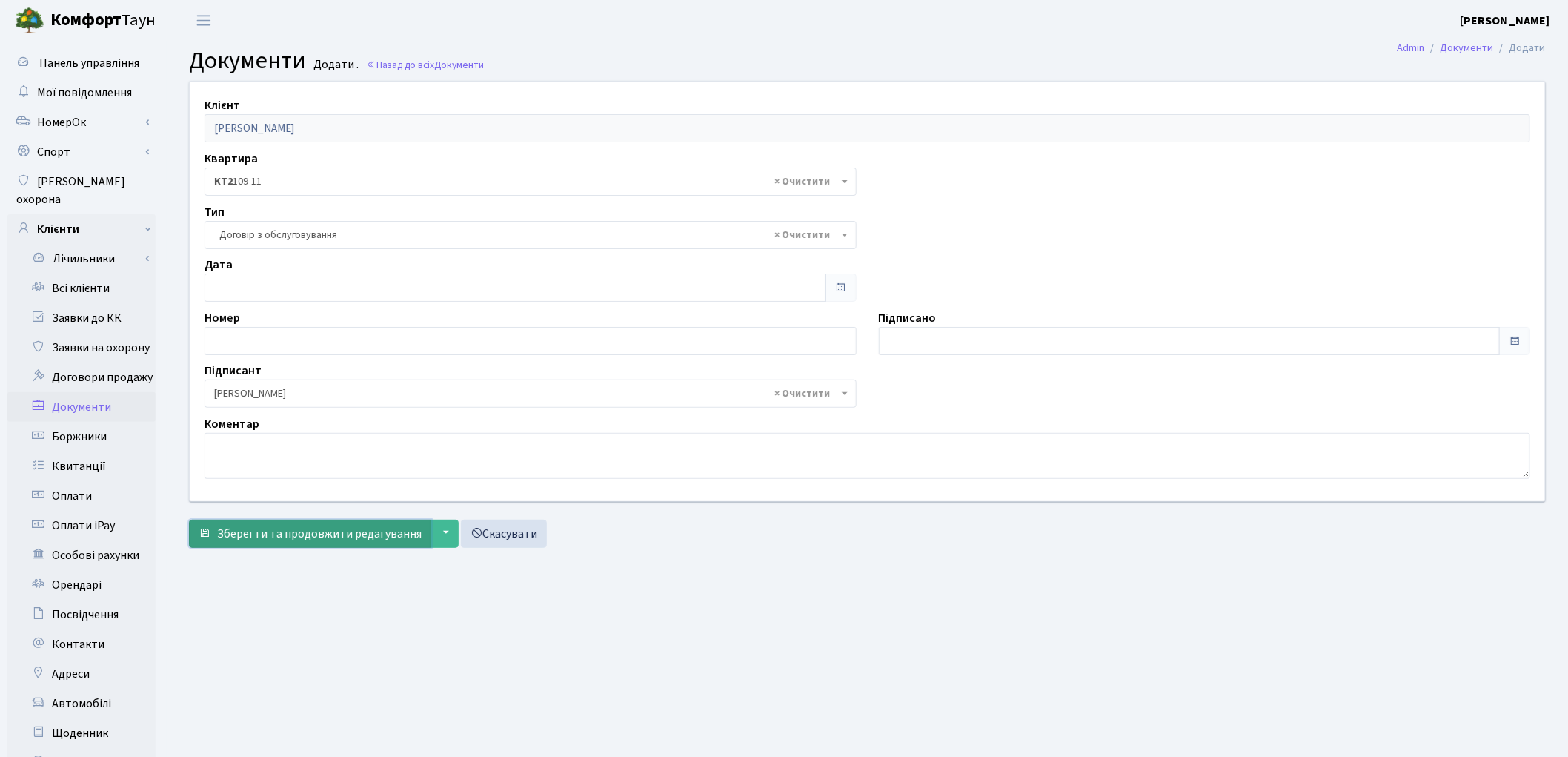
click at [262, 530] on span "Зберегти та продовжити редагування" at bounding box center [319, 533] width 204 height 16
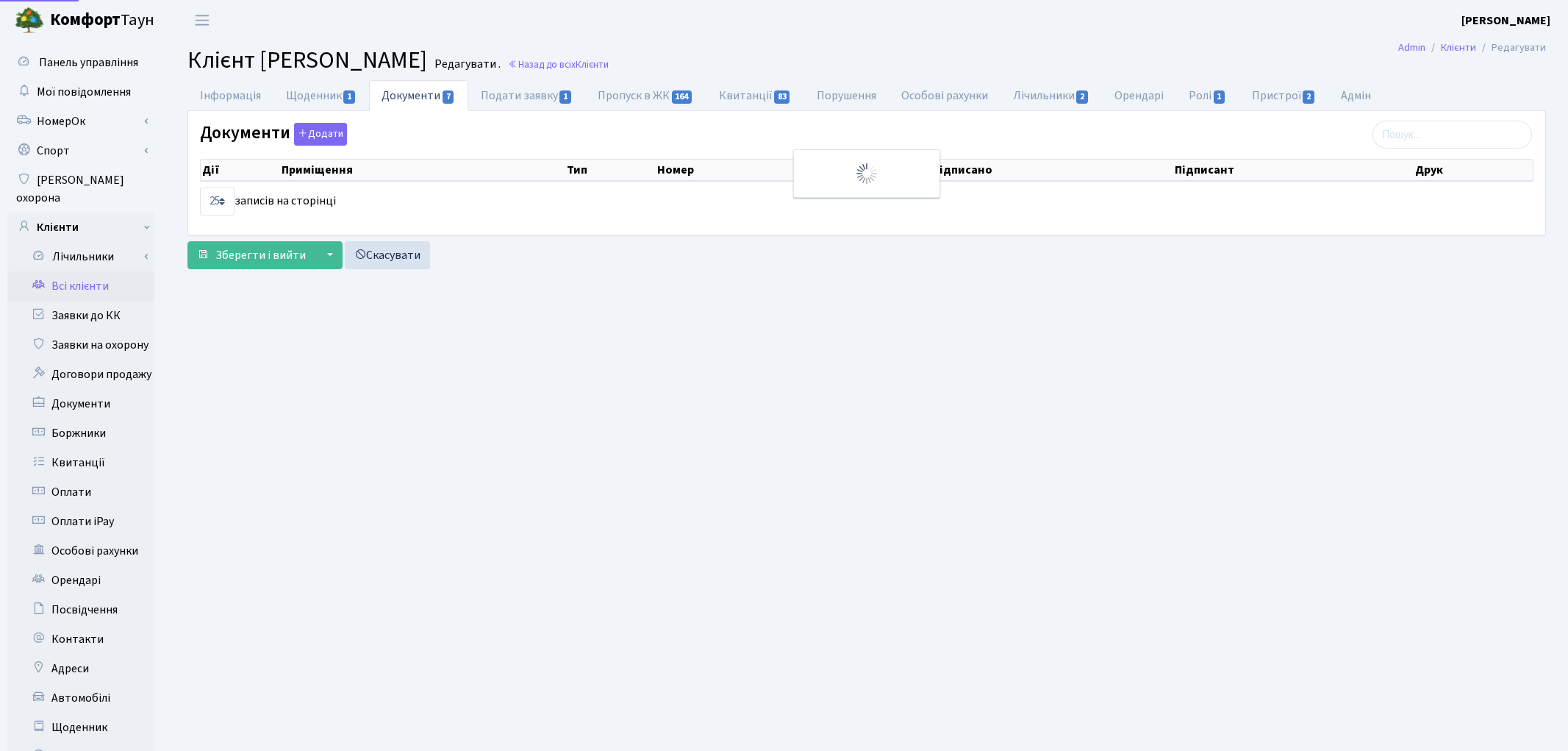
select select "25"
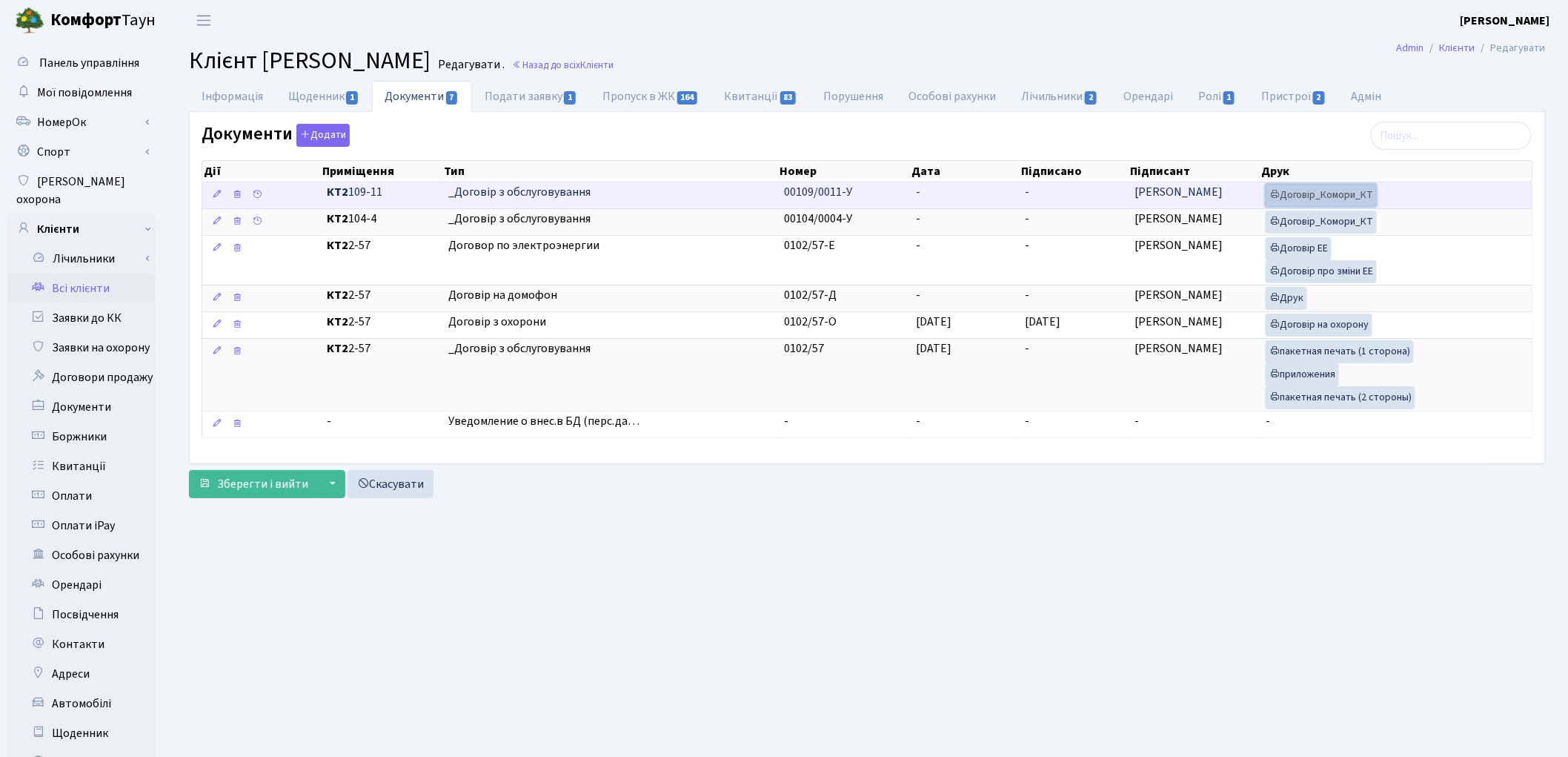
click at [1307, 196] on link "Договір_Комори_КТ" at bounding box center [1321, 195] width 111 height 23
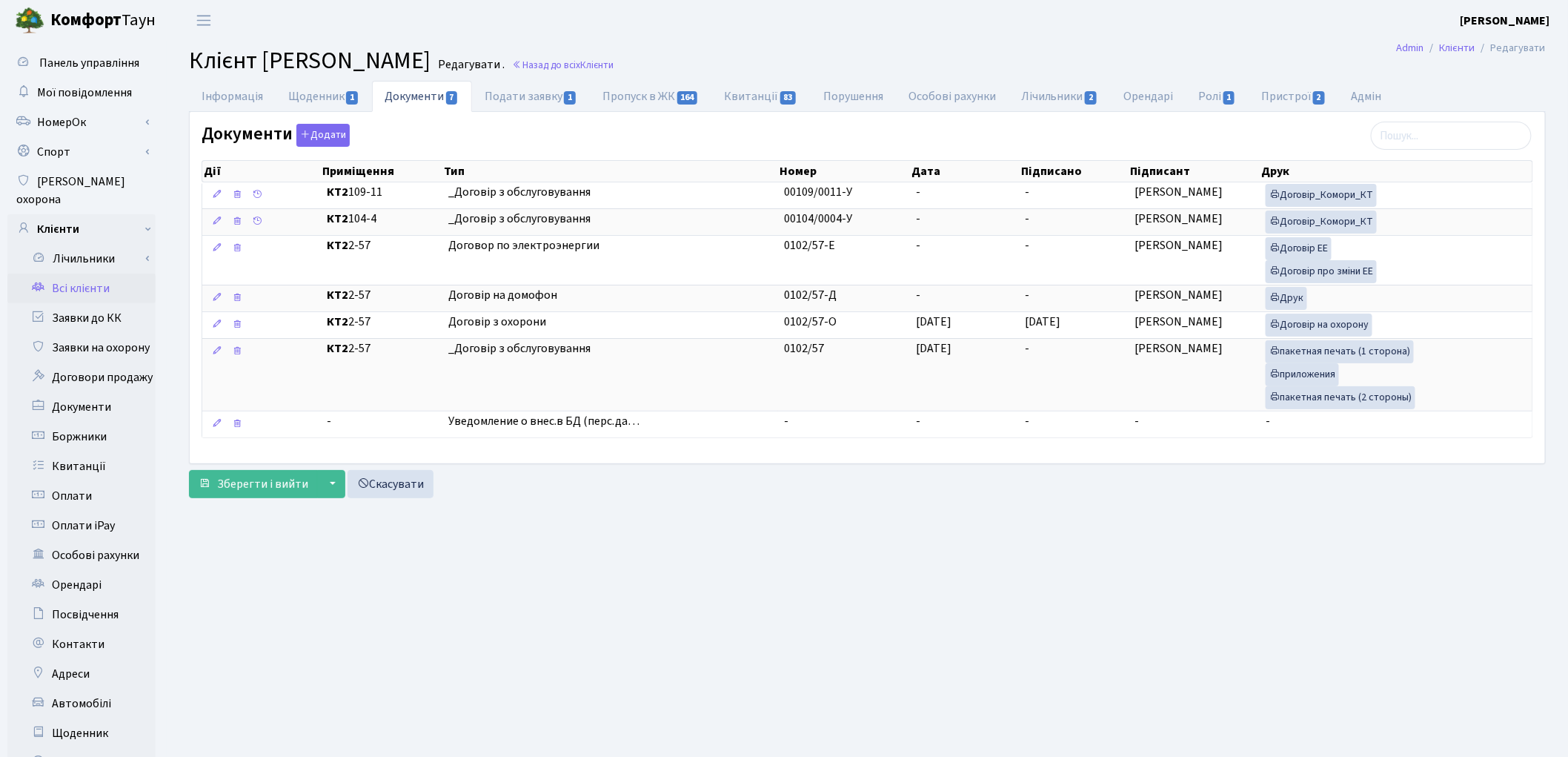
click at [90, 273] on link "Всі клієнти" at bounding box center [81, 288] width 148 height 30
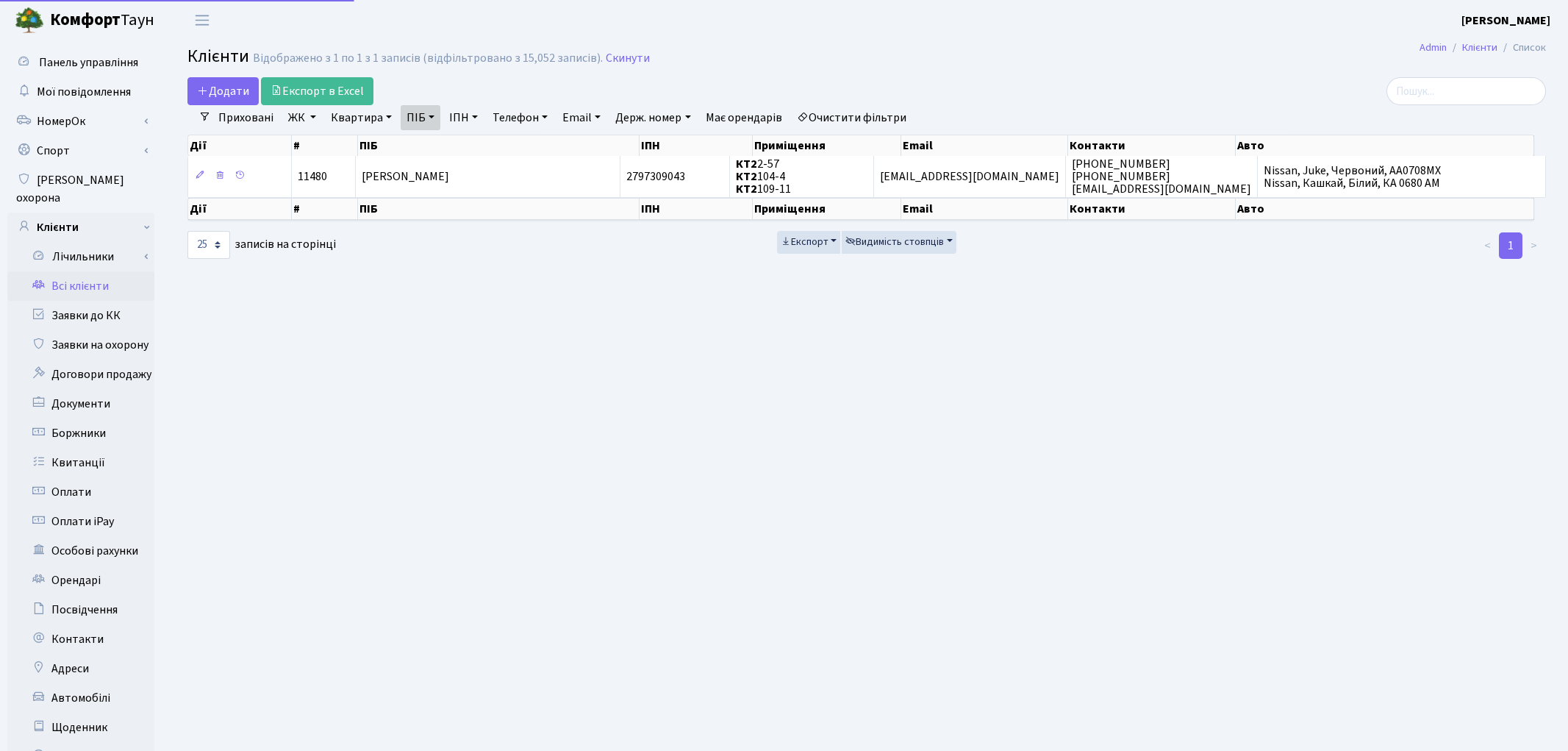
select select "25"
click at [885, 115] on link "Очистити фільтри" at bounding box center [852, 118] width 121 height 25
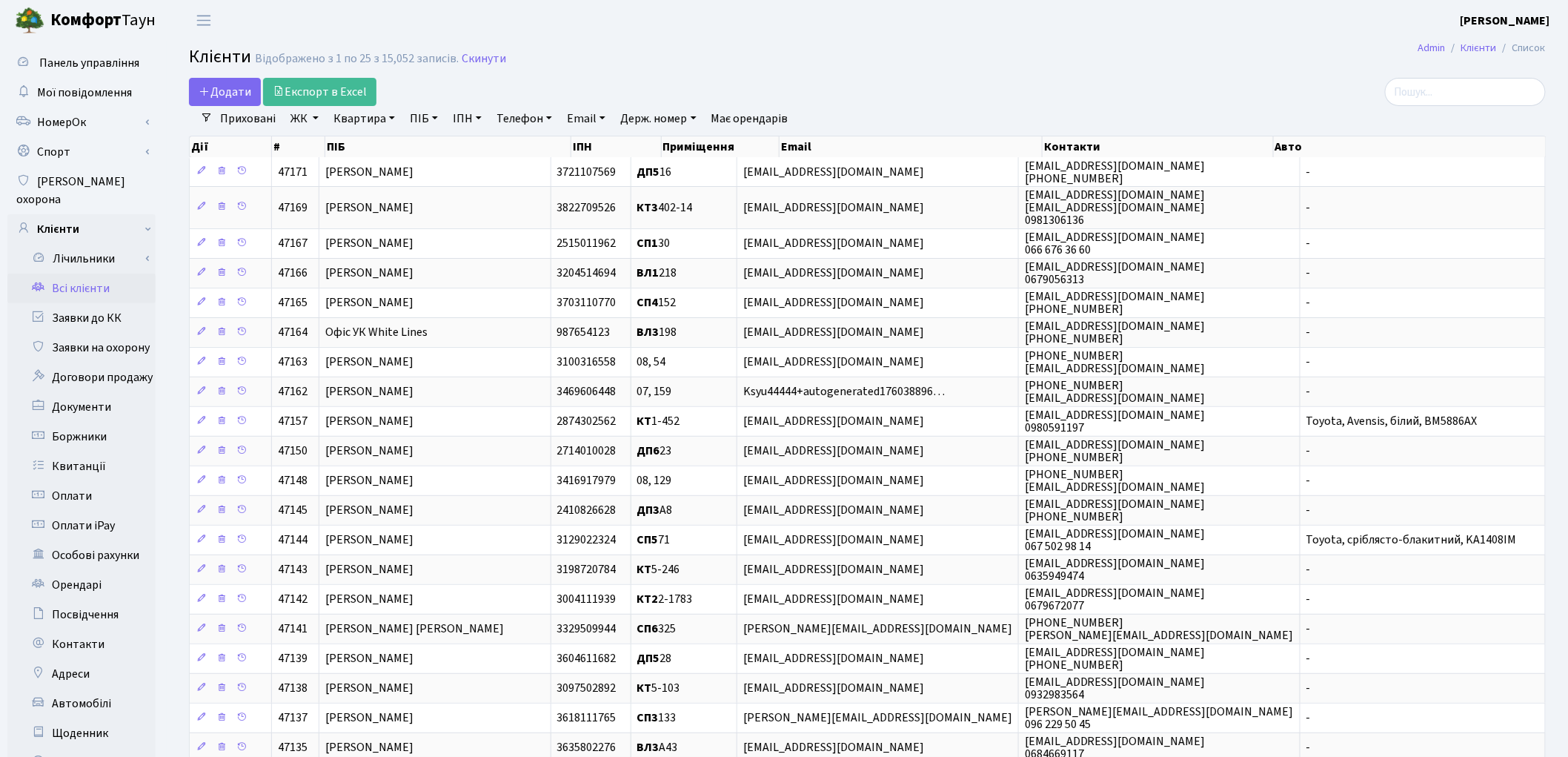
click at [974, 76] on main "Admin Клієнти Список Клієнти Відображено з 1 по 25 з 15,052 записів. Скинути До…" at bounding box center [866, 507] width 1401 height 934
click at [405, 122] on link "ПІБ" at bounding box center [423, 119] width 40 height 25
paste input "[PERSON_NAME]"
type input "Гапонюк Марина Володимирівна"
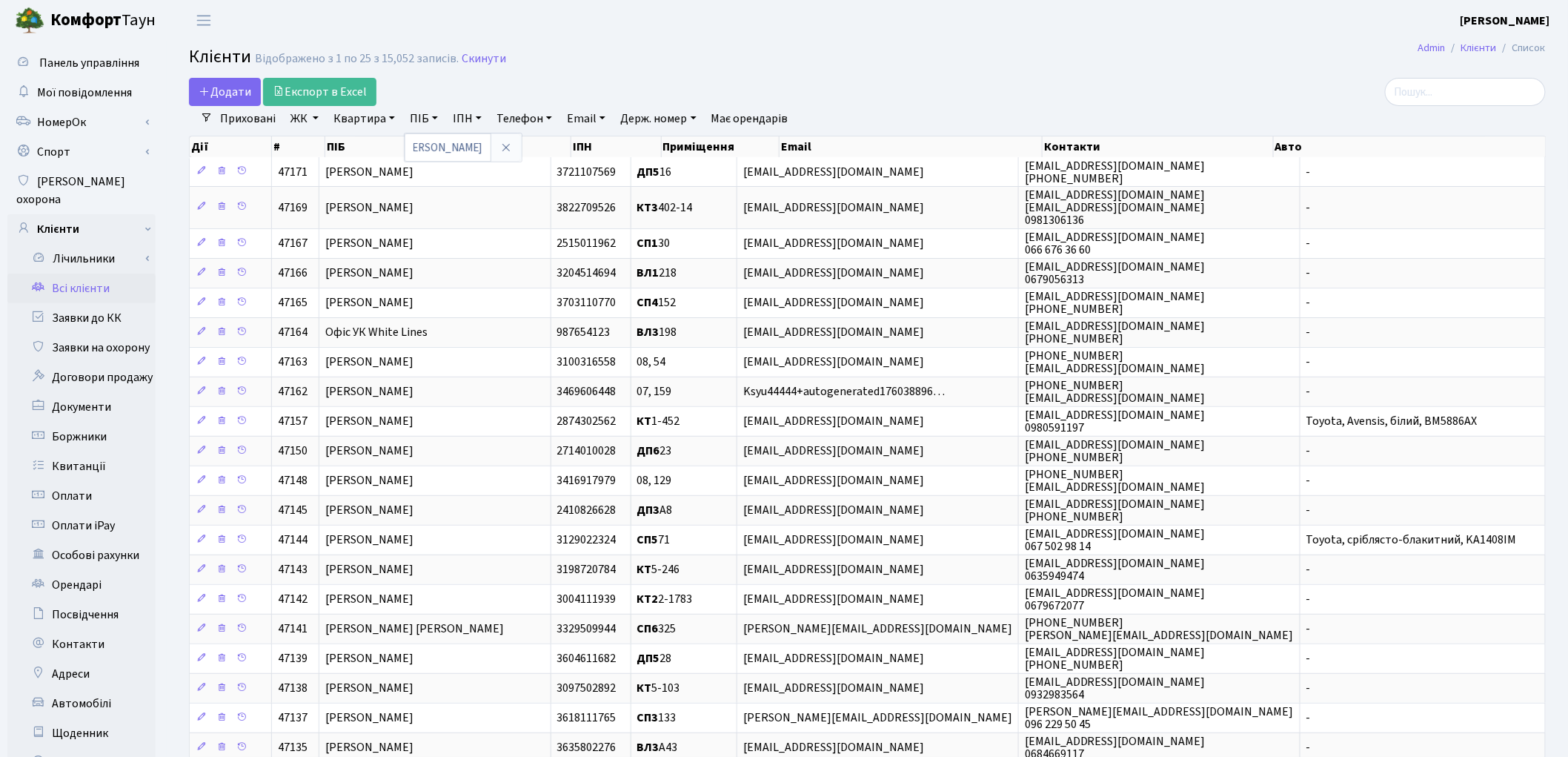
click at [870, 79] on div "Додати Експорт в Excel" at bounding box center [638, 92] width 898 height 28
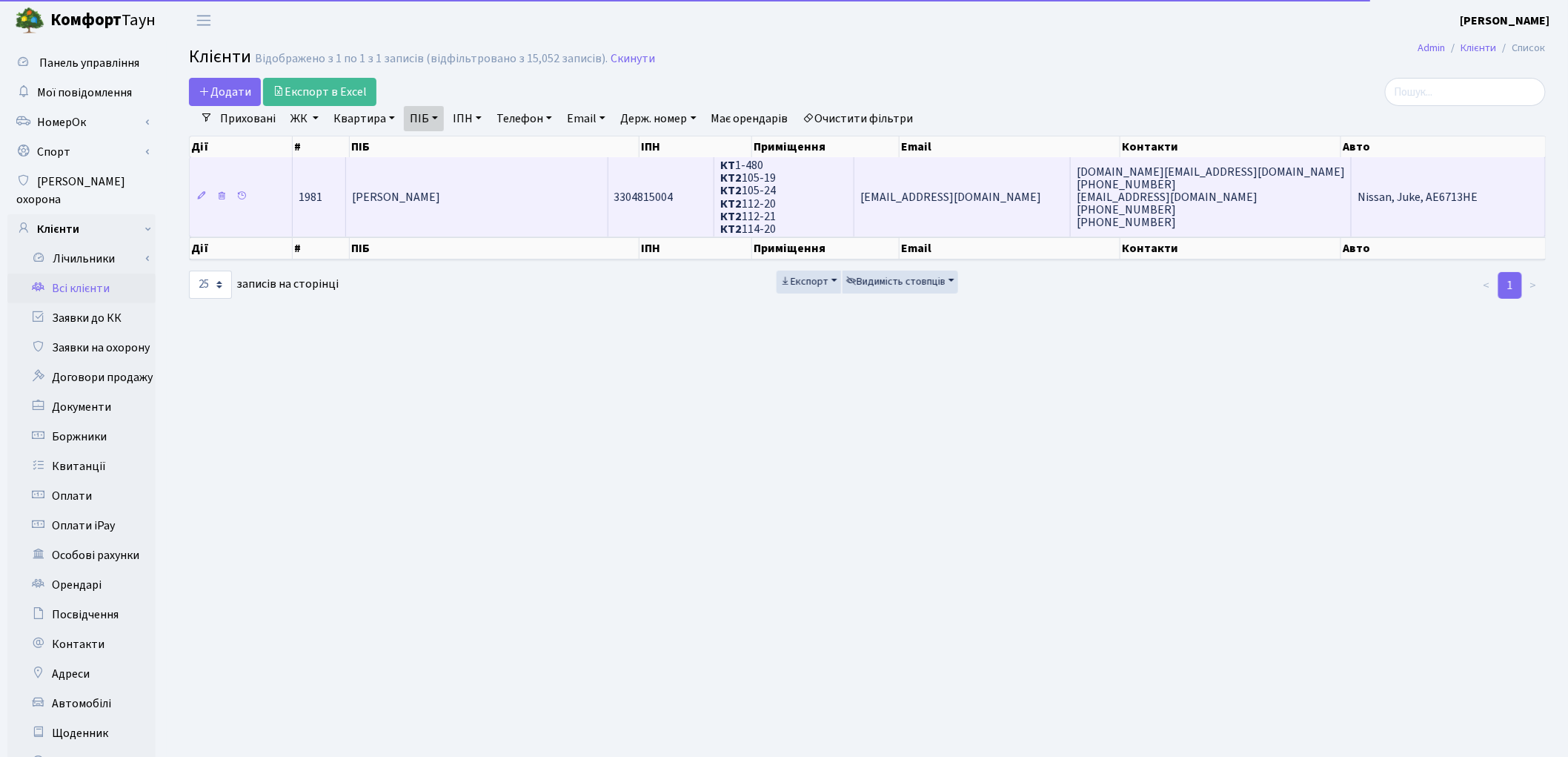
click at [558, 206] on td "Гапонюк Марина Володимирівна" at bounding box center [477, 196] width 261 height 79
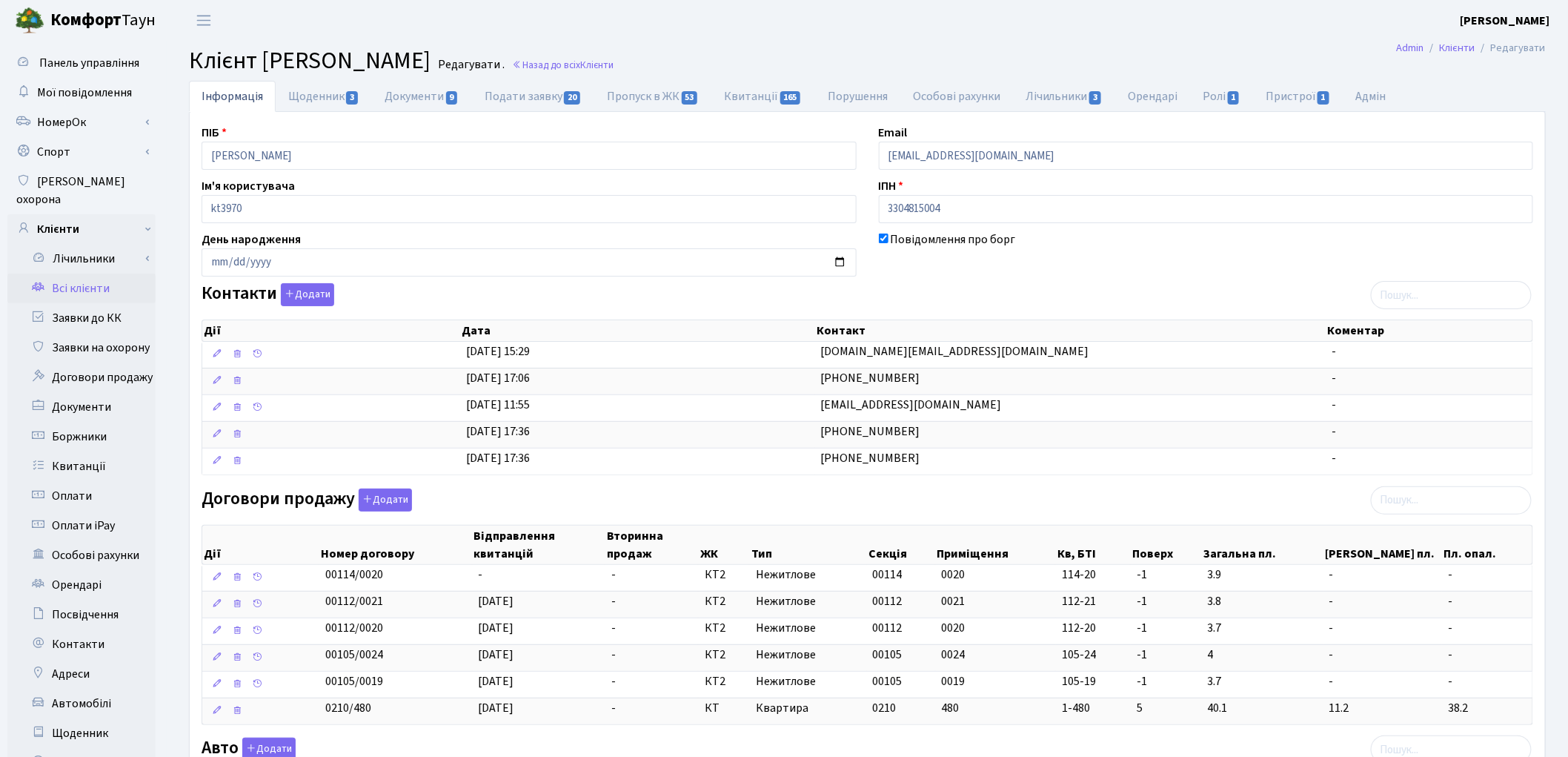
click at [1331, 512] on div "Договори продажу Додати Дії Номер договору Відправлення квитанцій Вторинна прод…" at bounding box center [867, 610] width 1354 height 243
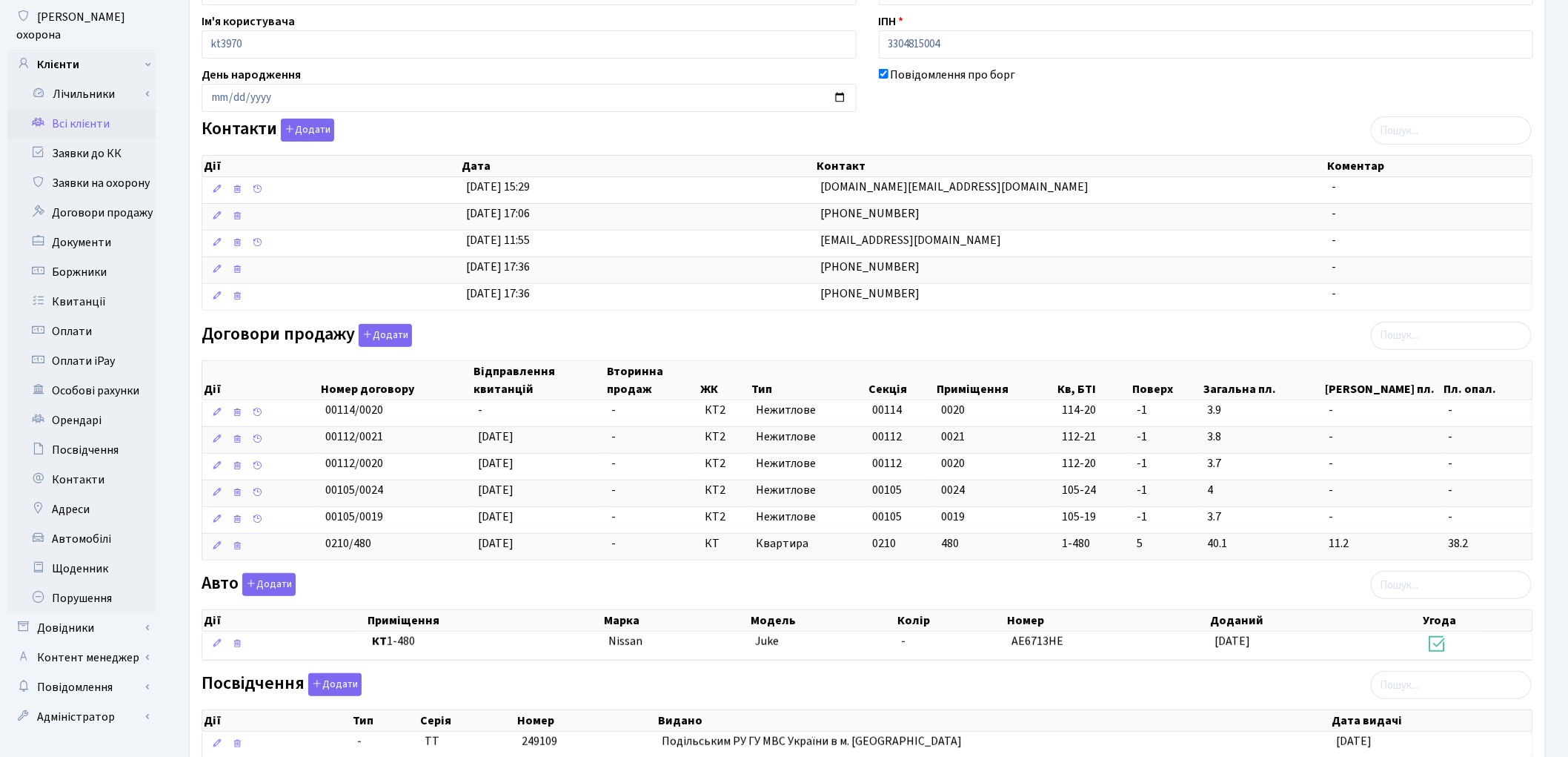
scroll to position [329, 0]
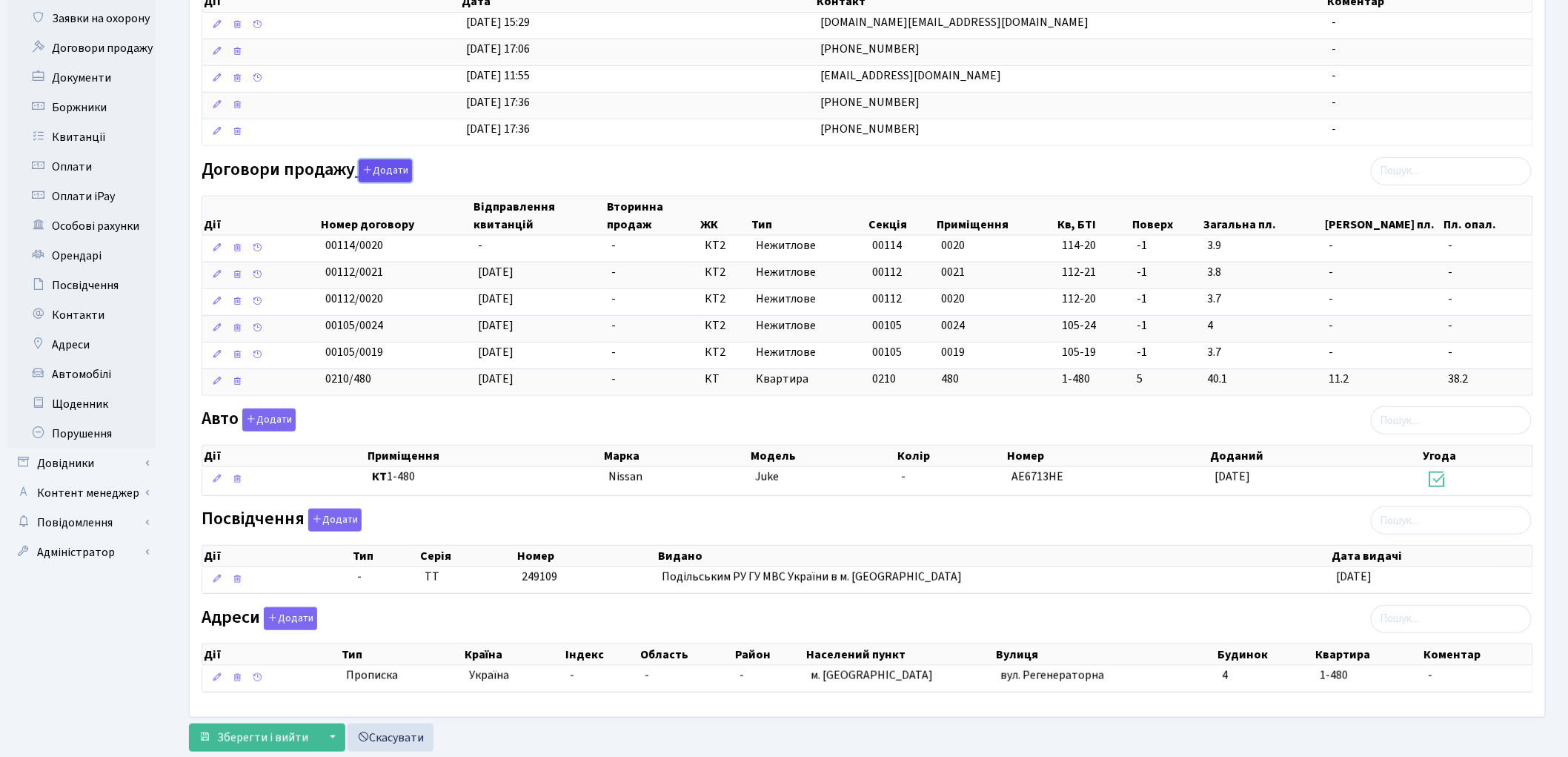
click at [372, 172] on button "Додати" at bounding box center [385, 171] width 53 height 23
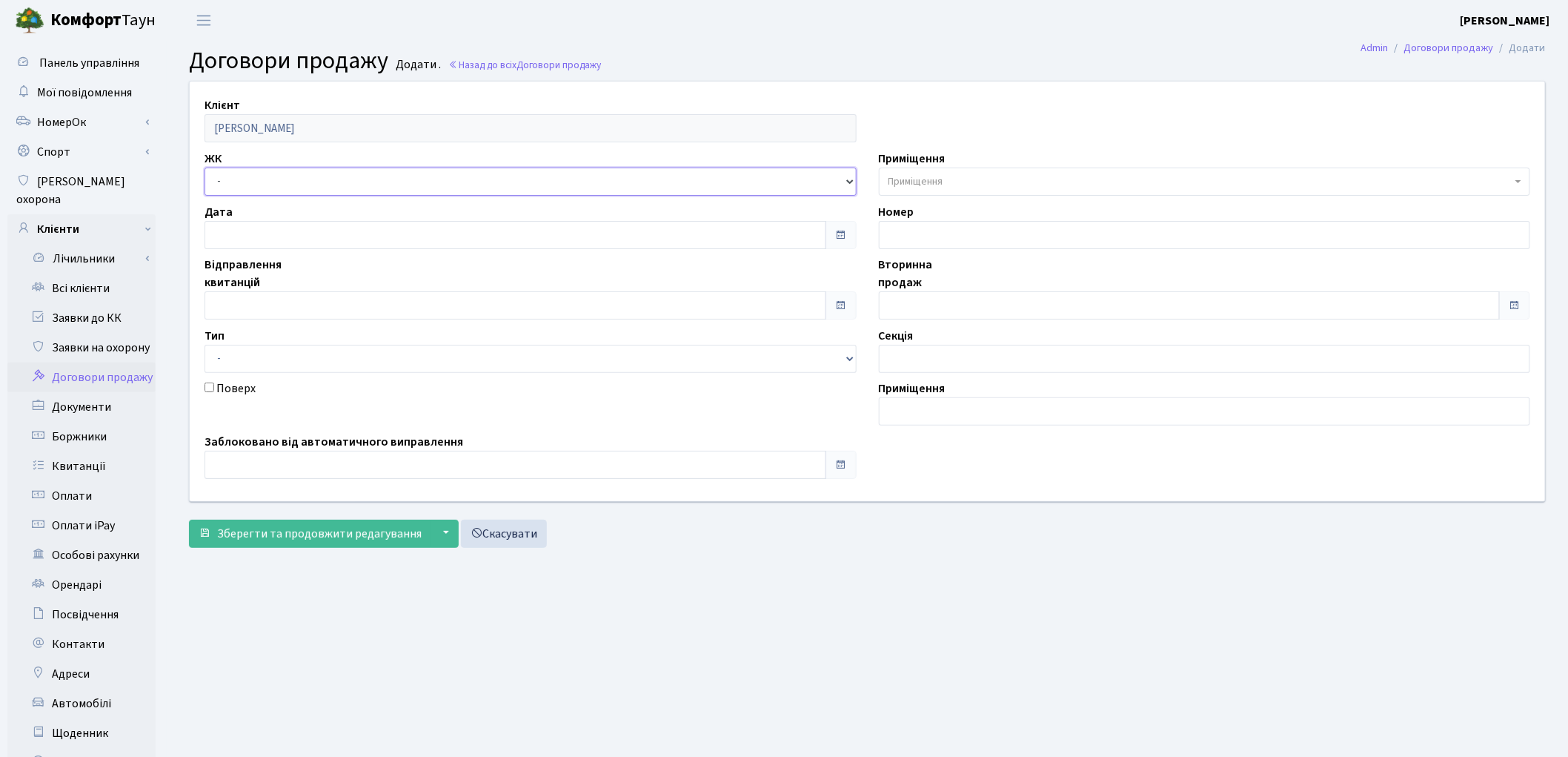
click at [319, 175] on select "- ТХ, вул. [STREET_ADDRESS] Регенераторна, 4 КТ2, просп. [STREET_ADDRESS] [STRE…" at bounding box center [530, 181] width 652 height 28
select select "295"
click at [204, 167] on select "- ТХ, вул. Ділова, 1/2 КТ, вул. Регенераторна, 4 КТ2, просп. Соборності, 17 КТ3…" at bounding box center [530, 181] width 652 height 28
select select
click at [932, 185] on span "Приміщення" at bounding box center [916, 181] width 55 height 14
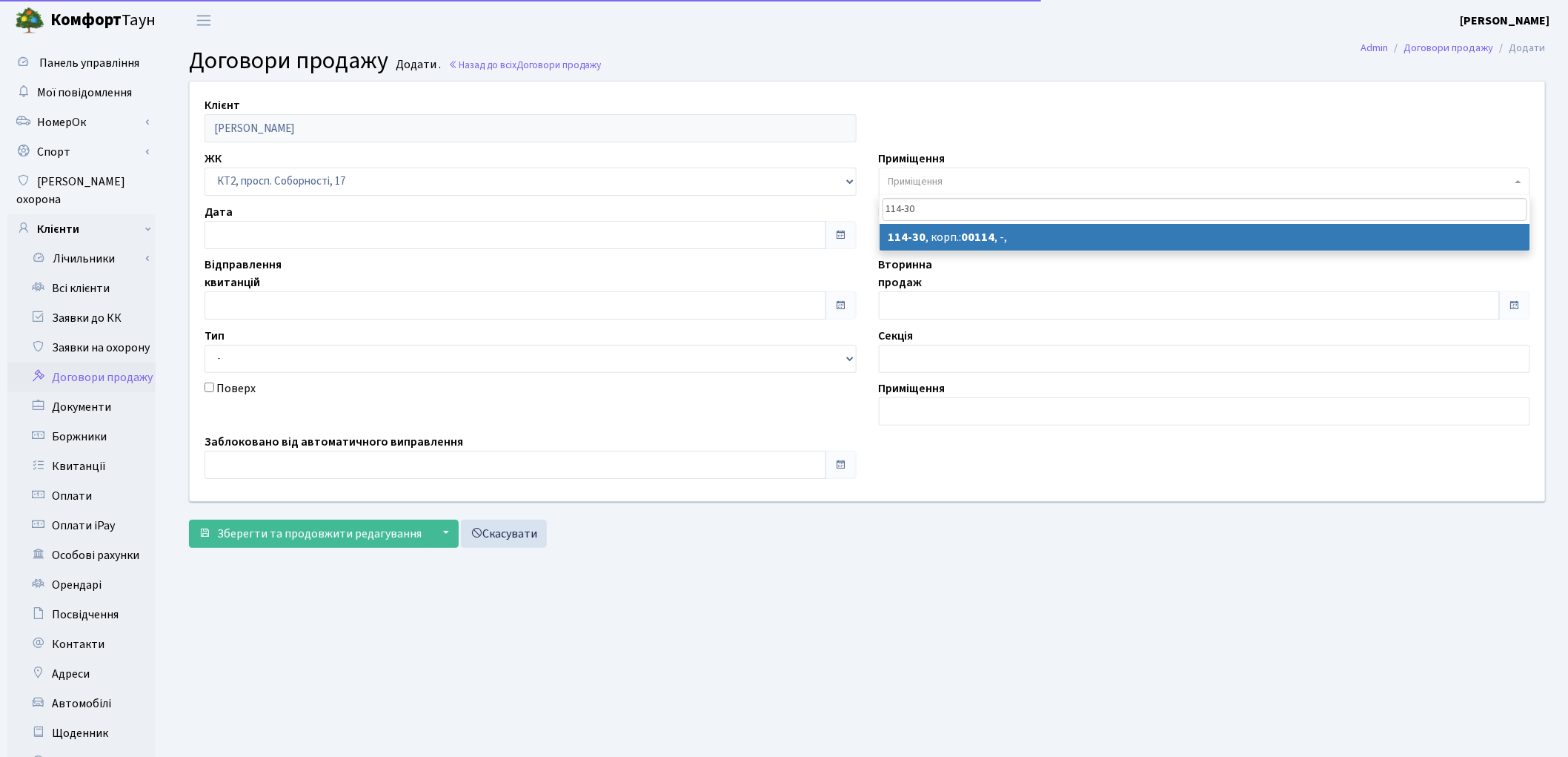
type input "114-30"
select select "16284"
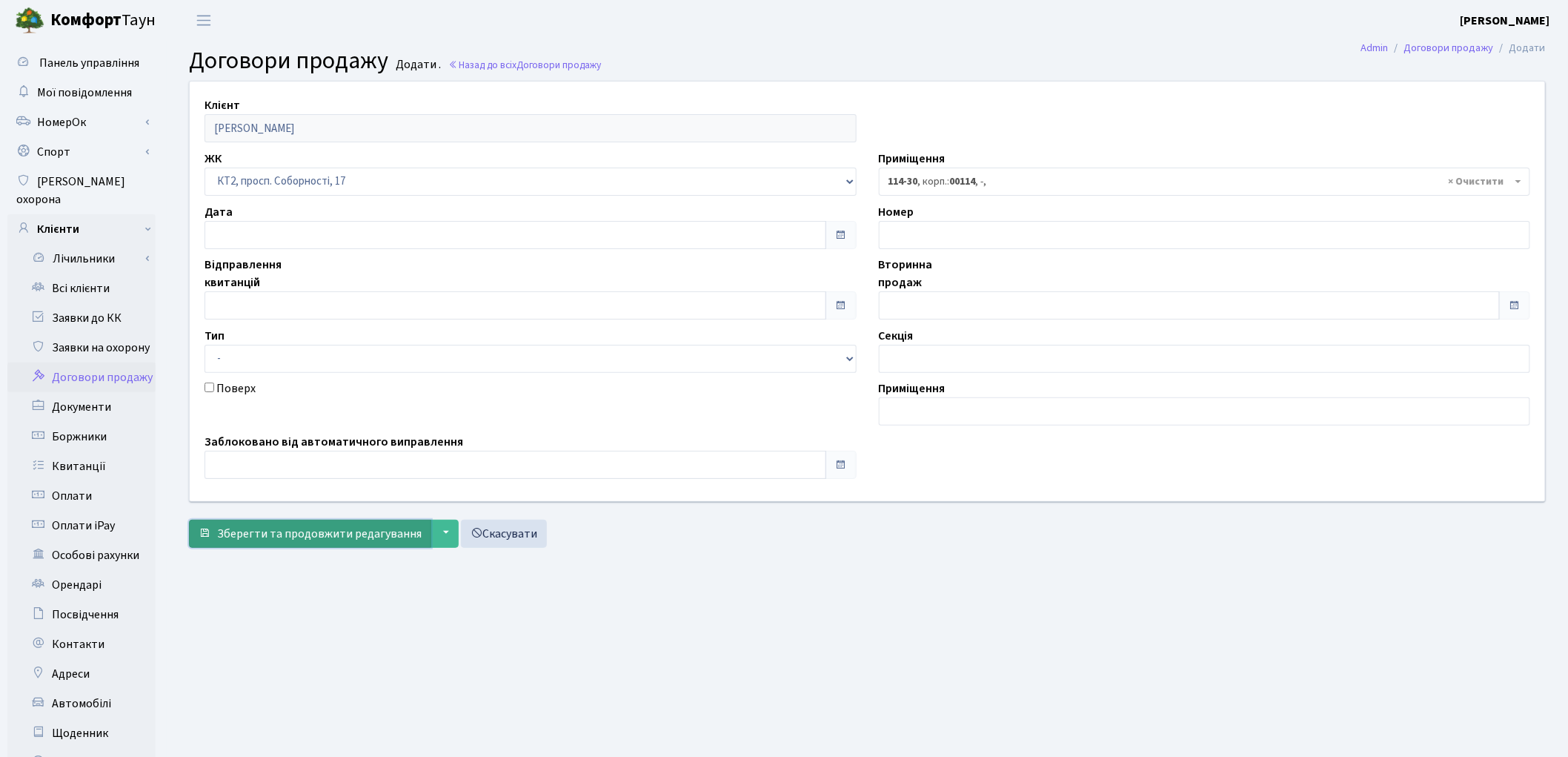
click at [313, 543] on button "Зберегти та продовжити редагування" at bounding box center [311, 533] width 243 height 28
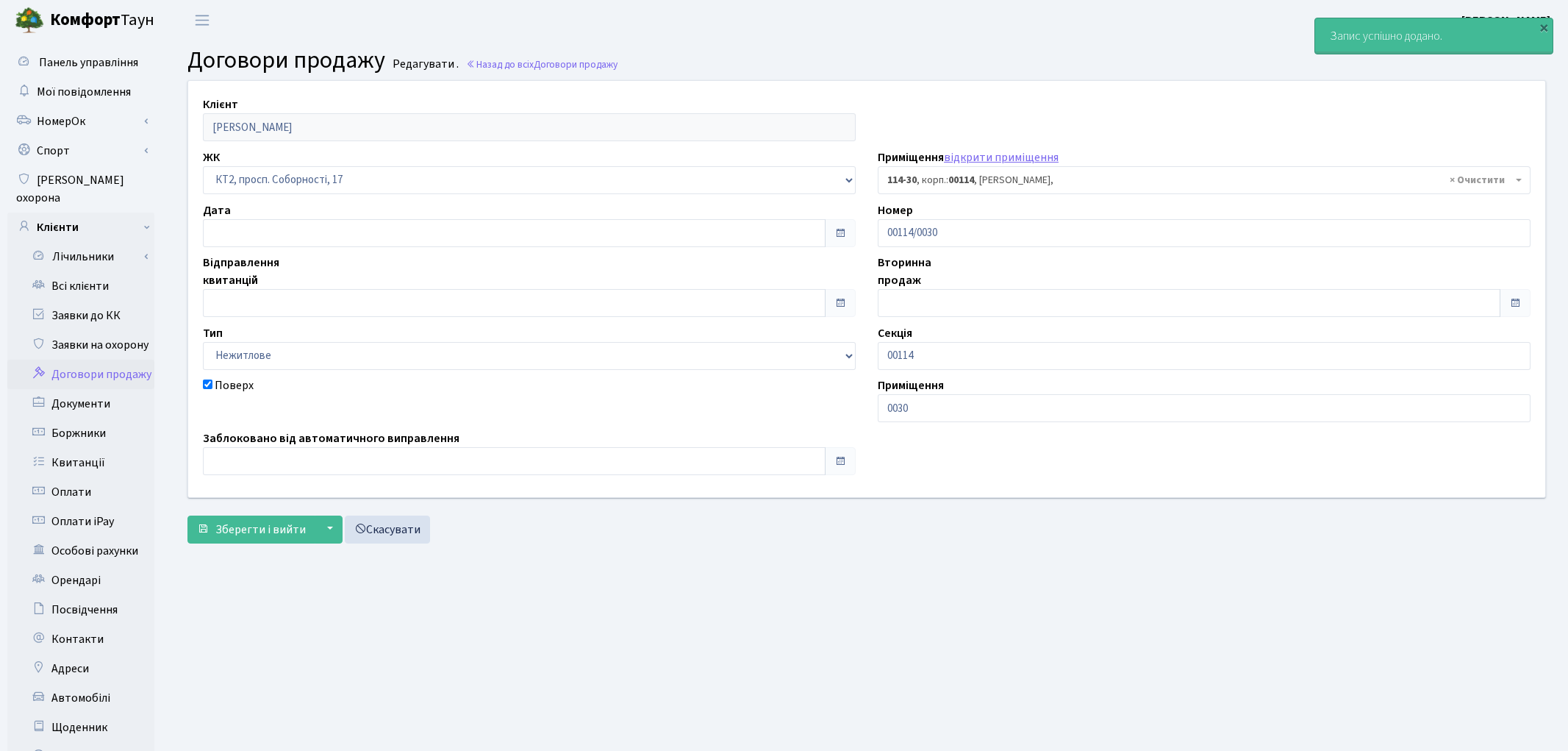
select select "16284"
click at [292, 544] on div "Клієнт [PERSON_NAME] ЖК - ТХ, вул. [STREET_ADDRESS] Регенераторна, 4 КТ2, просп…" at bounding box center [860, 315] width 1368 height 470
click at [290, 537] on span "Зберегти і вийти" at bounding box center [260, 529] width 90 height 16
select select "16284"
click at [90, 271] on link "Всі клієнти" at bounding box center [81, 285] width 147 height 29
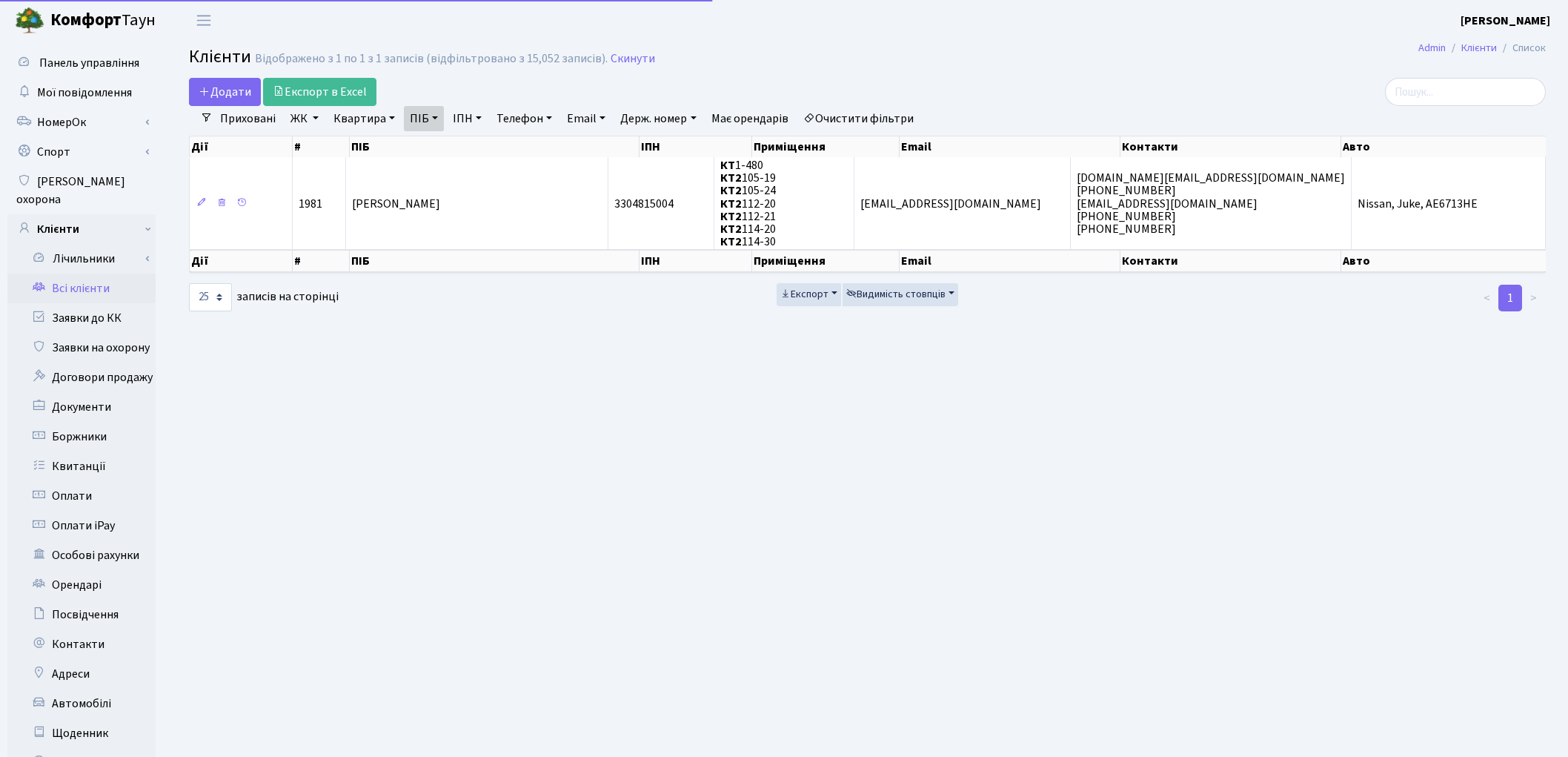
select select "25"
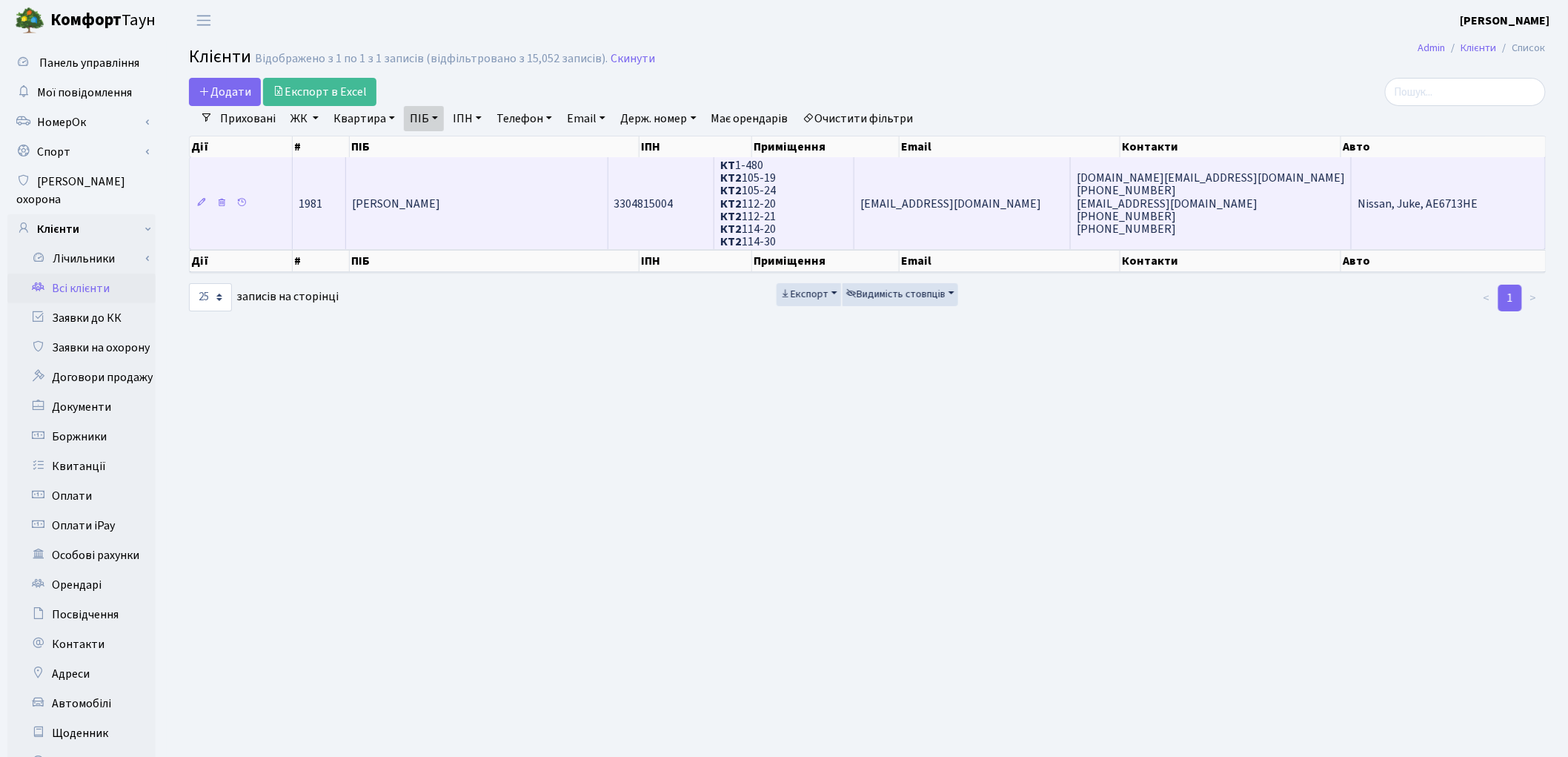
click at [412, 201] on span "[PERSON_NAME]" at bounding box center [396, 204] width 88 height 16
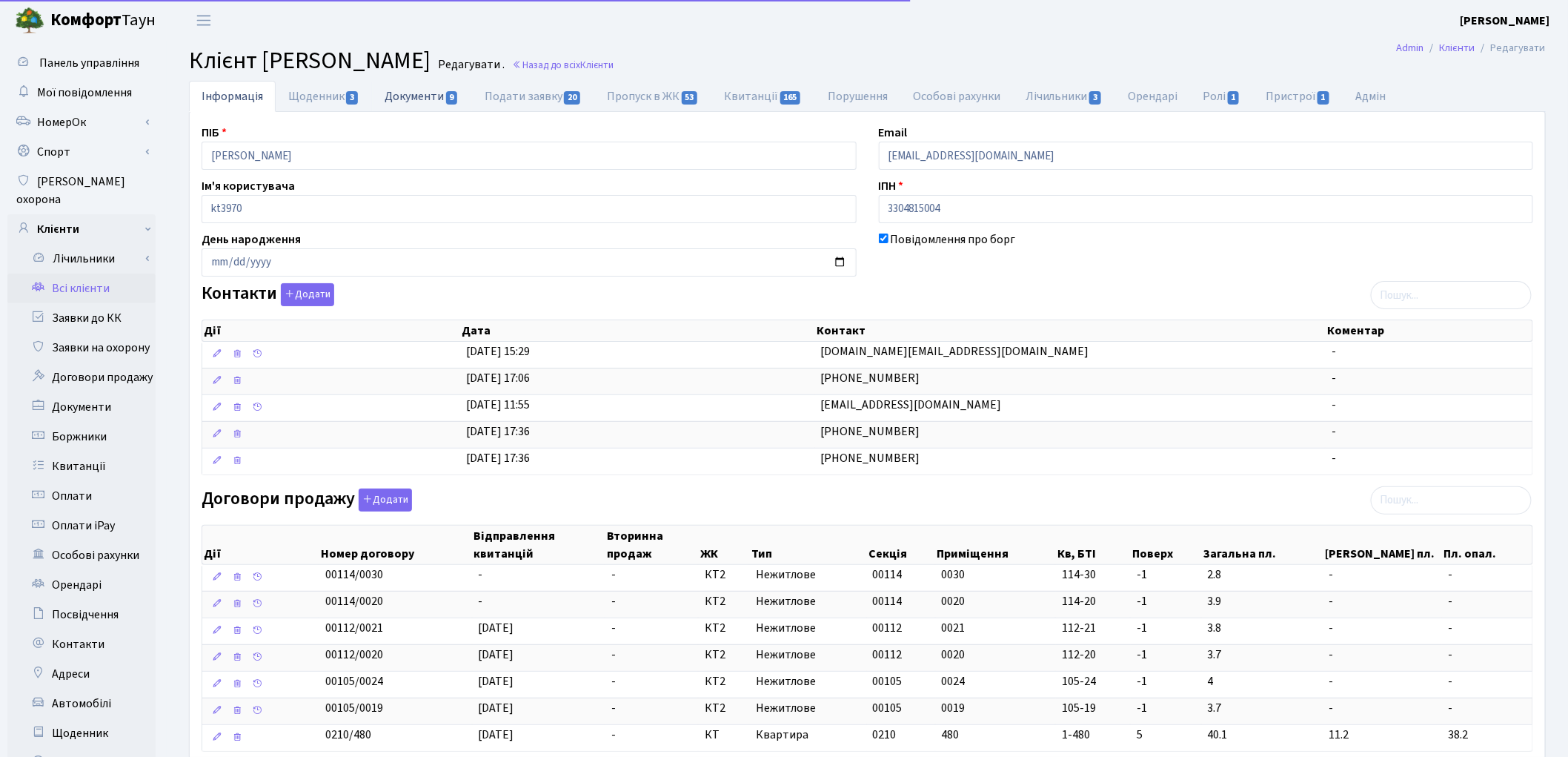
click at [418, 98] on link "Документи 9" at bounding box center [421, 96] width 99 height 31
select select "25"
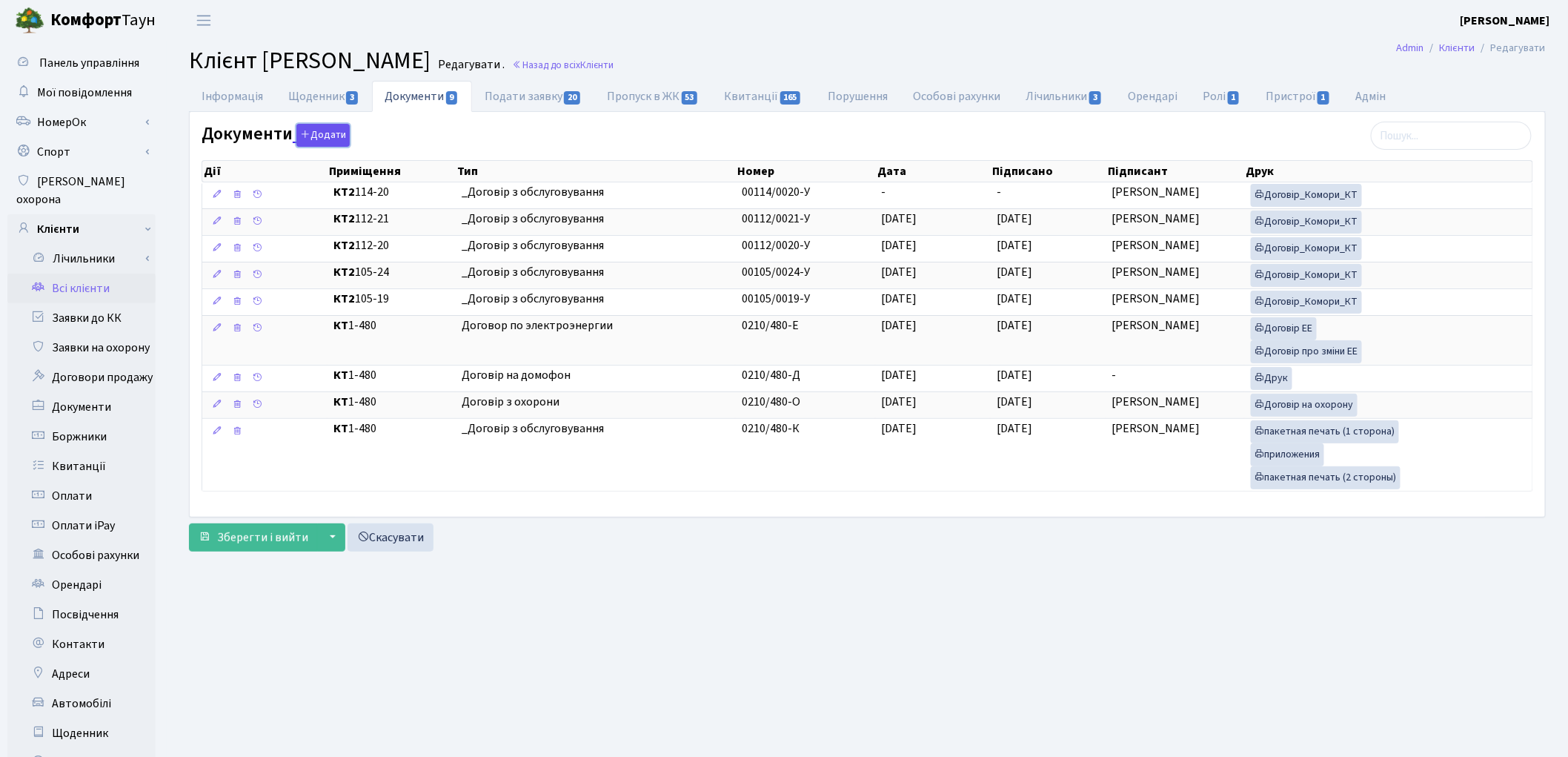
click at [325, 135] on button "Додати" at bounding box center [322, 135] width 53 height 23
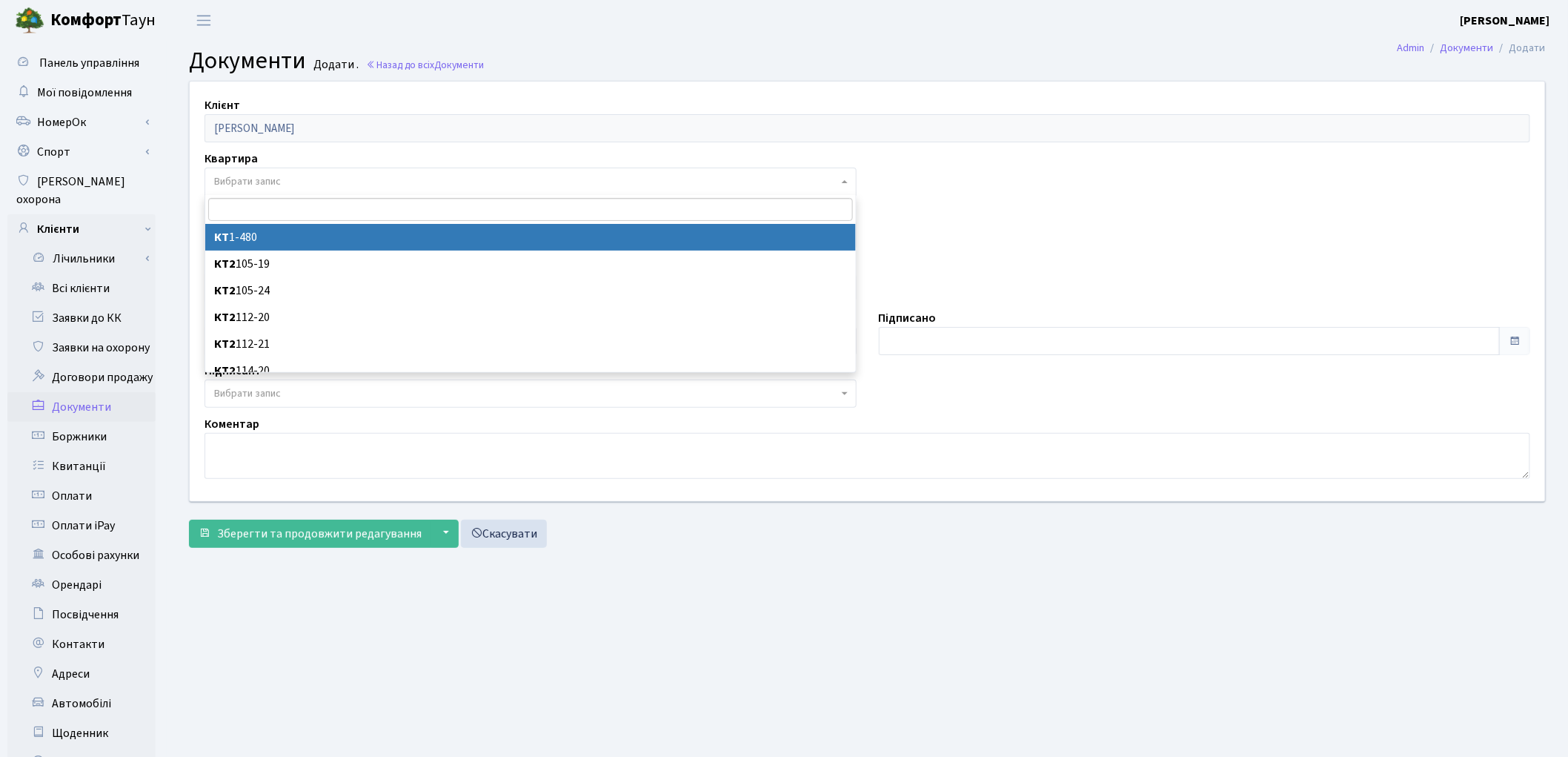
click at [279, 178] on span "Вибрати запис" at bounding box center [247, 181] width 67 height 14
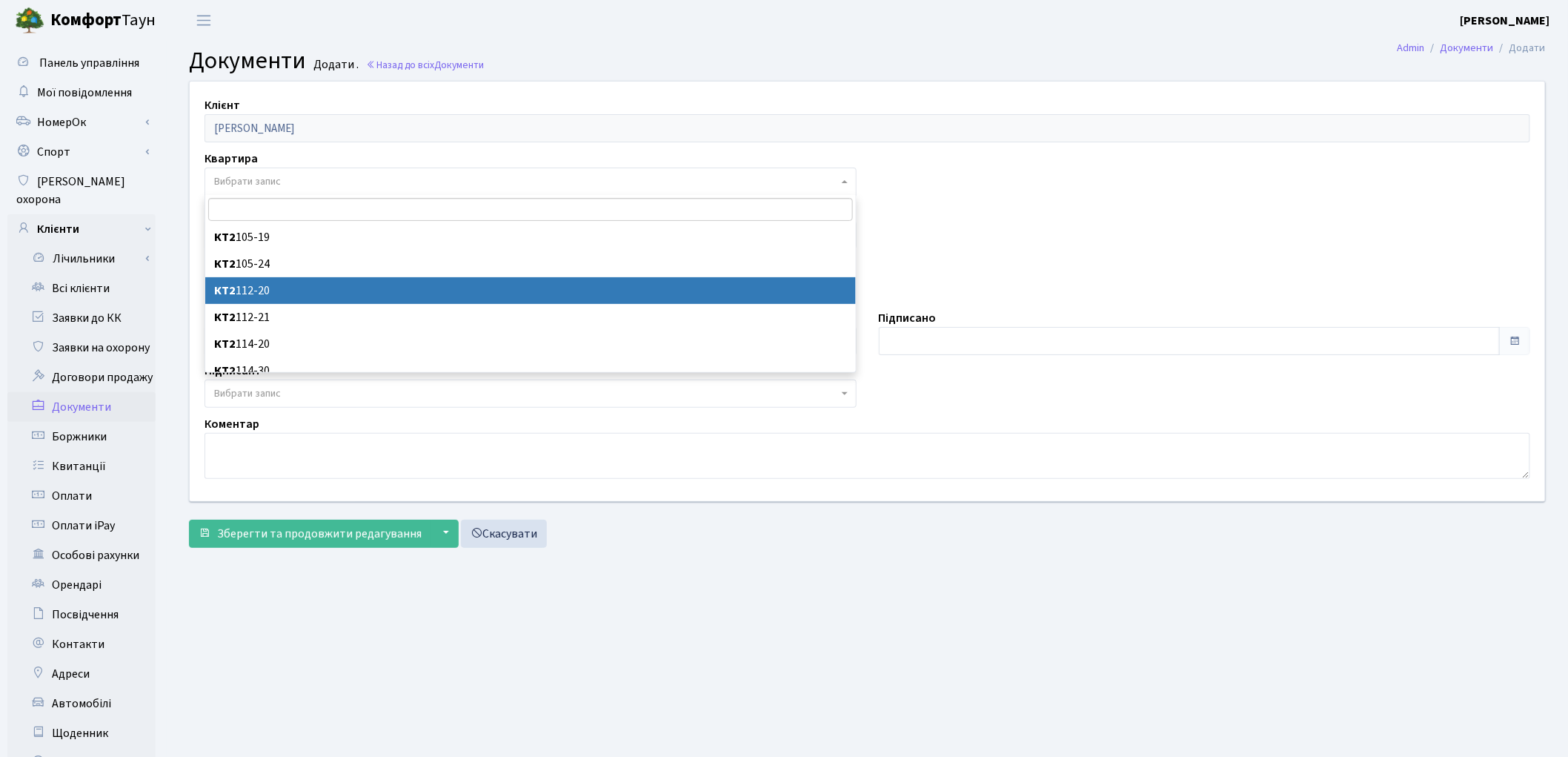
scroll to position [38, 0]
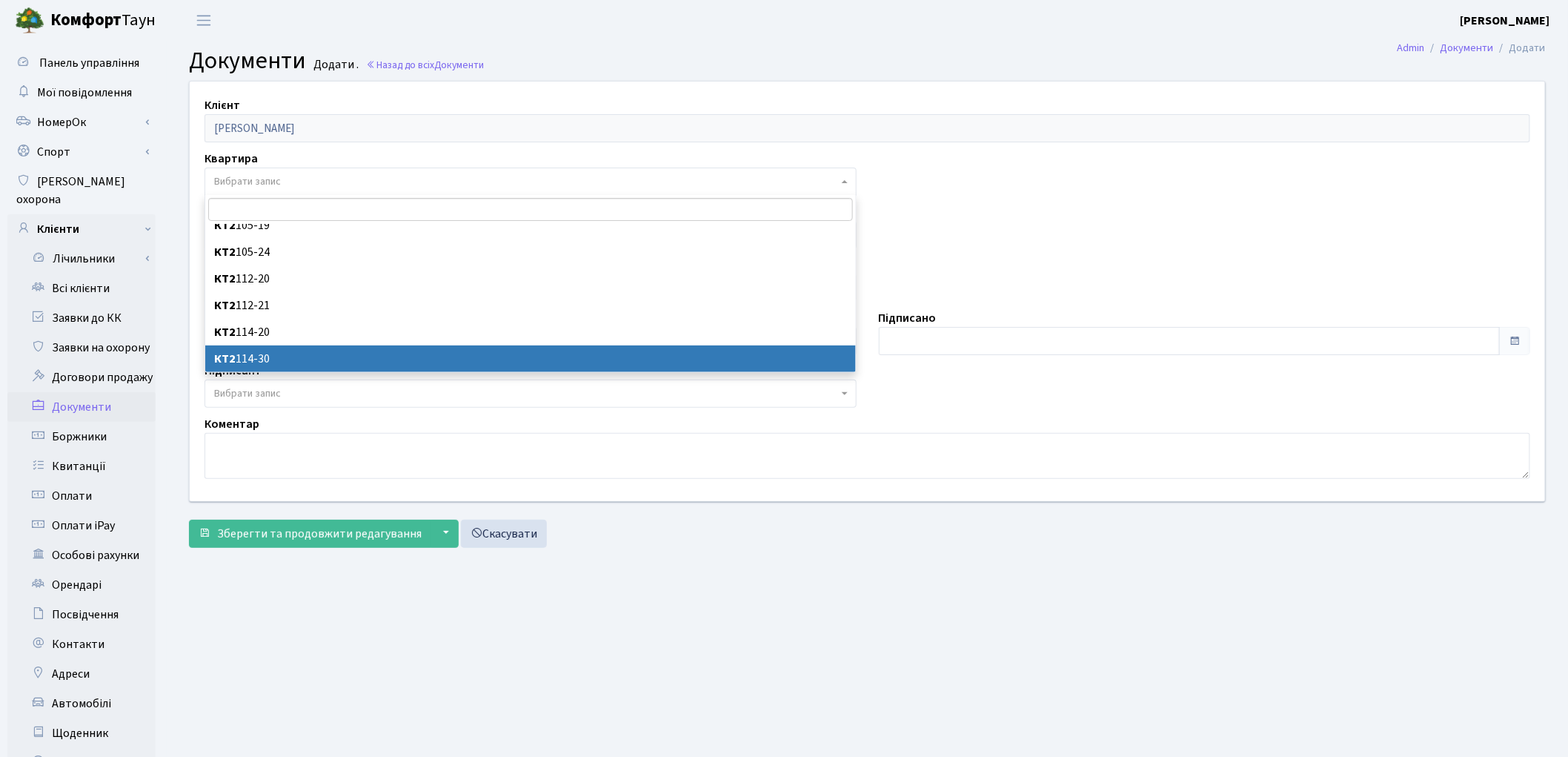
select select "178809"
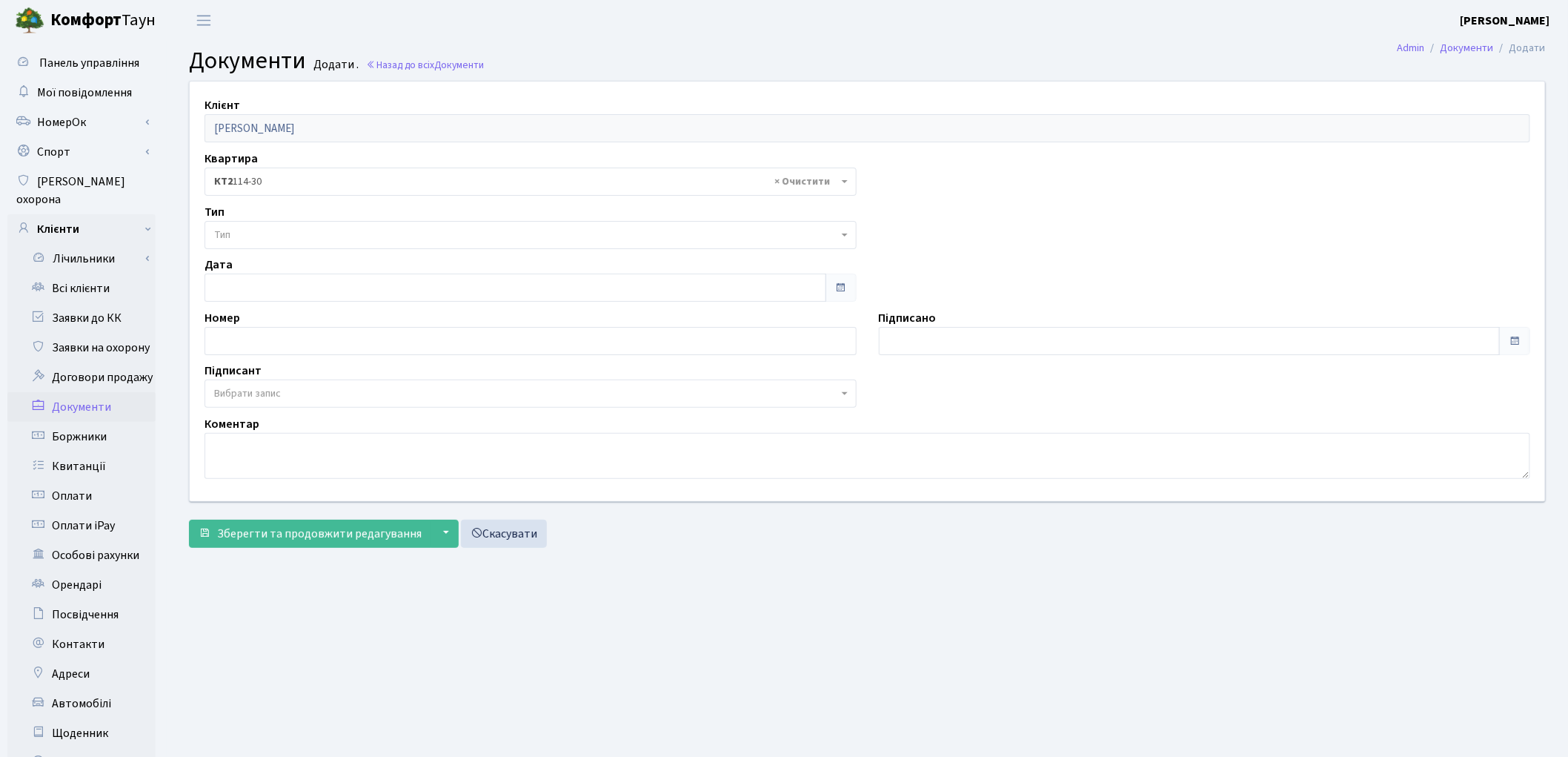
click at [254, 233] on span "Тип" at bounding box center [525, 234] width 624 height 14
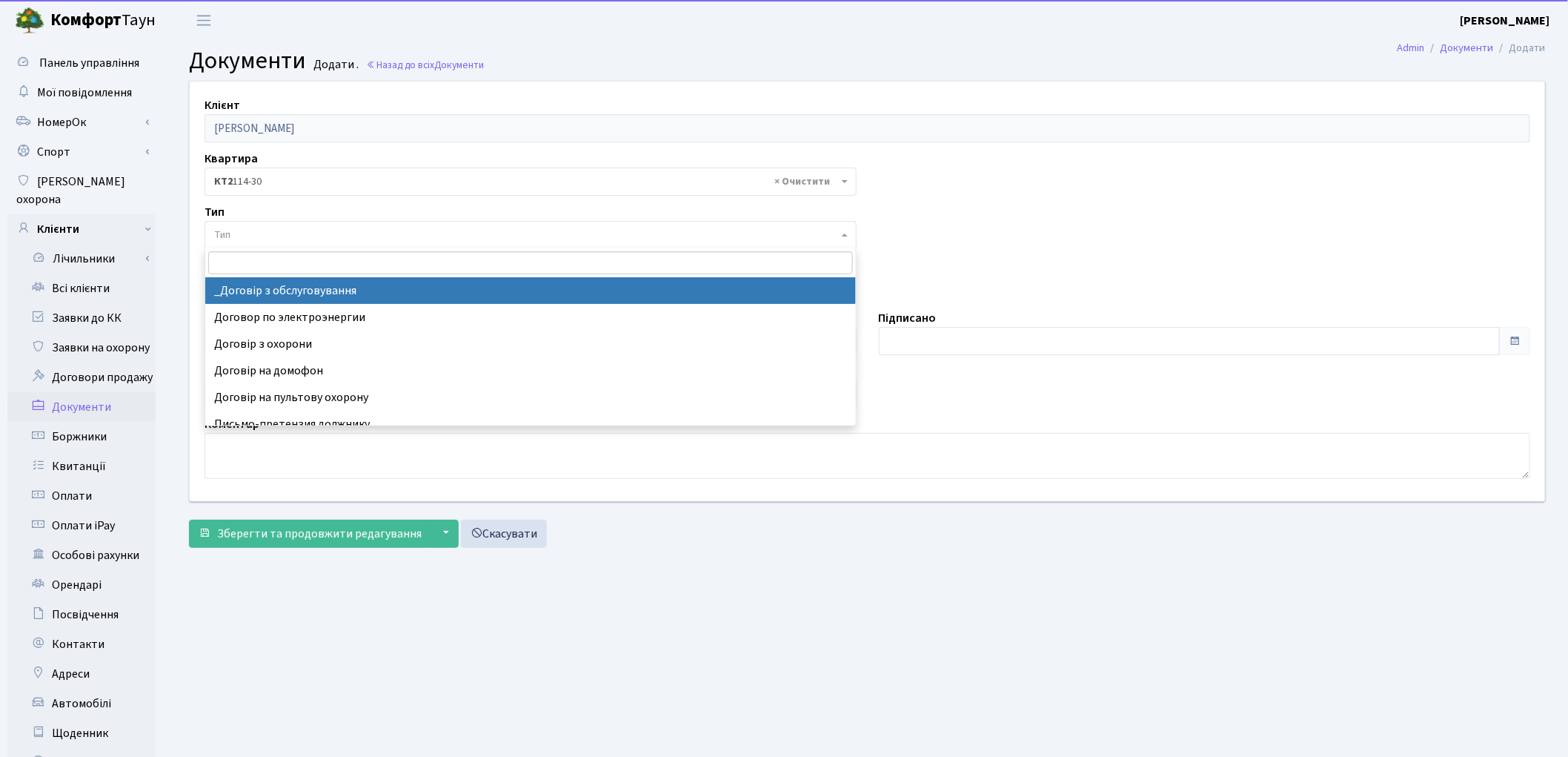
select select "289"
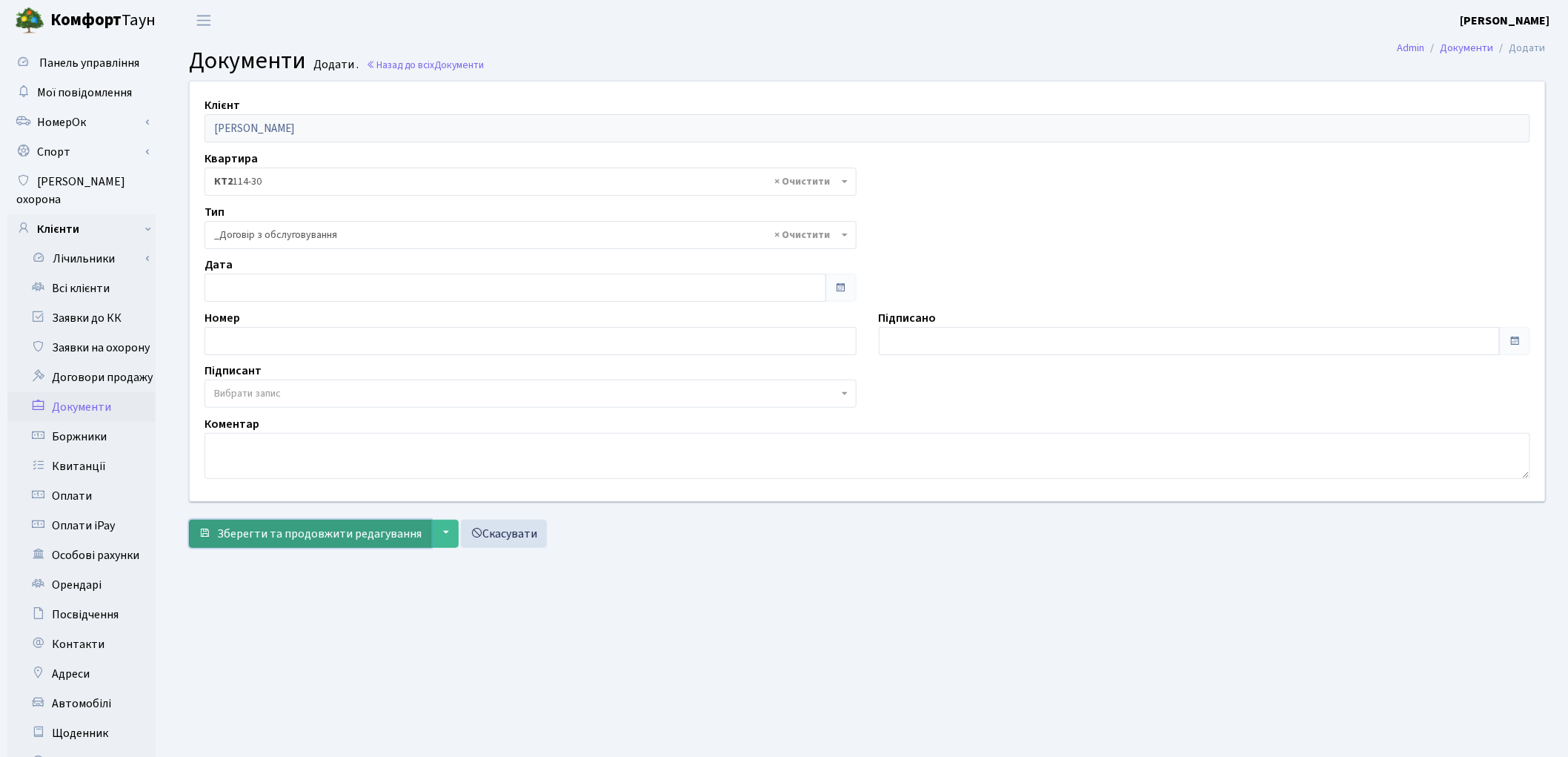
click at [300, 534] on span "Зберегти та продовжити редагування" at bounding box center [319, 533] width 204 height 16
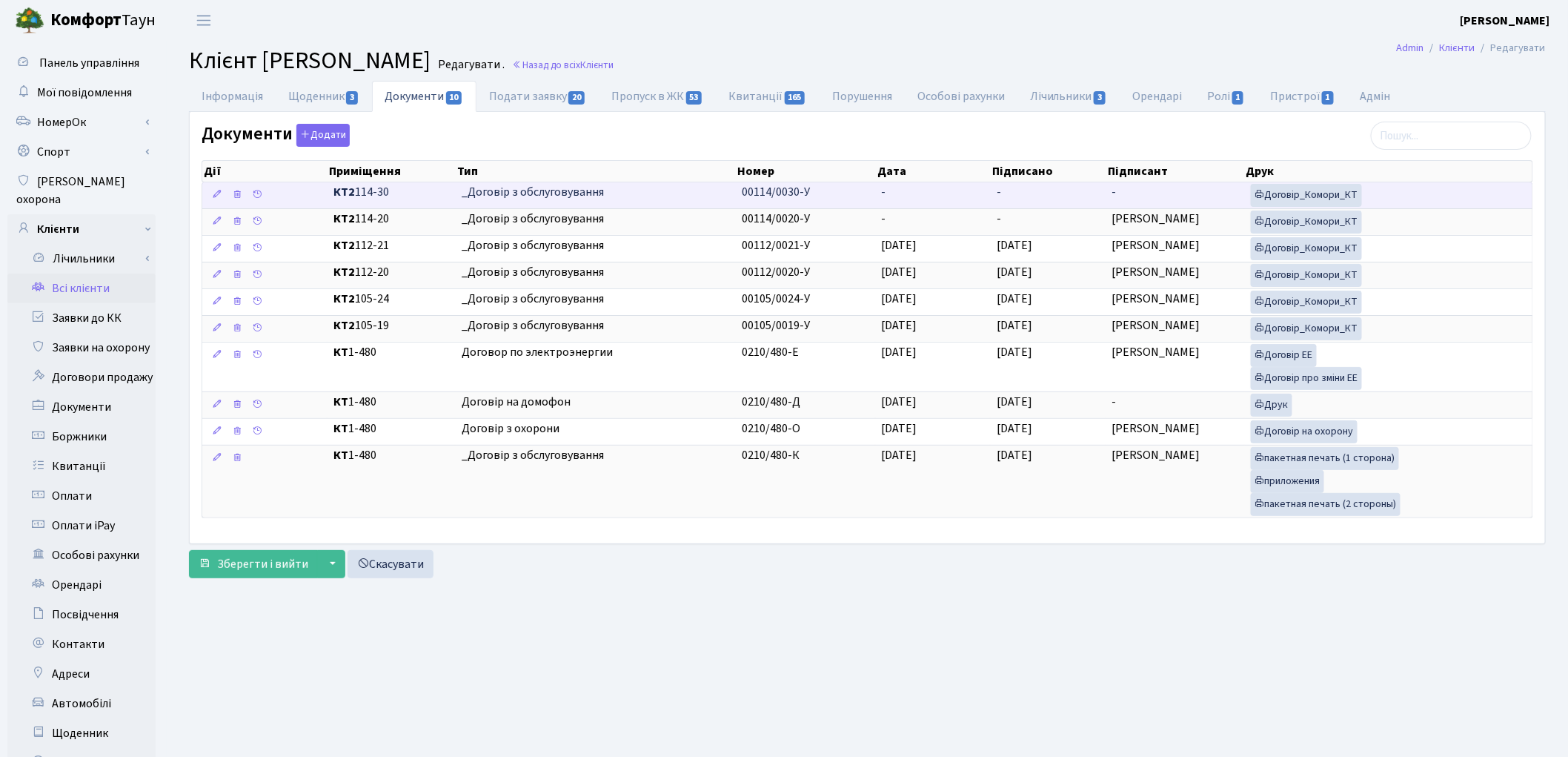
click at [1153, 193] on td "-" at bounding box center [1175, 195] width 138 height 26
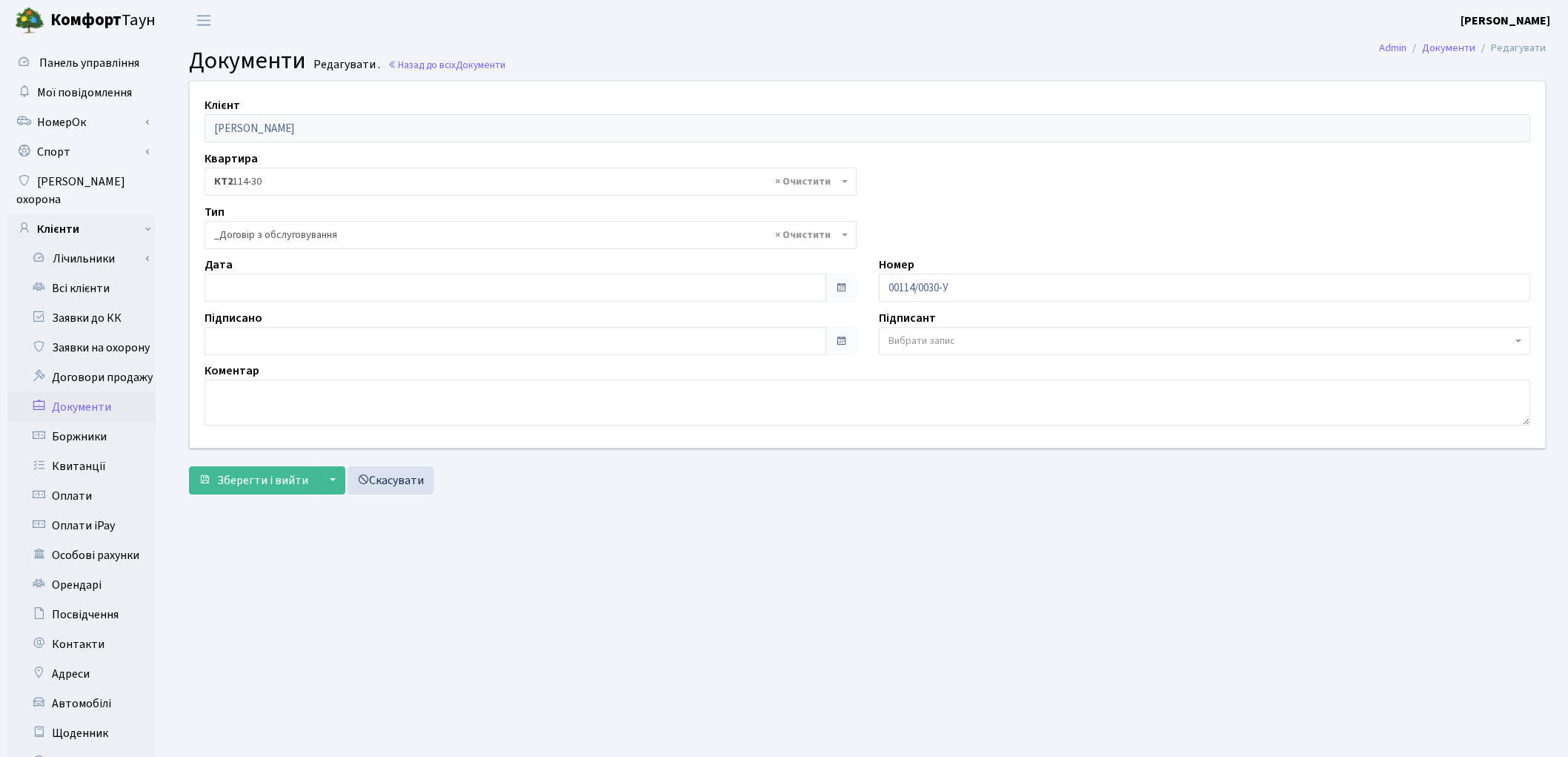
select select "289"
click at [944, 339] on span "Вибрати запис" at bounding box center [921, 340] width 67 height 14
select select "74"
click at [255, 483] on span "Зберегти і вийти" at bounding box center [262, 479] width 91 height 16
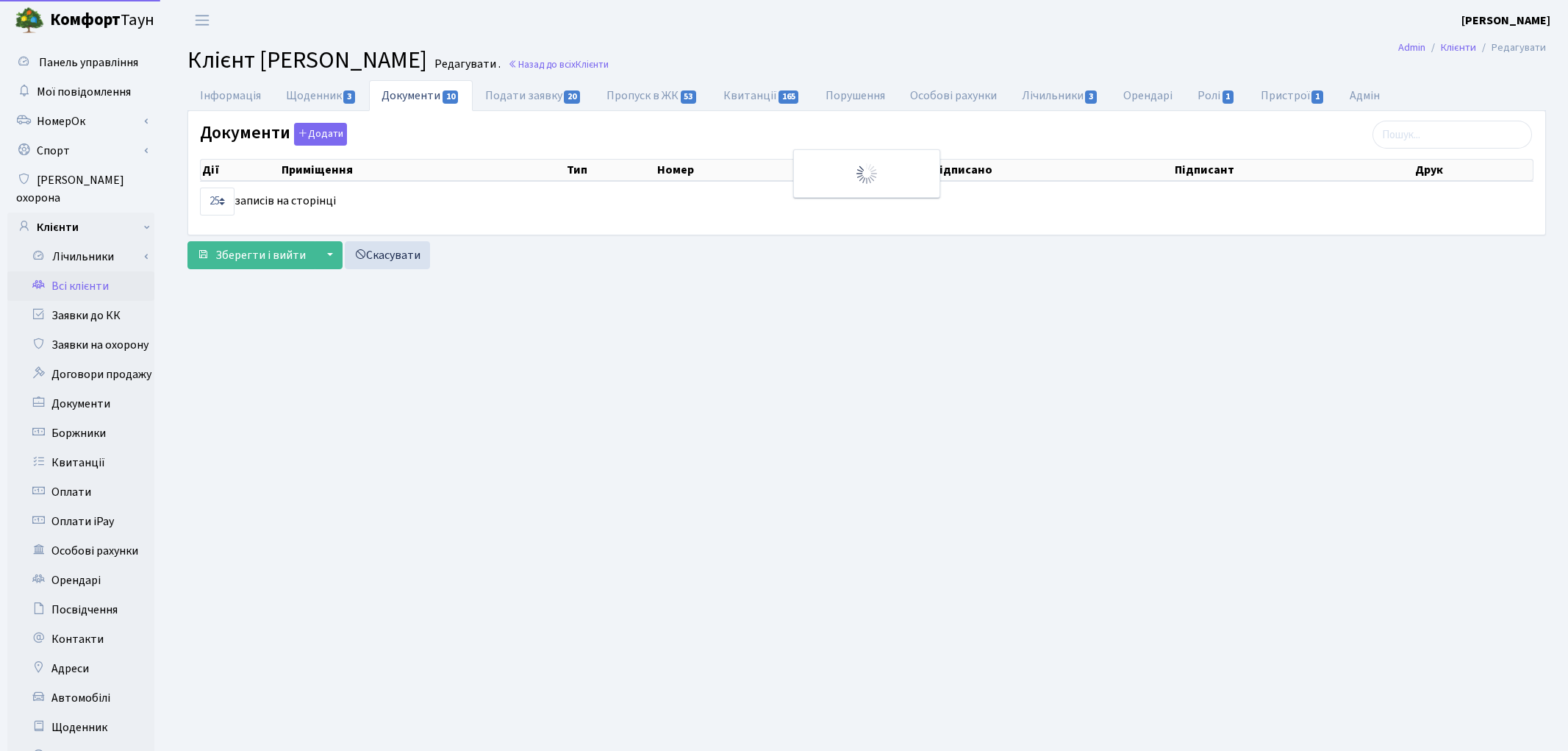
select select "25"
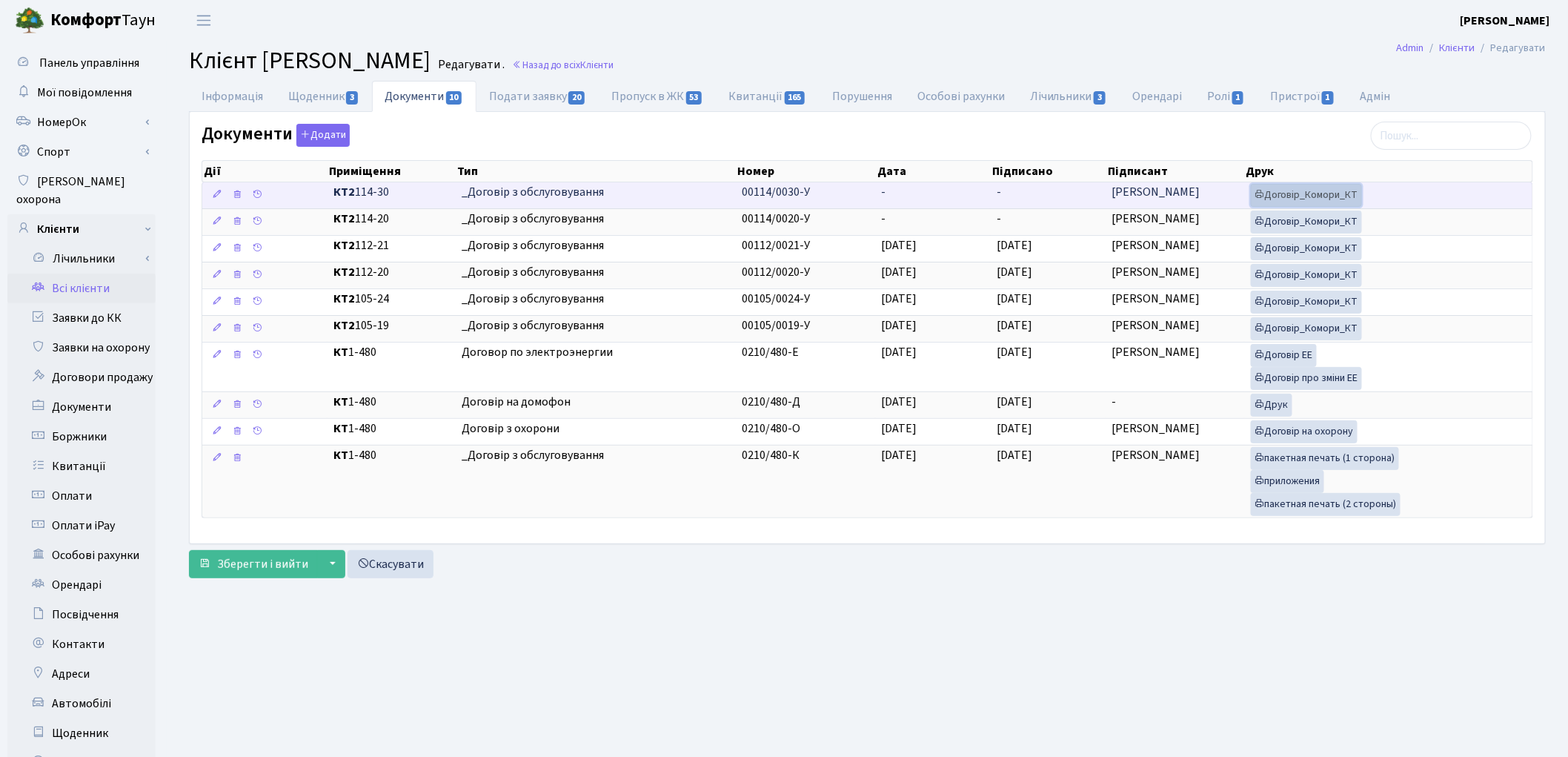
click at [1313, 203] on link "Договір_Комори_КТ" at bounding box center [1306, 195] width 111 height 23
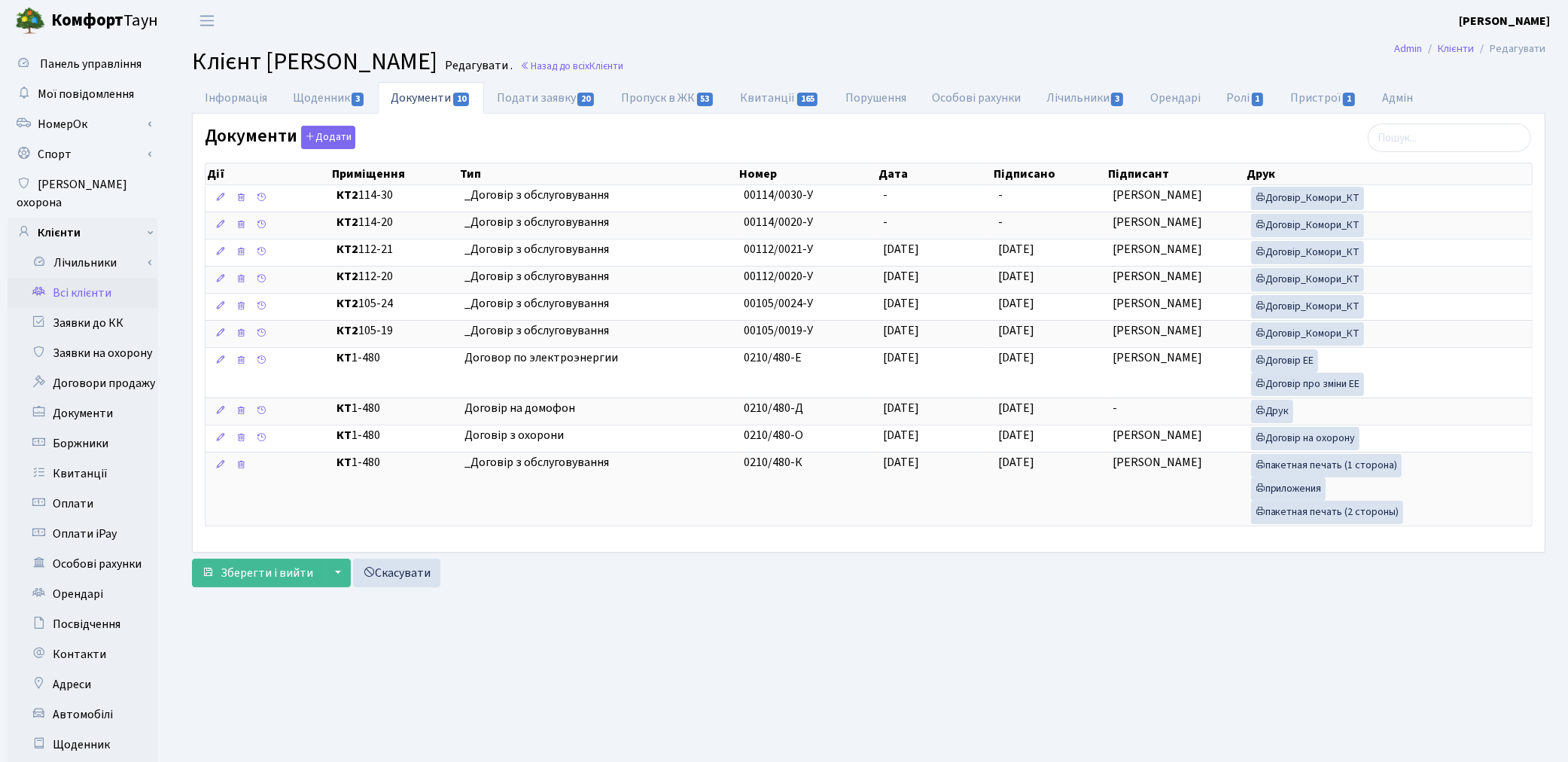
click at [71, 278] on link "Всі клієнти" at bounding box center [83, 292] width 151 height 30
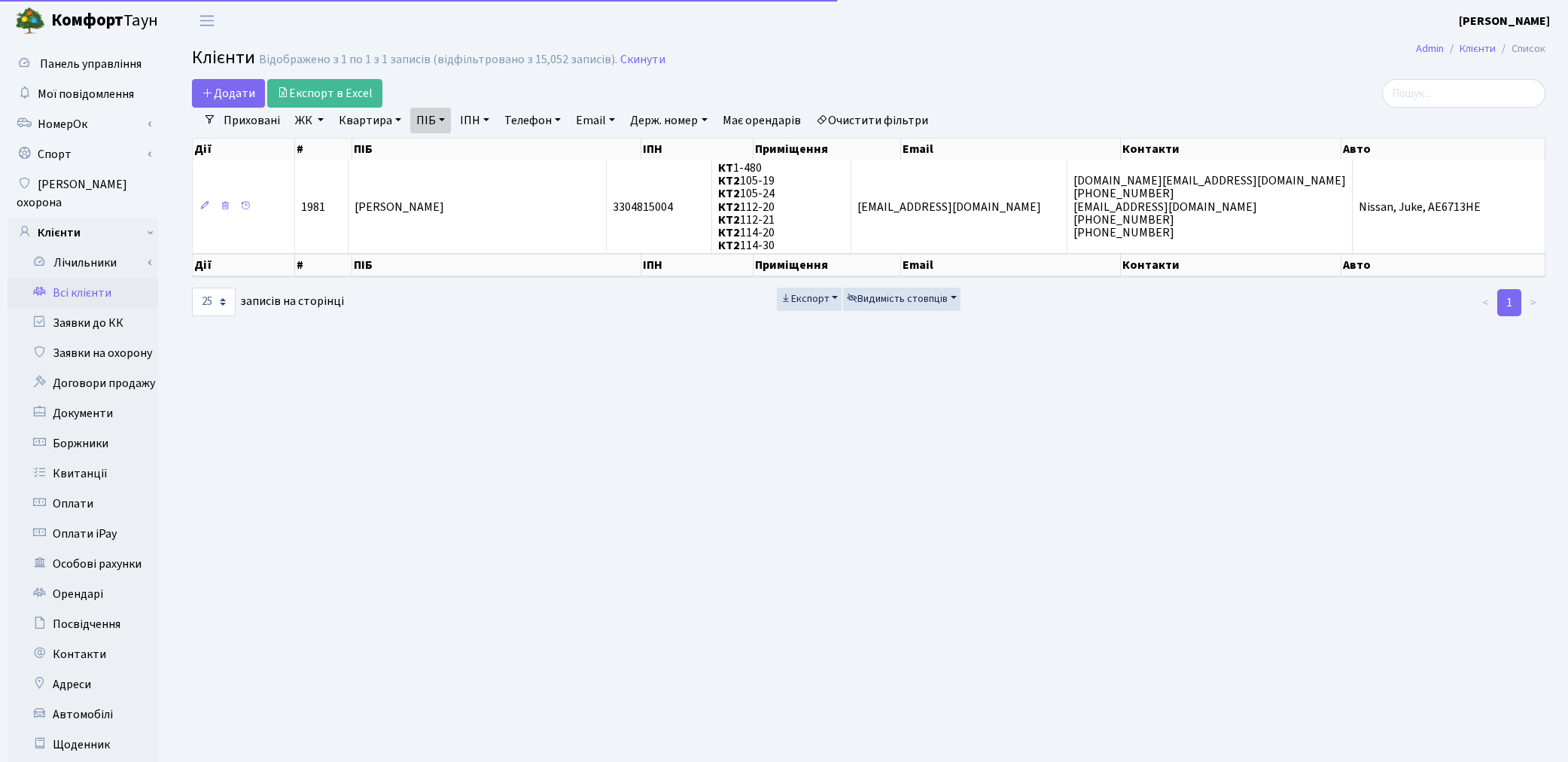
select select "25"
click at [874, 122] on link "Очистити фільтри" at bounding box center [872, 121] width 124 height 26
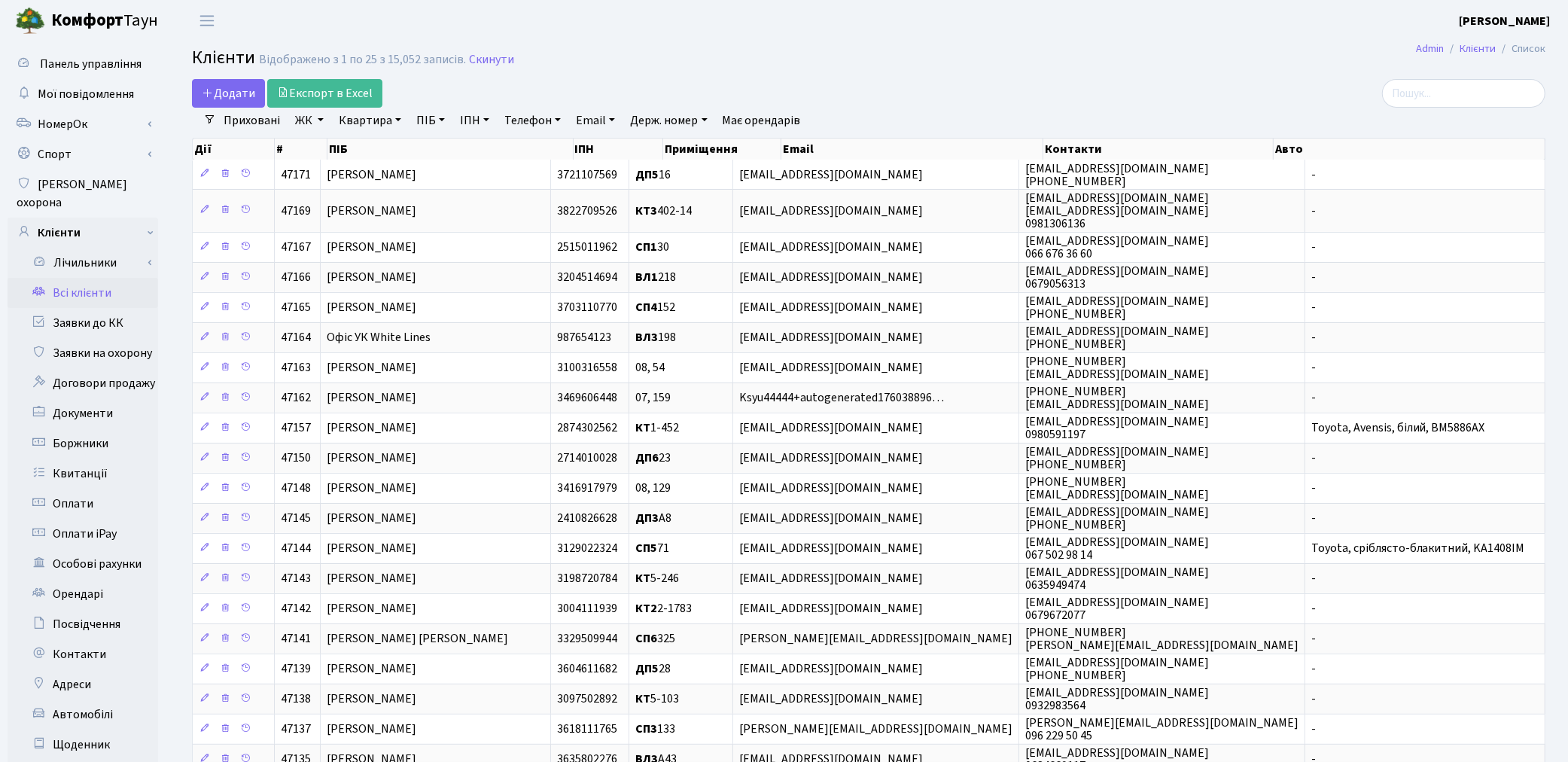
click at [424, 119] on link "ПІБ" at bounding box center [430, 121] width 41 height 26
paste input "[PERSON_NAME]"
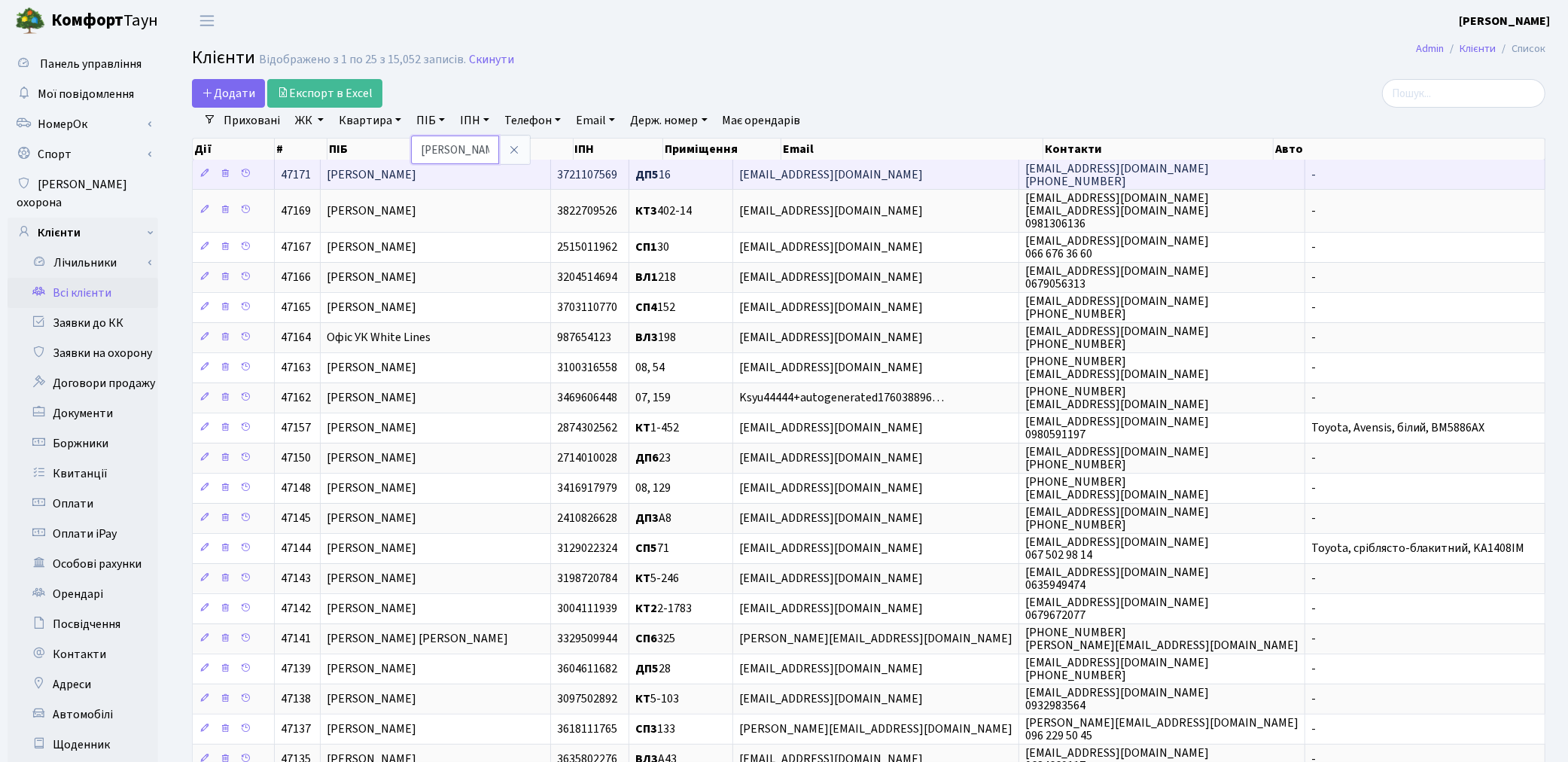
scroll to position [0, 62]
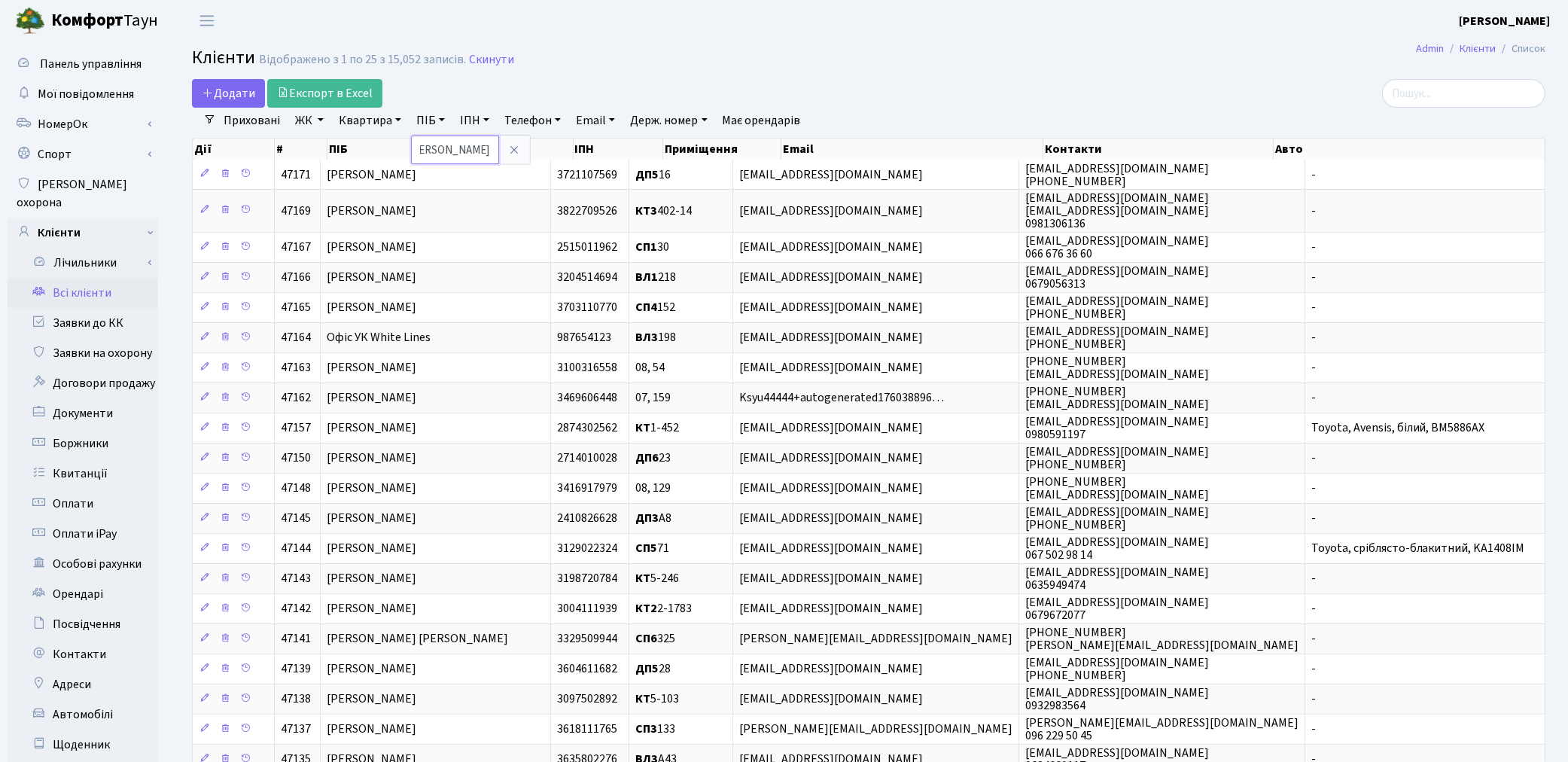
type input "[PERSON_NAME]"
click at [930, 51] on h2 "Клієнти Відображено з 1 по 25 з 15,052 записів. Скинути" at bounding box center [869, 60] width 1353 height 26
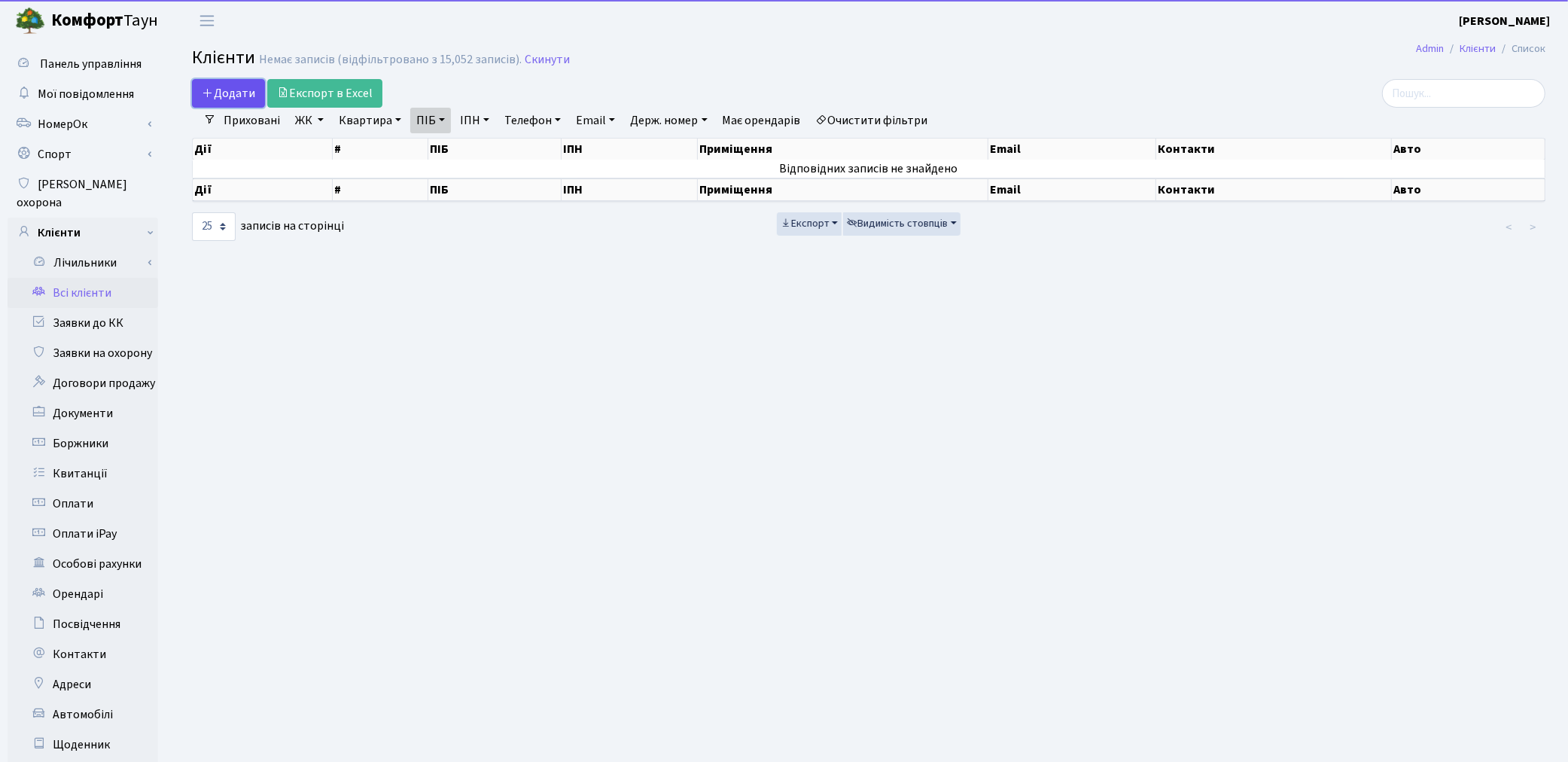
click at [252, 96] on span "Додати" at bounding box center [228, 93] width 53 height 16
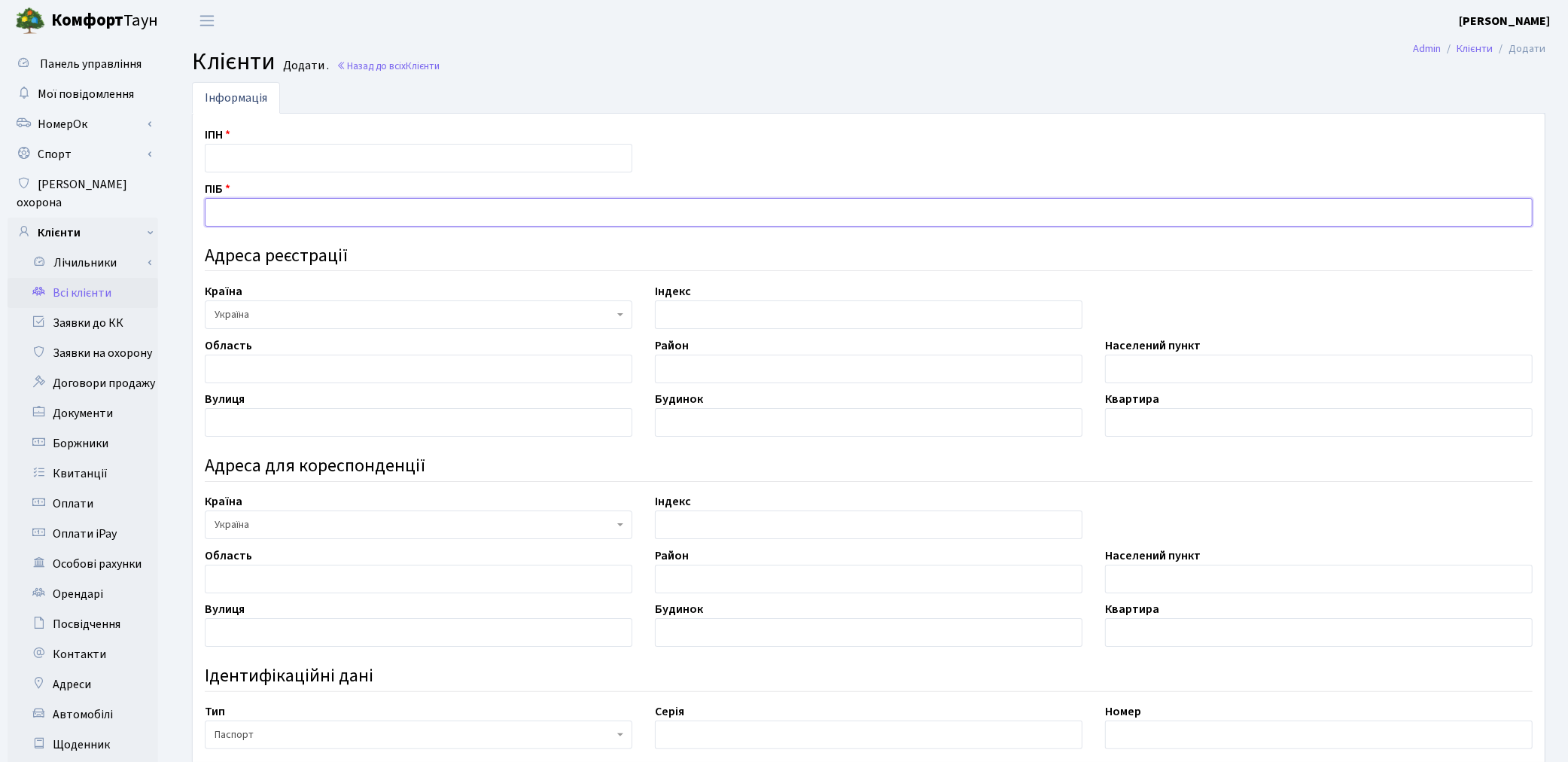
click at [219, 203] on input "text" at bounding box center [869, 212] width 1328 height 28
paste input "[PERSON_NAME]"
type input "[PERSON_NAME]"
click at [364, 34] on header "Комфорт Таун Котенко К. Л. Мій обліковий запис Вийти" at bounding box center [784, 21] width 1568 height 41
click at [259, 166] on input "text" at bounding box center [419, 158] width 428 height 28
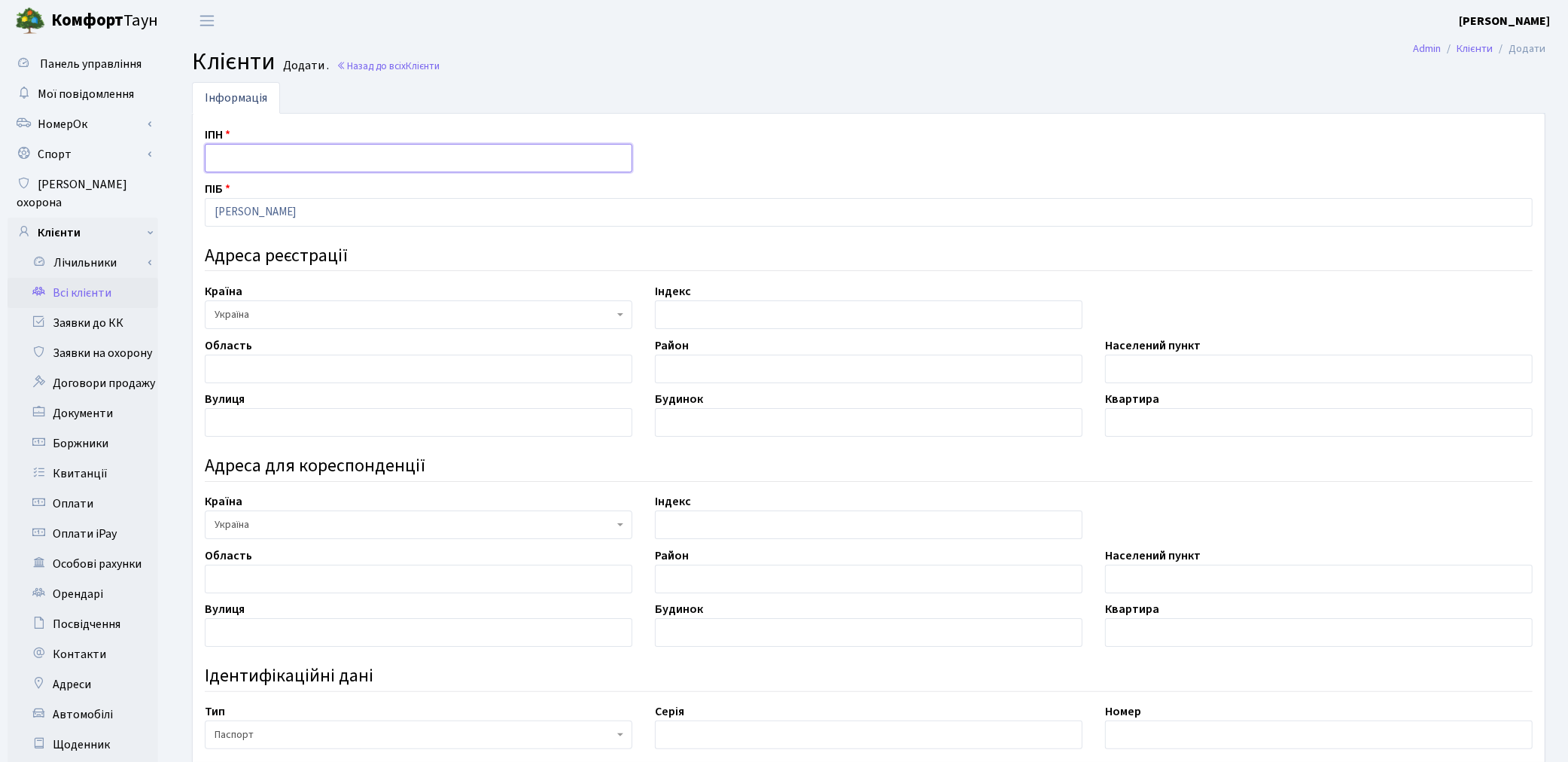
paste input "2113409200"
type input "2113409200"
click at [834, 495] on div "Індекс" at bounding box center [869, 515] width 450 height 47
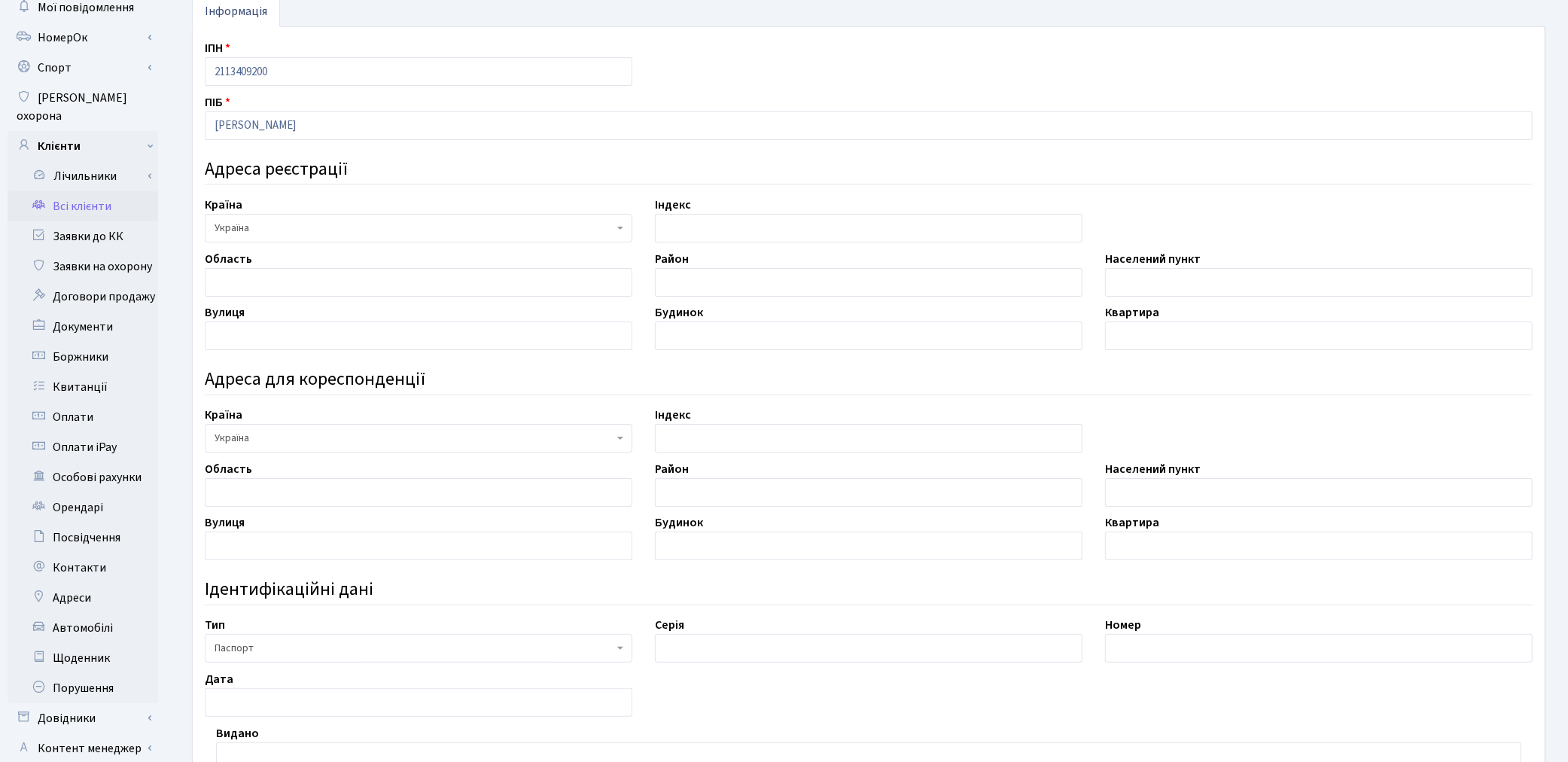
scroll to position [334, 0]
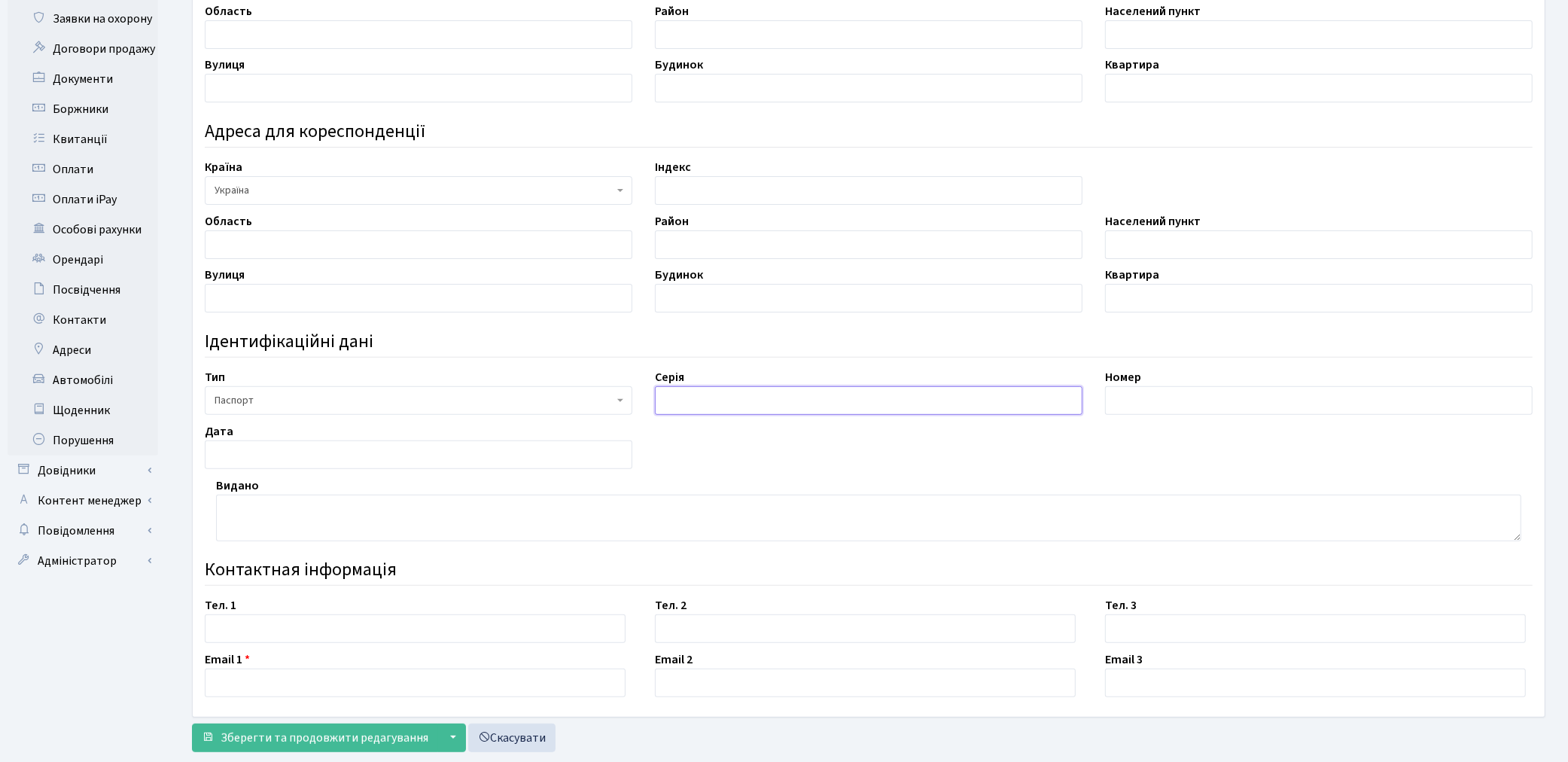
click at [678, 403] on input "text" at bounding box center [869, 400] width 428 height 28
paste input "ЕО"
type input "ЕО"
click at [942, 523] on textarea at bounding box center [869, 518] width 1305 height 47
click at [1178, 407] on input "text" at bounding box center [1319, 400] width 428 height 28
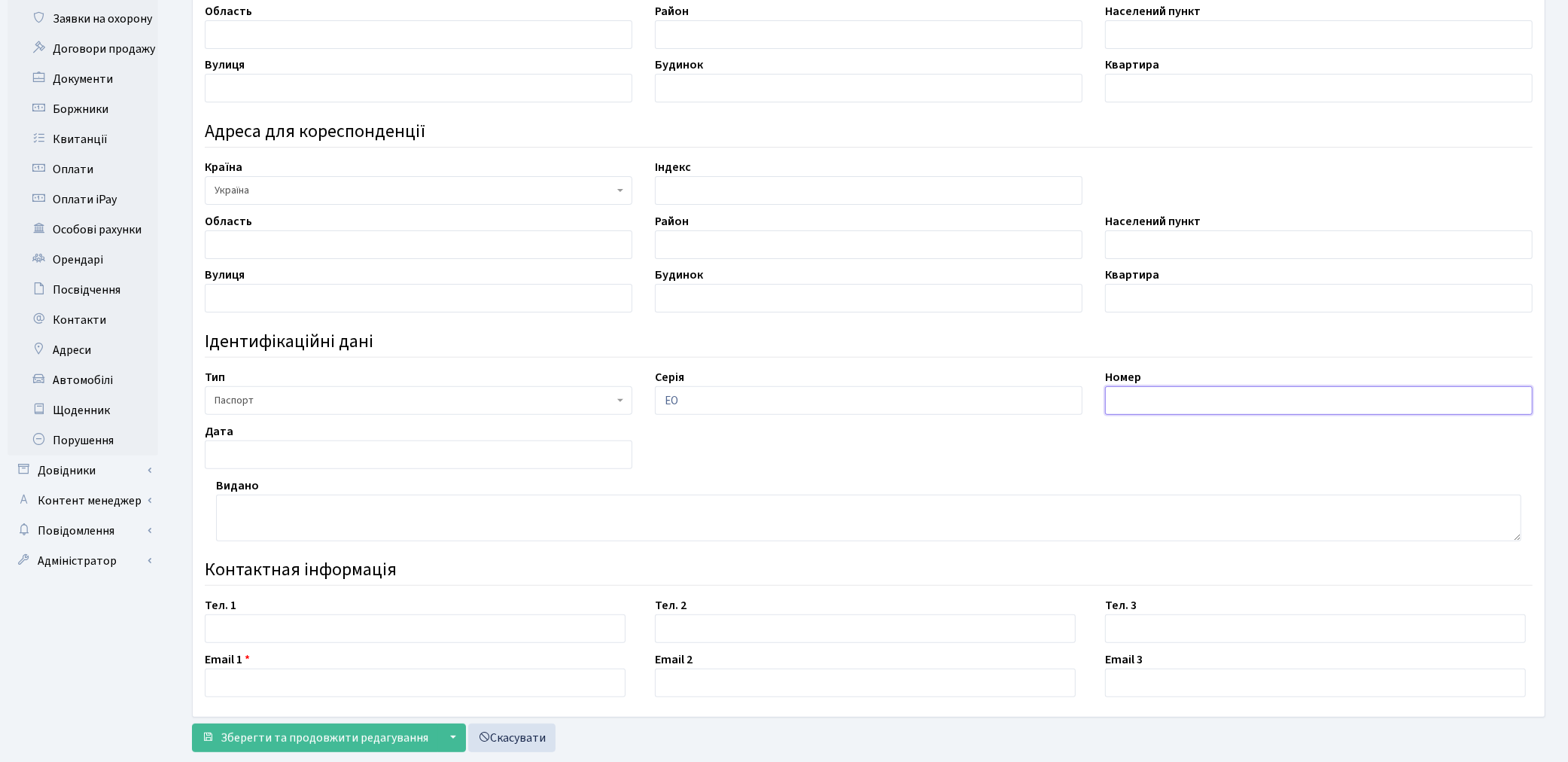
paste input "719511"
type input "719511"
click at [1129, 453] on div "ІПН 2113409200 ПІБ Валесюк Ніна Михайлівна Адреса реєстрації Країна АБХАЗИЯ АВС…" at bounding box center [868, 247] width 1351 height 912
click at [249, 515] on textarea at bounding box center [869, 518] width 1305 height 47
paste textarea "Южноукраїнським МВ УМВС України в Миколаївській області"
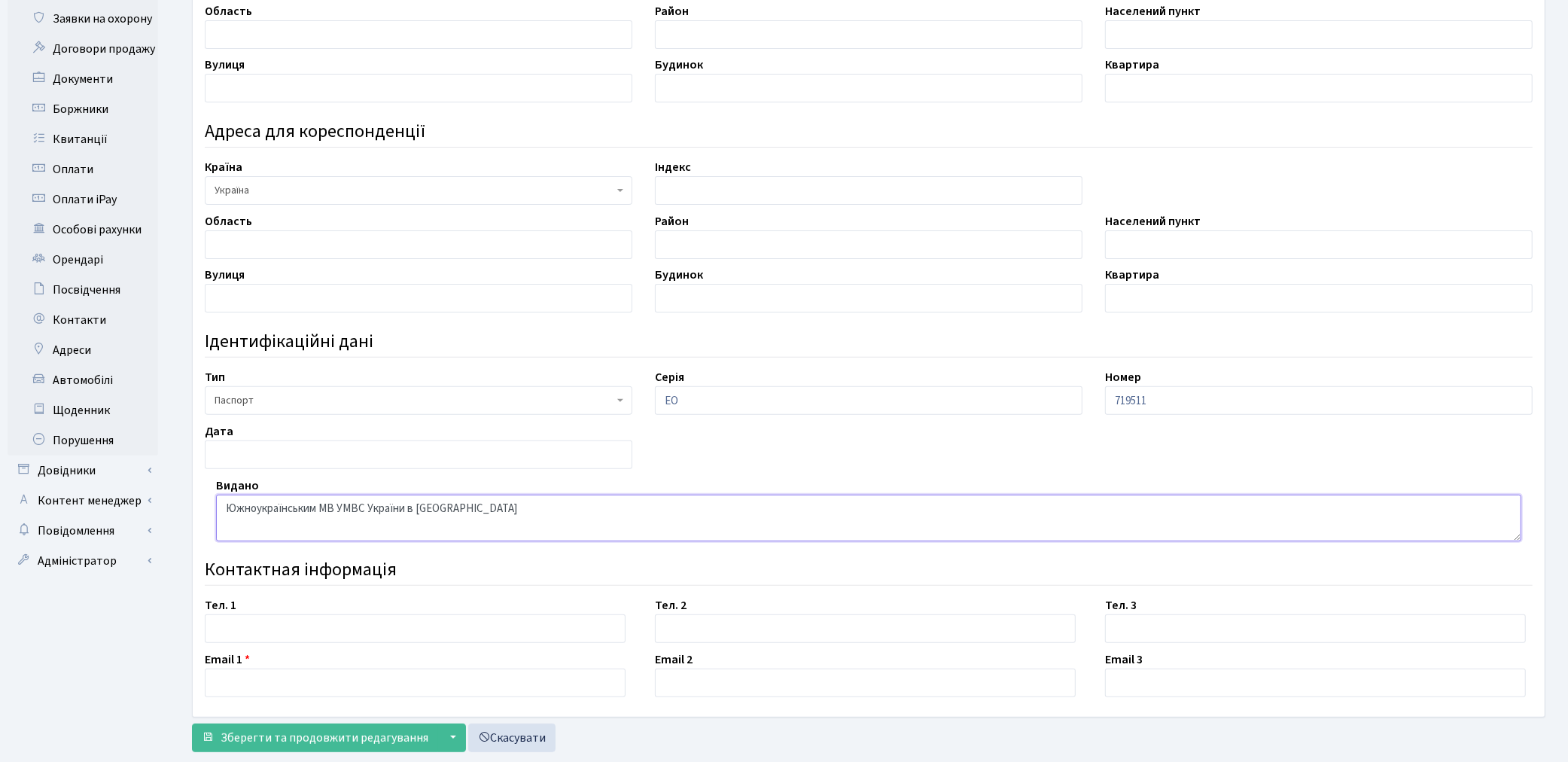
type textarea "Южноукраїнським МВ УМВС України в Миколаївській області"
drag, startPoint x: 1077, startPoint y: 335, endPoint x: 801, endPoint y: 324, distance: 276.2
click at [1077, 335] on h4 "Ідентифікаційні дані" at bounding box center [869, 341] width 1328 height 22
click at [254, 453] on input "text" at bounding box center [419, 454] width 428 height 28
paste input "29.06.1999"
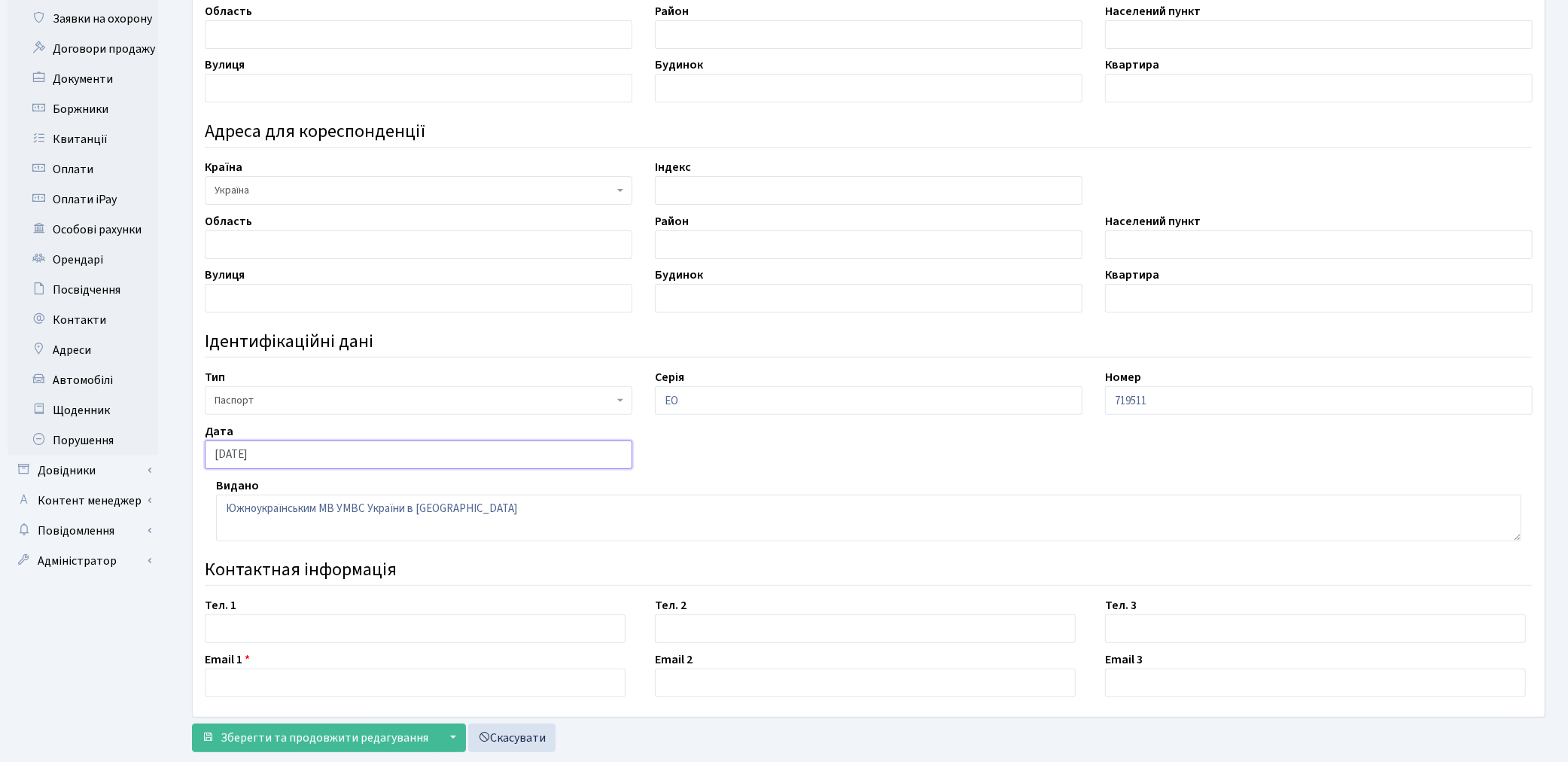
type input "29.06.1999"
click at [1019, 562] on h4 "Контактная інформація" at bounding box center [869, 570] width 1328 height 22
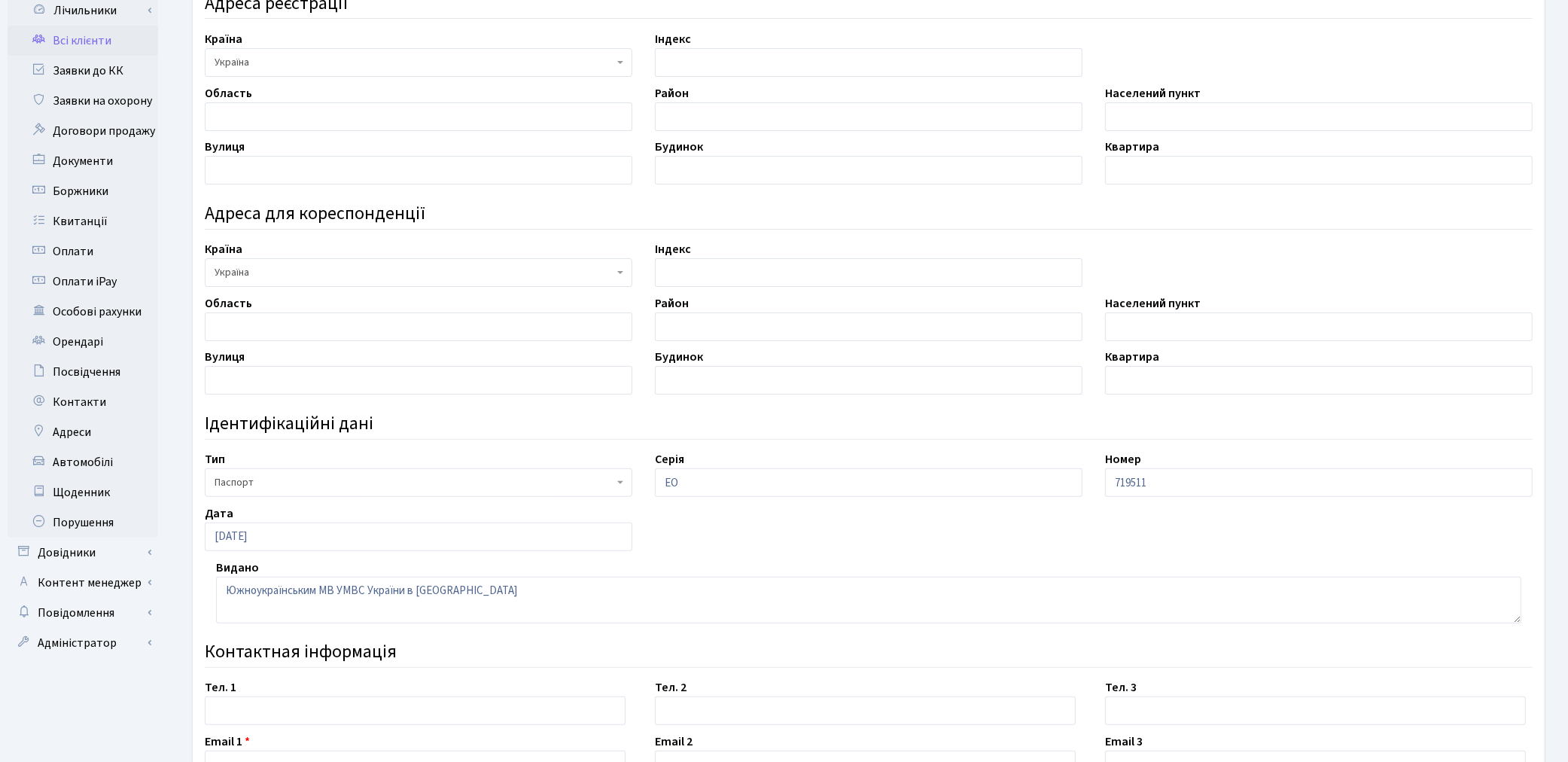
scroll to position [34, 0]
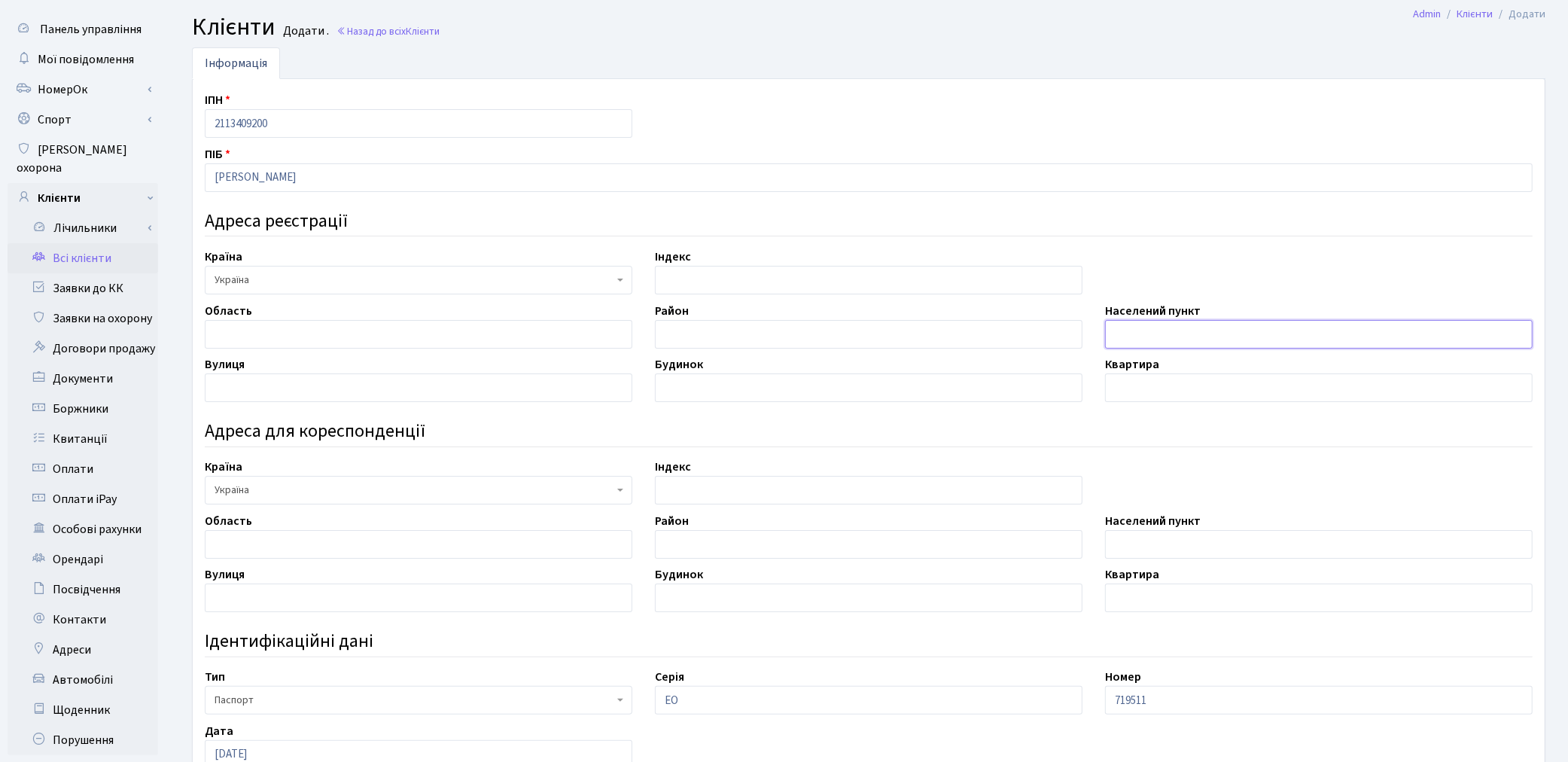
click at [1121, 337] on input "text" at bounding box center [1319, 334] width 428 height 28
paste input "м. Київ"
type input "м. Київ"
click at [961, 418] on div "Адреса для кореспонденції" at bounding box center [868, 430] width 1351 height 41
click at [258, 387] on input "text" at bounding box center [419, 387] width 428 height 28
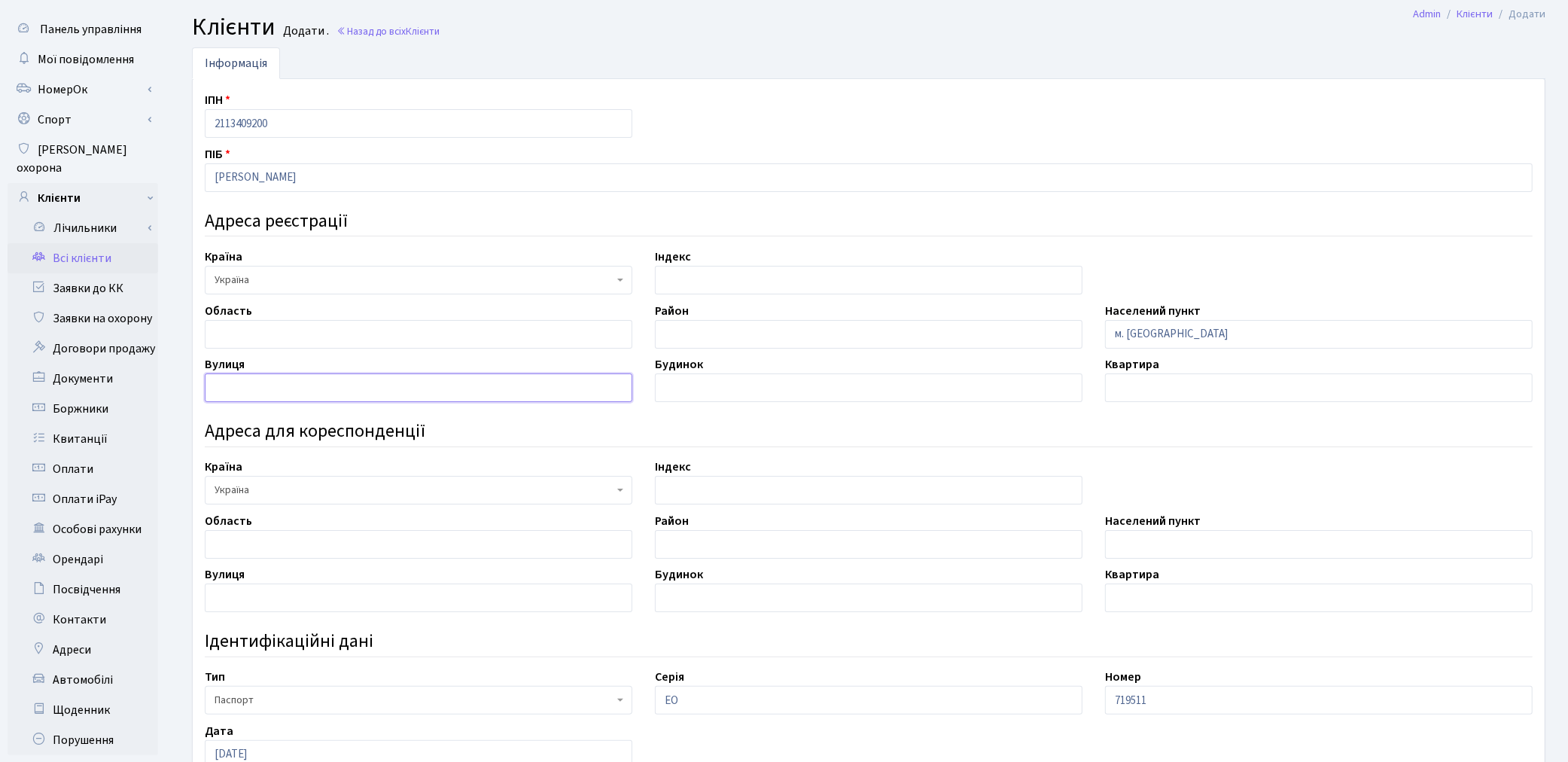
paste input ", вул. Регенераторна"
click at [218, 385] on input ", вул. Регенераторна" at bounding box center [419, 387] width 428 height 28
type input "вул. Регенераторна"
click at [670, 377] on input "text" at bounding box center [869, 387] width 428 height 28
type input "4"
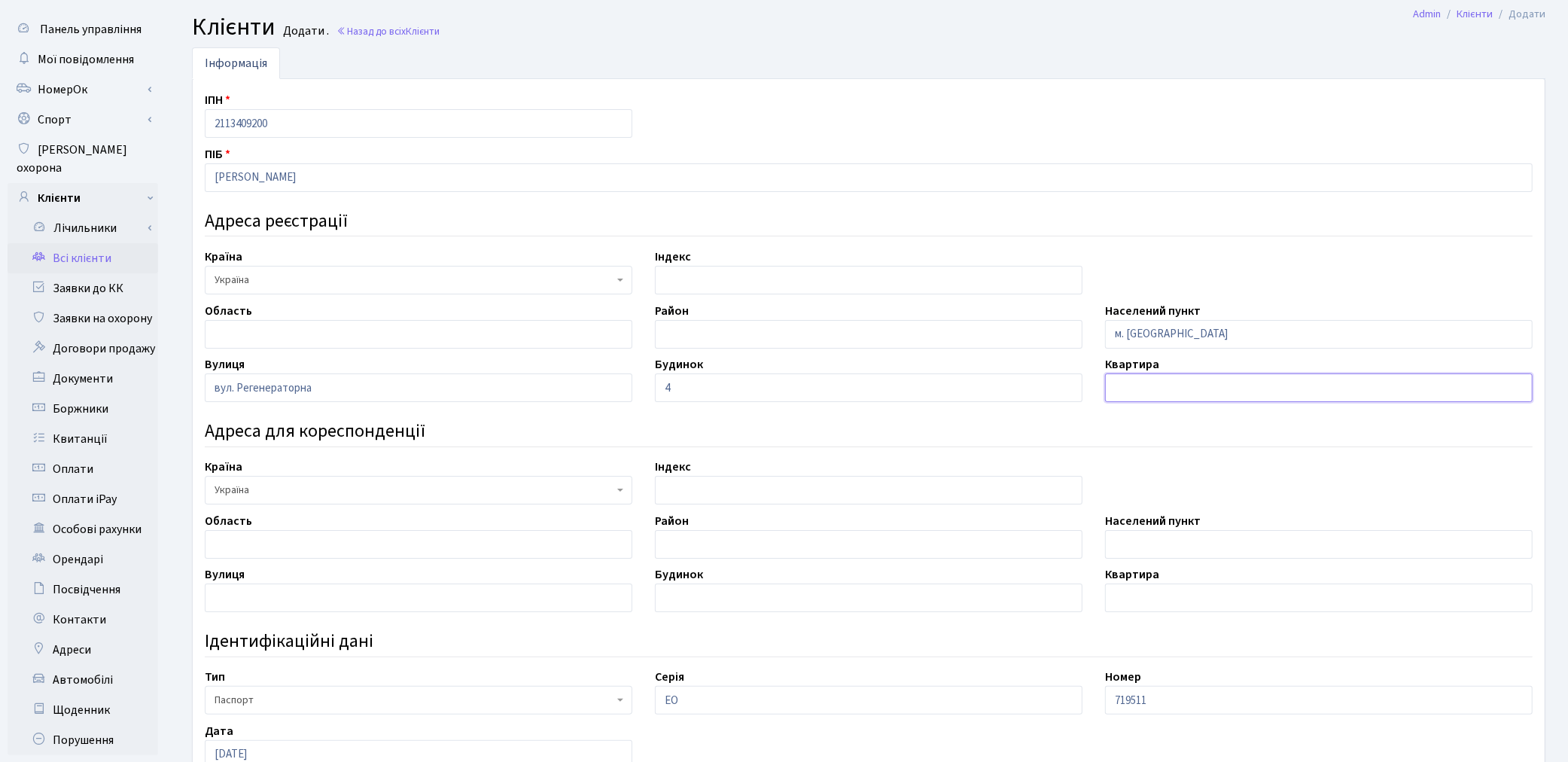
click at [1147, 381] on input "text" at bounding box center [1319, 387] width 428 height 28
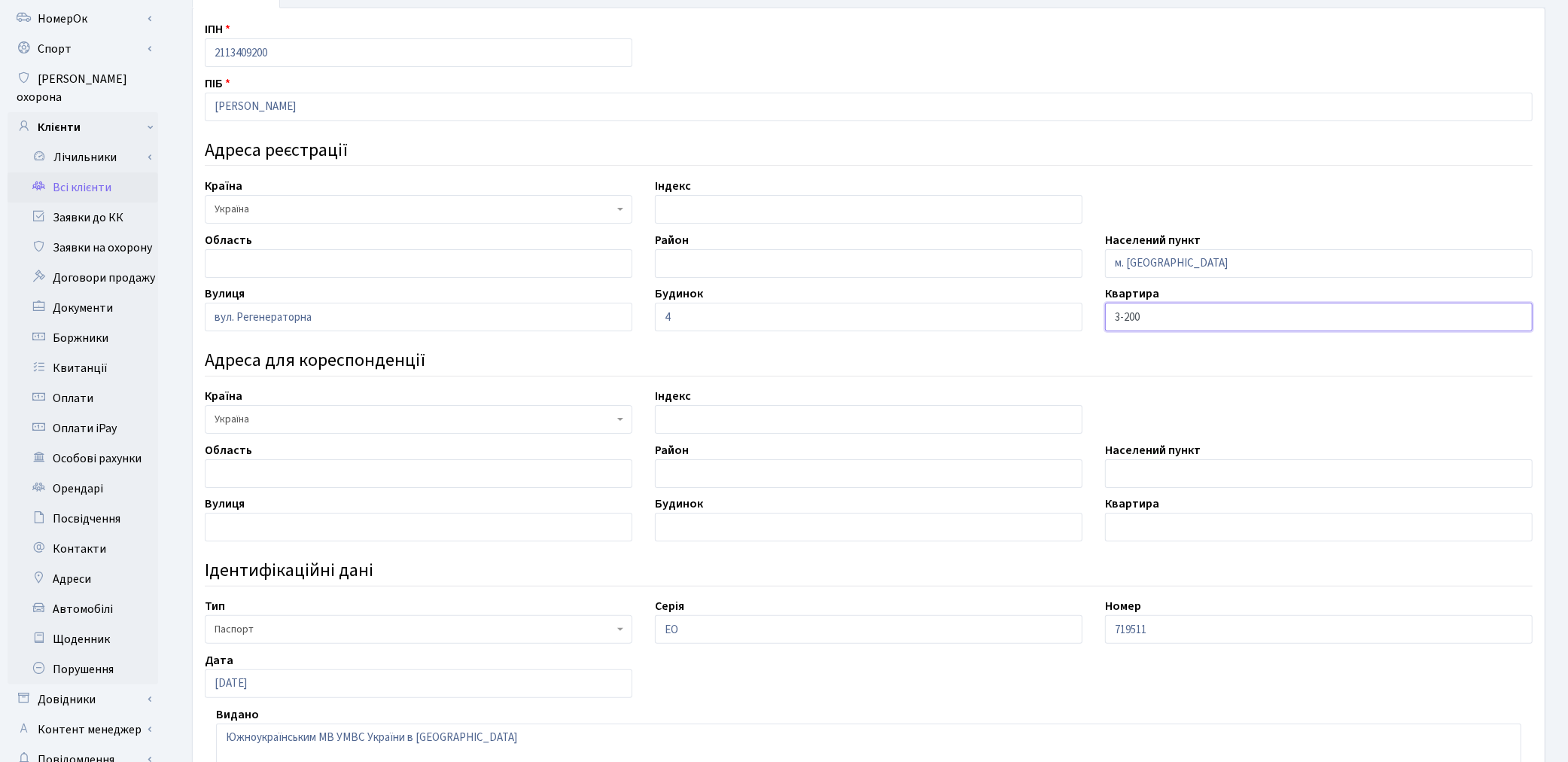
scroll to position [370, 0]
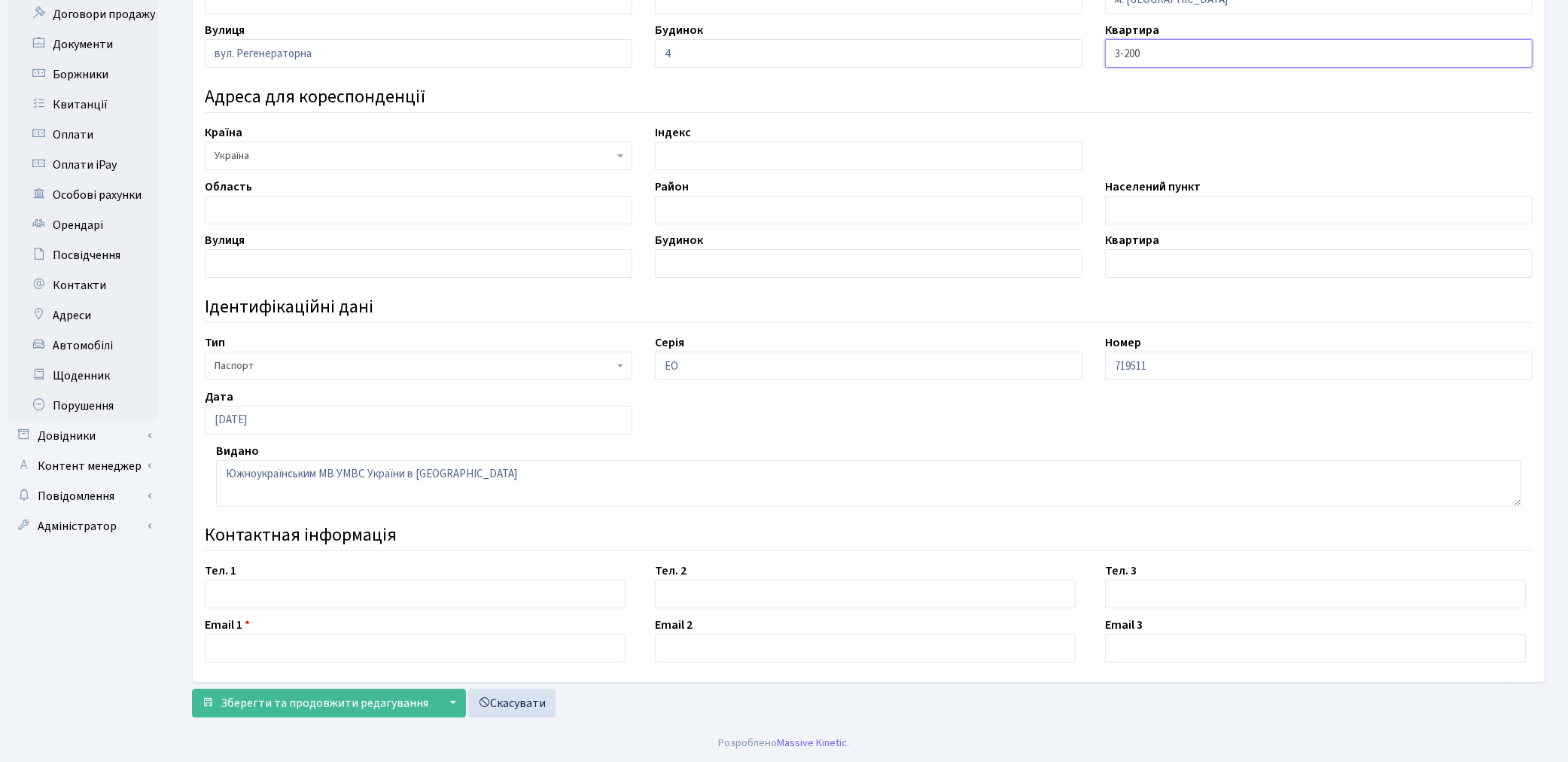
type input "3-200"
click at [297, 651] on input "text" at bounding box center [415, 647] width 421 height 28
type input "959595@ukr.net"
click at [283, 714] on button "Зберегти та продовжити редагування" at bounding box center [315, 703] width 247 height 28
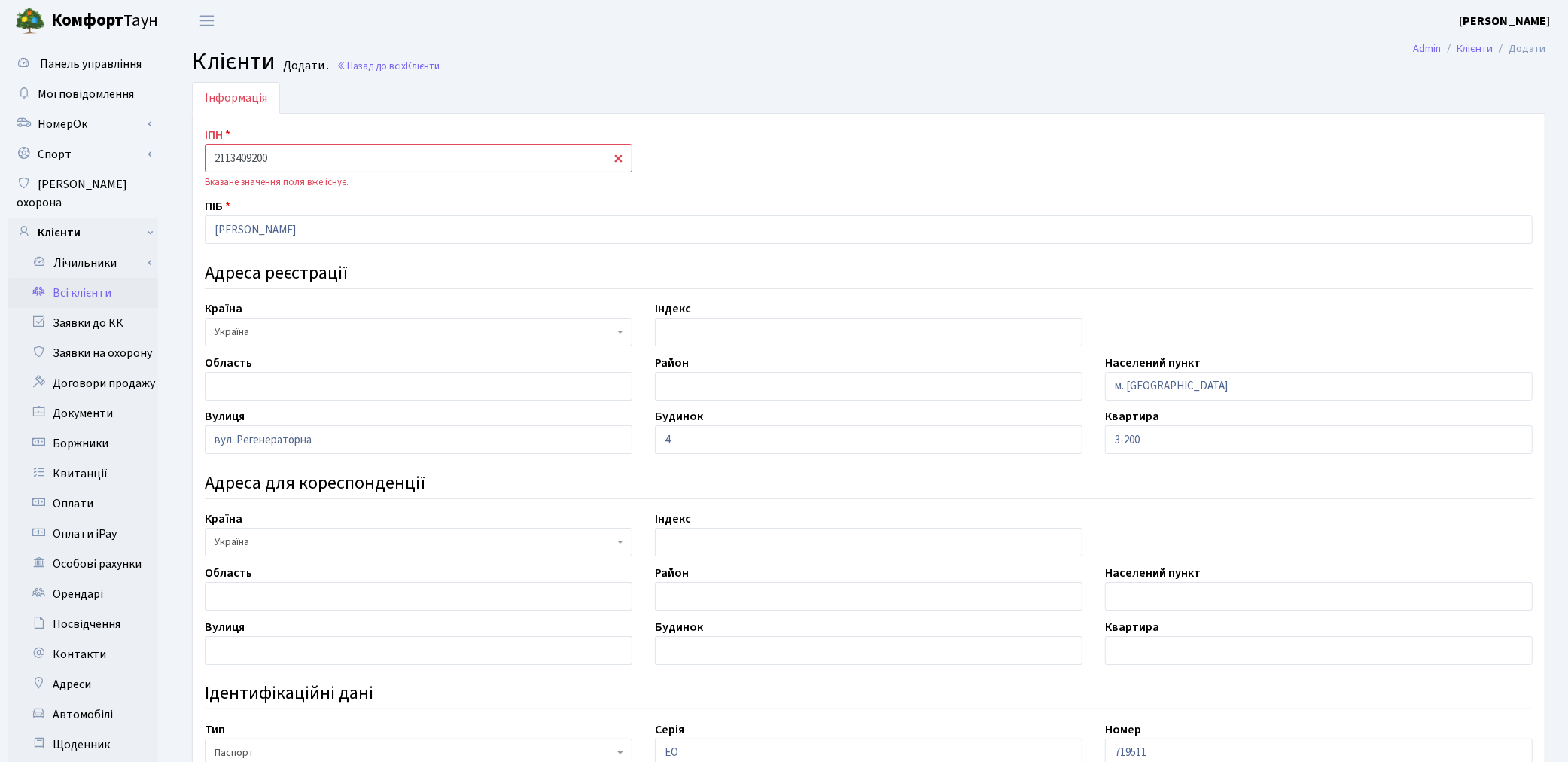
drag, startPoint x: 302, startPoint y: 164, endPoint x: 160, endPoint y: 164, distance: 142.0
click at [160, 164] on div "Панель управління Мої повідомлення [GEOGRAPHIC_DATA]" at bounding box center [784, 576] width 1568 height 1069
click at [84, 278] on link "Всі клієнти" at bounding box center [83, 292] width 151 height 30
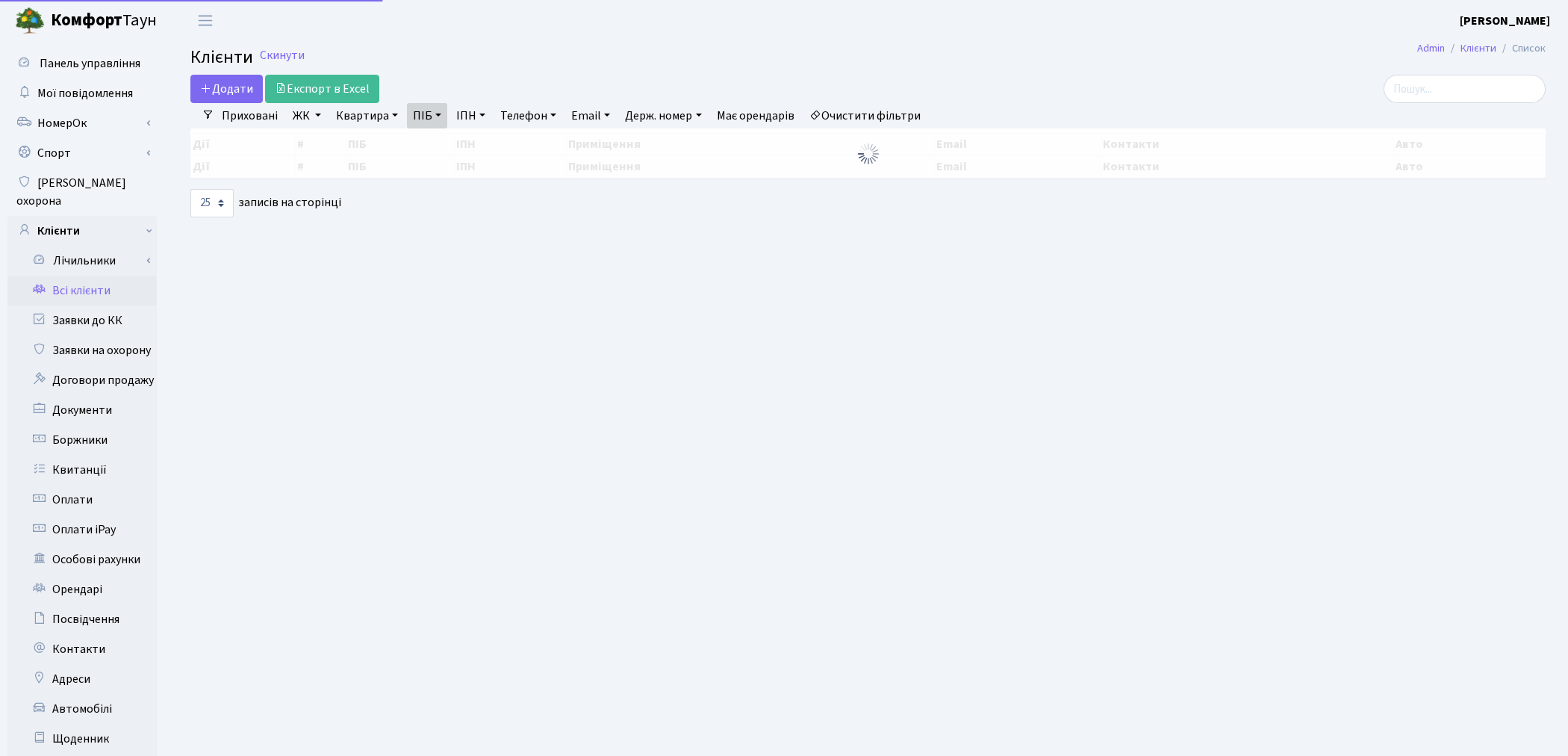
select select "25"
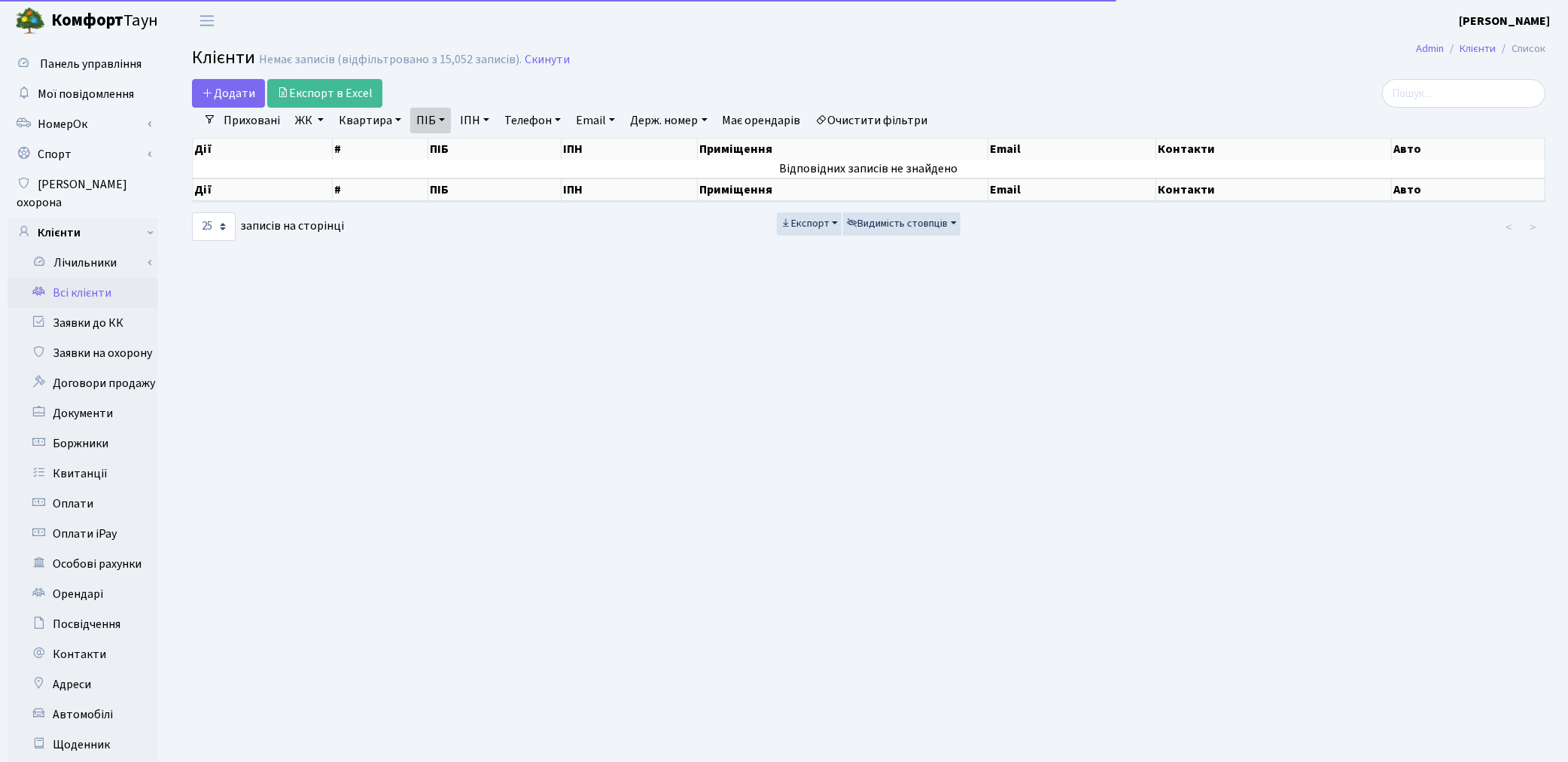
click at [901, 128] on link "Очистити фільтри" at bounding box center [872, 121] width 124 height 26
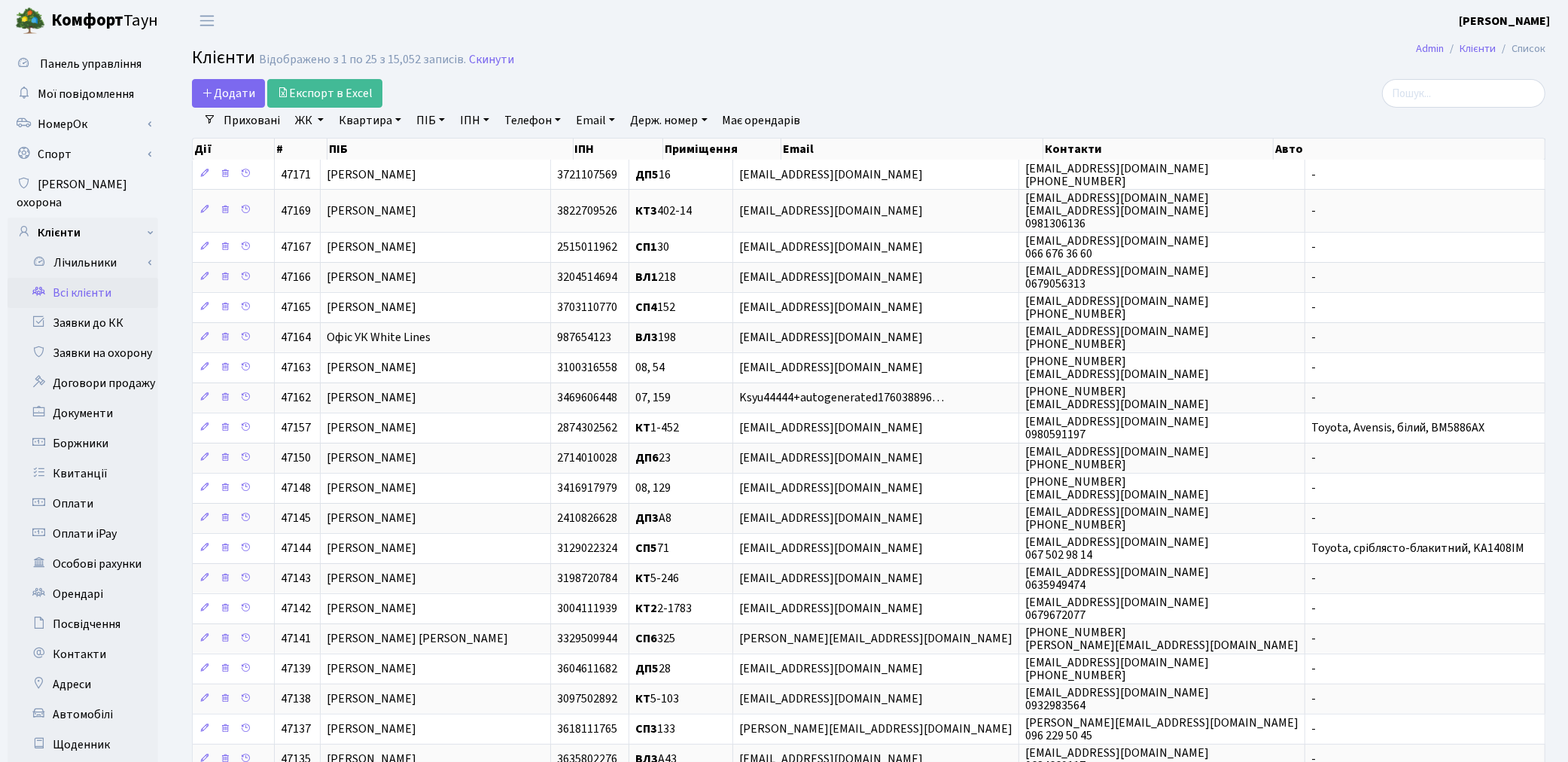
click at [471, 116] on link "ІПН" at bounding box center [475, 121] width 41 height 26
paste input "2113409200"
type input "2113409200"
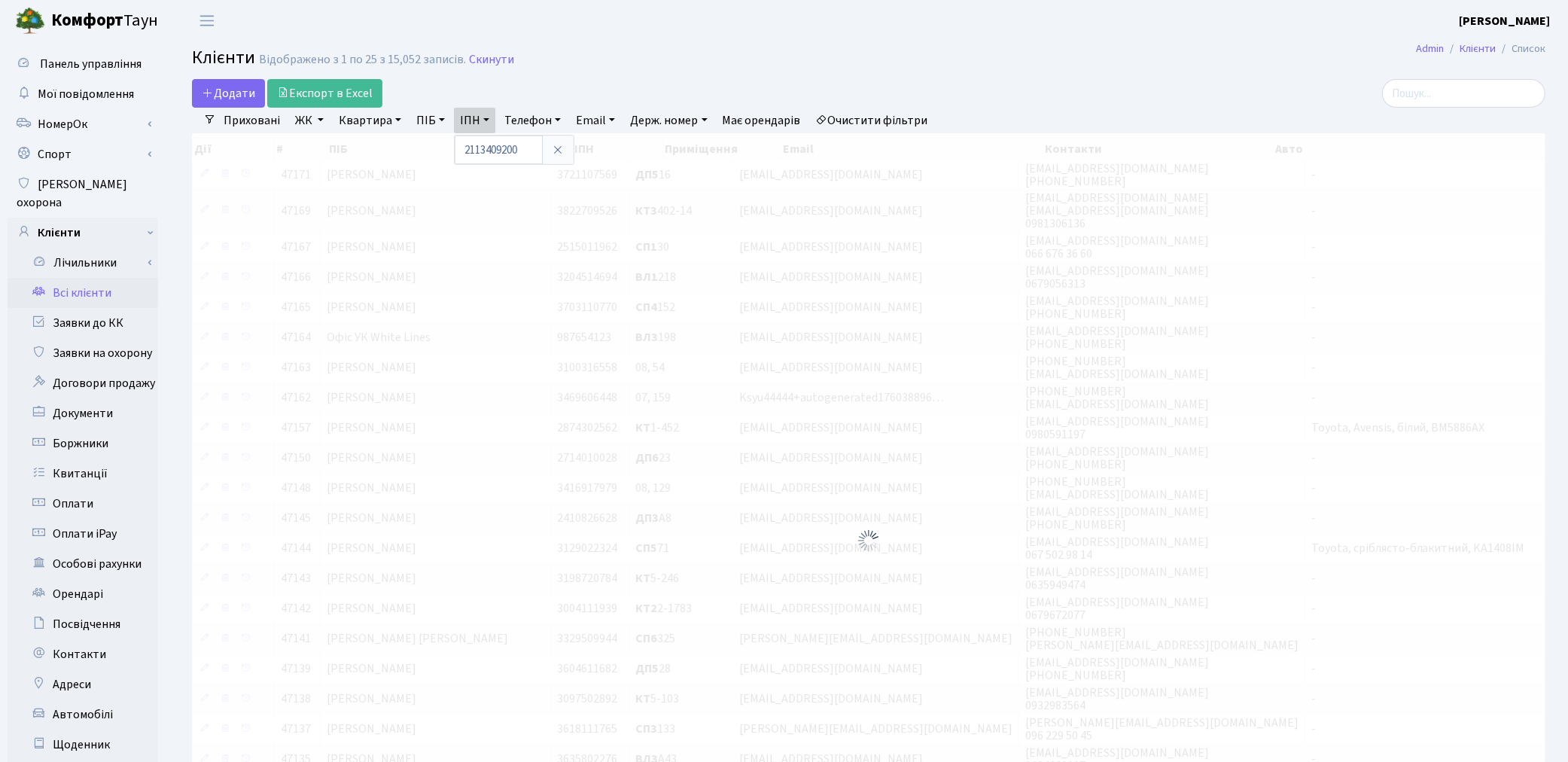
click at [1000, 18] on header "Комфорт Таун Котенко К. Л. Мій обліковий запис Вийти" at bounding box center [784, 21] width 1568 height 41
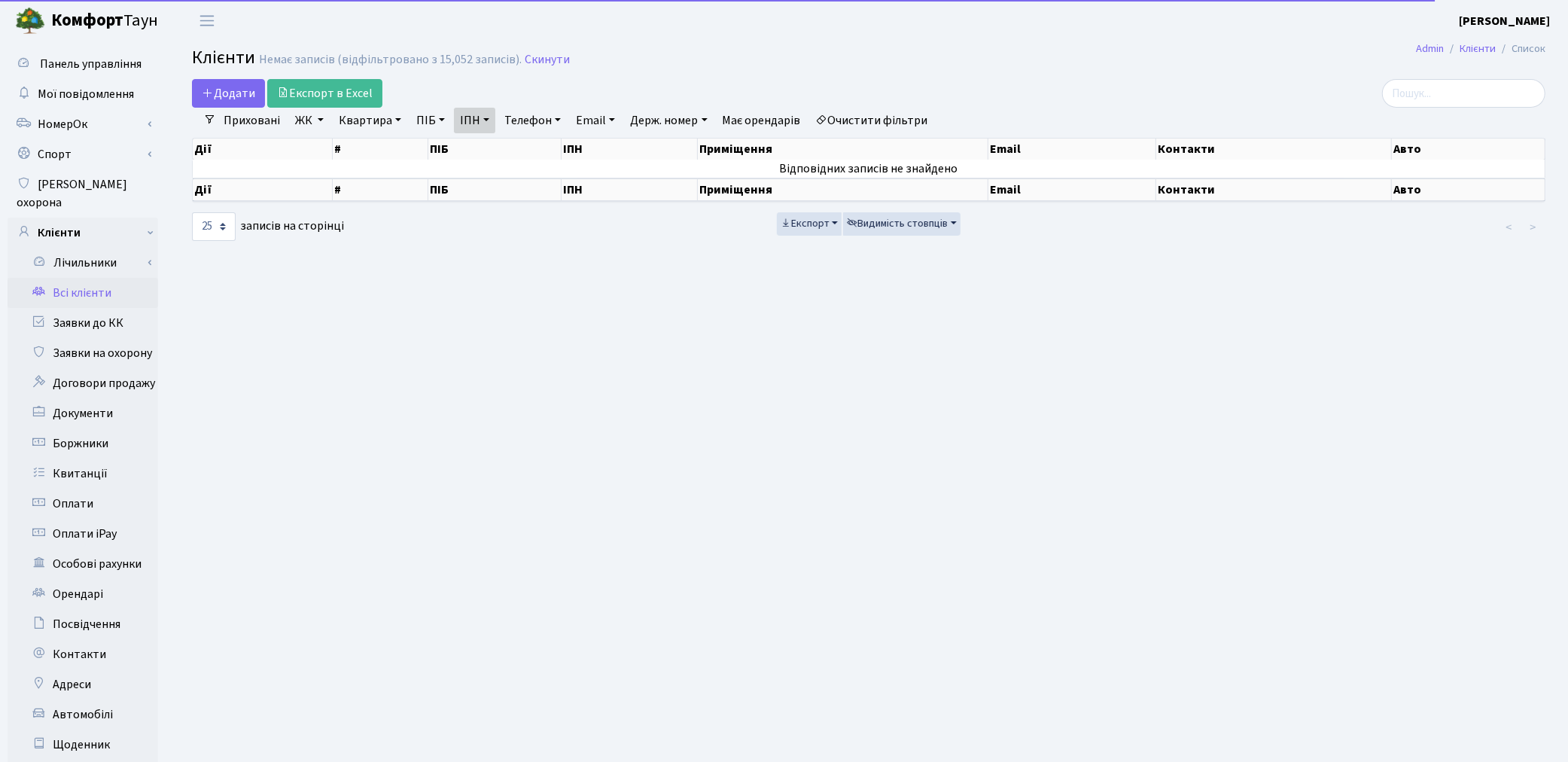
click at [881, 111] on link "Очистити фільтри" at bounding box center [872, 121] width 124 height 26
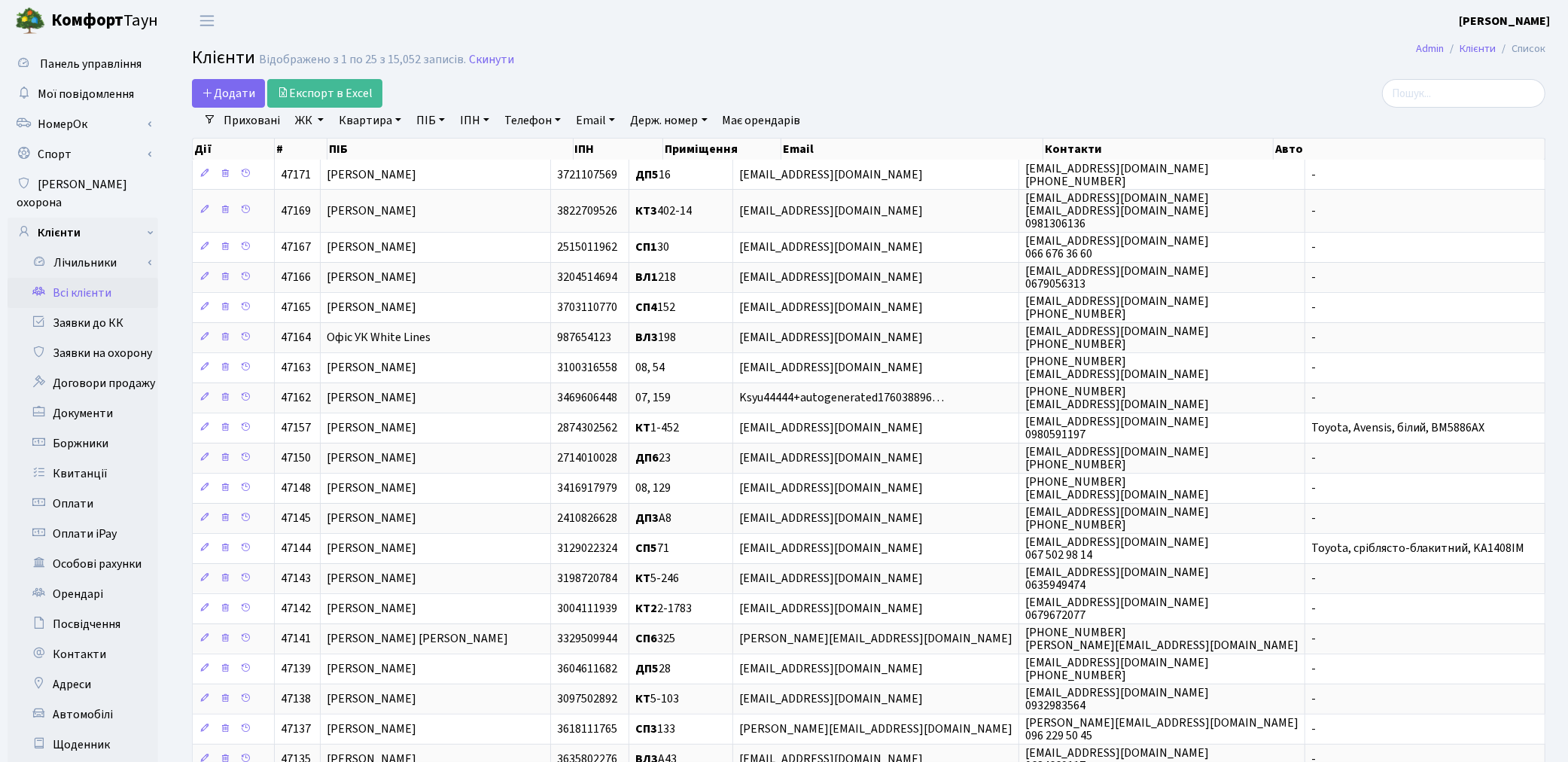
click at [463, 122] on link "ІПН" at bounding box center [475, 121] width 41 height 26
paste input "2113409200"
type input "2113409200"
click at [949, 28] on header "Комфорт Таун Котенко К. Л. Мій обліковий запис Вийти" at bounding box center [784, 21] width 1568 height 41
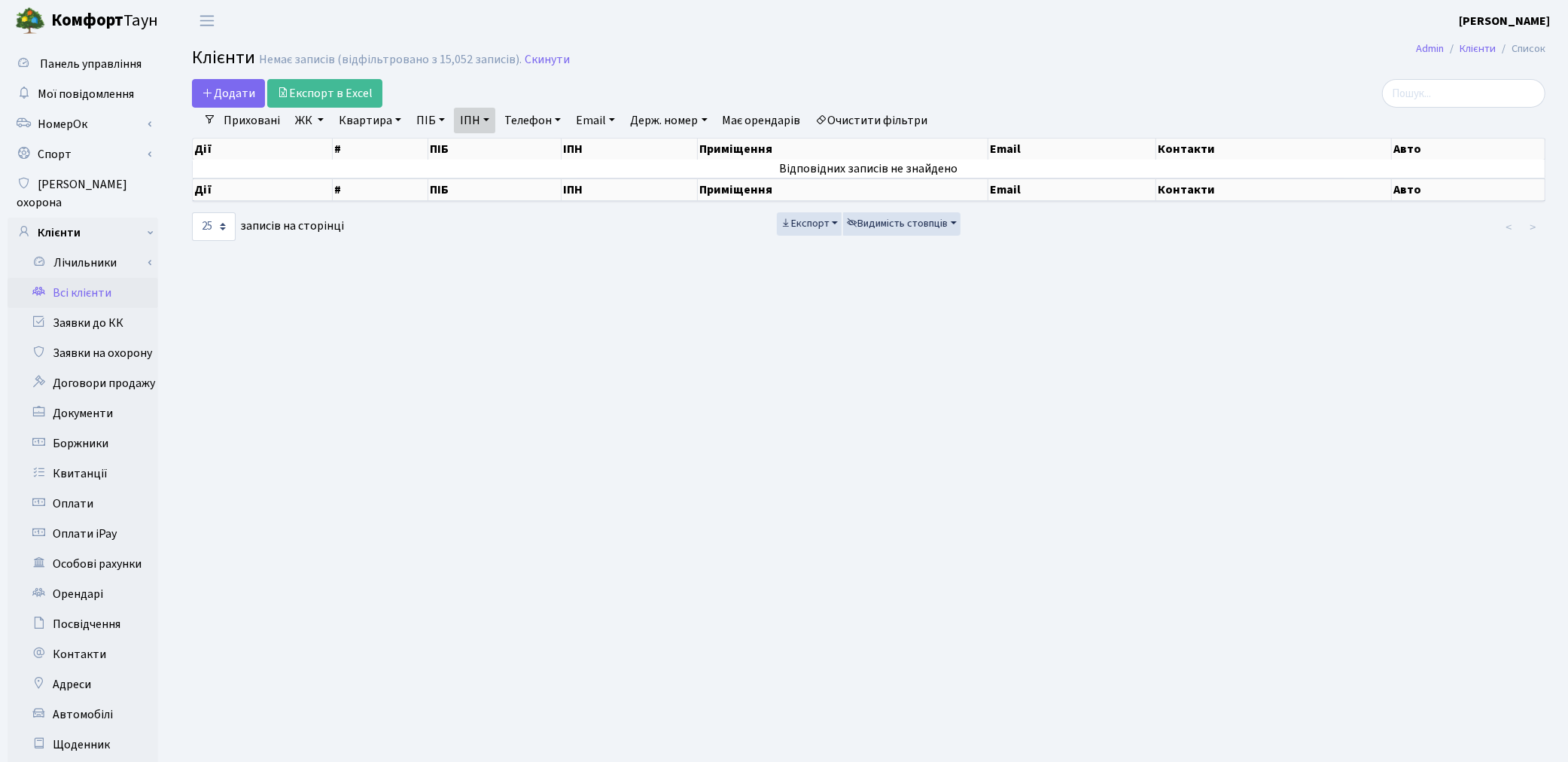
click at [253, 114] on link "Приховані" at bounding box center [251, 121] width 68 height 26
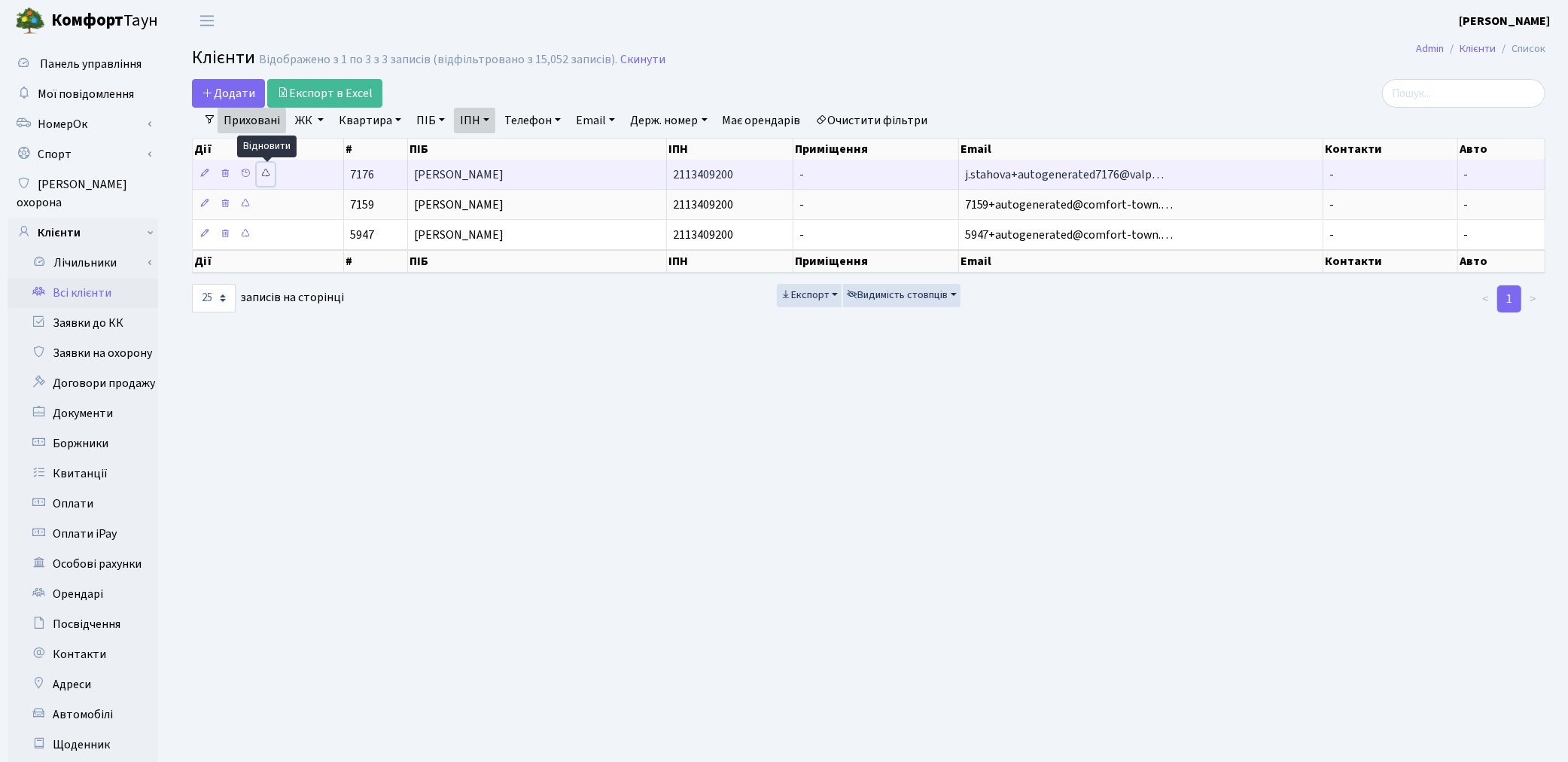
click at [271, 171] on icon at bounding box center [265, 173] width 10 height 10
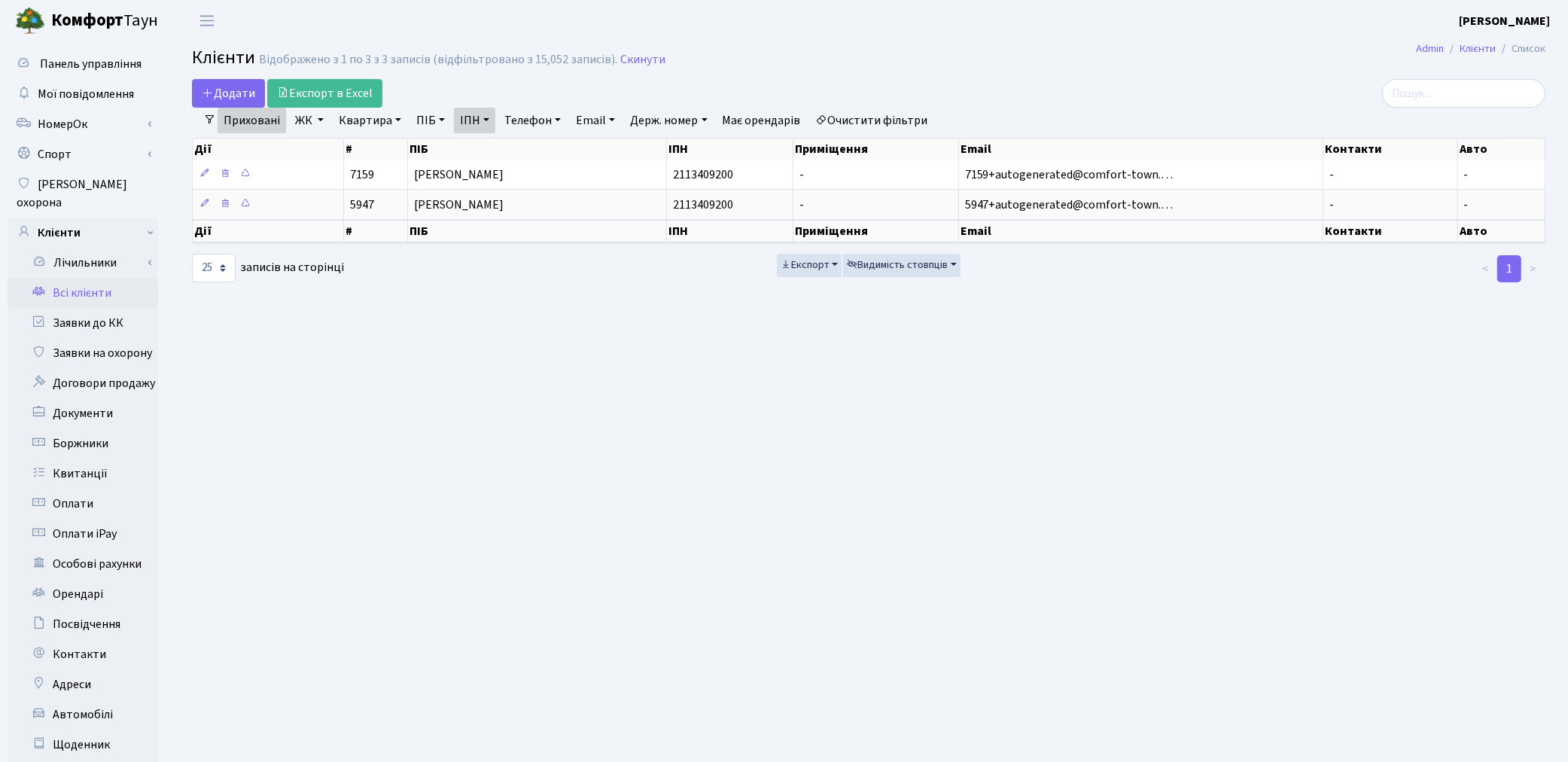
click at [868, 115] on link "Очистити фільтри" at bounding box center [872, 121] width 124 height 26
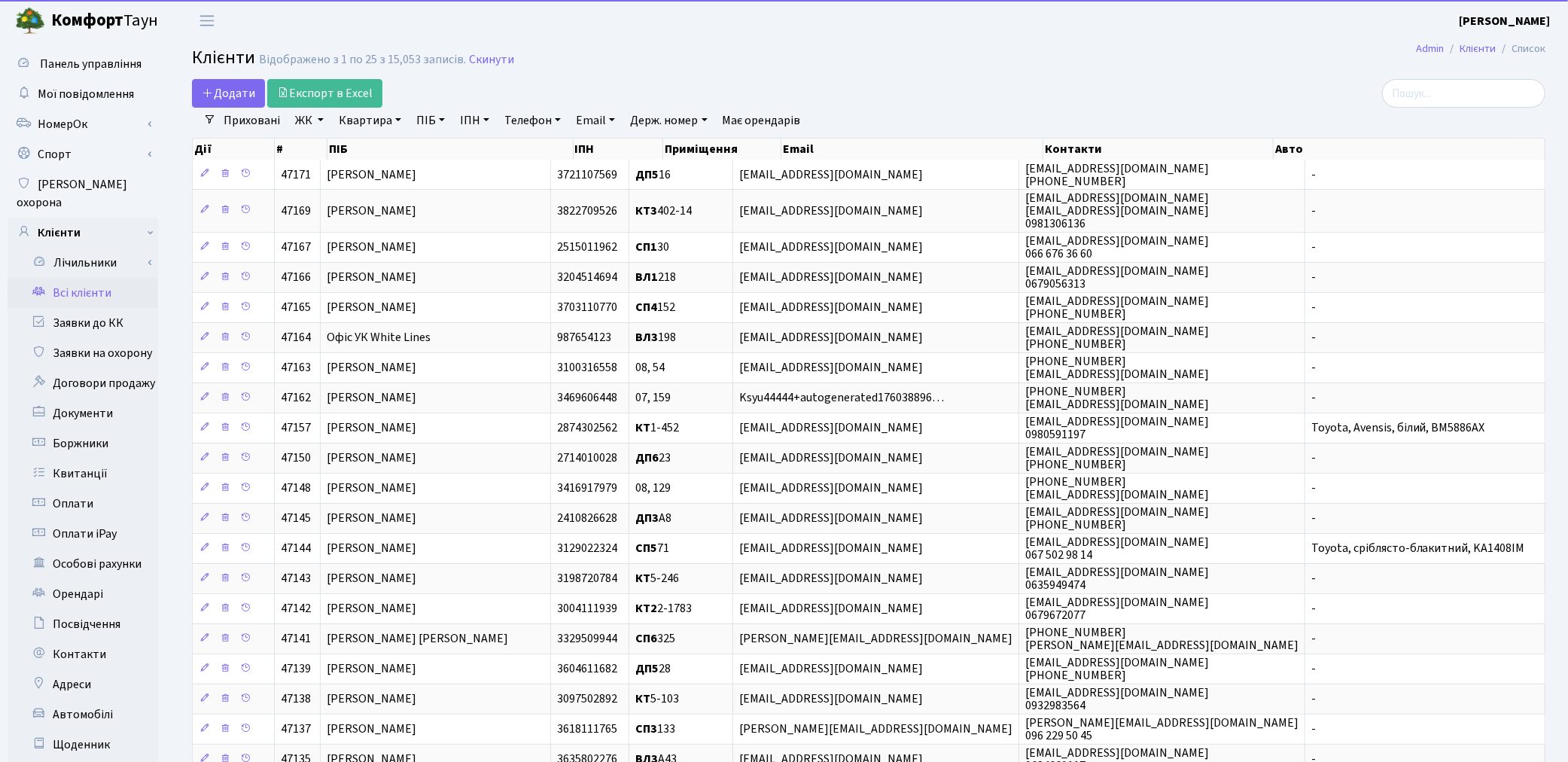
click at [466, 123] on link "ІПН" at bounding box center [475, 121] width 41 height 26
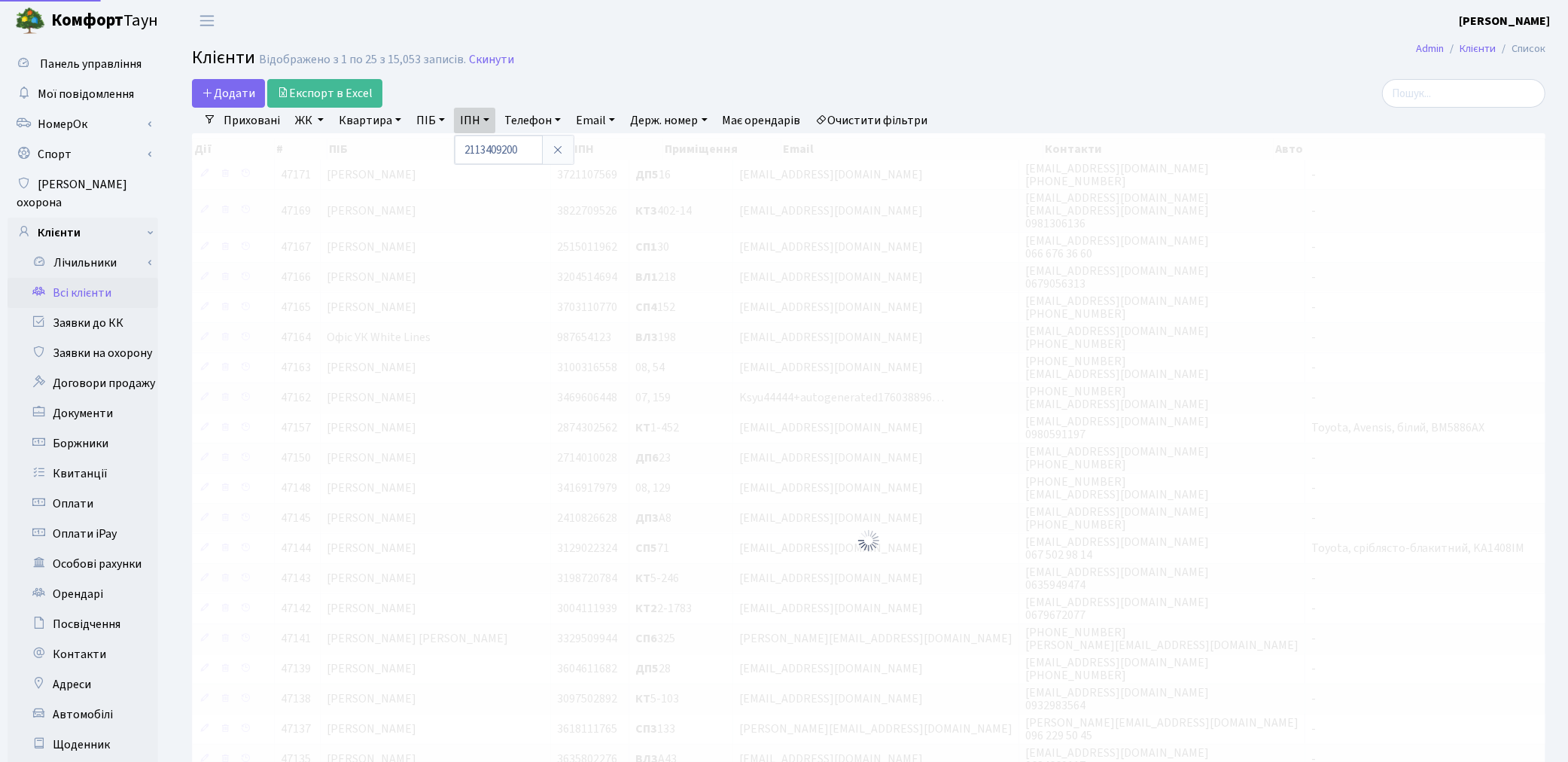
click at [884, 98] on div "Додати Експорт в Excel" at bounding box center [640, 93] width 895 height 28
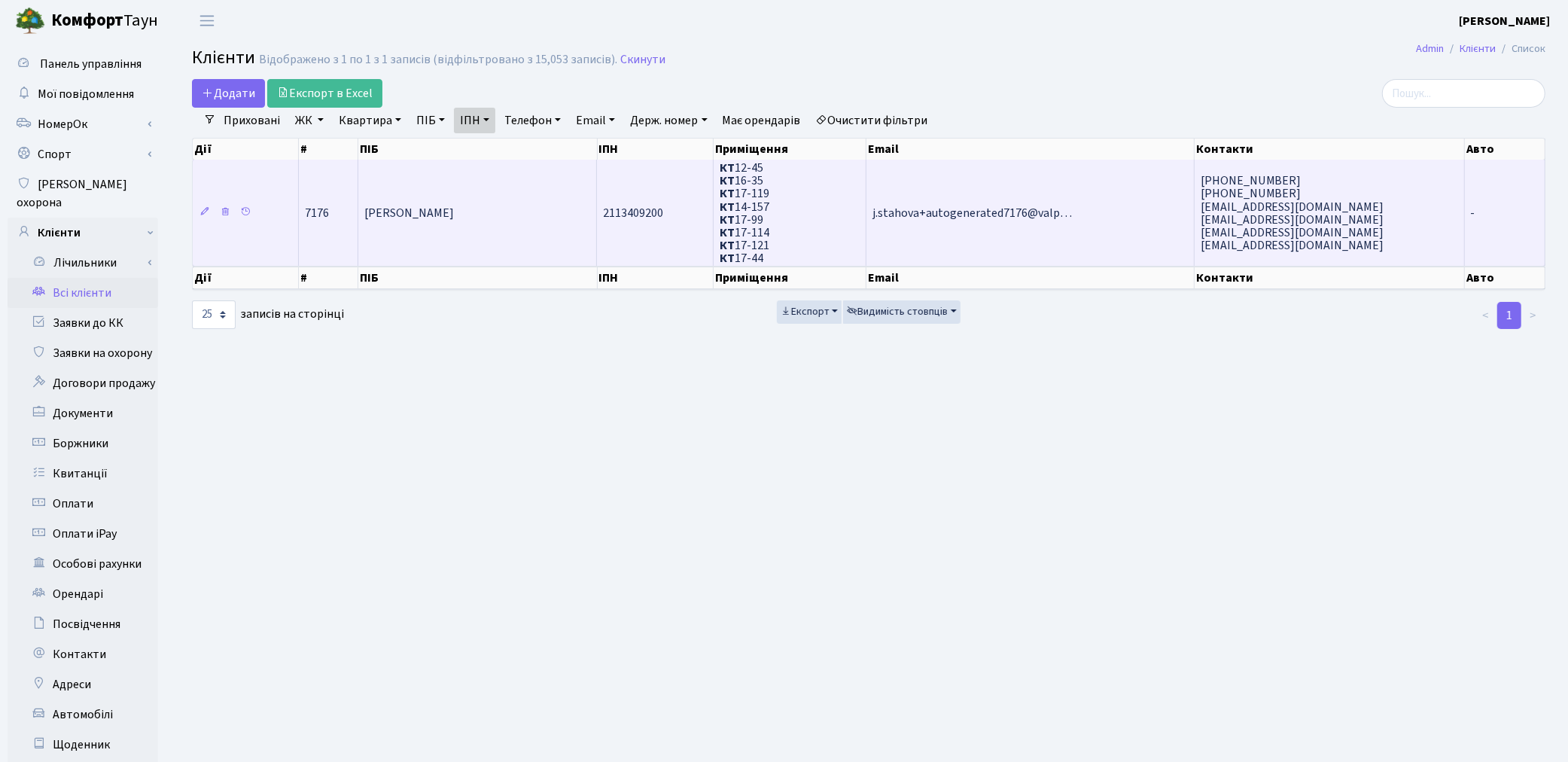
click at [513, 216] on td "Валесюк Ніна Михайлівна" at bounding box center [478, 212] width 240 height 106
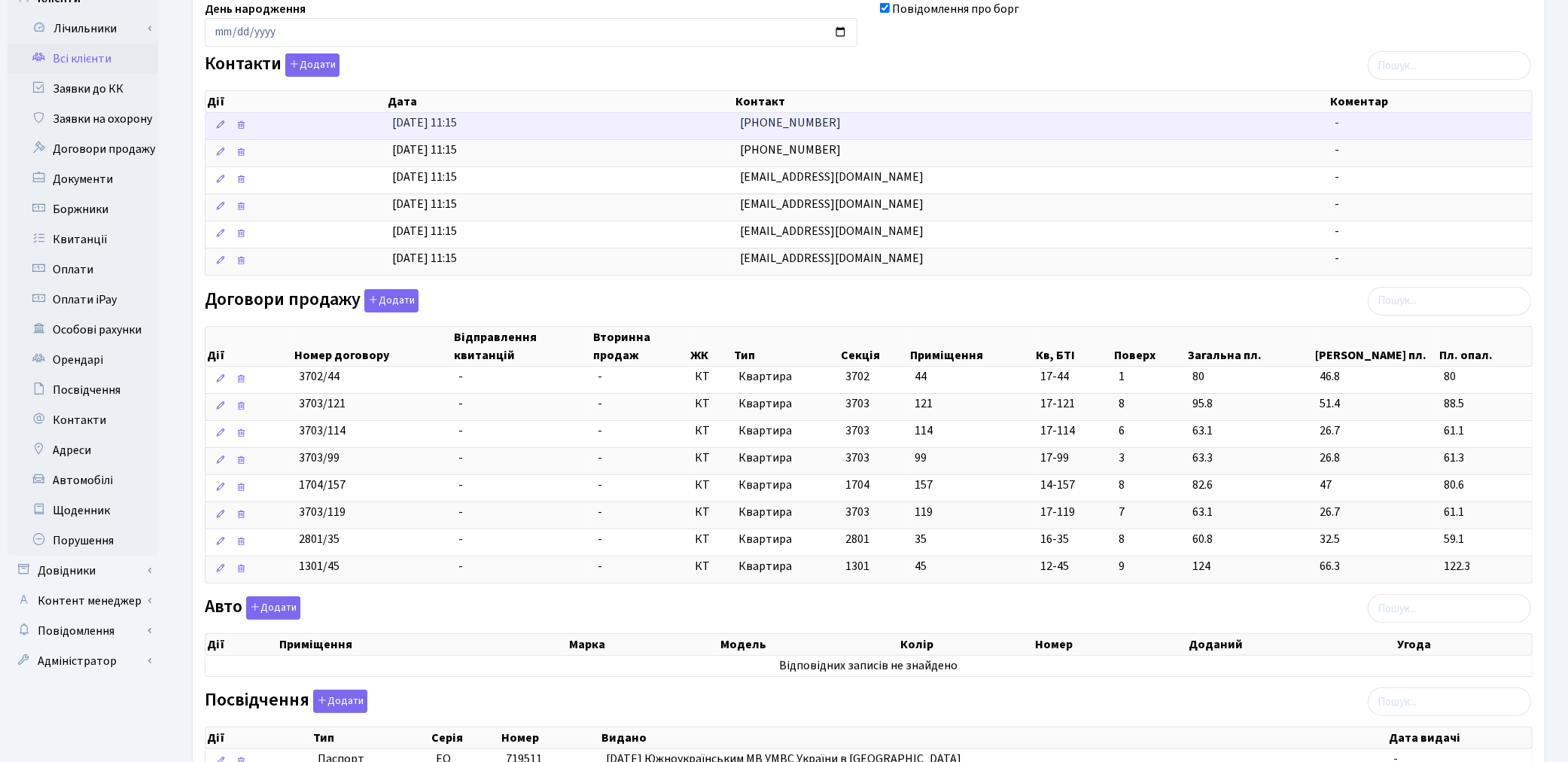
scroll to position [251, 0]
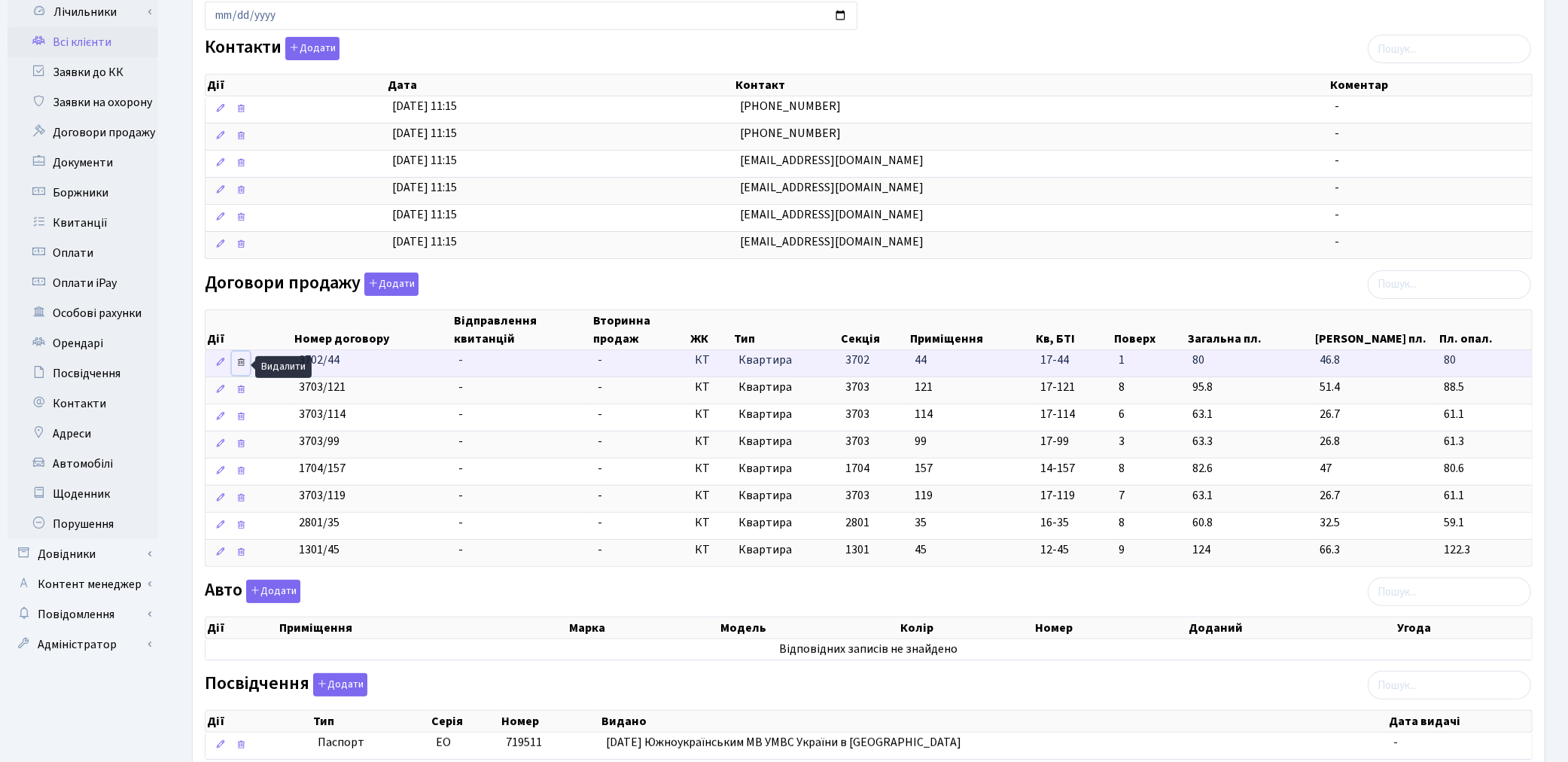
click at [242, 363] on icon at bounding box center [241, 362] width 10 height 10
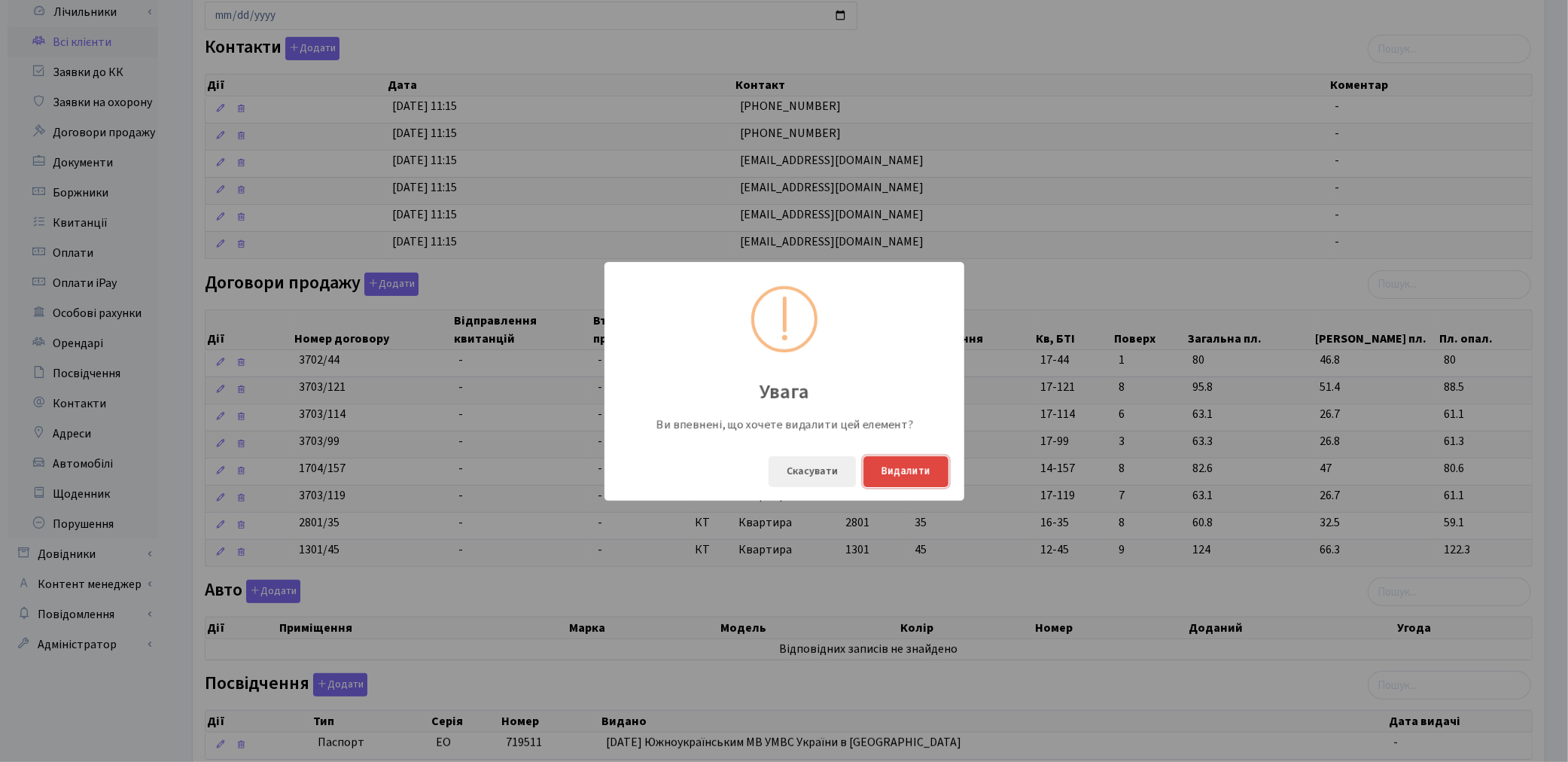
click at [909, 472] on button "Видалити" at bounding box center [906, 472] width 85 height 31
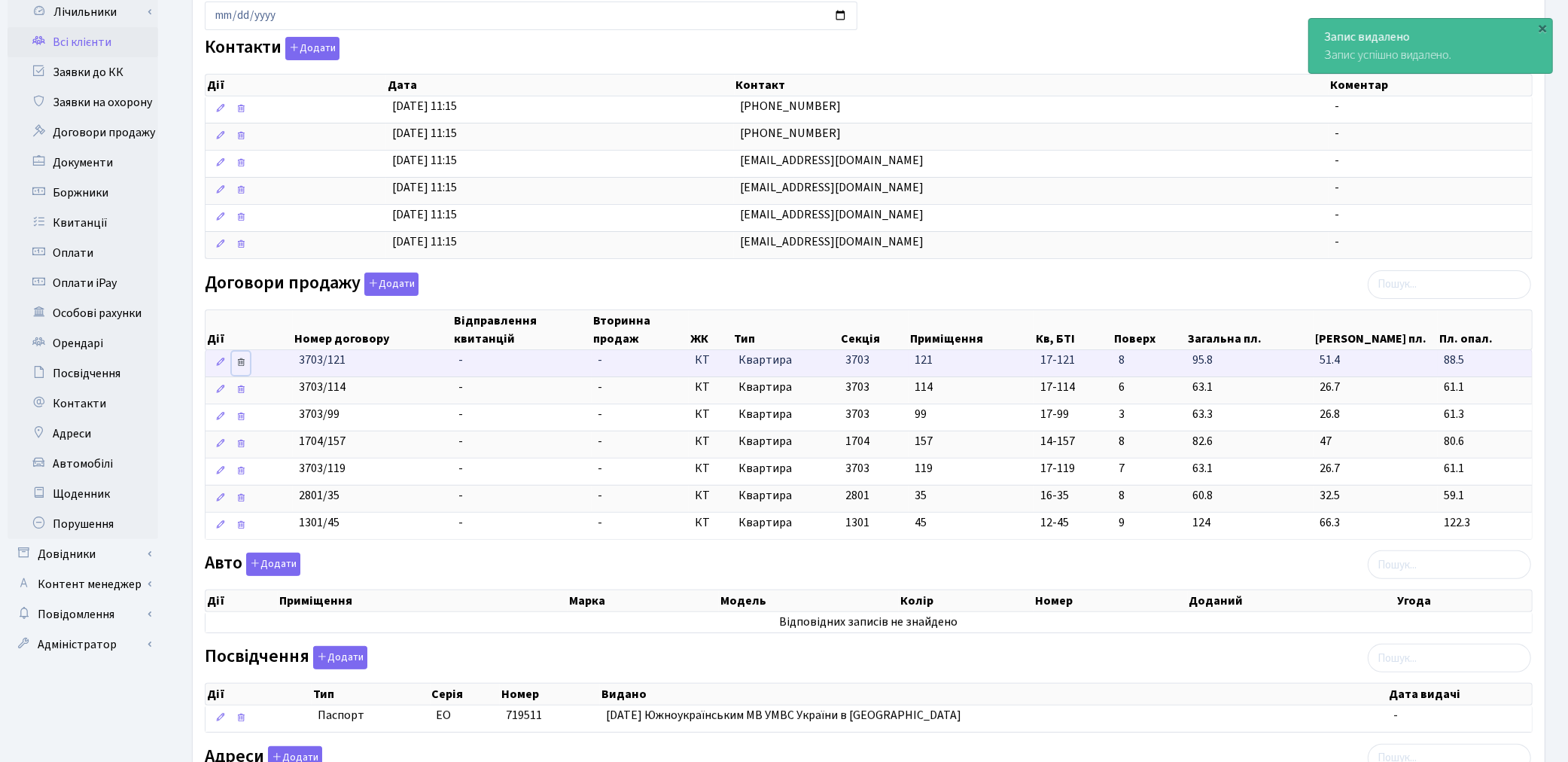
click at [244, 364] on icon at bounding box center [241, 362] width 10 height 10
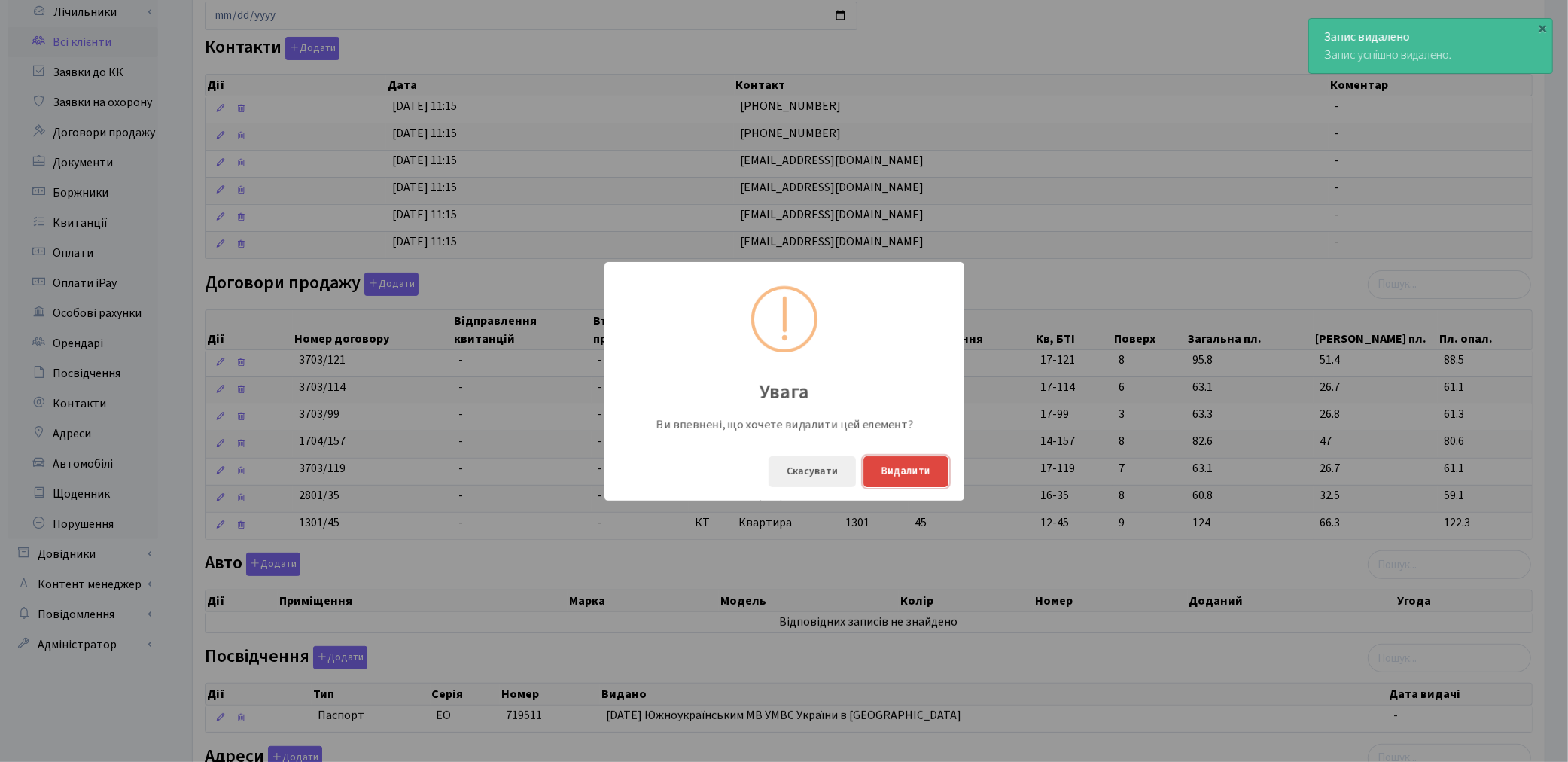
click at [917, 467] on button "Видалити" at bounding box center [906, 472] width 85 height 31
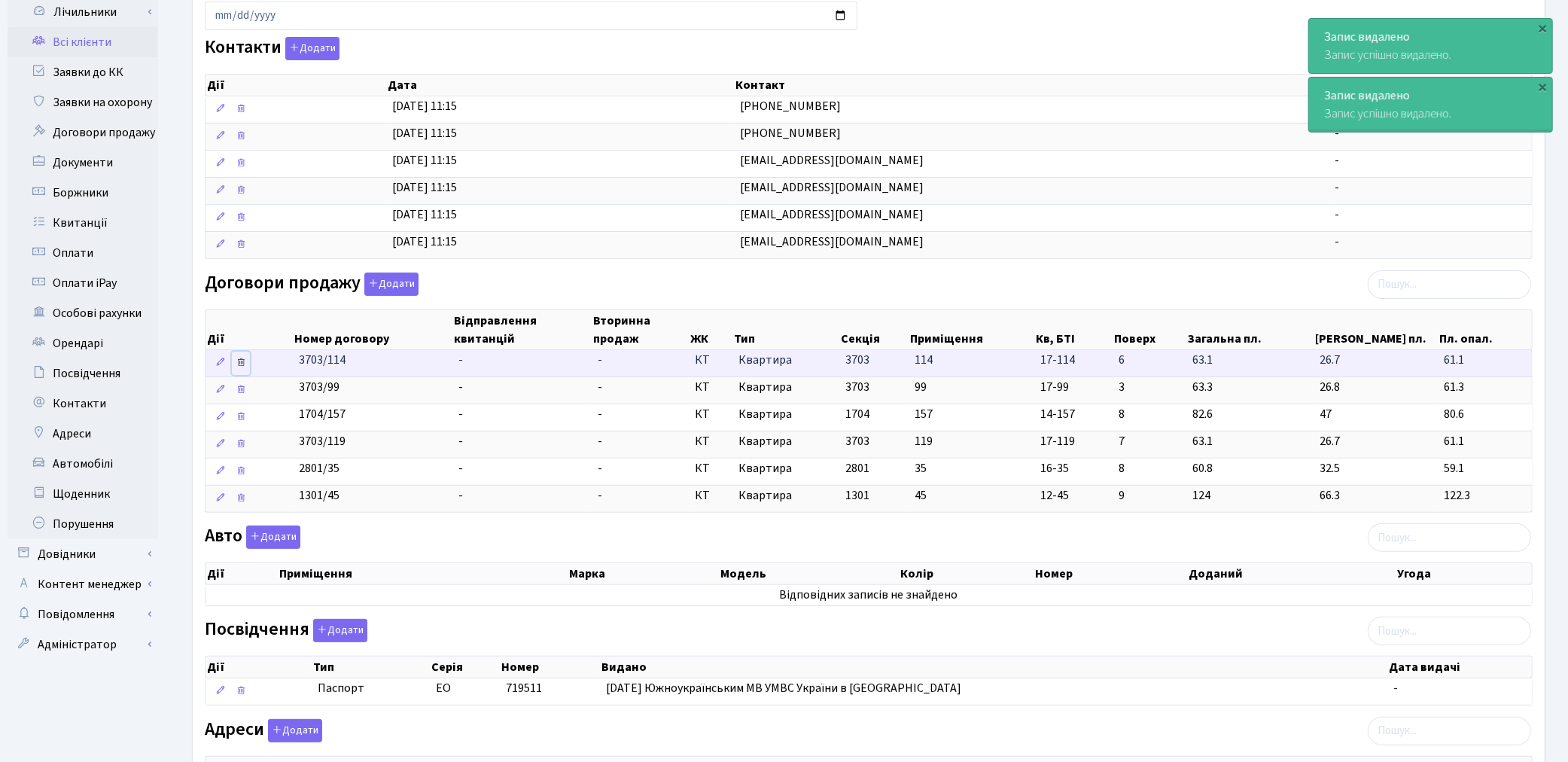
click at [238, 361] on icon at bounding box center [241, 362] width 10 height 10
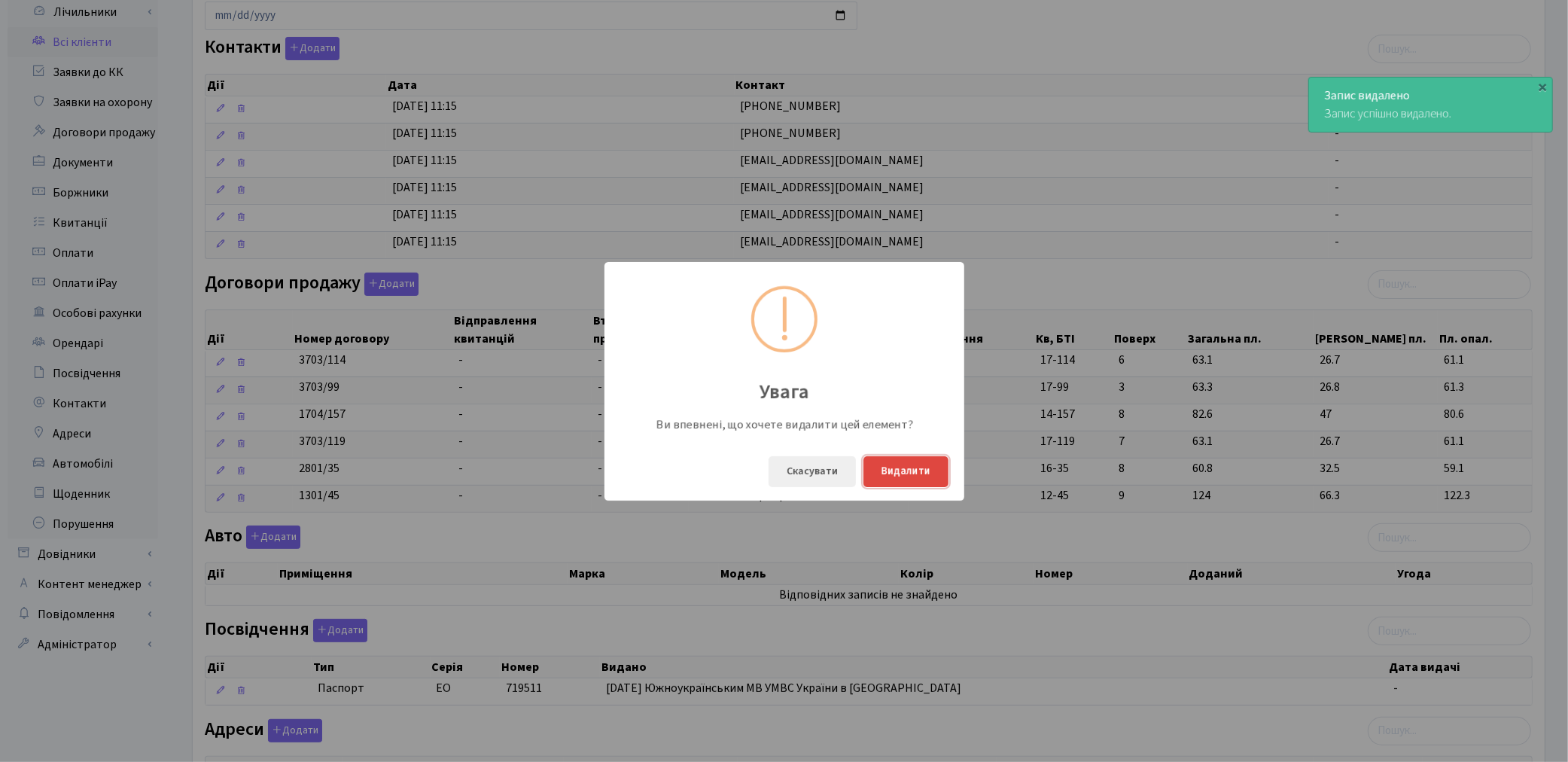
click at [900, 467] on button "Видалити" at bounding box center [906, 472] width 85 height 31
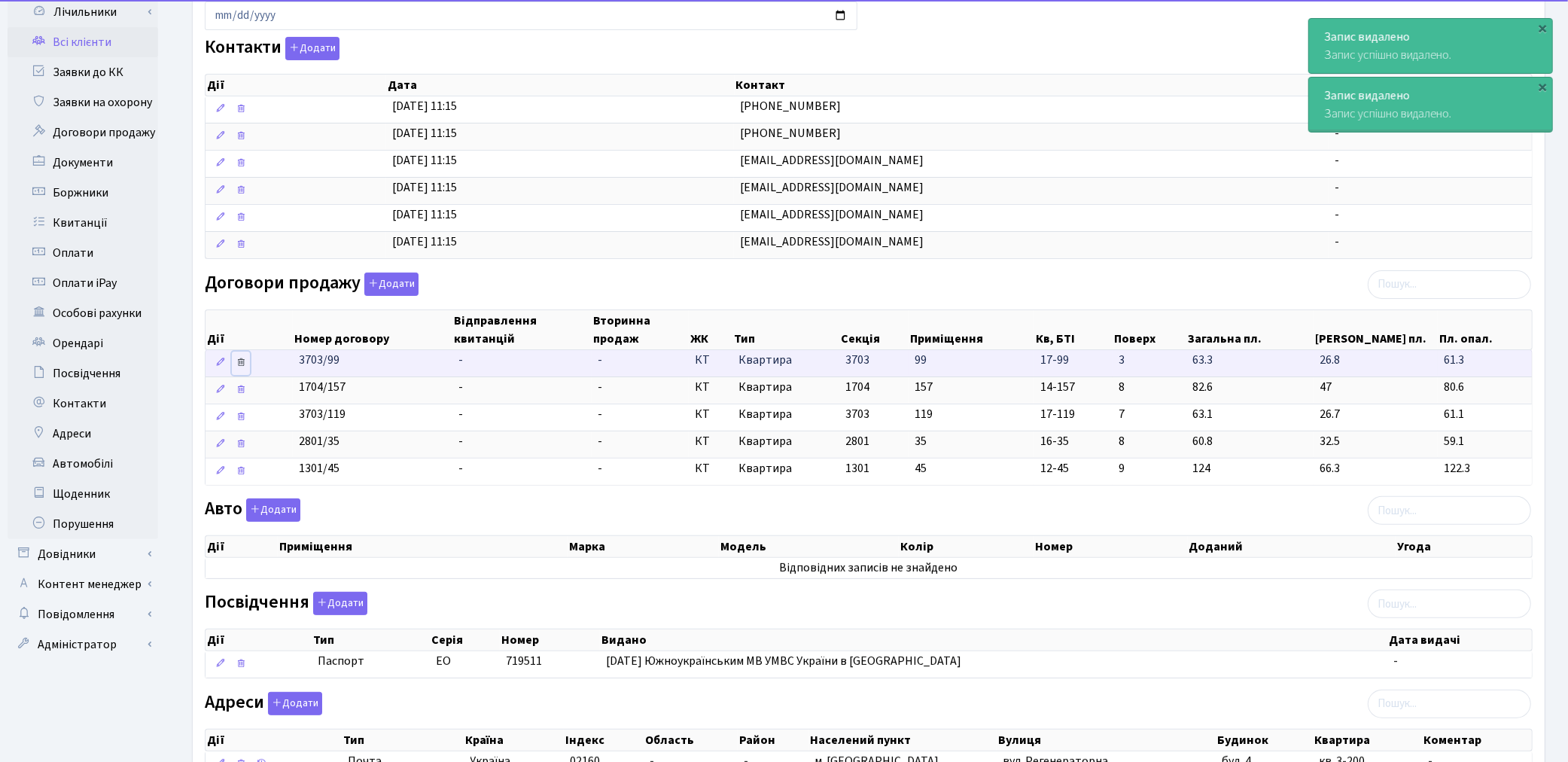
click at [238, 363] on icon at bounding box center [241, 362] width 10 height 10
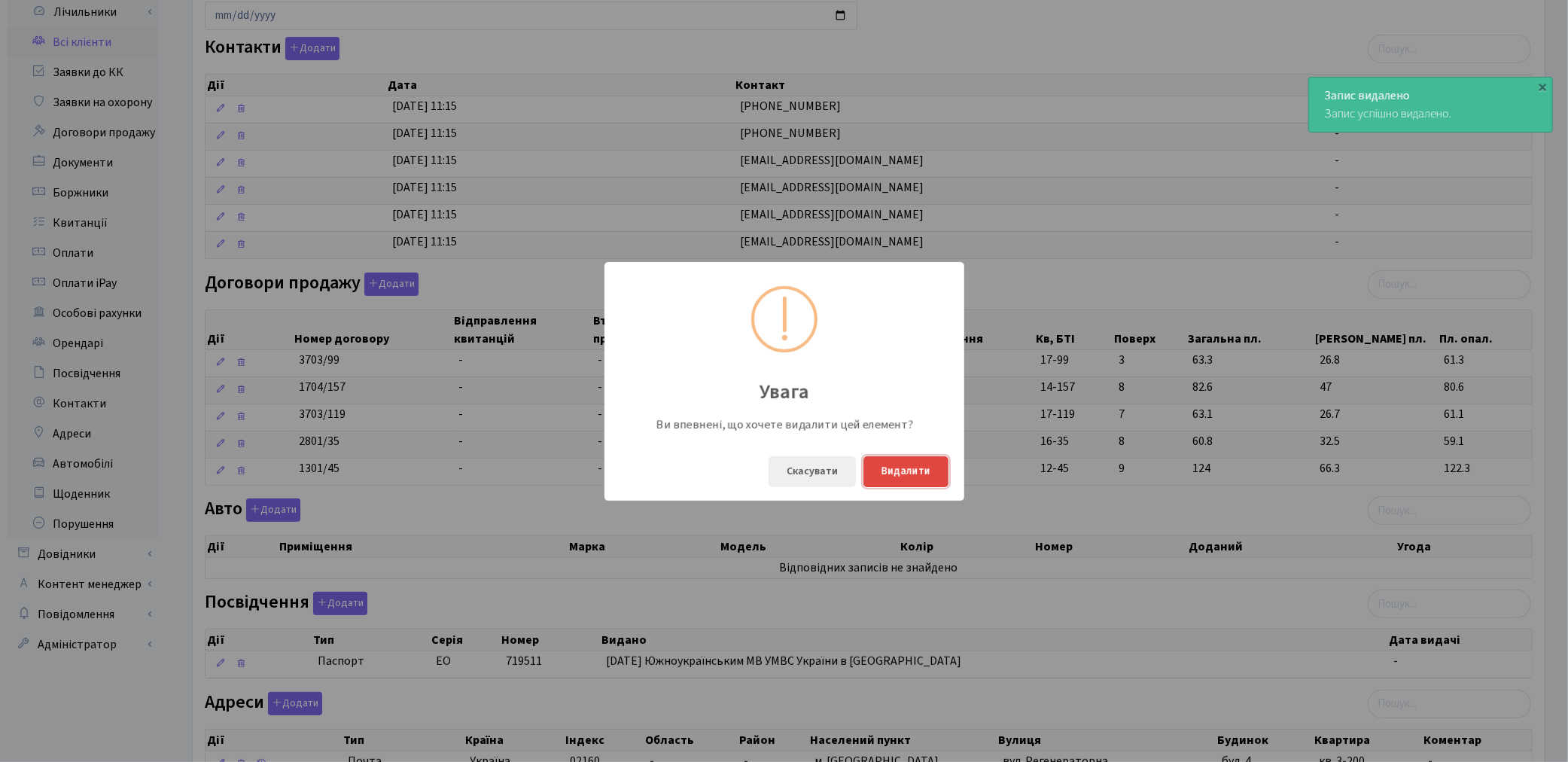
click at [877, 472] on button "Видалити" at bounding box center [906, 472] width 85 height 31
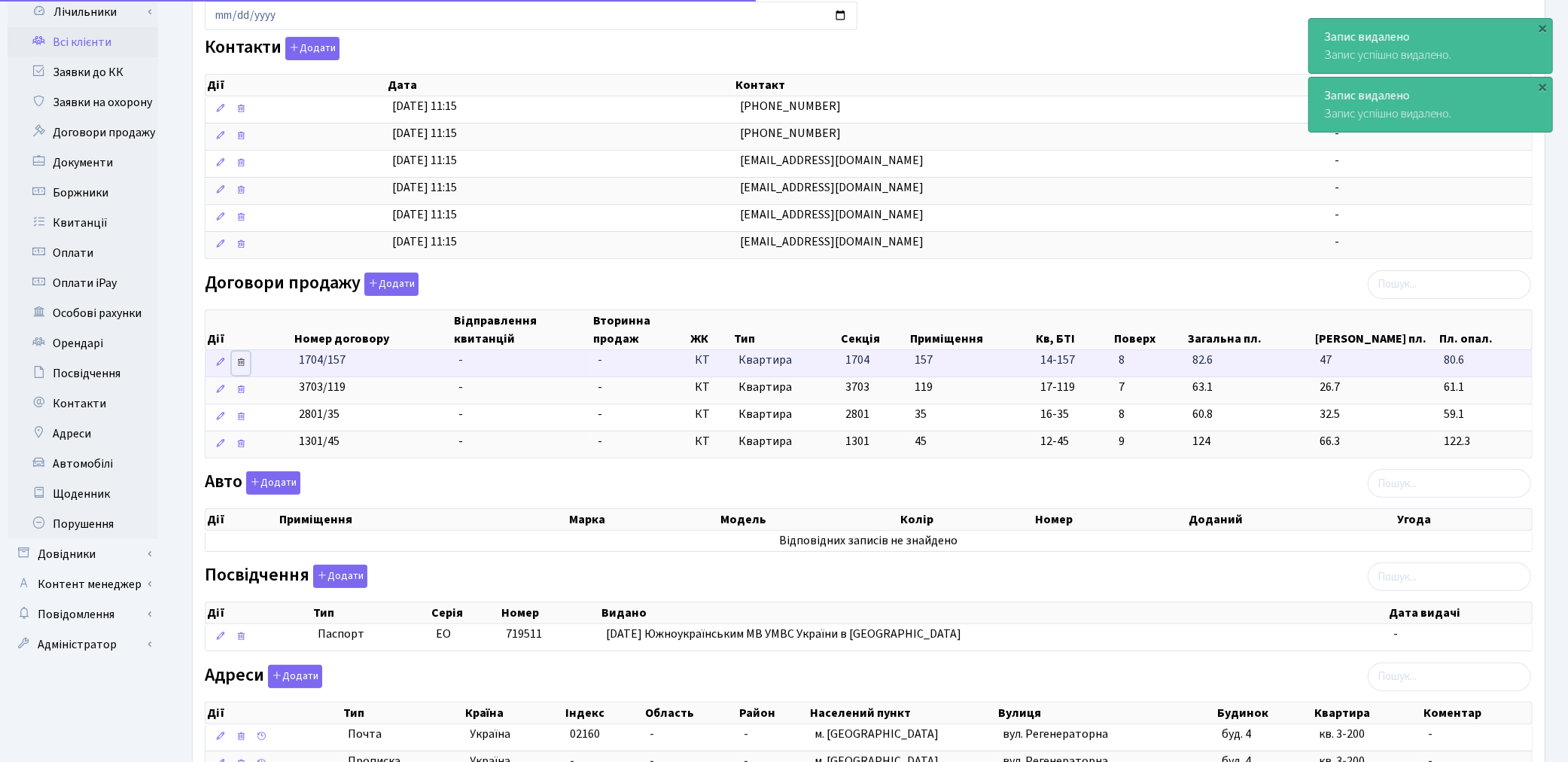
click at [245, 364] on icon at bounding box center [241, 362] width 10 height 10
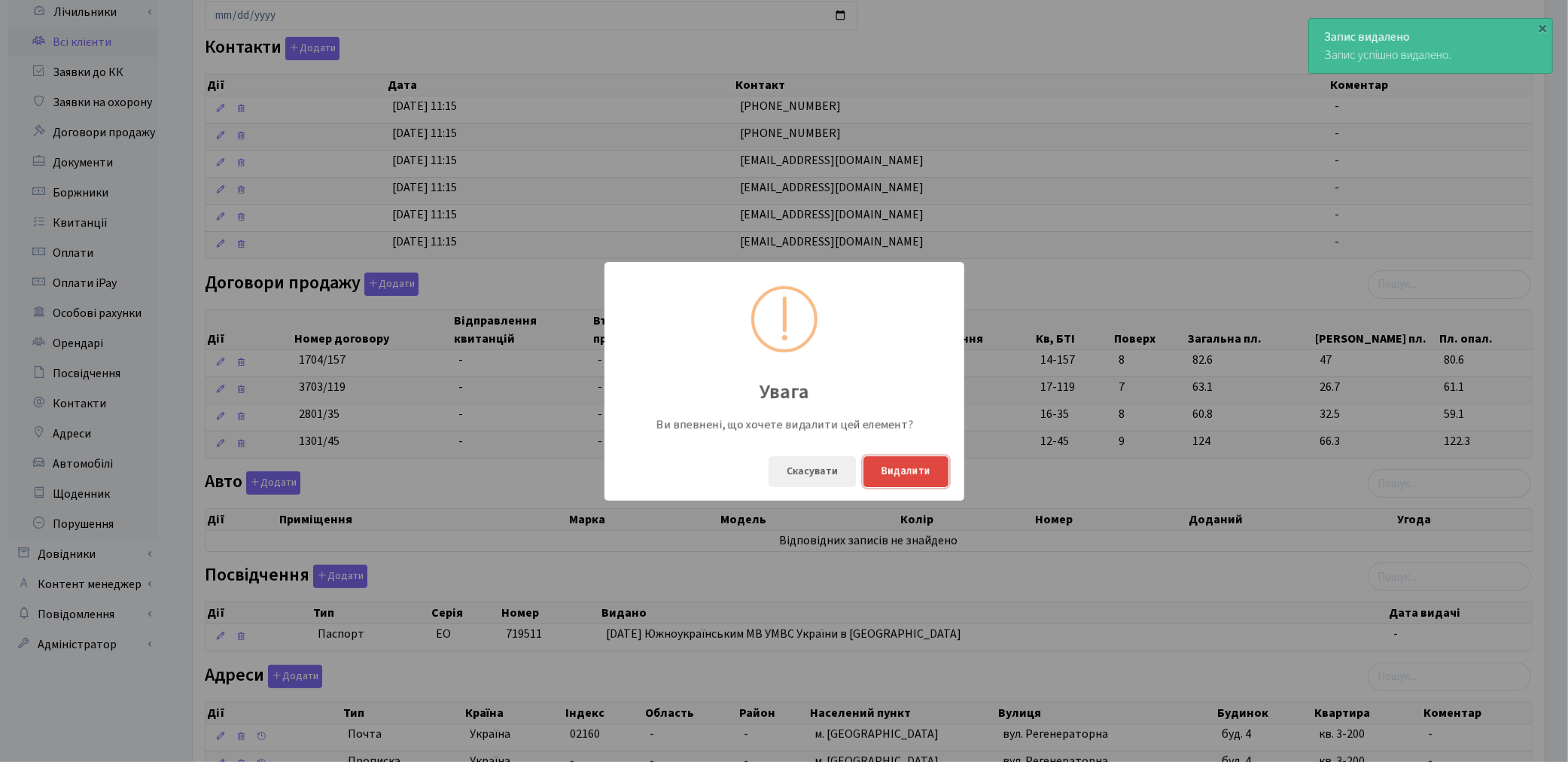
click at [883, 478] on button "Видалити" at bounding box center [906, 472] width 85 height 31
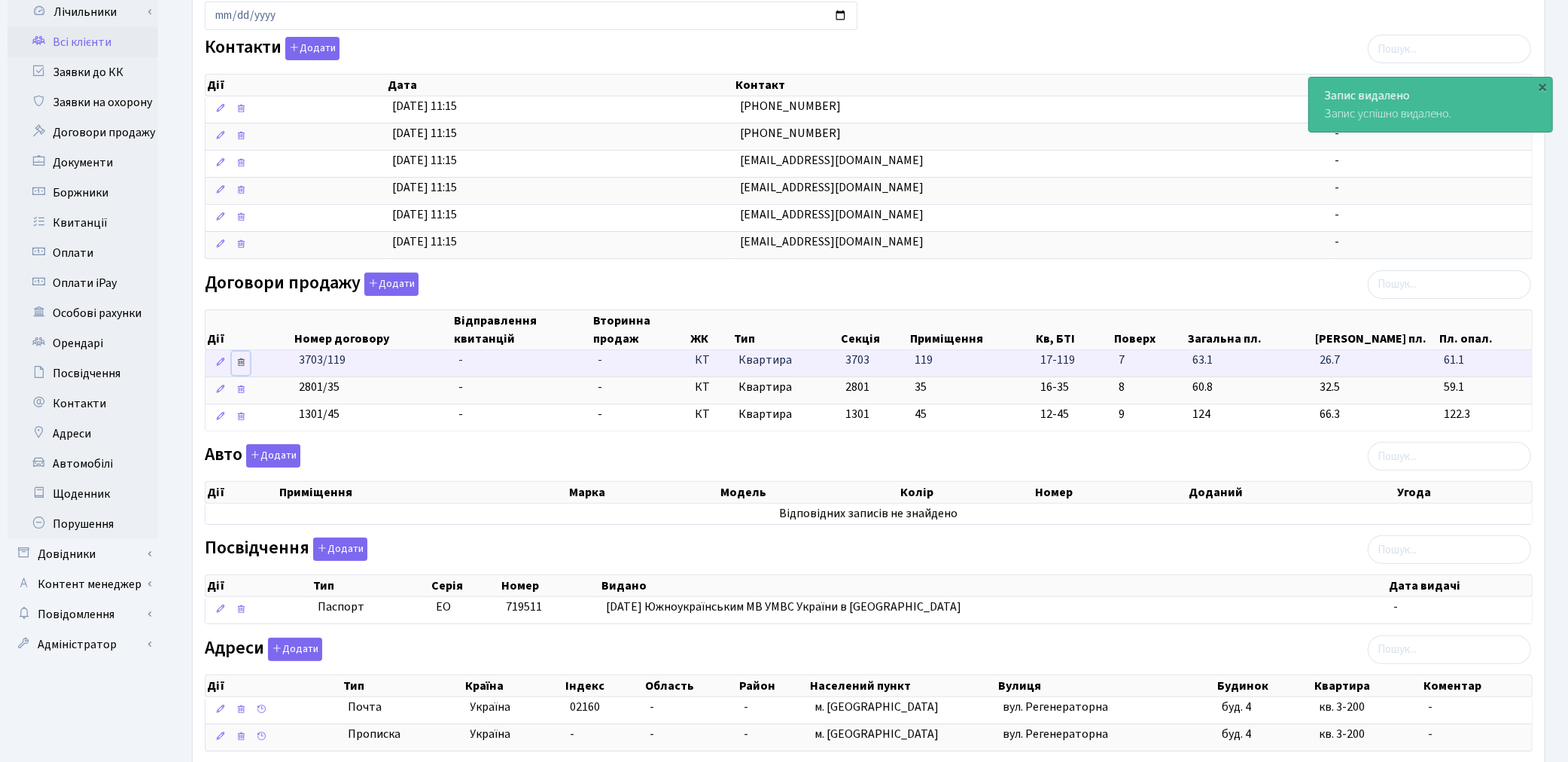
click at [246, 363] on icon at bounding box center [241, 362] width 10 height 10
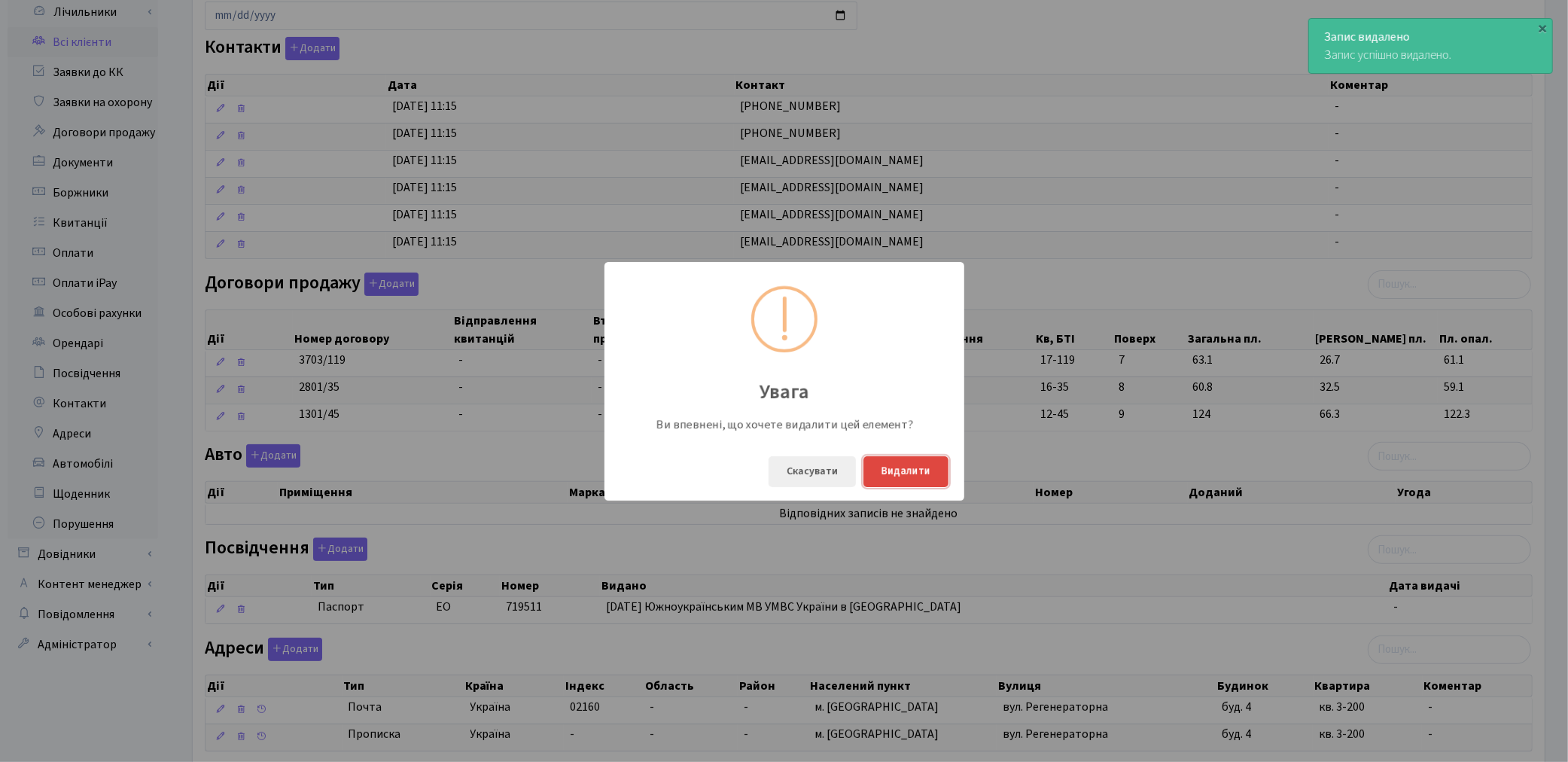
click at [883, 476] on button "Видалити" at bounding box center [906, 472] width 85 height 31
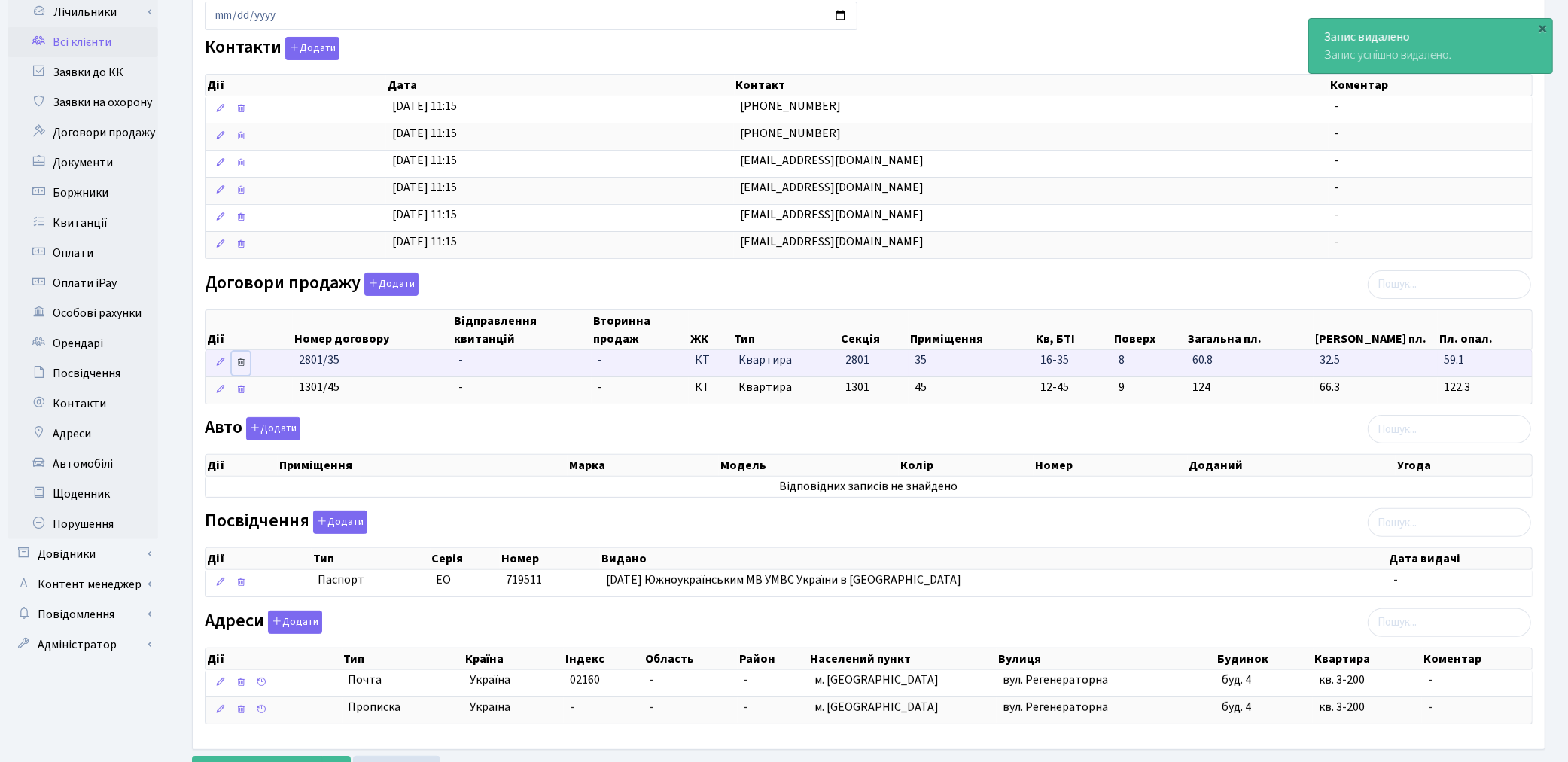
click at [241, 365] on icon at bounding box center [241, 362] width 10 height 10
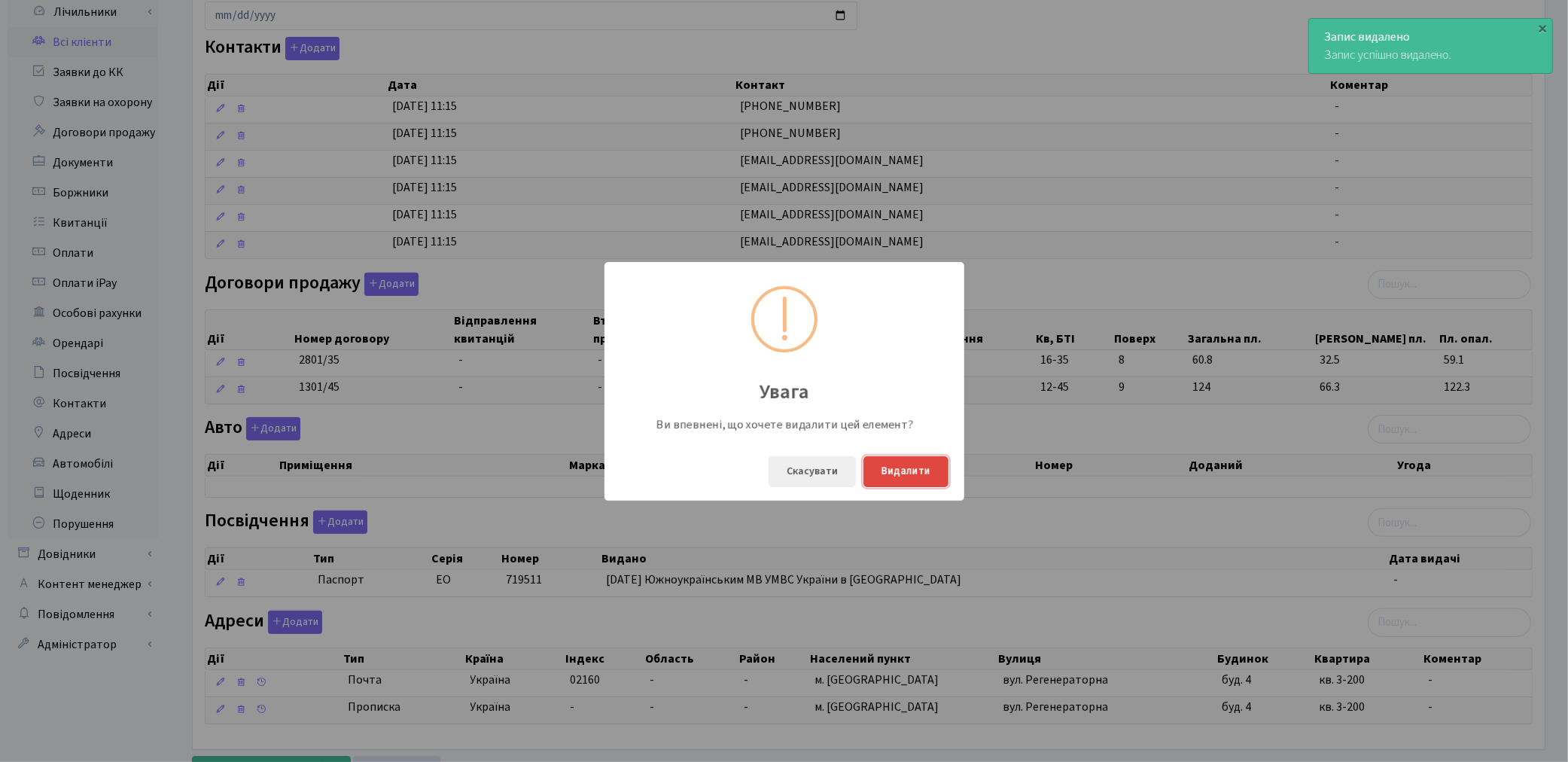
click at [924, 464] on button "Видалити" at bounding box center [906, 472] width 85 height 31
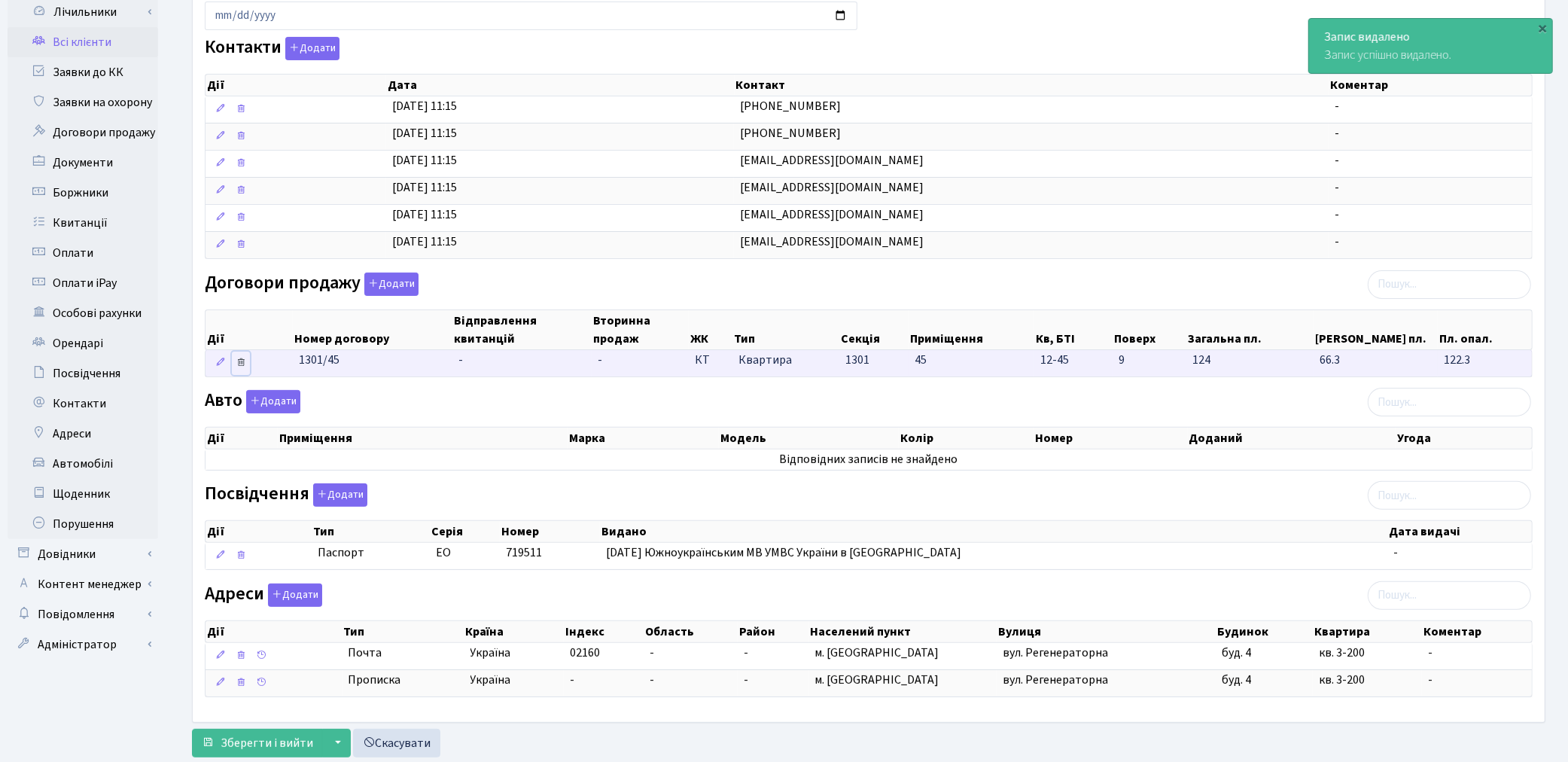
click at [239, 362] on icon at bounding box center [241, 362] width 10 height 10
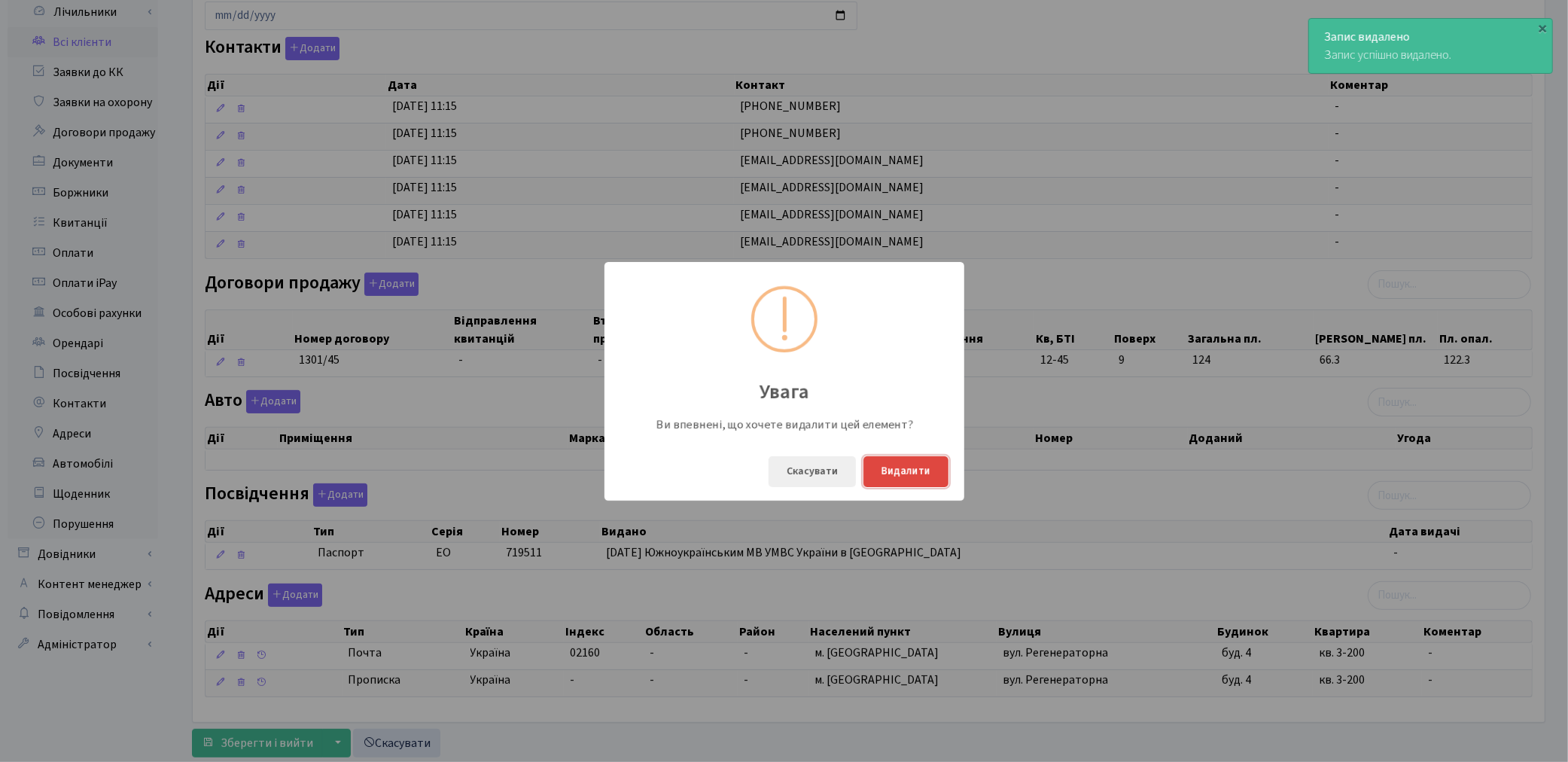
click at [911, 468] on button "Видалити" at bounding box center [906, 472] width 85 height 31
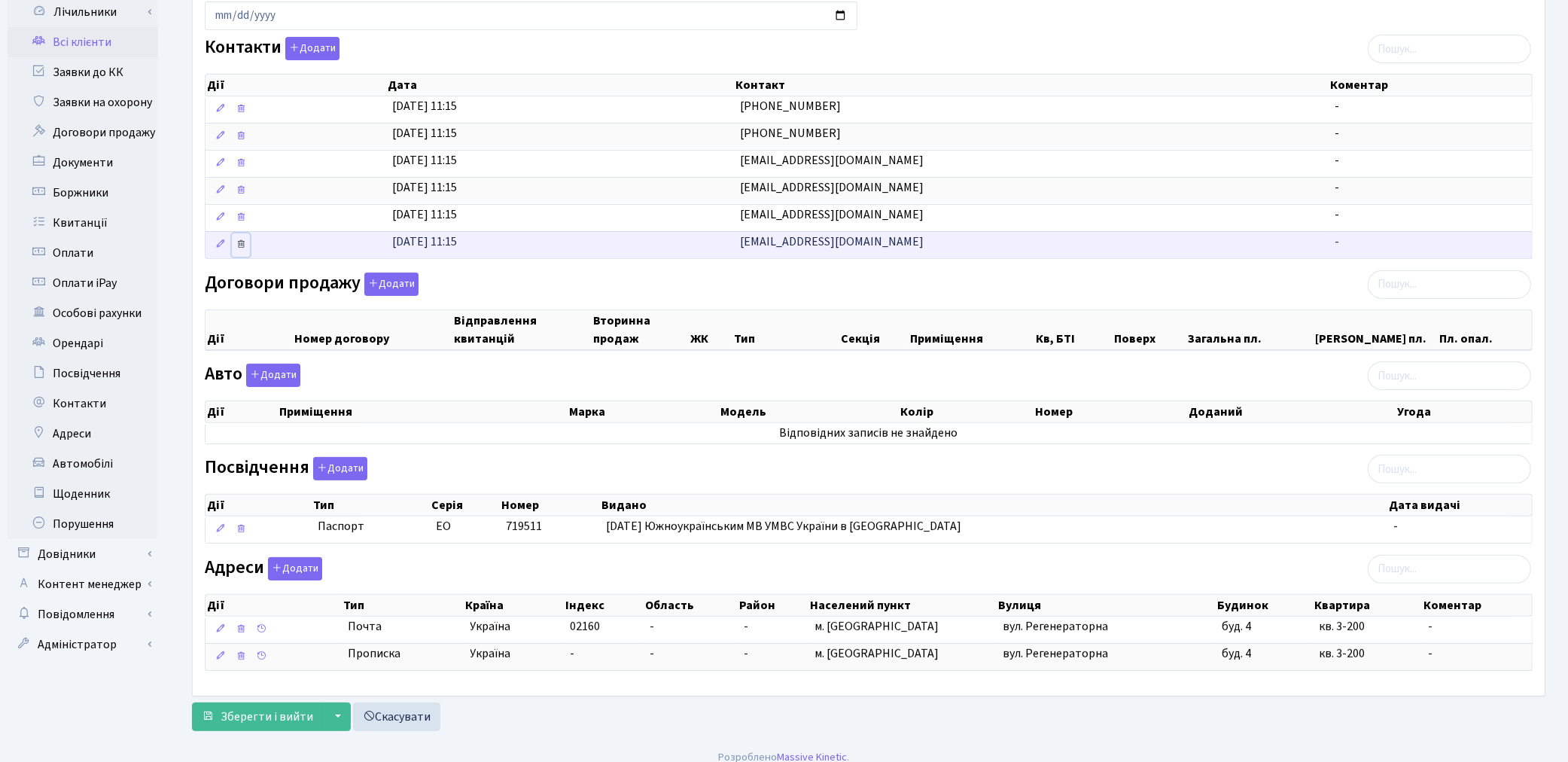
click at [241, 246] on icon at bounding box center [241, 244] width 10 height 10
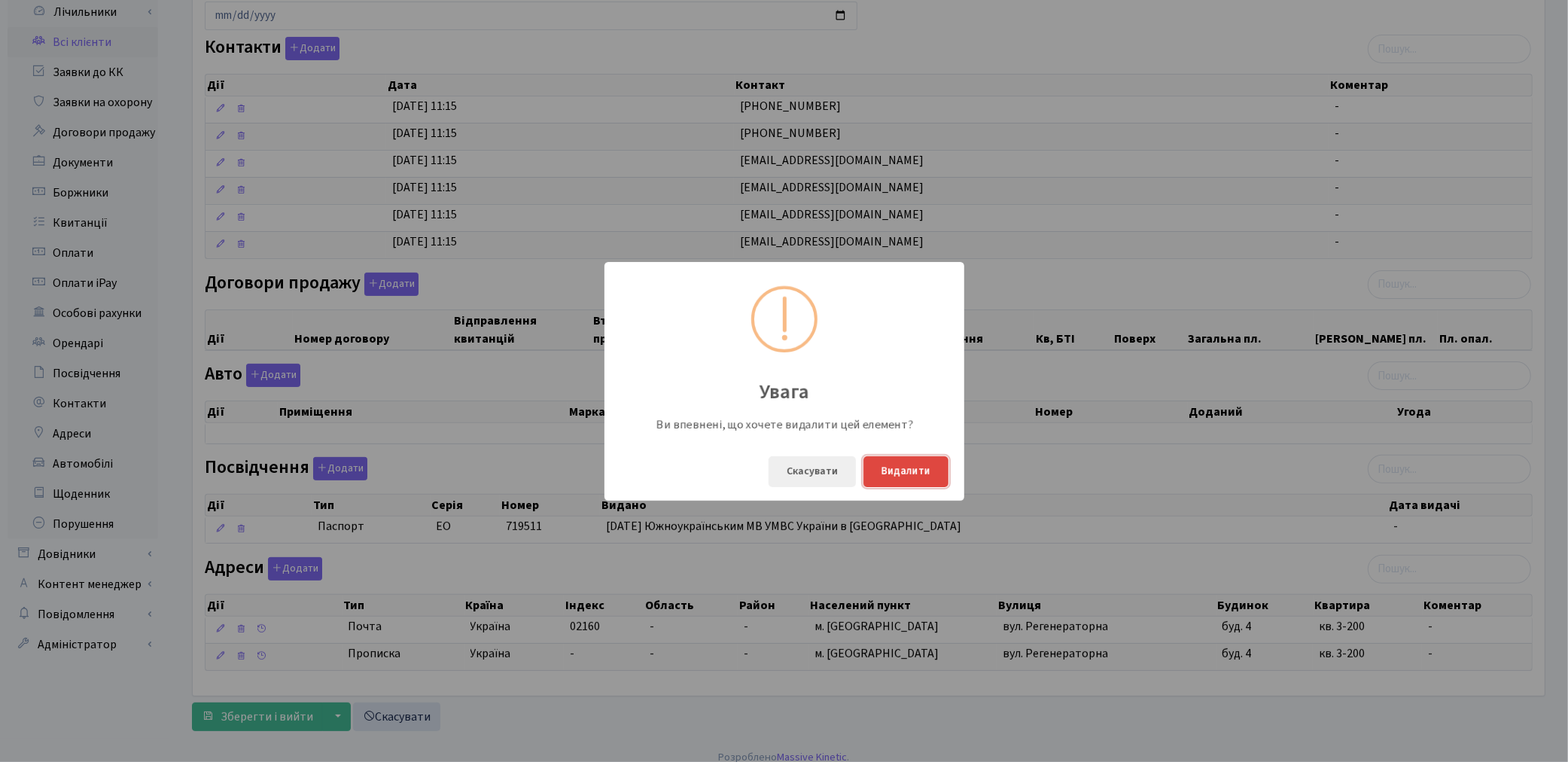
drag, startPoint x: 906, startPoint y: 475, endPoint x: 422, endPoint y: 313, distance: 510.4
click at [906, 474] on button "Видалити" at bounding box center [906, 472] width 85 height 31
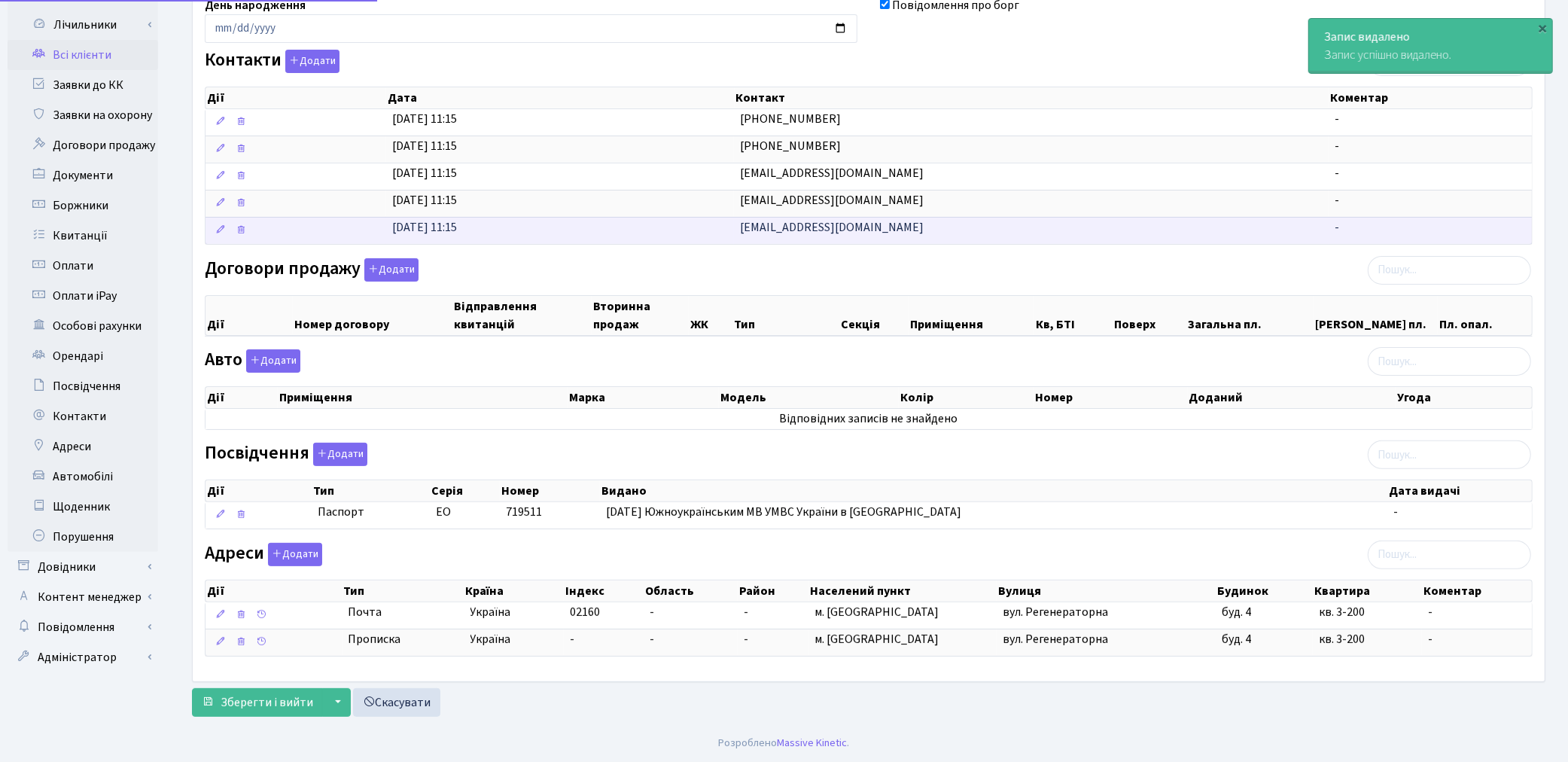
scroll to position [241, 0]
click at [241, 228] on icon at bounding box center [241, 229] width 10 height 10
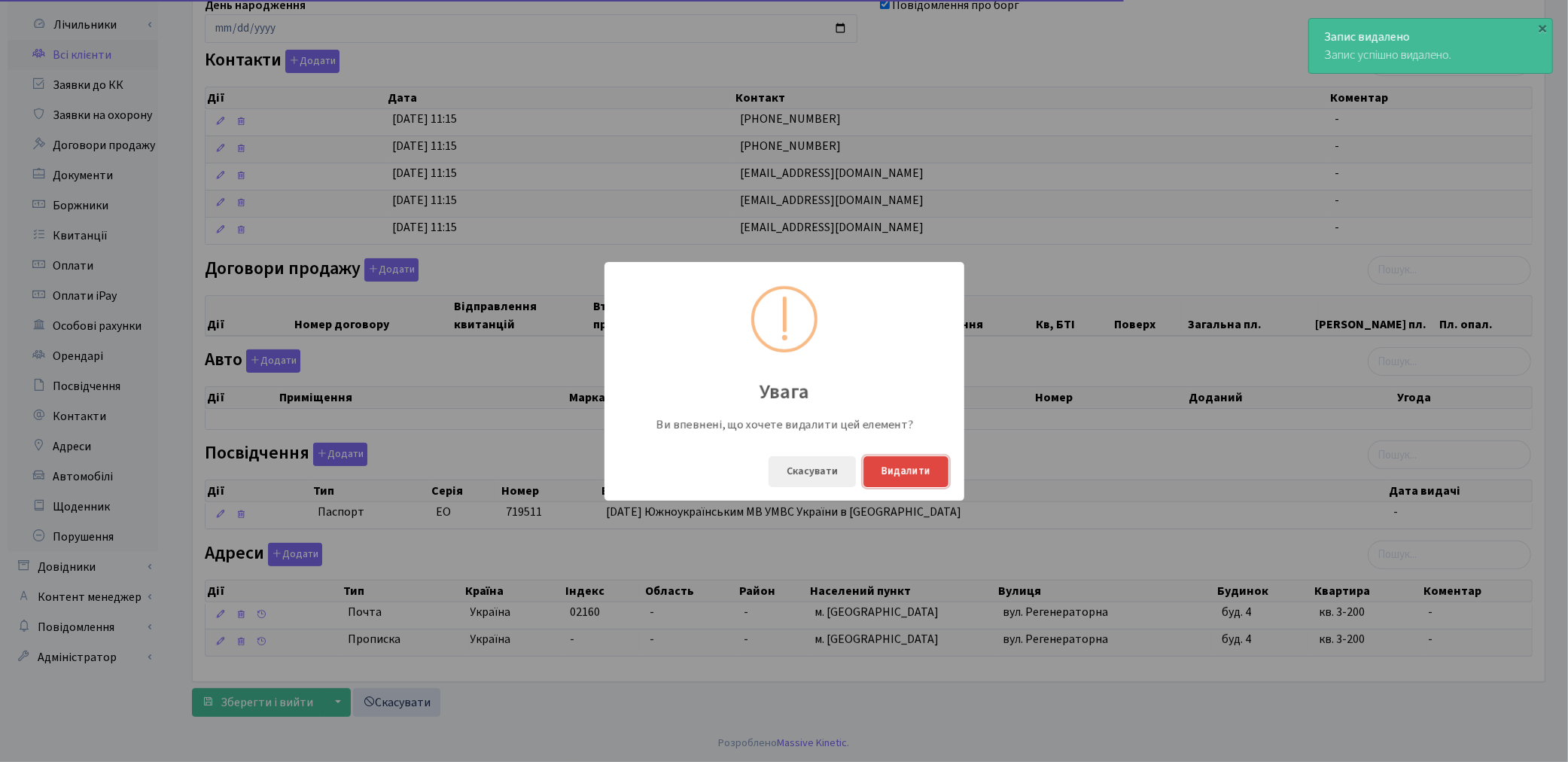
click at [882, 458] on button "Видалити" at bounding box center [906, 472] width 85 height 31
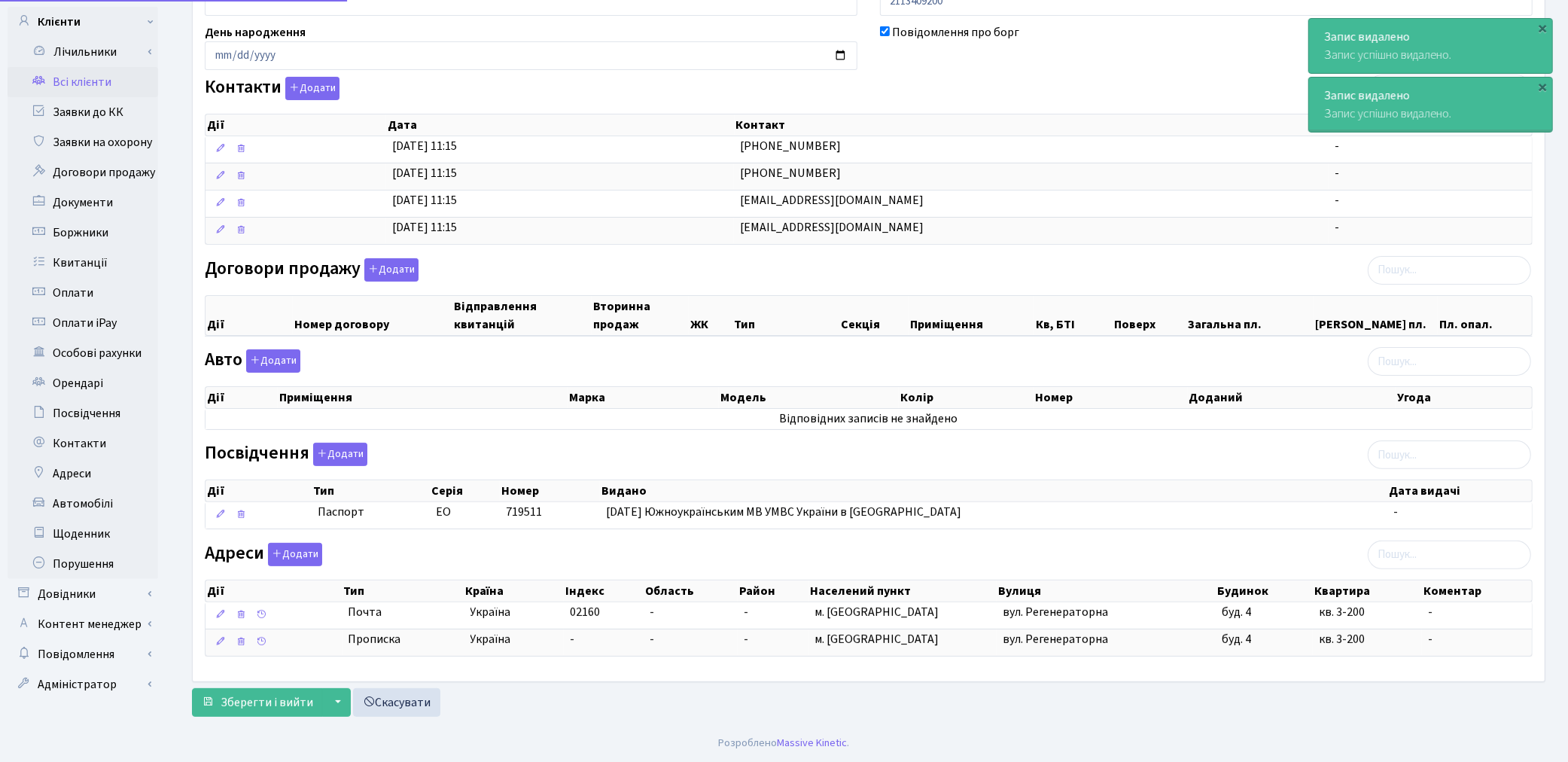
scroll to position [214, 0]
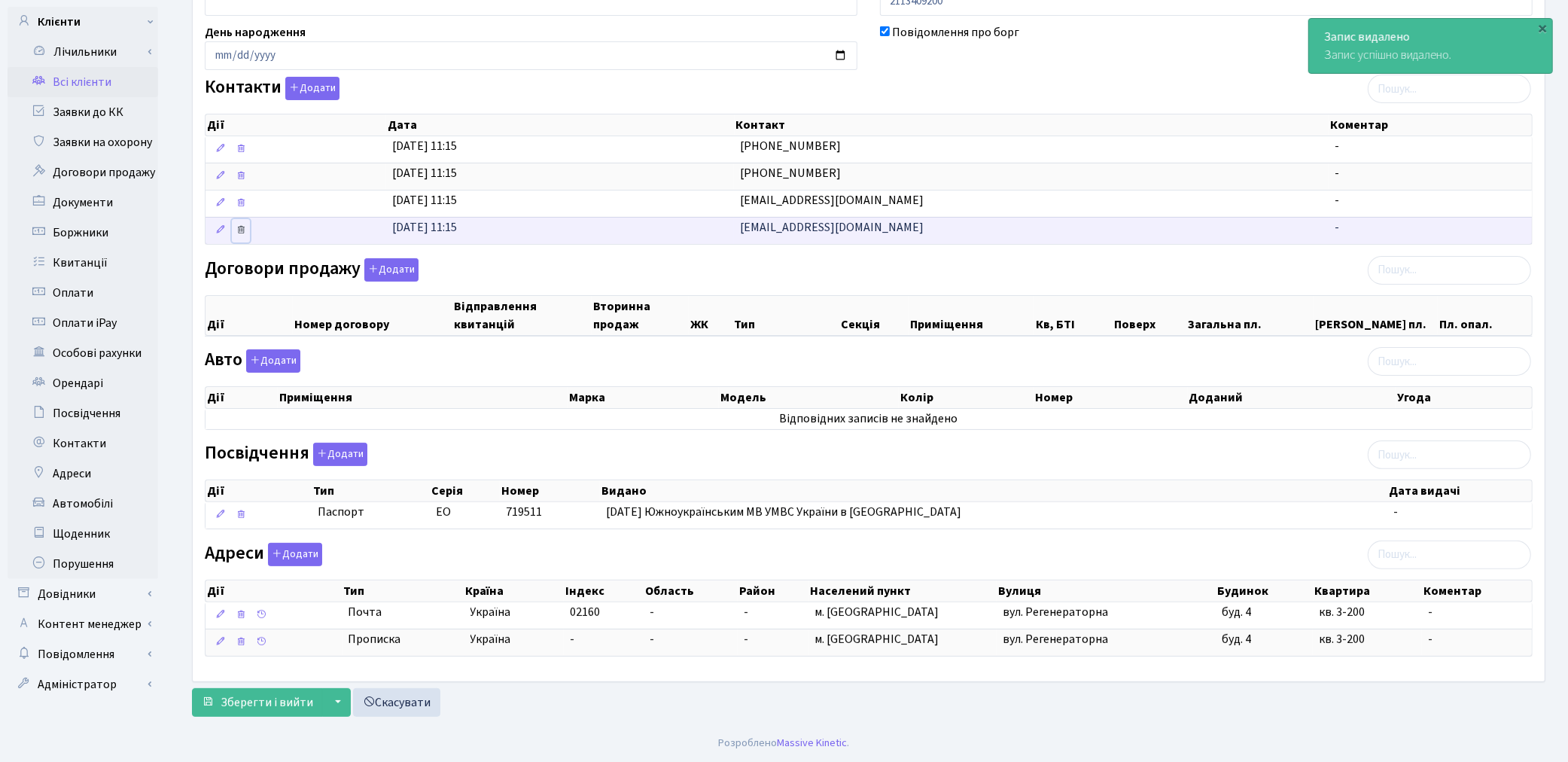
click at [241, 228] on icon at bounding box center [241, 229] width 10 height 10
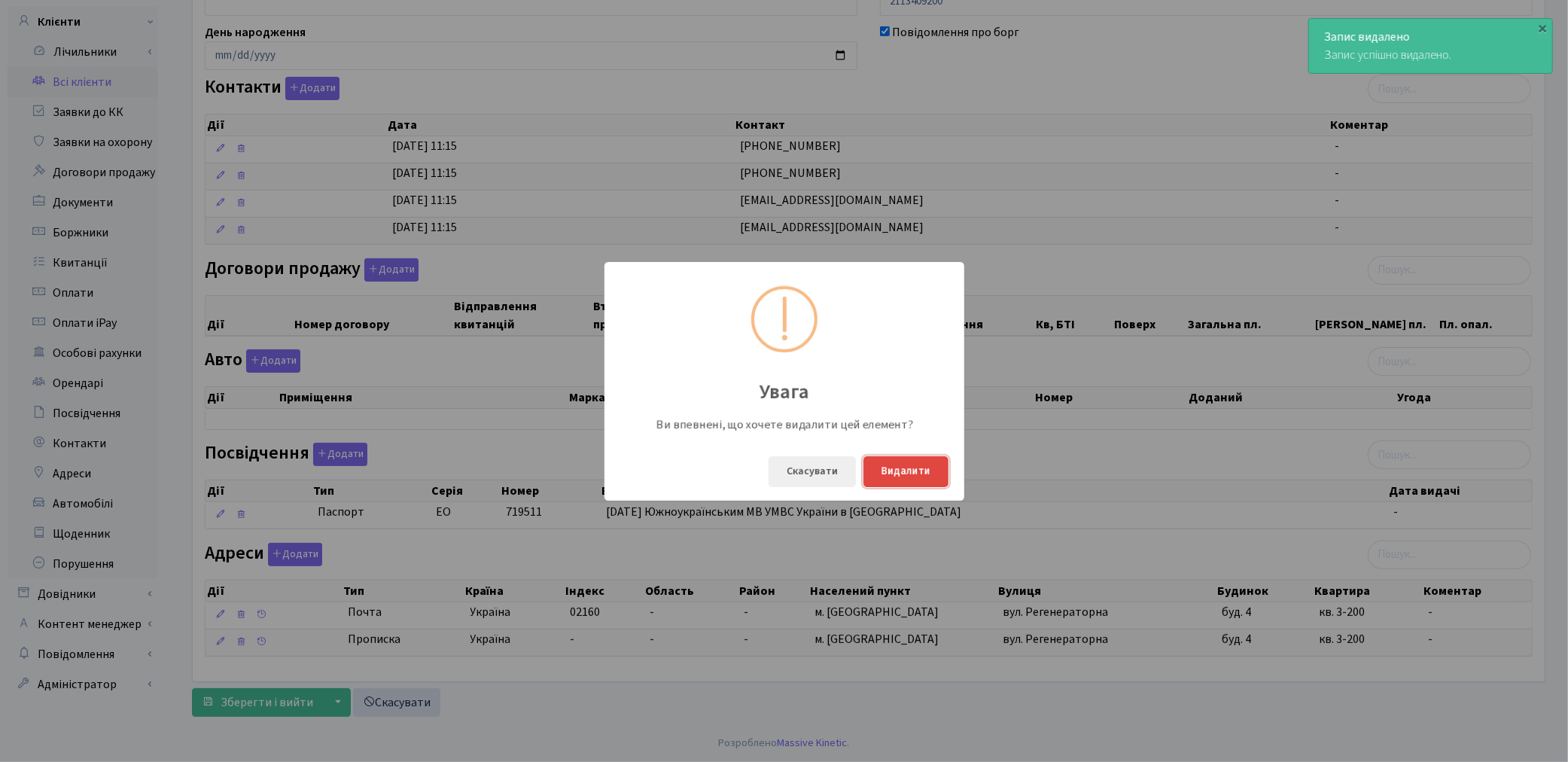
click at [890, 479] on button "Видалити" at bounding box center [906, 472] width 85 height 31
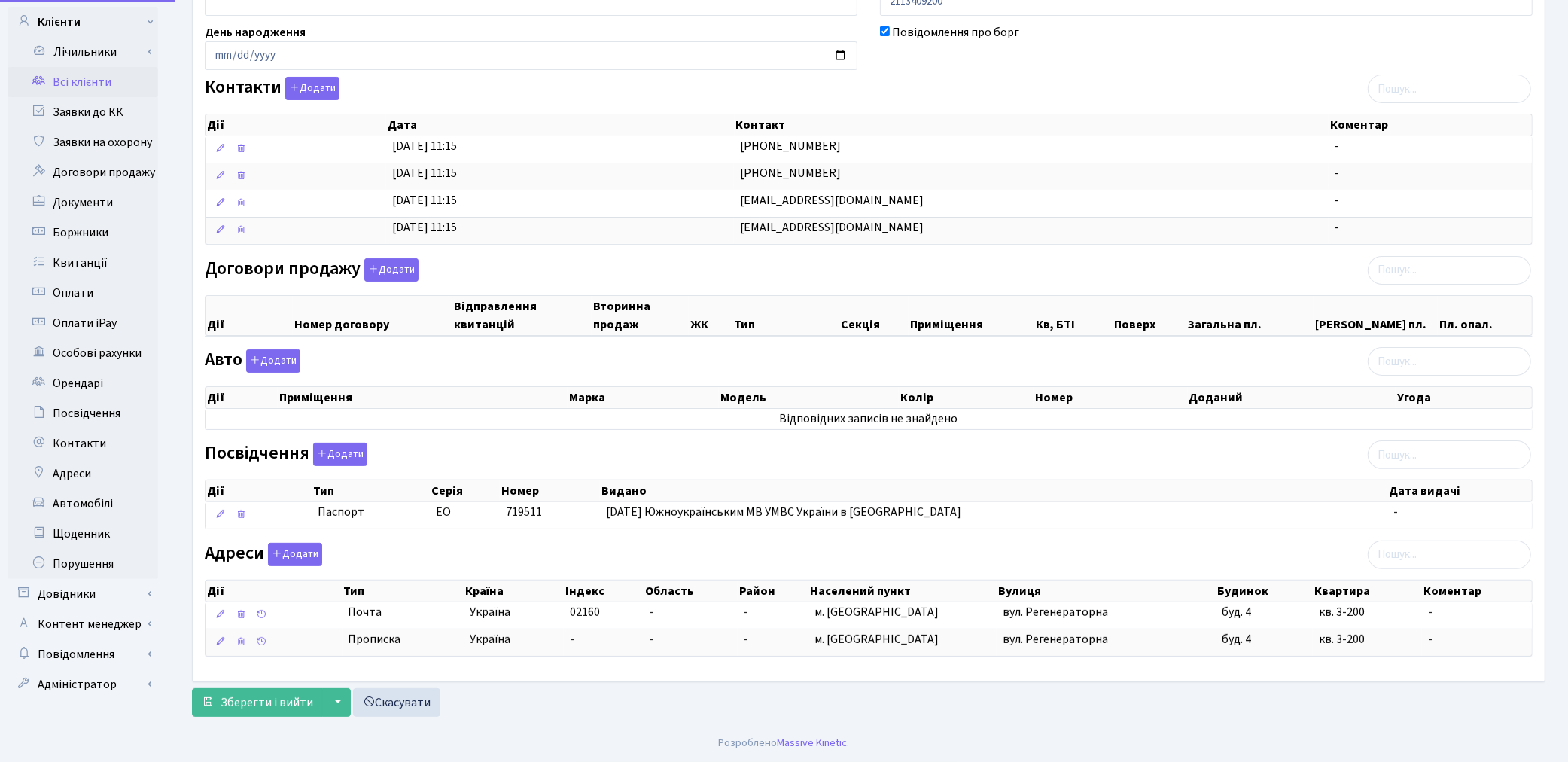
scroll to position [187, 0]
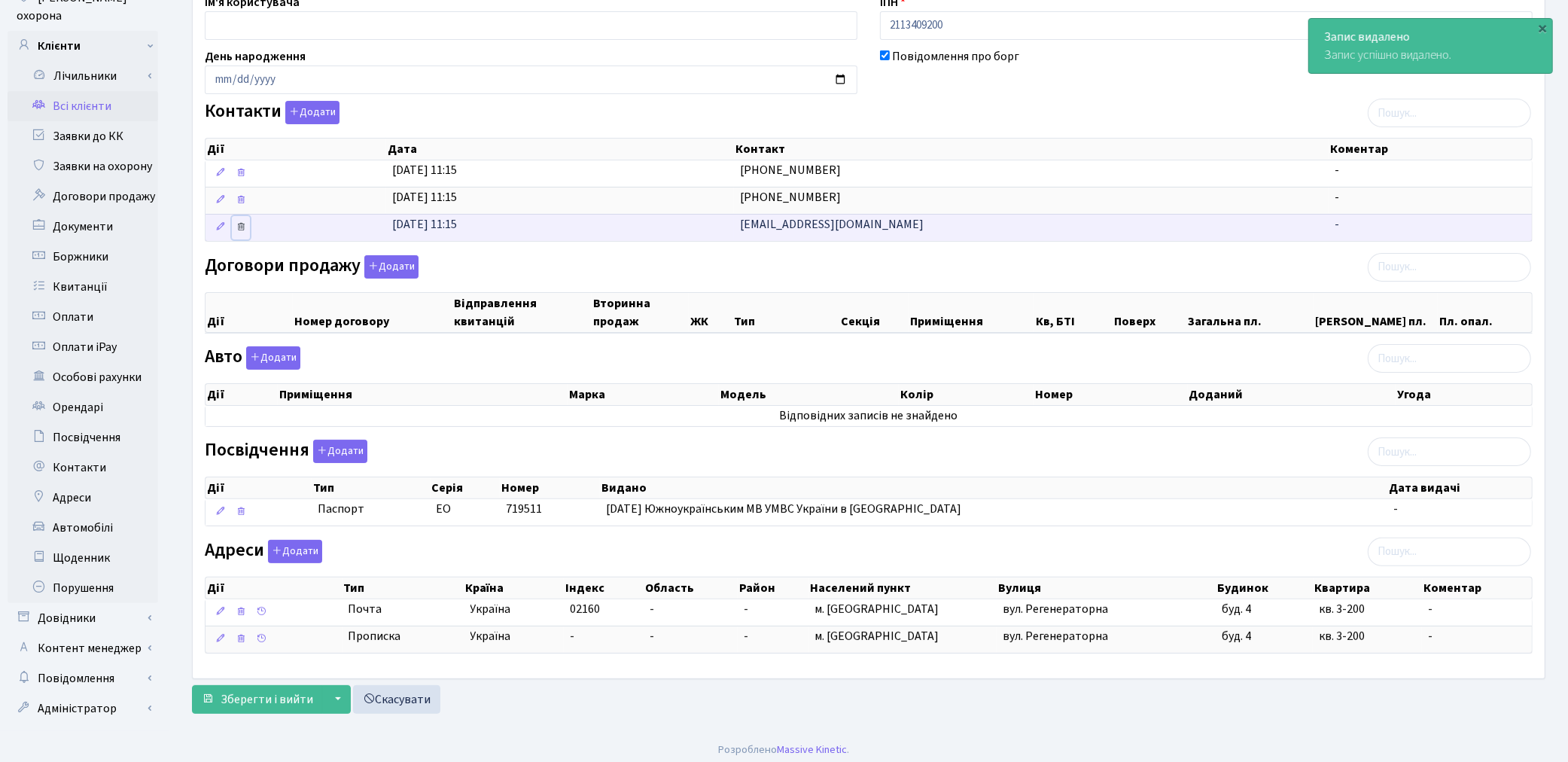
click at [243, 226] on icon at bounding box center [241, 227] width 10 height 10
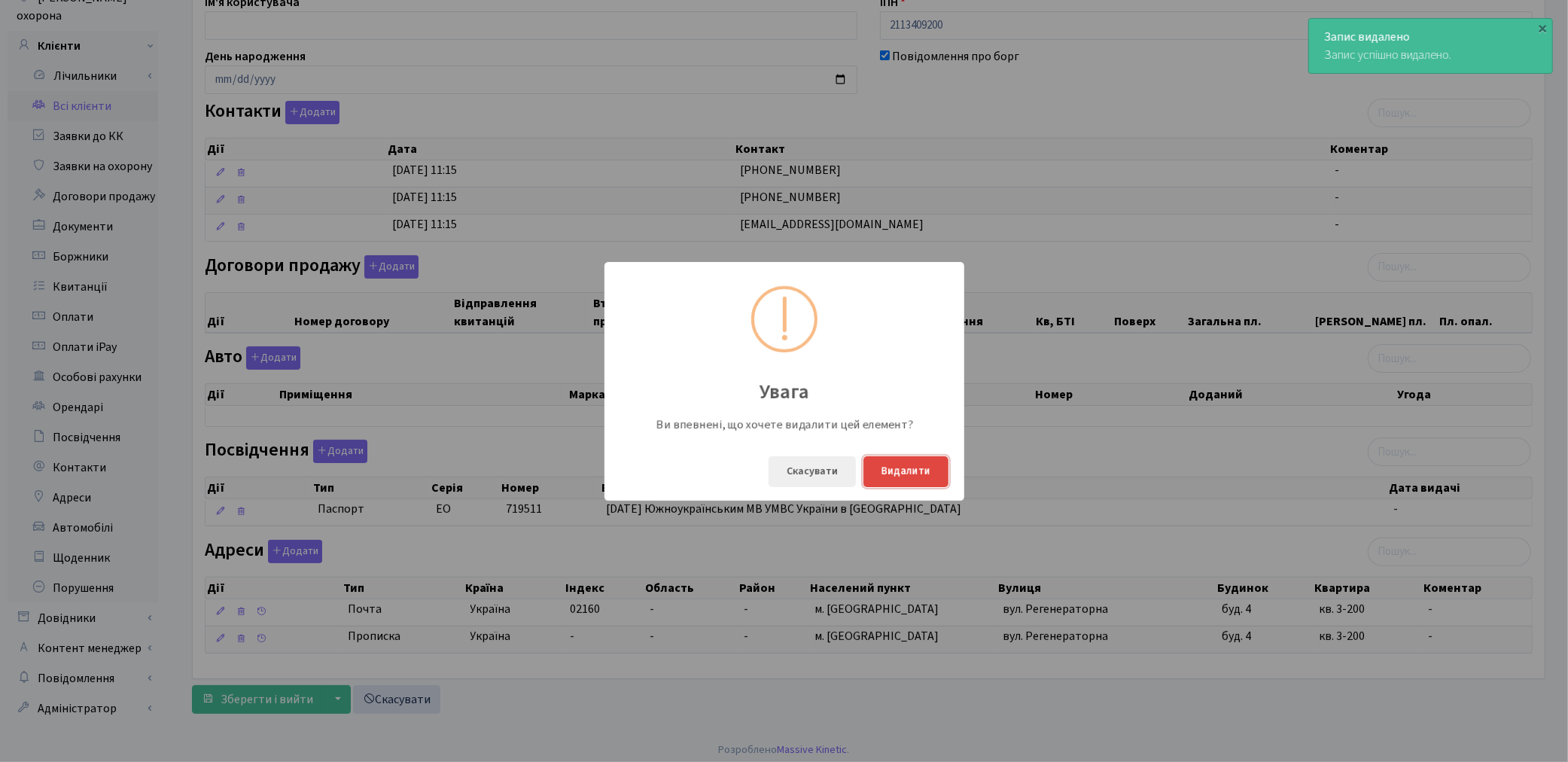
click at [911, 474] on button "Видалити" at bounding box center [906, 472] width 85 height 31
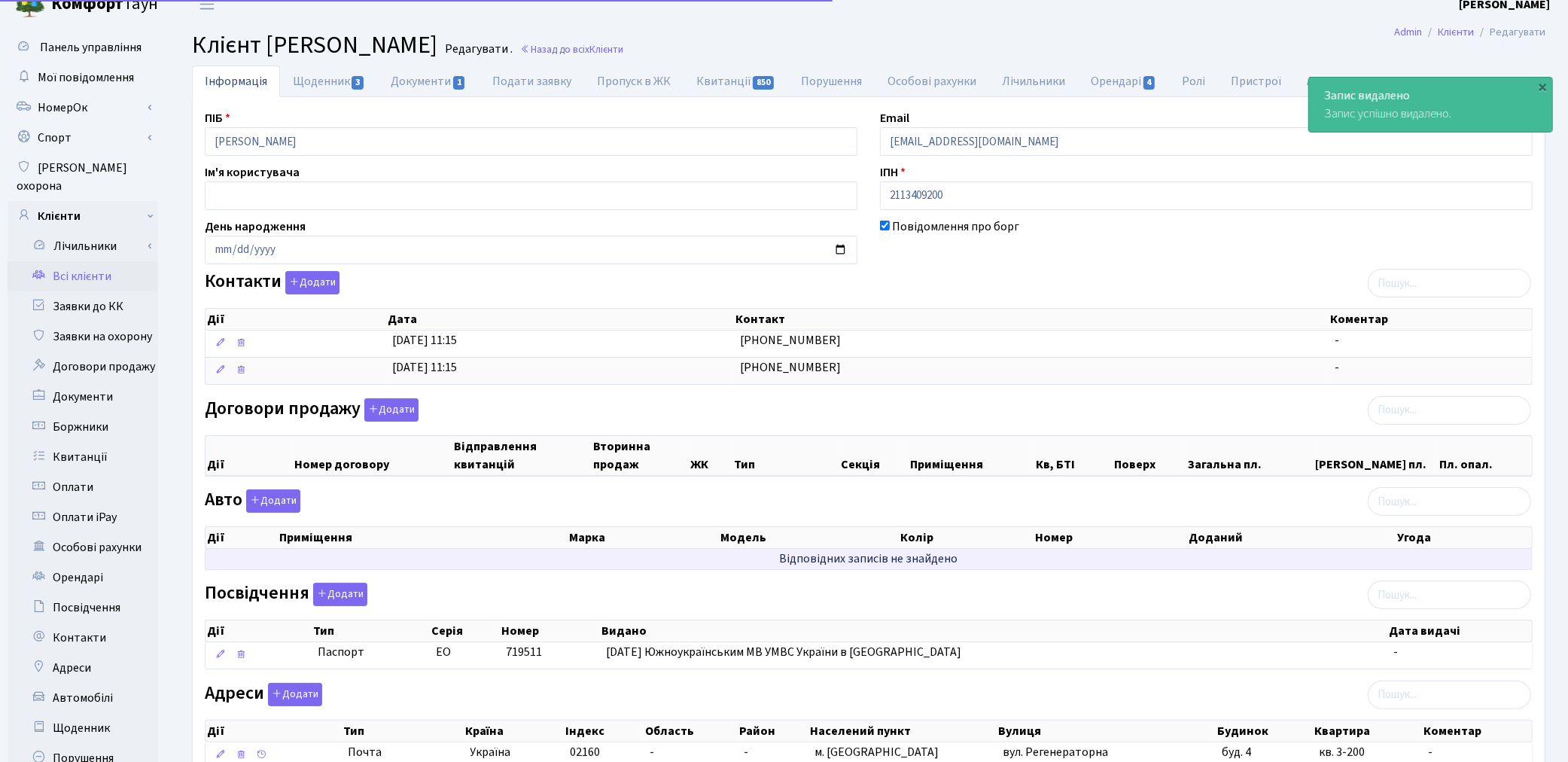
scroll to position [0, 0]
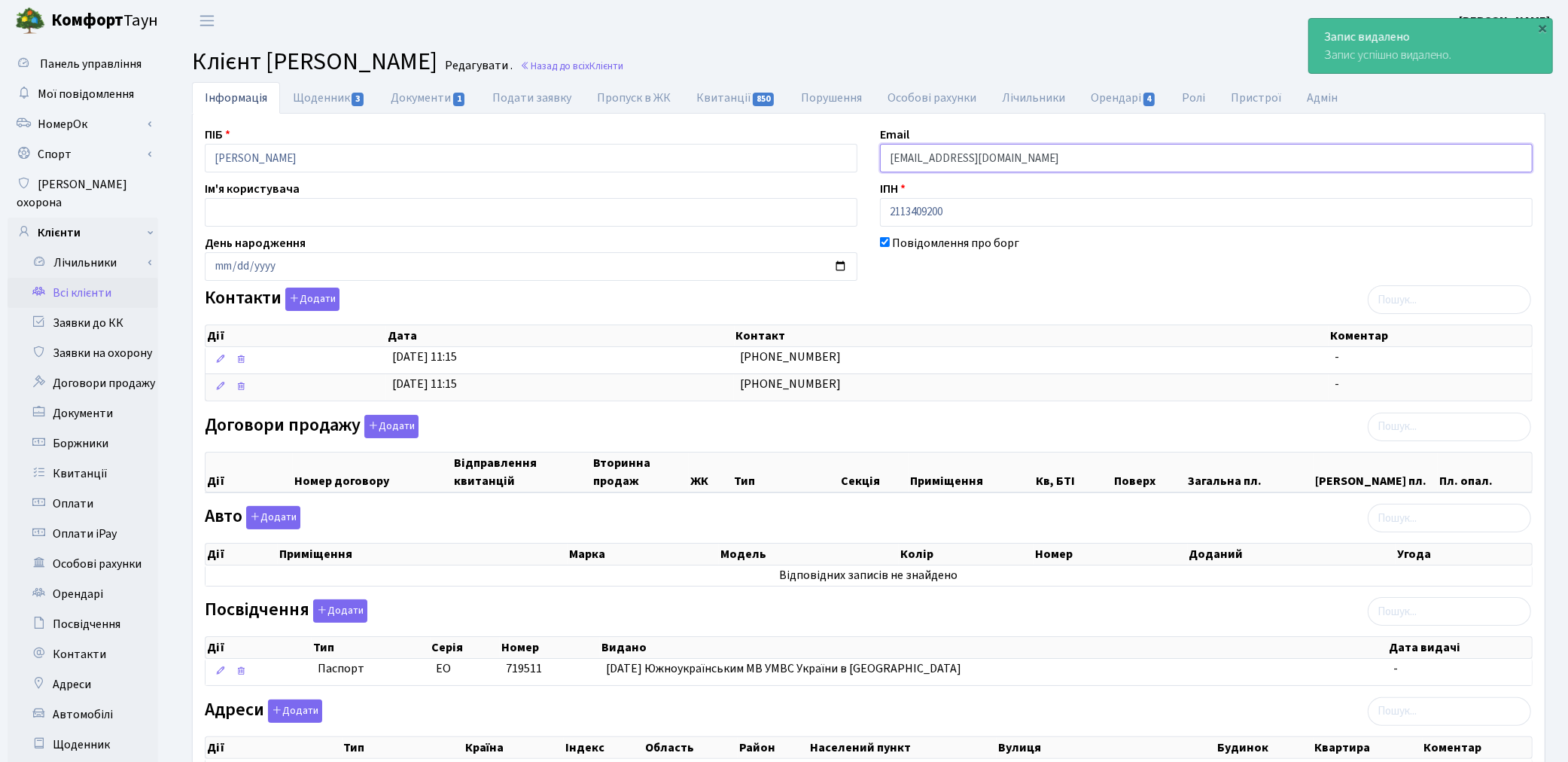
drag, startPoint x: 1139, startPoint y: 153, endPoint x: 798, endPoint y: 154, distance: 341.0
click at [798, 154] on div "ПІБ Валесюк Ніна Михайлівна Email j.stahova+autogenerated7176@valprim.com.ua Ім…" at bounding box center [868, 476] width 1351 height 700
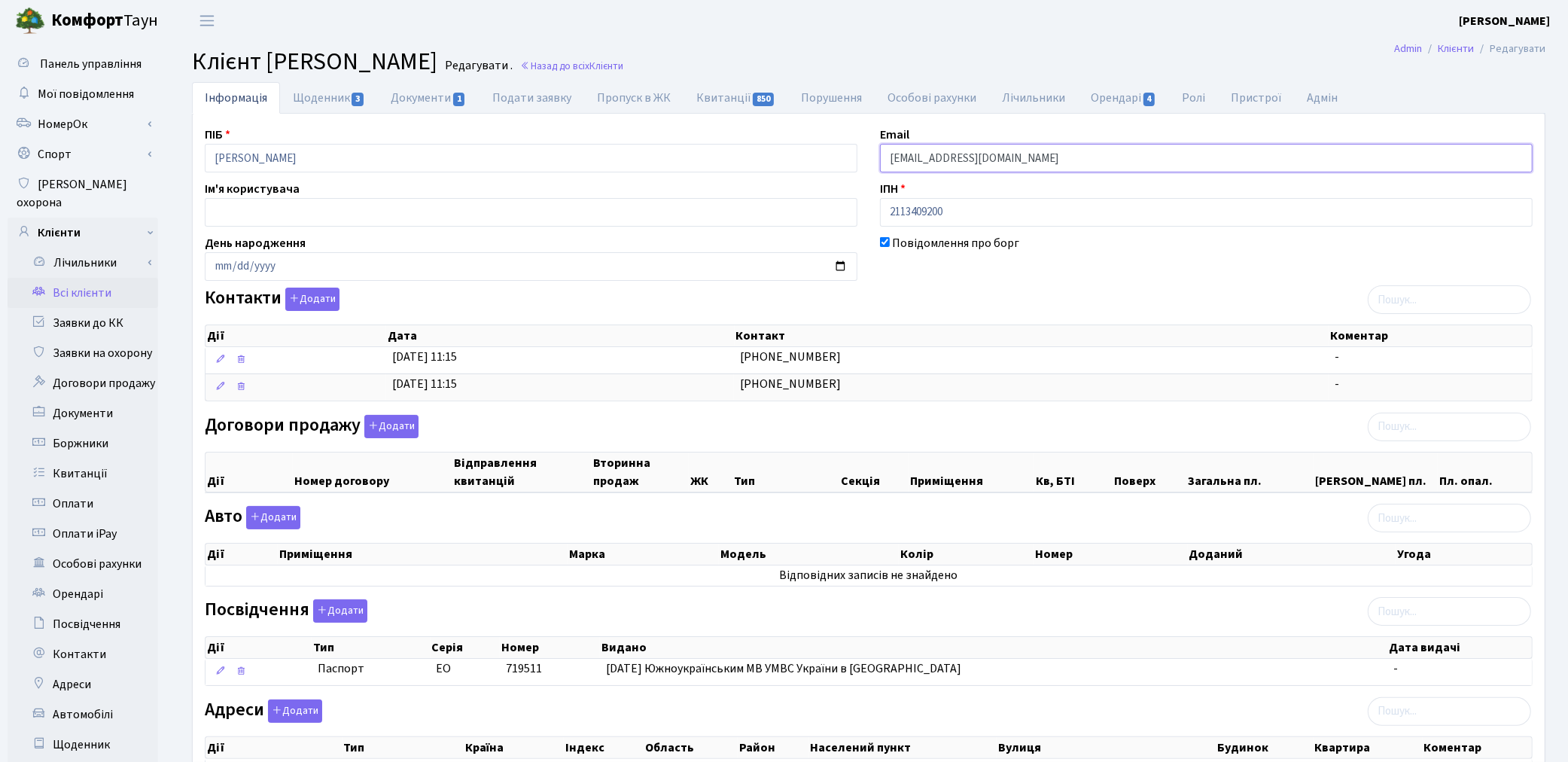
type input "959595@ukr.net"
click at [989, 440] on div at bounding box center [1206, 442] width 675 height 9
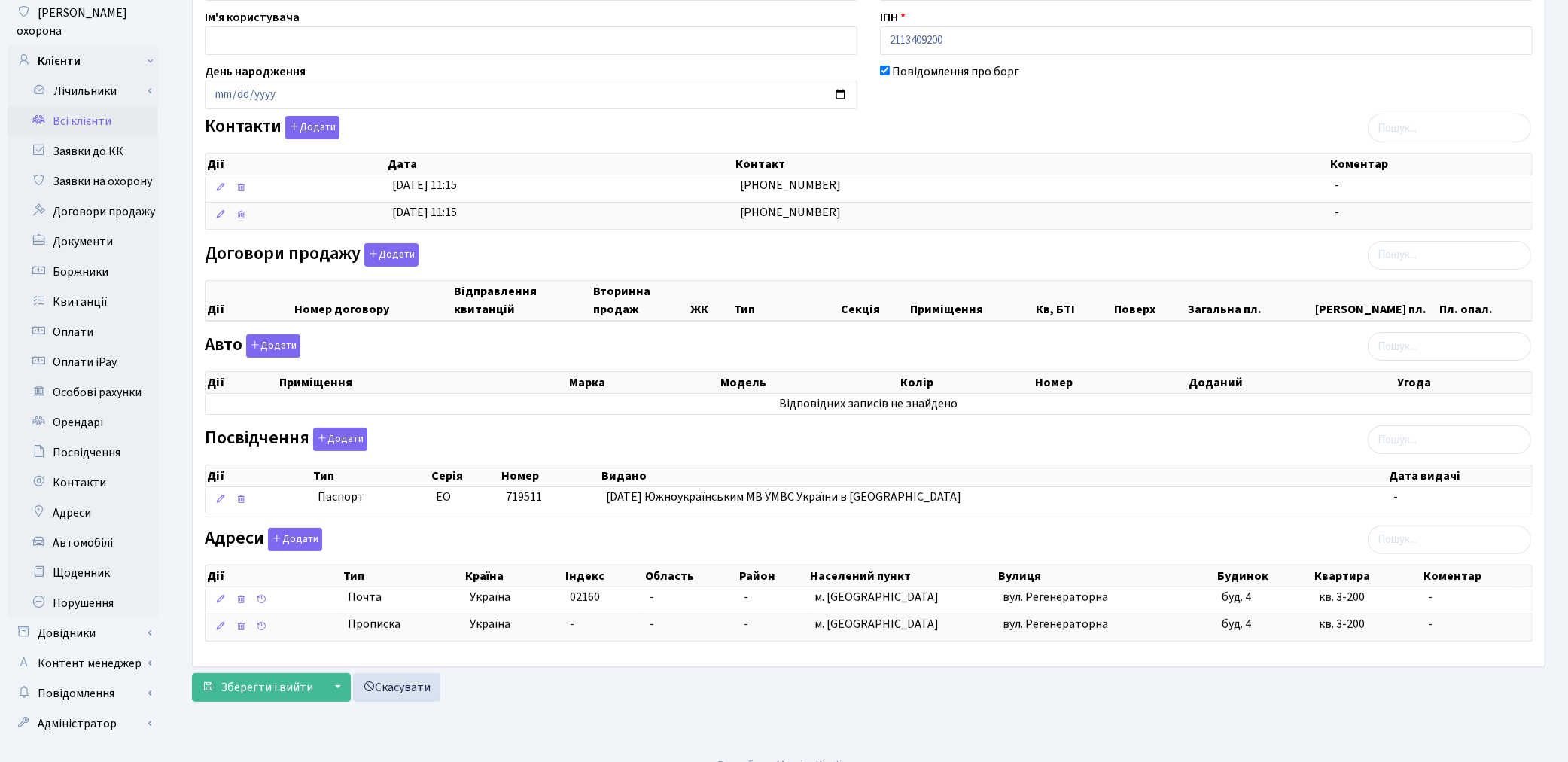
scroll to position [175, 0]
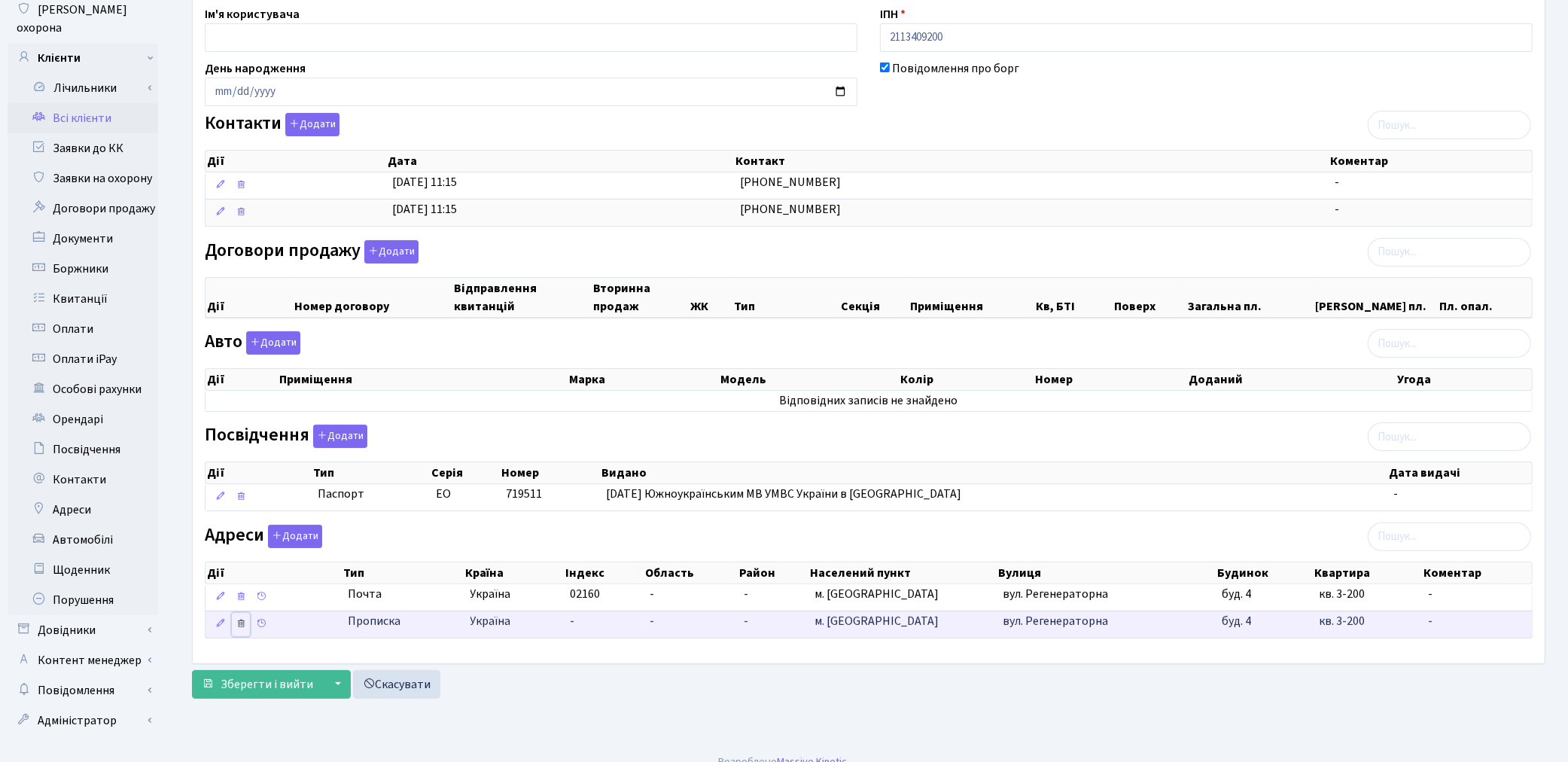
click at [244, 627] on icon at bounding box center [241, 623] width 10 height 10
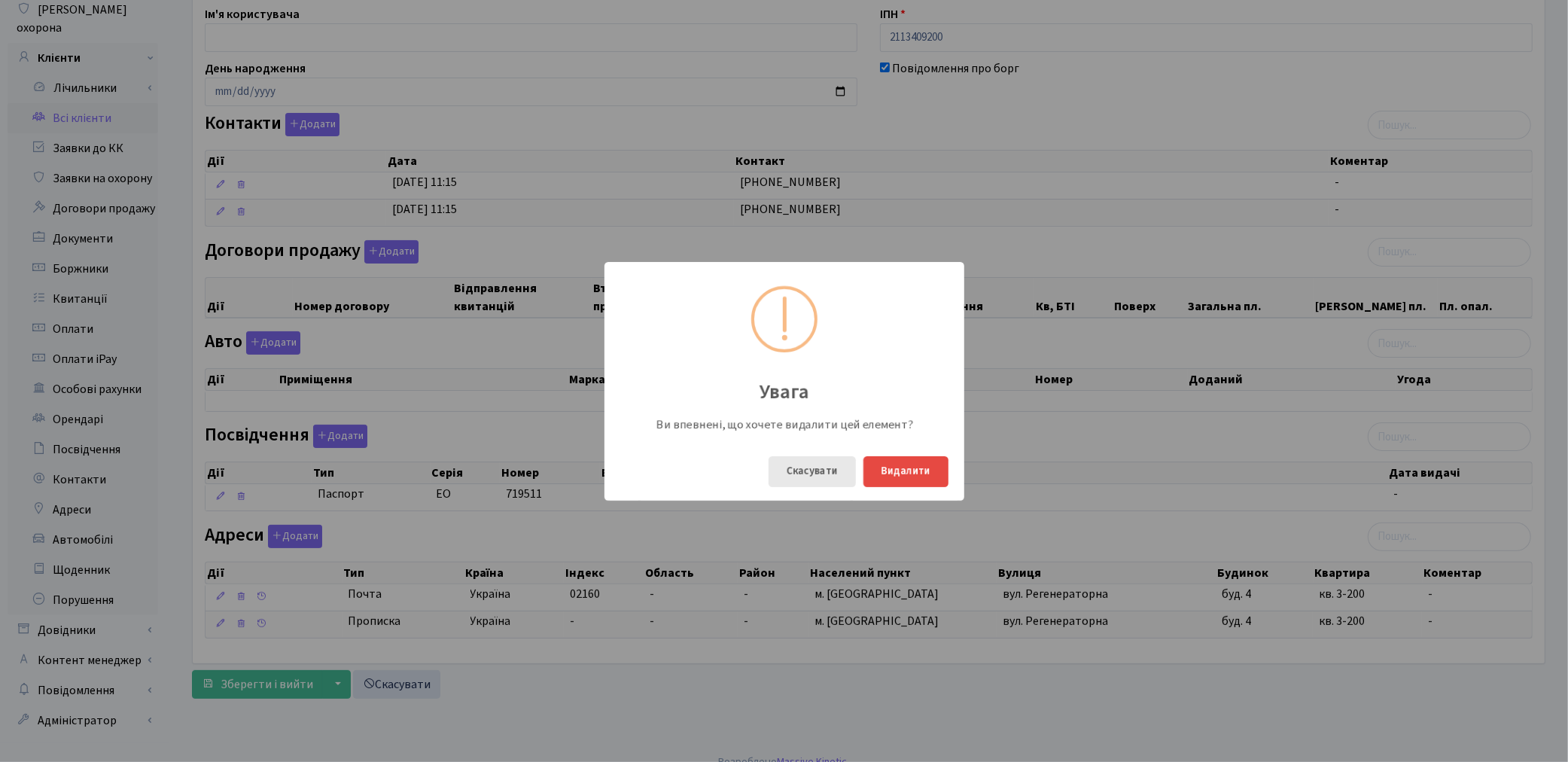
click at [815, 469] on button "Скасувати" at bounding box center [812, 472] width 87 height 31
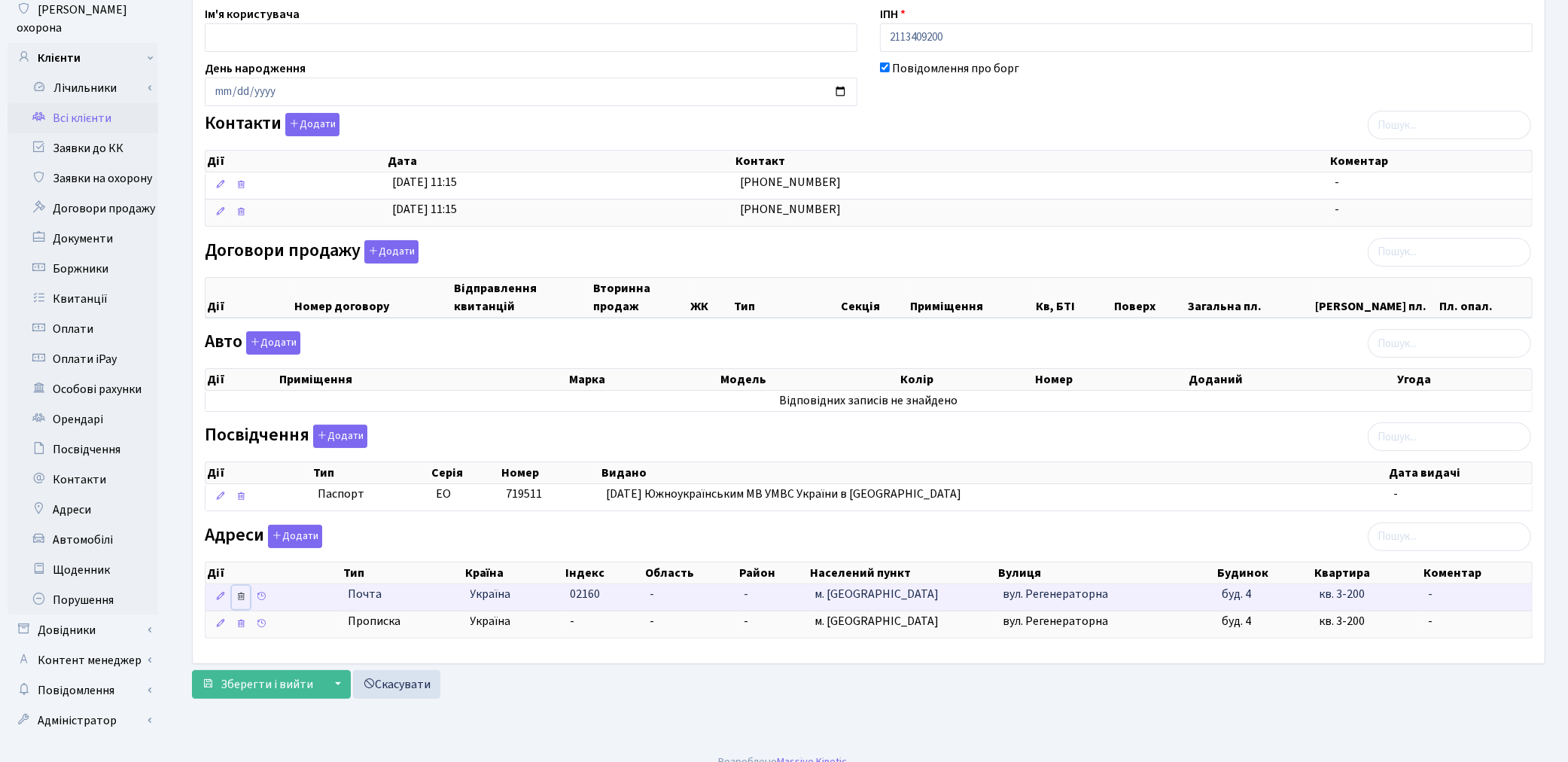
click at [245, 597] on icon at bounding box center [241, 596] width 10 height 10
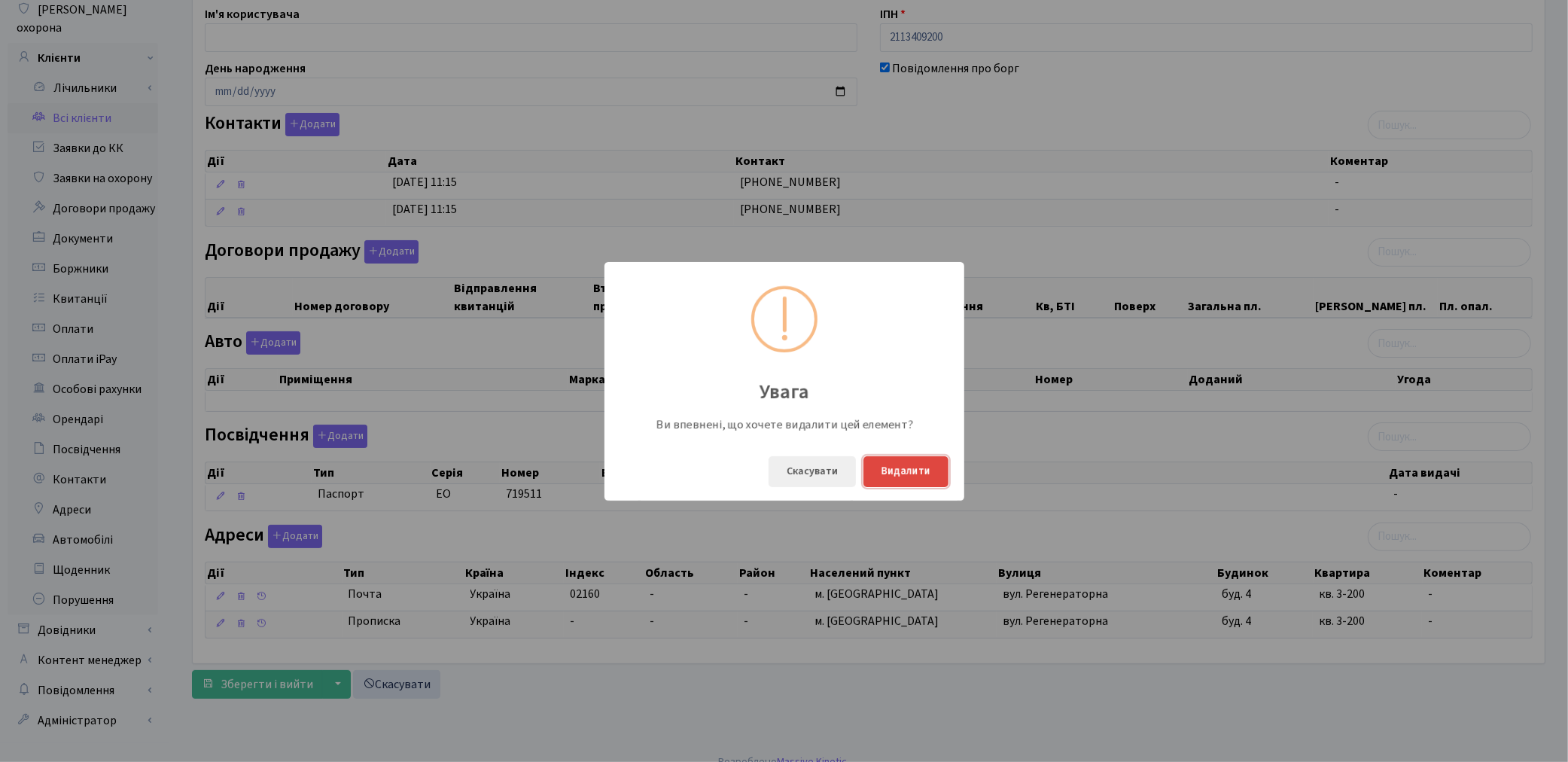
click at [900, 472] on button "Видалити" at bounding box center [906, 472] width 85 height 31
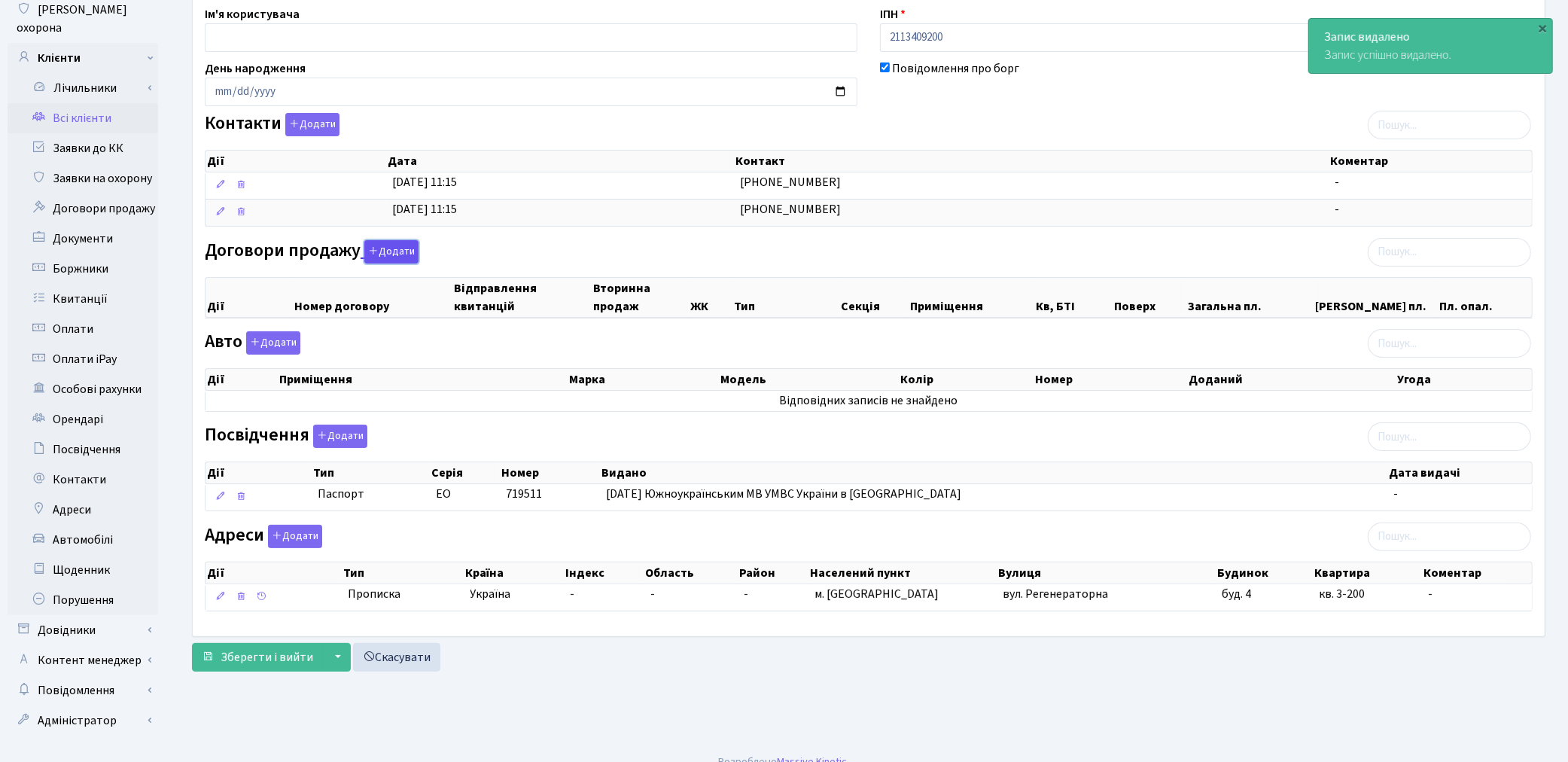
click at [388, 250] on button "Додати" at bounding box center [391, 252] width 54 height 23
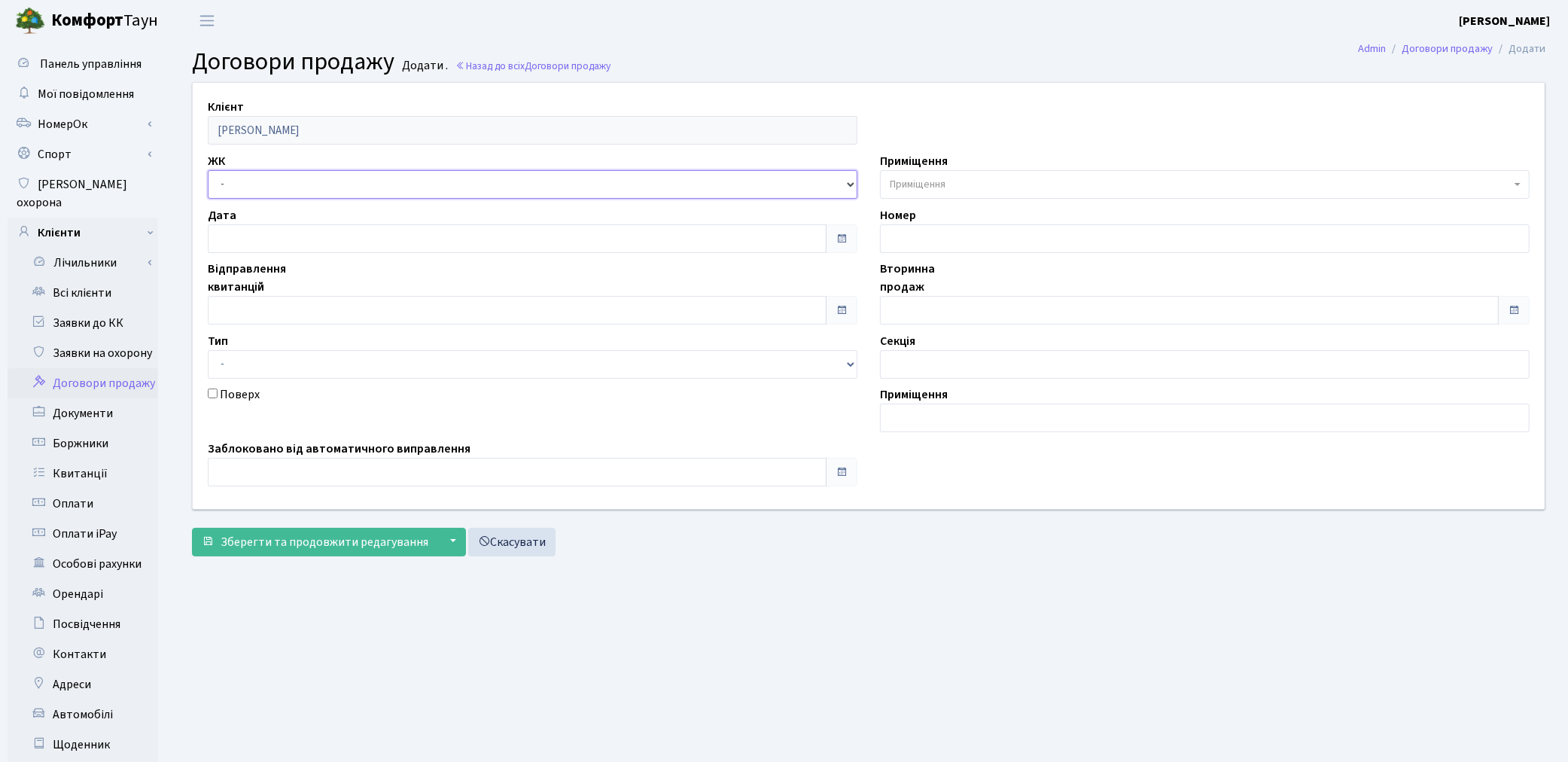
click at [243, 184] on select "- ТХ, вул. [STREET_ADDRESS] Регенераторна, 4 КТ2, просп. [STREET_ADDRESS] [STRE…" at bounding box center [533, 184] width 650 height 28
select select "271"
click at [208, 170] on select "- ТХ, вул. [STREET_ADDRESS] Регенераторна, 4 КТ2, просп. [STREET_ADDRESS] [STRE…" at bounding box center [533, 184] width 650 height 28
select select
click at [895, 193] on span "Приміщення" at bounding box center [1205, 184] width 650 height 28
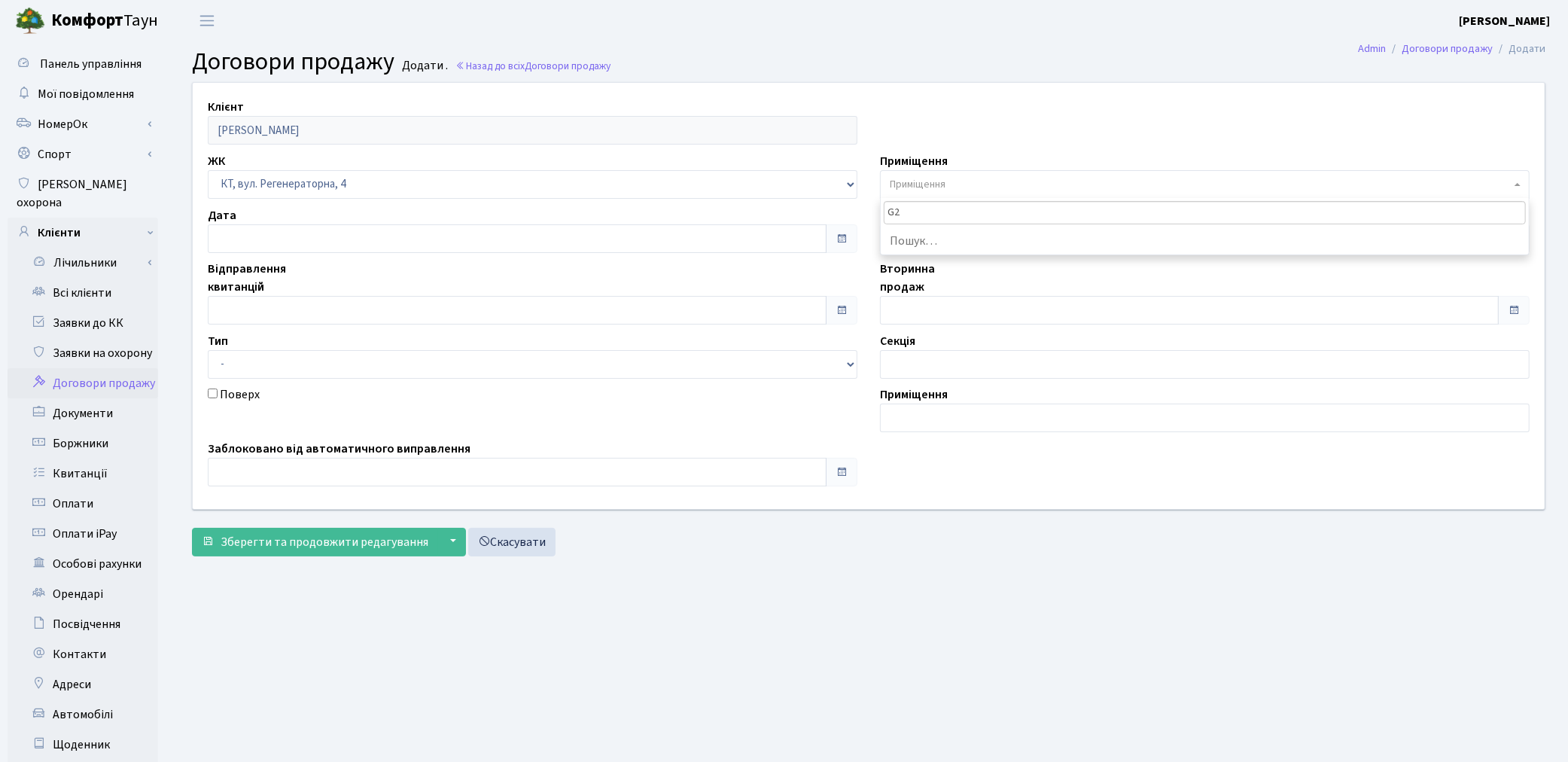
type input "G"
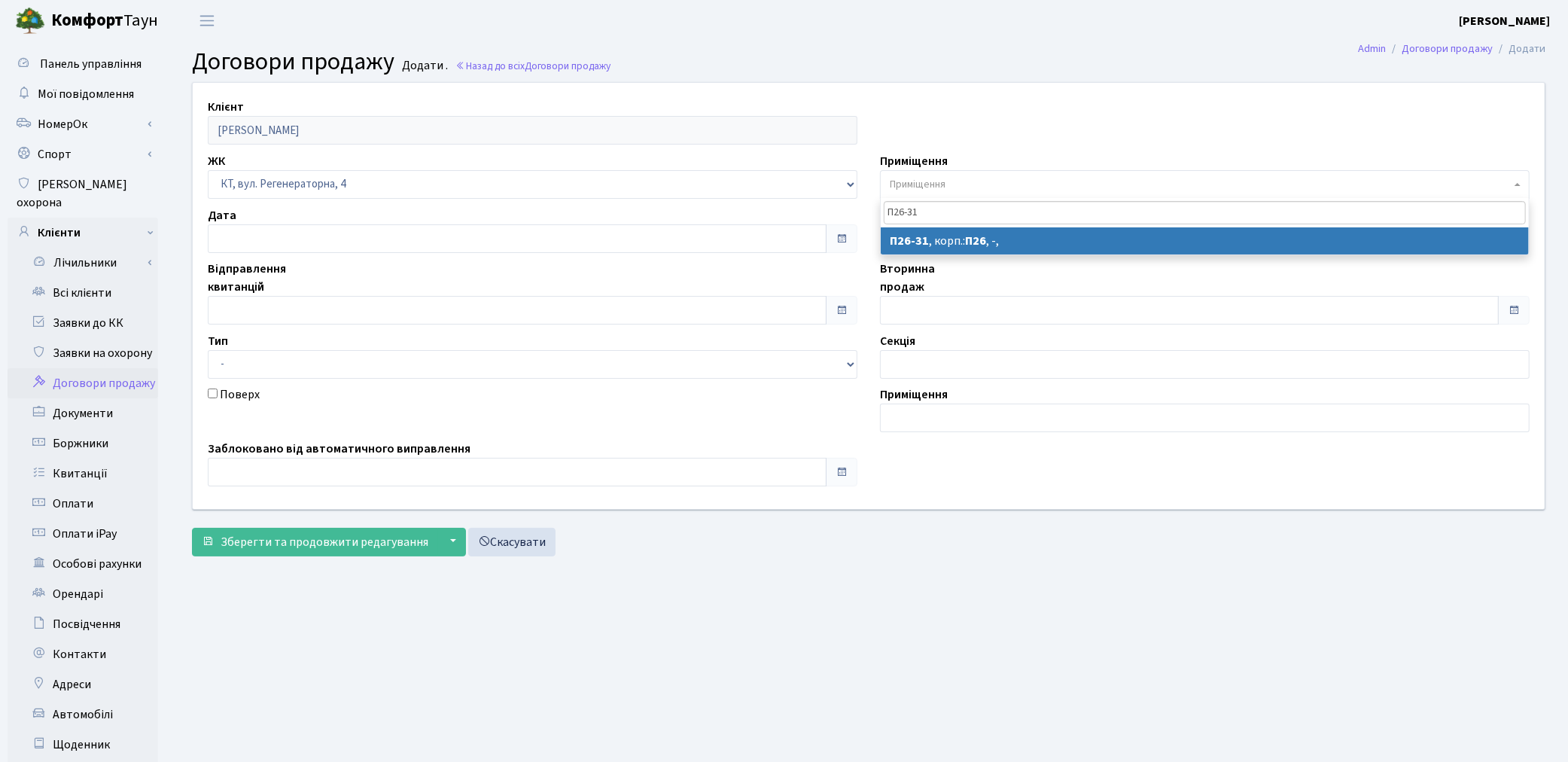
type input "П26-31"
select select "8292"
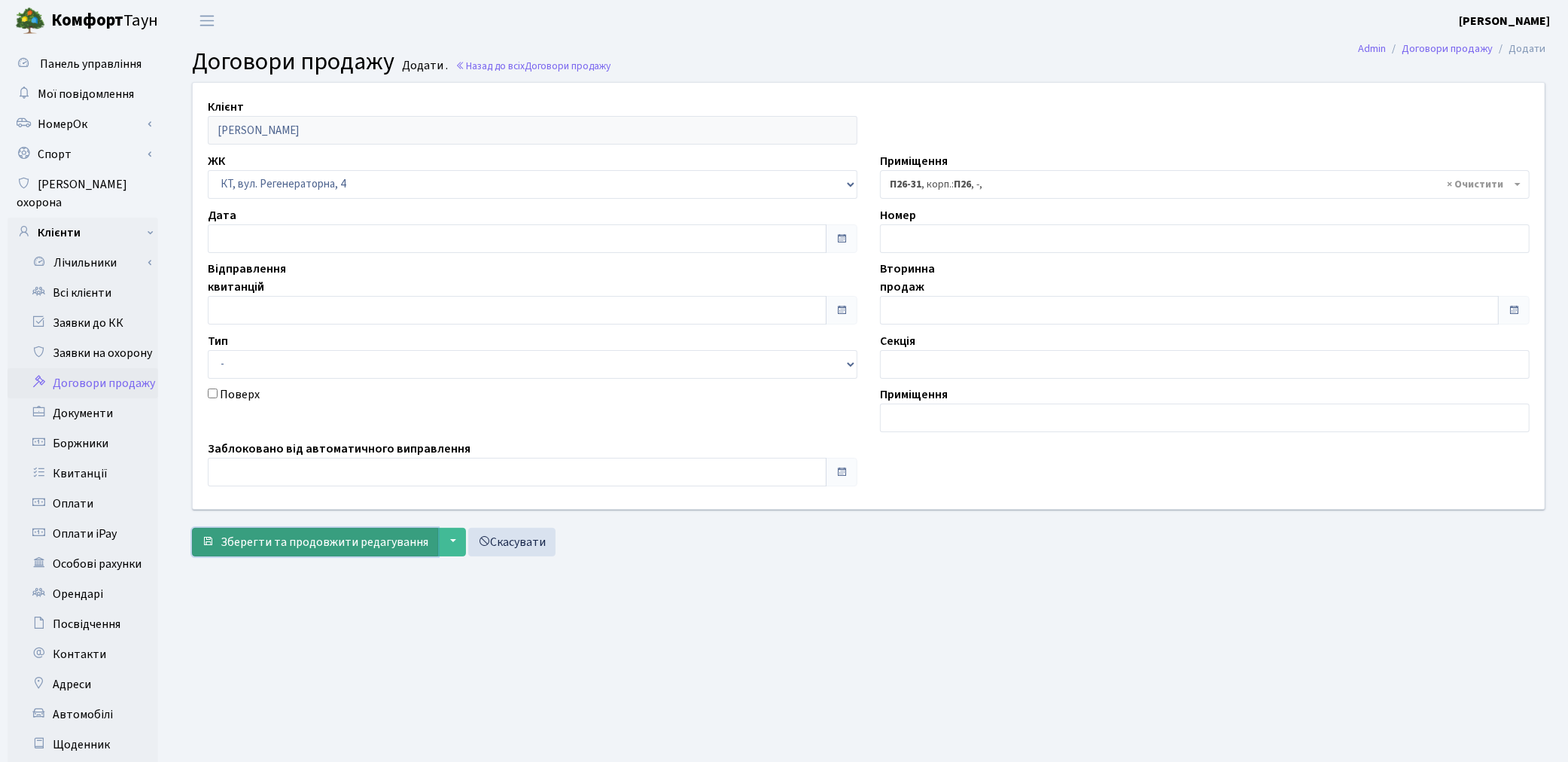
click at [280, 540] on span "Зберегти та продовжити редагування" at bounding box center [324, 541] width 208 height 16
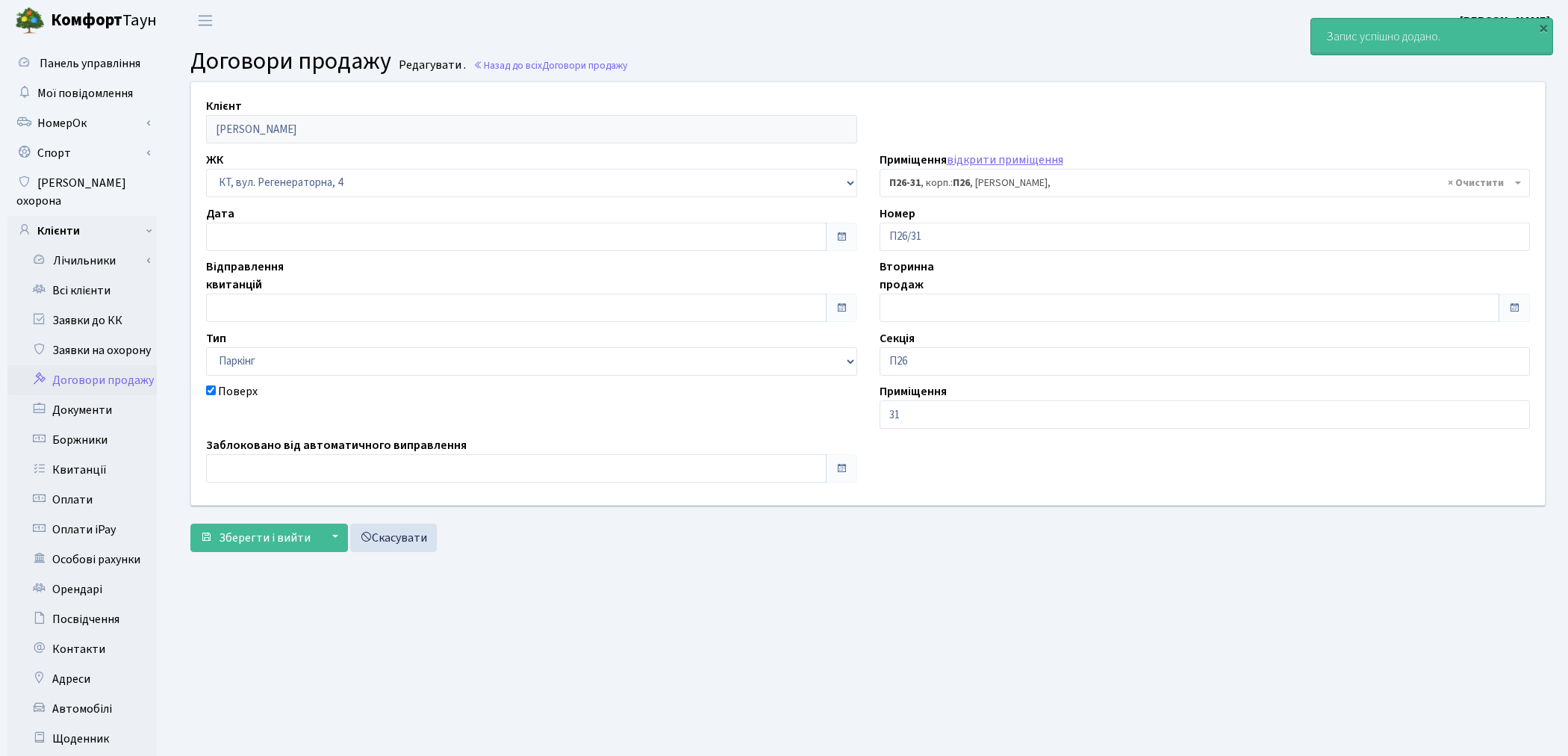
select select "8292"
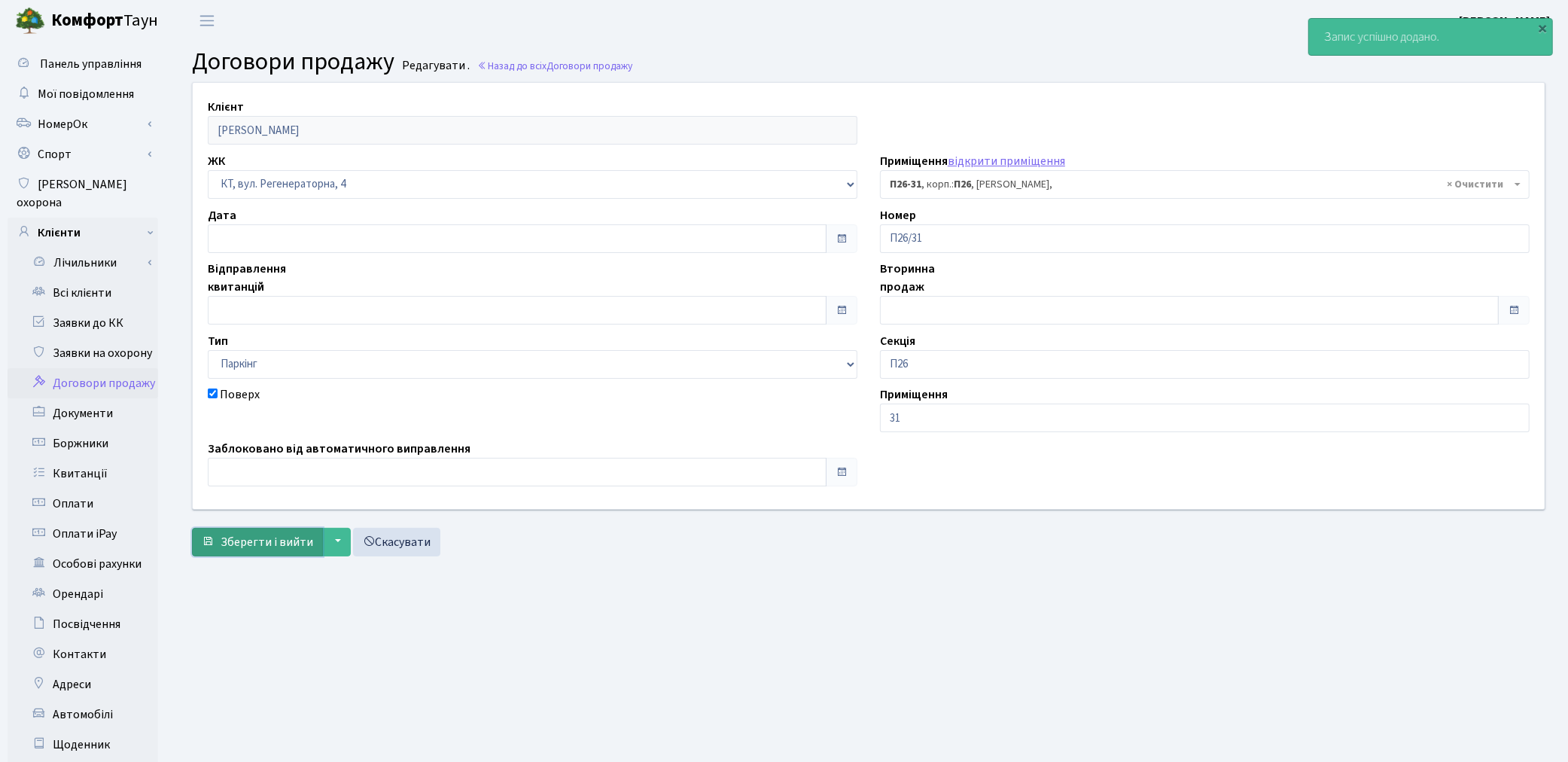
click at [245, 545] on span "Зберегти і вийти" at bounding box center [266, 541] width 92 height 16
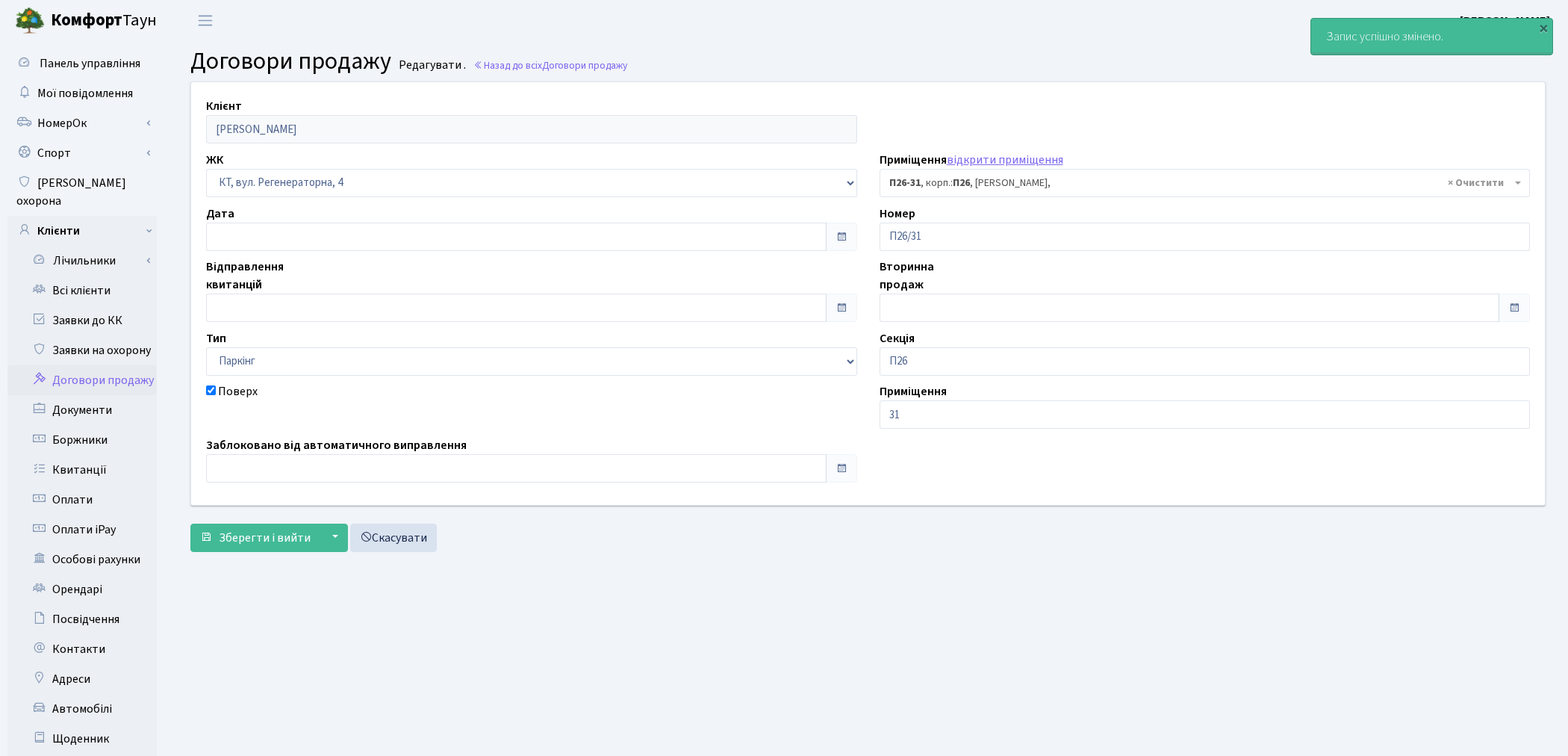
select select "8292"
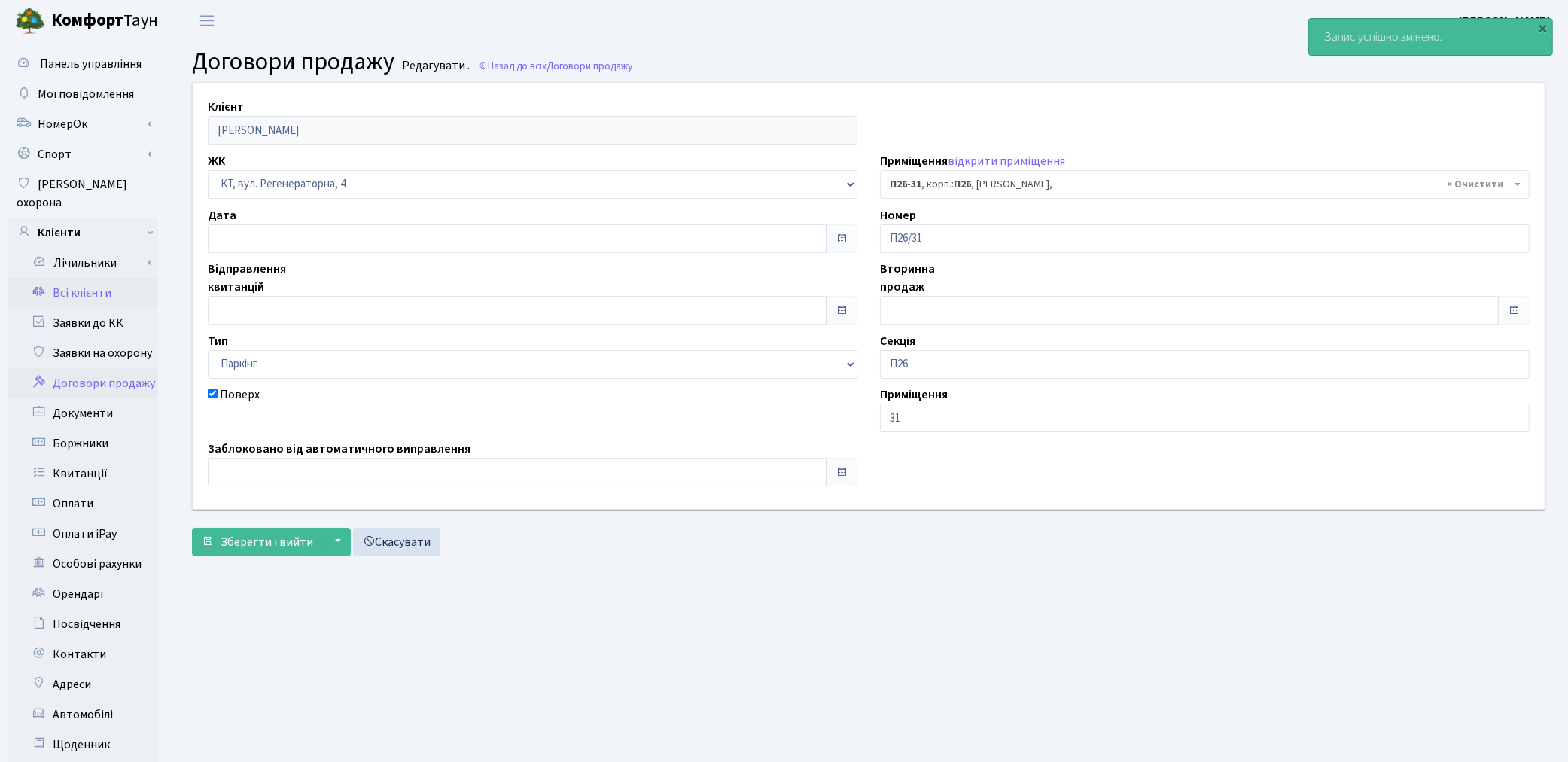
click at [88, 278] on link "Всі клієнти" at bounding box center [83, 292] width 151 height 30
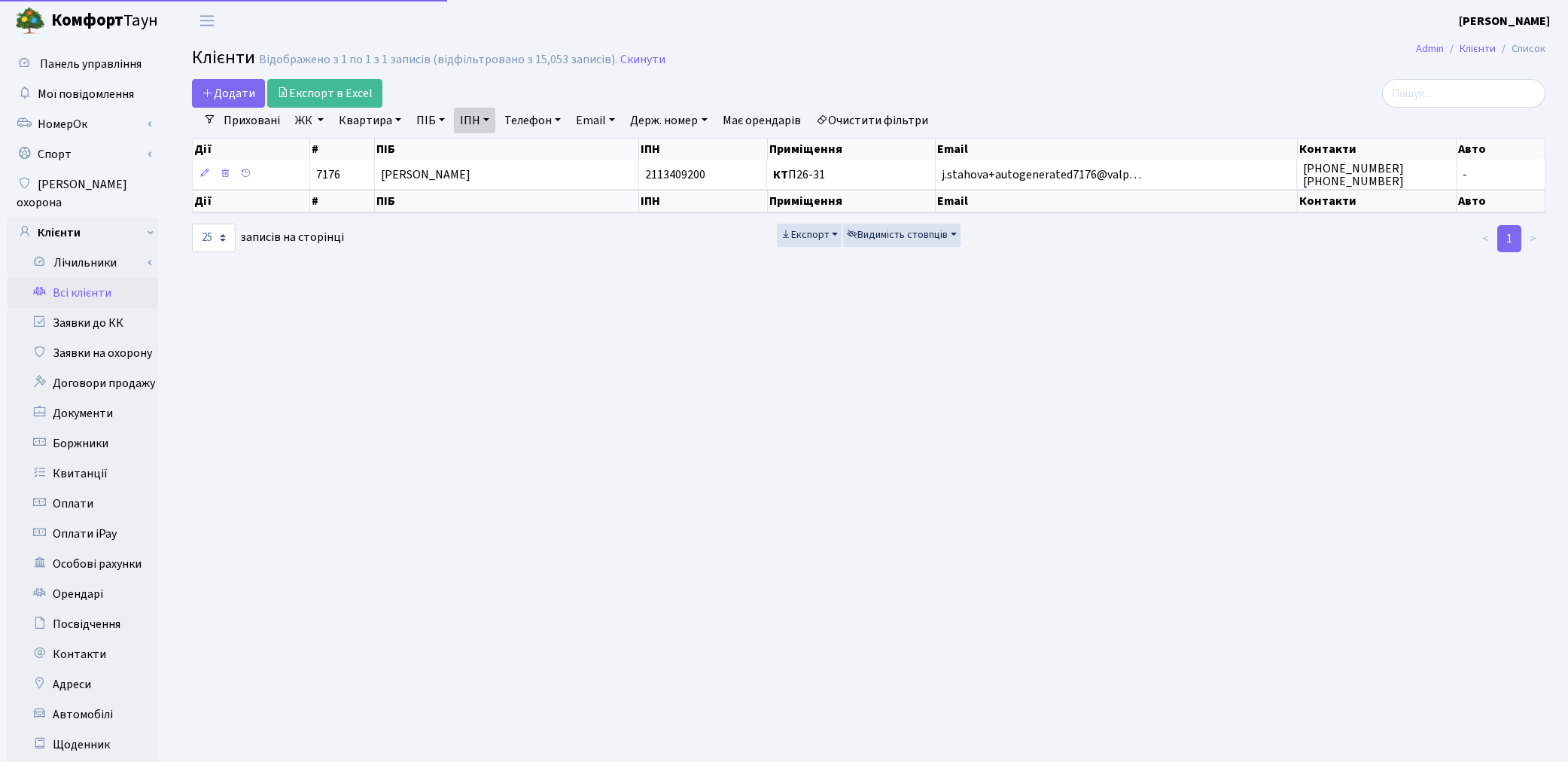
select select "25"
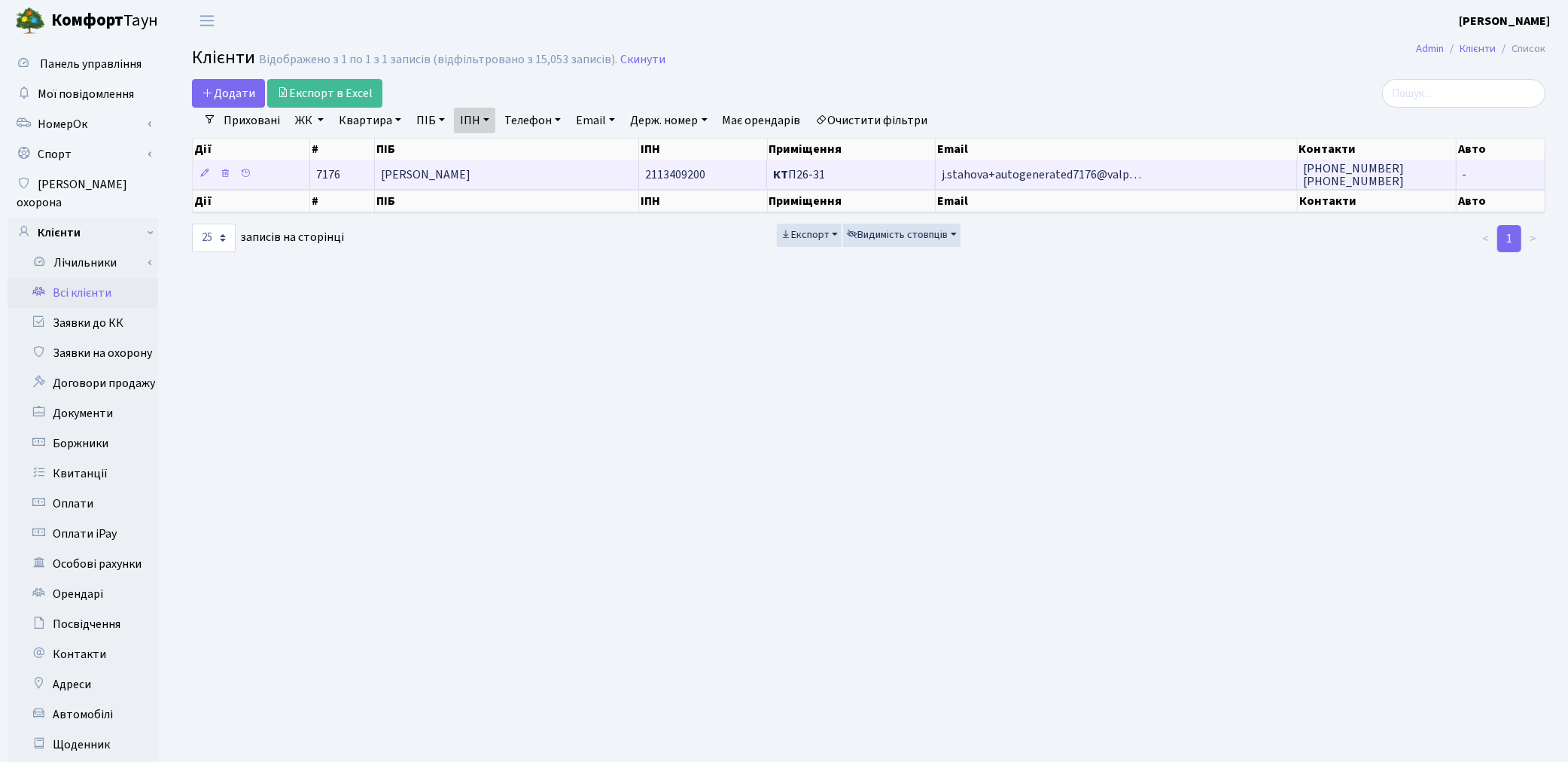
click at [1015, 172] on span "j.stahova+autogenerated7176@valp…" at bounding box center [1041, 174] width 199 height 16
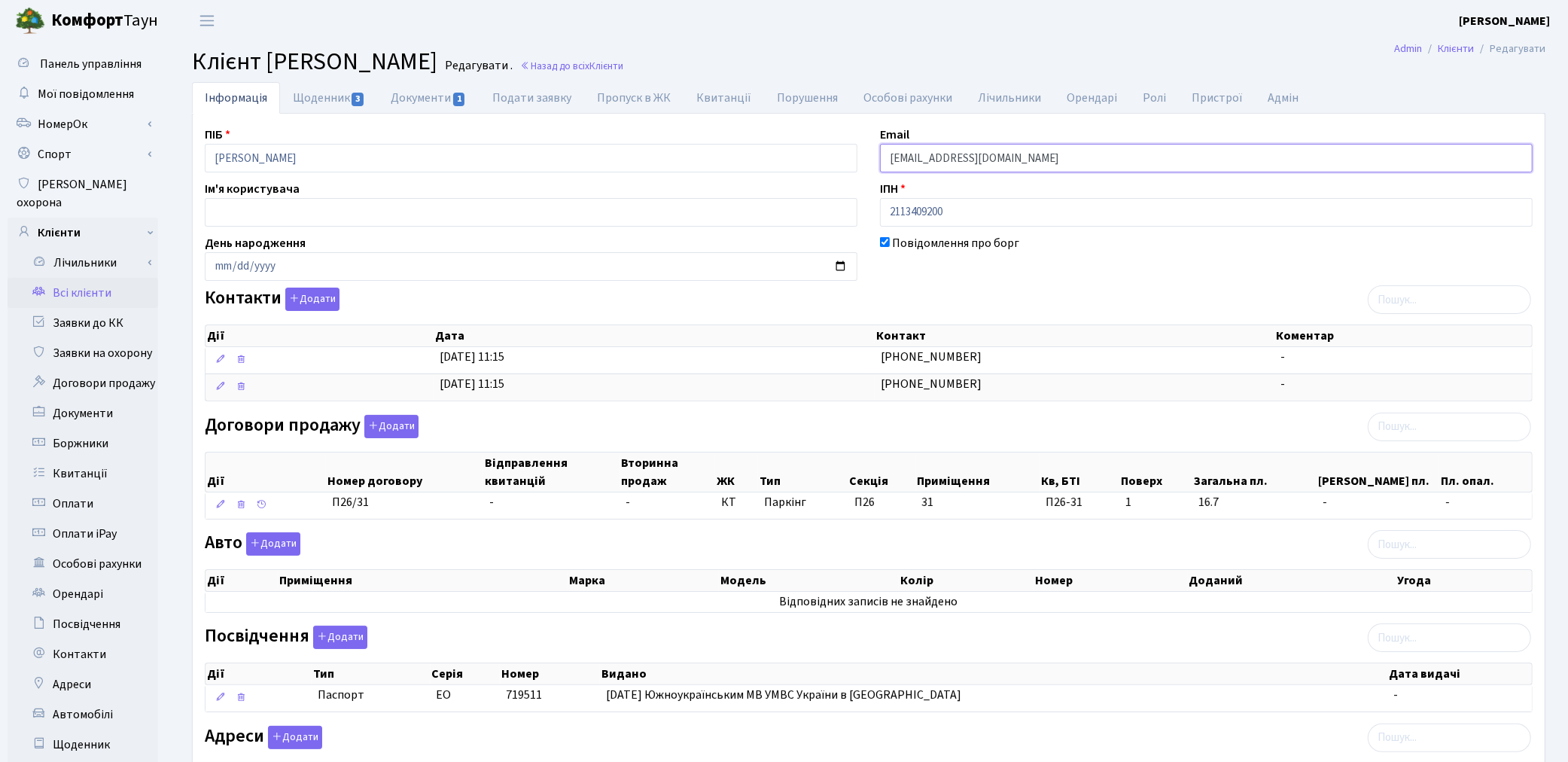
drag, startPoint x: 1129, startPoint y: 161, endPoint x: 849, endPoint y: 158, distance: 280.0
click at [849, 158] on div "ПІБ [PERSON_NAME] Email [EMAIL_ADDRESS][DOMAIN_NAME] Ім'я користувача ІПН 21134…" at bounding box center [868, 475] width 1351 height 699
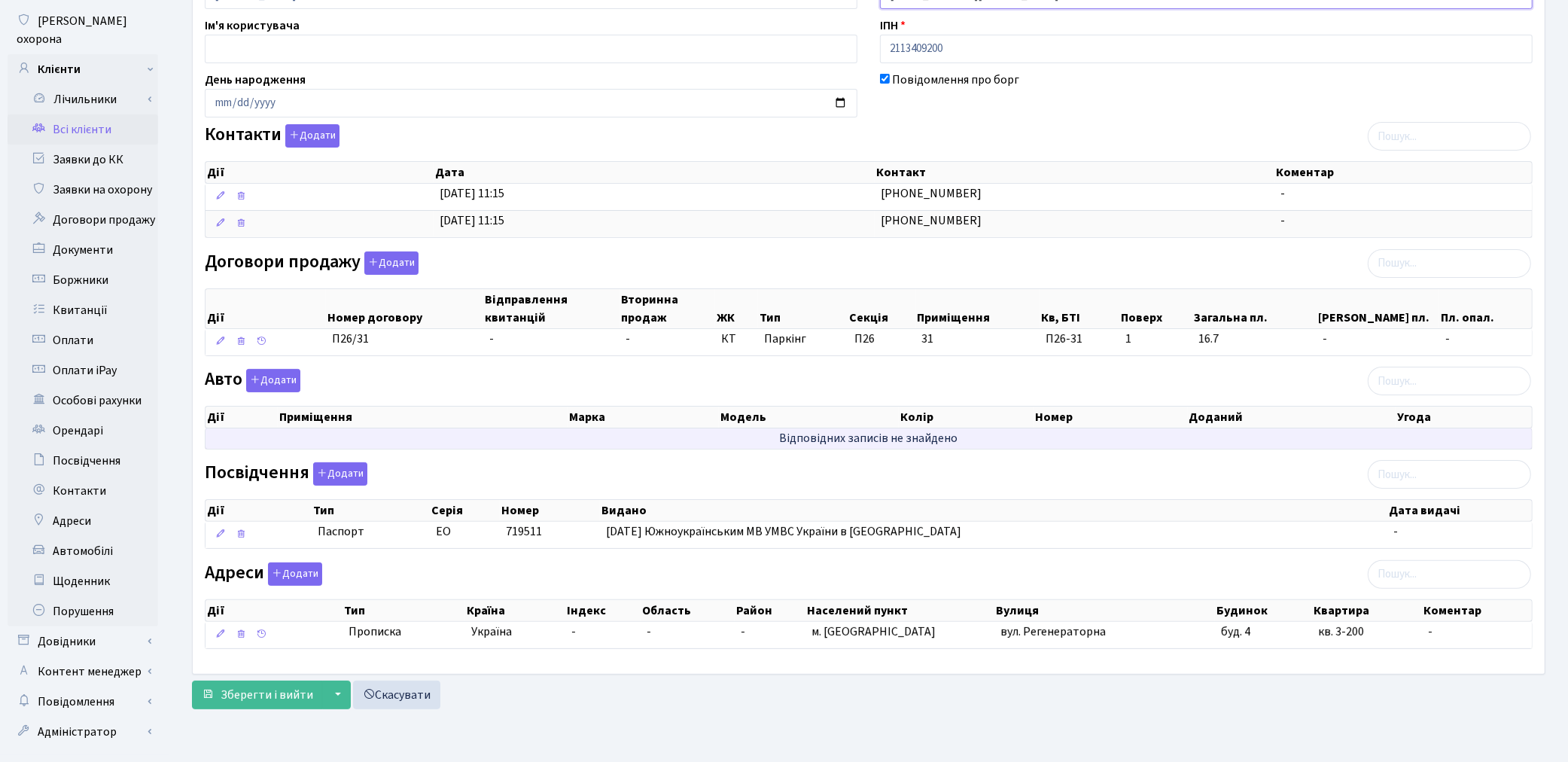
scroll to position [175, 0]
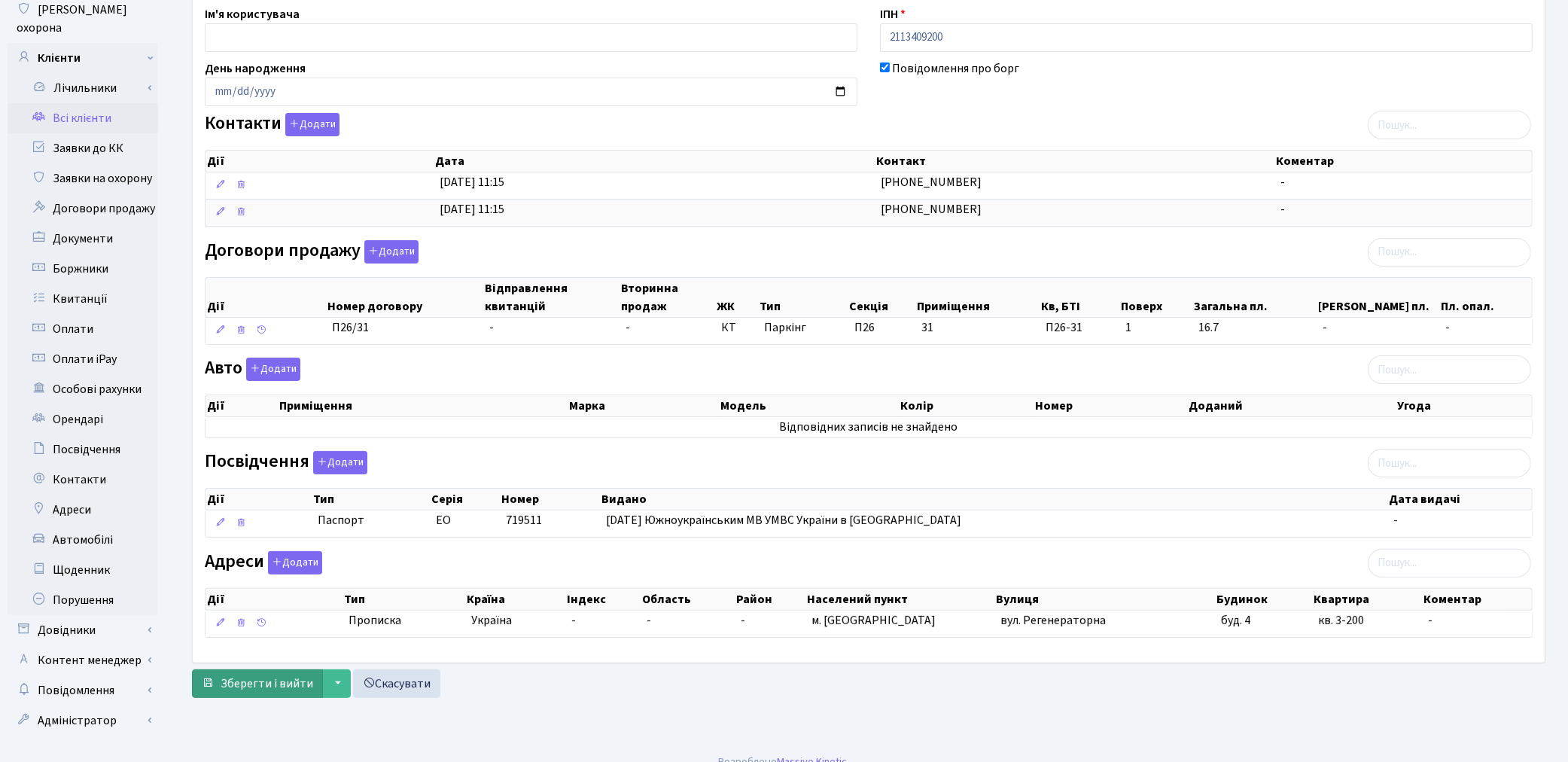
type input "[EMAIL_ADDRESS][DOMAIN_NAME]"
click at [228, 692] on span "Зберегти і вийти" at bounding box center [266, 683] width 92 height 16
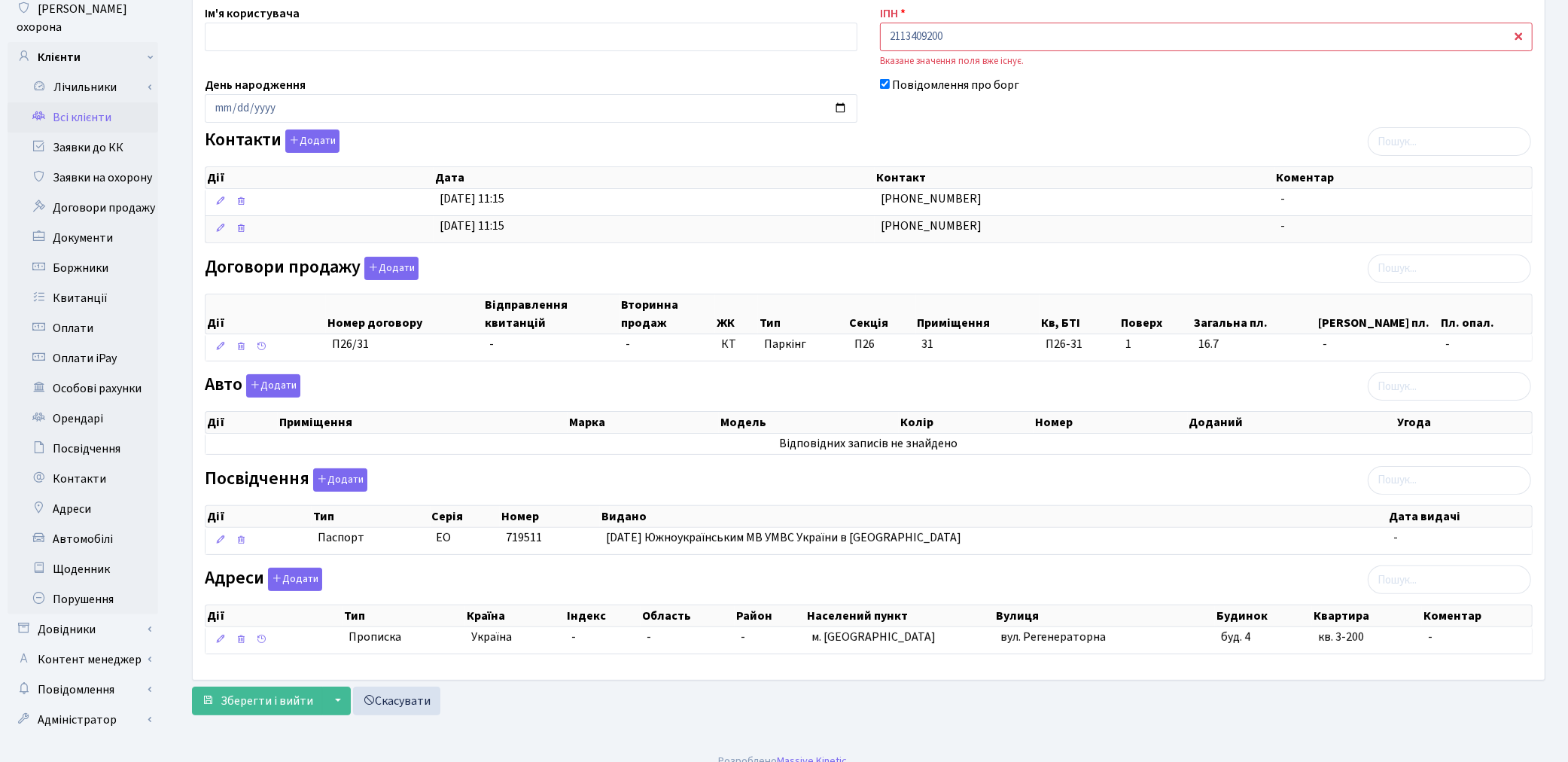
scroll to position [176, 0]
click at [69, 102] on link "Всі клієнти" at bounding box center [83, 116] width 151 height 30
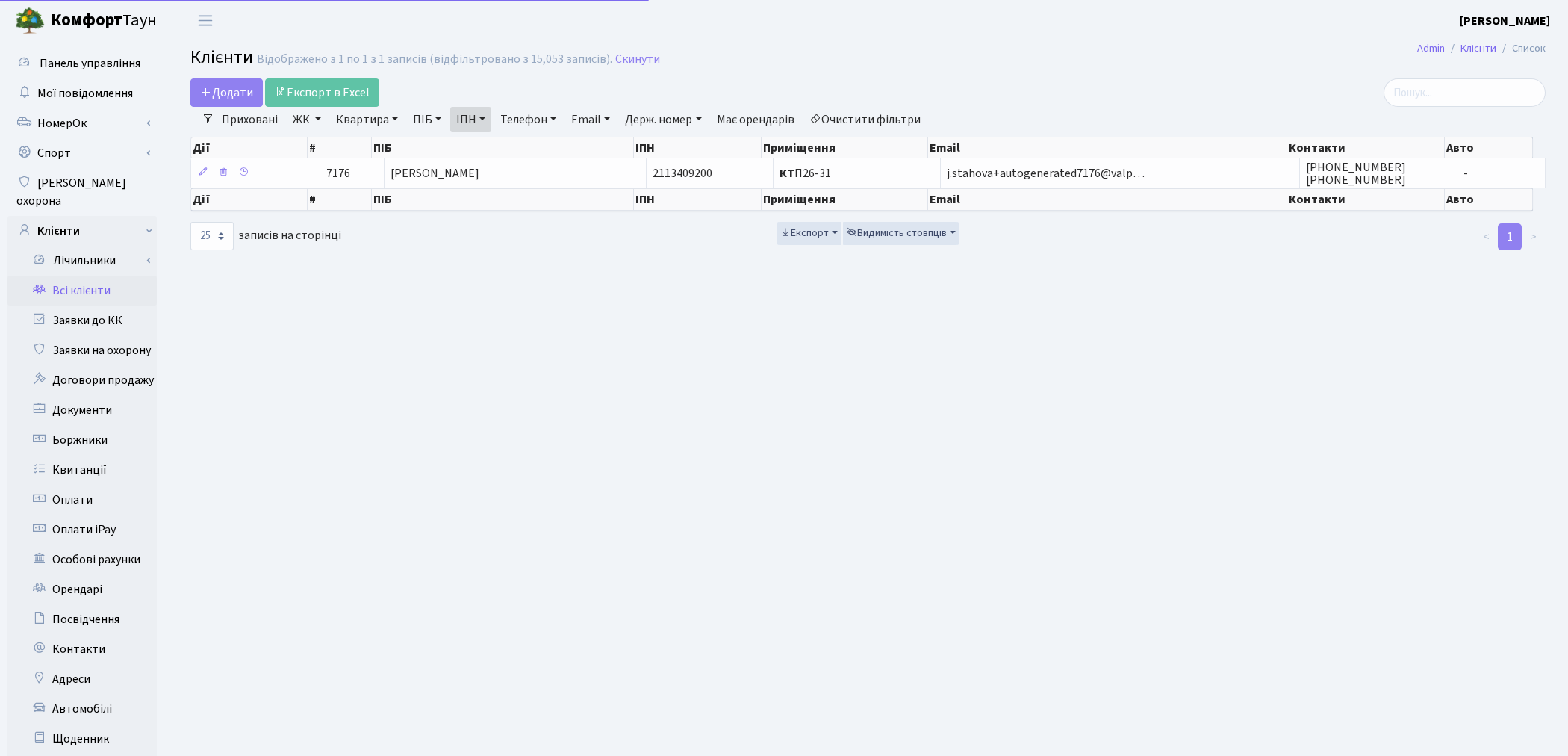
select select "25"
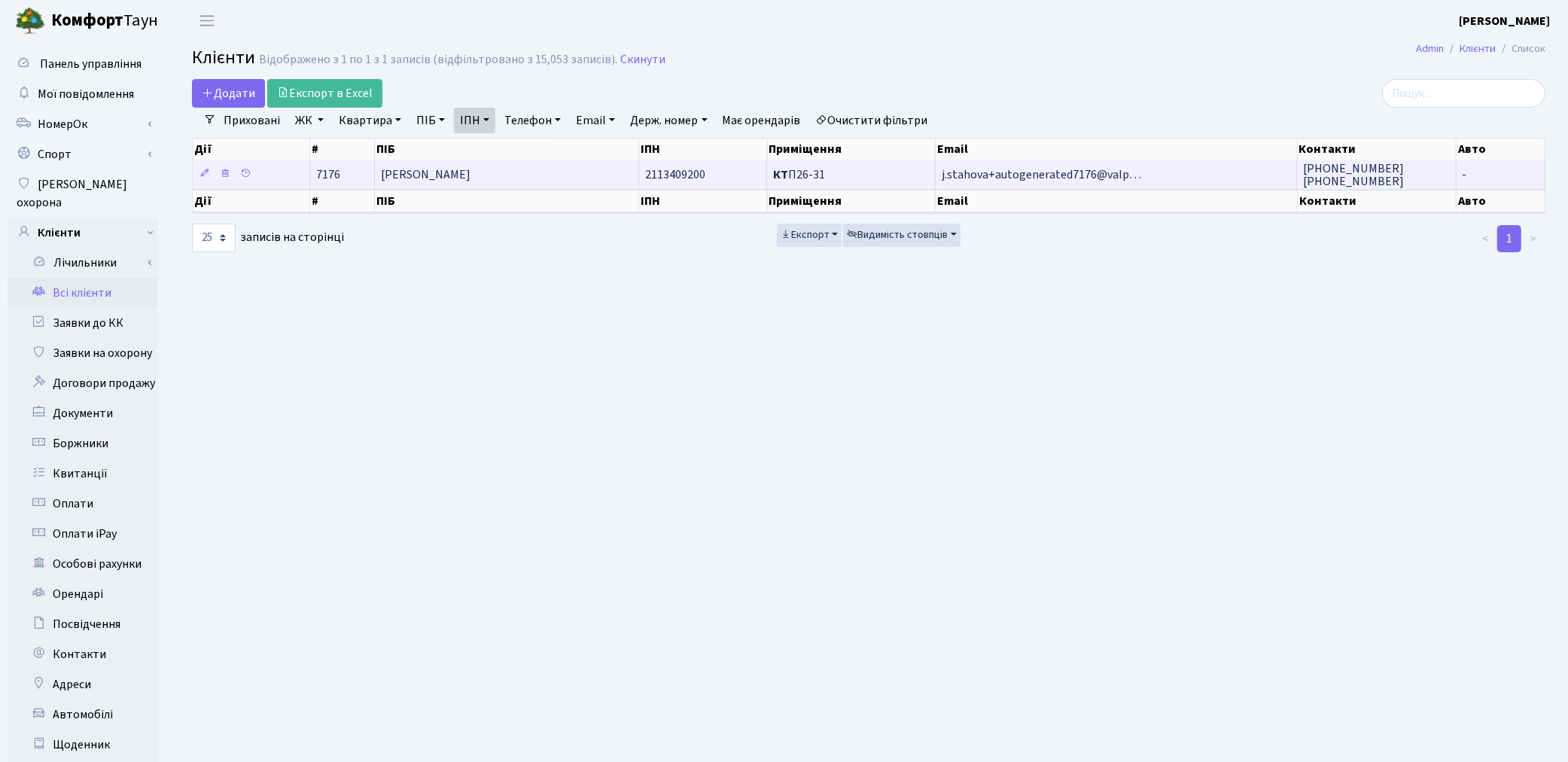
click at [527, 171] on td "[PERSON_NAME]" at bounding box center [507, 174] width 264 height 29
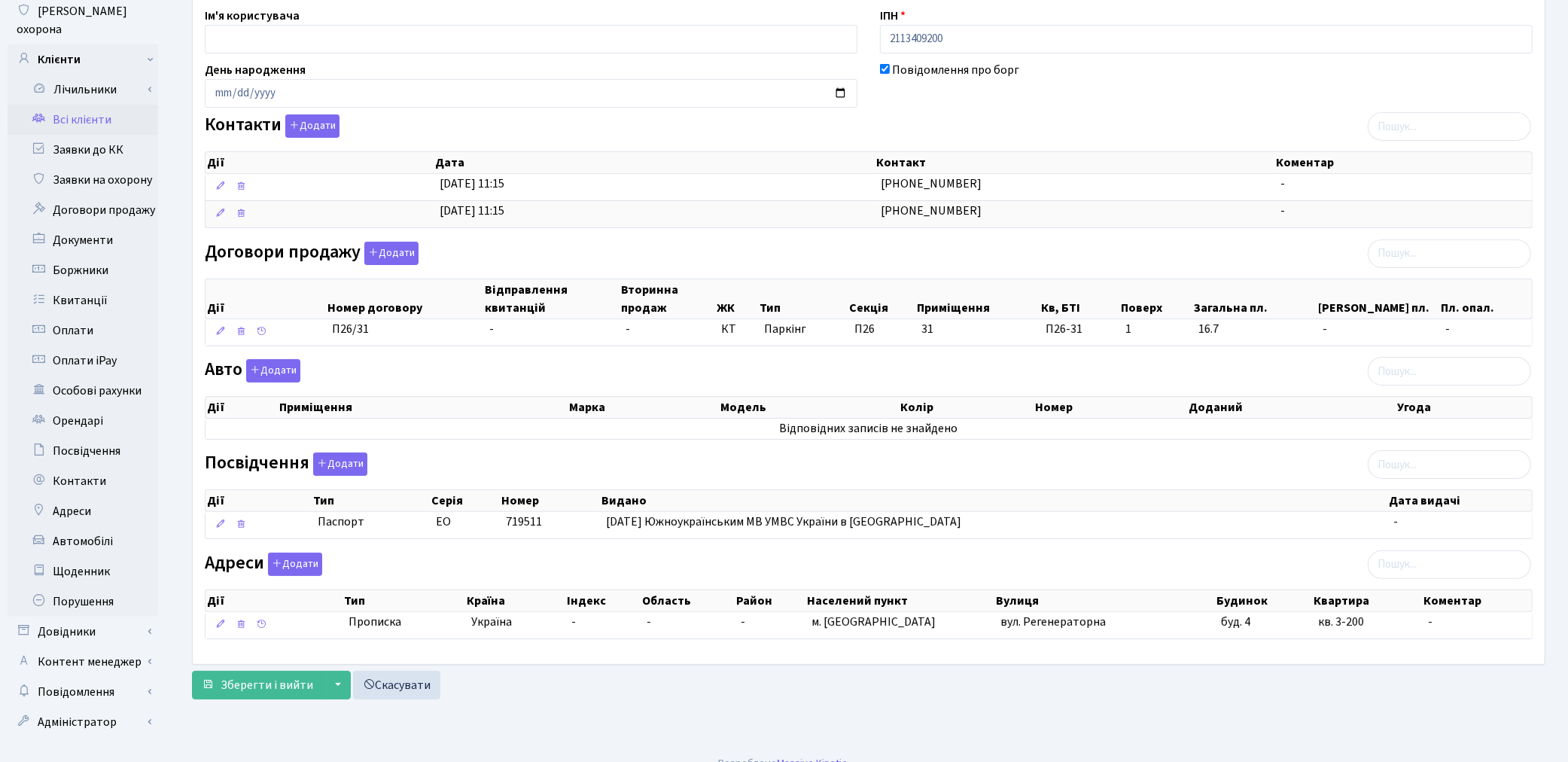
scroll to position [175, 0]
click at [234, 685] on span "Зберегти і вийти" at bounding box center [266, 683] width 92 height 16
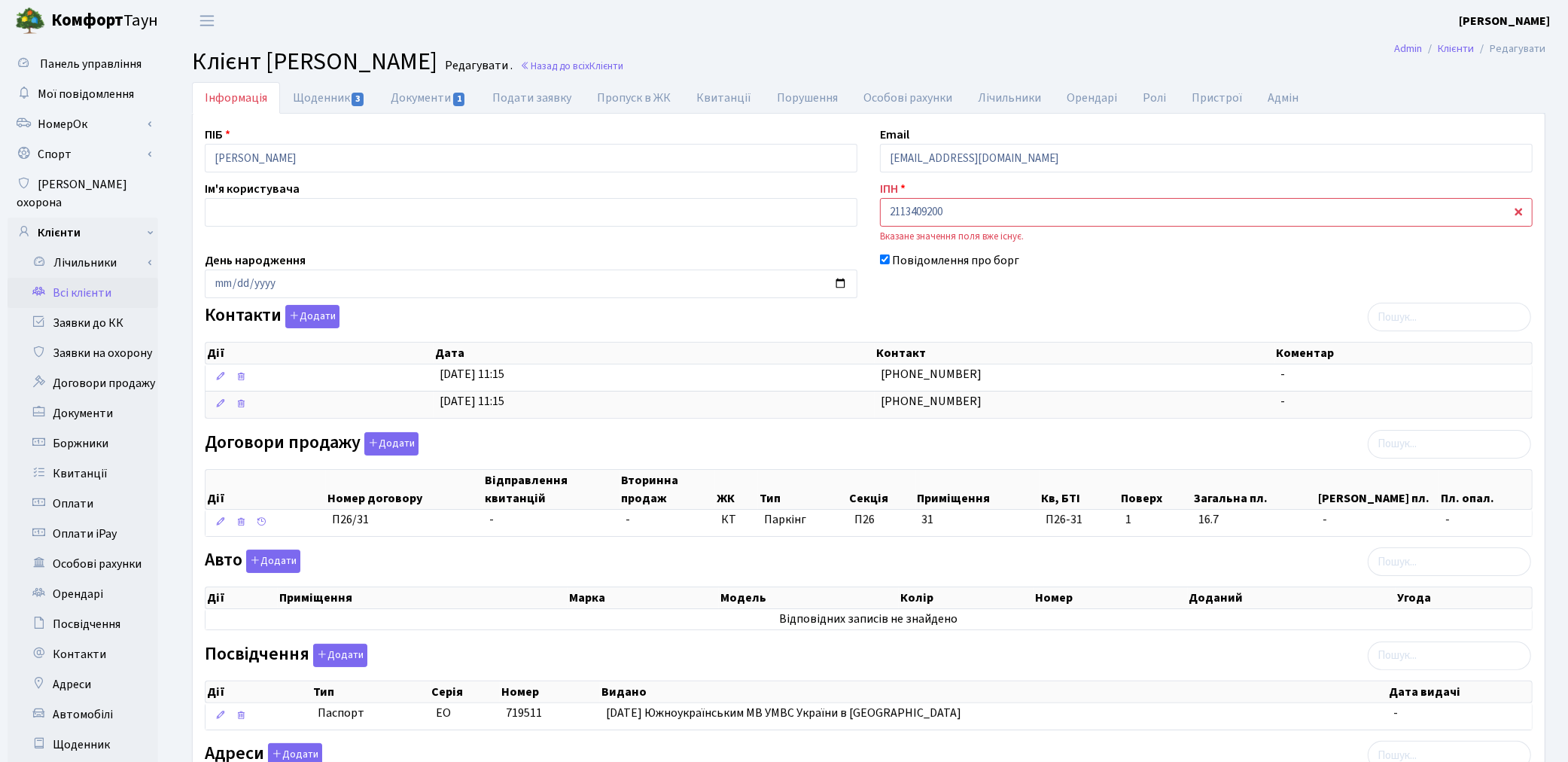
click at [88, 284] on link "Всі клієнти" at bounding box center [83, 292] width 151 height 30
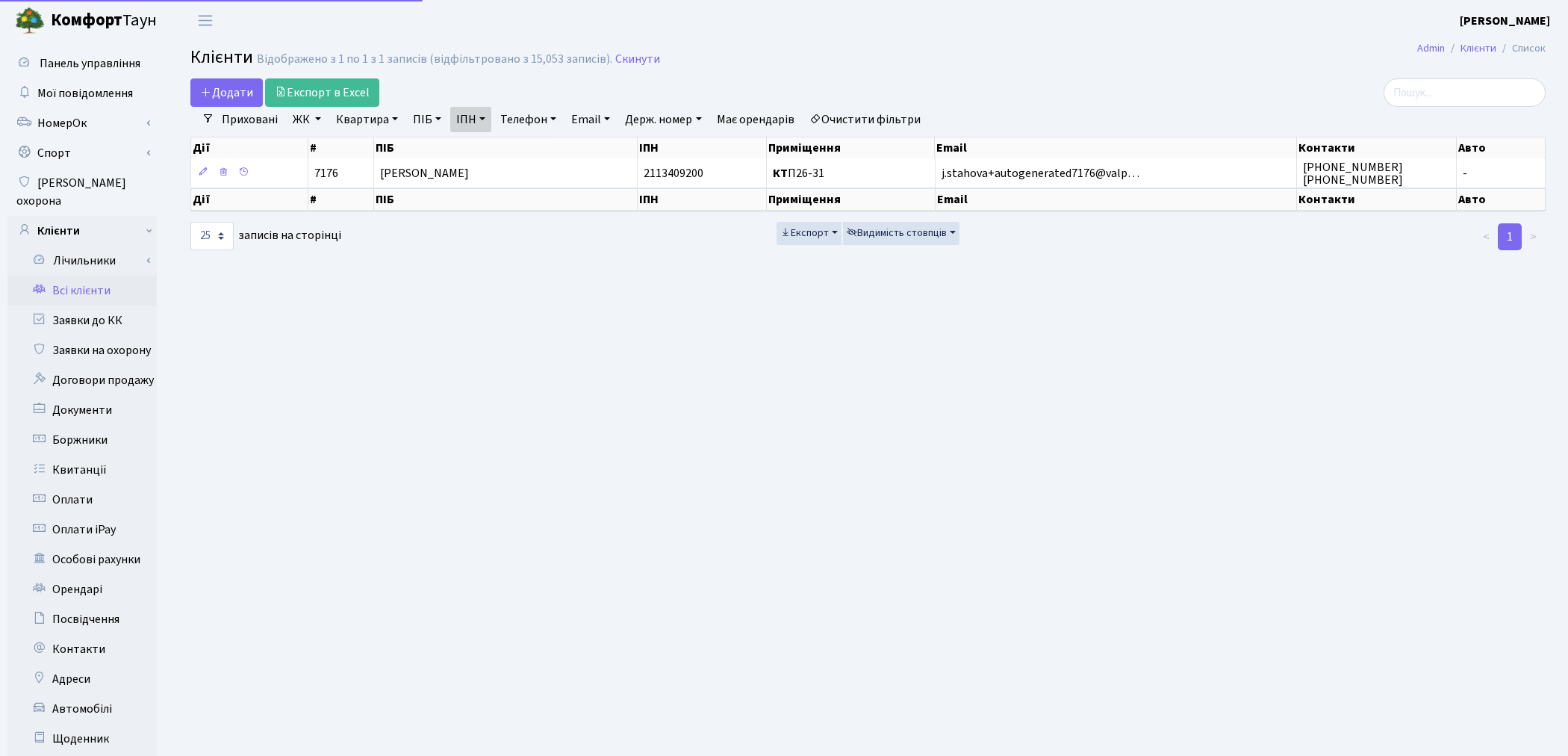
select select "25"
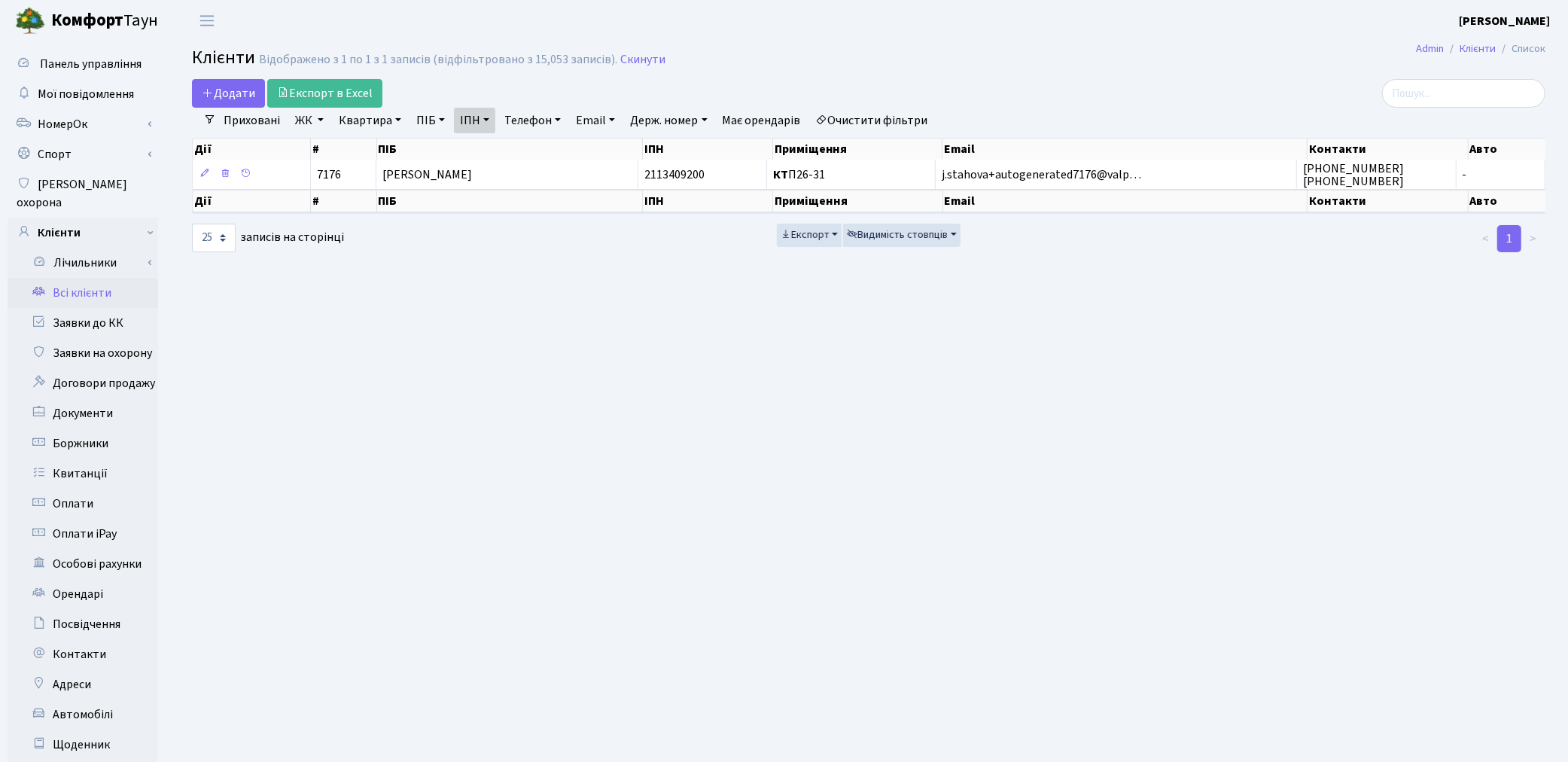
click at [230, 128] on link "Приховані" at bounding box center [251, 121] width 68 height 26
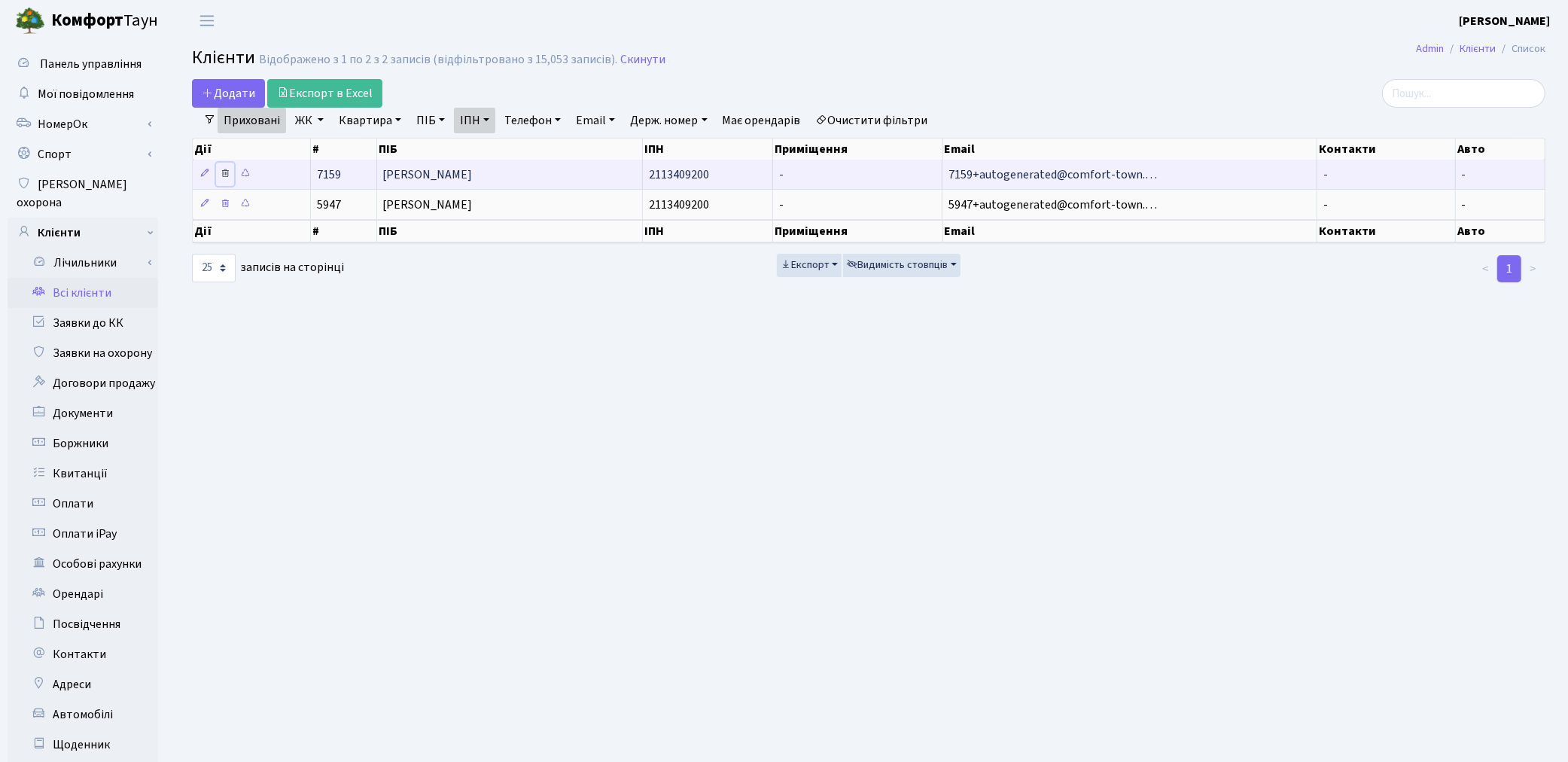
click at [222, 171] on icon at bounding box center [225, 173] width 10 height 10
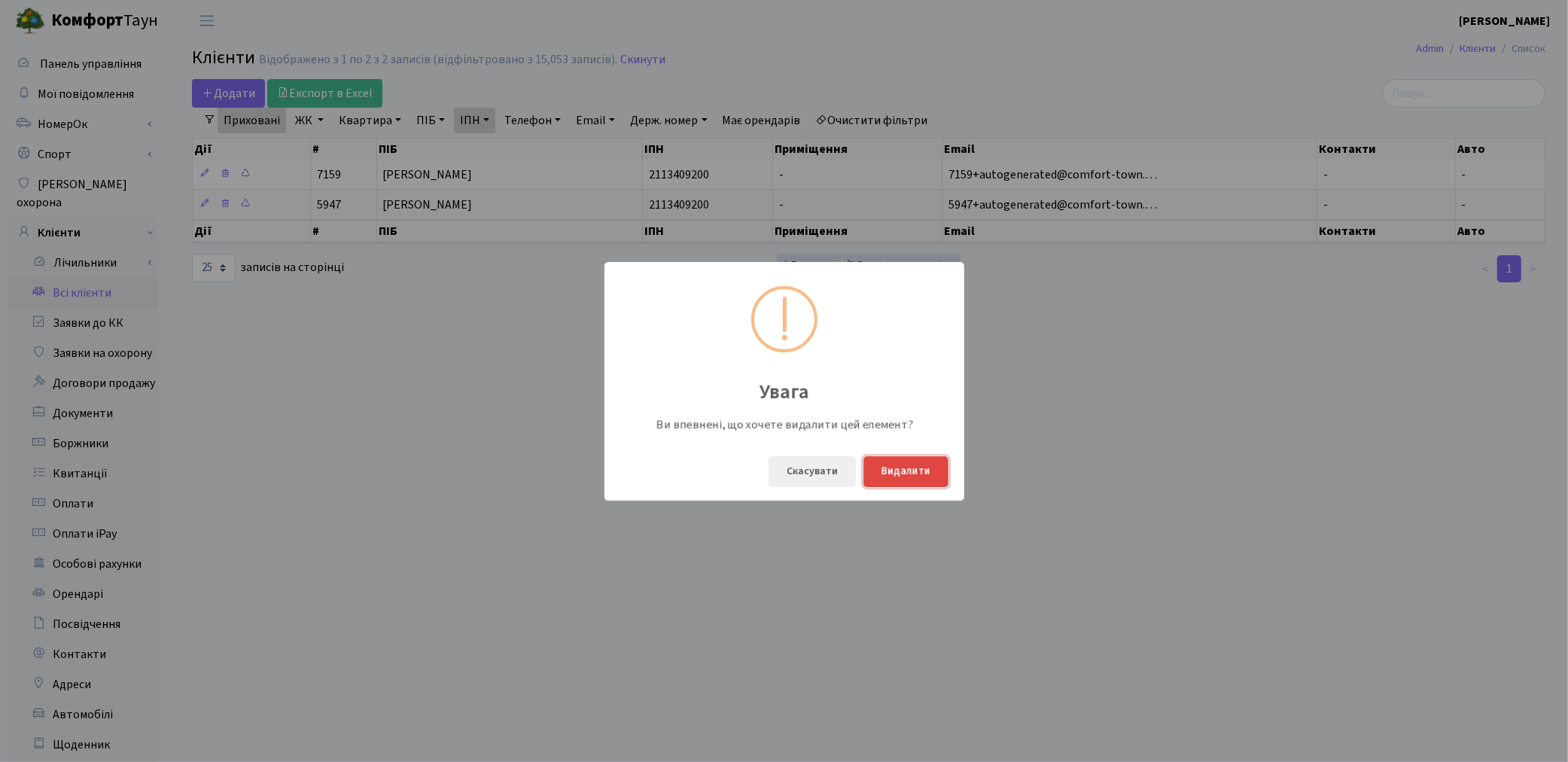
click at [889, 460] on button "Видалити" at bounding box center [906, 472] width 85 height 31
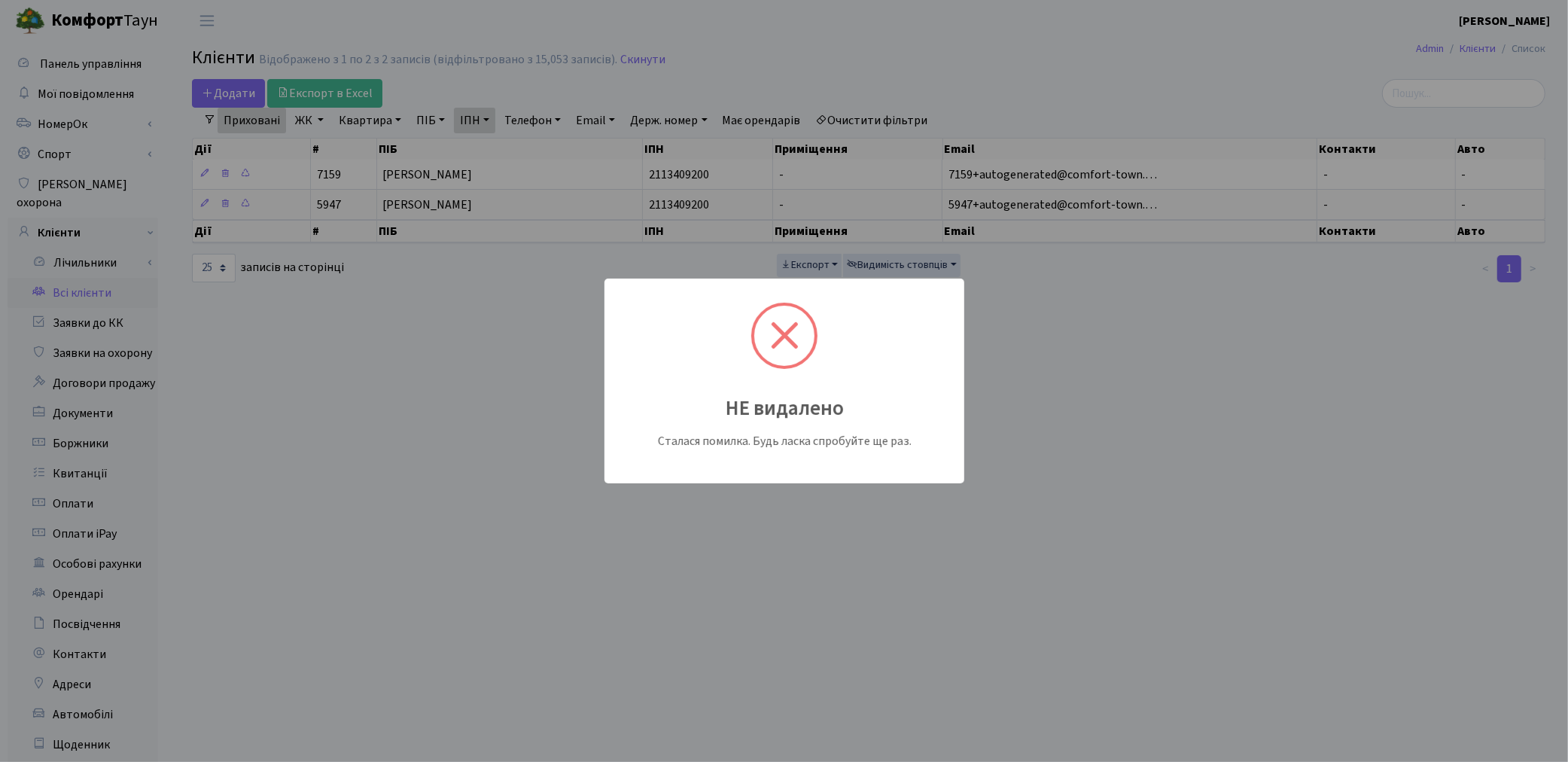
click at [784, 336] on span at bounding box center [784, 335] width 28 height 28
click at [883, 116] on div "НЕ видалено Сталася помилка. Будь ласка спробуйте ще раз." at bounding box center [784, 381] width 1568 height 762
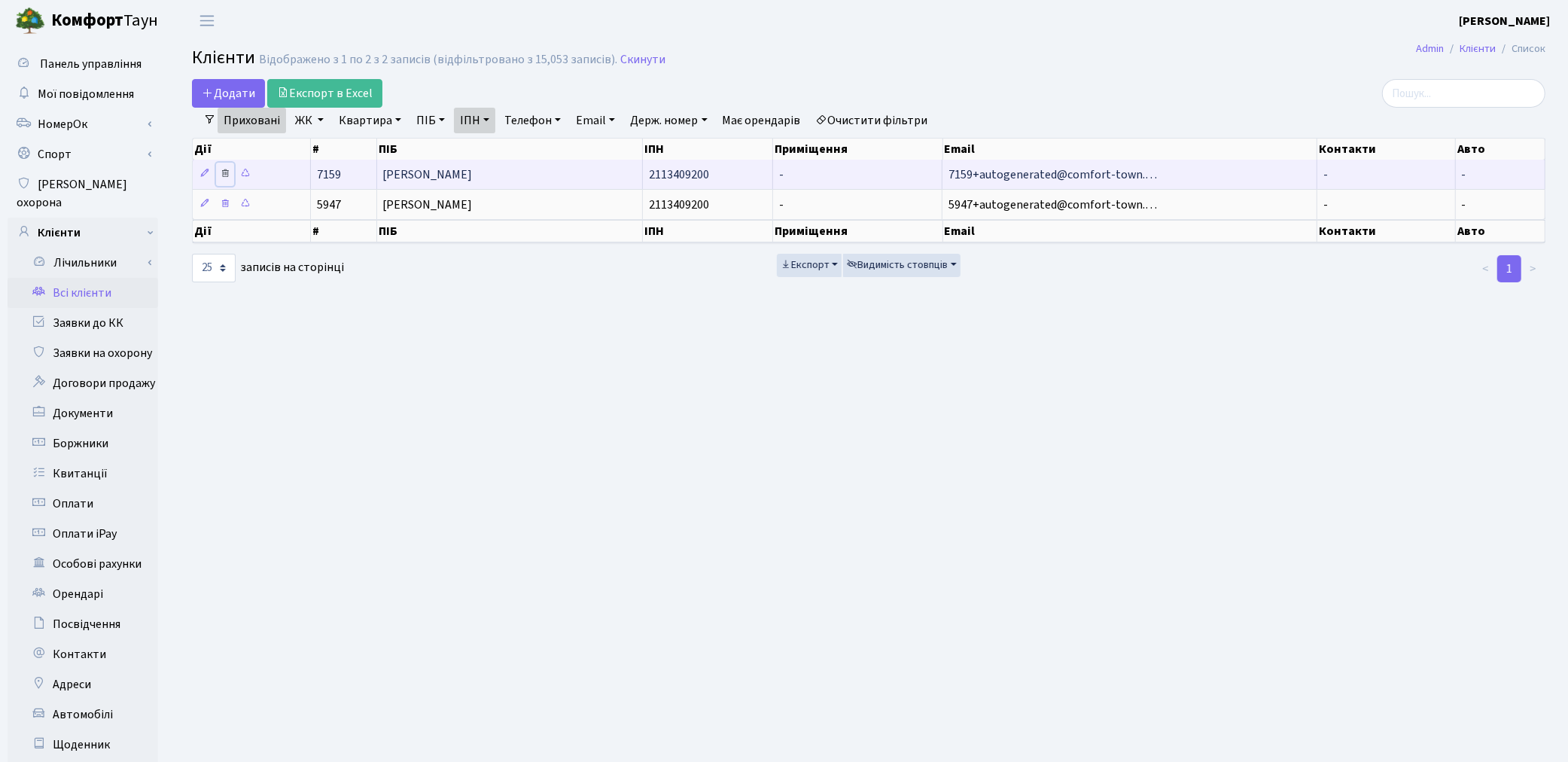
click at [227, 174] on icon at bounding box center [225, 173] width 10 height 10
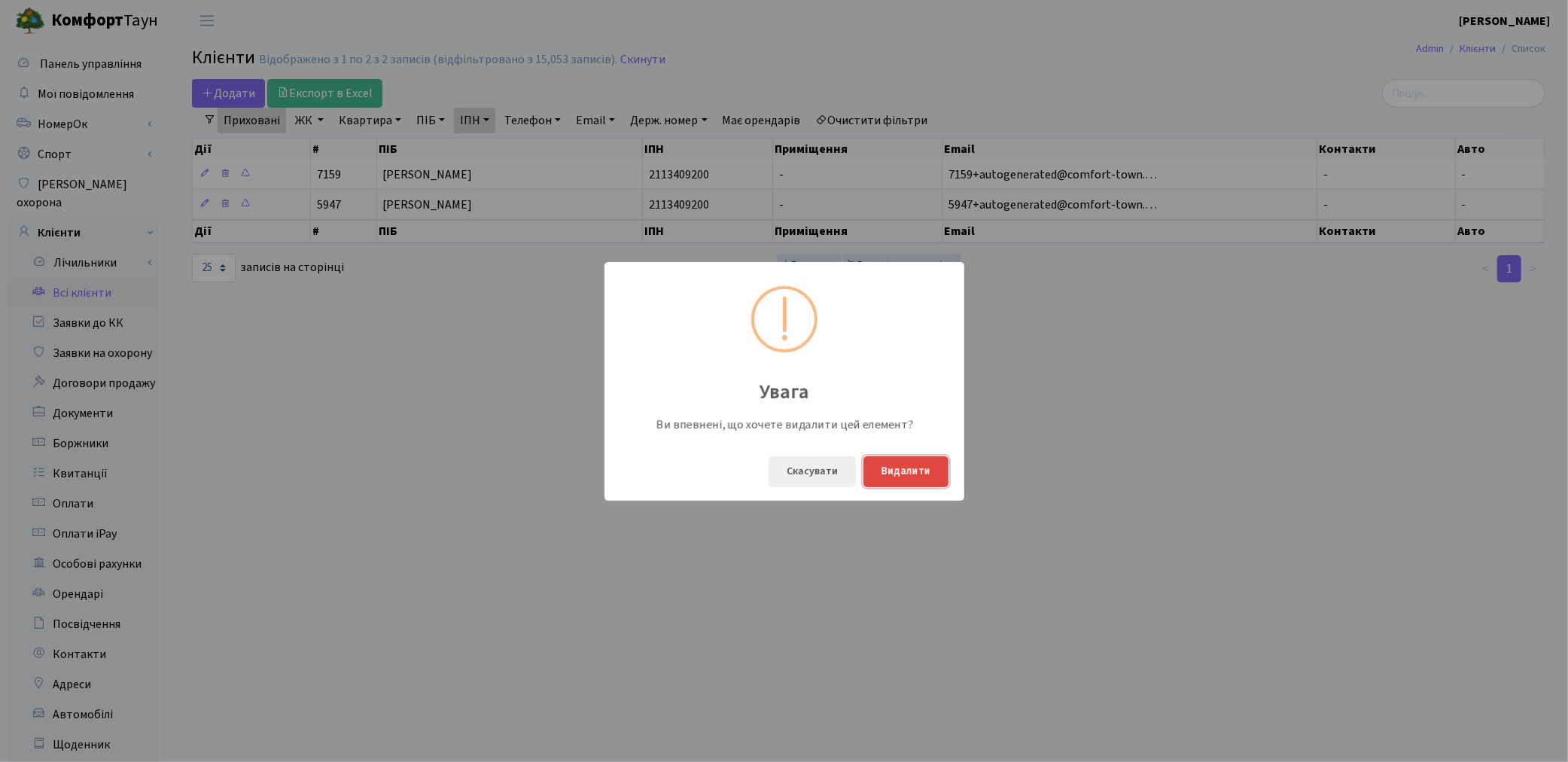
click at [896, 479] on button "Видалити" at bounding box center [906, 472] width 85 height 31
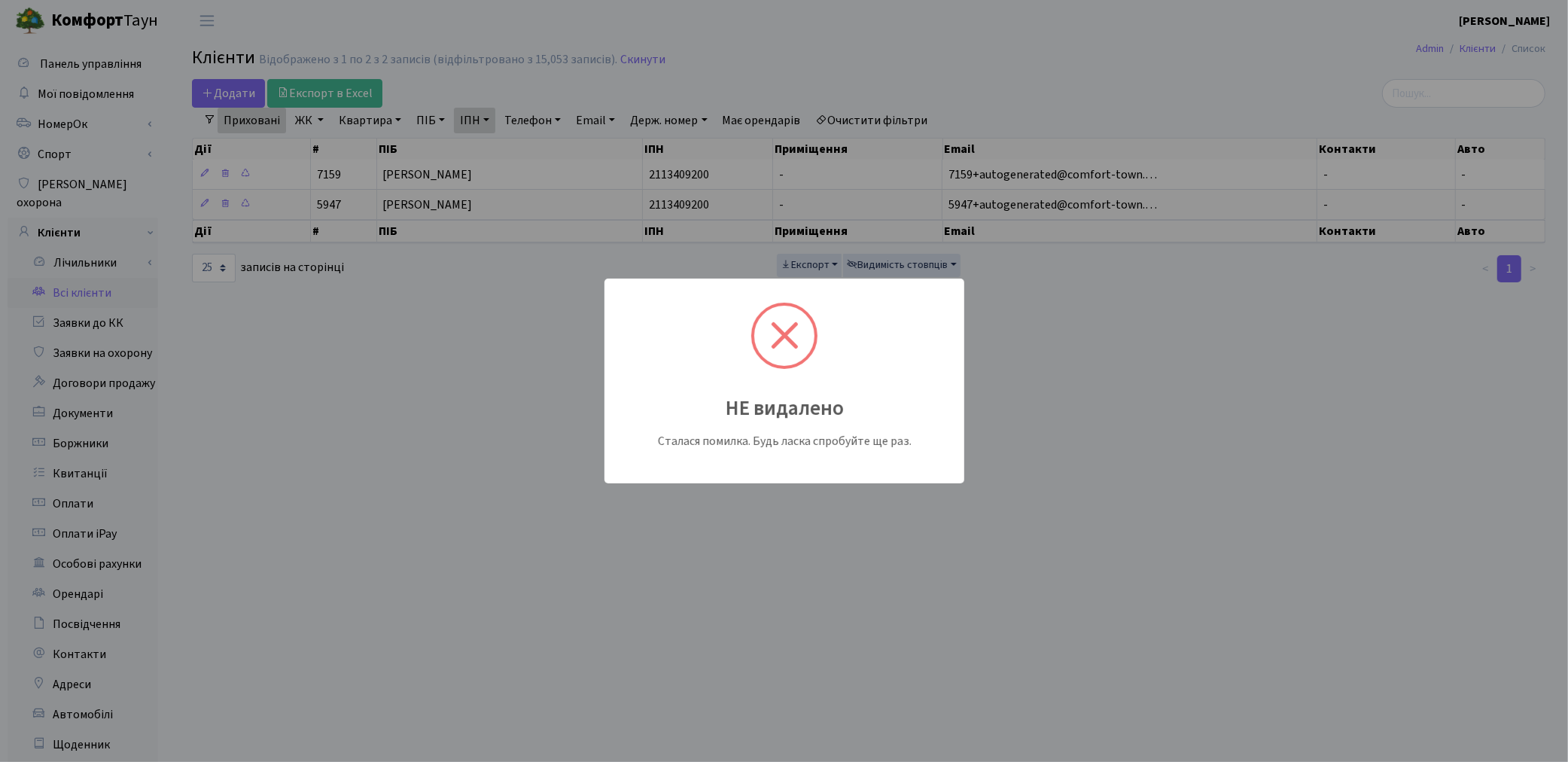
click at [793, 337] on div at bounding box center [784, 335] width 66 height 66
click at [782, 333] on span at bounding box center [784, 335] width 28 height 28
click at [562, 441] on div "НЕ видалено Сталася помилка. Будь ласка спробуйте ще раз." at bounding box center [784, 381] width 1568 height 762
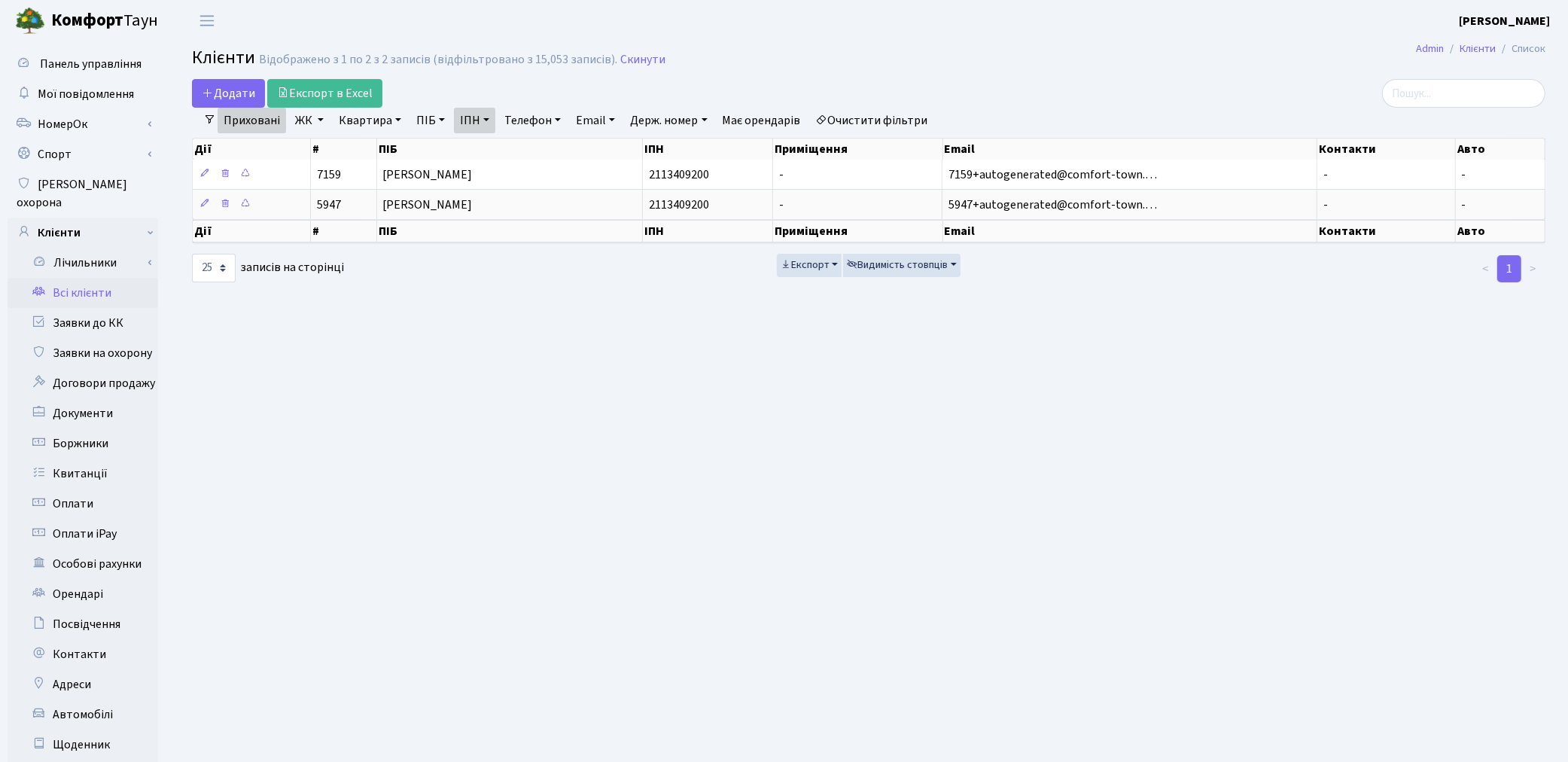
click at [883, 114] on link "Очистити фільтри" at bounding box center [872, 121] width 124 height 26
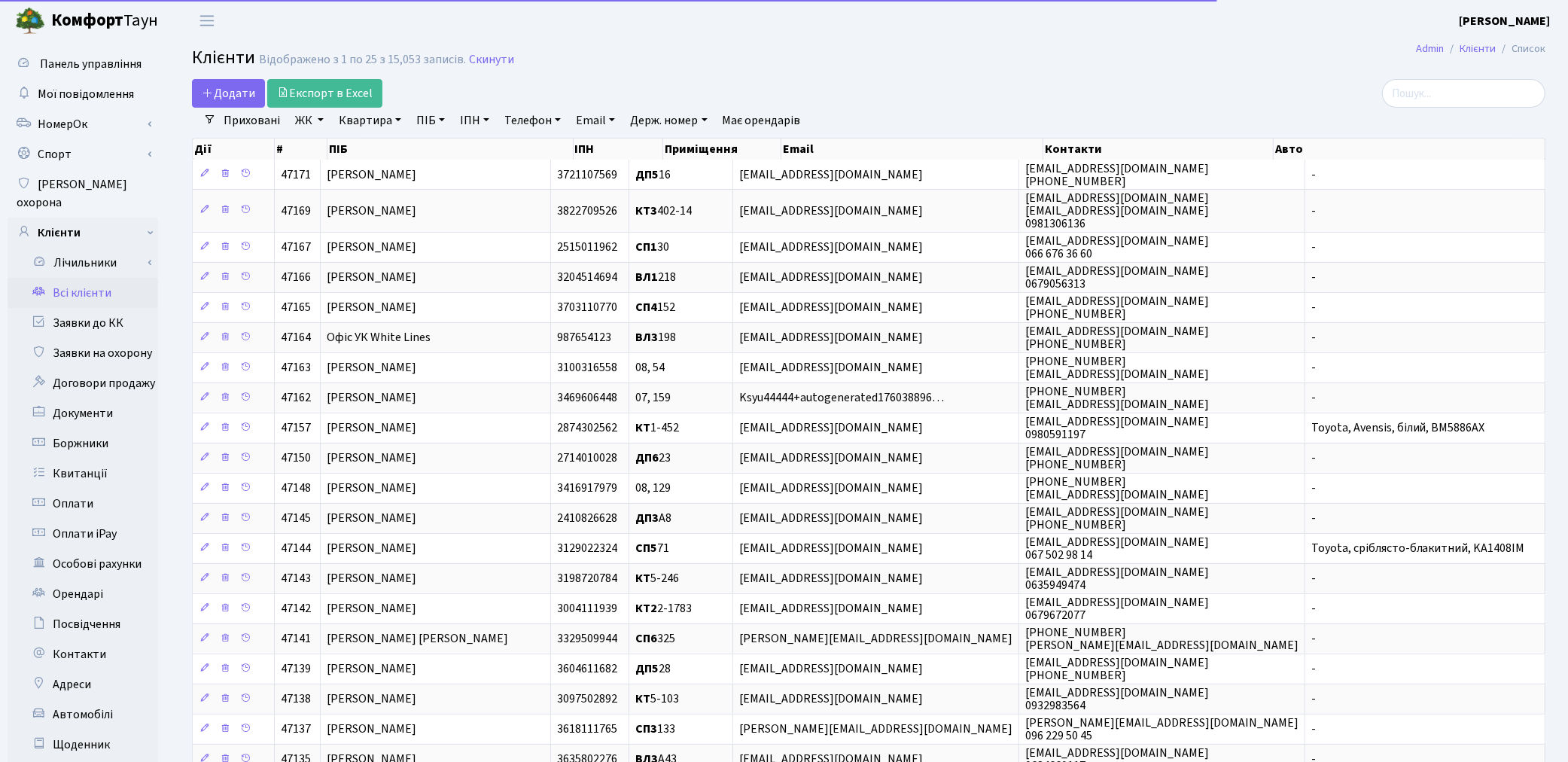
click at [250, 129] on link "Приховані" at bounding box center [251, 121] width 68 height 26
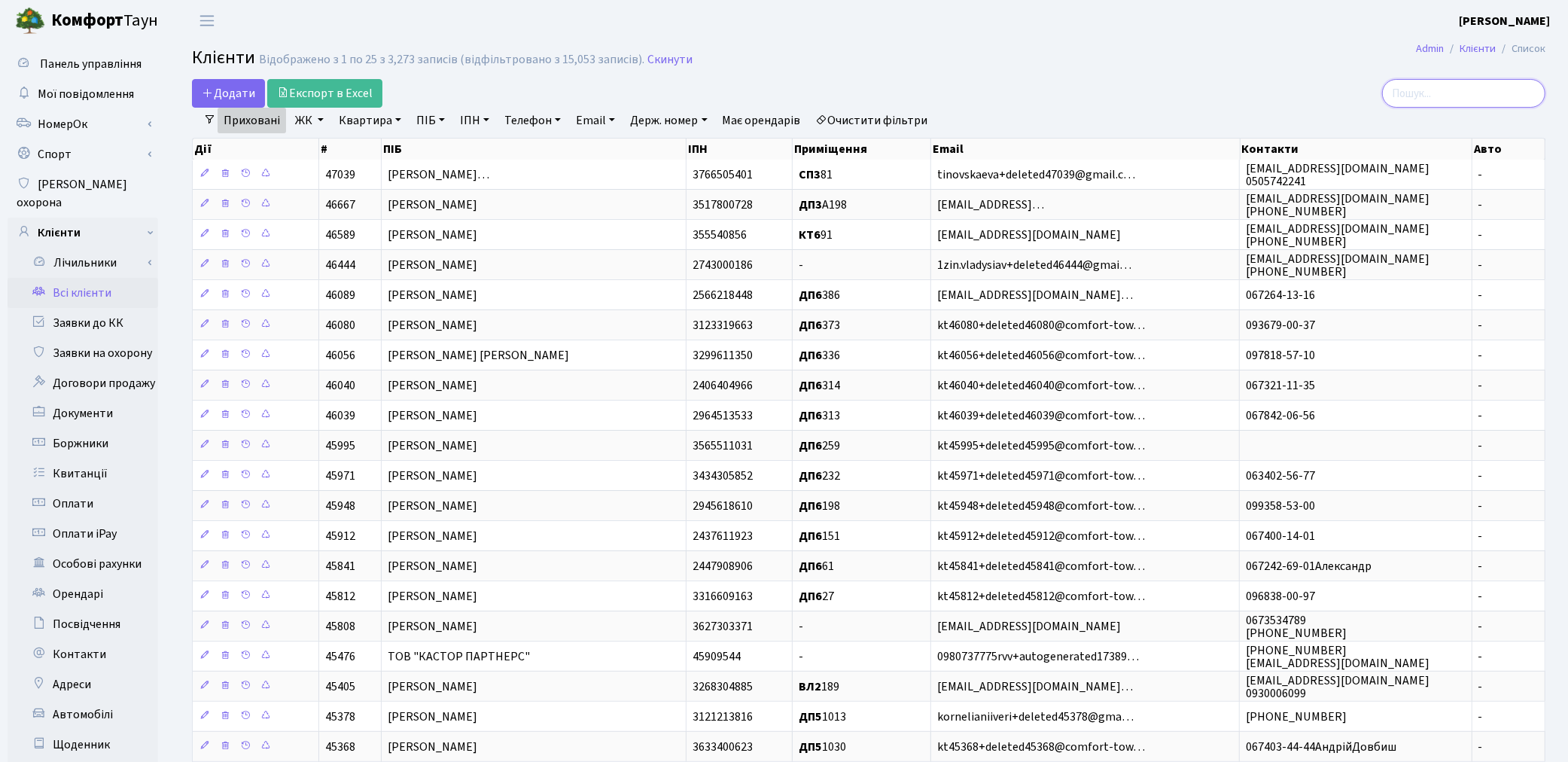
click at [1405, 86] on input "search" at bounding box center [1464, 93] width 164 height 28
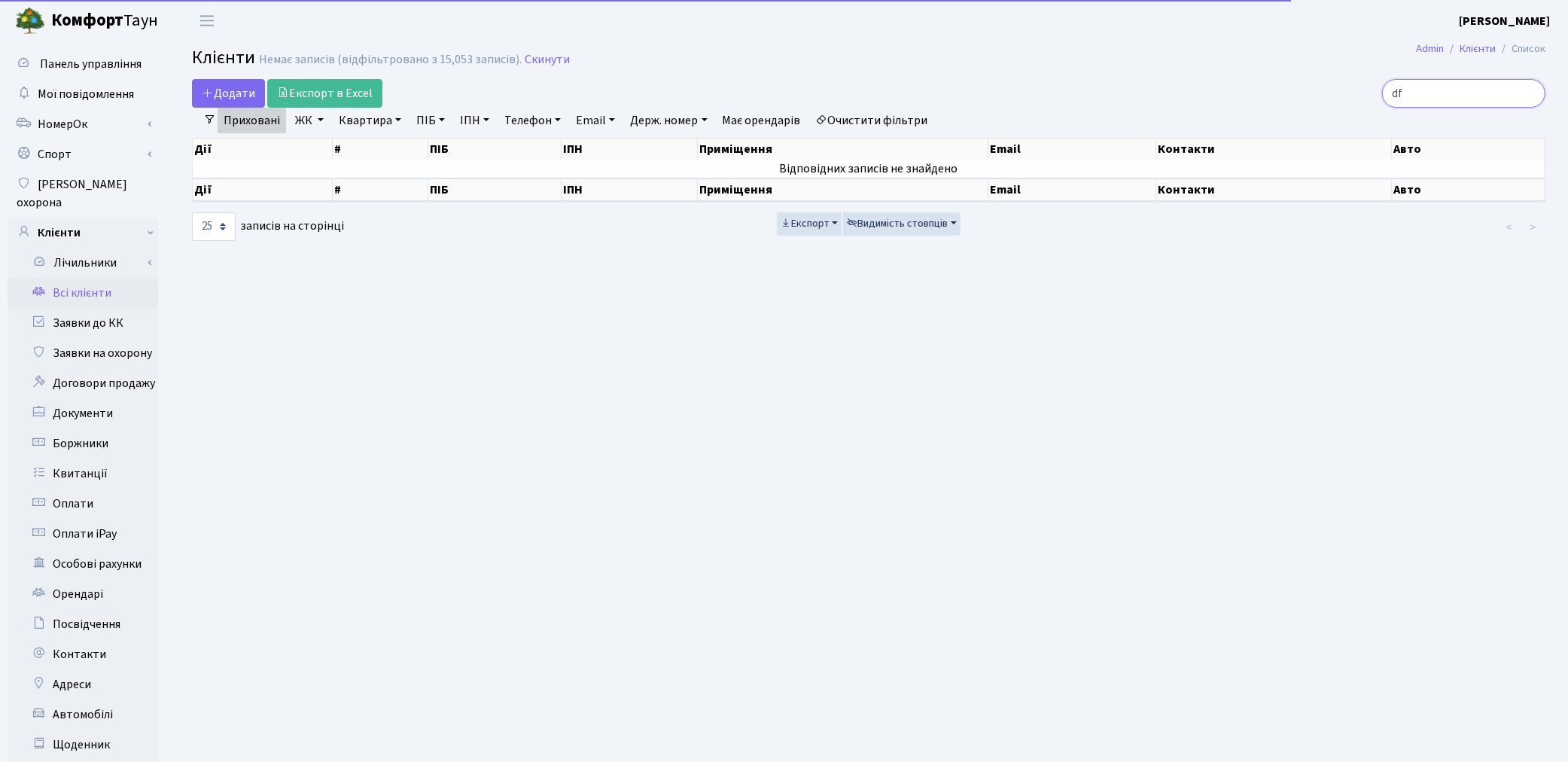
type input "d"
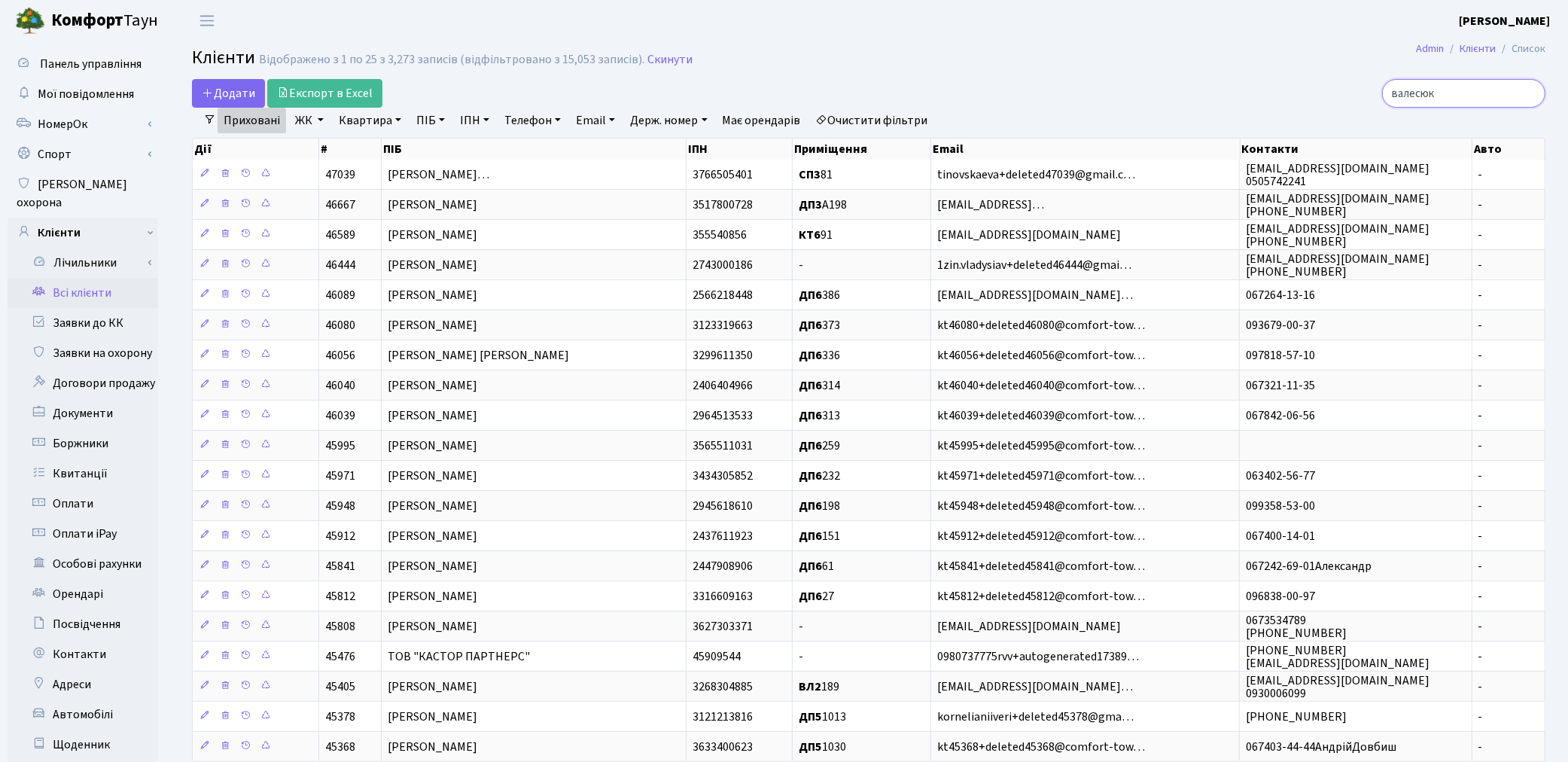
type input "валесюк"
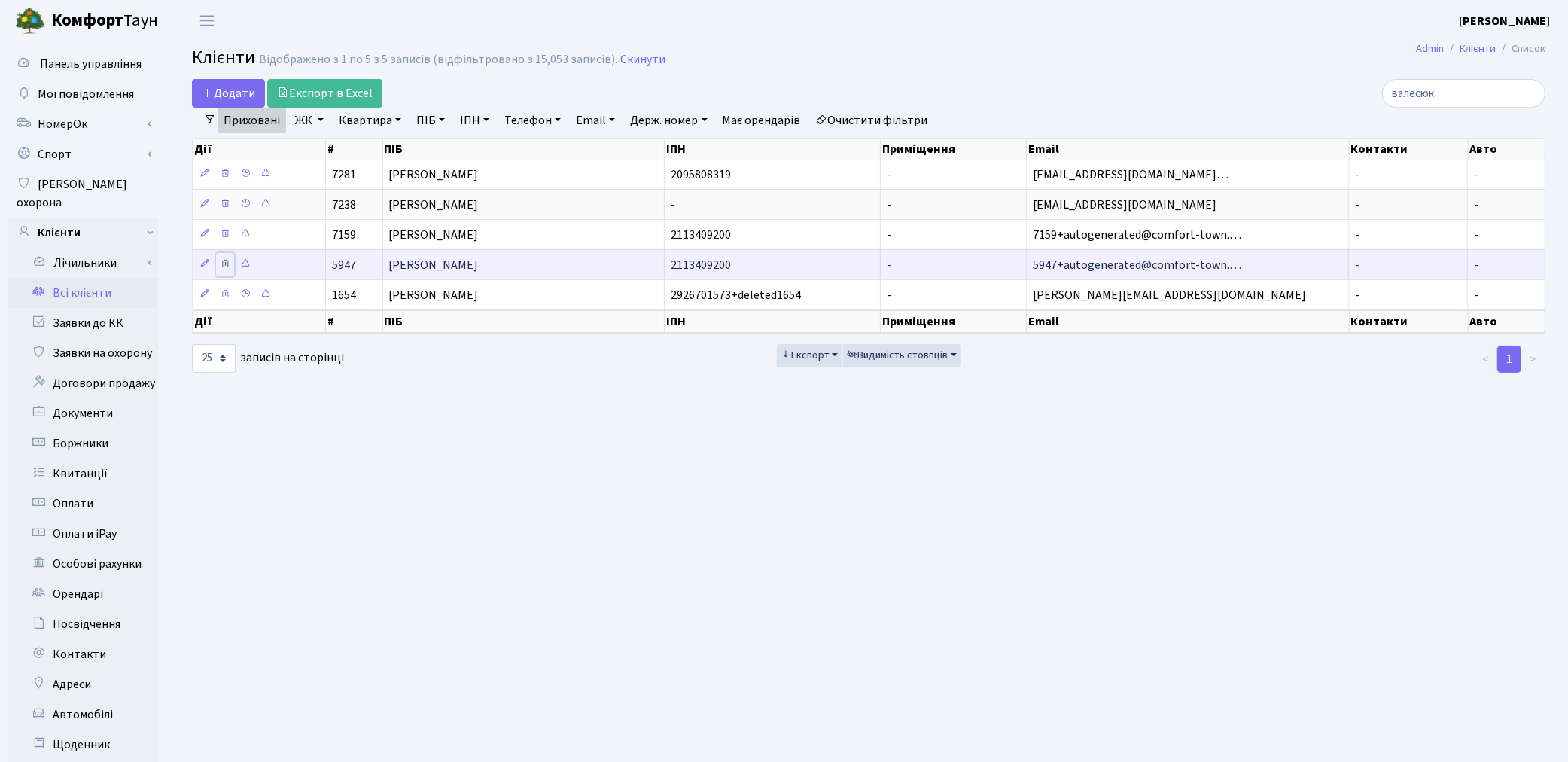
click at [226, 265] on icon at bounding box center [225, 264] width 10 height 10
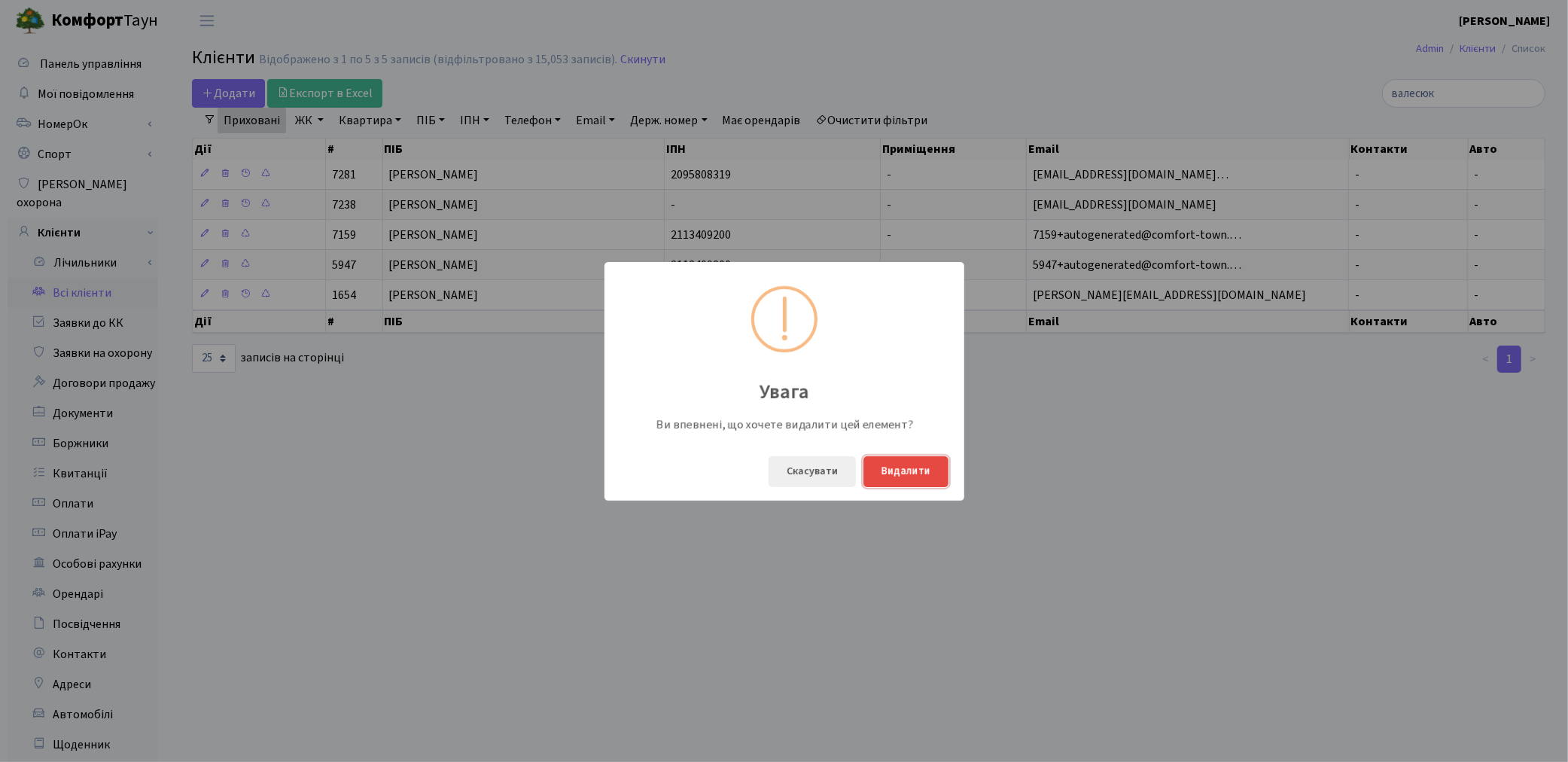
click at [917, 480] on button "Видалити" at bounding box center [906, 472] width 85 height 31
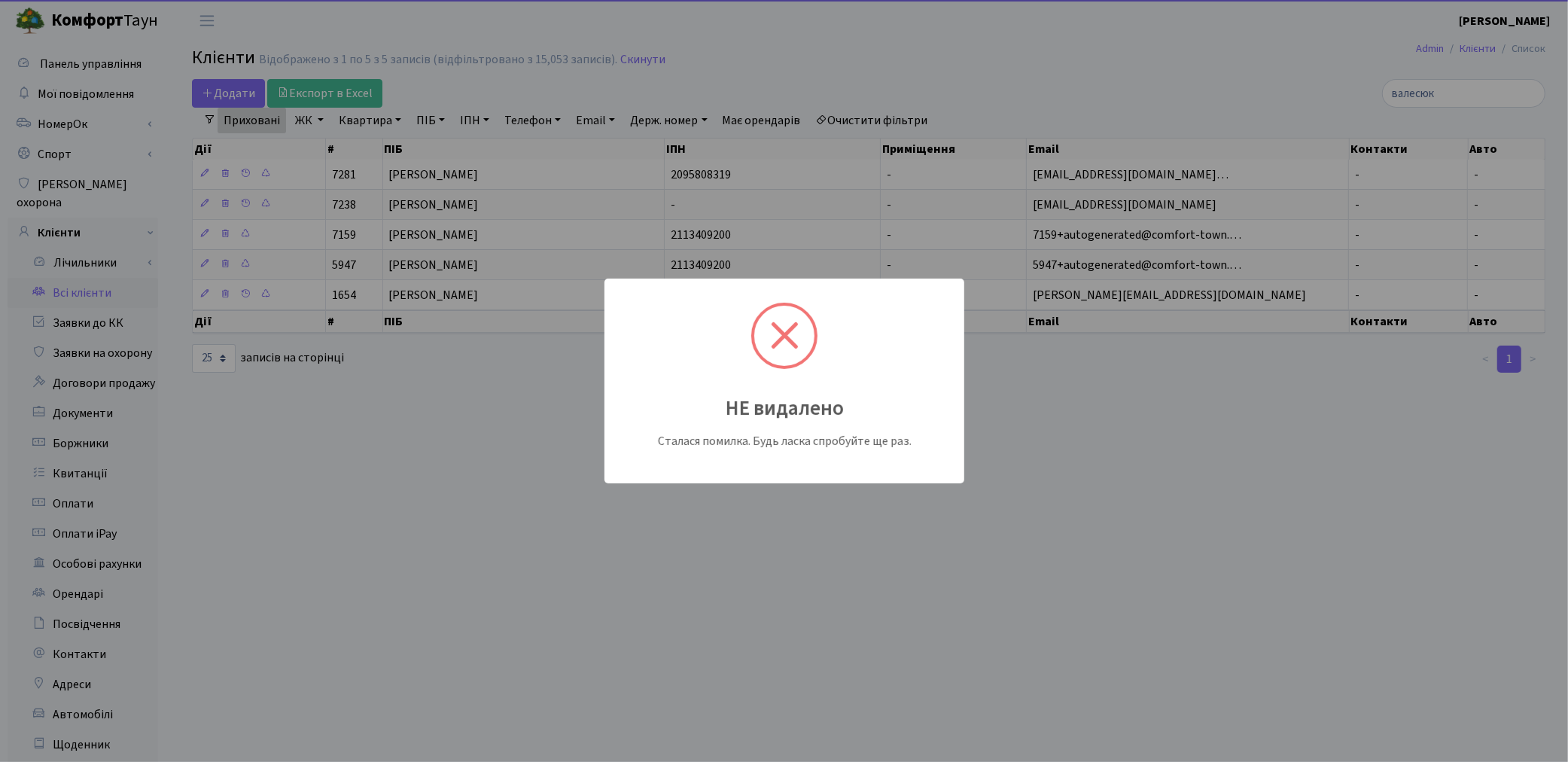
click at [782, 333] on span at bounding box center [784, 335] width 28 height 28
click at [223, 235] on div "НЕ видалено Сталася помилка. Будь ласка спробуйте ще раз." at bounding box center [784, 381] width 1568 height 762
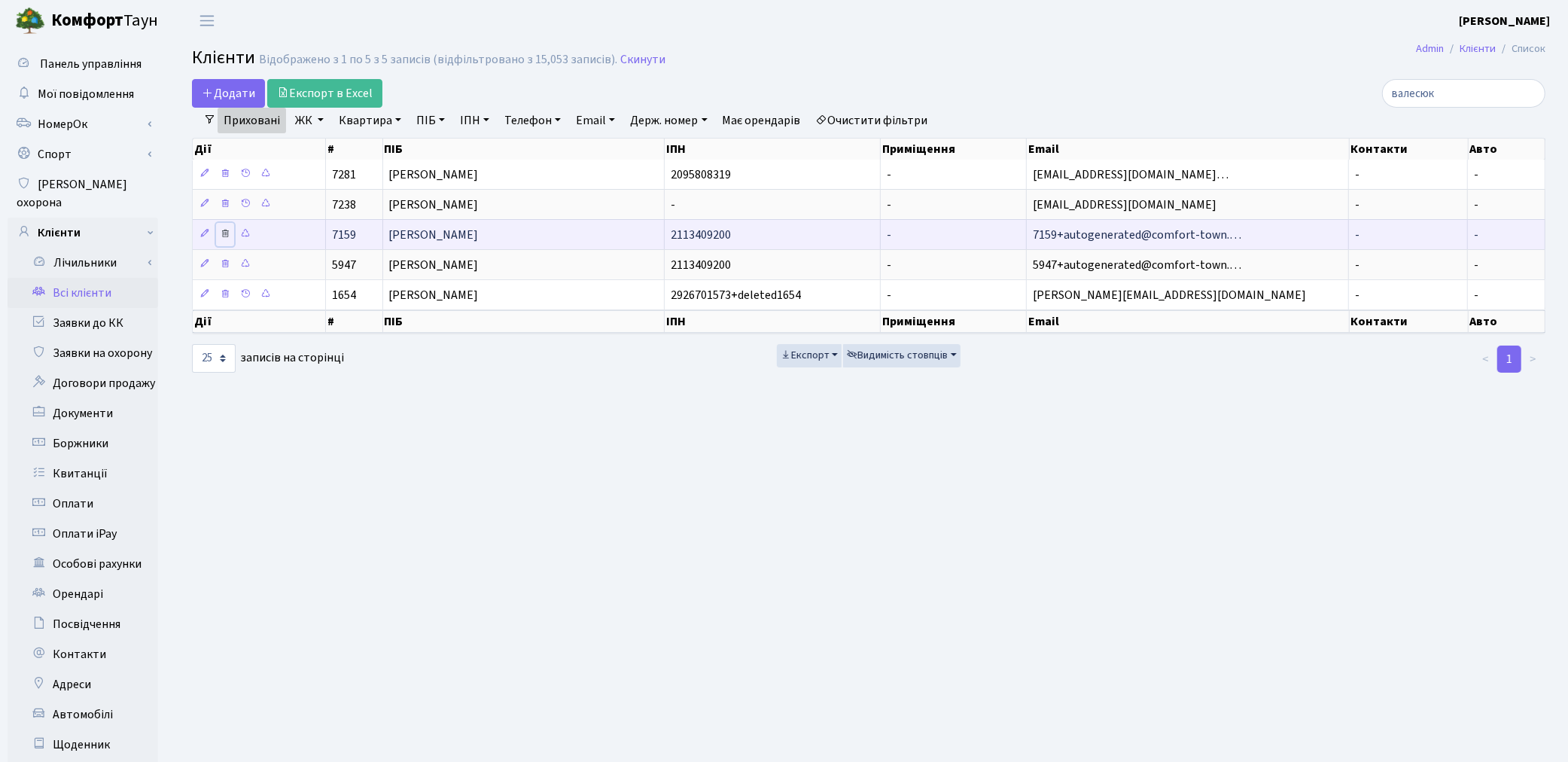
click at [223, 234] on icon at bounding box center [225, 234] width 10 height 10
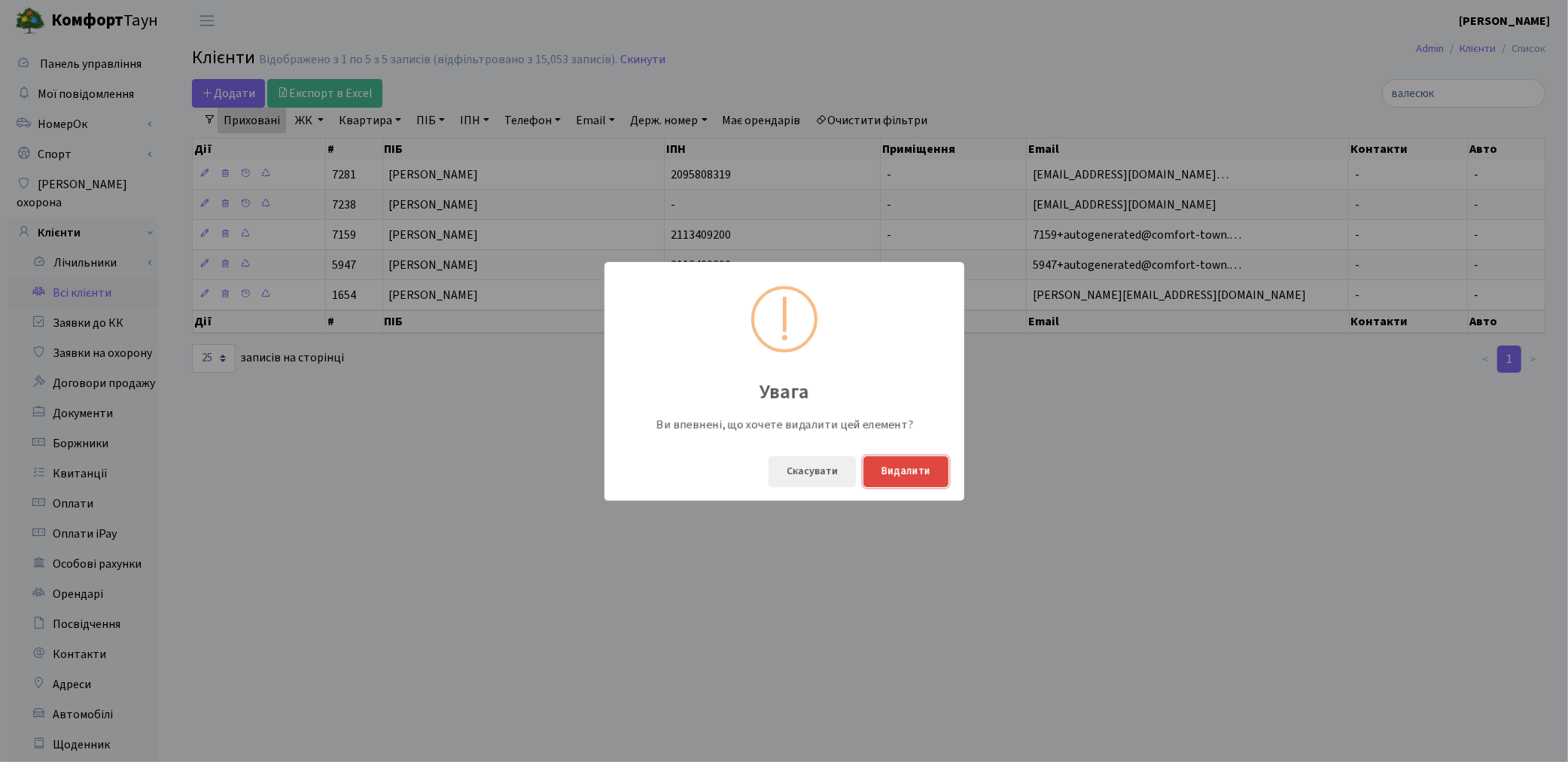
click at [922, 476] on button "Видалити" at bounding box center [906, 472] width 85 height 31
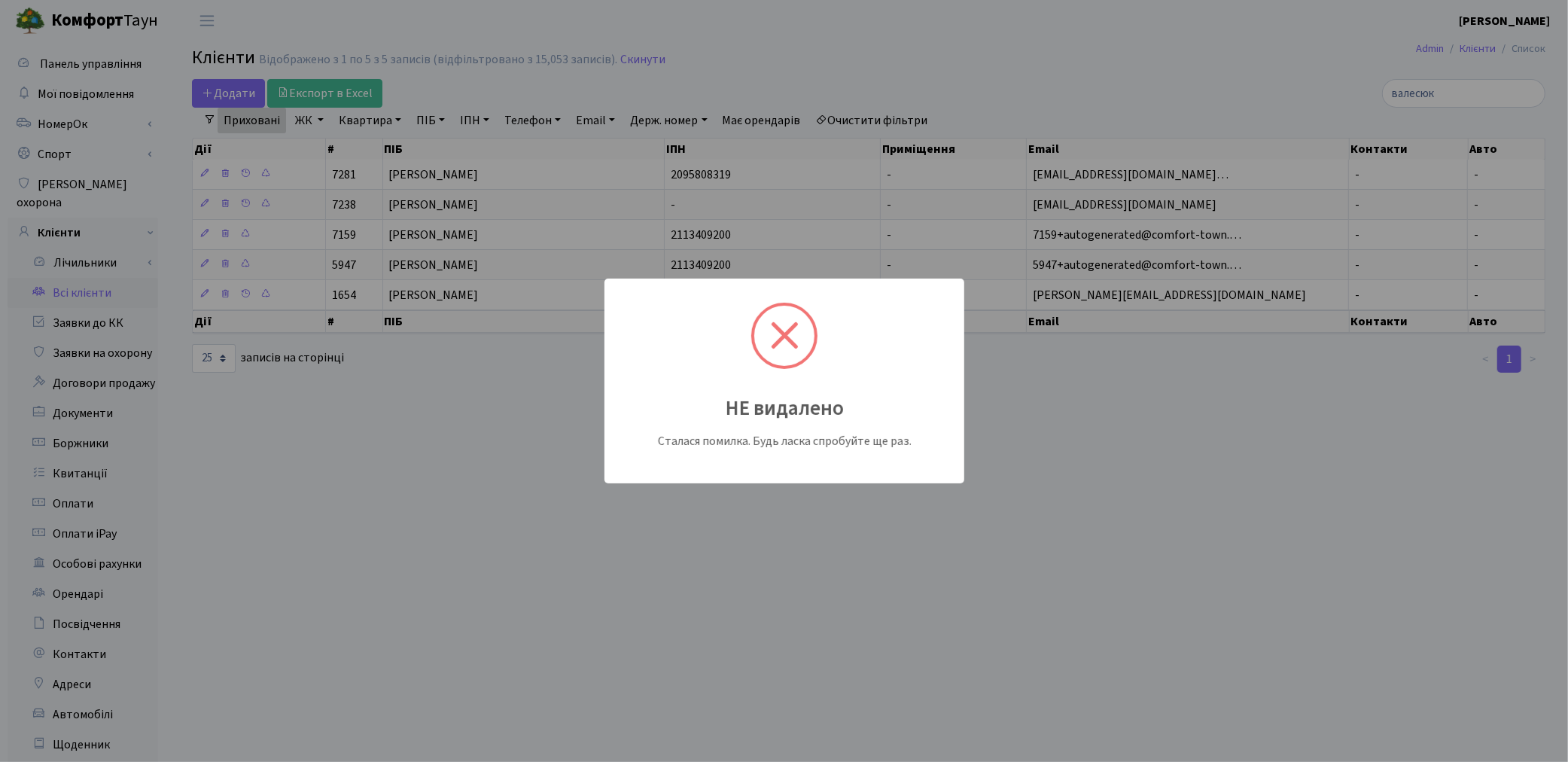
click at [906, 111] on div "НЕ видалено Сталася помилка. Будь ласка спробуйте ще раз." at bounding box center [784, 381] width 1568 height 762
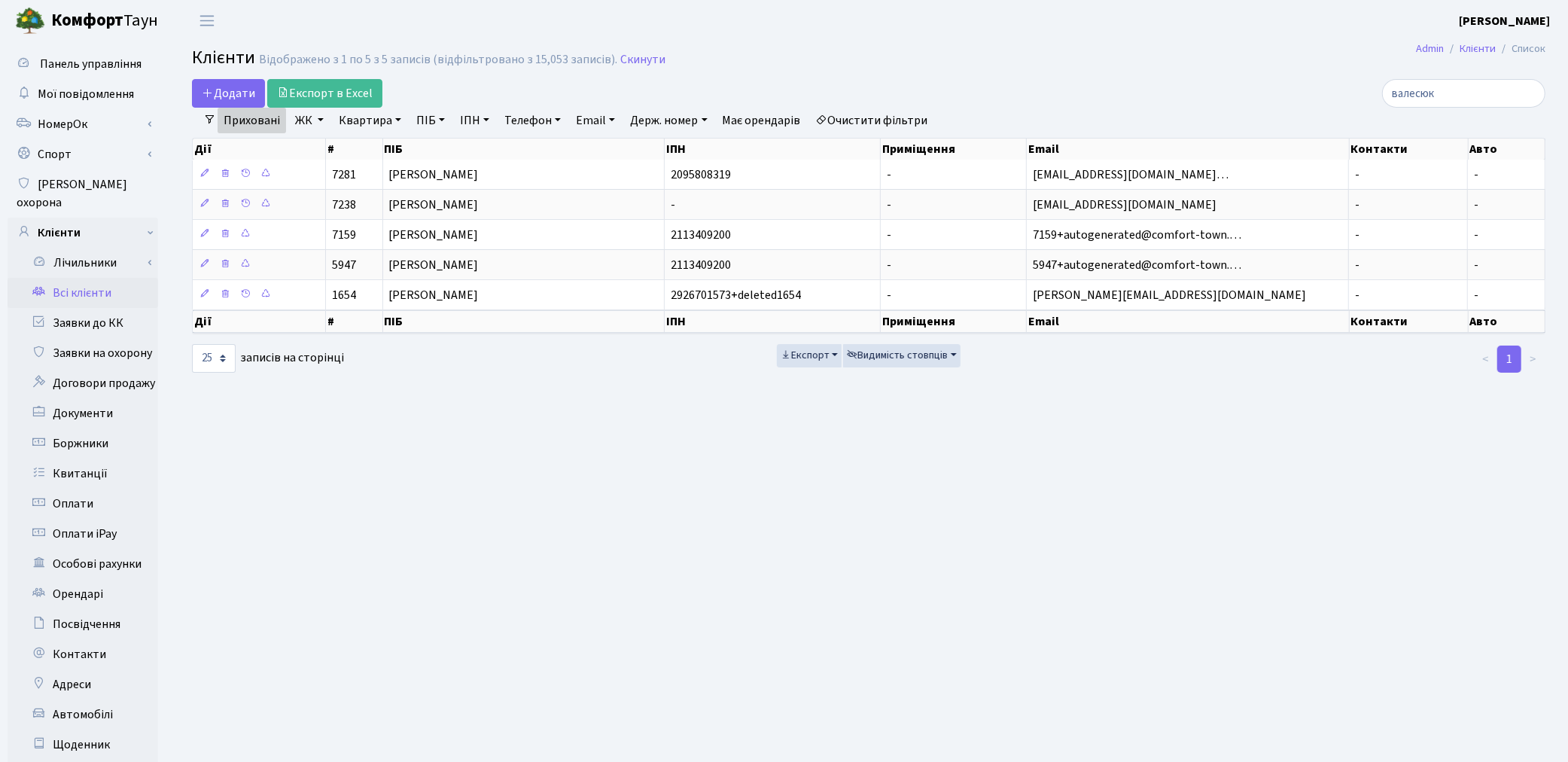
click at [901, 116] on link "Очистити фільтри" at bounding box center [872, 121] width 124 height 26
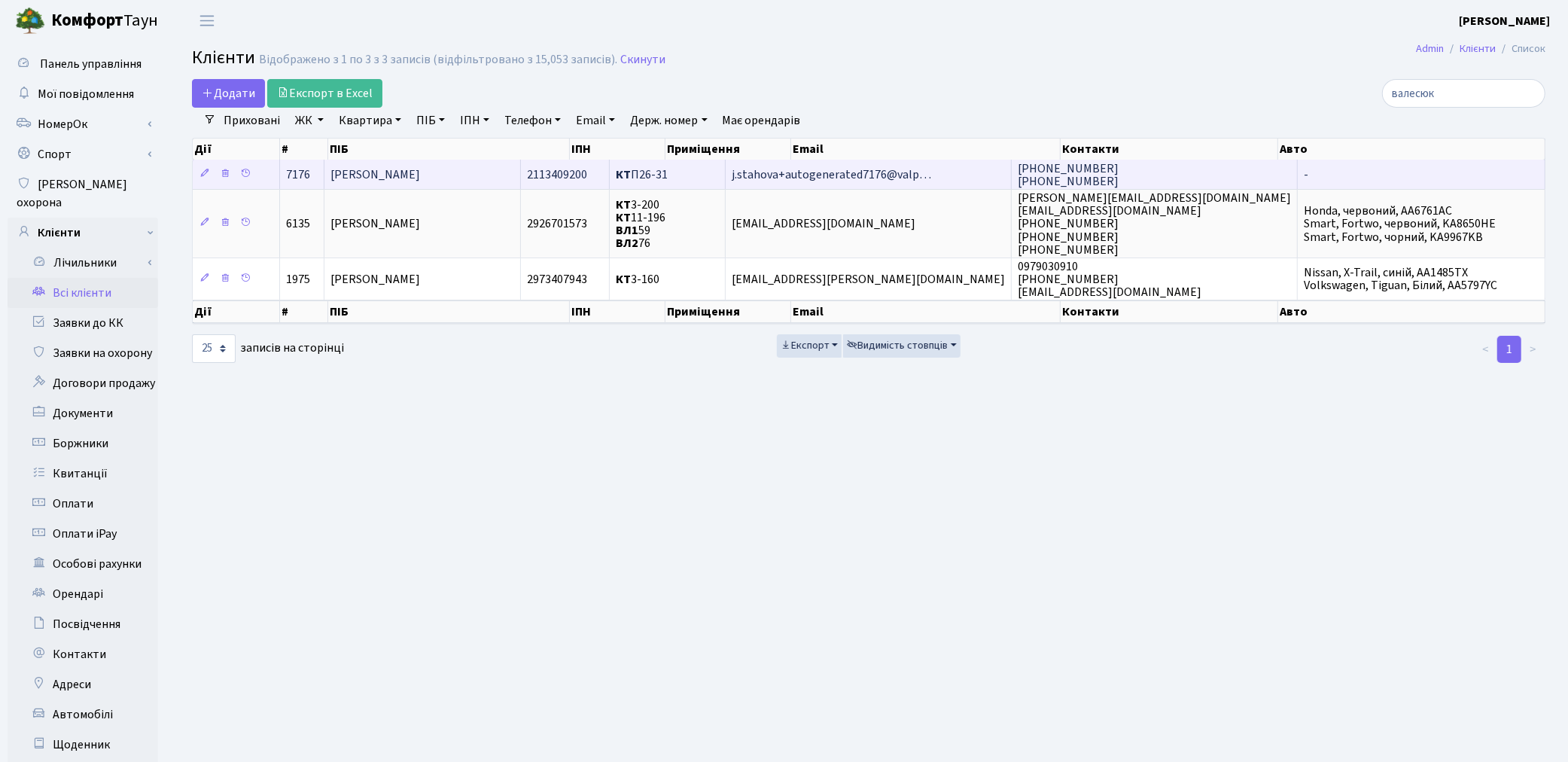
click at [508, 184] on td "[PERSON_NAME]" at bounding box center [422, 174] width 197 height 29
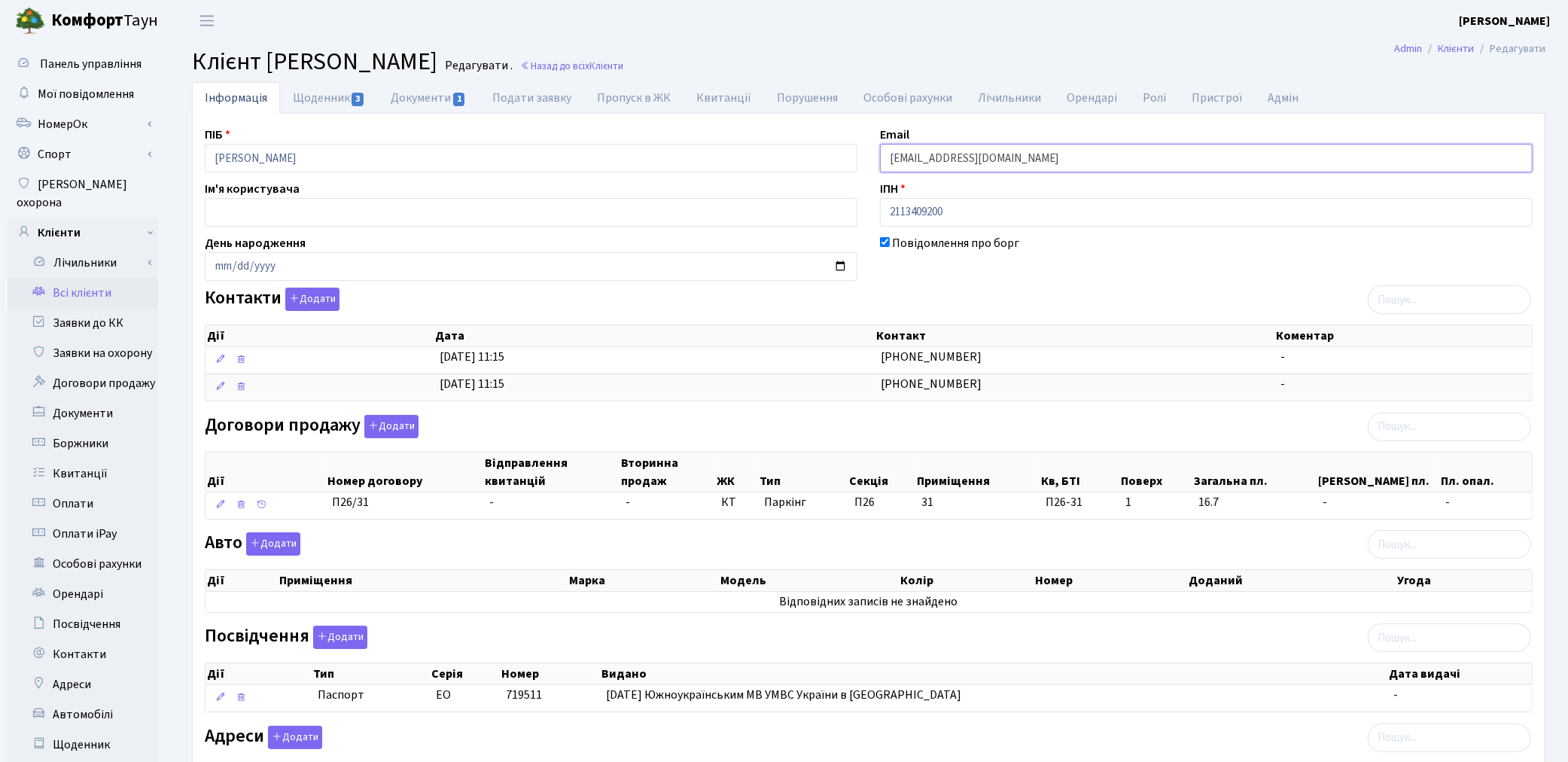
drag, startPoint x: 1130, startPoint y: 153, endPoint x: 688, endPoint y: 154, distance: 442.0
click at [688, 154] on div "ПІБ [PERSON_NAME] Email [EMAIL_ADDRESS][DOMAIN_NAME] Ім'я користувача ІПН 21134…" at bounding box center [868, 475] width 1351 height 699
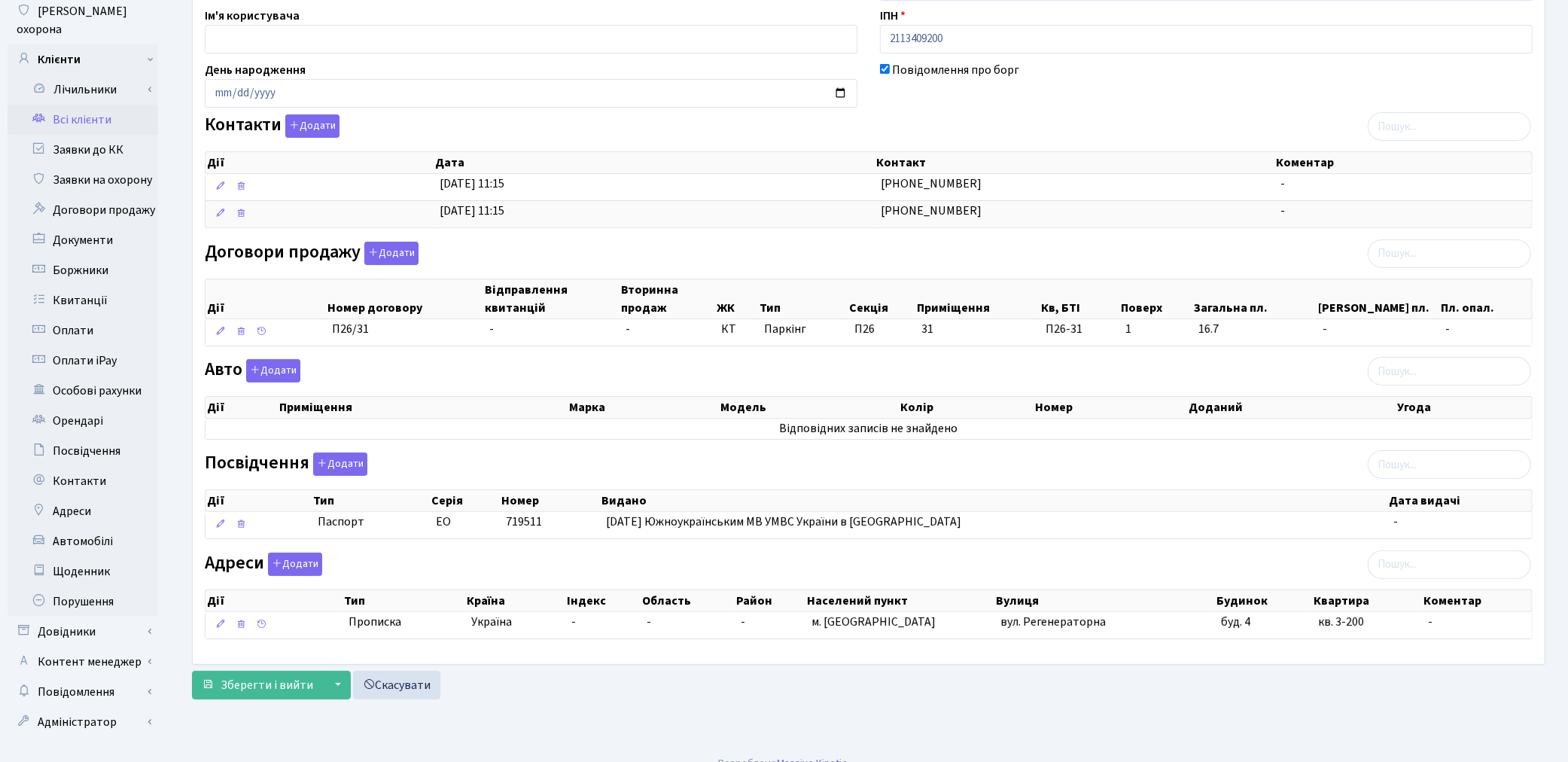
scroll to position [175, 0]
type input "[EMAIL_ADDRESS][DOMAIN_NAME]"
click at [286, 686] on span "Зберегти і вийти" at bounding box center [266, 683] width 92 height 16
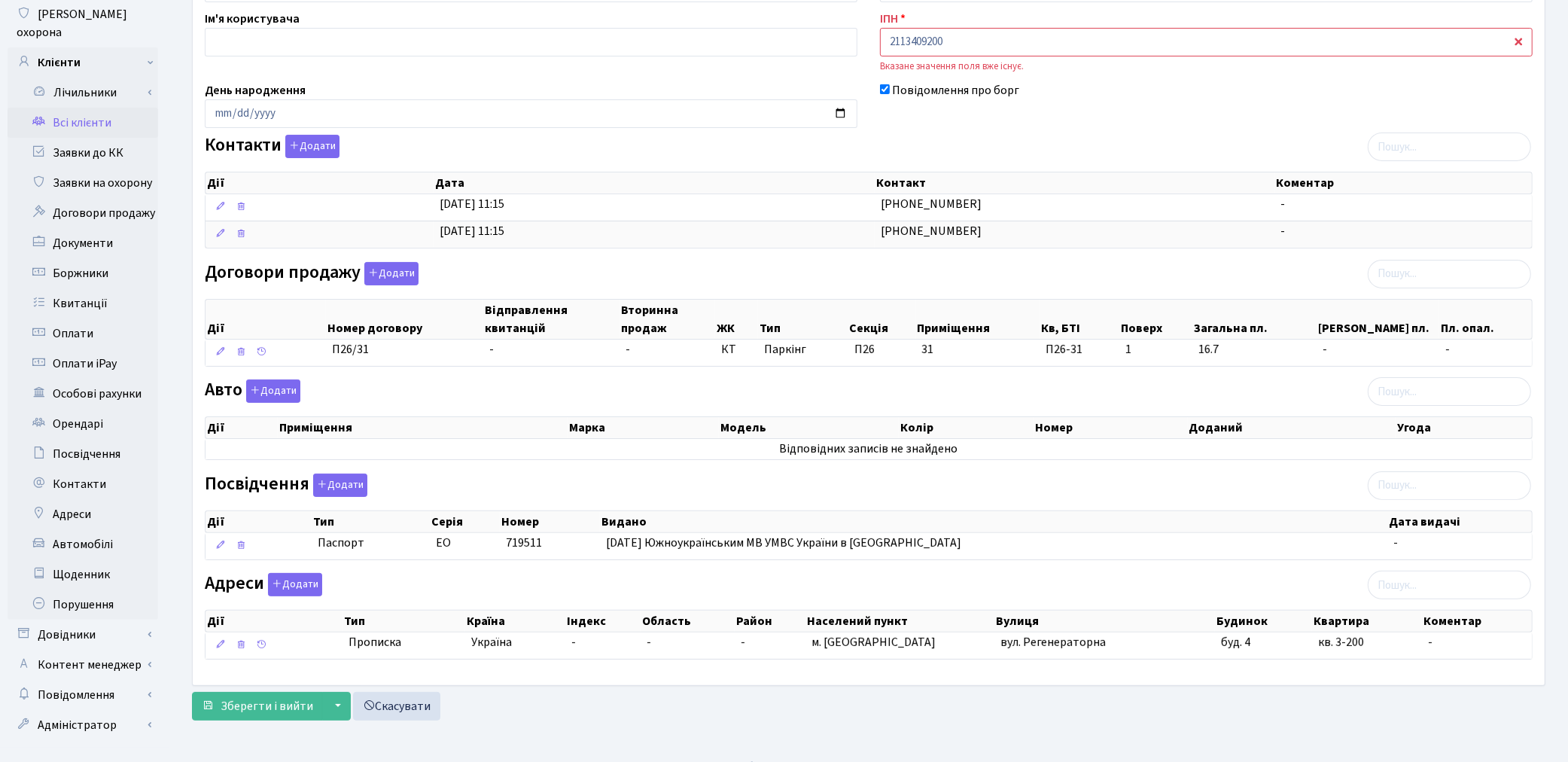
scroll to position [176, 0]
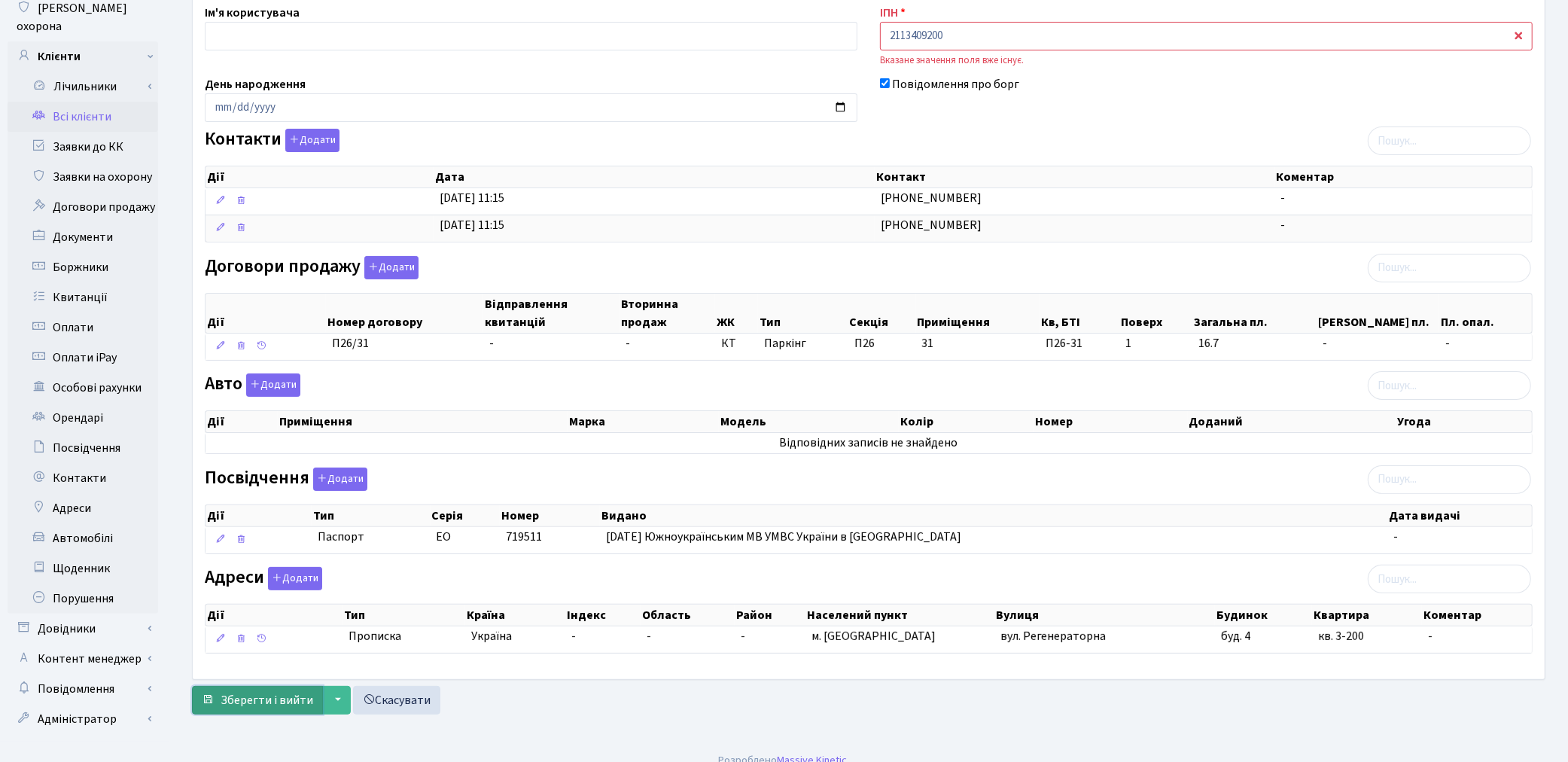
click at [272, 693] on span "Зберегти і вийти" at bounding box center [266, 700] width 92 height 16
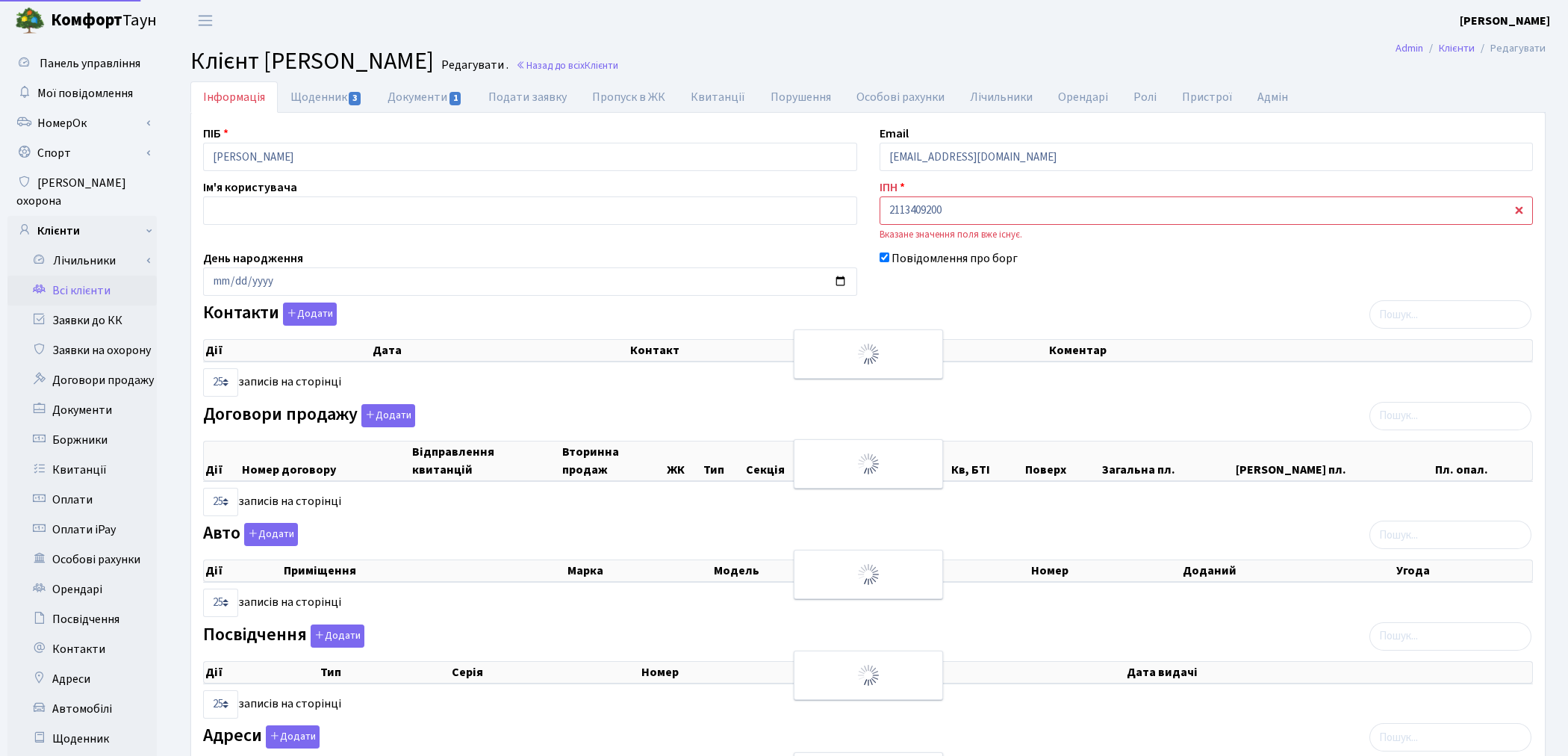
select select "25"
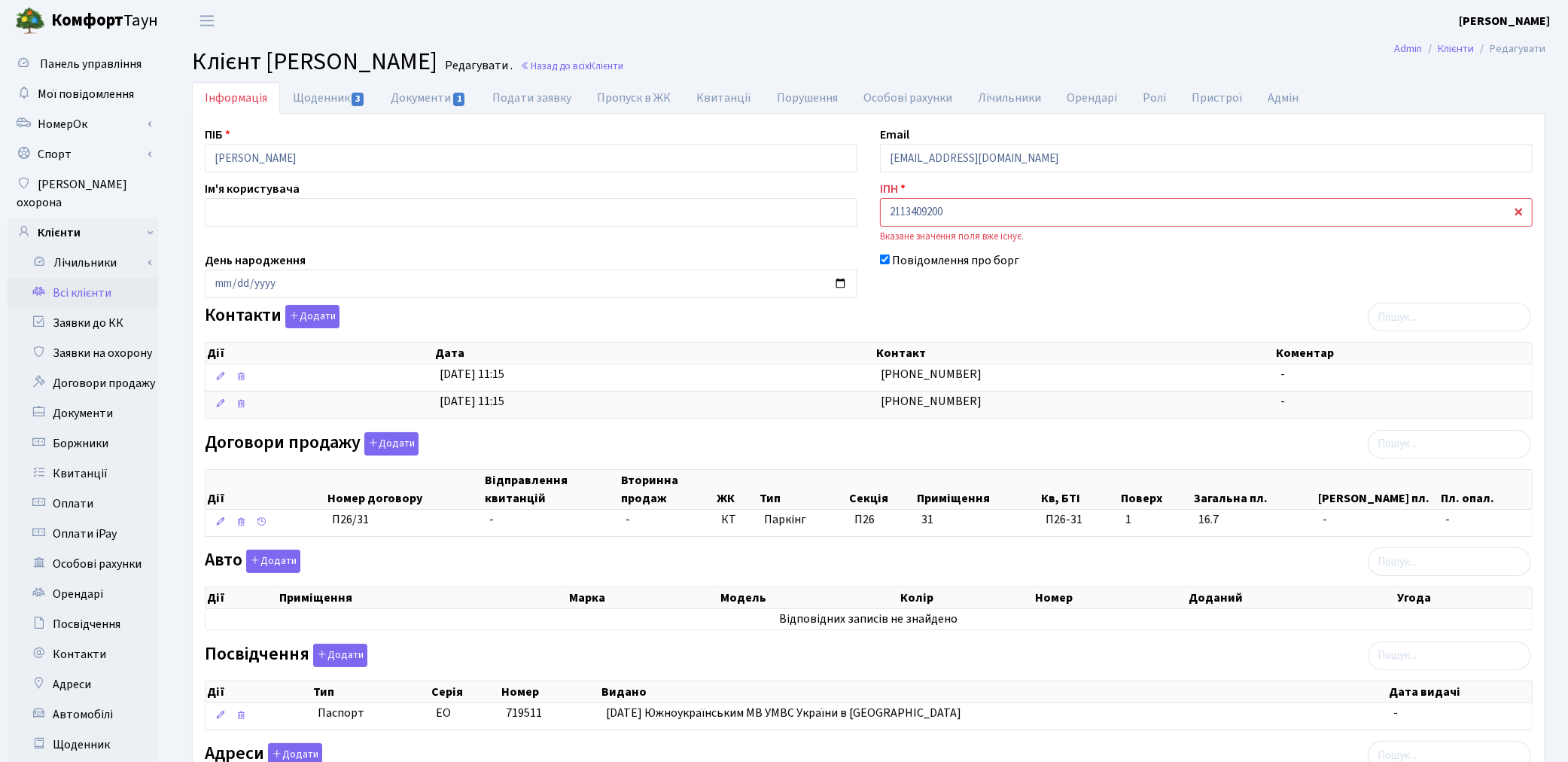
click at [1020, 290] on div "Повідомлення про борг" at bounding box center [1206, 275] width 675 height 47
click at [405, 99] on link "Документи 1" at bounding box center [428, 97] width 101 height 31
select select "25"
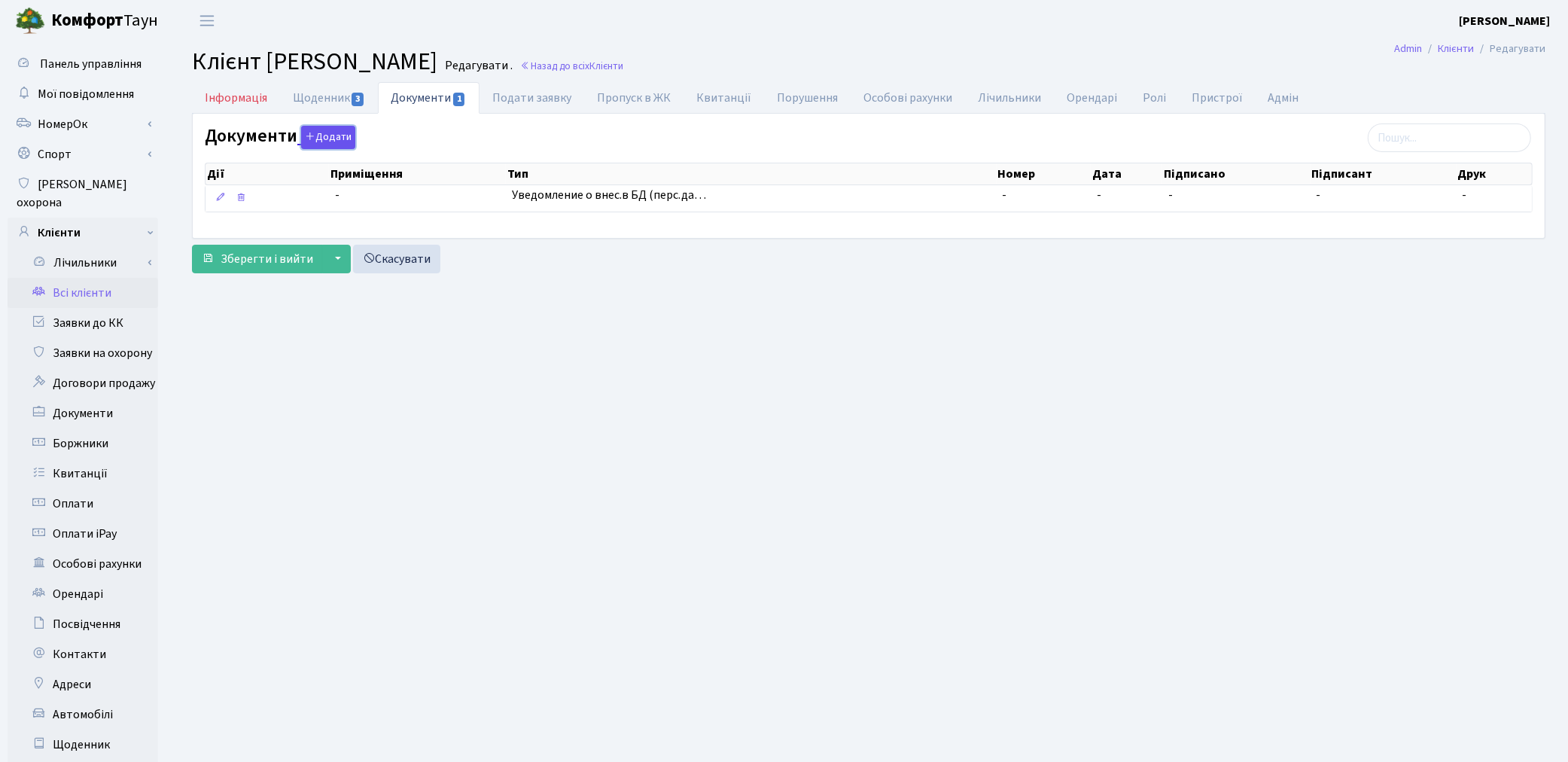
click at [328, 140] on button "Додати" at bounding box center [328, 137] width 54 height 23
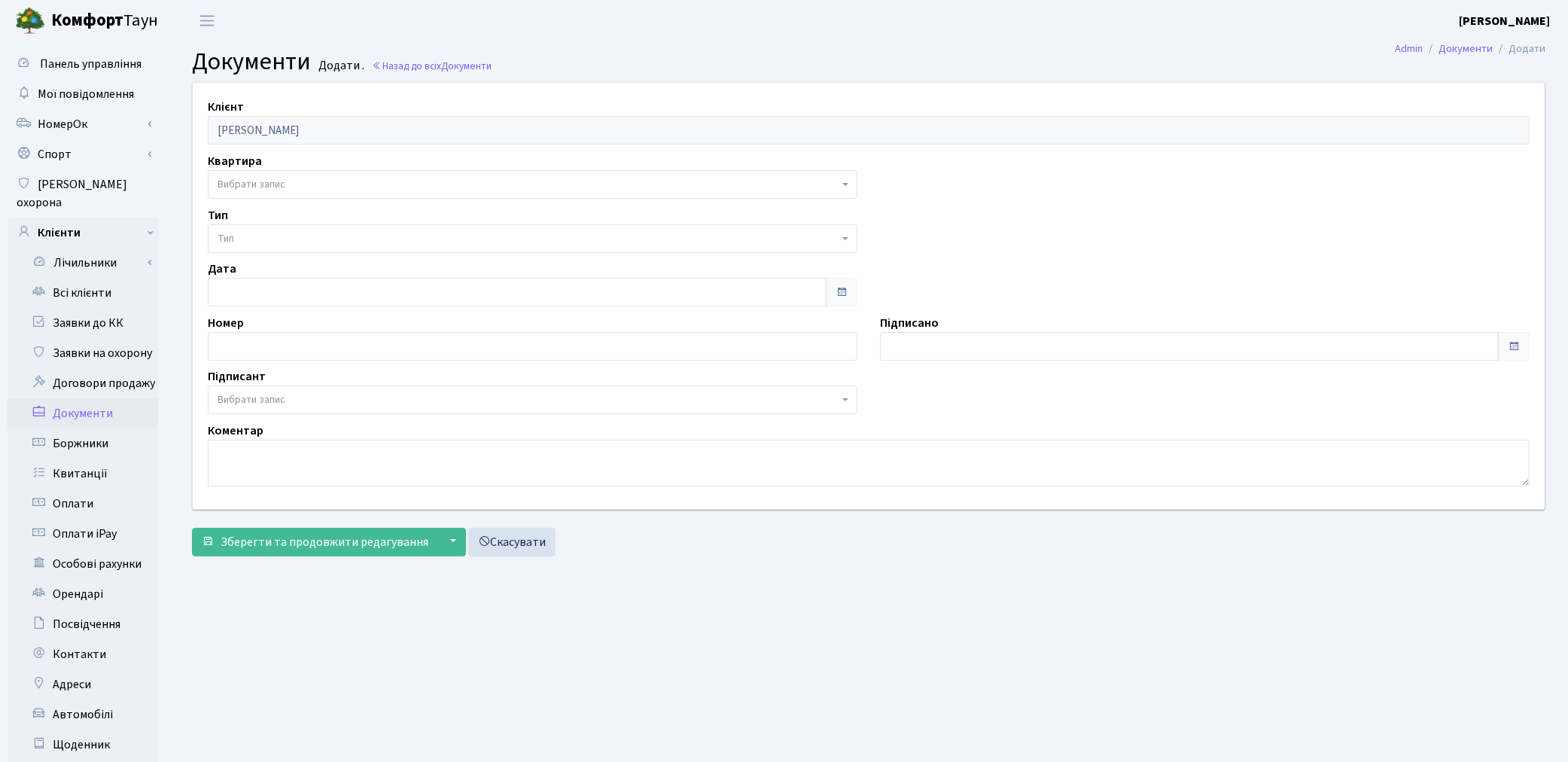
click at [265, 181] on span "Вибрати запис" at bounding box center [251, 184] width 68 height 15
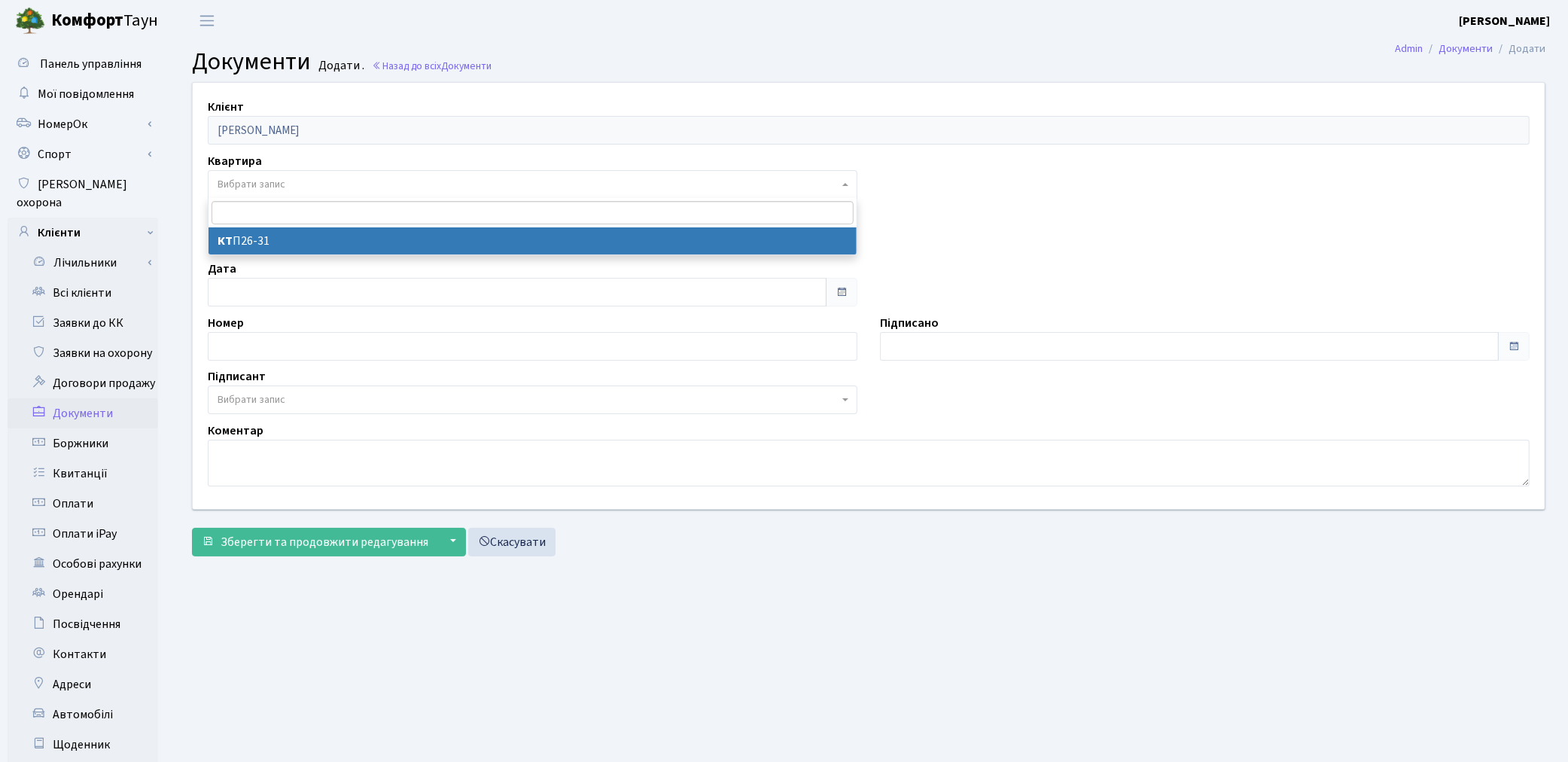
select select "178810"
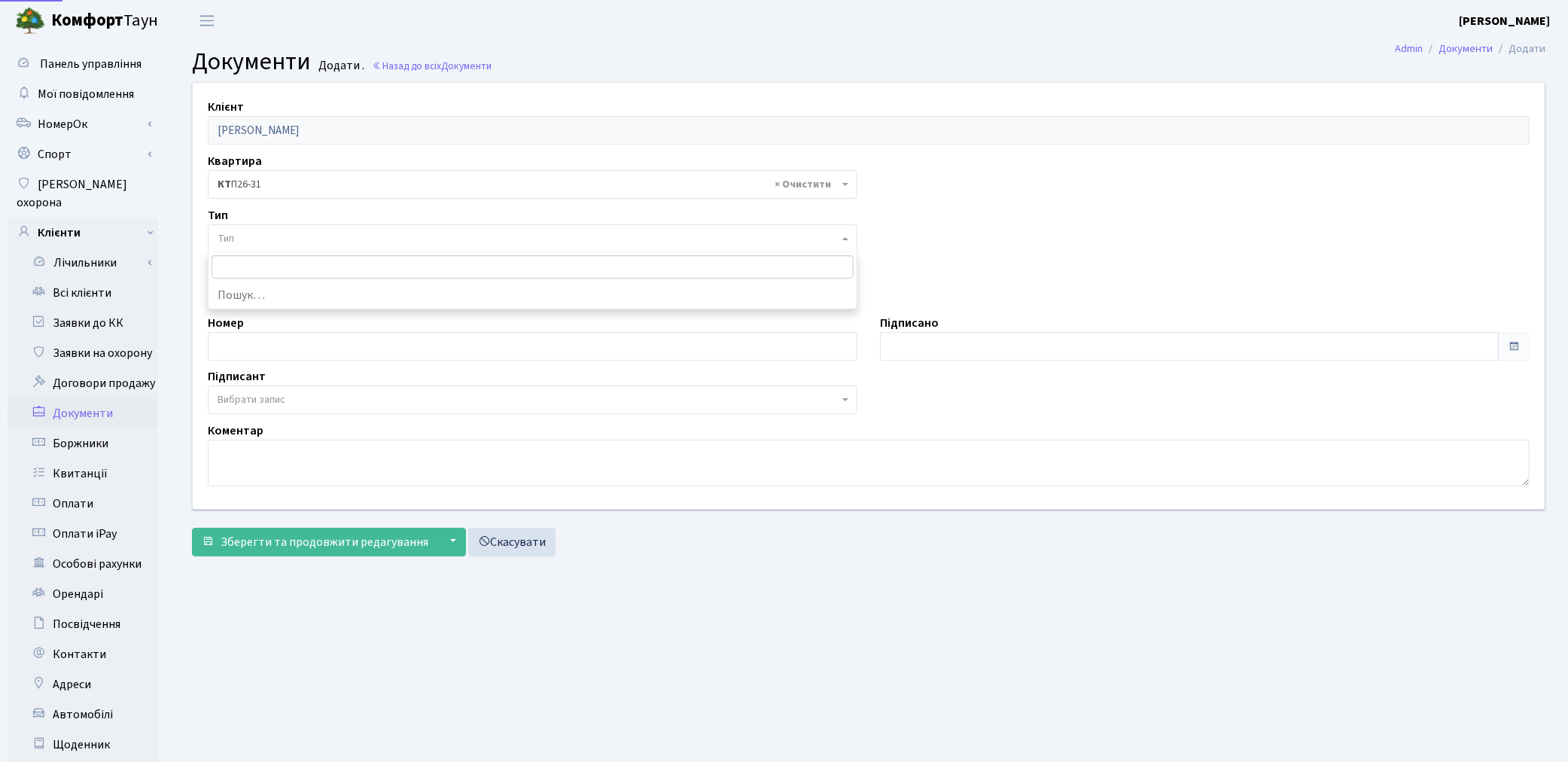
click at [265, 240] on span "Тип" at bounding box center [528, 238] width 621 height 15
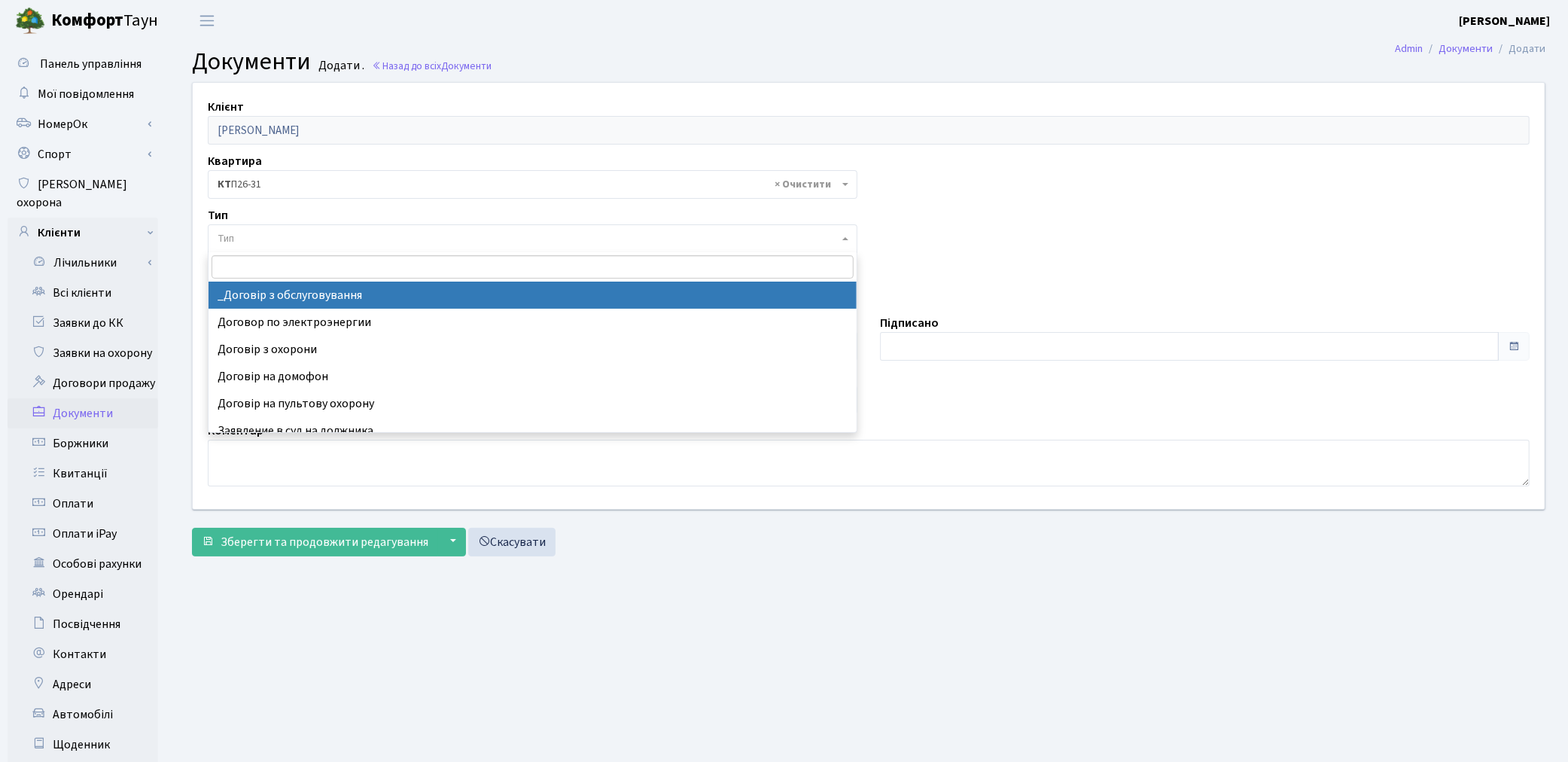
select select "289"
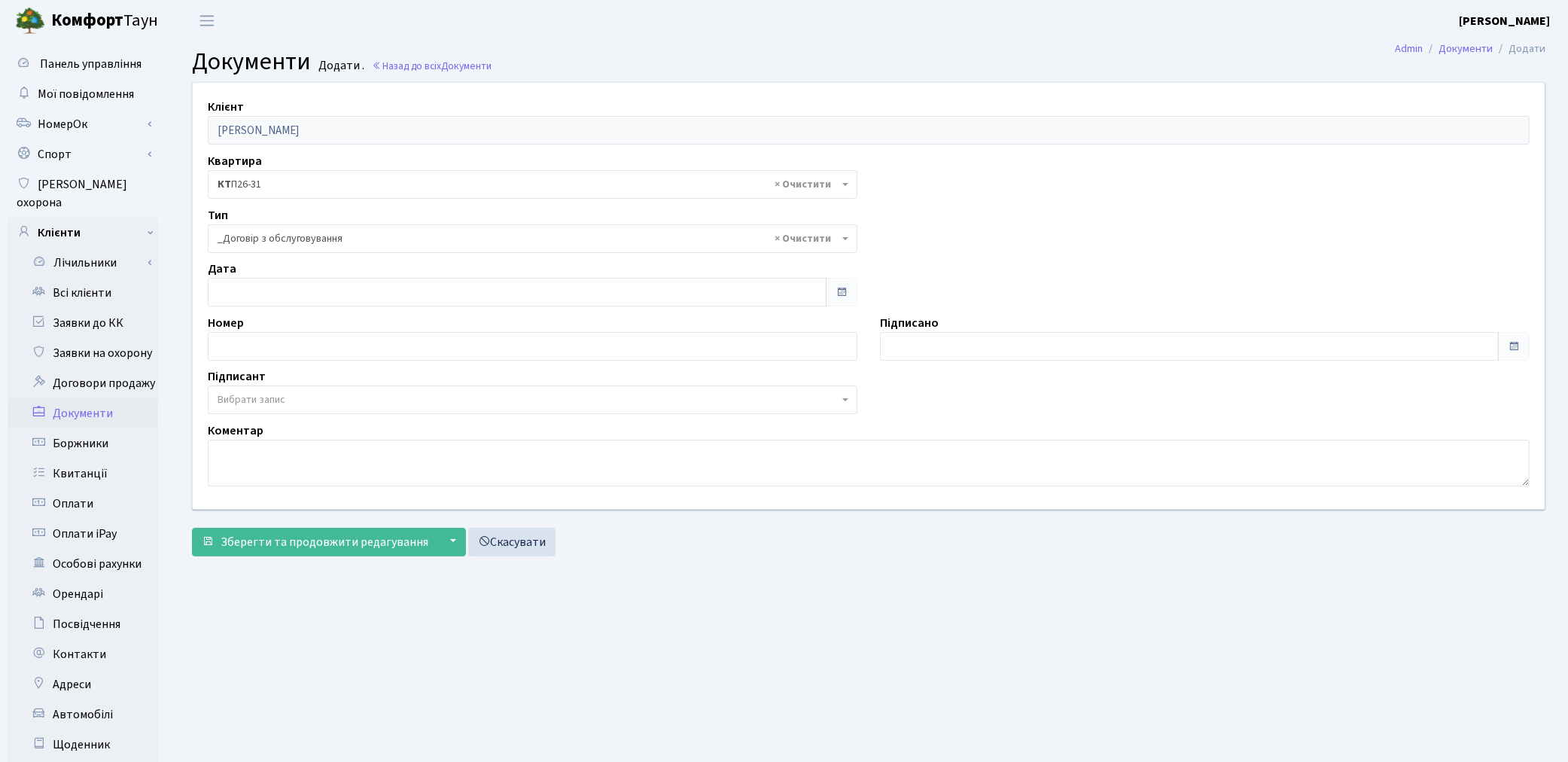
click at [265, 402] on span "Вибрати запис" at bounding box center [251, 399] width 68 height 15
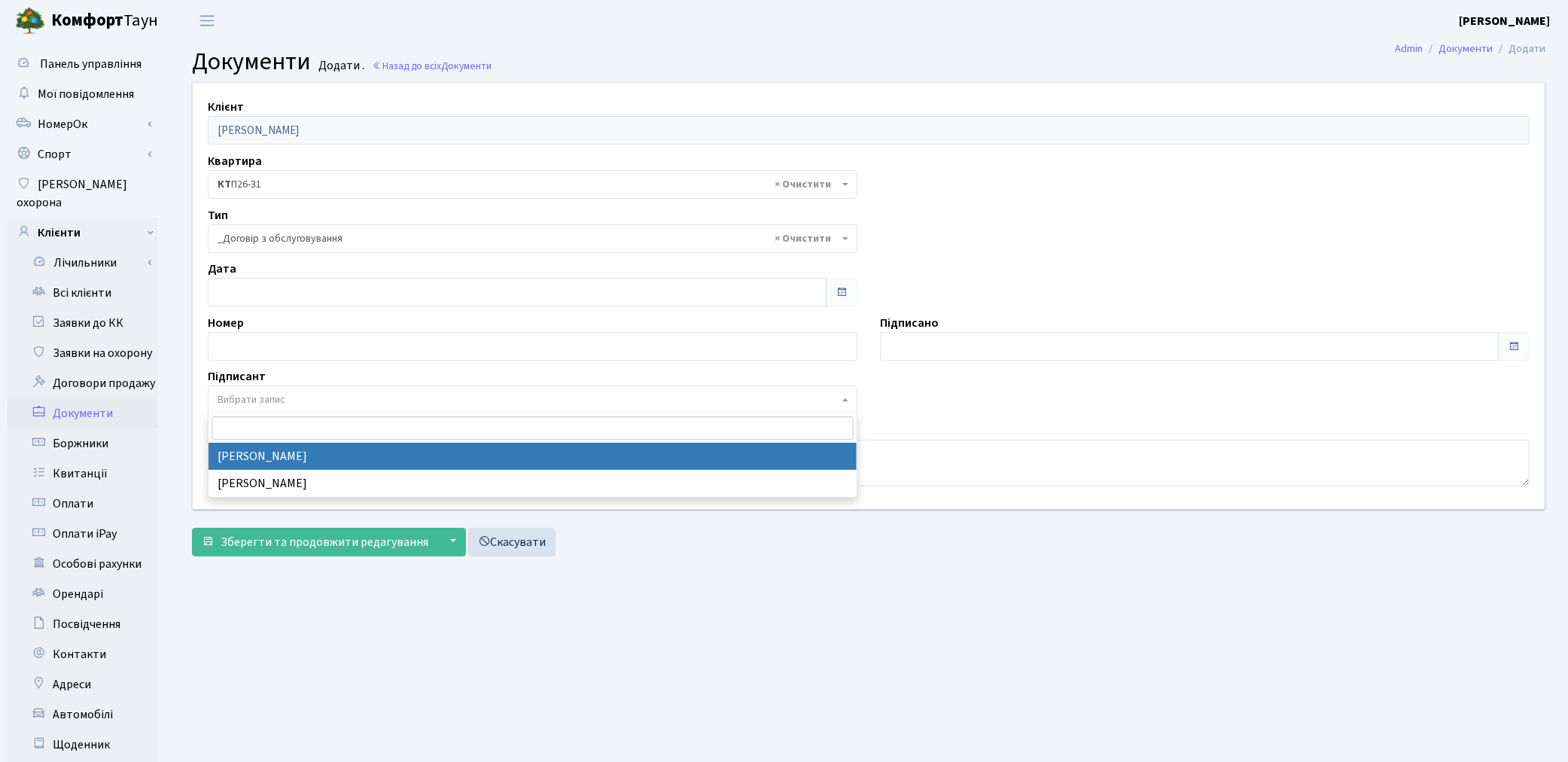
select select "74"
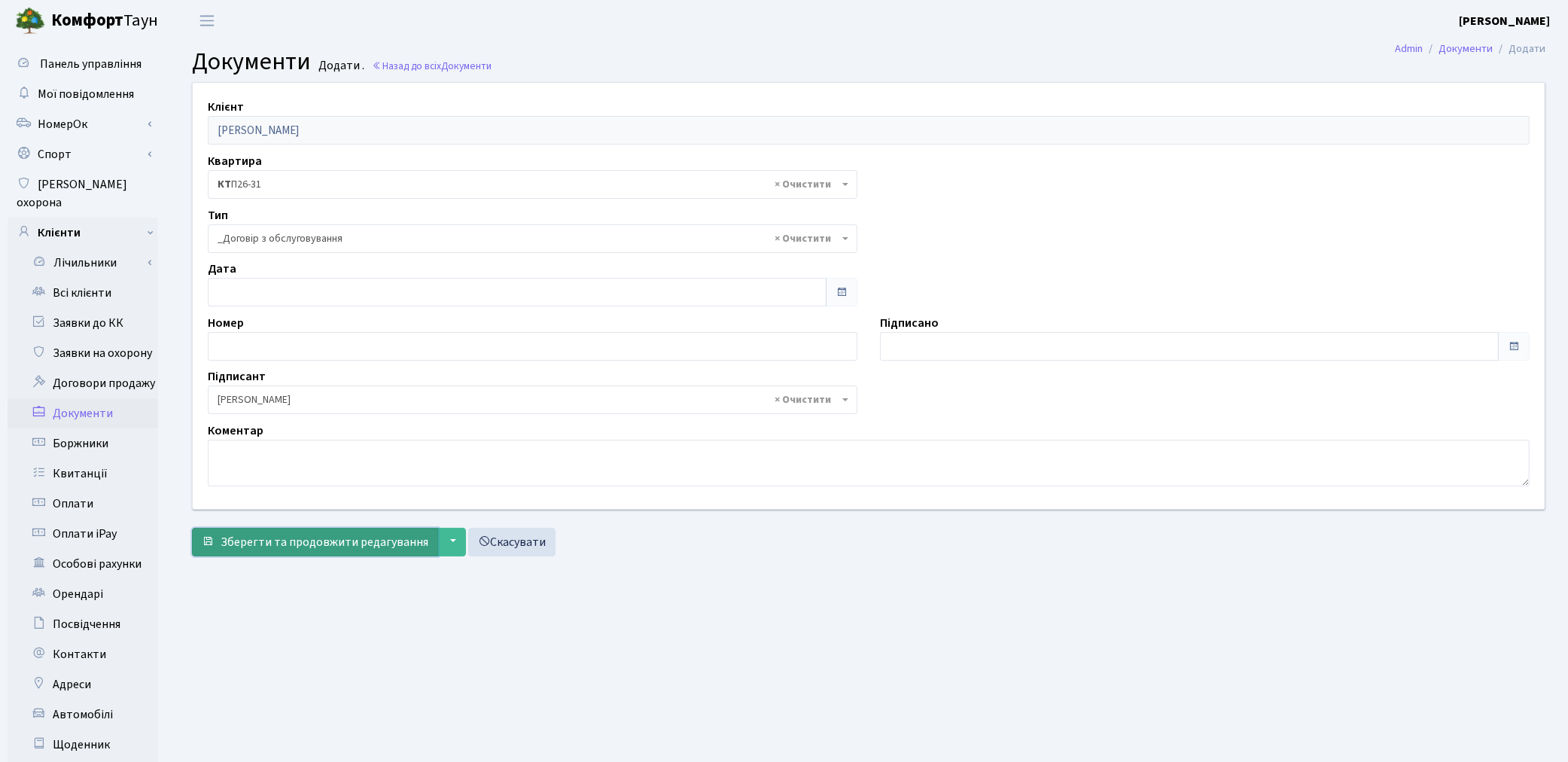
click at [260, 543] on span "Зберегти та продовжити редагування" at bounding box center [324, 541] width 208 height 16
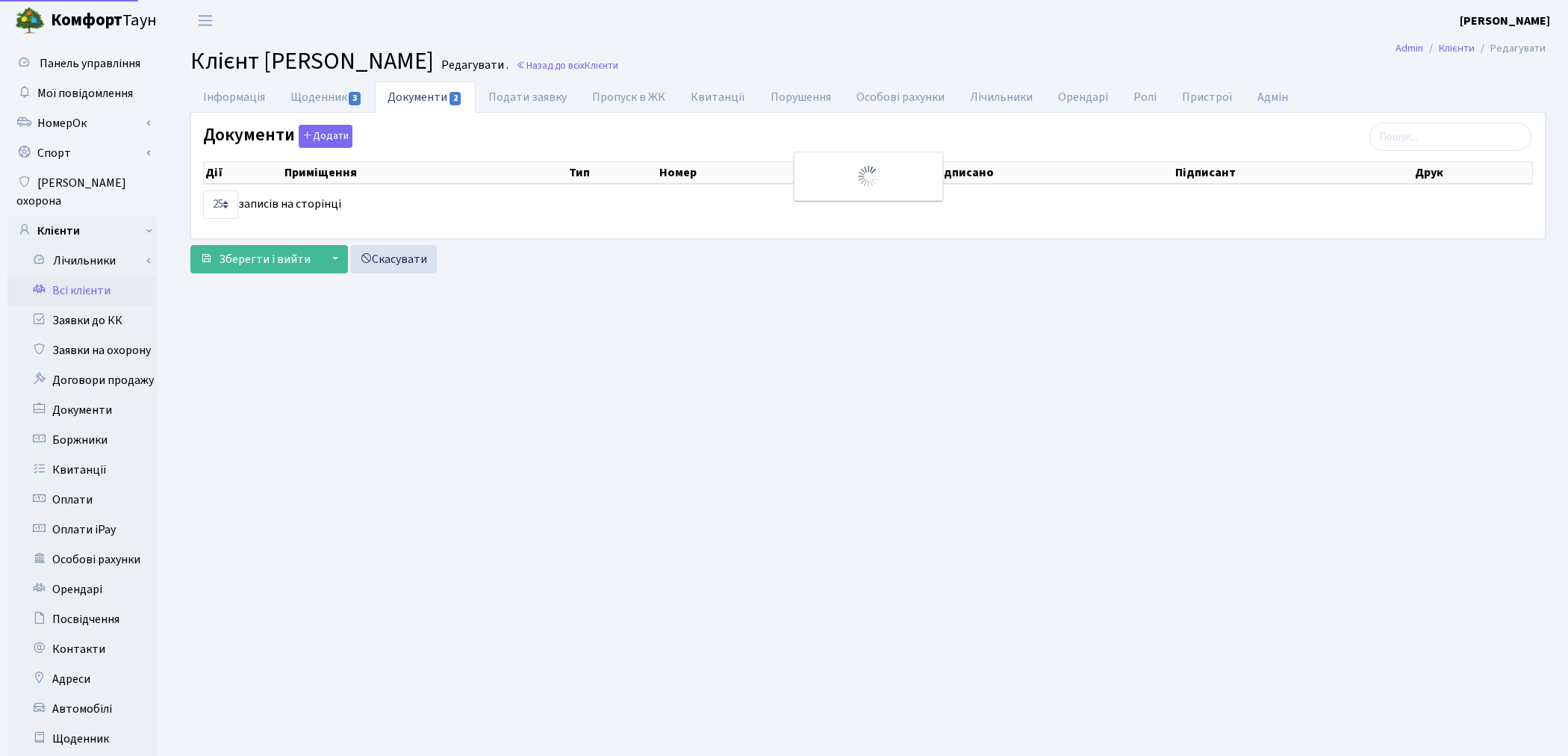
select select "25"
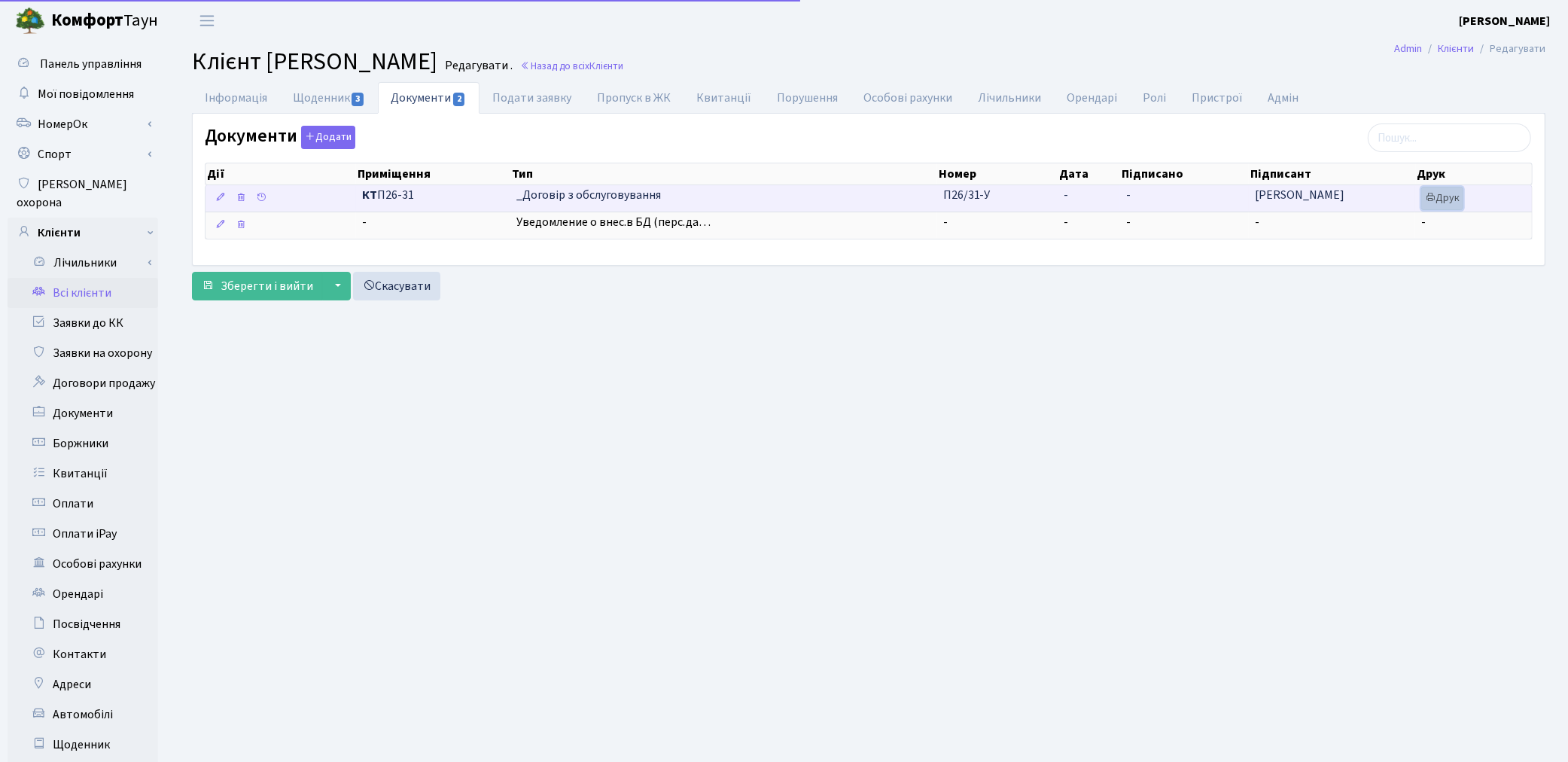
click at [1447, 204] on link "Друк" at bounding box center [1442, 198] width 42 height 23
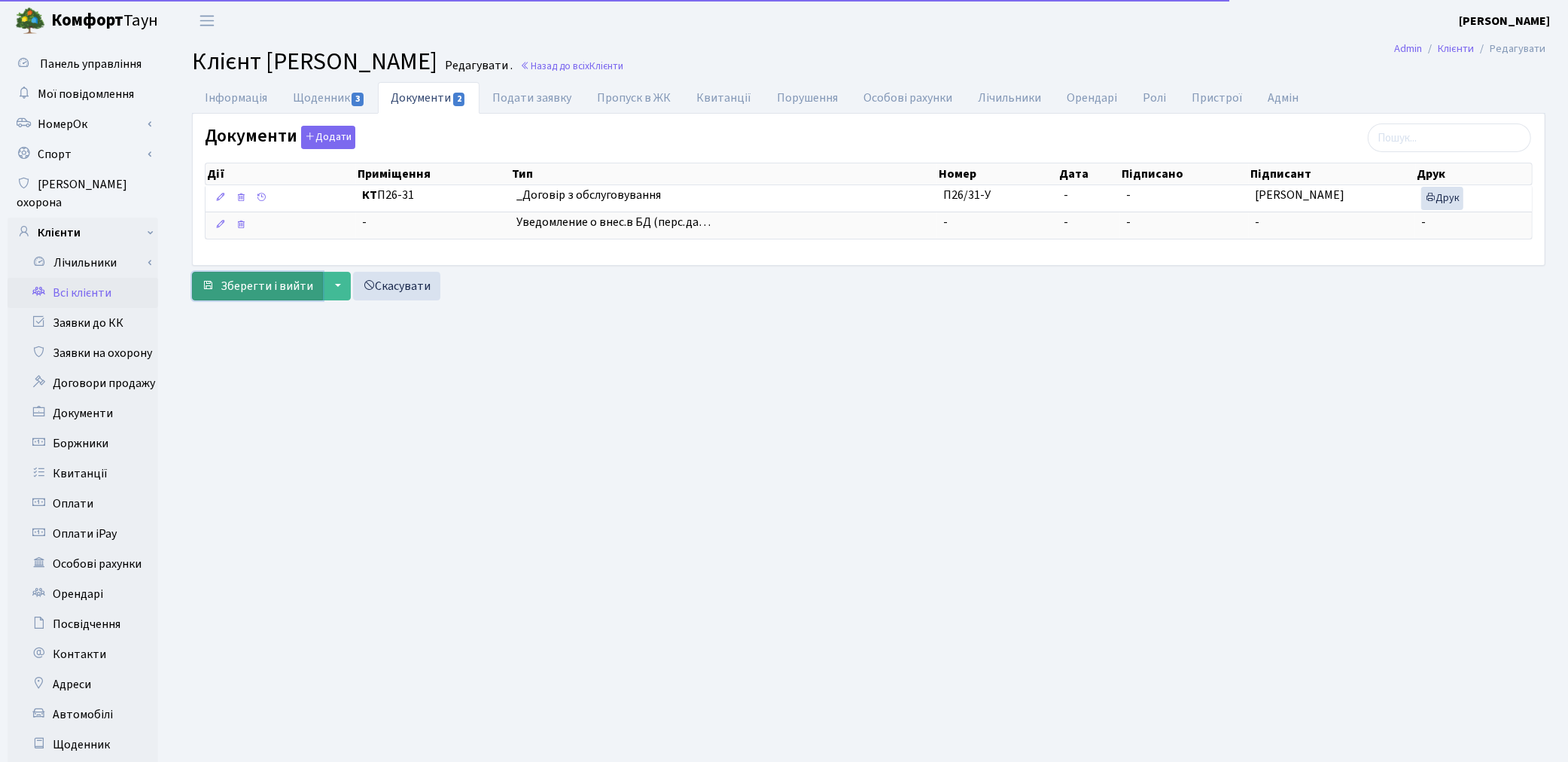
click at [246, 284] on span "Зберегти і вийти" at bounding box center [266, 285] width 92 height 16
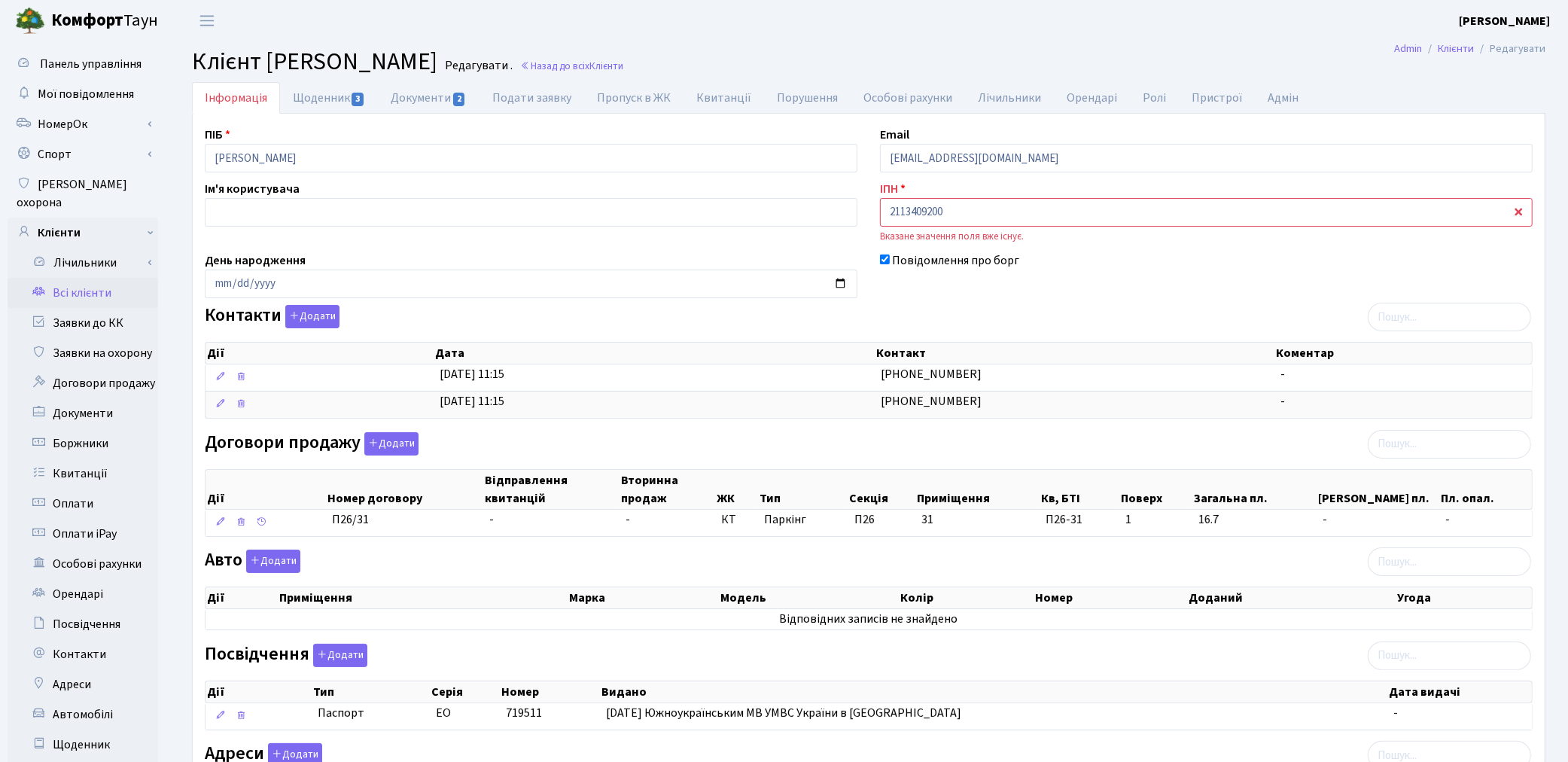
click at [93, 278] on link "Всі клієнти" at bounding box center [83, 292] width 151 height 30
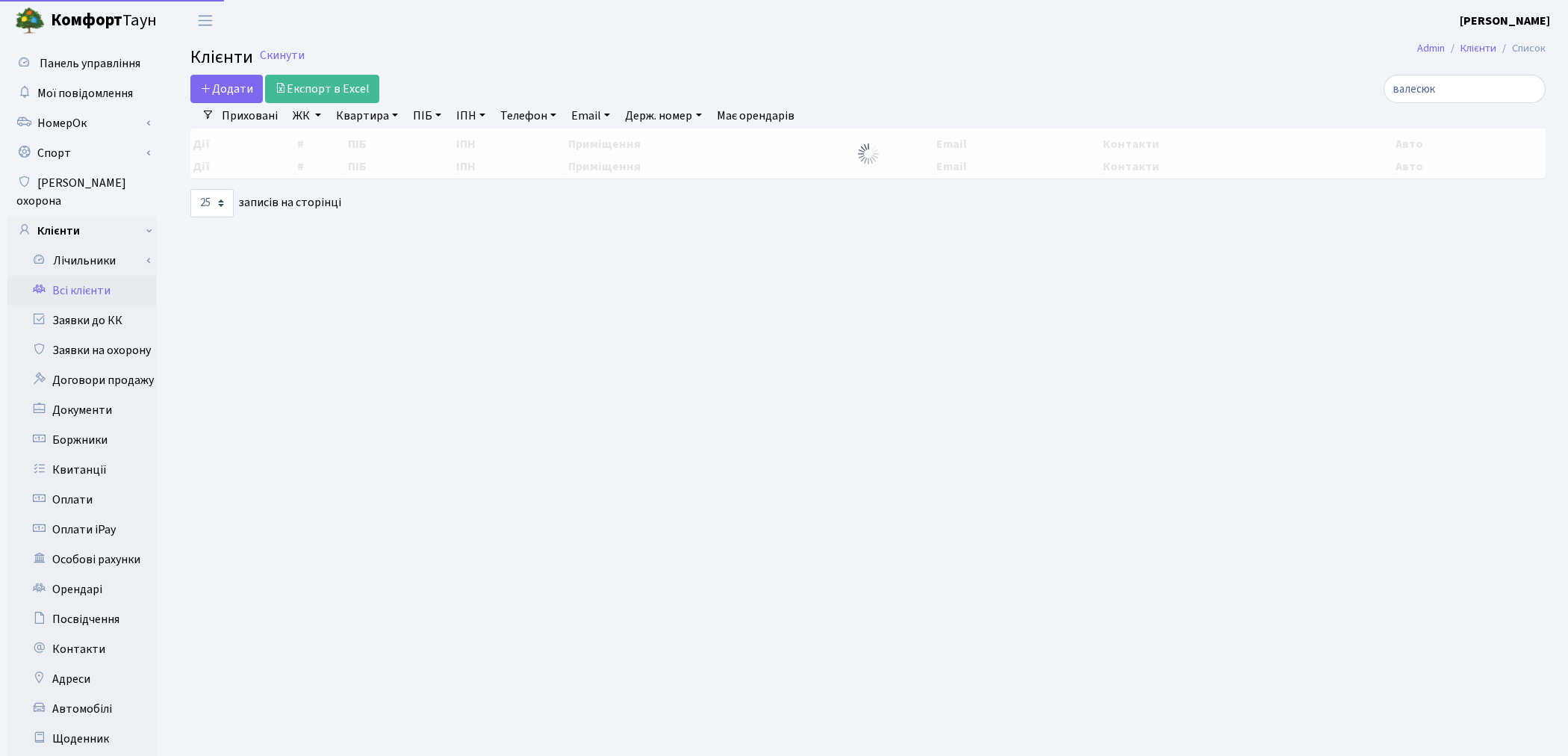
select select "25"
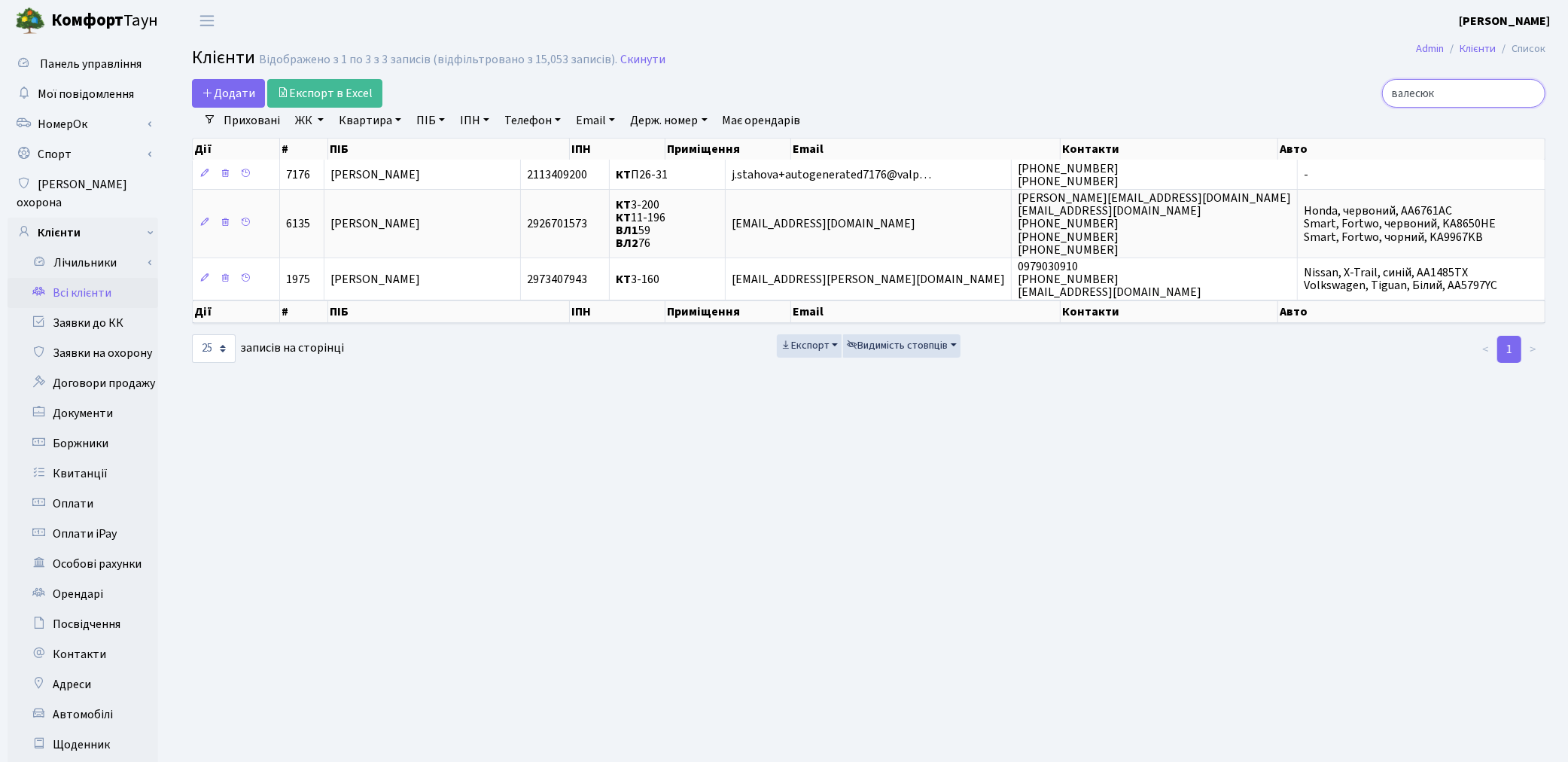
click at [1529, 94] on input "валесюк" at bounding box center [1464, 93] width 164 height 28
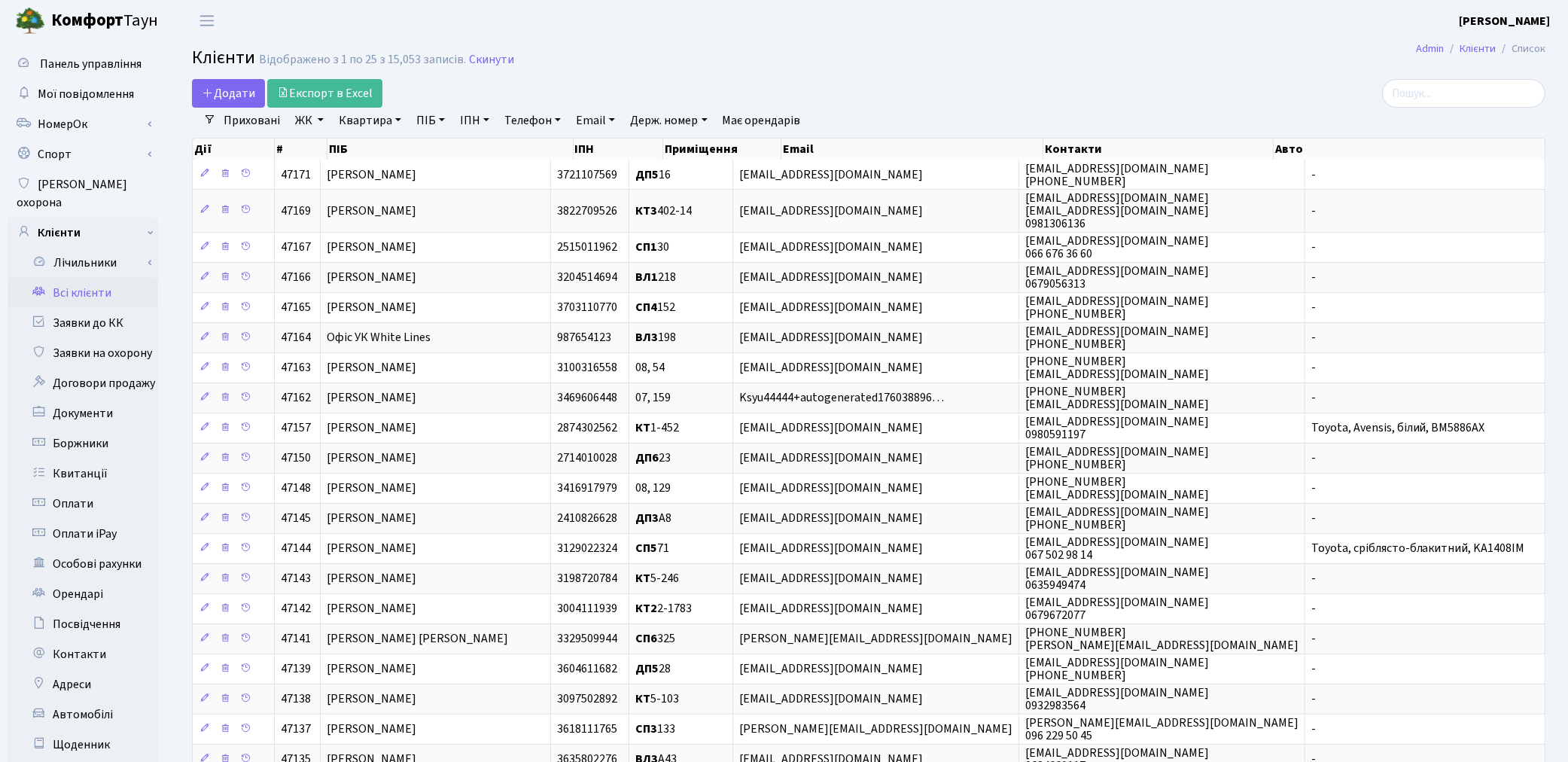
click at [431, 122] on link "ПІБ" at bounding box center [430, 121] width 41 height 26
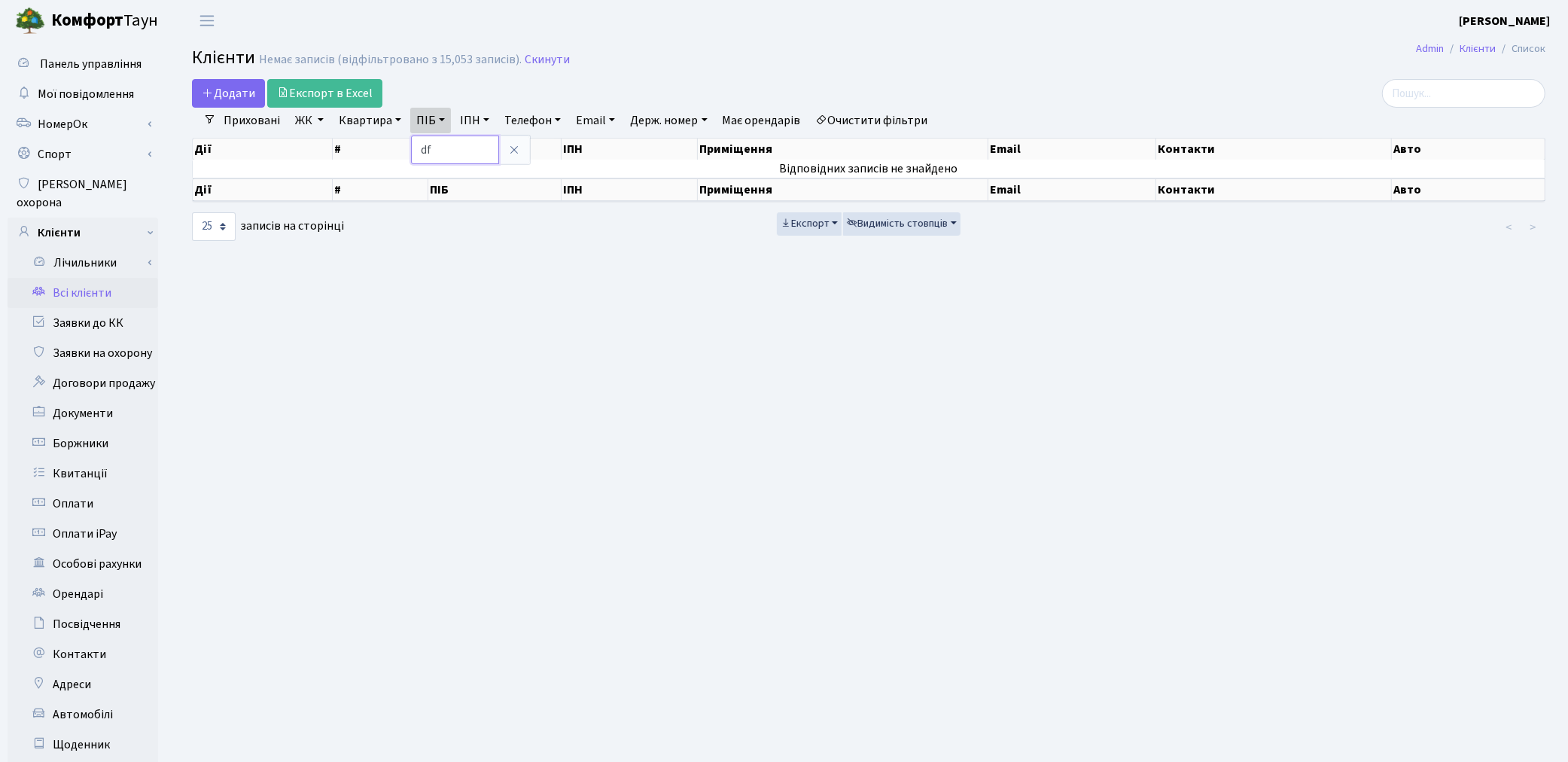
type input "d"
type input "валесюк"
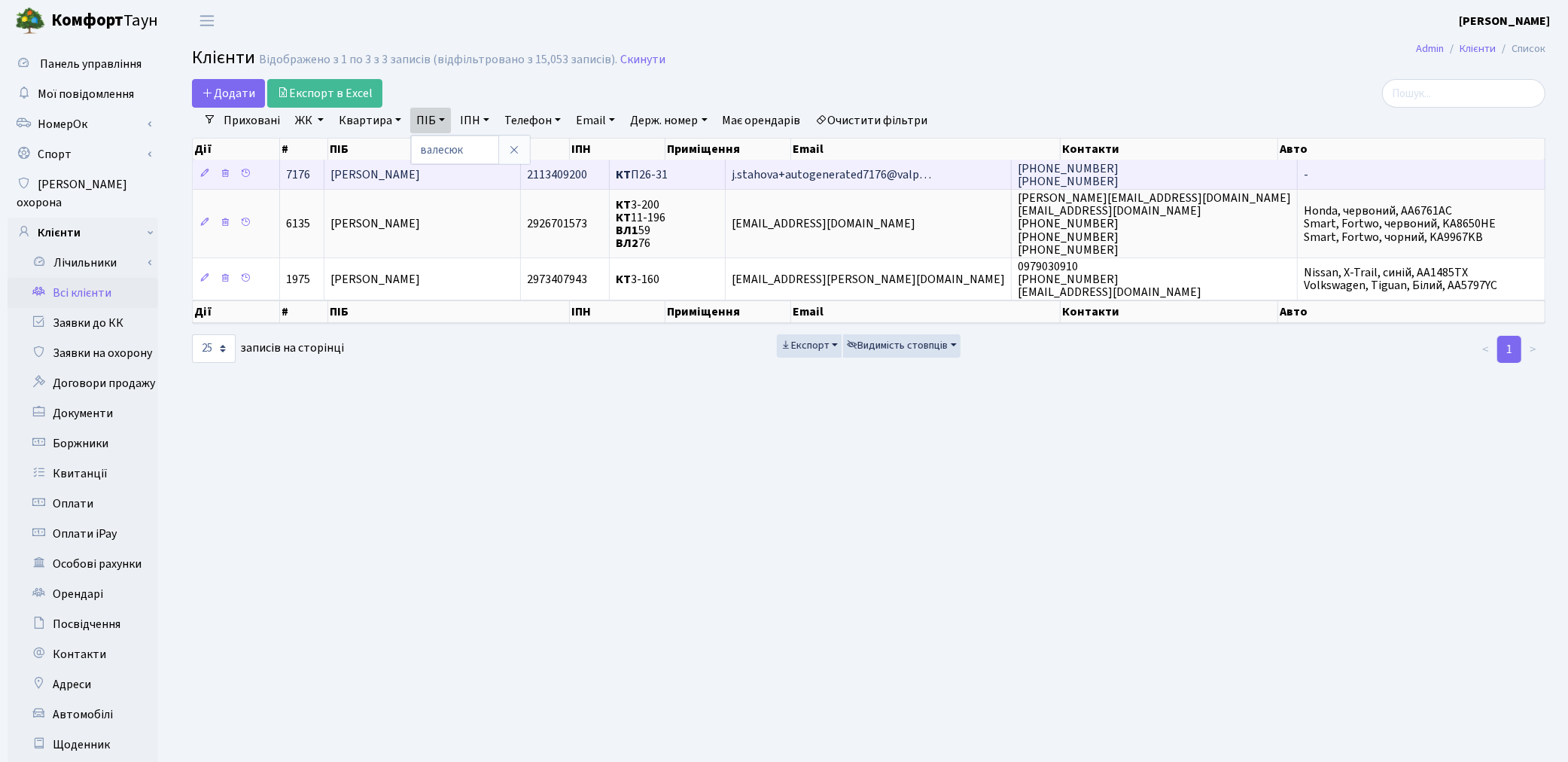
click at [494, 181] on td "[PERSON_NAME]" at bounding box center [422, 174] width 197 height 29
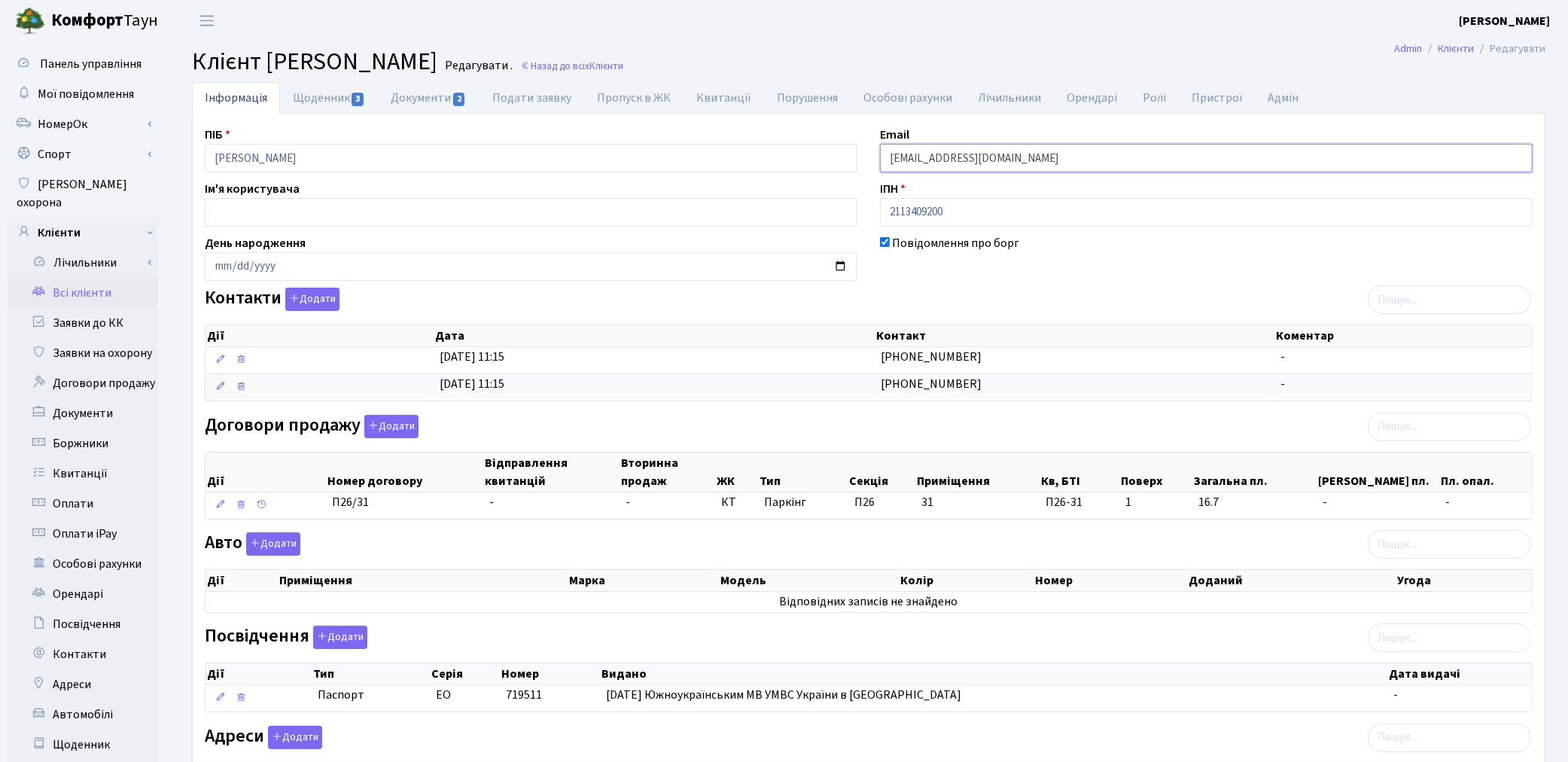
drag, startPoint x: 1178, startPoint y: 159, endPoint x: 764, endPoint y: 158, distance: 414.0
click at [764, 158] on div "ПІБ [PERSON_NAME] Email [EMAIL_ADDRESS][DOMAIN_NAME] Ім'я користувача ІПН 21134…" at bounding box center [868, 475] width 1351 height 699
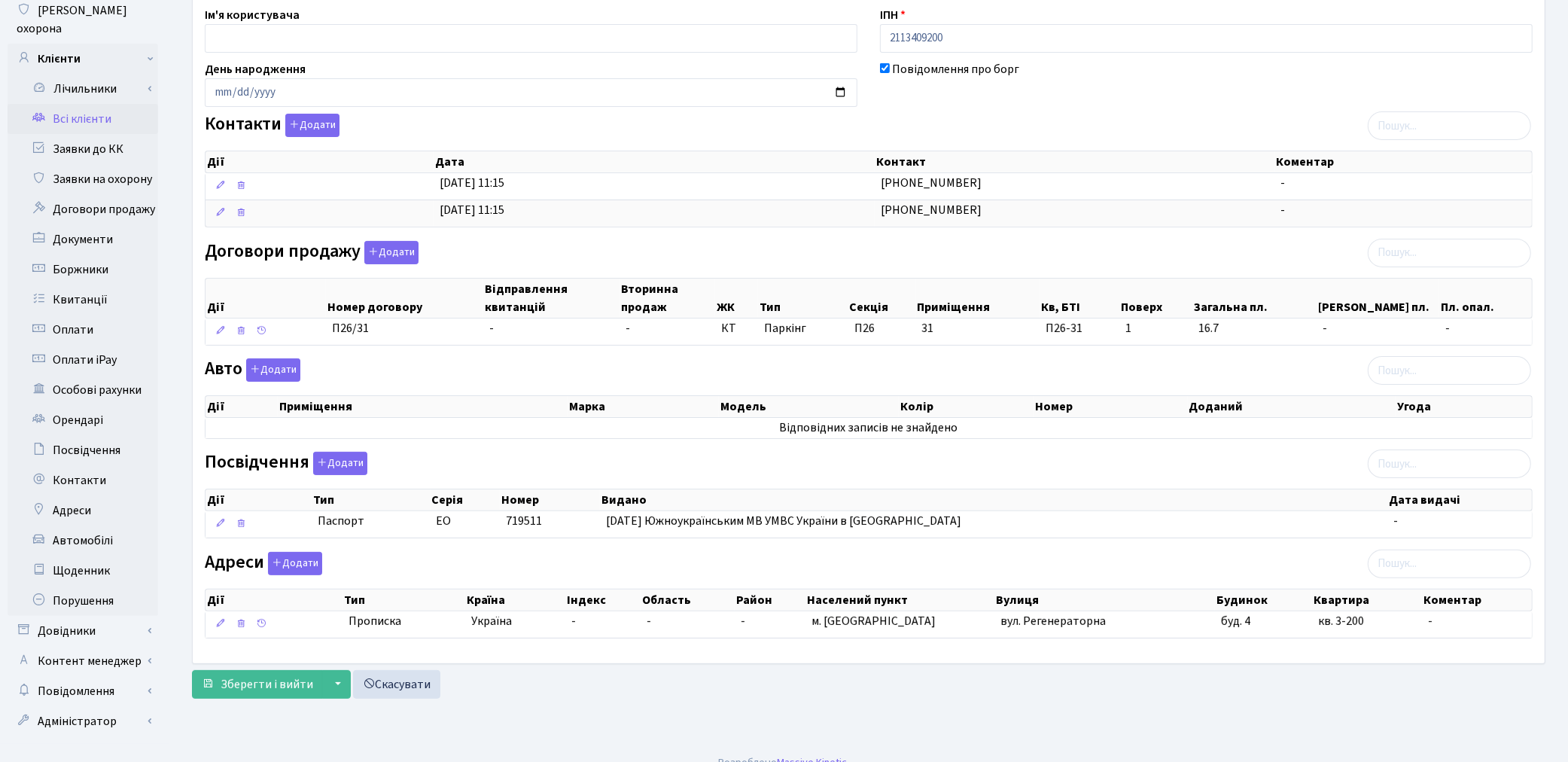
scroll to position [175, 0]
type input "[EMAIL_ADDRESS][DOMAIN_NAME]"
click at [240, 689] on span "Зберегти і вийти" at bounding box center [266, 683] width 92 height 16
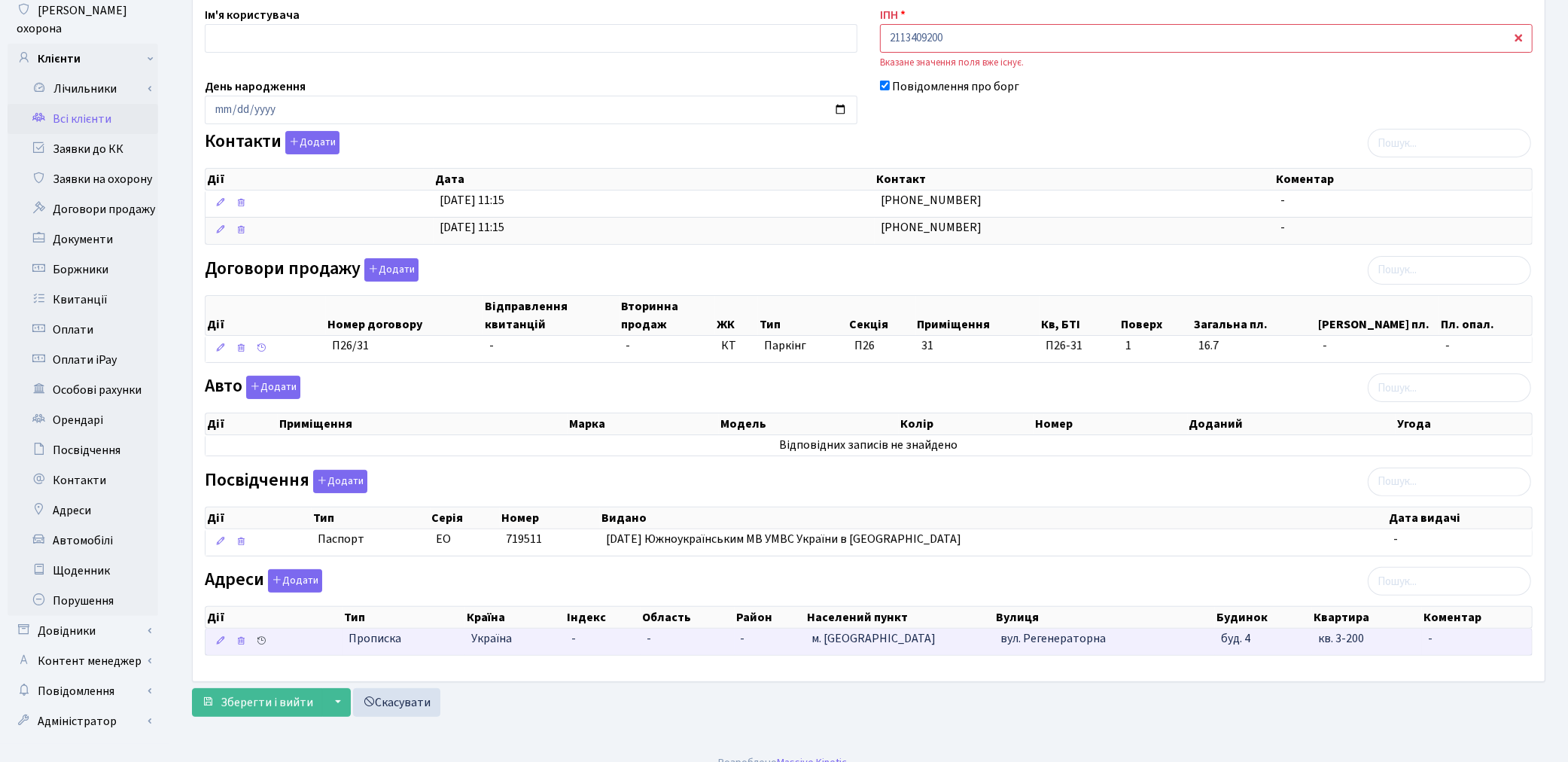
scroll to position [176, 0]
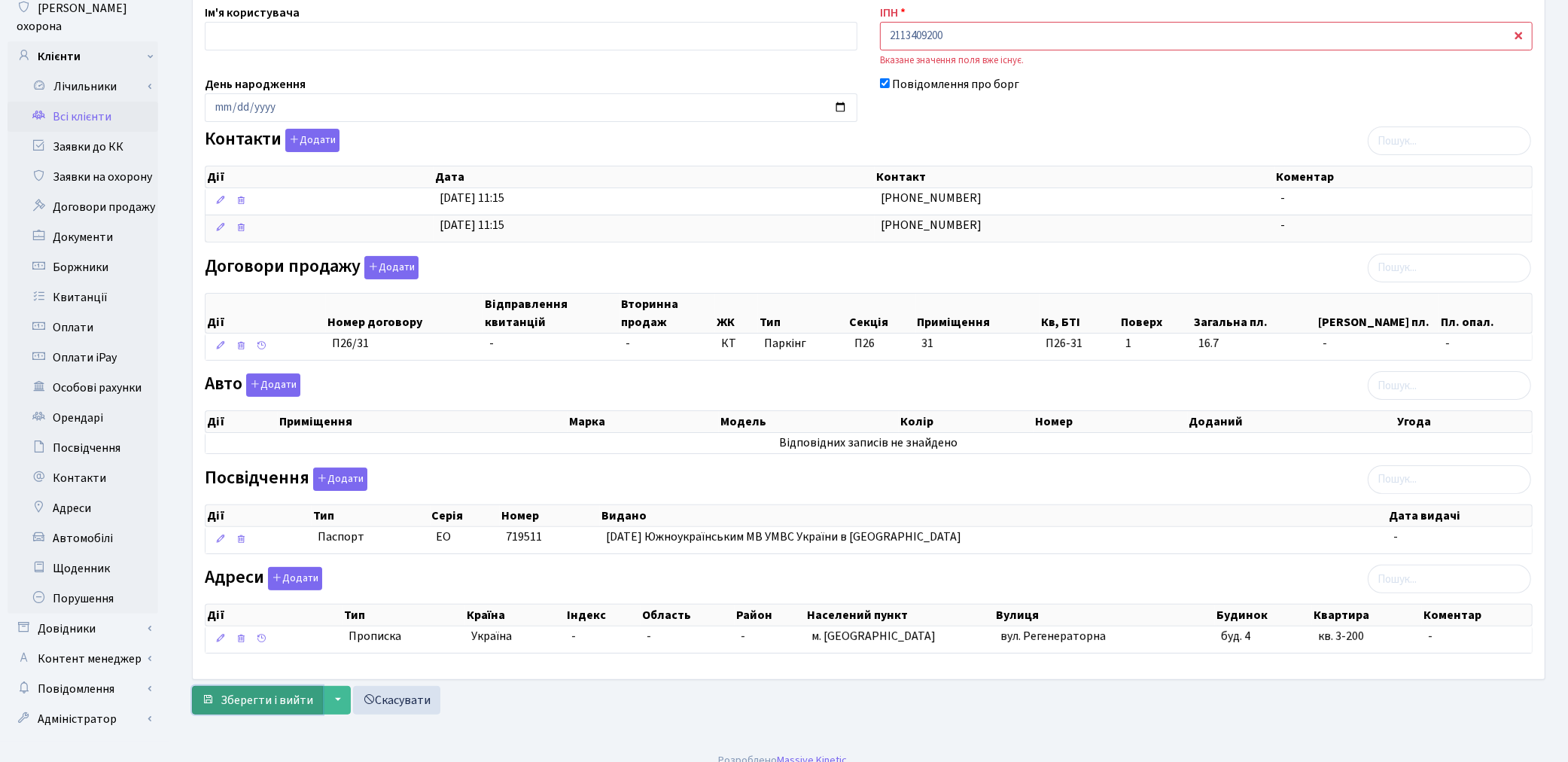
click at [258, 698] on span "Зберегти і вийти" at bounding box center [266, 700] width 92 height 16
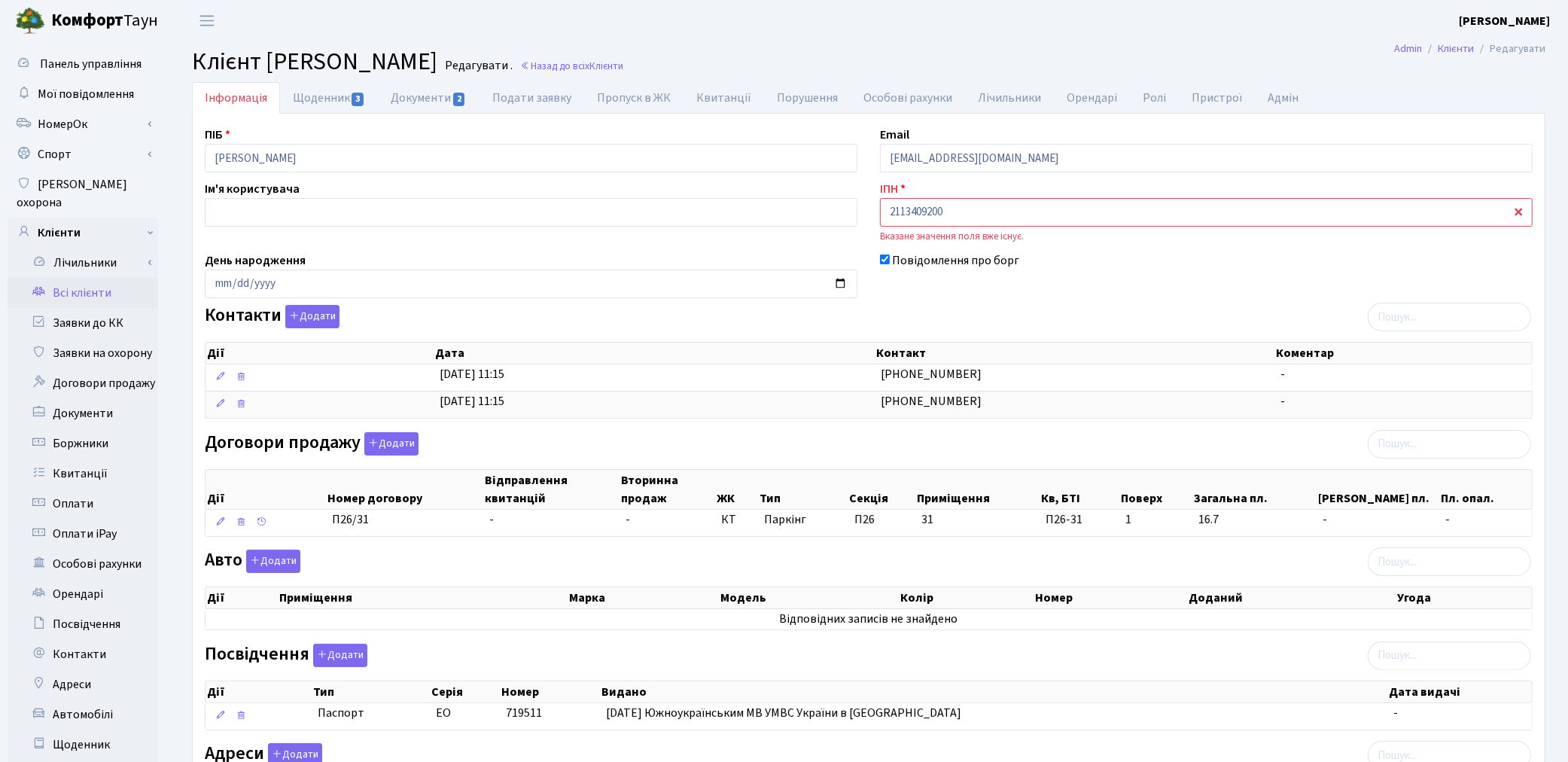
click at [78, 278] on link "Всі клієнти" at bounding box center [83, 292] width 151 height 30
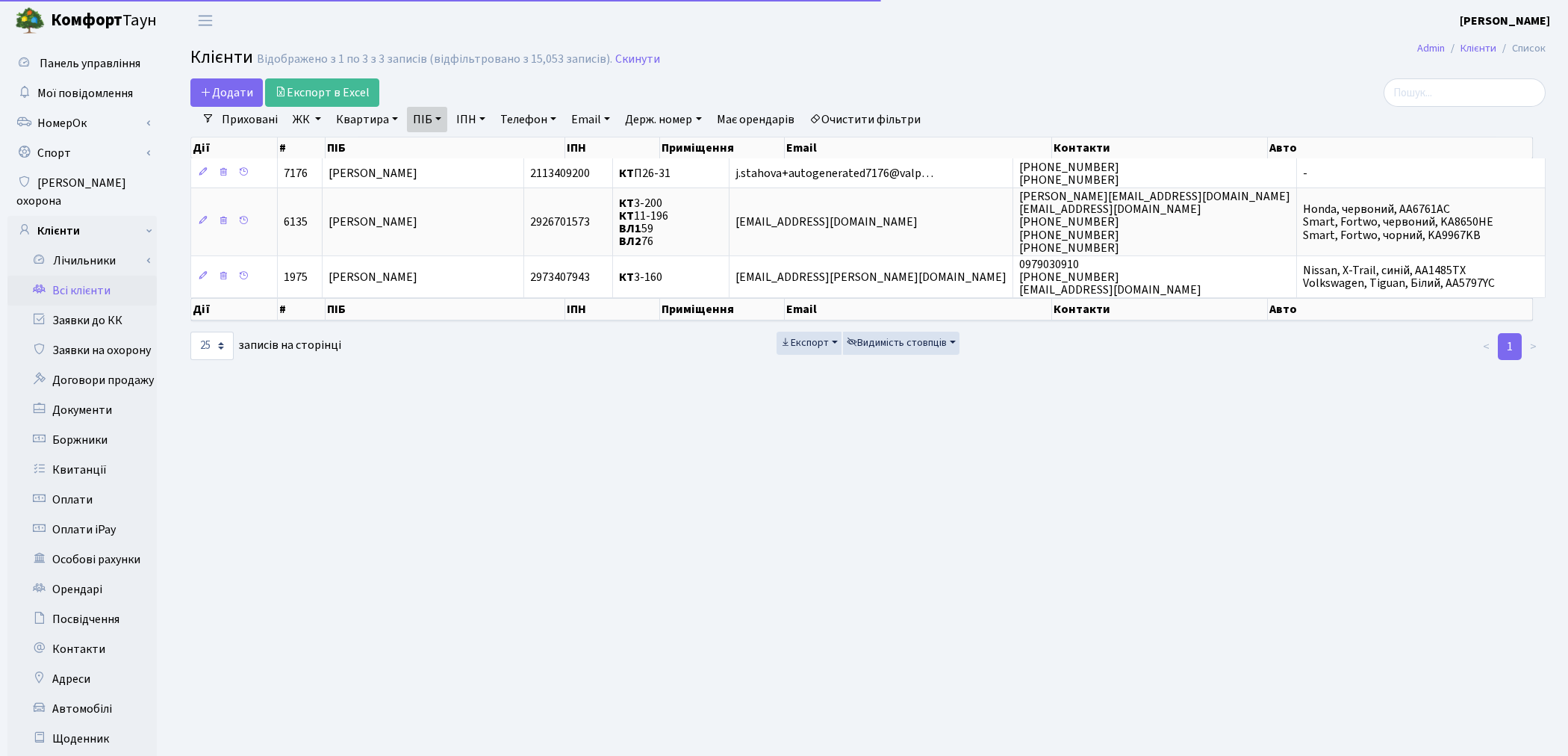
select select "25"
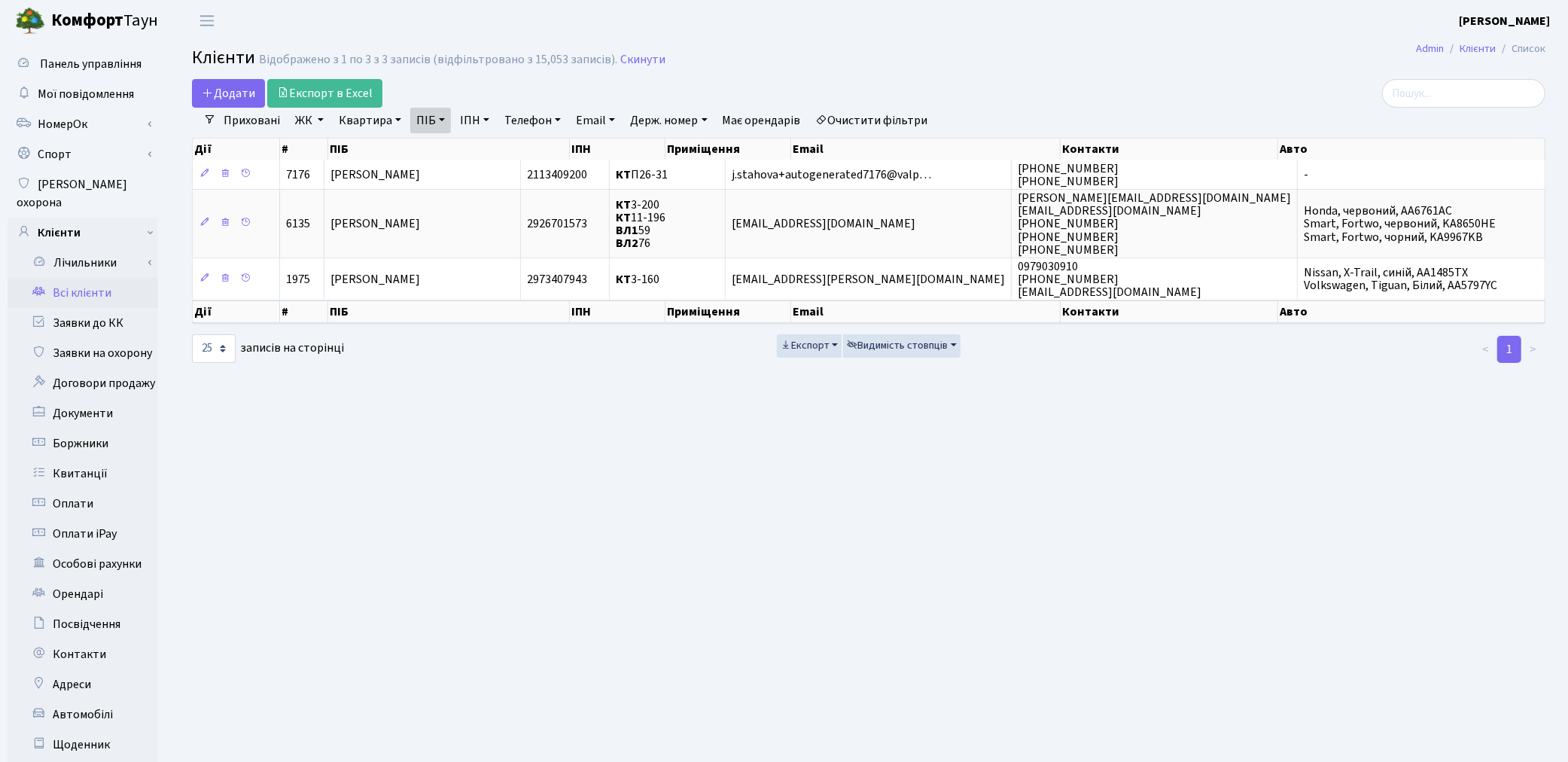
click at [1048, 482] on main "Admin Клієнти Список Клієнти Відображено з 1 по 3 з 3 записів (відфільтровано з…" at bounding box center [868, 479] width 1399 height 877
click at [893, 104] on div "Додати Експорт в Excel" at bounding box center [640, 93] width 895 height 28
click at [893, 116] on link "Очистити фільтри" at bounding box center [872, 121] width 124 height 26
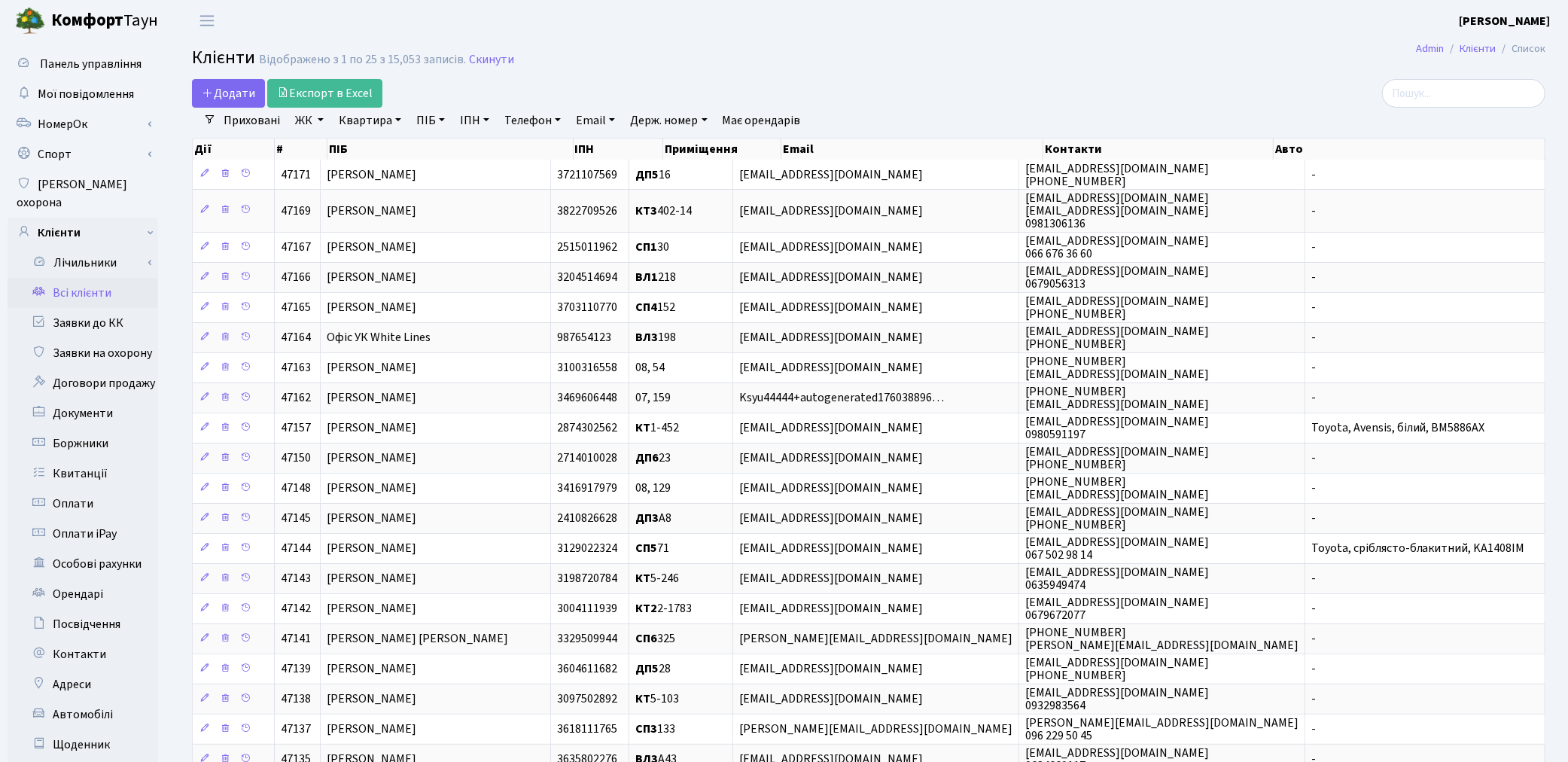
click at [249, 122] on link "Приховані" at bounding box center [251, 121] width 68 height 26
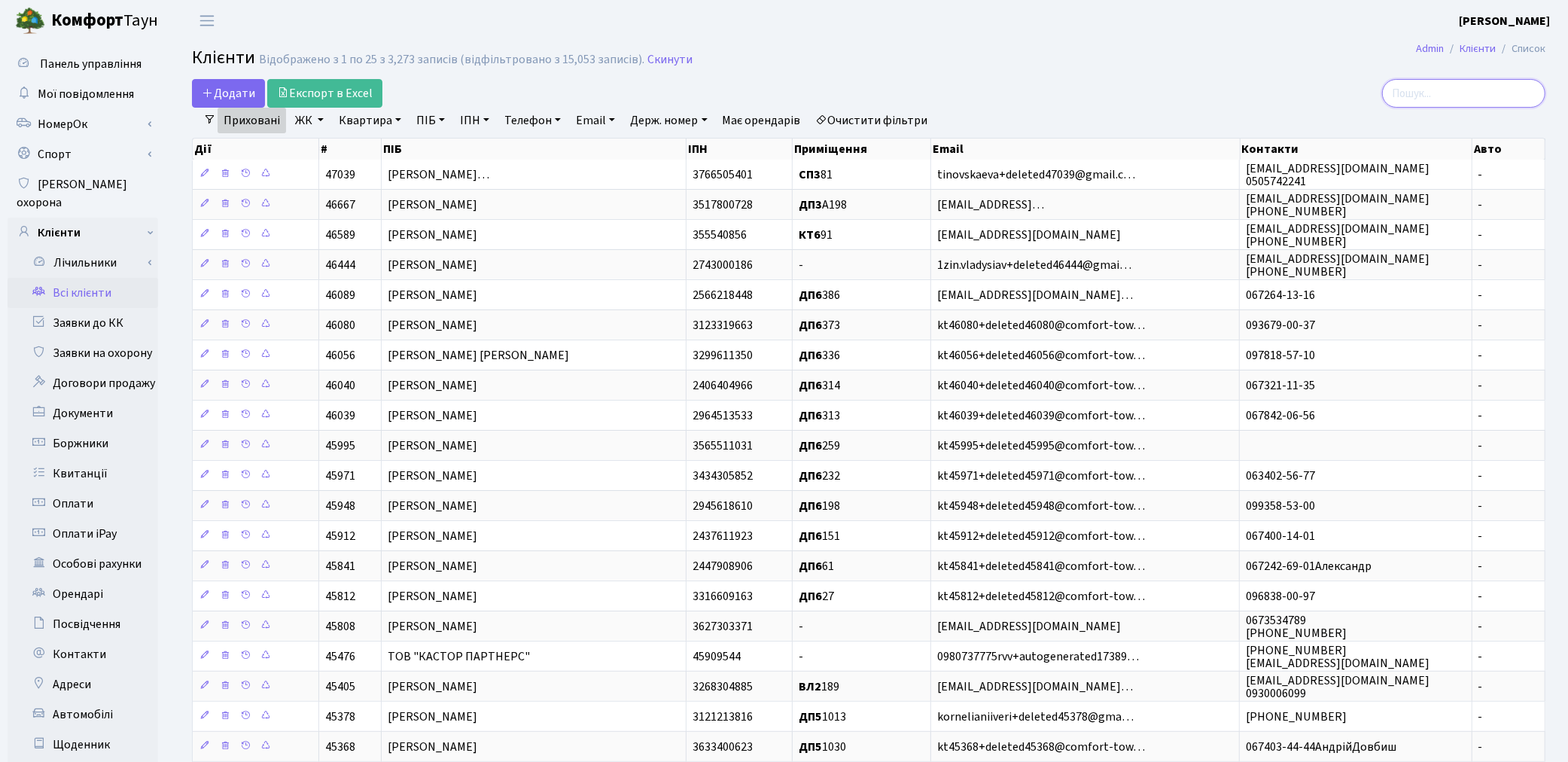
click at [1470, 91] on input "search" at bounding box center [1464, 93] width 164 height 28
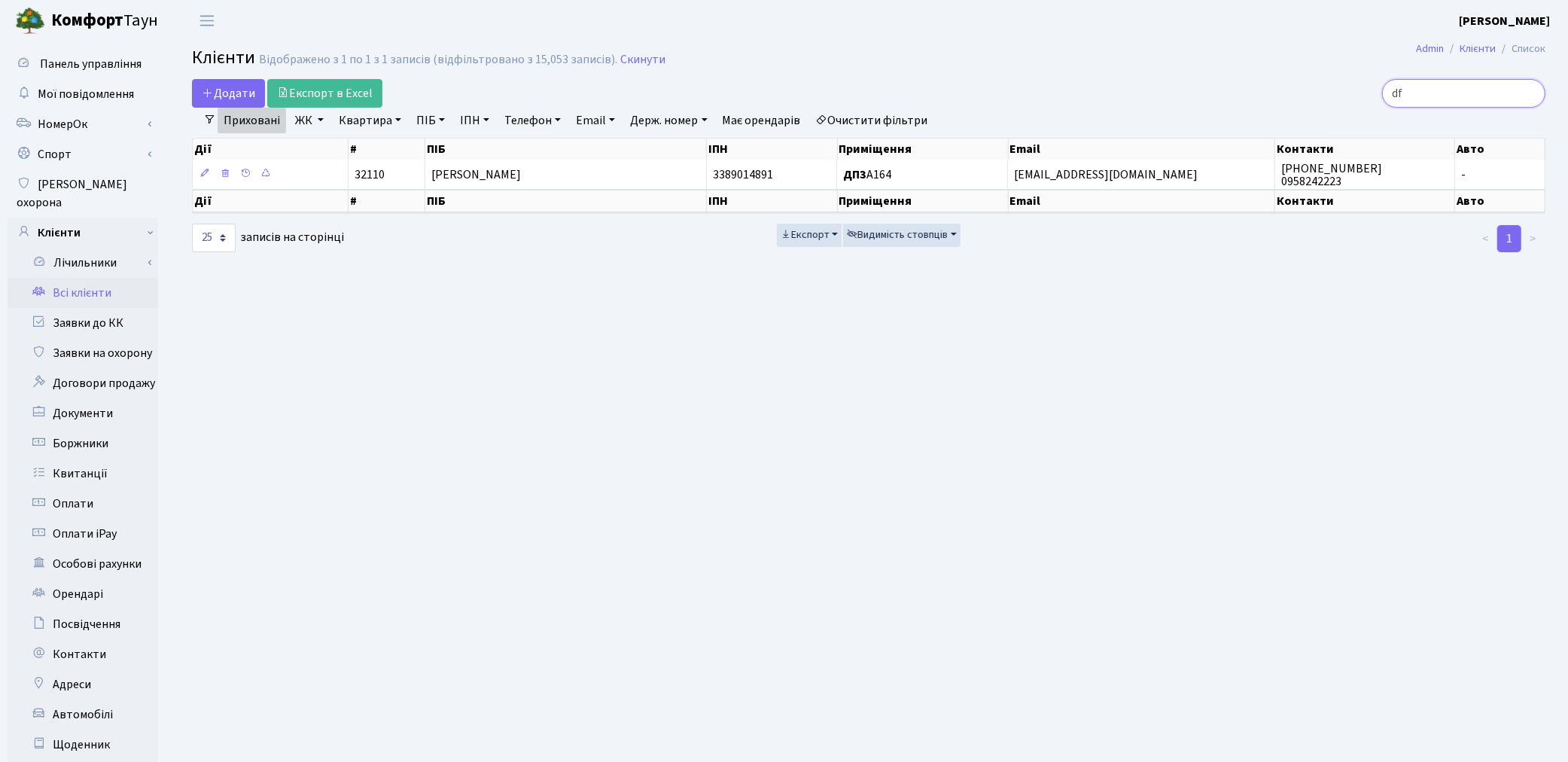
type input "d"
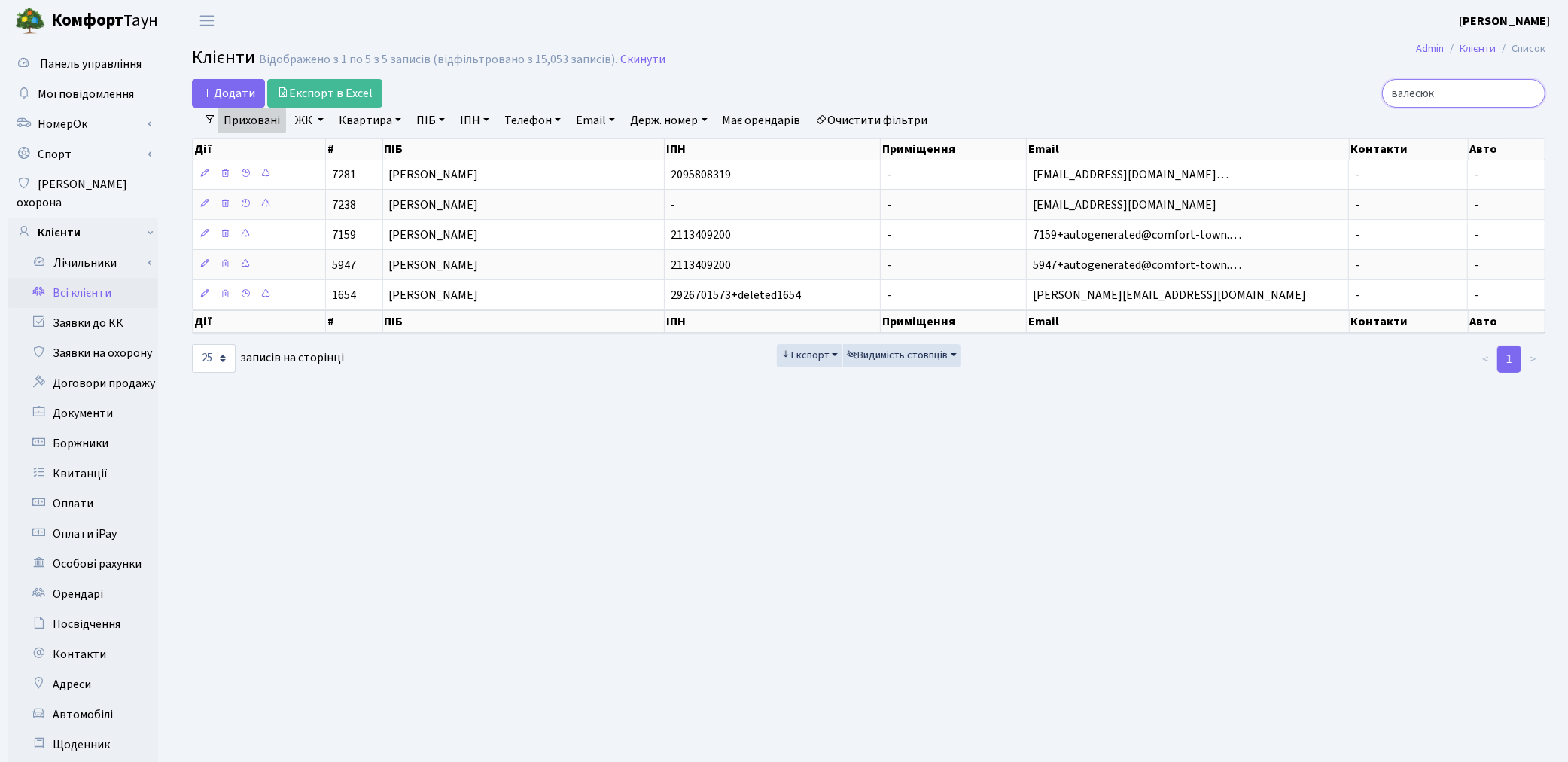
type input "валесюк"
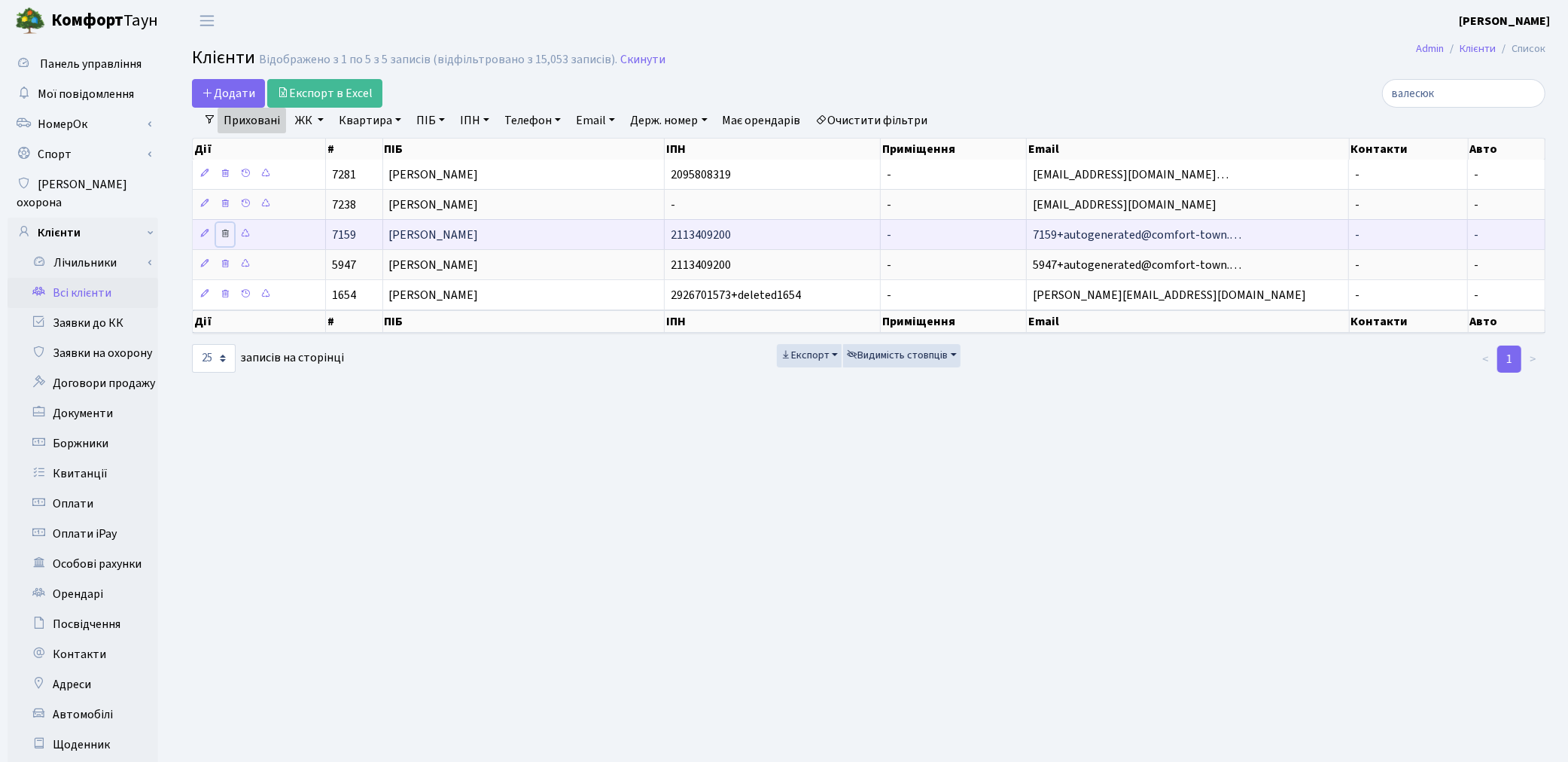
click at [228, 231] on icon at bounding box center [225, 234] width 10 height 10
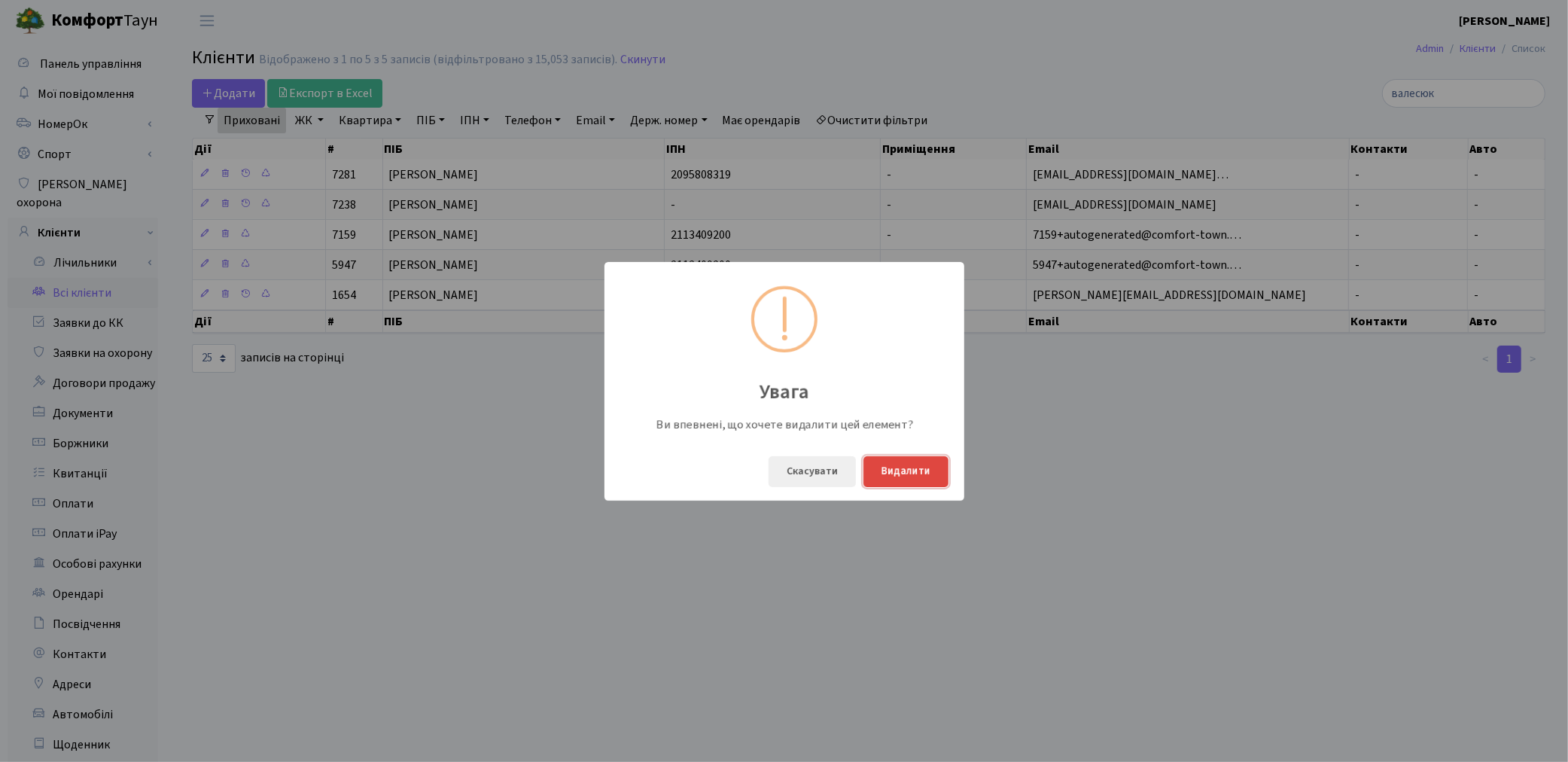
click at [917, 472] on button "Видалити" at bounding box center [906, 472] width 85 height 31
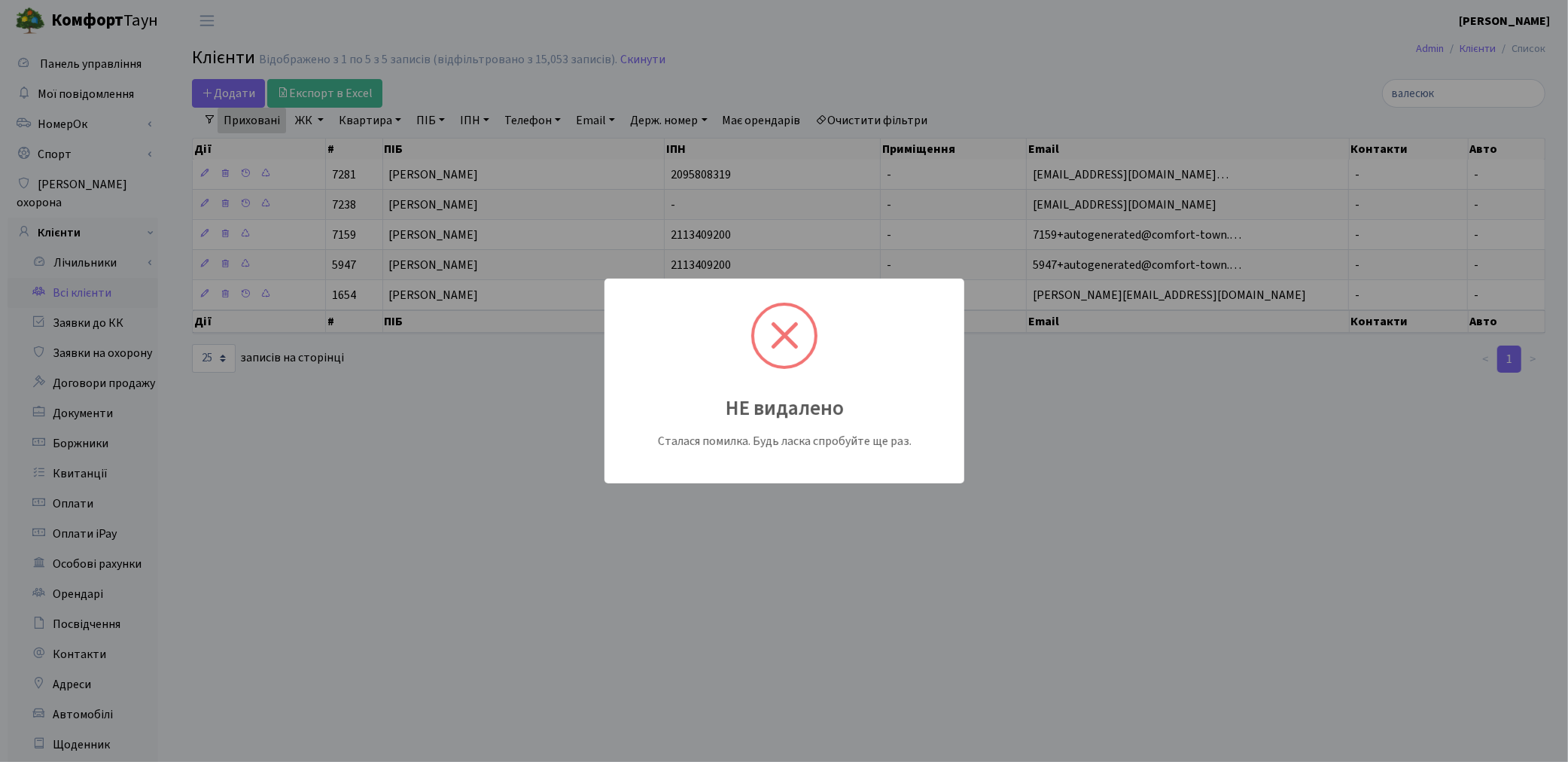
click at [784, 336] on div "Дії # ПІБ ІПН Приміщення Email Контакти Авто" at bounding box center [869, 324] width 1353 height 28
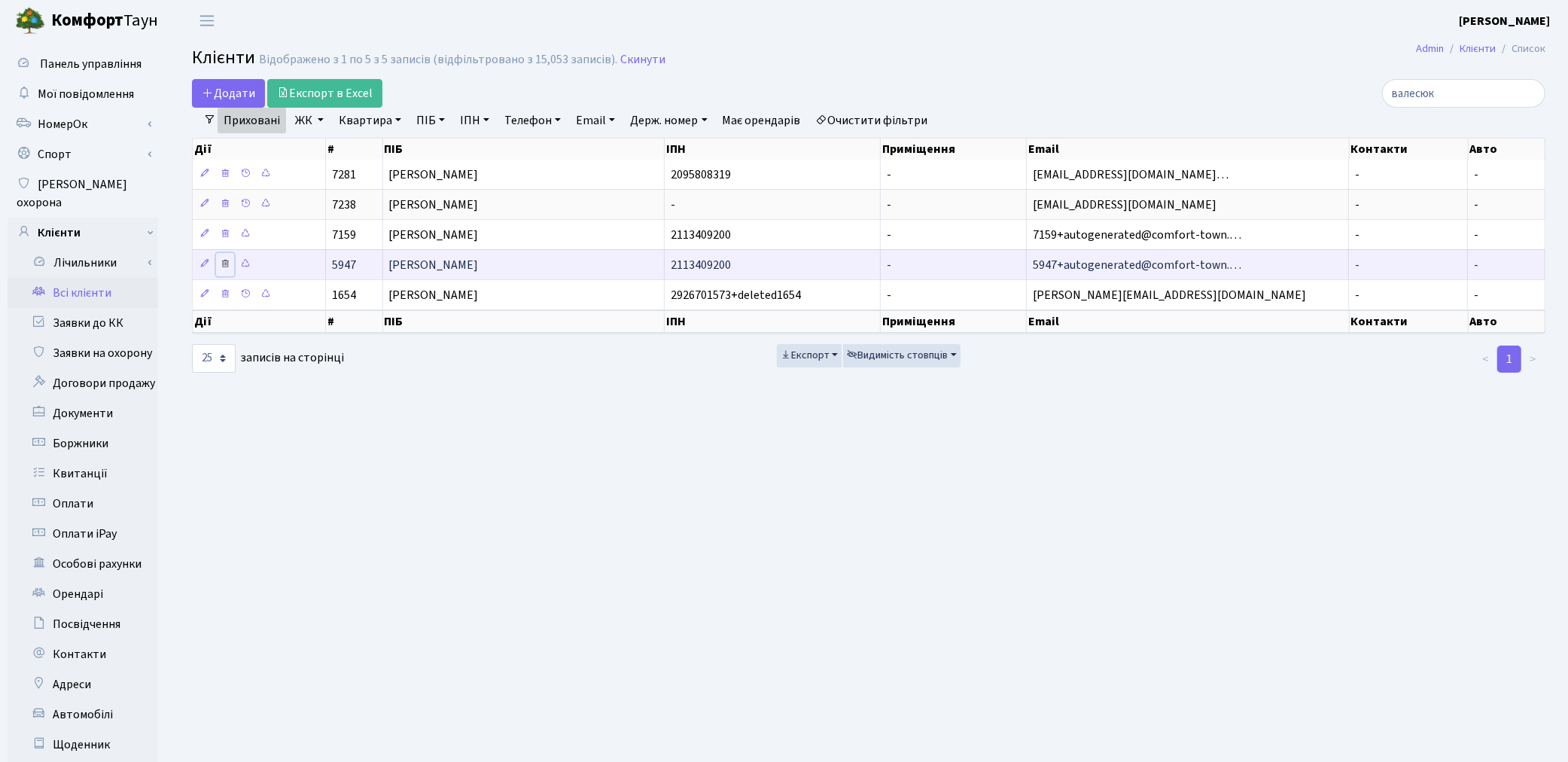
click at [228, 265] on icon at bounding box center [225, 264] width 10 height 10
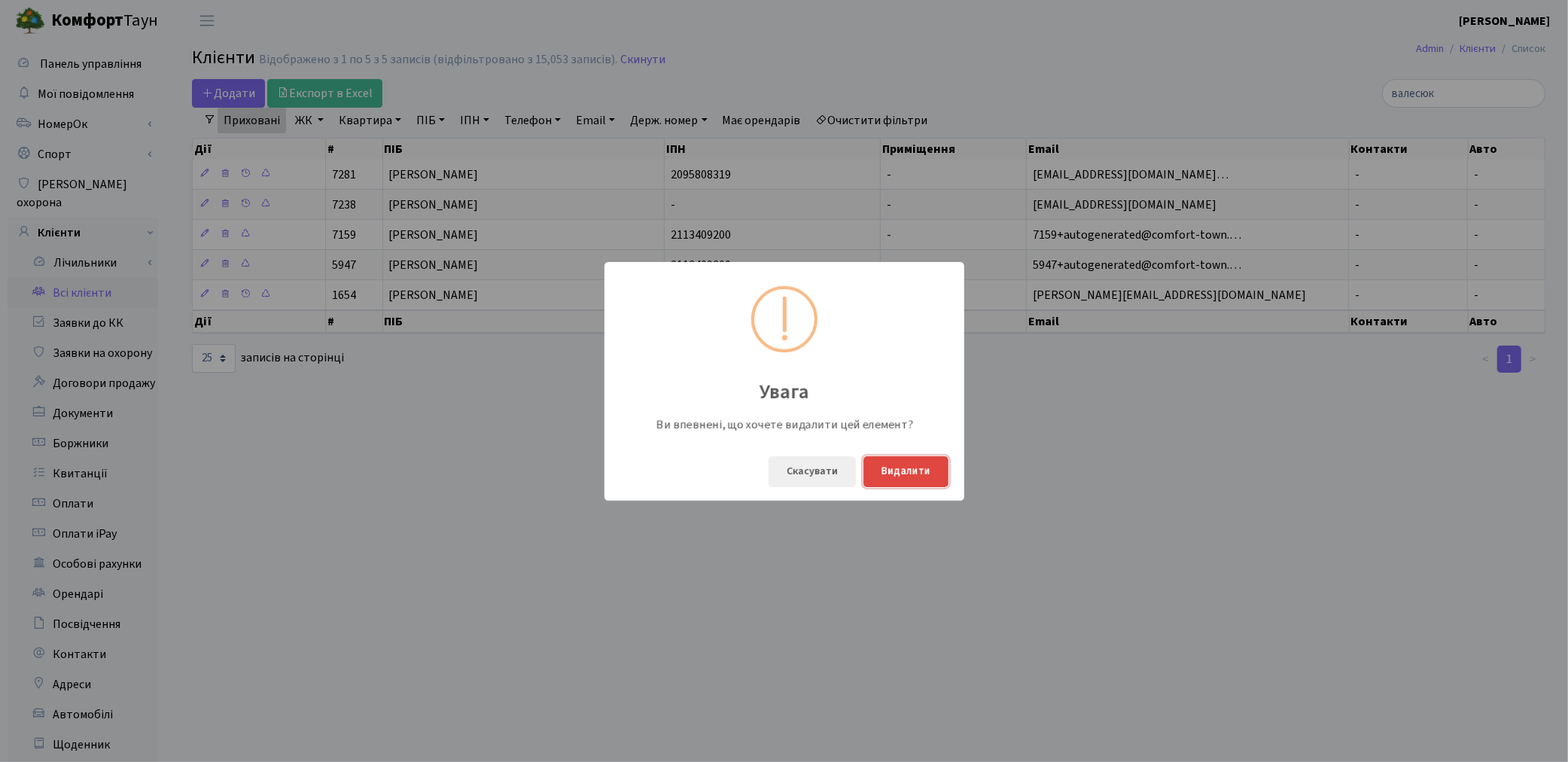
click at [920, 459] on button "Видалити" at bounding box center [906, 472] width 85 height 31
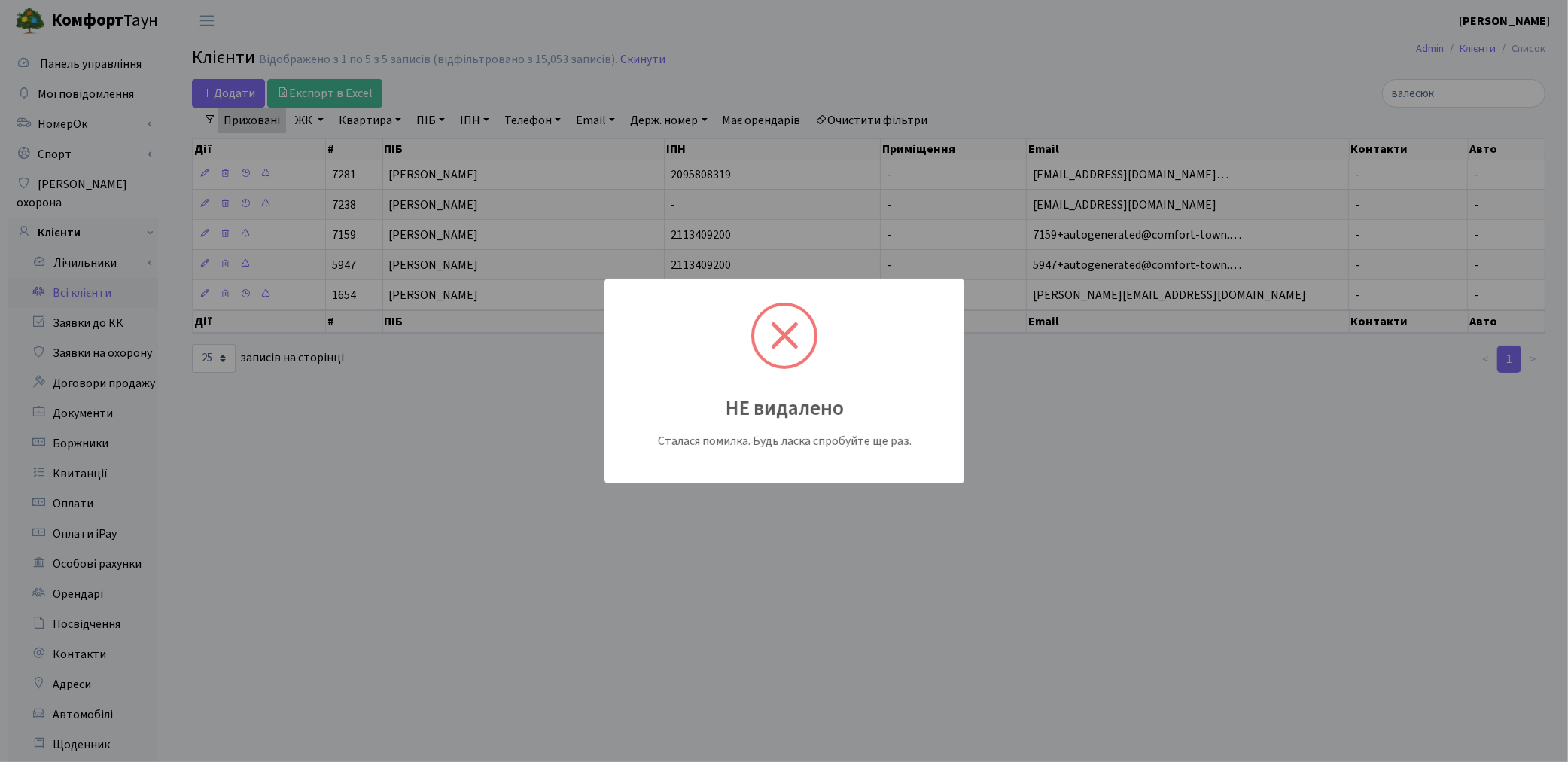
click at [781, 336] on span at bounding box center [784, 335] width 28 height 28
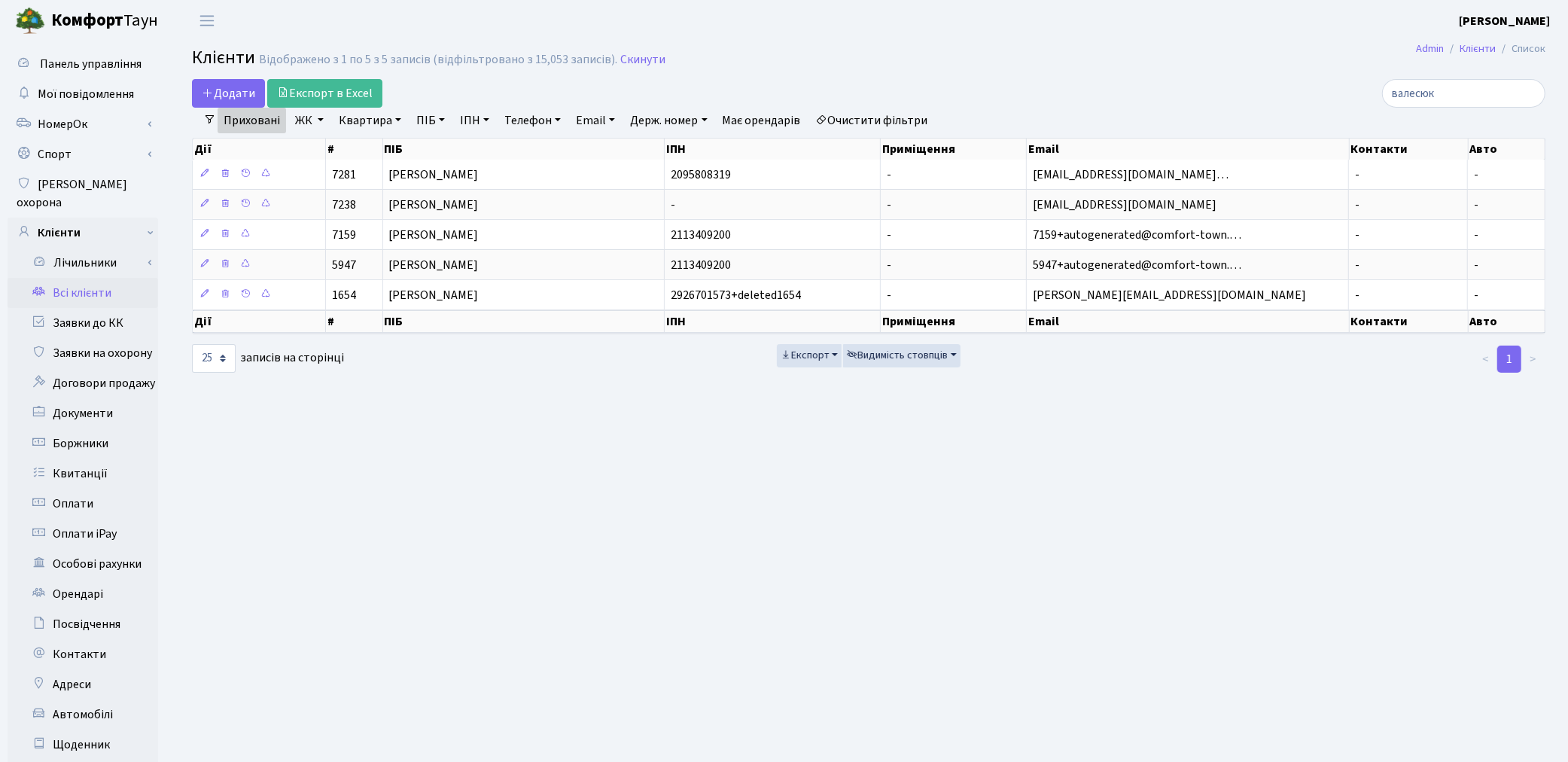
click at [94, 279] on link "Всі клієнти" at bounding box center [83, 292] width 151 height 30
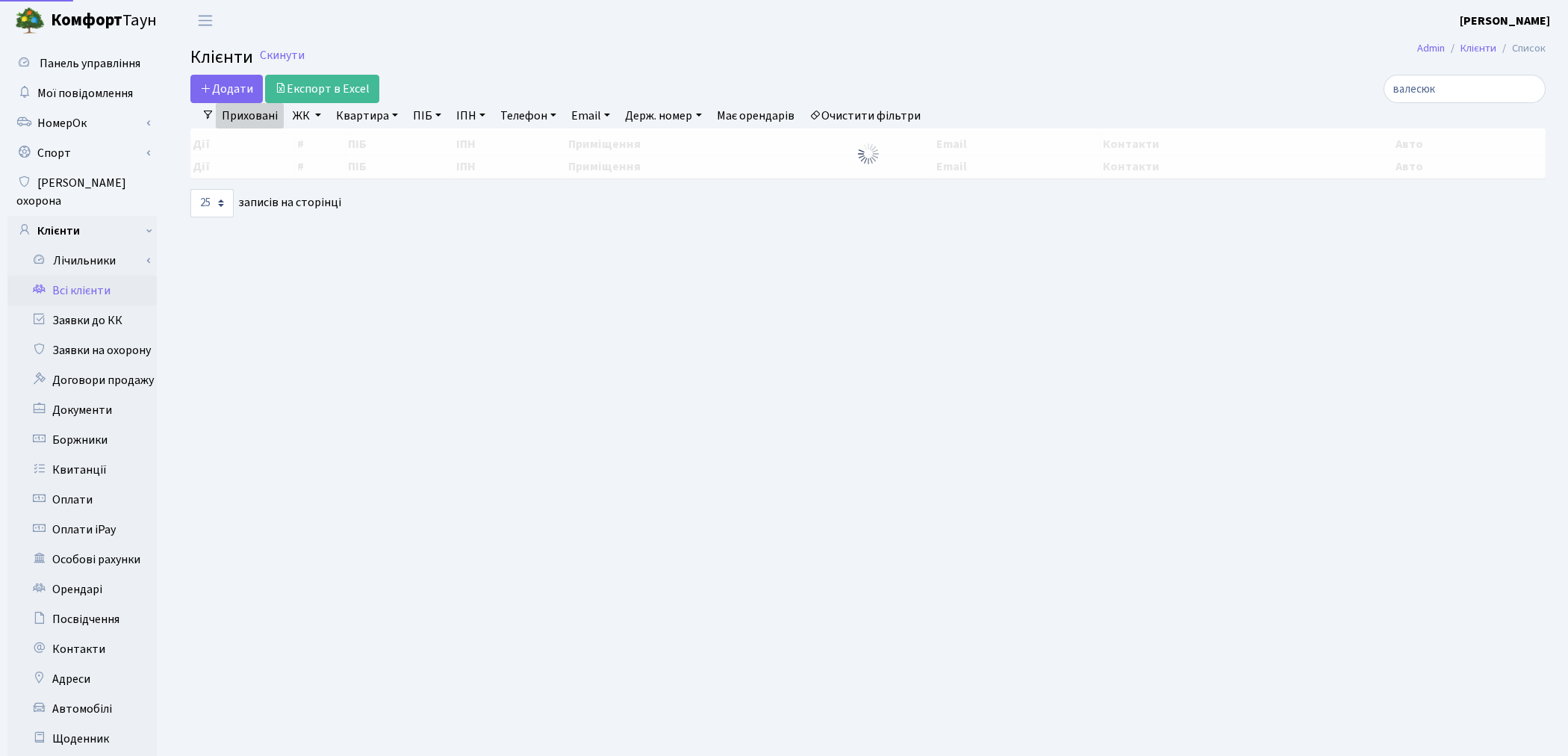
select select "25"
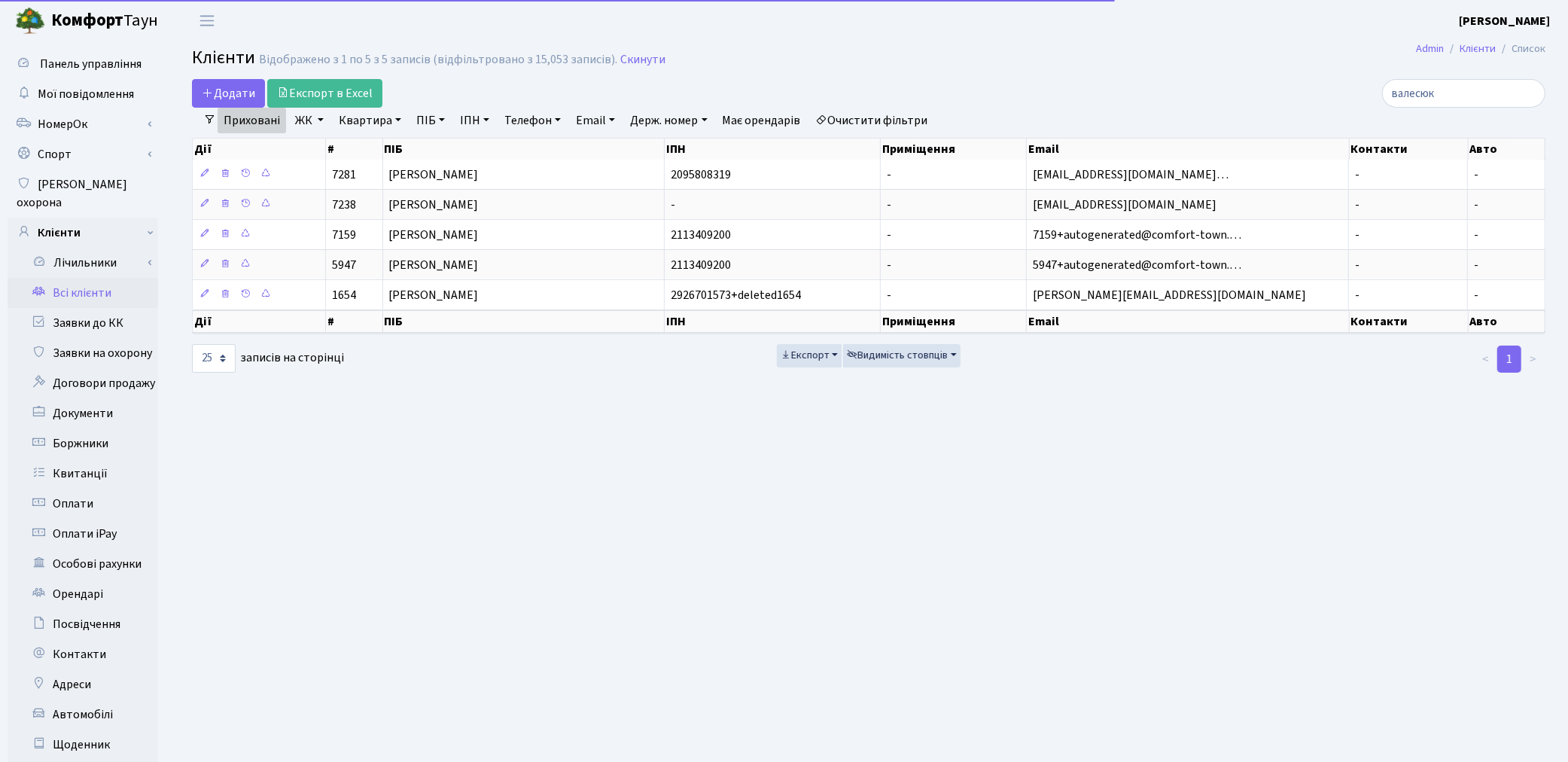
click at [913, 118] on link "Очистити фільтри" at bounding box center [872, 121] width 124 height 26
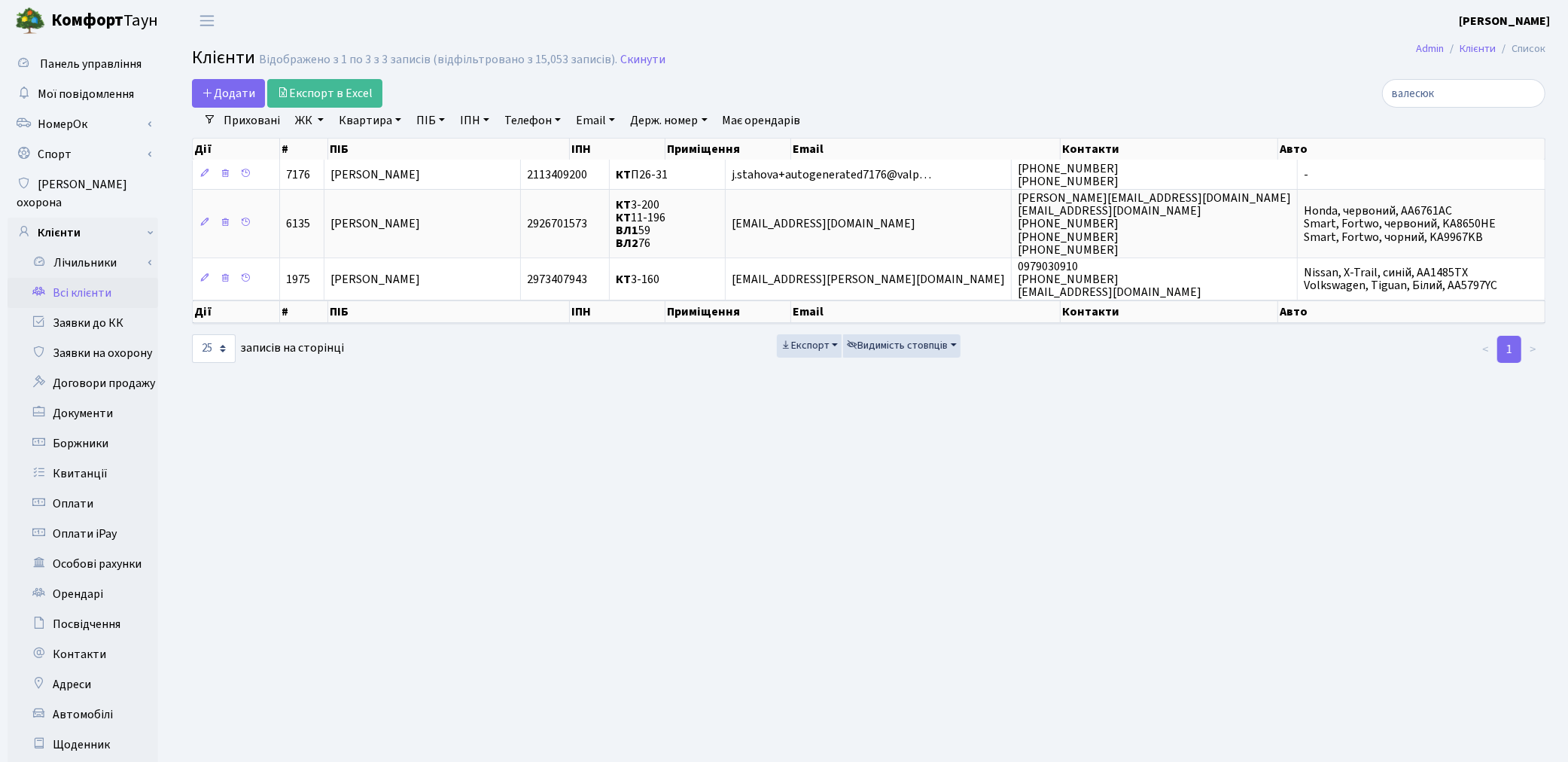
click at [372, 127] on link "Квартира" at bounding box center [370, 121] width 74 height 26
click at [1529, 92] on input "валесюк" at bounding box center [1464, 93] width 164 height 28
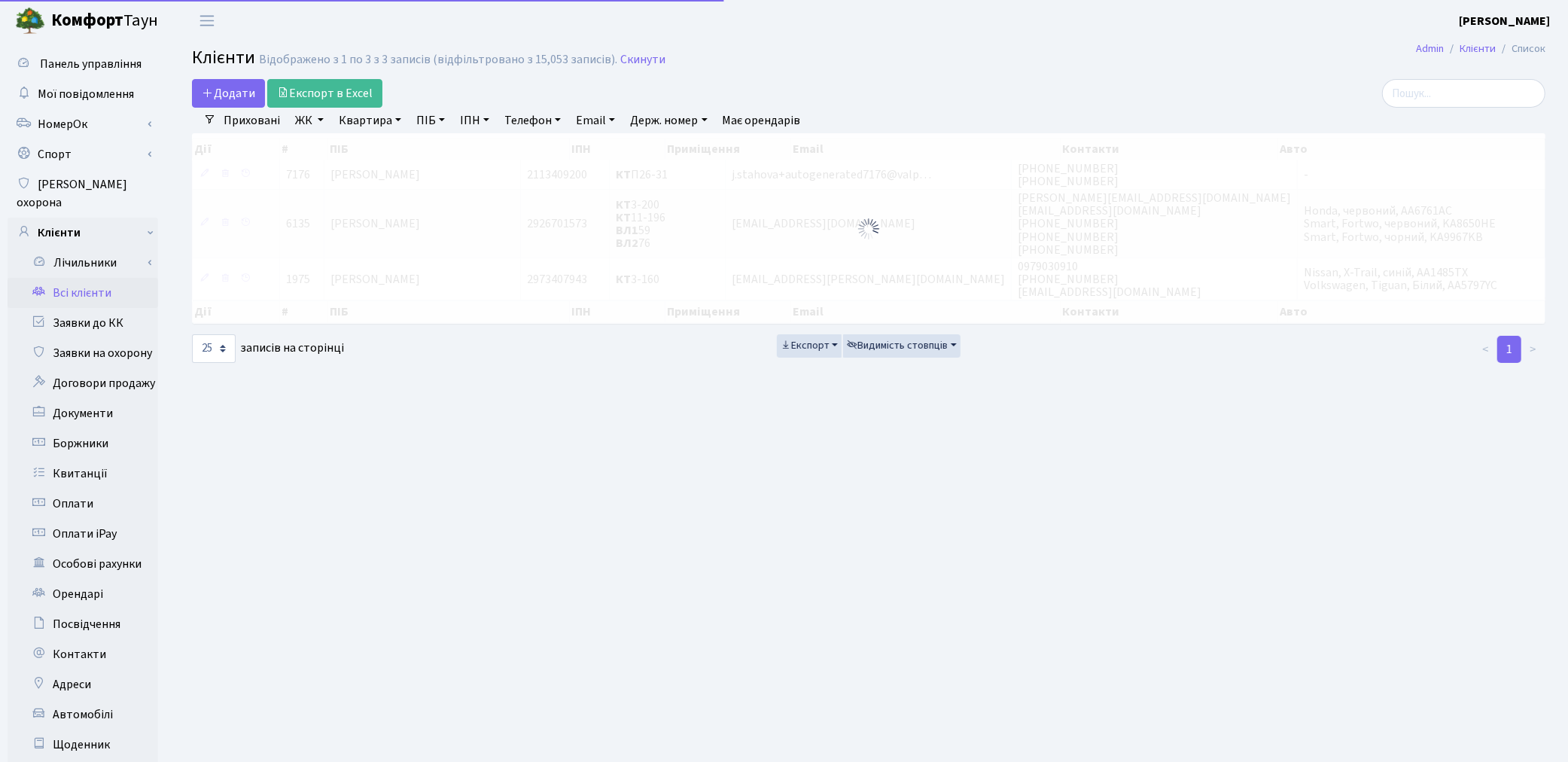
click at [373, 125] on link "Квартира" at bounding box center [370, 121] width 74 height 26
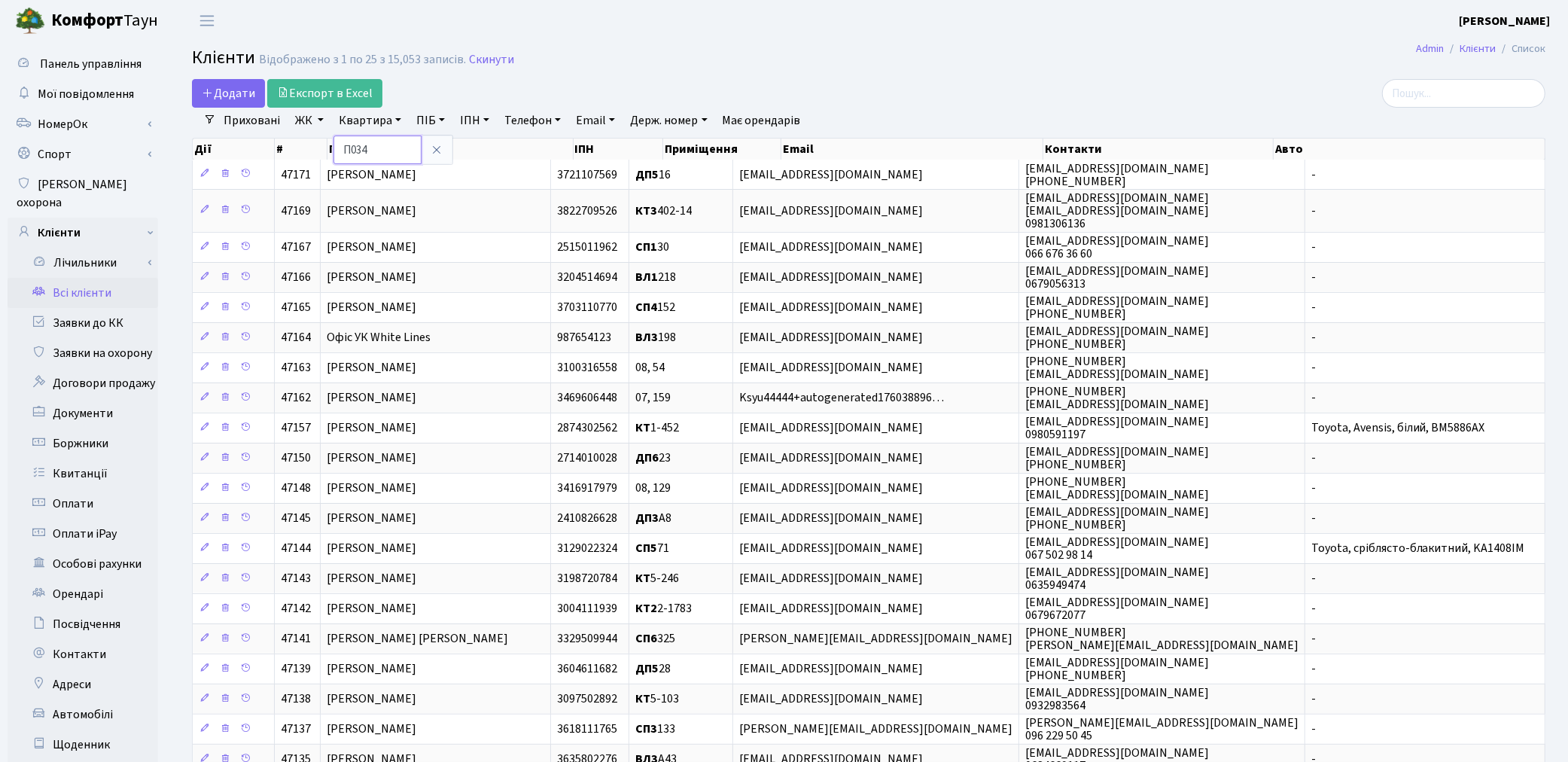
type input "П034"
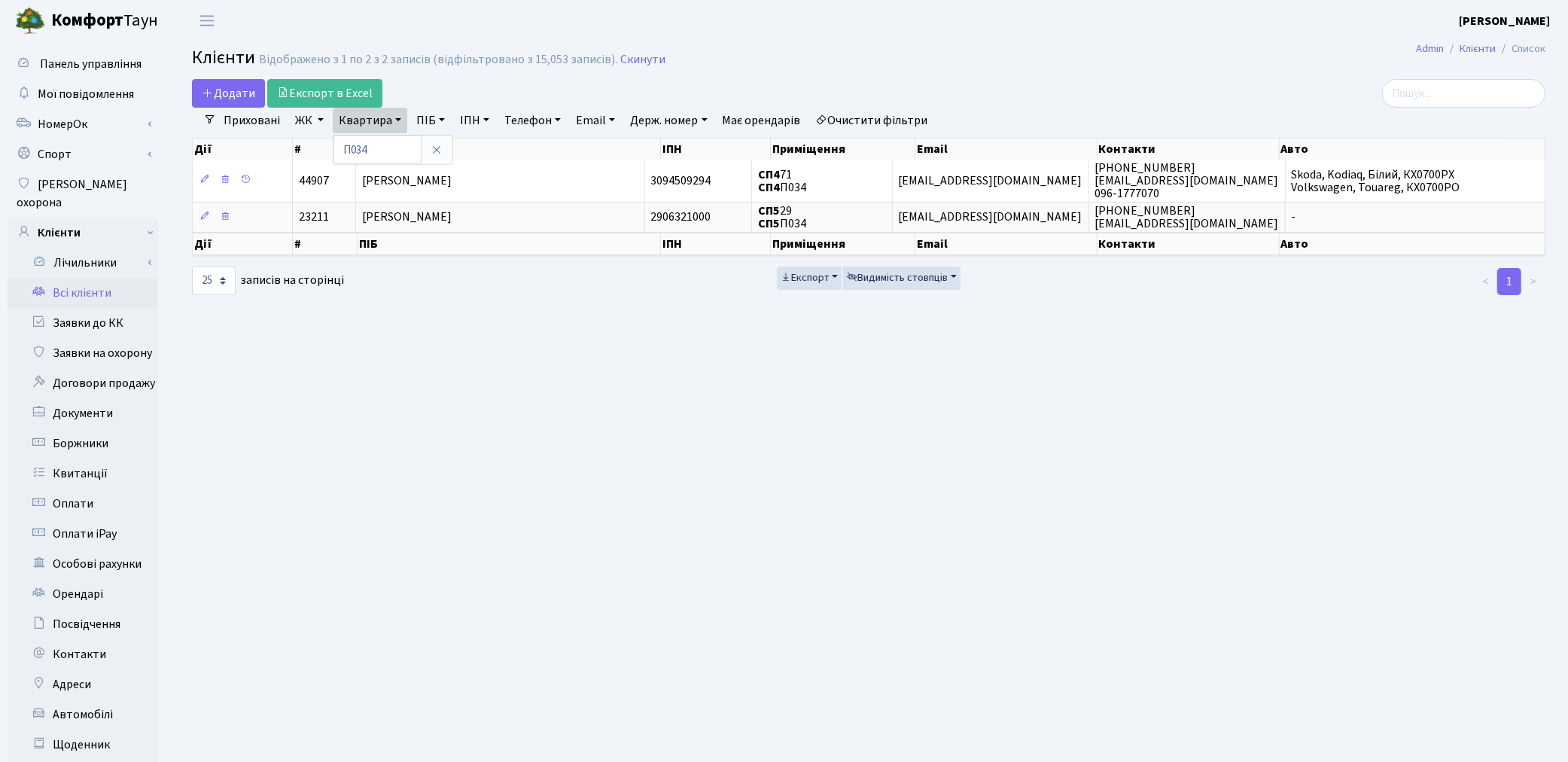
click at [914, 121] on link "Очистити фільтри" at bounding box center [872, 121] width 124 height 26
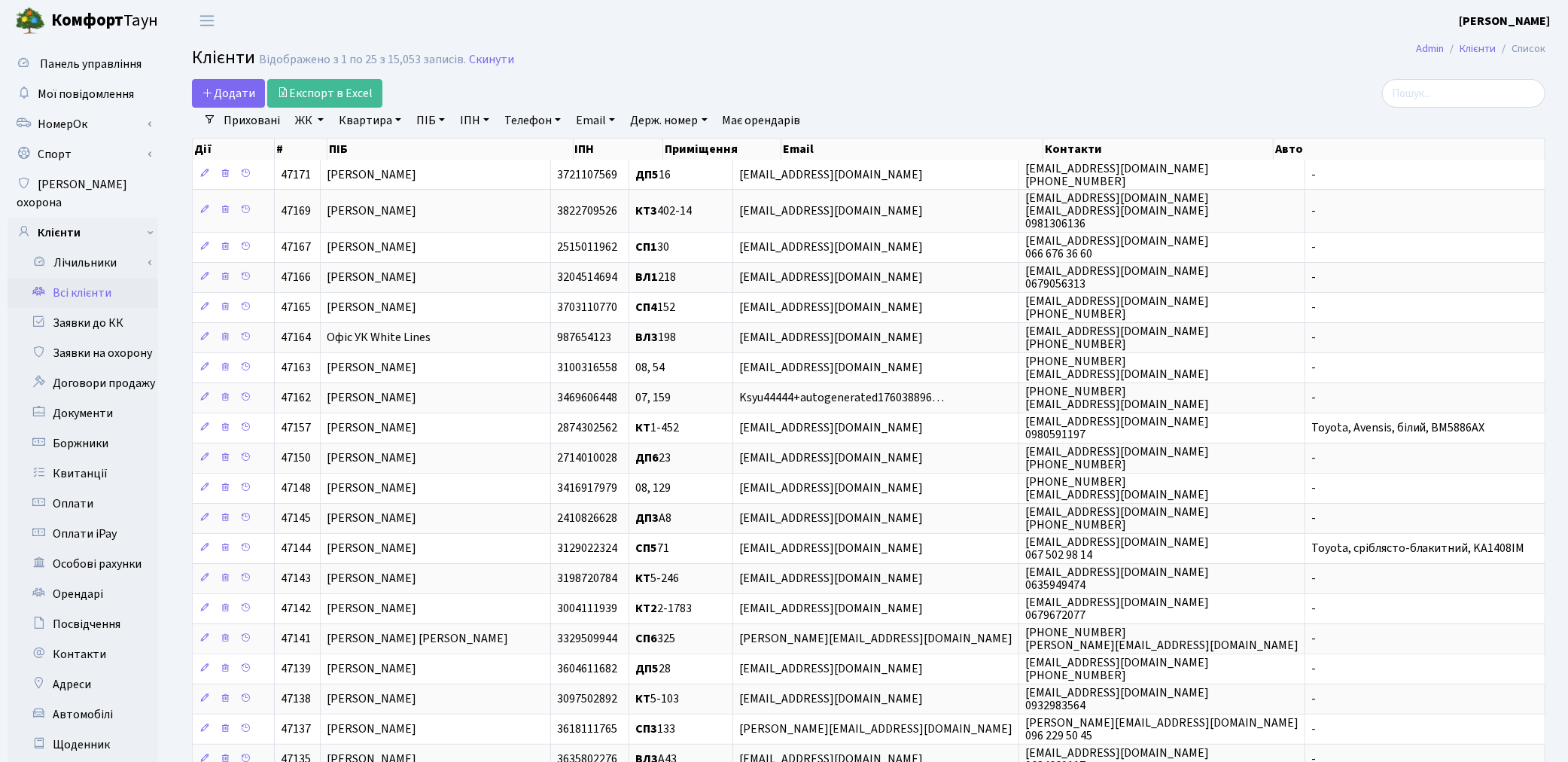
click at [423, 123] on link "ПІБ" at bounding box center [430, 121] width 41 height 26
type input "пшенич"
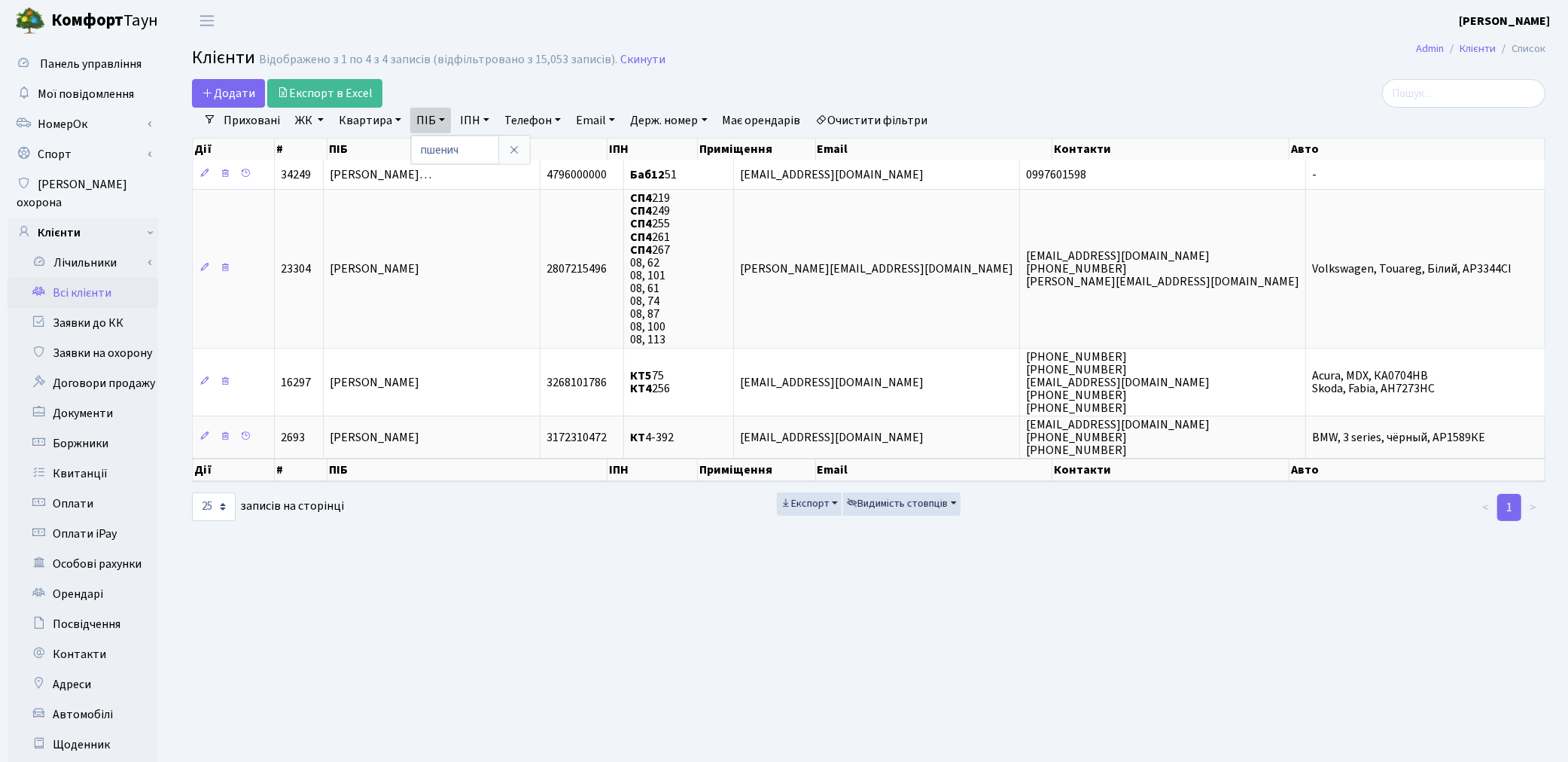
click at [99, 281] on link "Всі клієнти" at bounding box center [83, 292] width 151 height 30
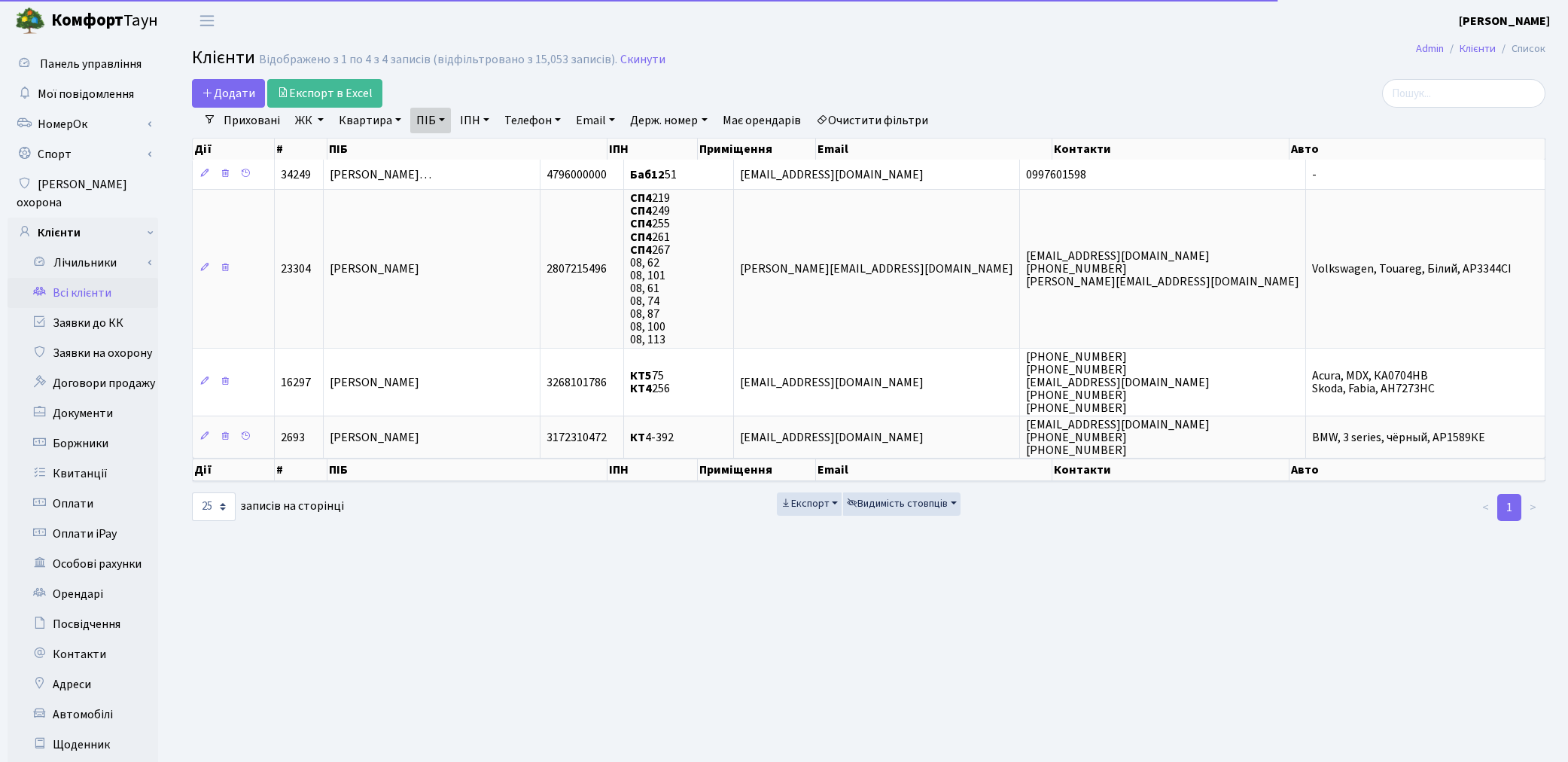
select select "25"
click at [878, 122] on link "Очистити фільтри" at bounding box center [872, 121] width 124 height 26
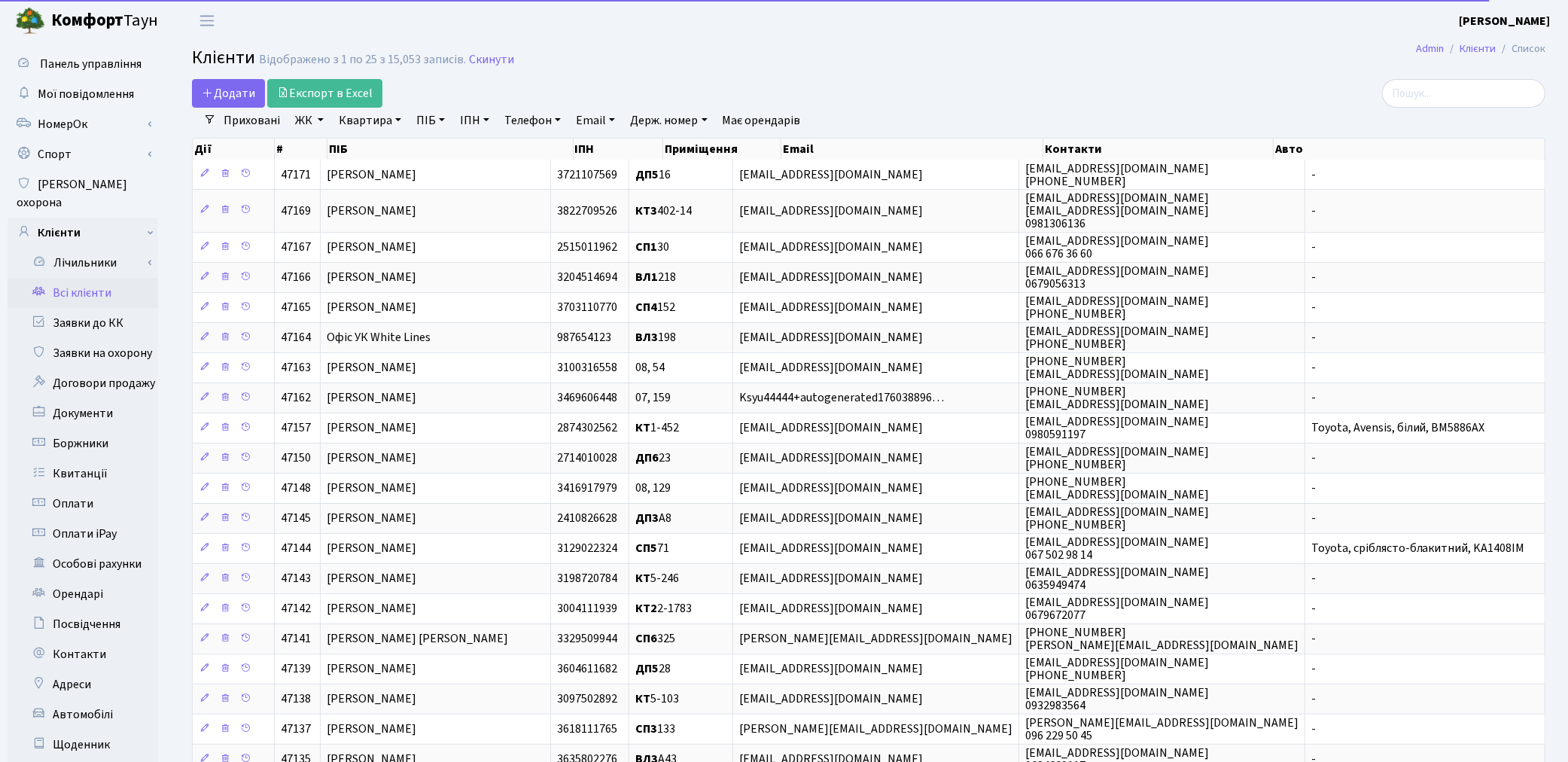
click at [359, 123] on link "Квартира" at bounding box center [370, 121] width 74 height 26
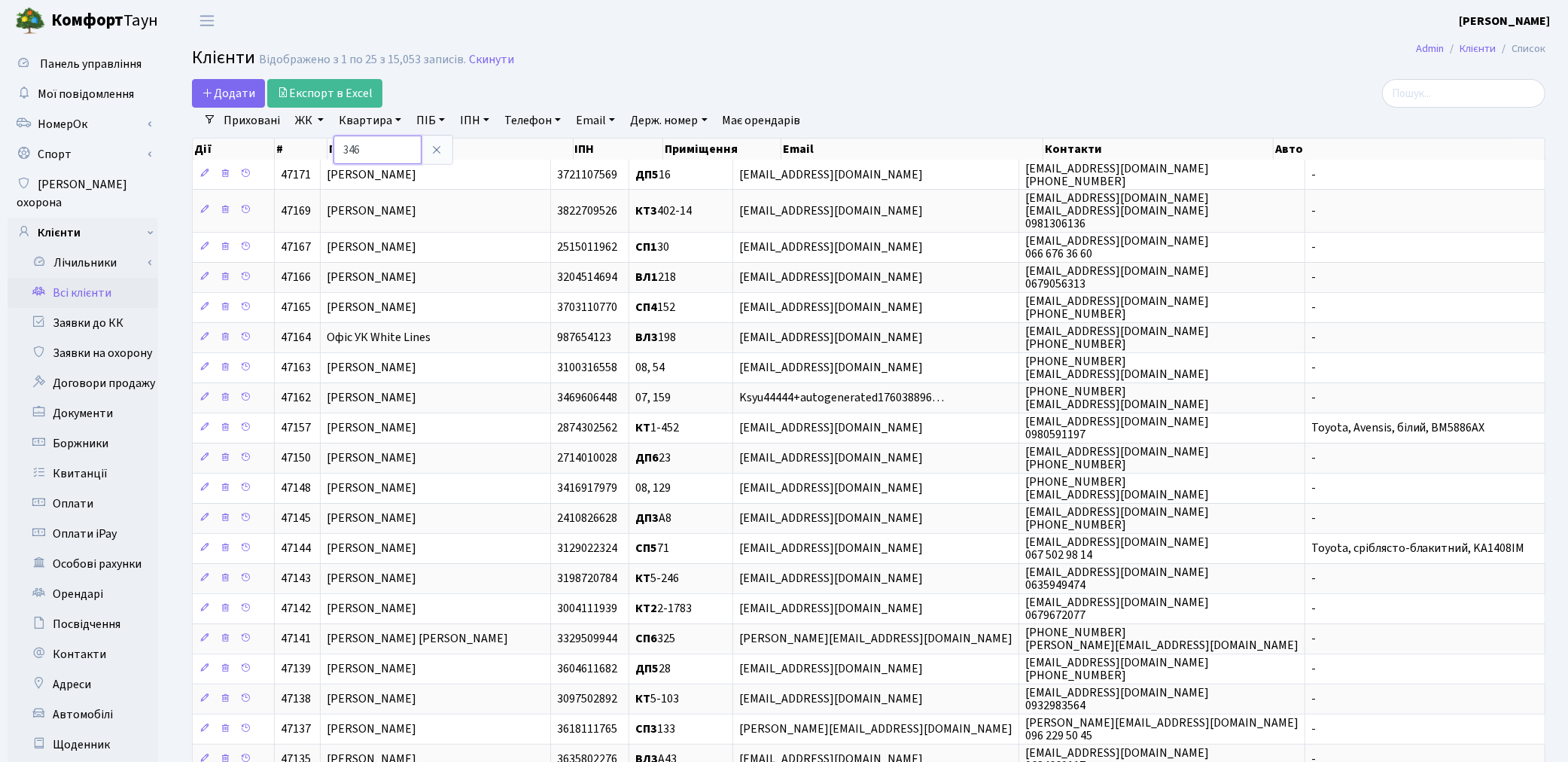
type input "346"
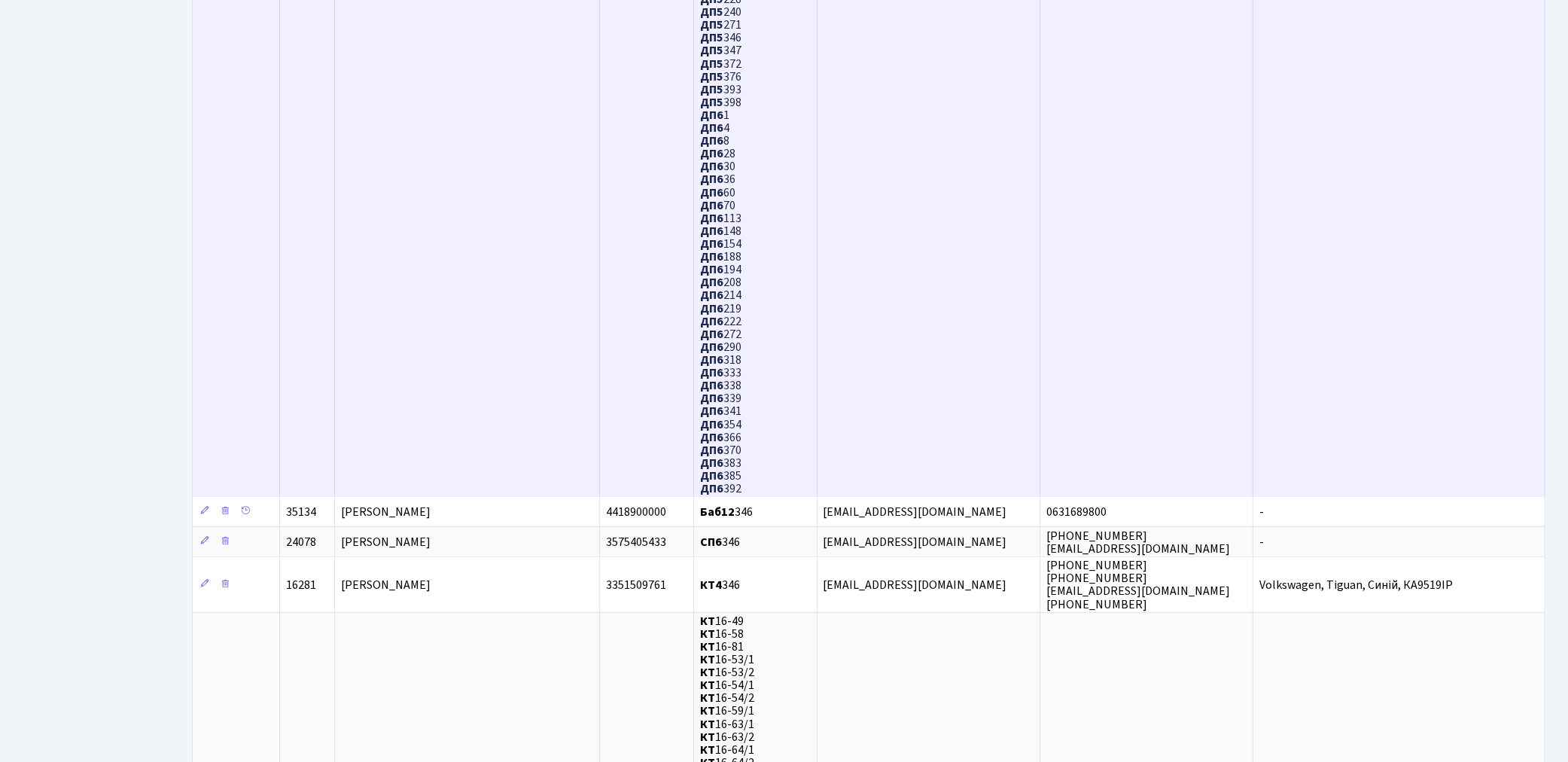
scroll to position [1171, 0]
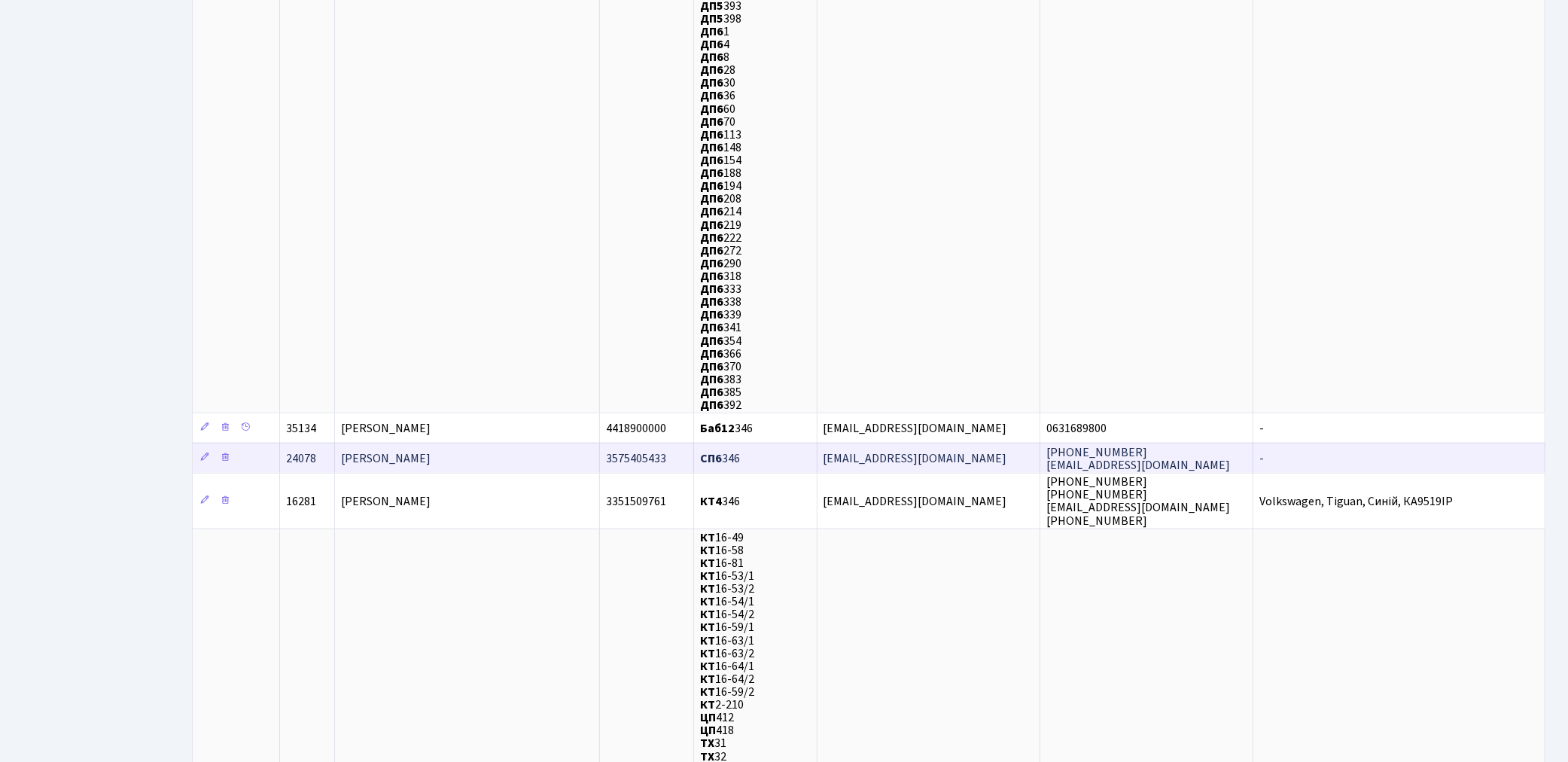
click at [431, 450] on span "[PERSON_NAME]" at bounding box center [386, 458] width 90 height 16
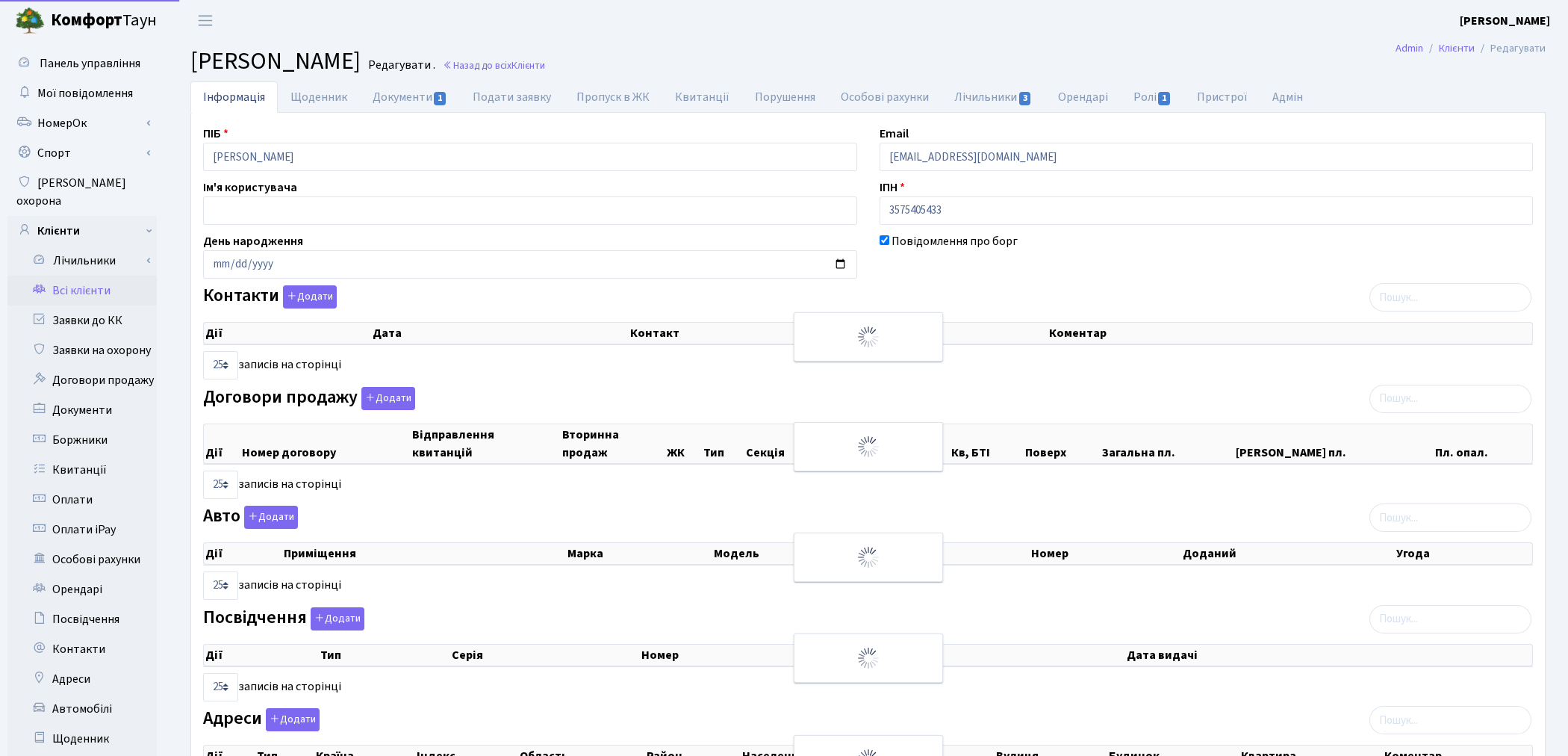
select select "25"
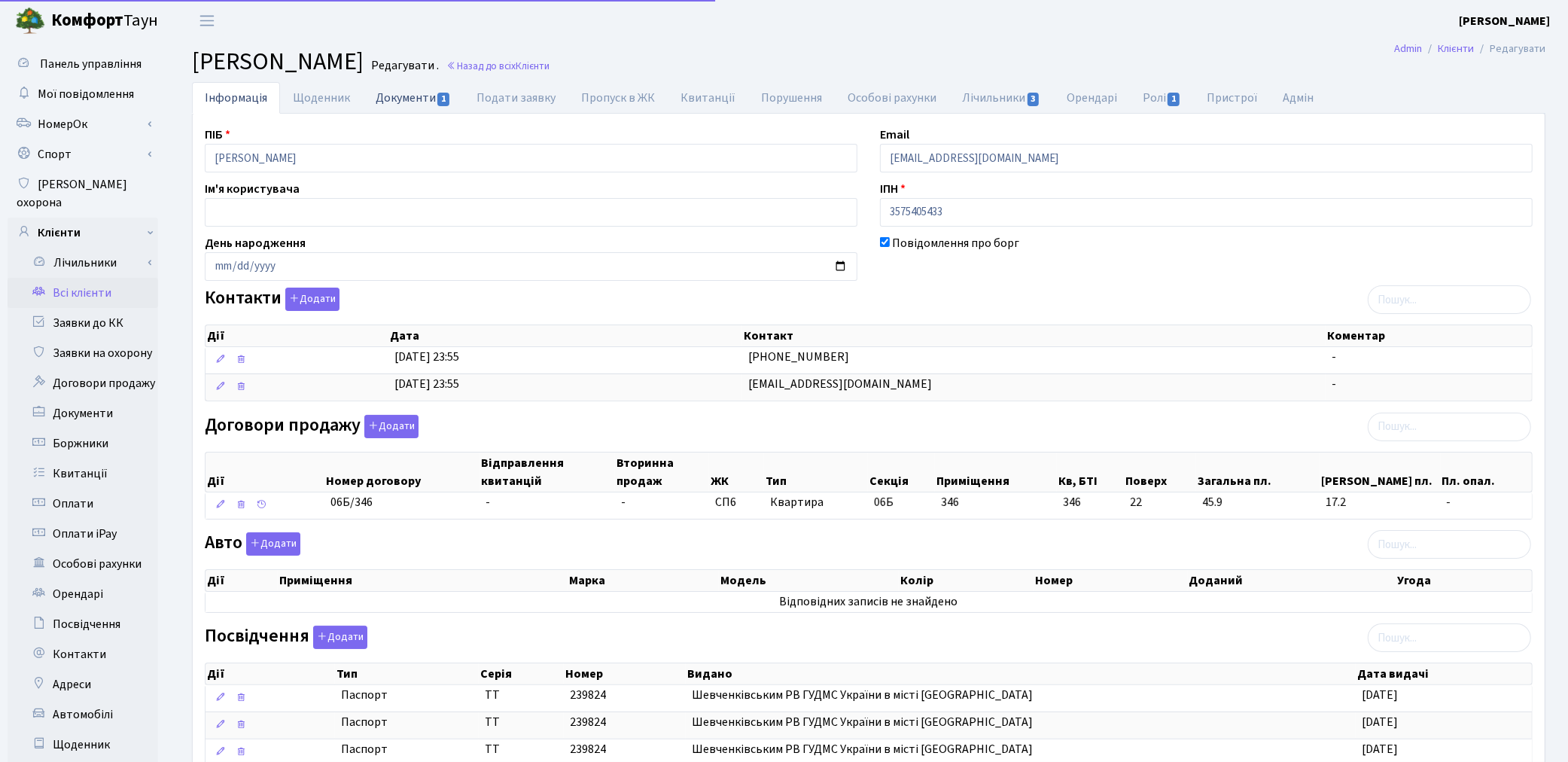
click at [409, 103] on link "Документи 1" at bounding box center [413, 97] width 101 height 31
select select "25"
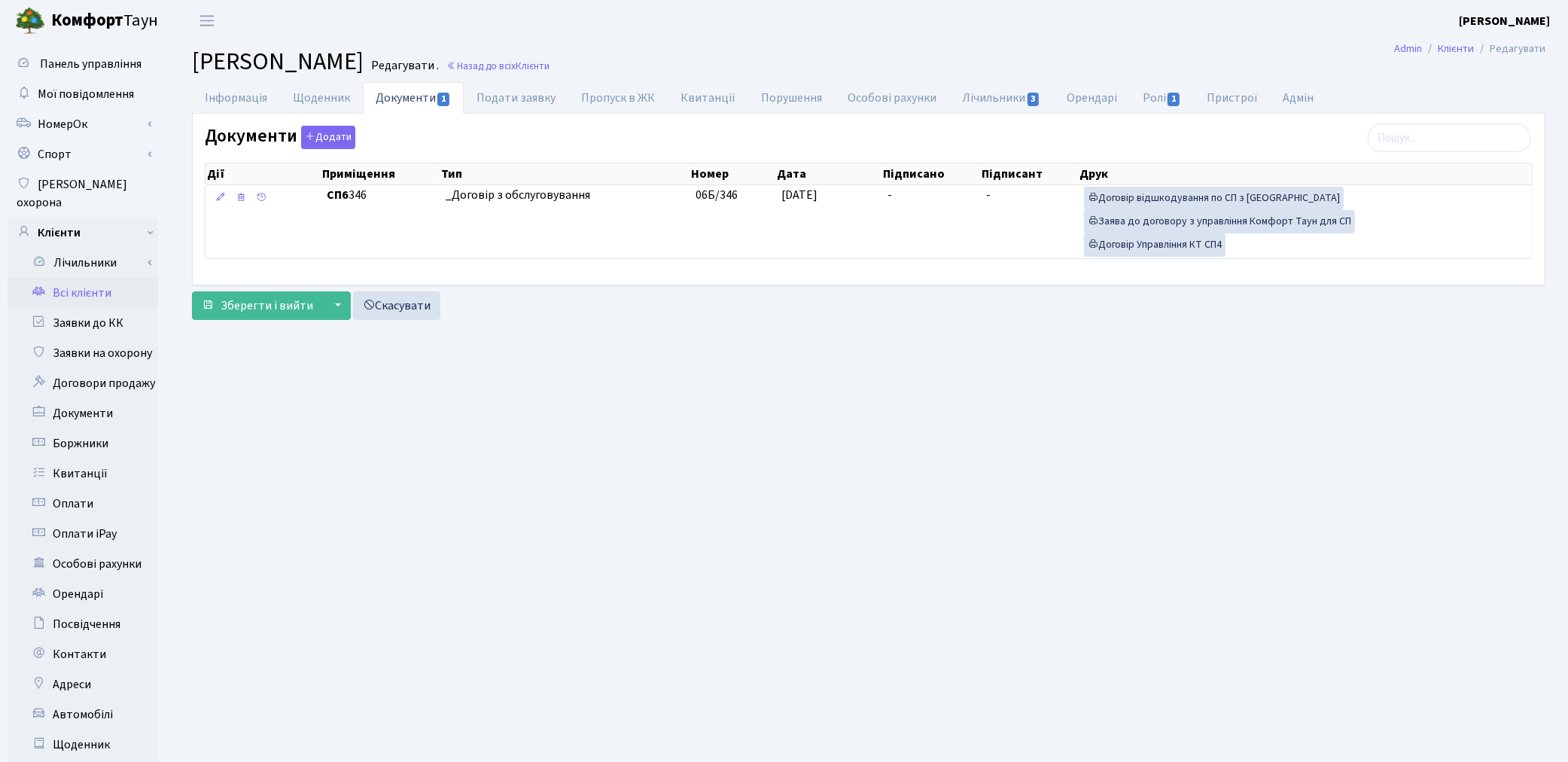
click at [74, 281] on link "Всі клієнти" at bounding box center [83, 292] width 151 height 30
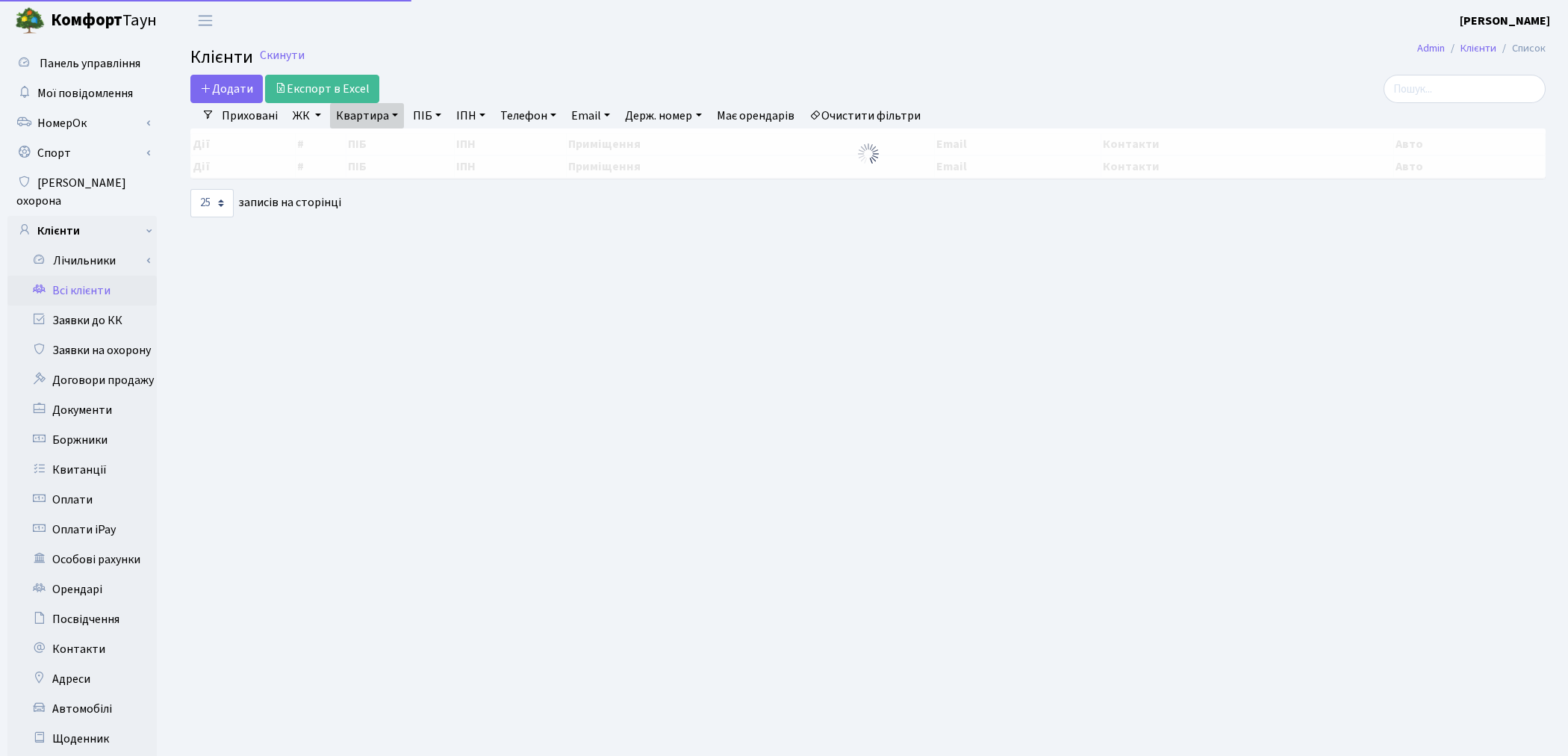
select select "25"
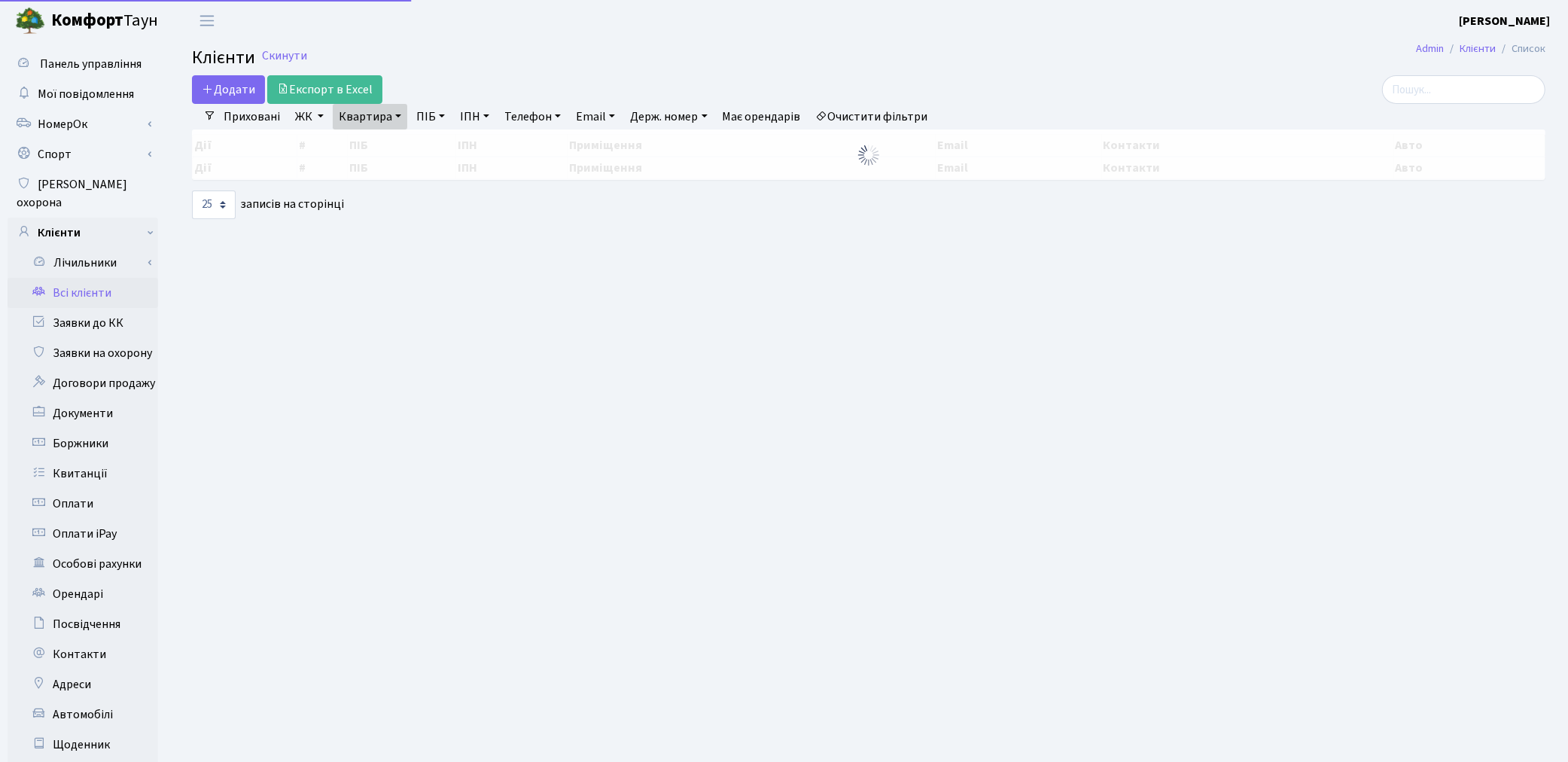
click at [367, 124] on link "Квартира" at bounding box center [370, 117] width 74 height 26
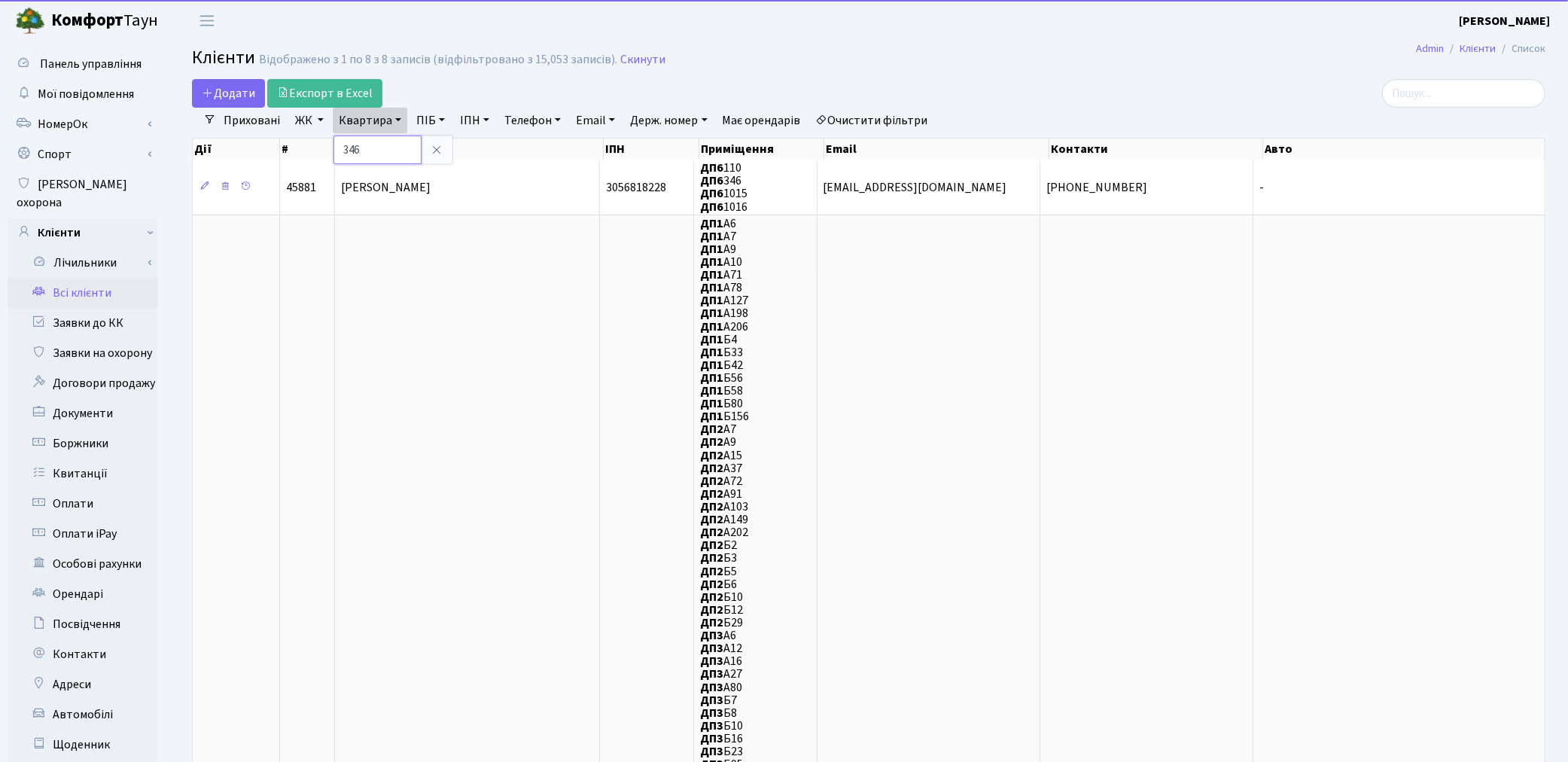
click at [377, 146] on input "346" at bounding box center [378, 149] width 88 height 28
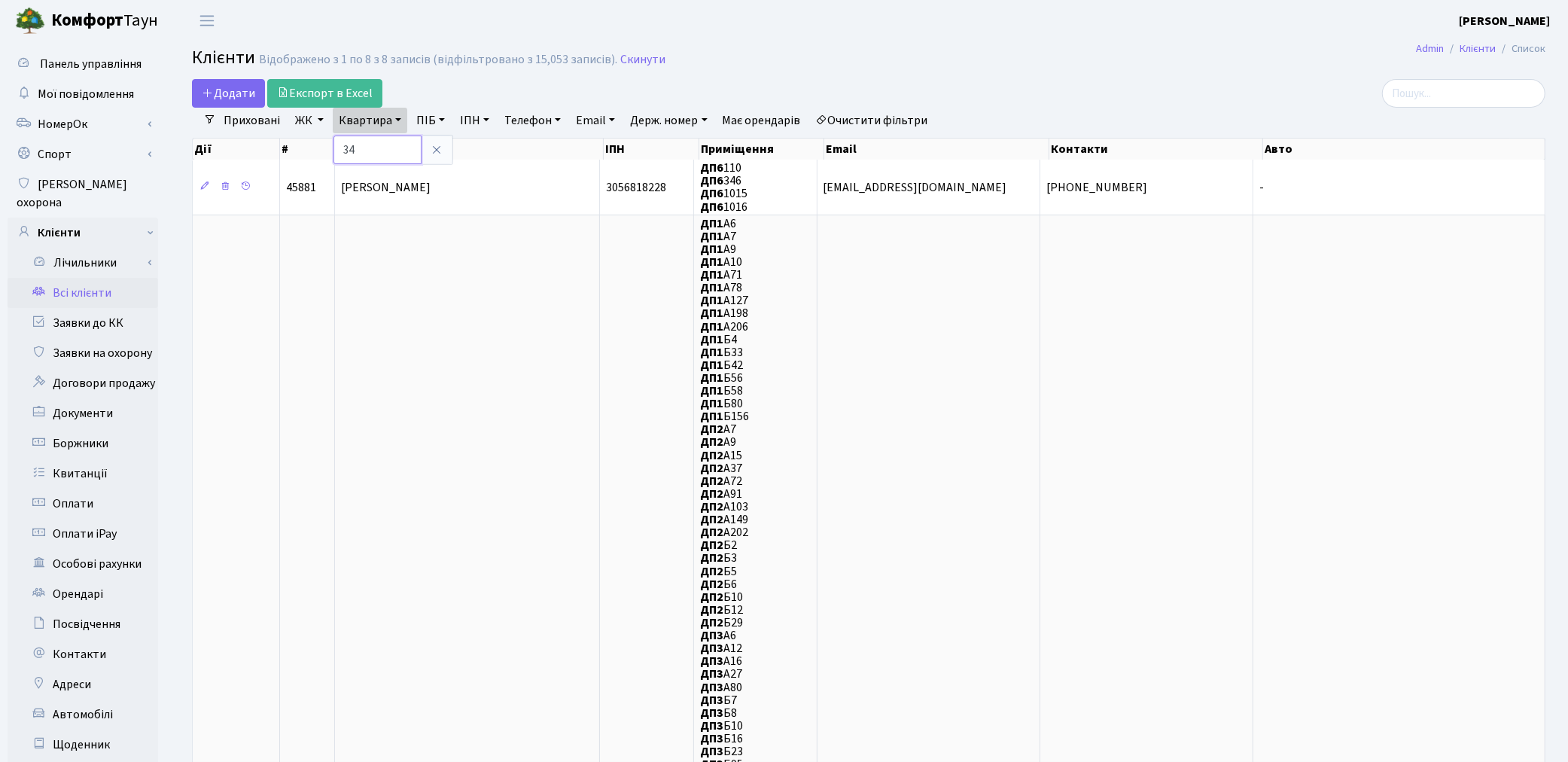
type input "3"
type input "29"
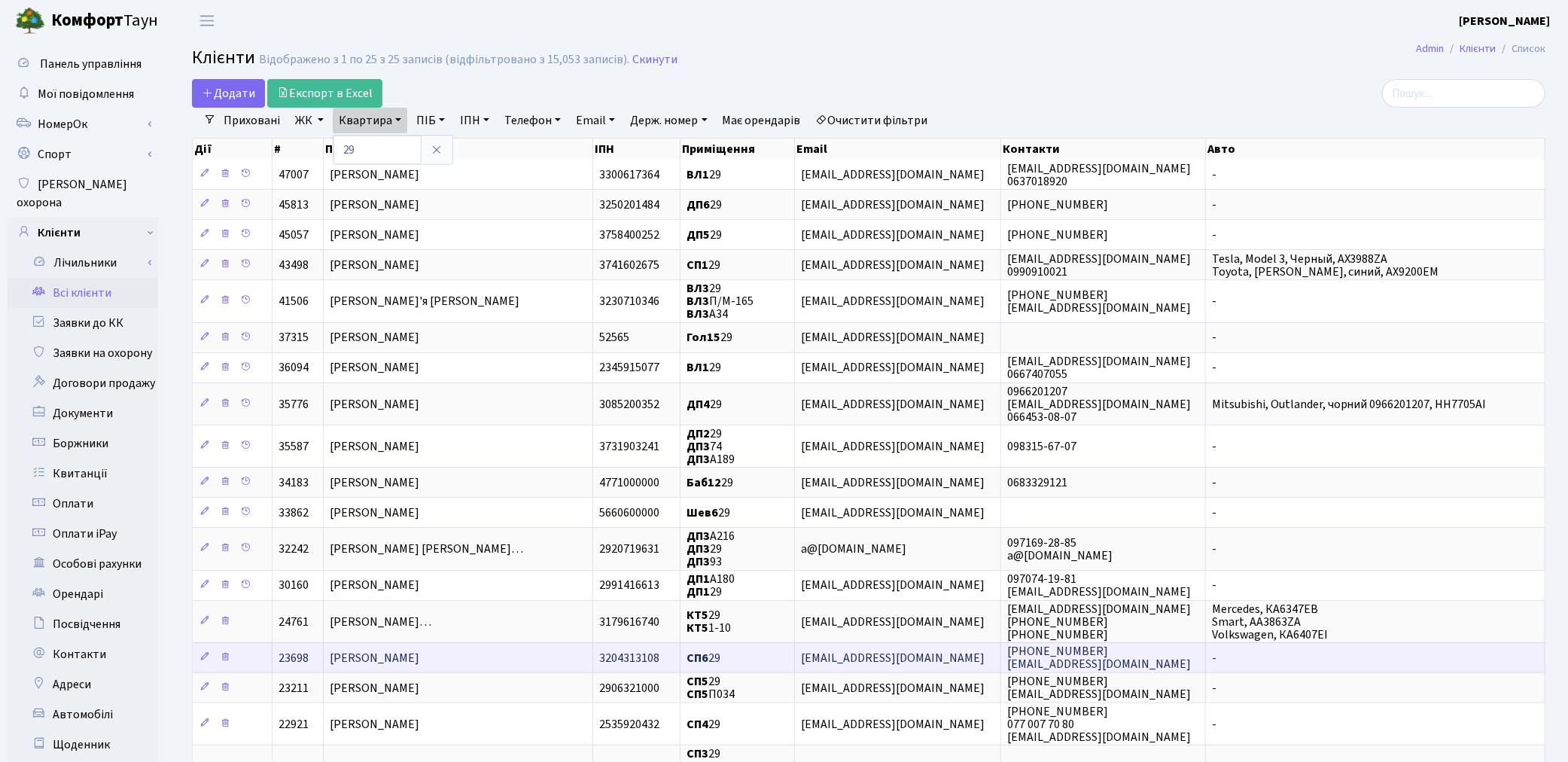
click at [410, 642] on td "[PERSON_NAME]" at bounding box center [459, 657] width 269 height 30
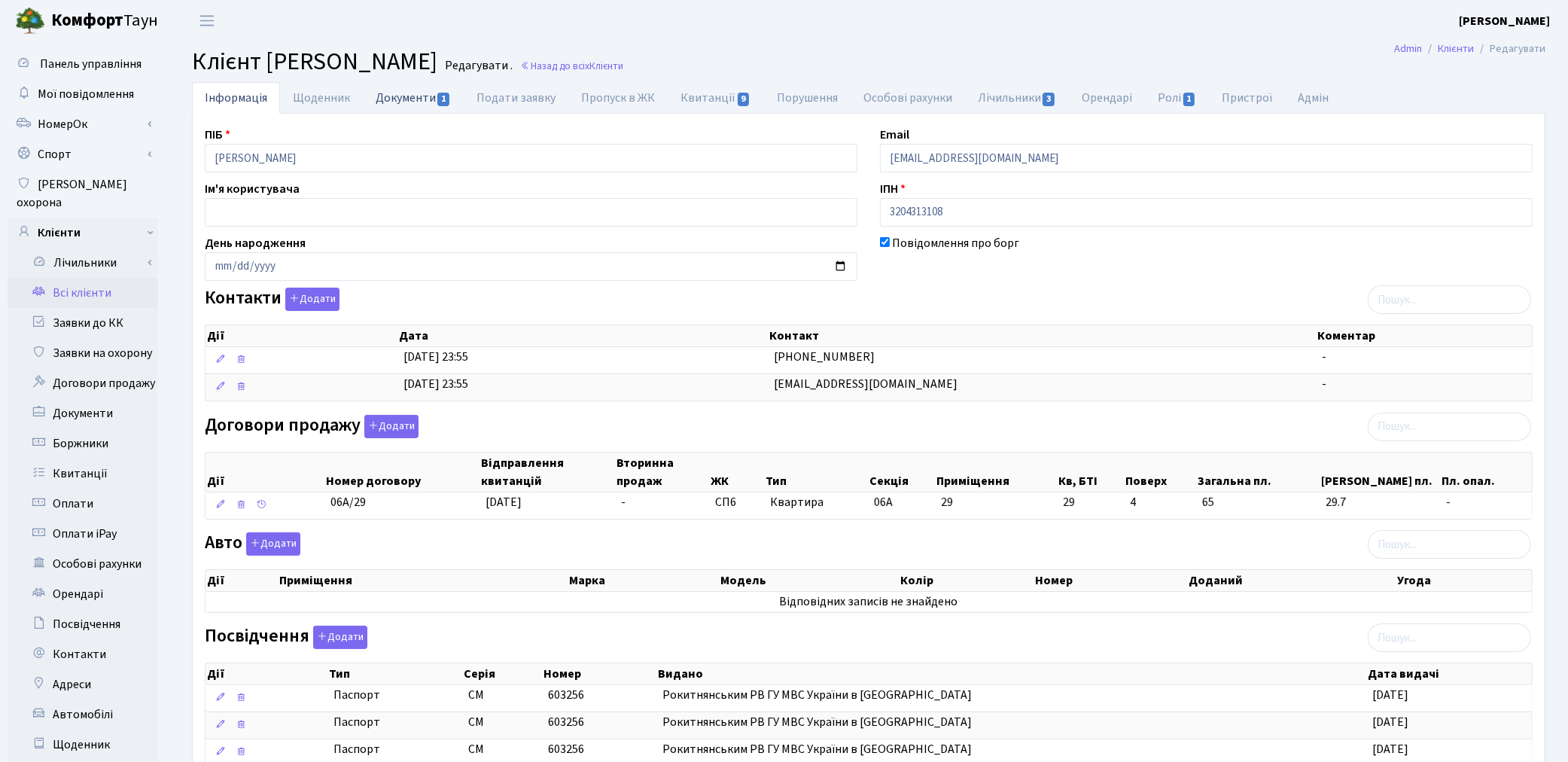
click at [401, 101] on link "Документи 1" at bounding box center [413, 97] width 101 height 31
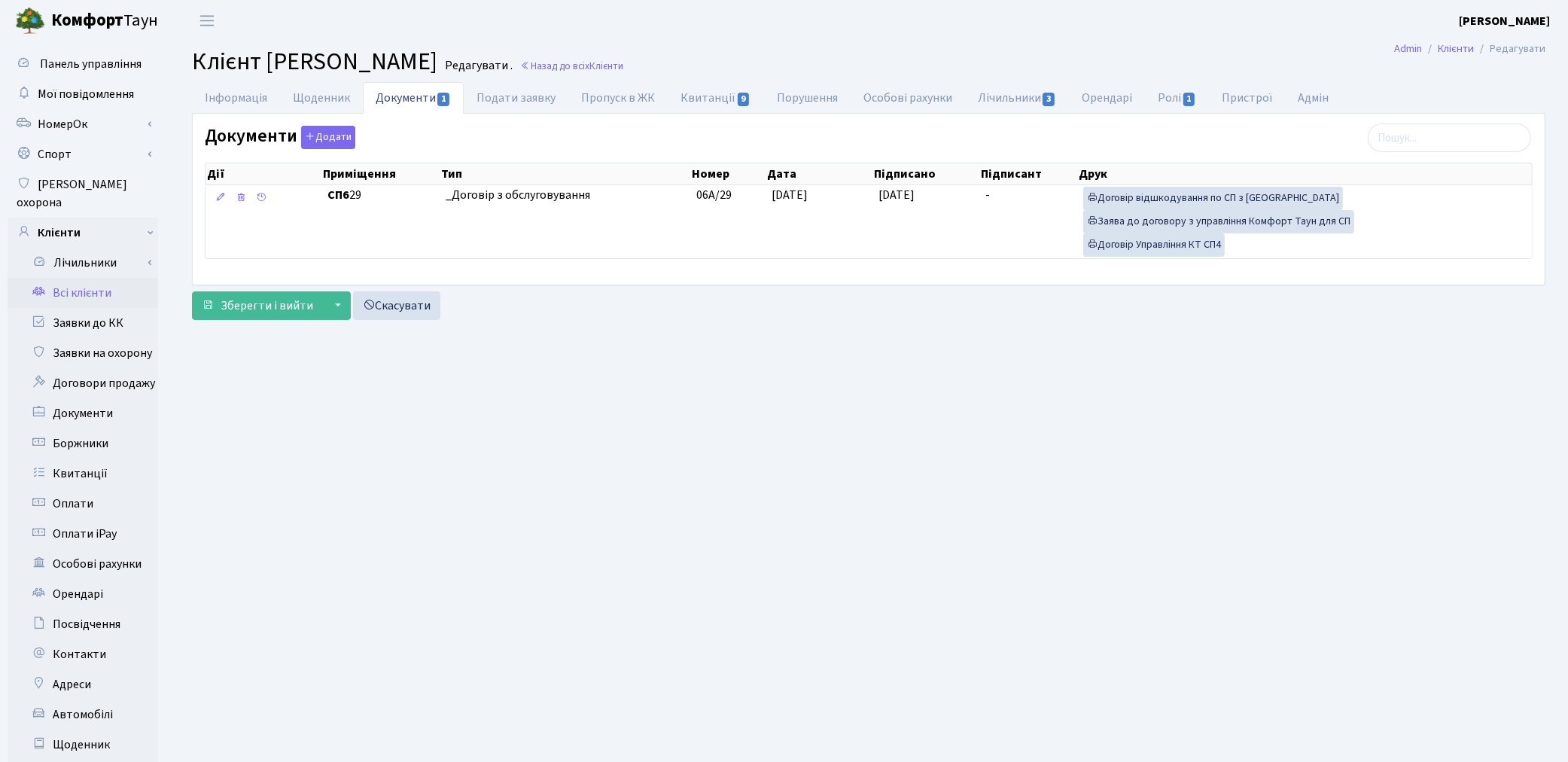
click at [62, 278] on link "Всі клієнти" at bounding box center [83, 292] width 151 height 30
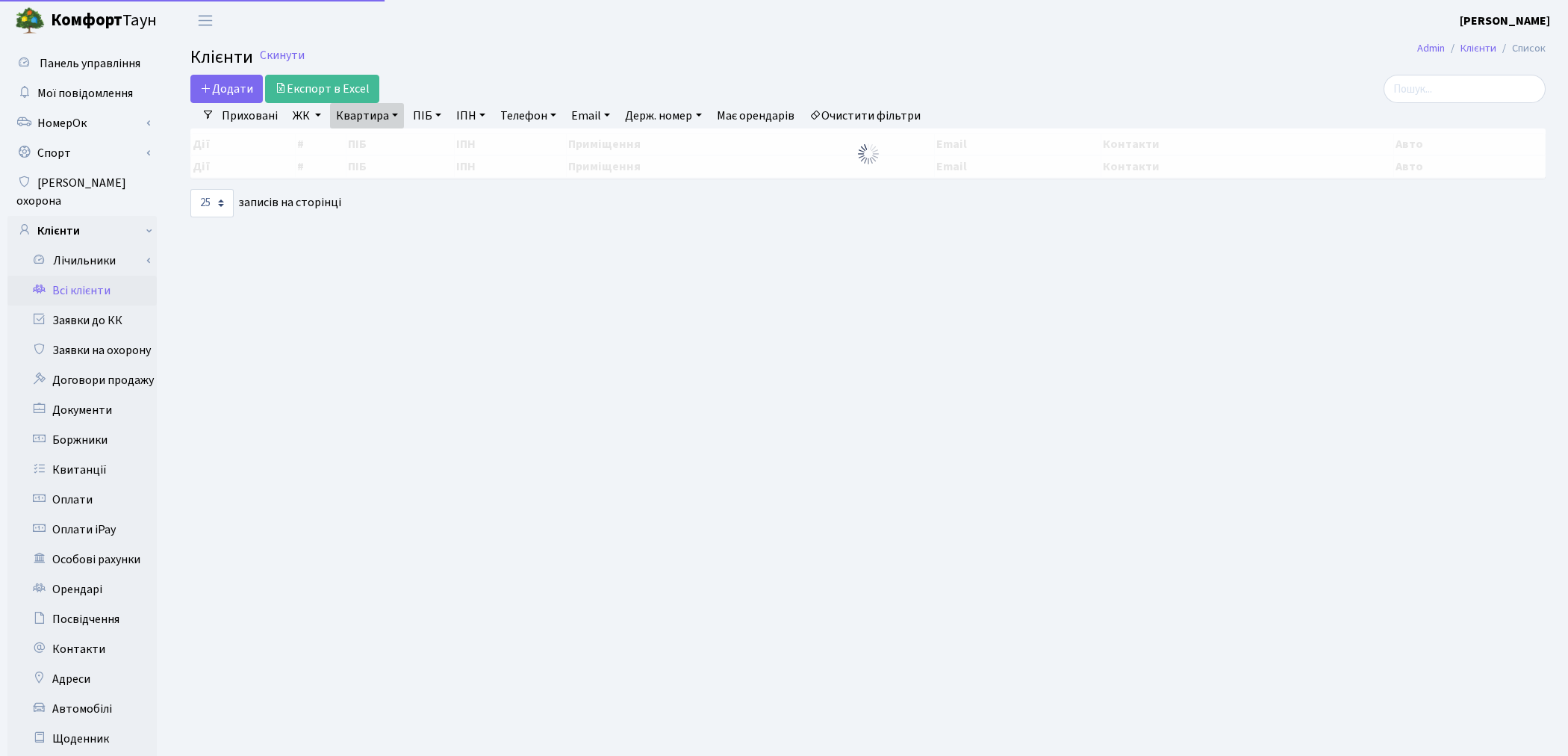
select select "25"
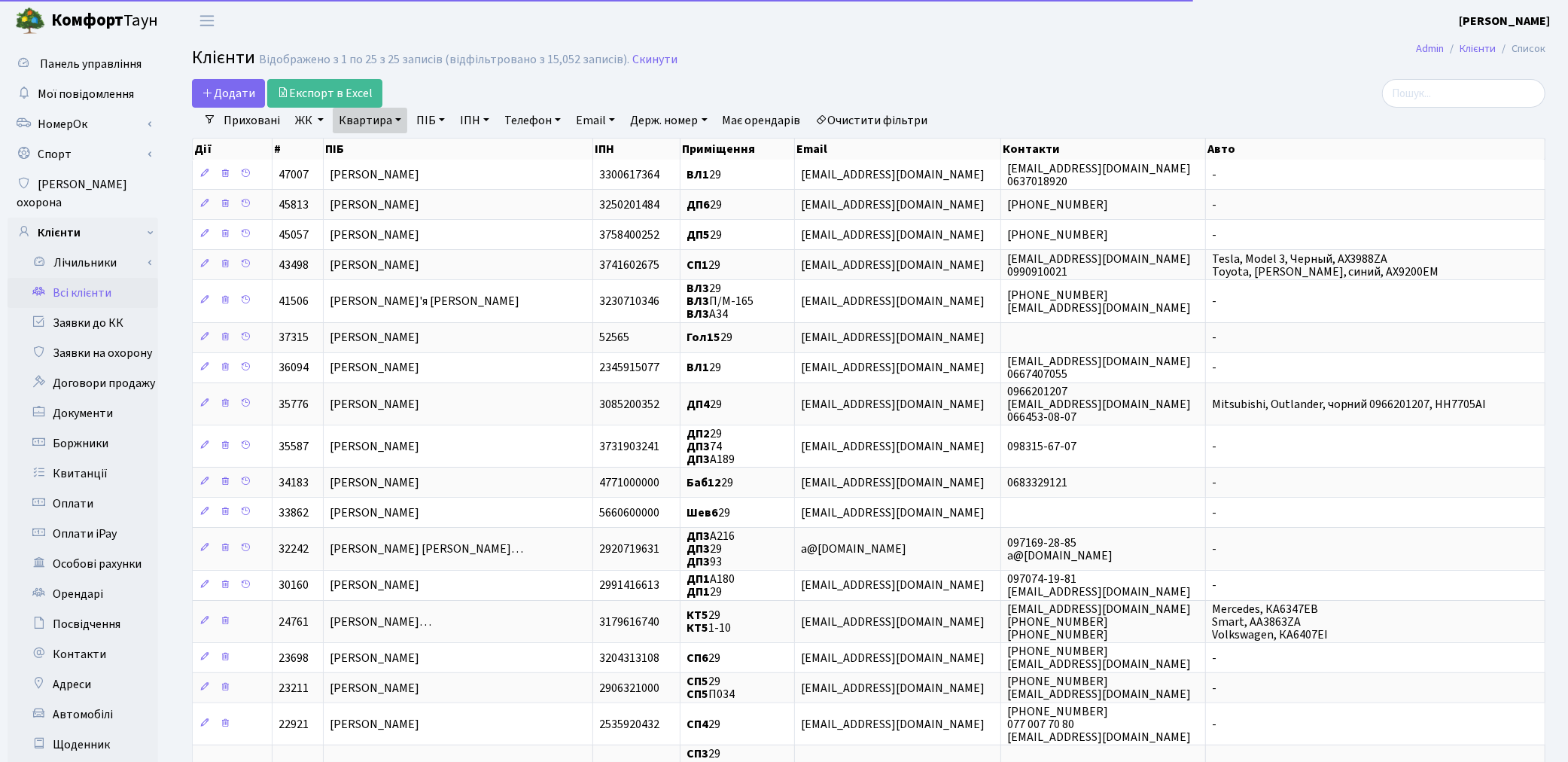
click at [905, 114] on link "Очистити фільтри" at bounding box center [872, 121] width 124 height 26
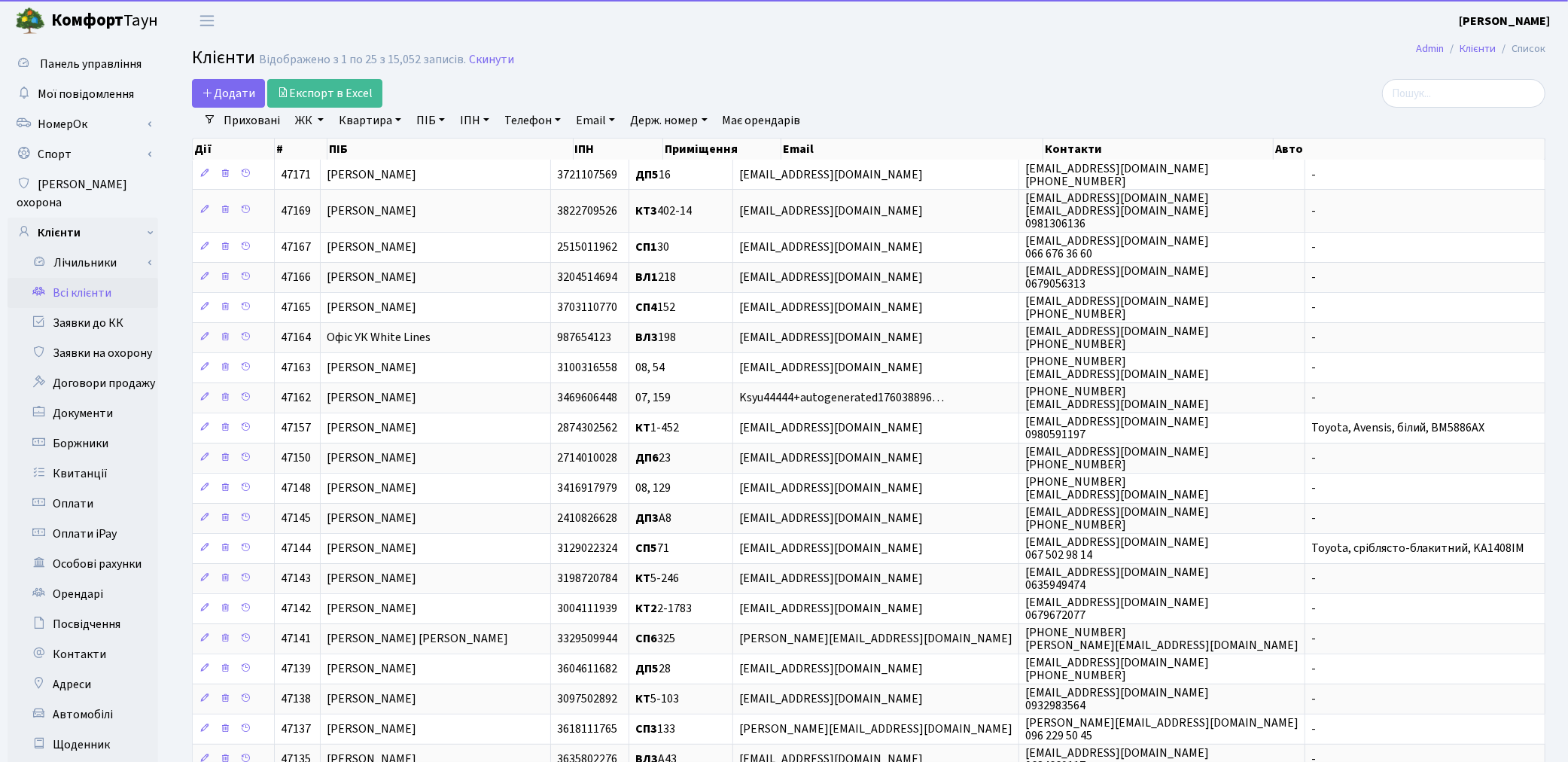
click at [418, 122] on link "ПІБ" at bounding box center [430, 121] width 41 height 26
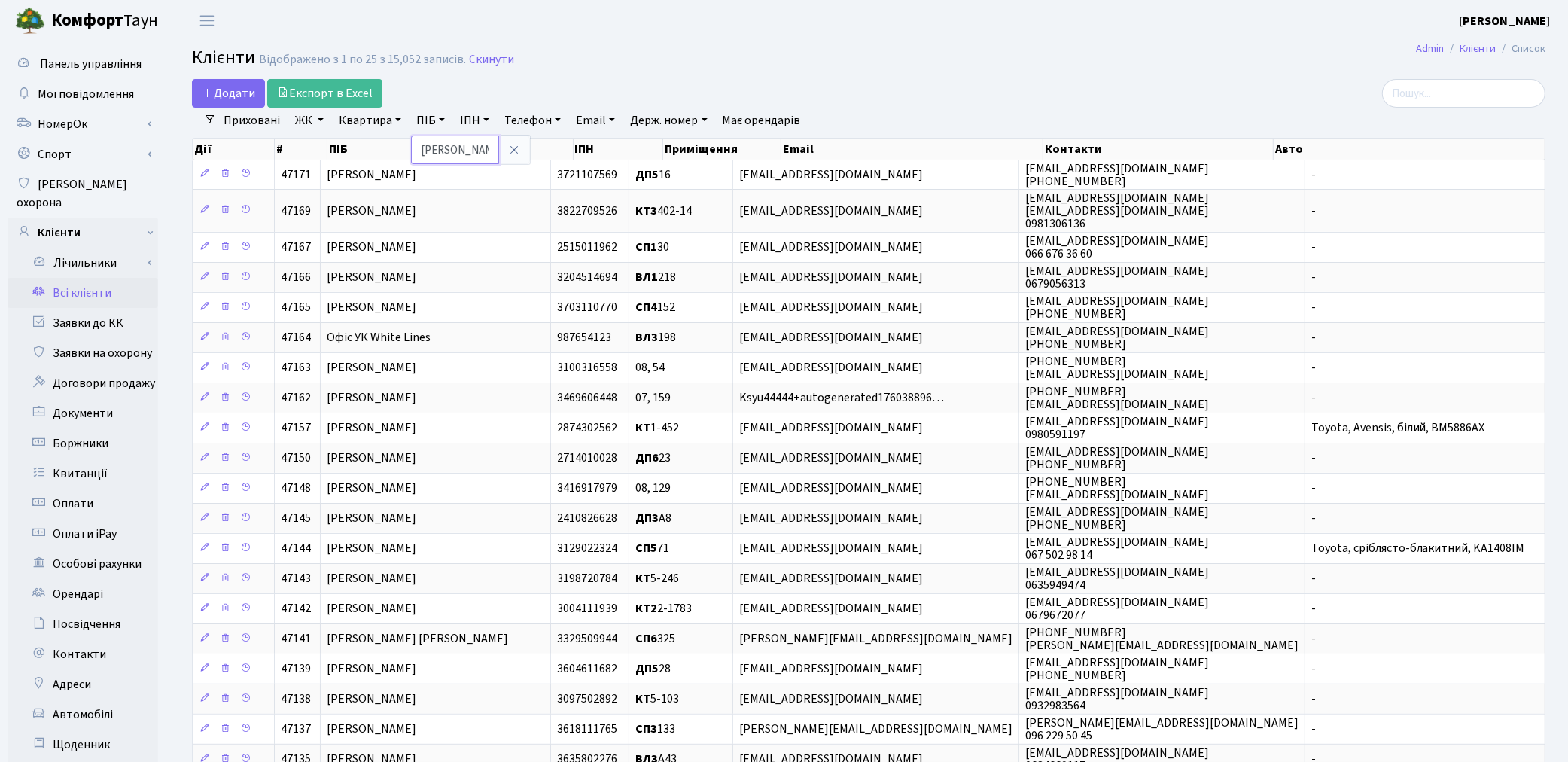
type input "басов"
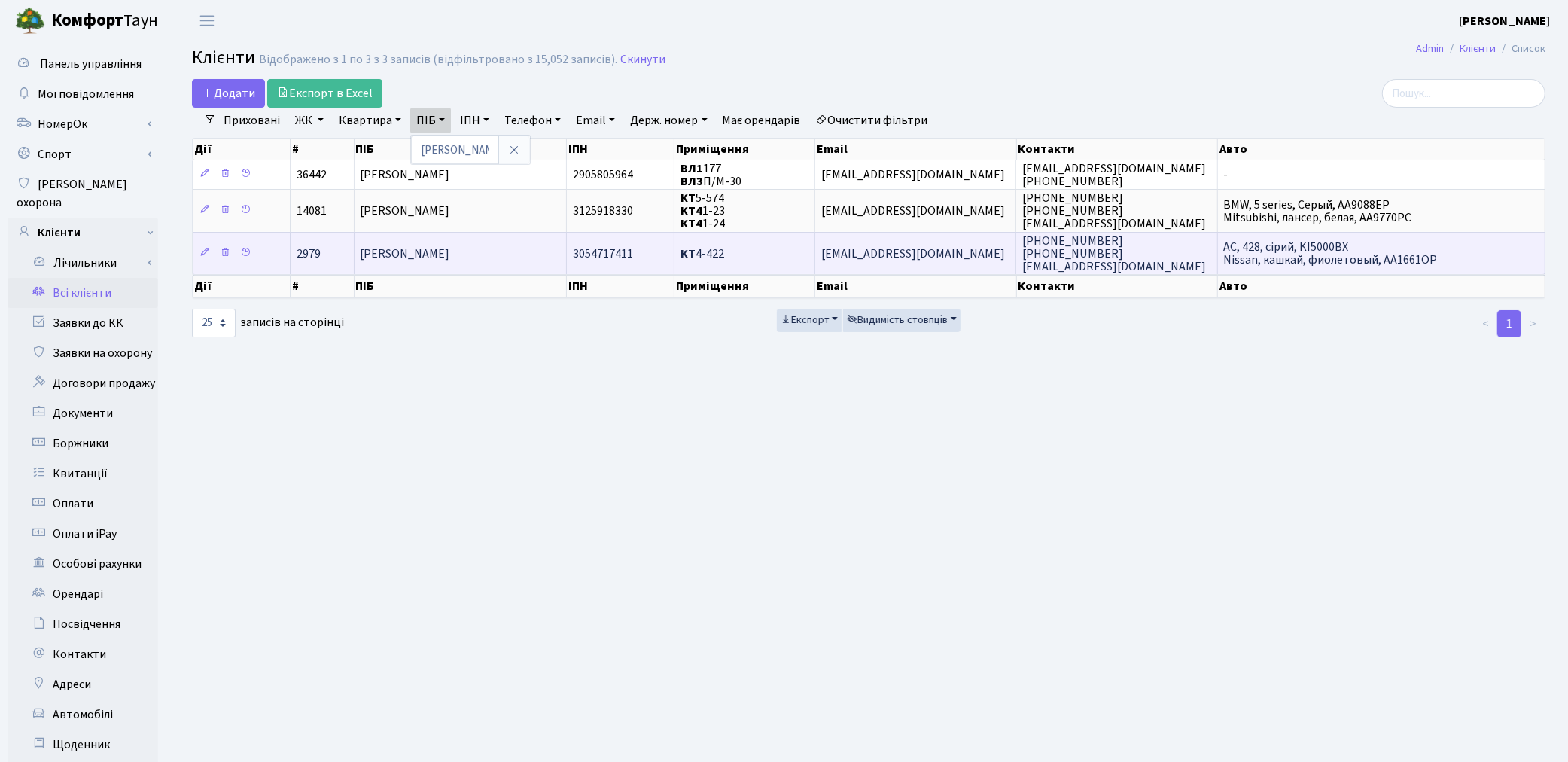
click at [496, 265] on td "[PERSON_NAME]" at bounding box center [460, 253] width 212 height 42
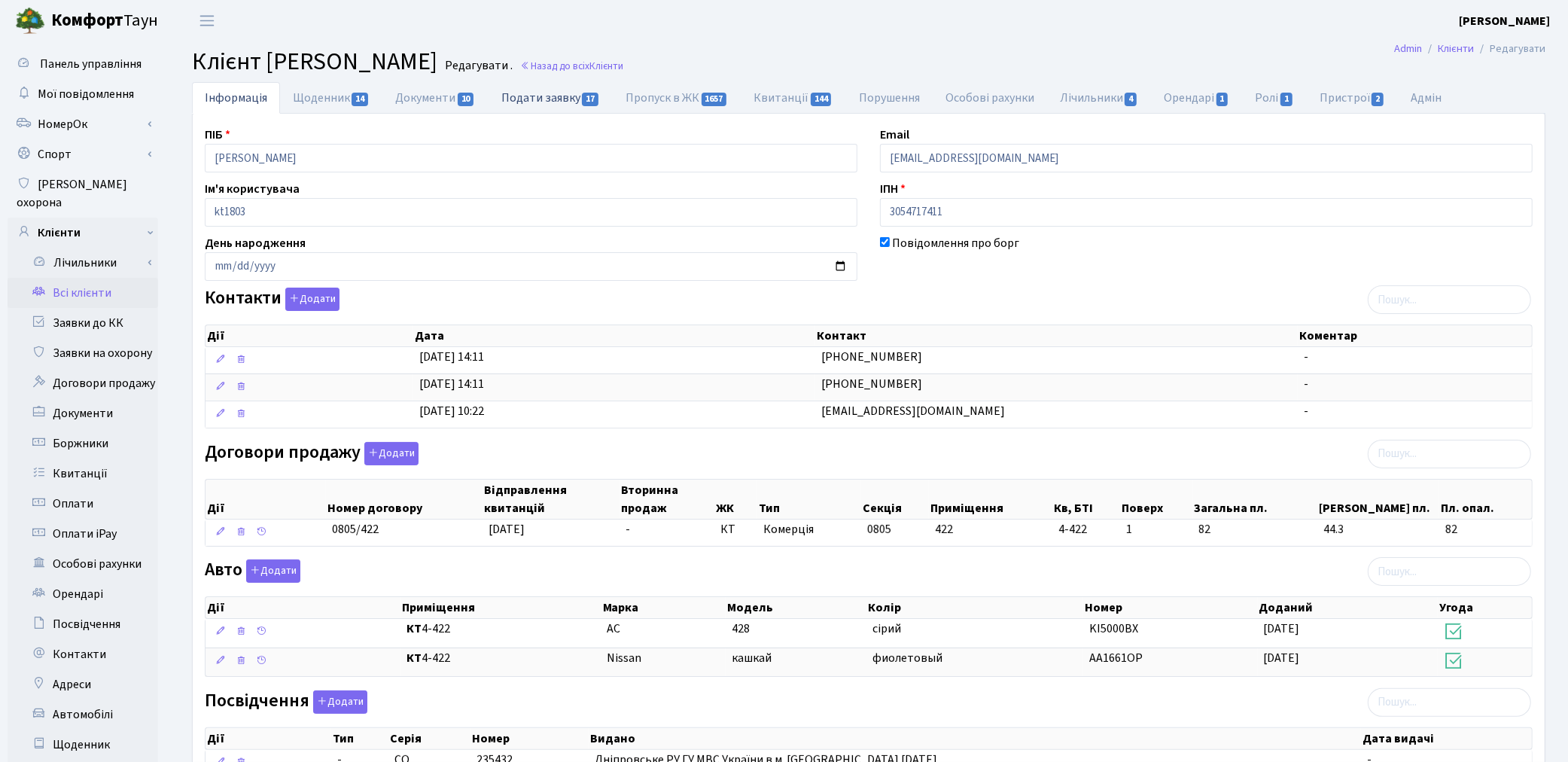
click at [544, 101] on link "Подати заявку 17" at bounding box center [551, 97] width 124 height 31
select select "25"
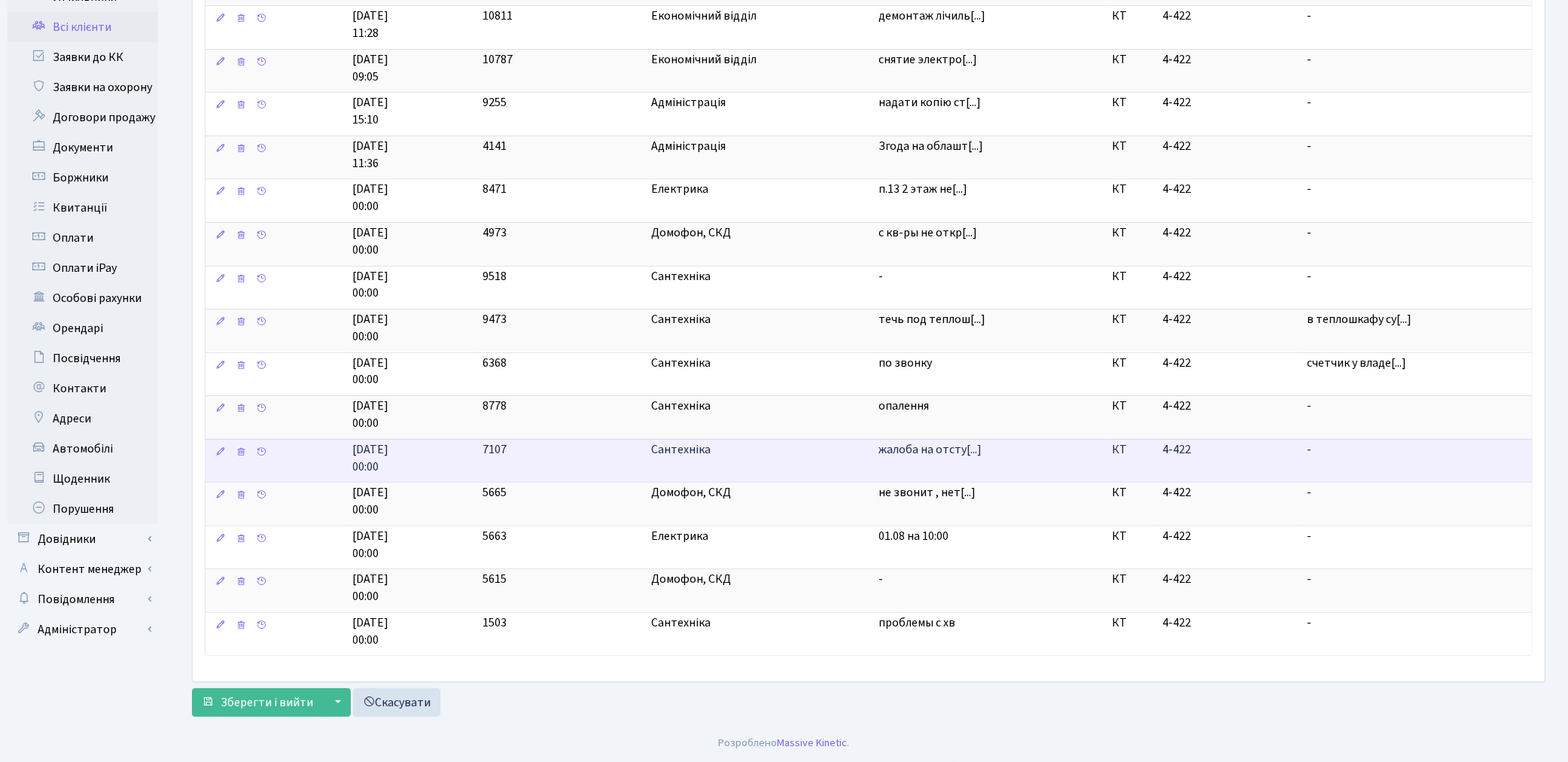
scroll to position [273, 0]
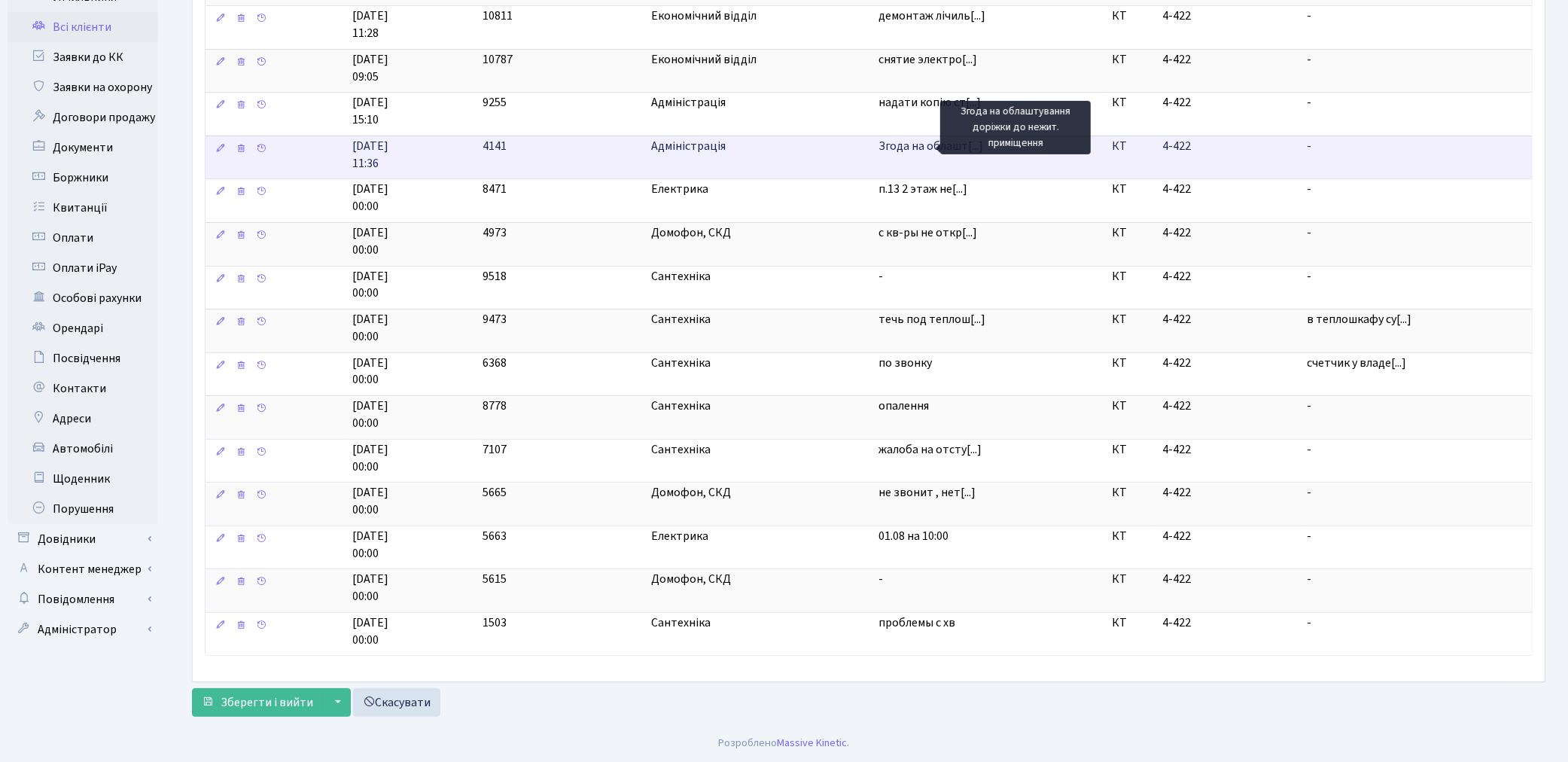
click at [894, 140] on span "Згода на облашт[...]" at bounding box center [930, 146] width 104 height 16
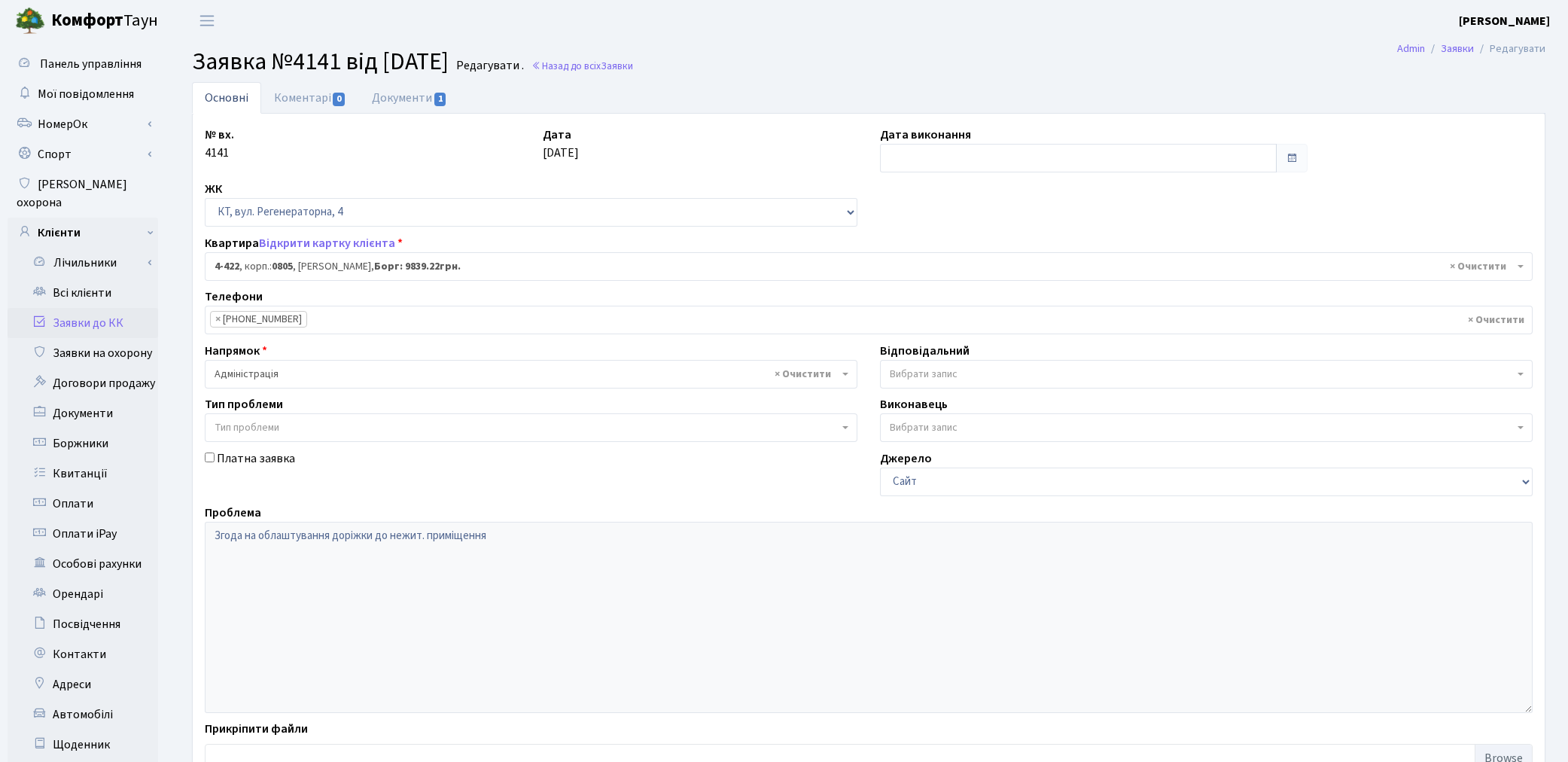
select select "1881"
click at [409, 103] on link "Документи 1" at bounding box center [409, 97] width 101 height 31
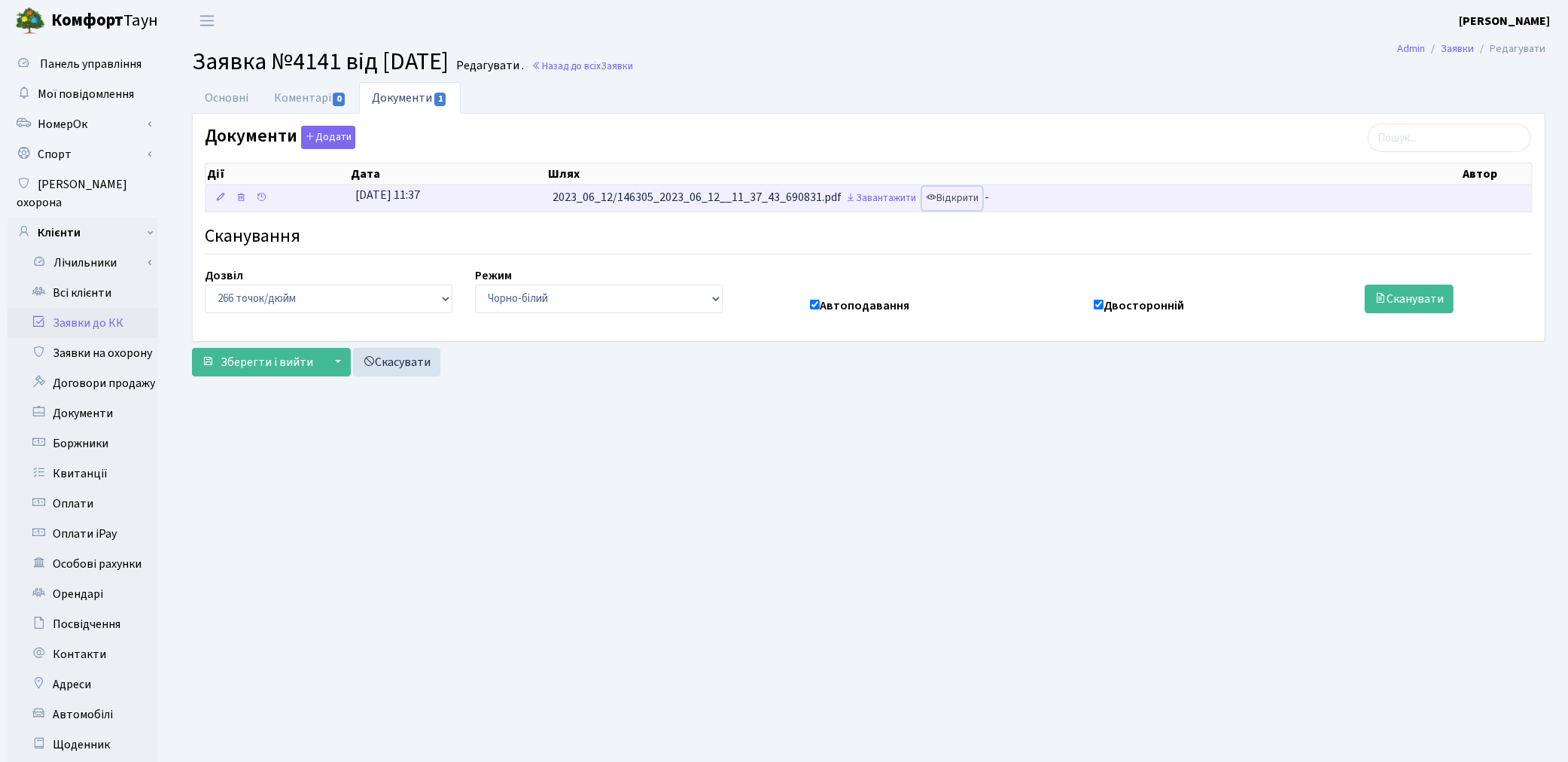
click at [953, 206] on link "Відкрити" at bounding box center [953, 198] width 60 height 23
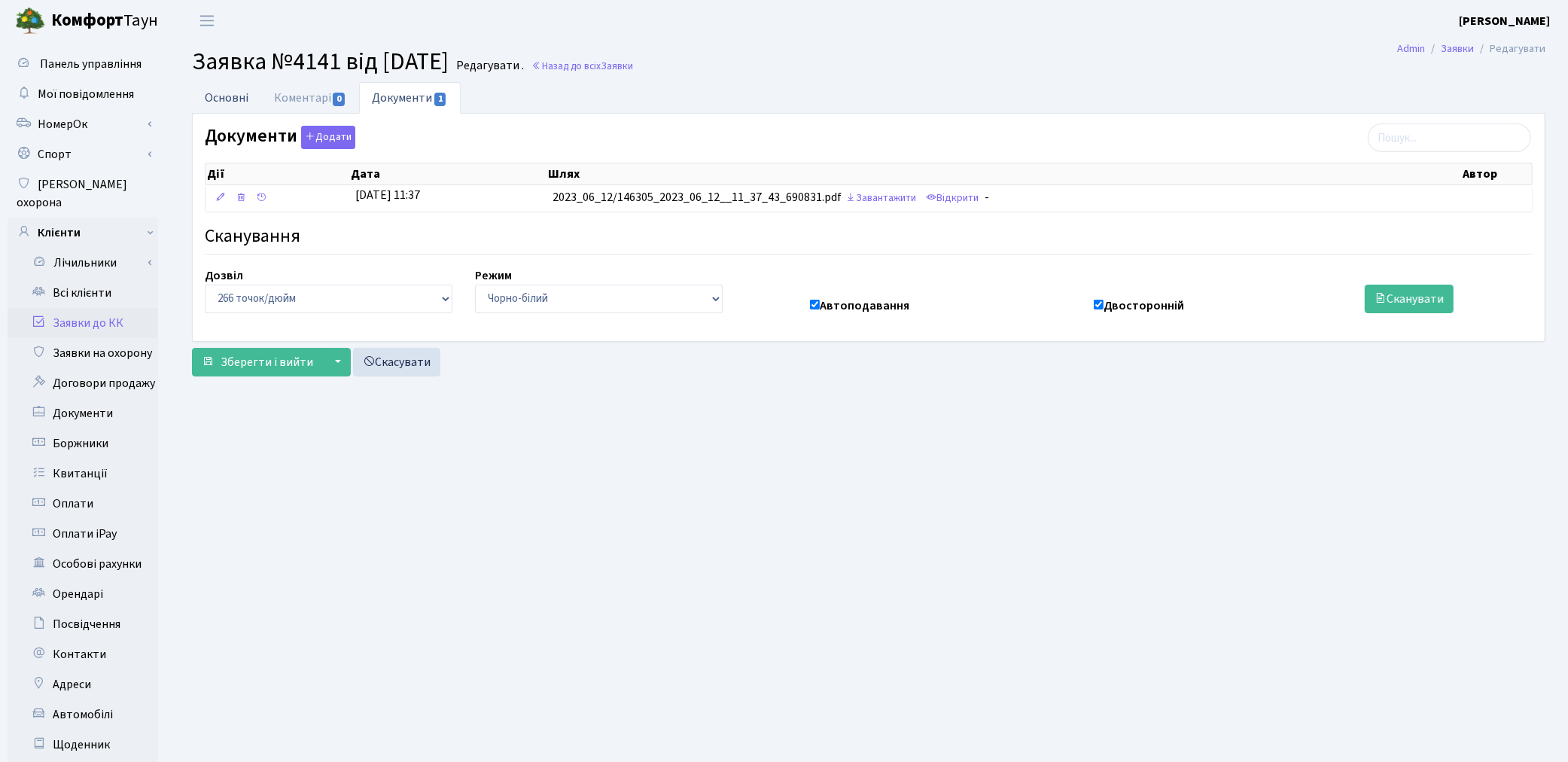
click at [224, 94] on link "Основні" at bounding box center [227, 97] width 69 height 31
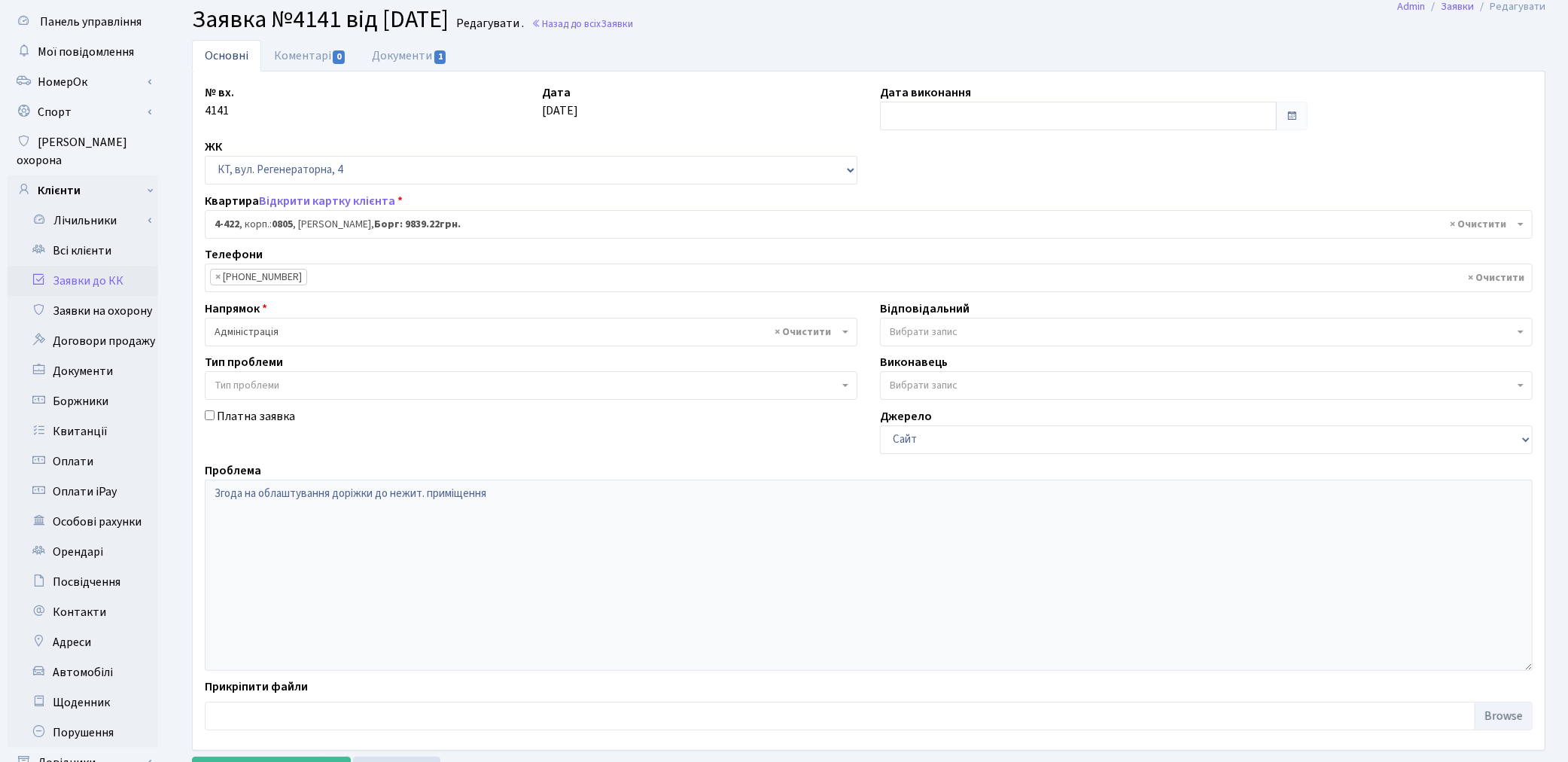
scroll to position [84, 0]
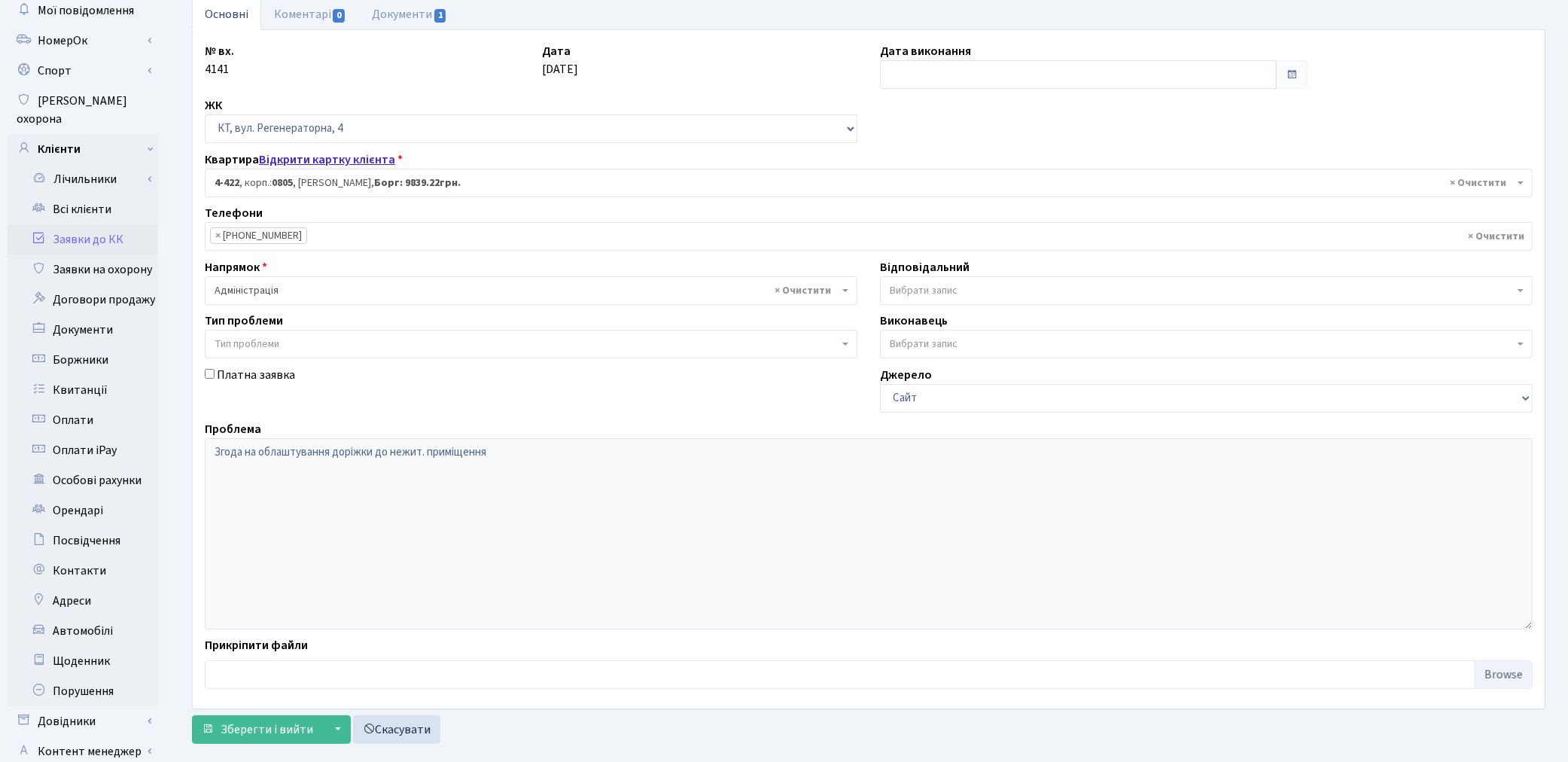
click at [291, 164] on link "Відкрити картку клієнта" at bounding box center [327, 159] width 136 height 16
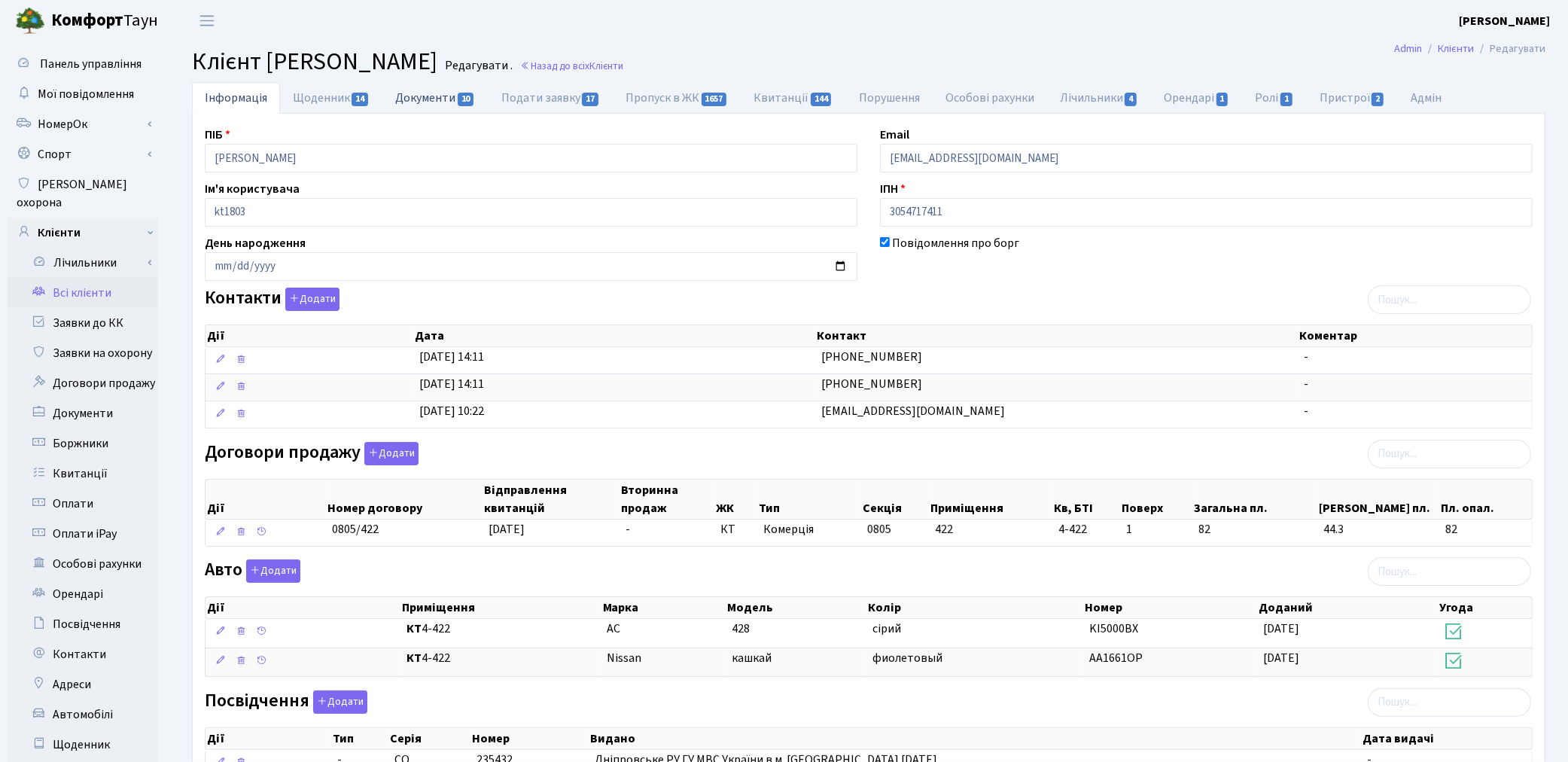
click at [415, 96] on link "Документи 10" at bounding box center [435, 97] width 105 height 31
select select "25"
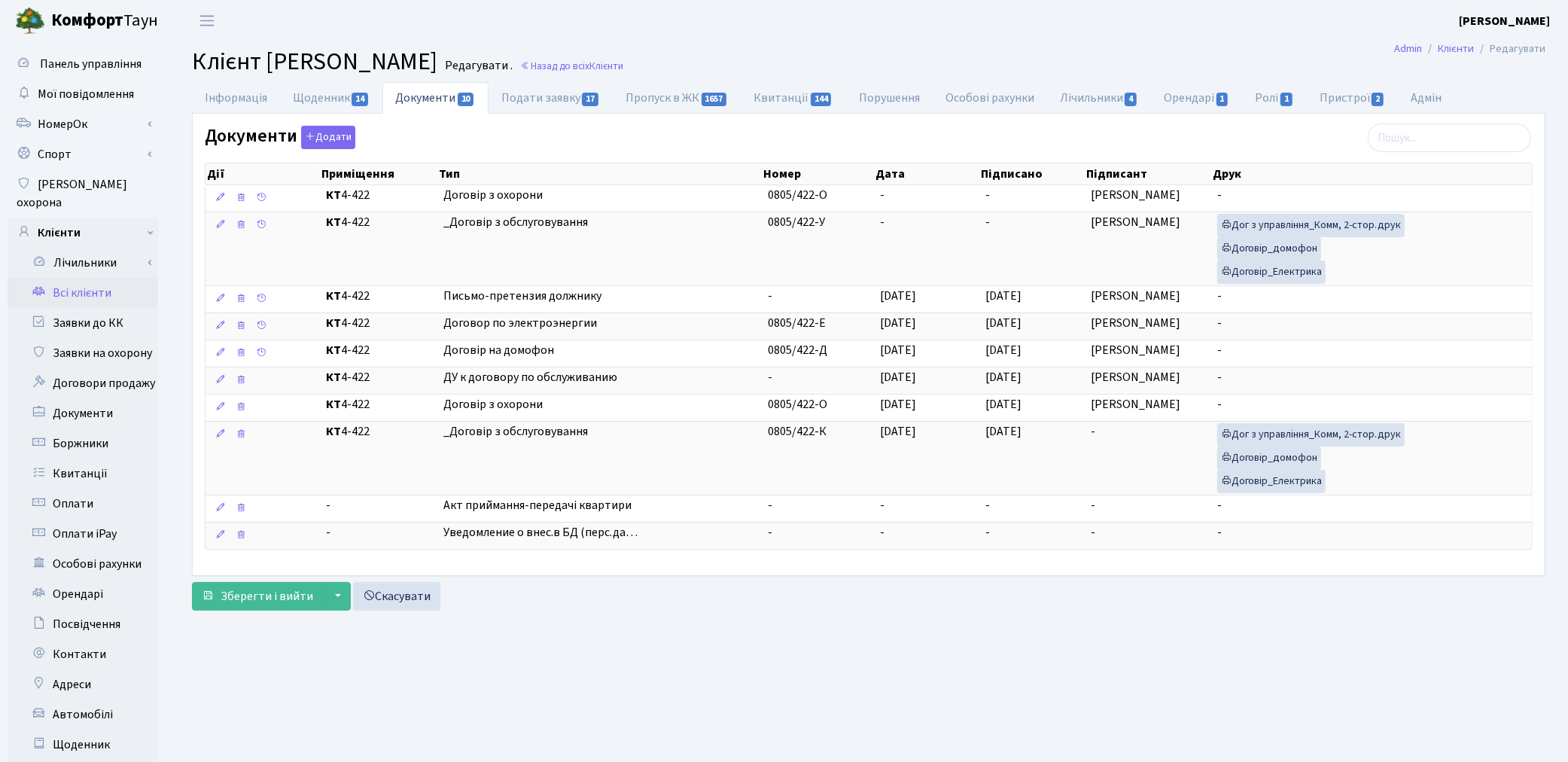
click at [101, 279] on link "Всі клієнти" at bounding box center [83, 292] width 151 height 30
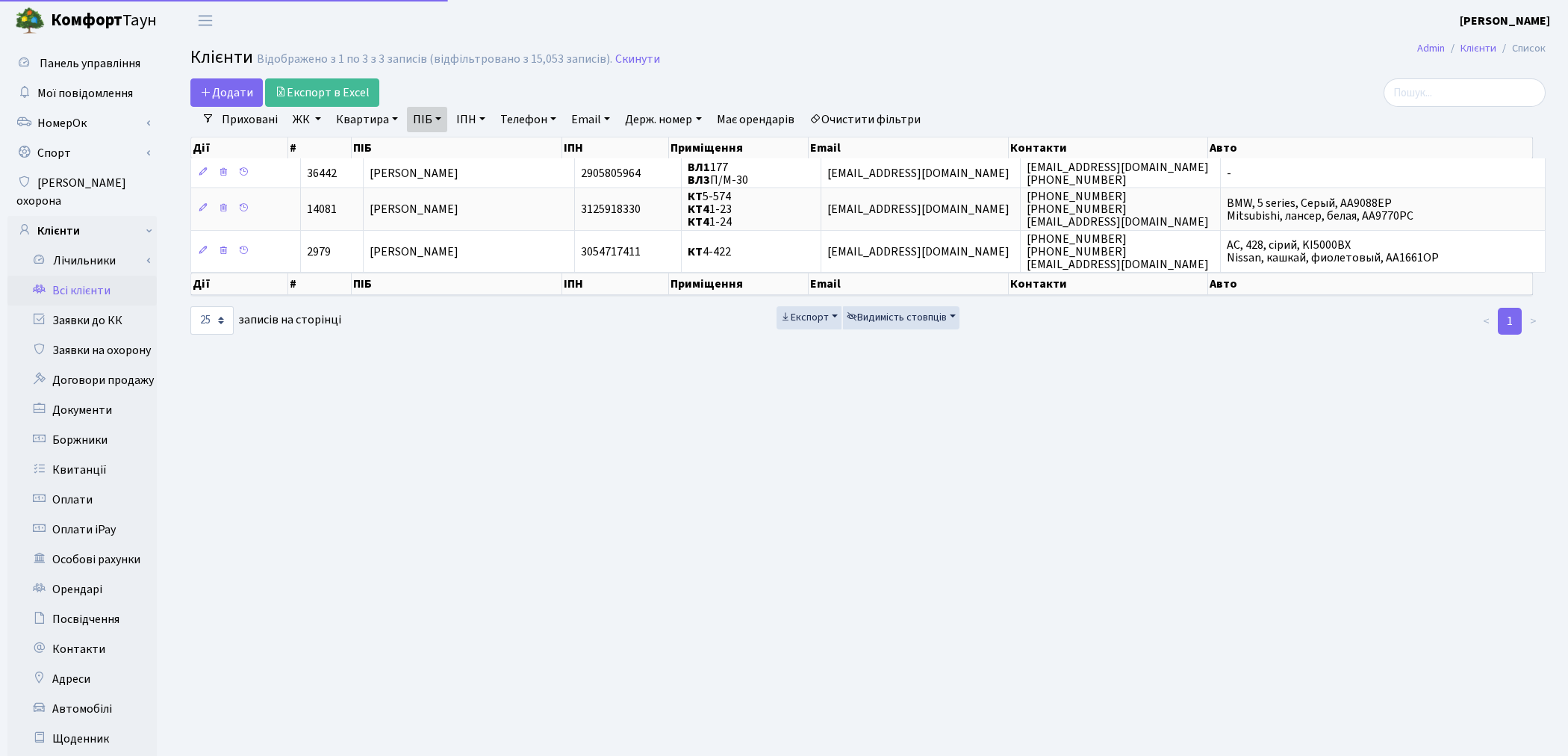
select select "25"
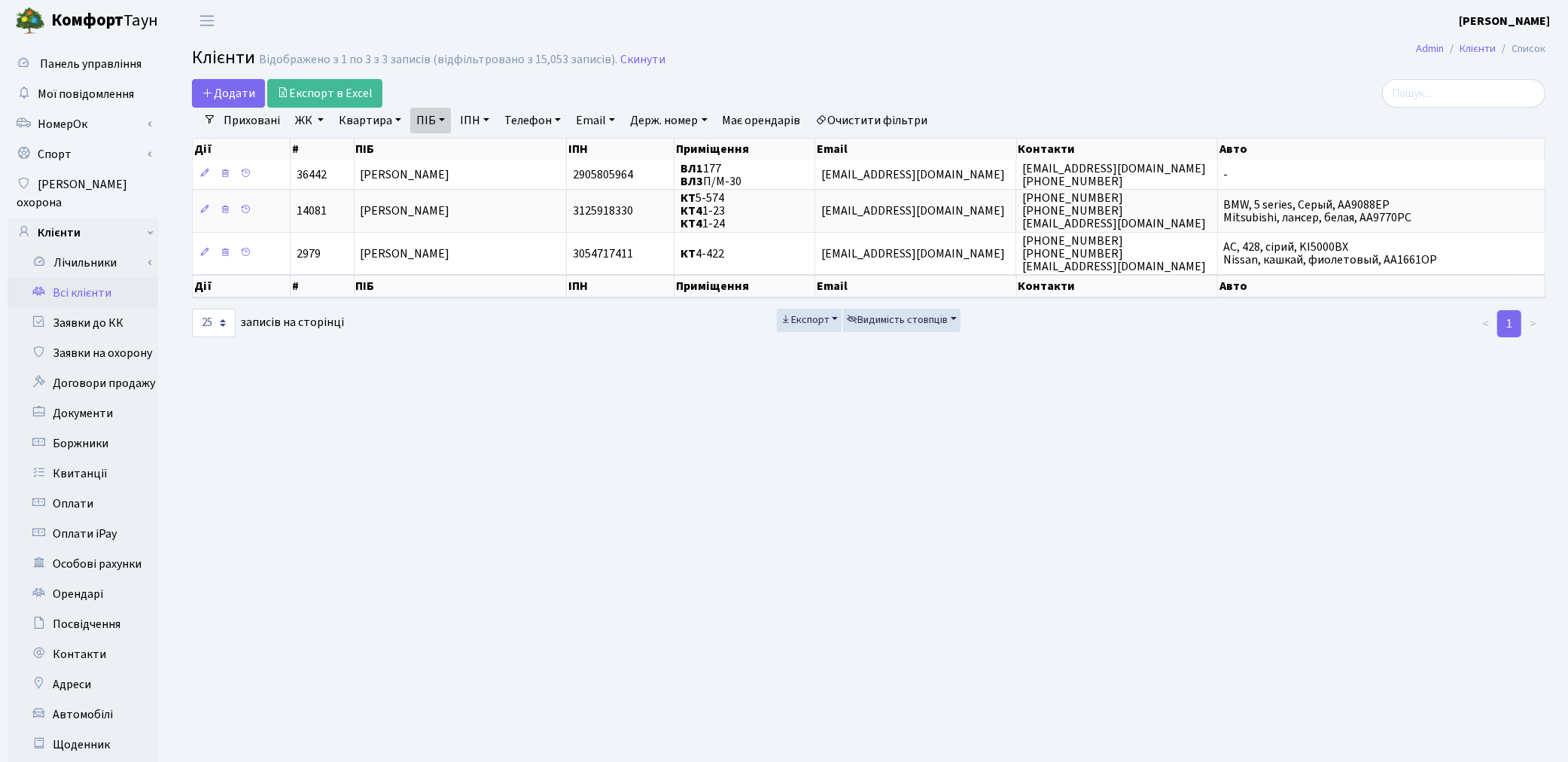
click at [241, 122] on link "Приховані" at bounding box center [251, 121] width 68 height 26
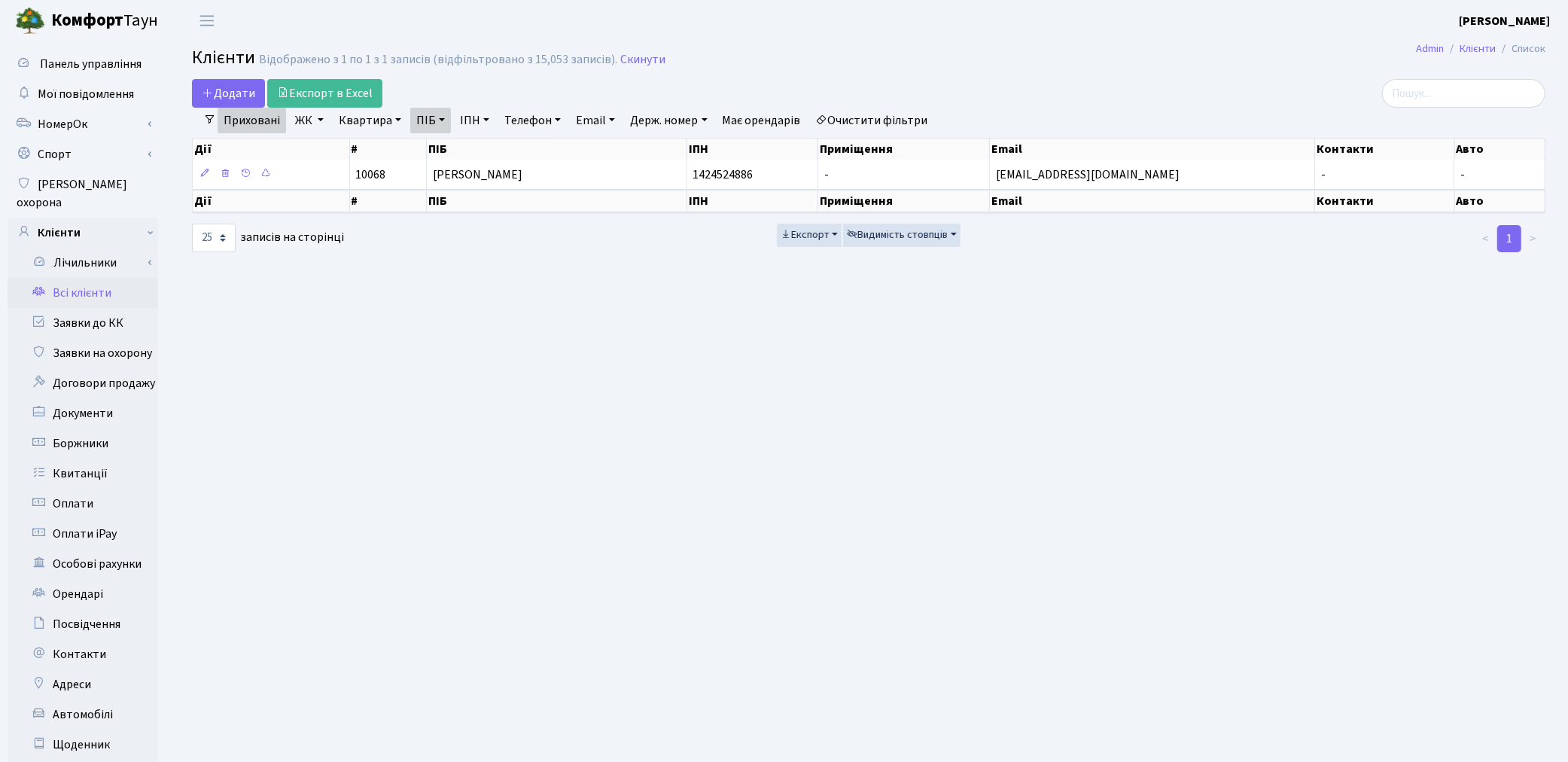
click at [907, 111] on link "Очистити фільтри" at bounding box center [872, 121] width 124 height 26
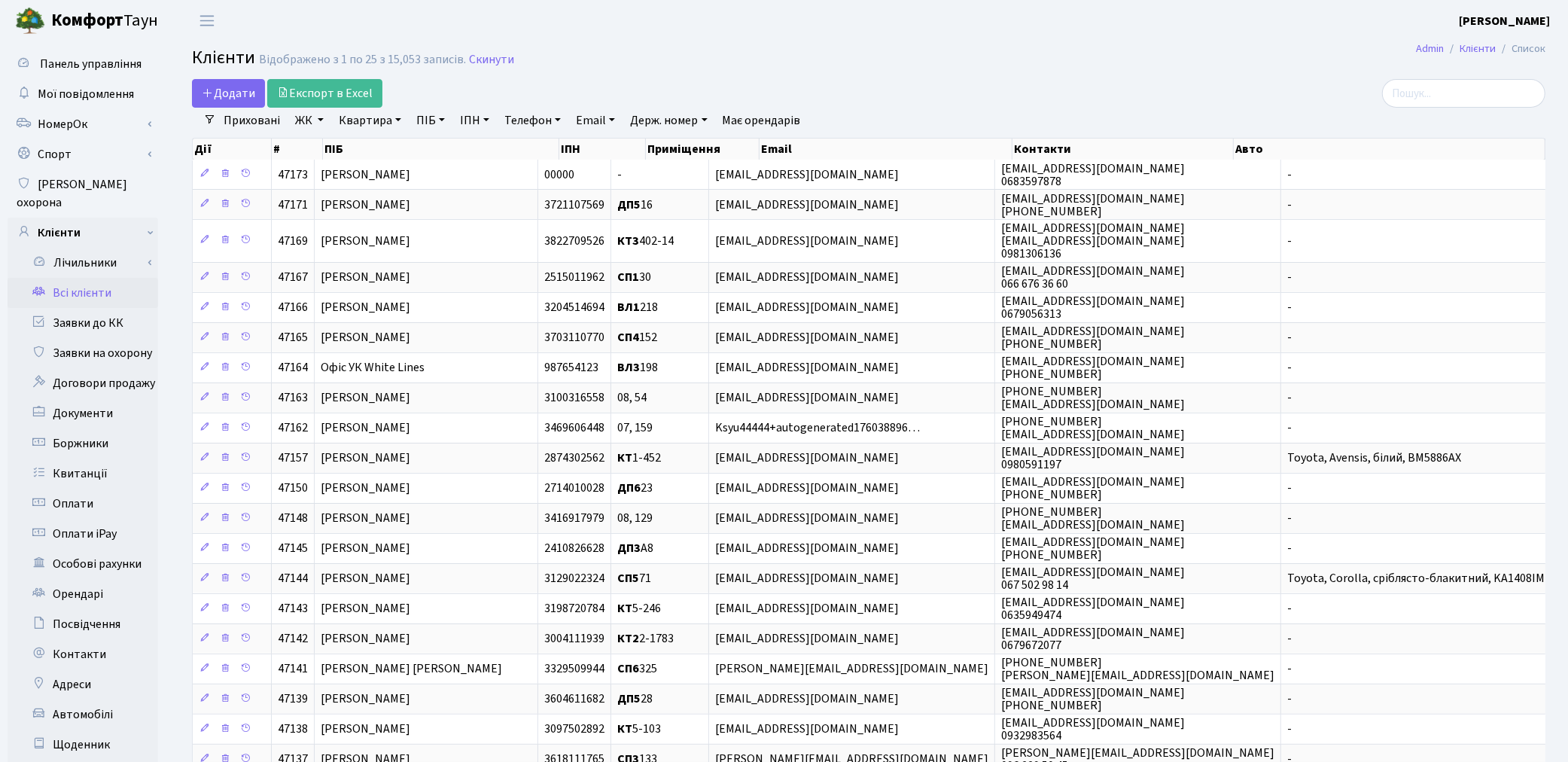
click at [248, 128] on link "Приховані" at bounding box center [251, 121] width 68 height 26
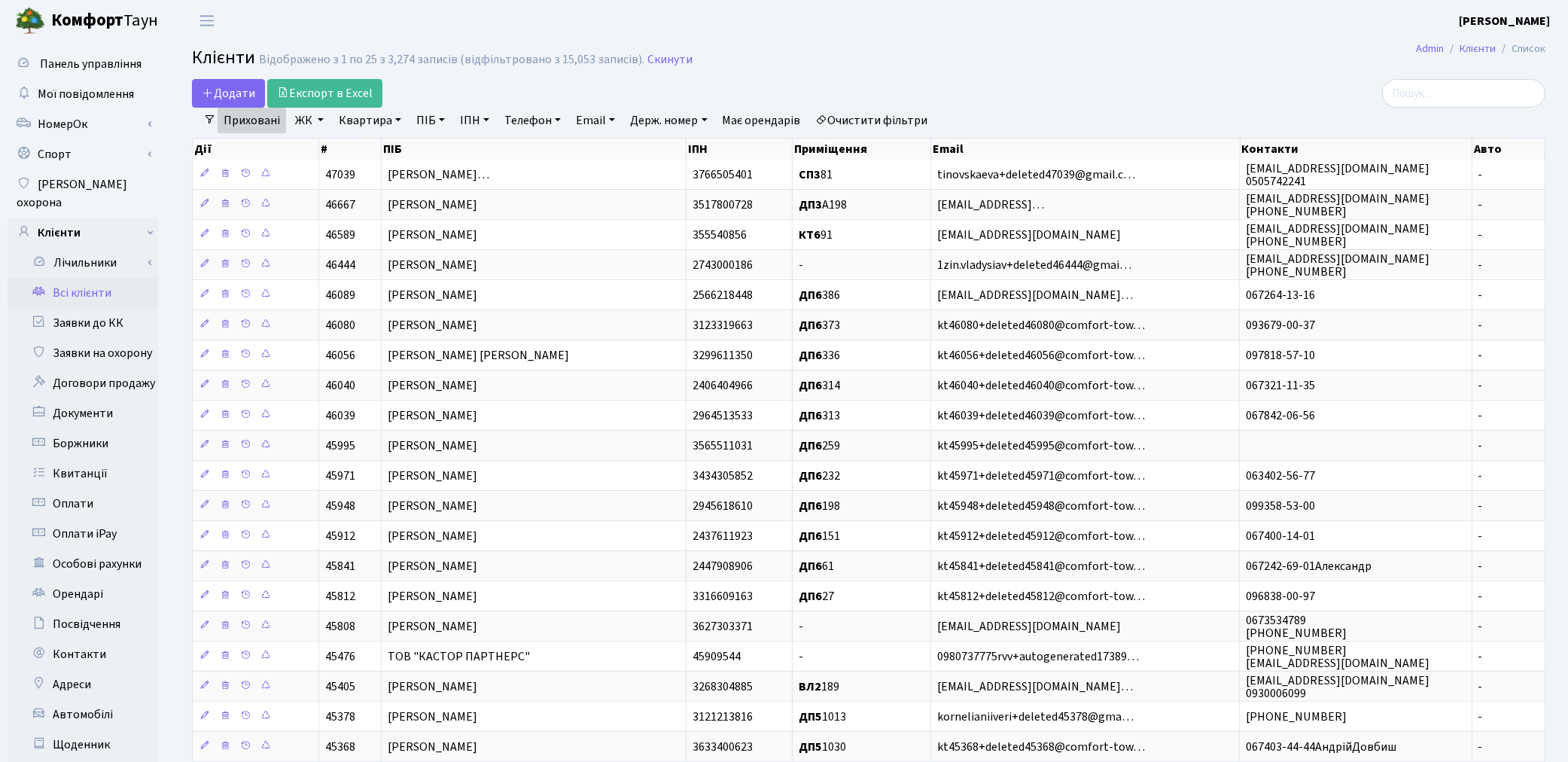
click at [934, 116] on link "Очистити фільтри" at bounding box center [872, 121] width 124 height 26
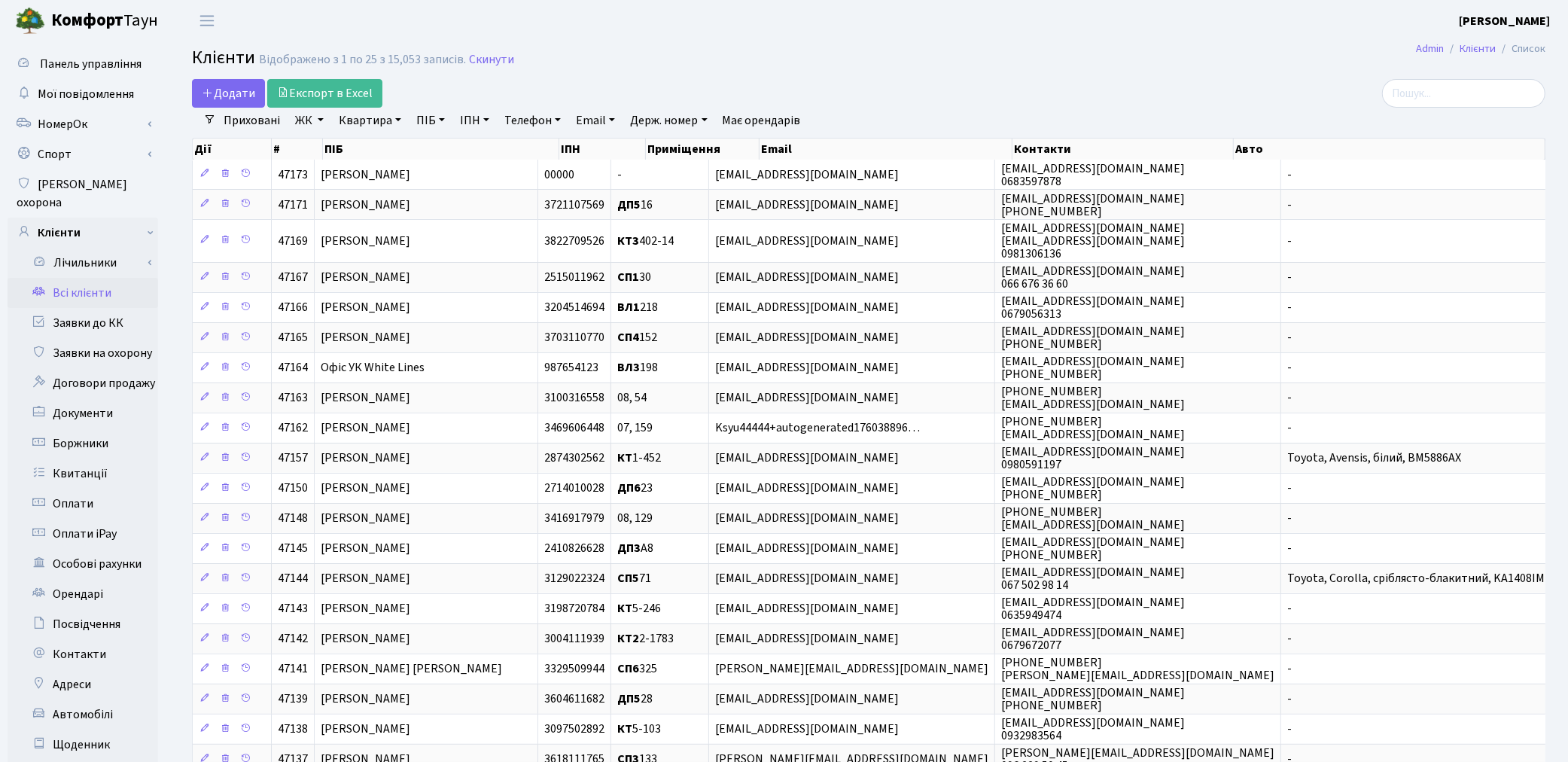
click at [425, 122] on link "ПІБ" at bounding box center [430, 121] width 41 height 26
type input "3293215323"
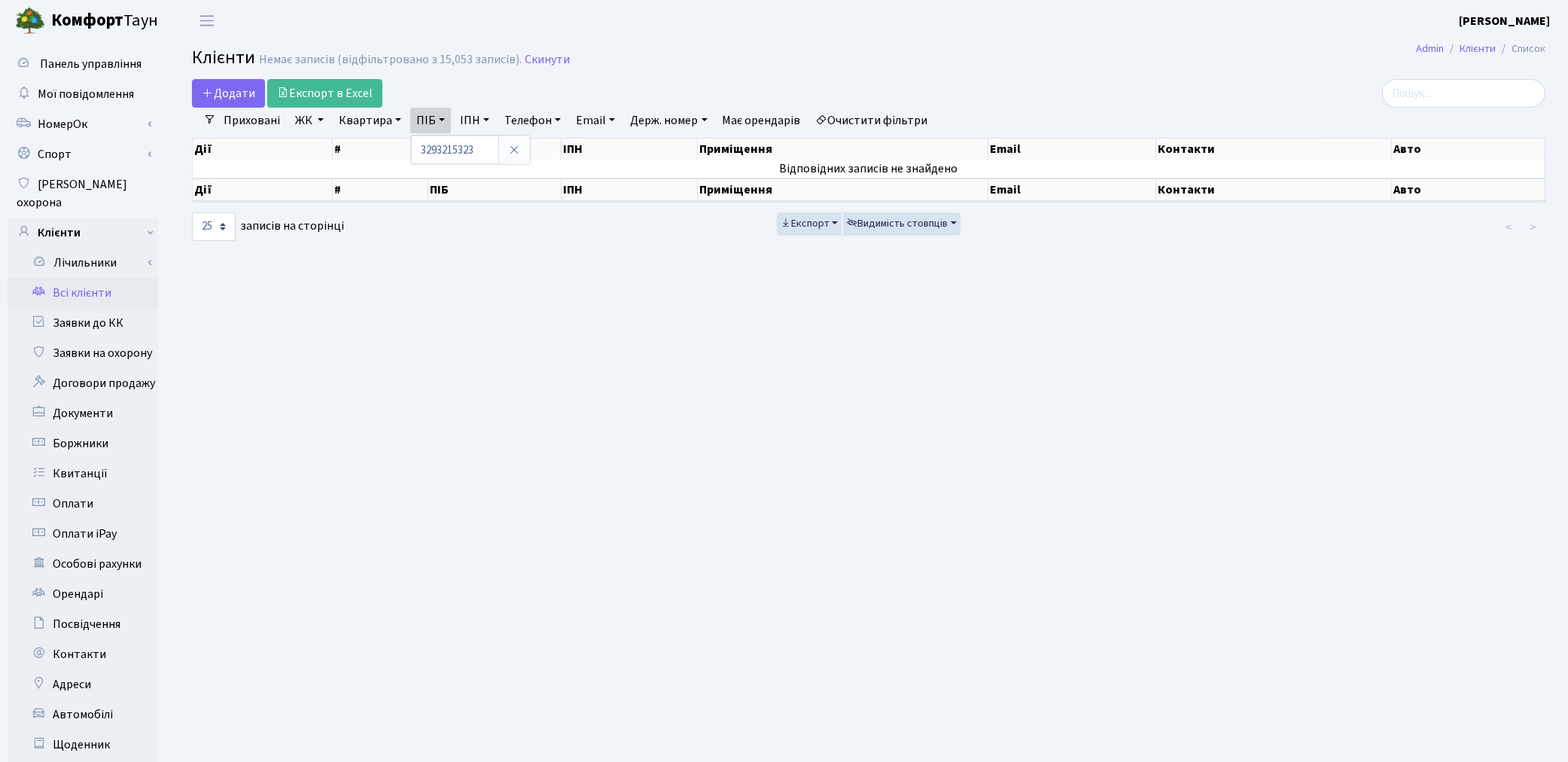
click at [890, 127] on link "Очистити фільтри" at bounding box center [872, 121] width 124 height 26
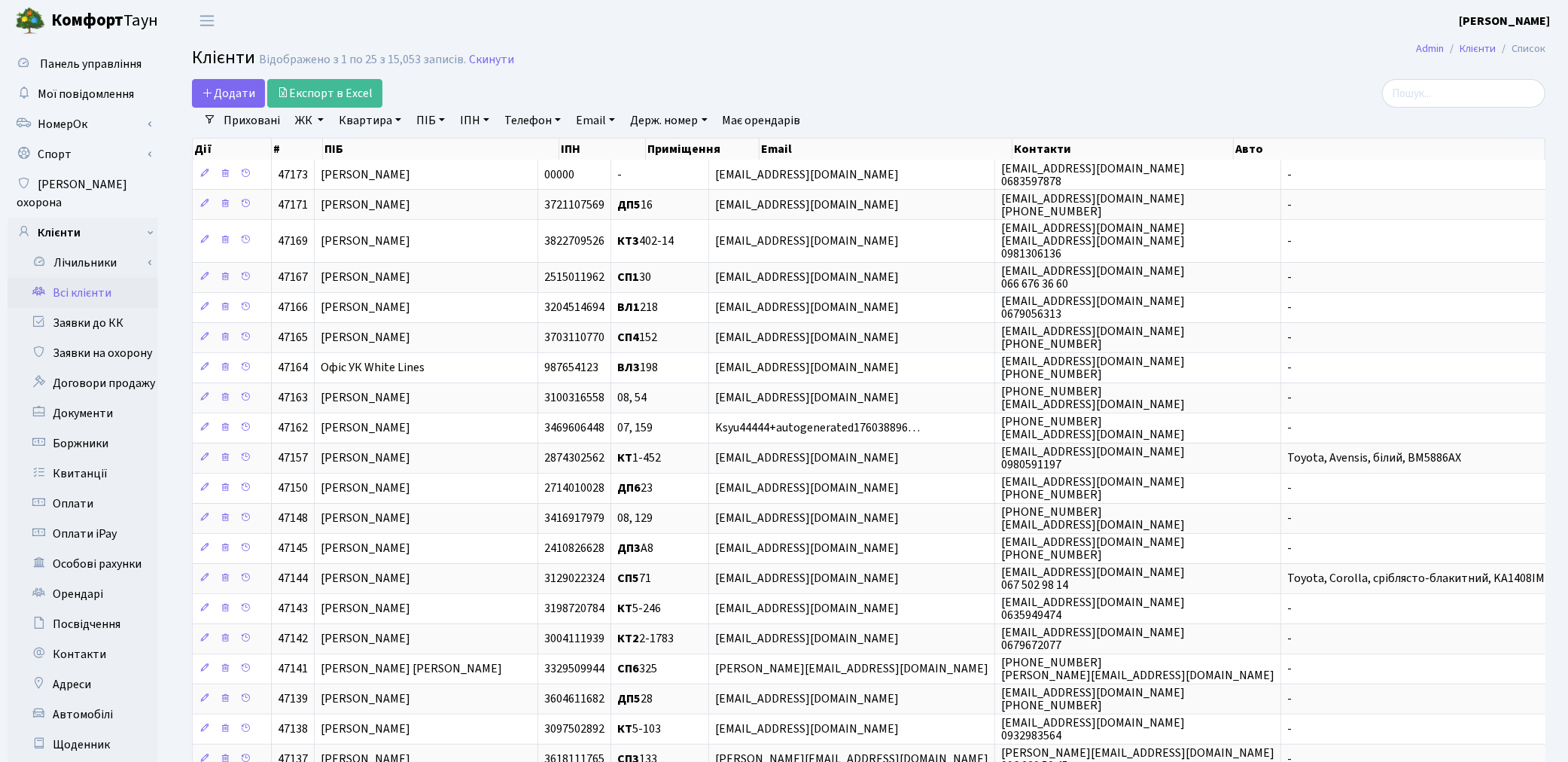
click at [461, 124] on link "ІПН" at bounding box center [475, 121] width 41 height 26
type input "3293215323"
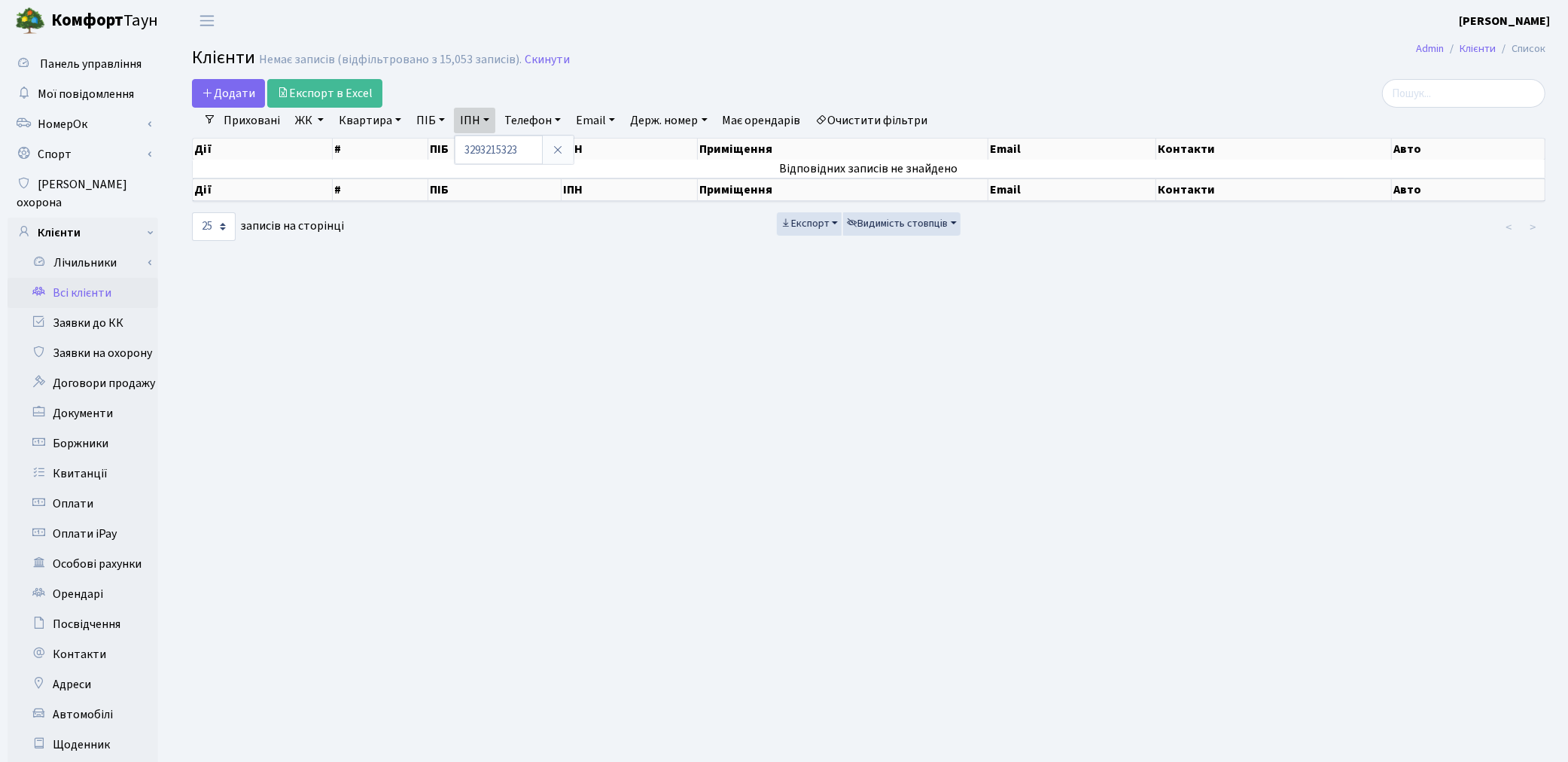
click at [866, 111] on link "Очистити фільтри" at bounding box center [872, 121] width 124 height 26
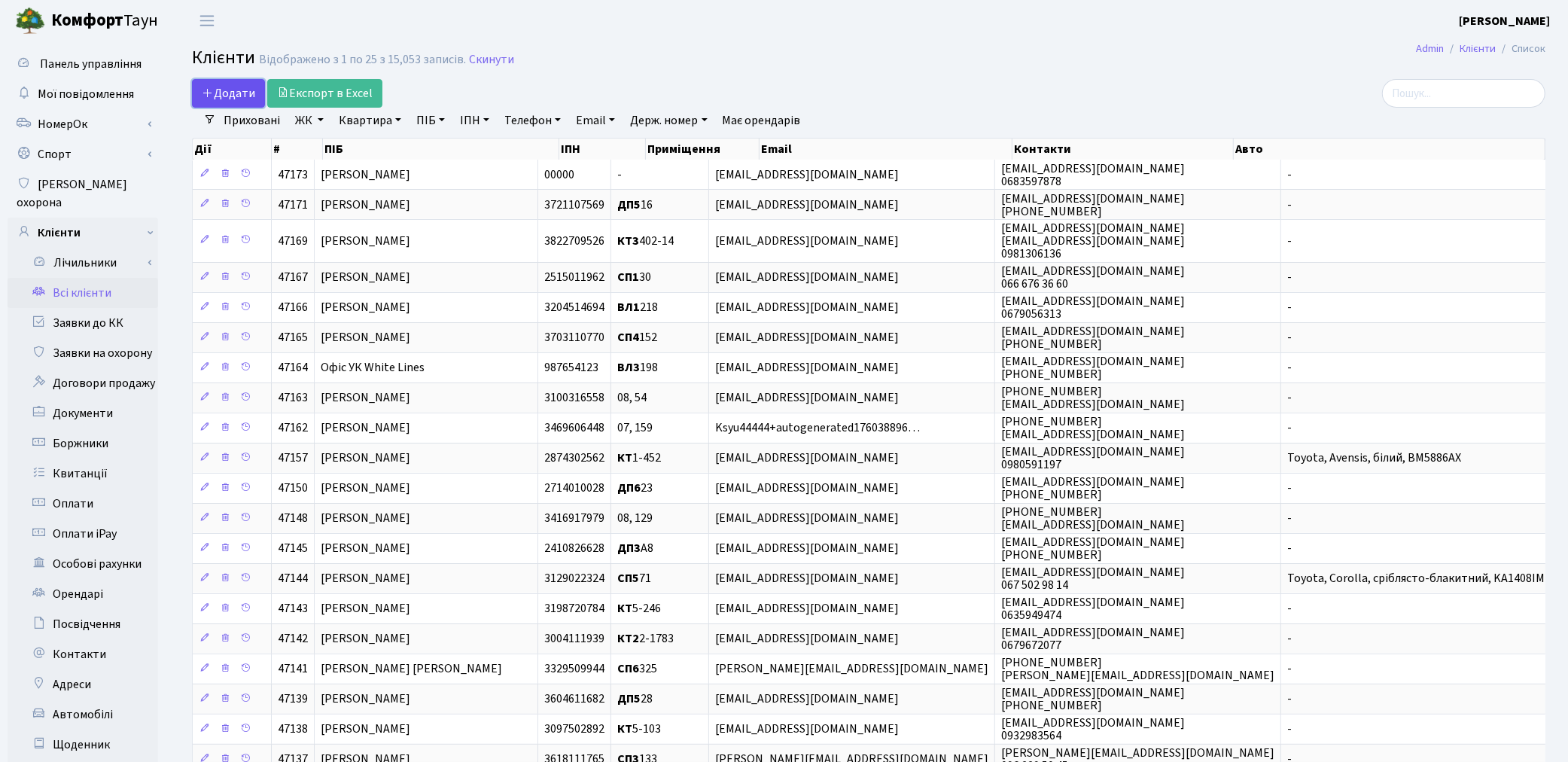
click at [222, 88] on span "Додати" at bounding box center [228, 93] width 53 height 16
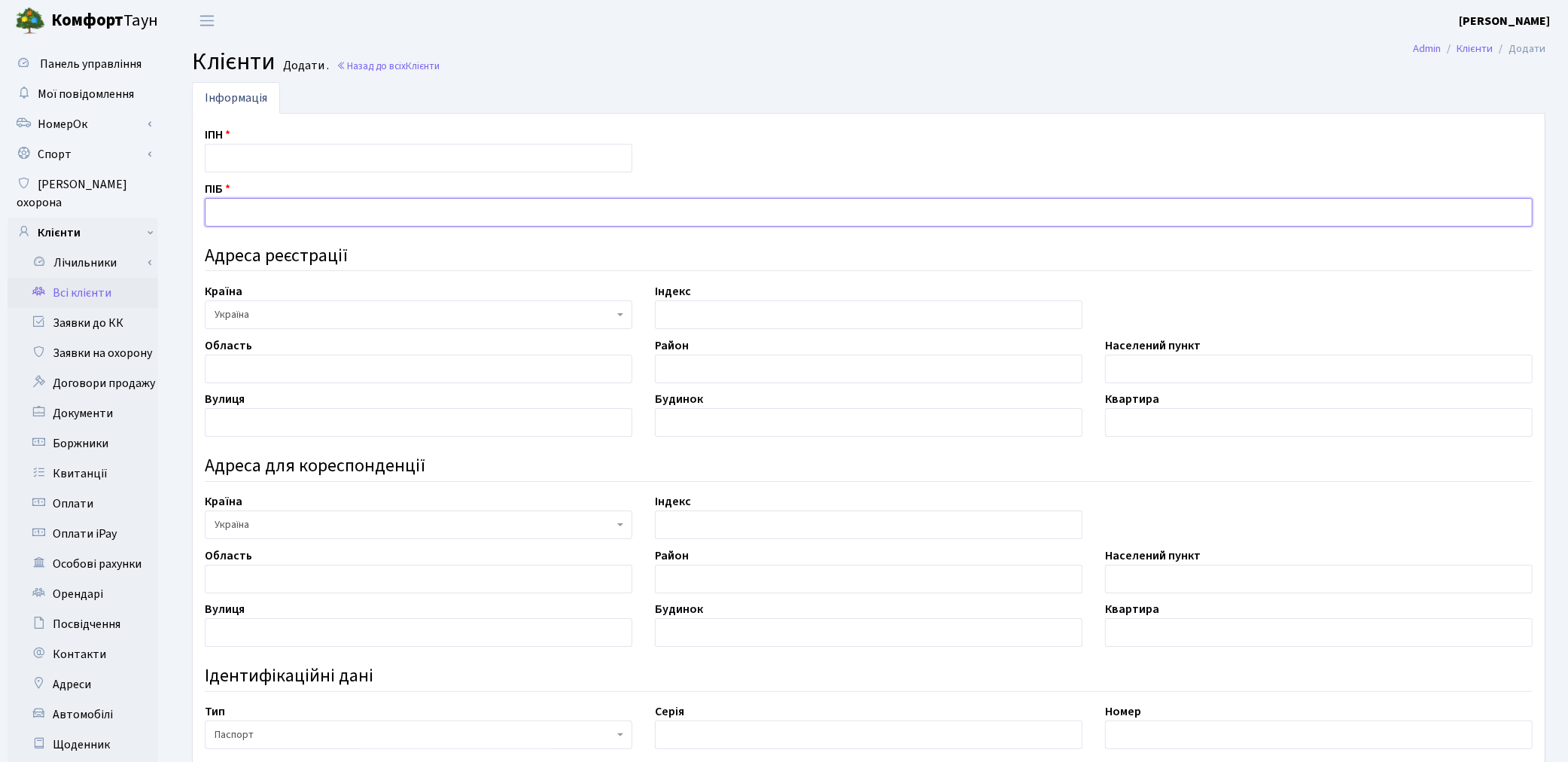
click at [265, 199] on input "text" at bounding box center [869, 212] width 1328 height 28
type input "3"
click at [87, 278] on link "Всі клієнти" at bounding box center [83, 292] width 151 height 30
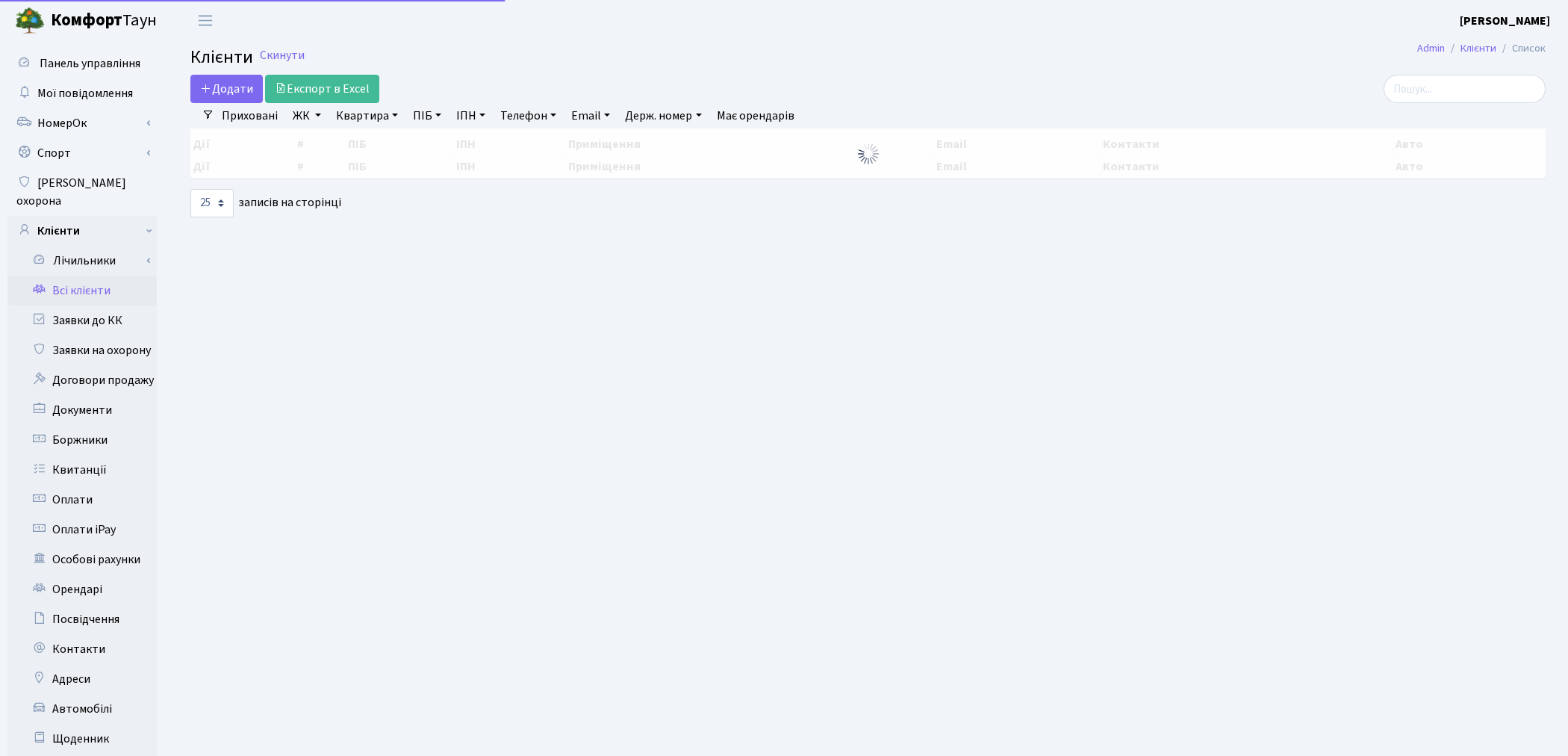
select select "25"
